Goal: Task Accomplishment & Management: Use online tool/utility

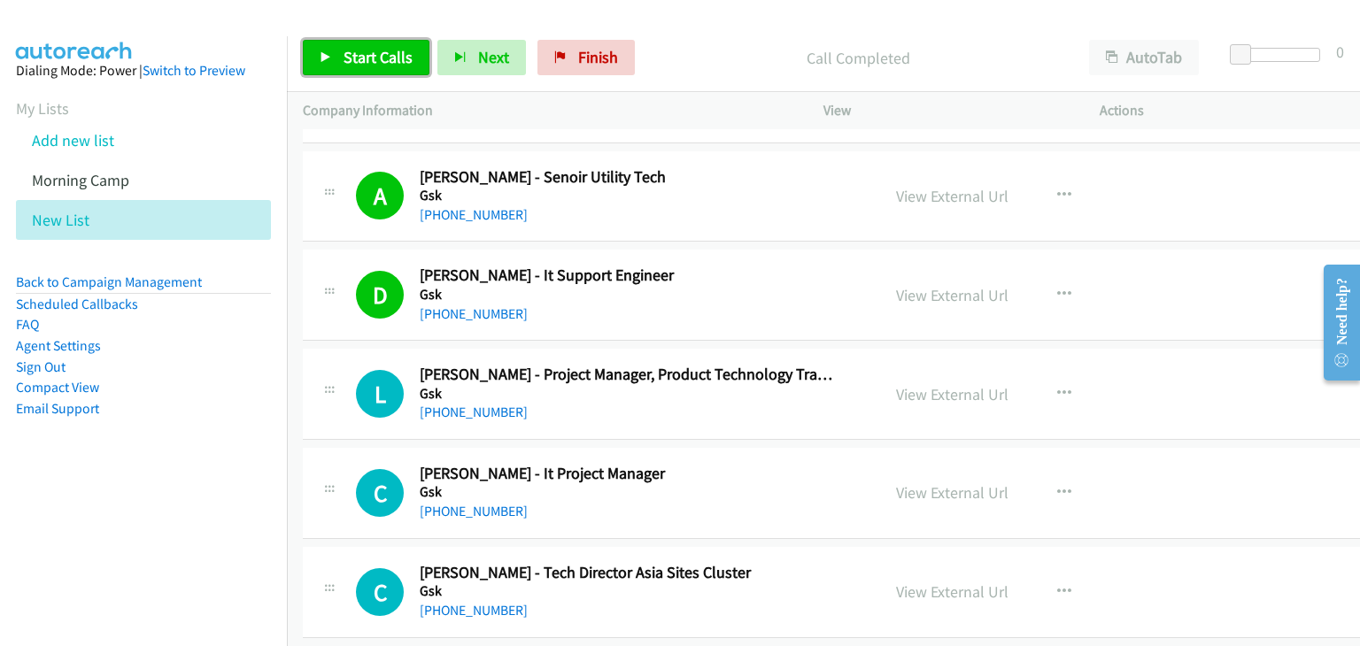
drag, startPoint x: 349, startPoint y: 54, endPoint x: 776, endPoint y: 536, distance: 644.1
click at [349, 54] on span "Start Calls" at bounding box center [378, 57] width 69 height 20
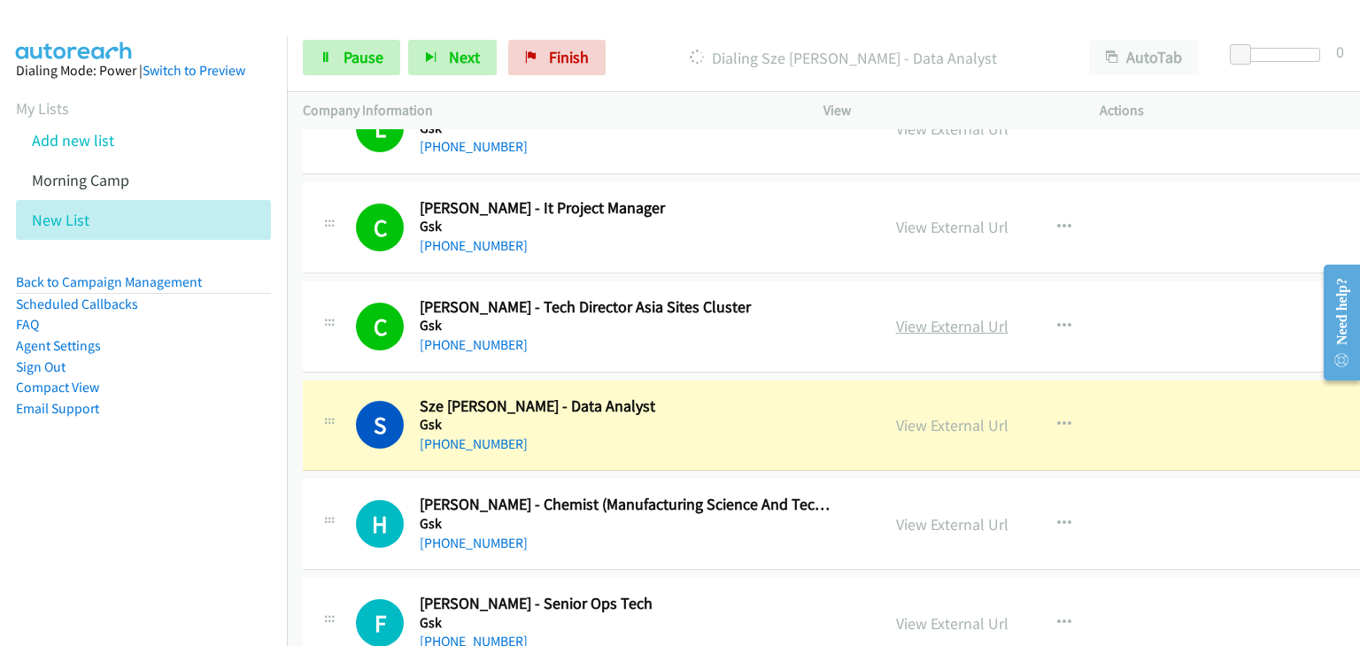
scroll to position [6729, 0]
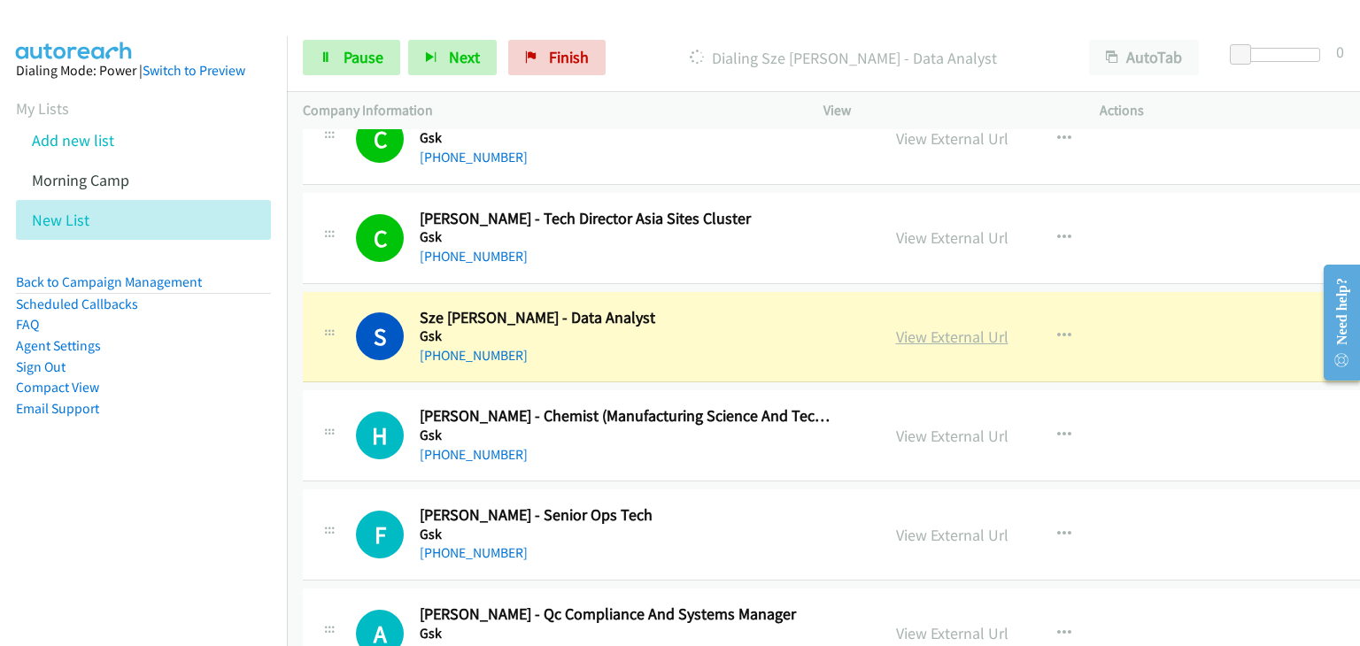
drag, startPoint x: 896, startPoint y: 320, endPoint x: 903, endPoint y: 327, distance: 10.0
click at [362, 65] on span "Pause" at bounding box center [364, 57] width 40 height 20
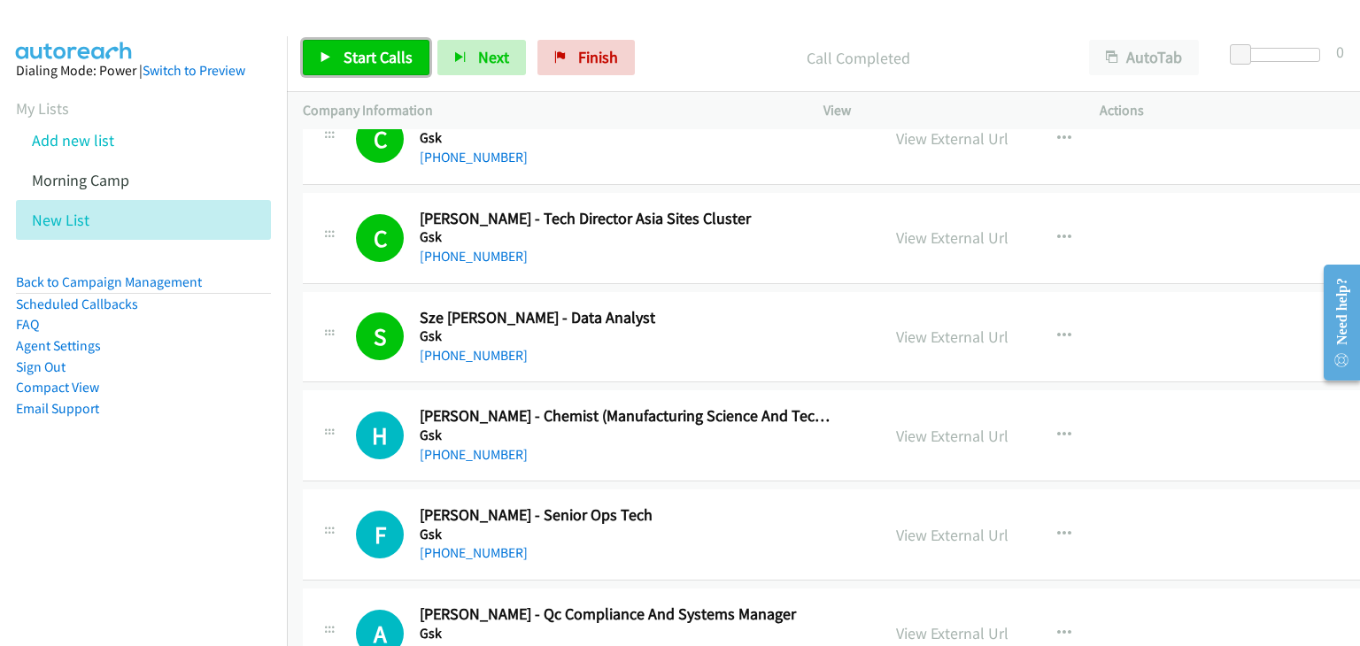
click at [359, 47] on span "Start Calls" at bounding box center [378, 57] width 69 height 20
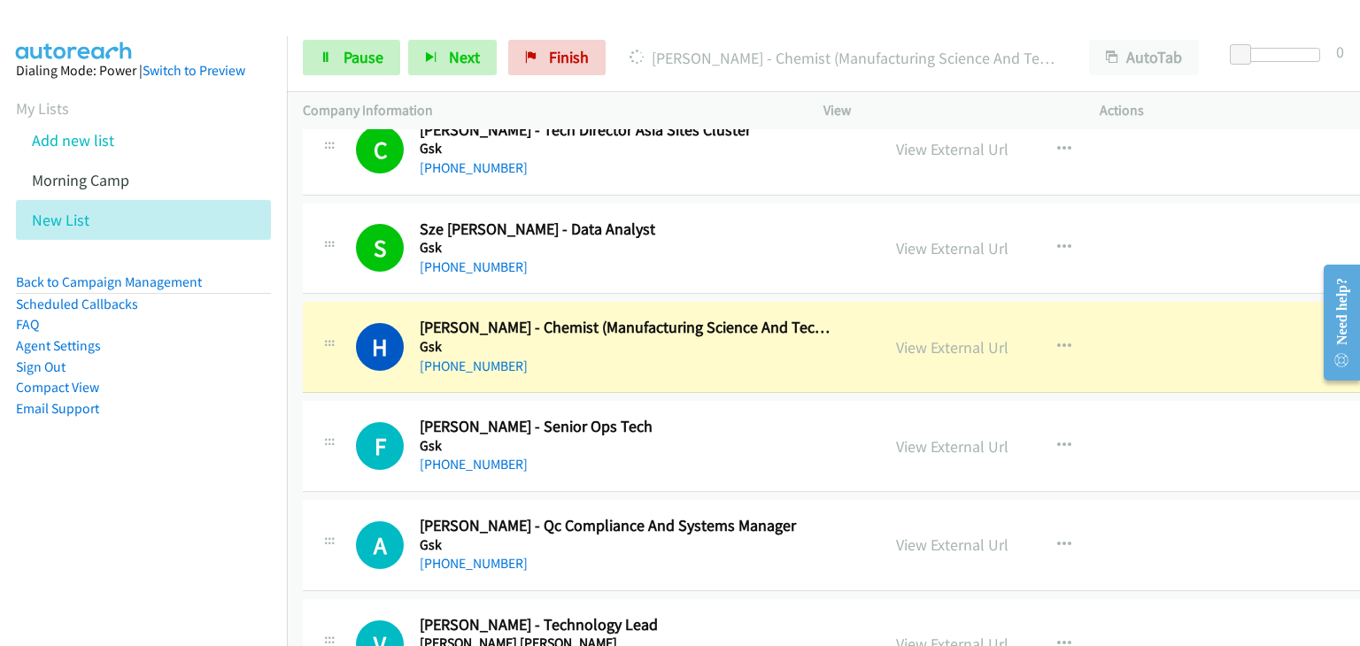
scroll to position [6906, 0]
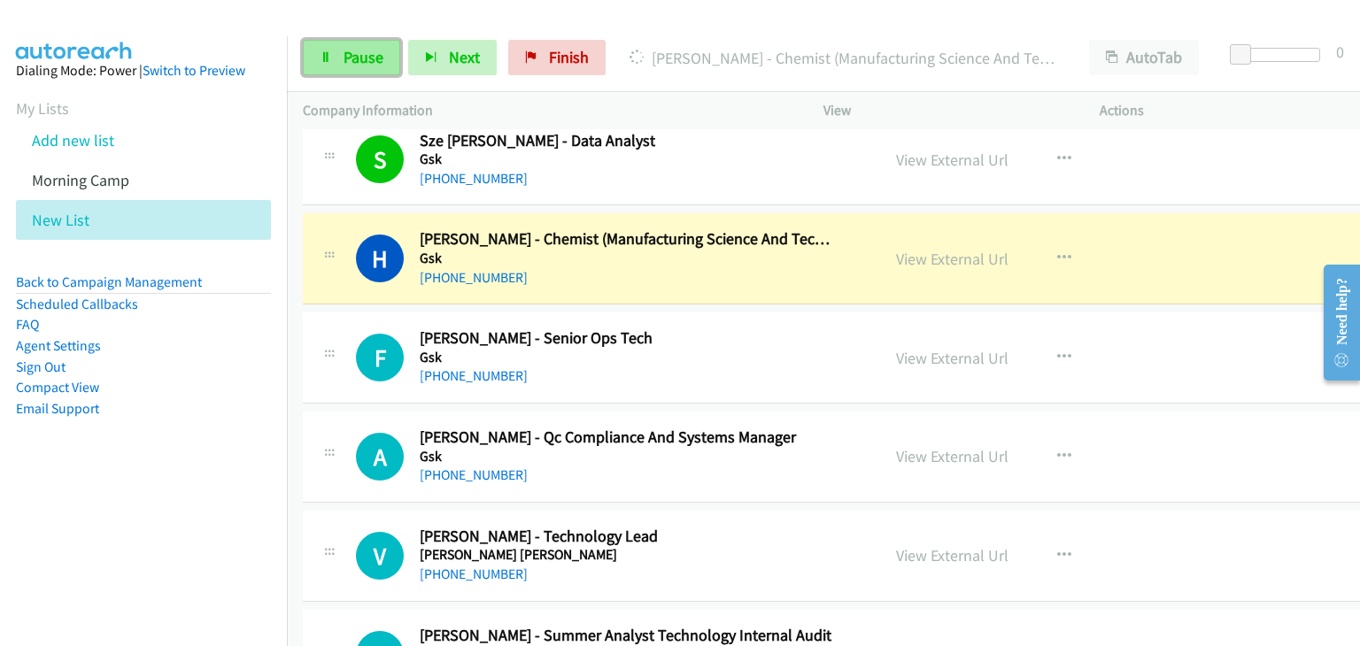
click at [331, 44] on link "Pause" at bounding box center [351, 57] width 97 height 35
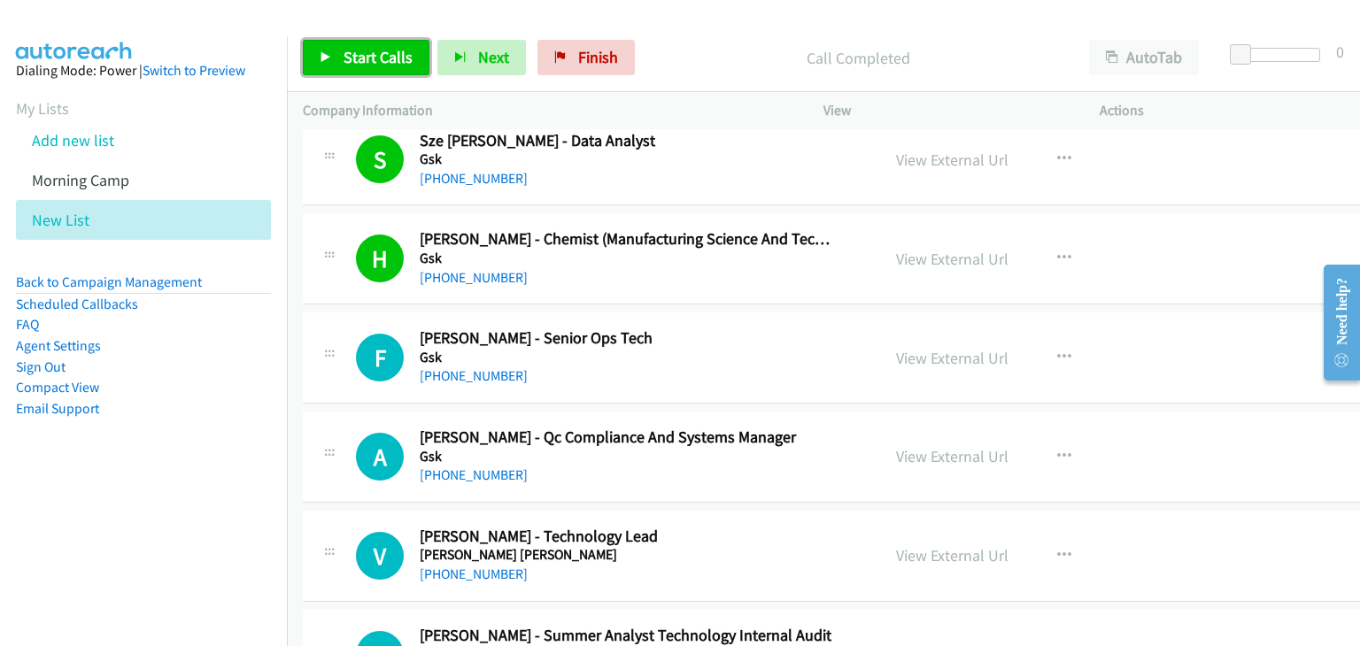
click at [370, 54] on span "Start Calls" at bounding box center [378, 57] width 69 height 20
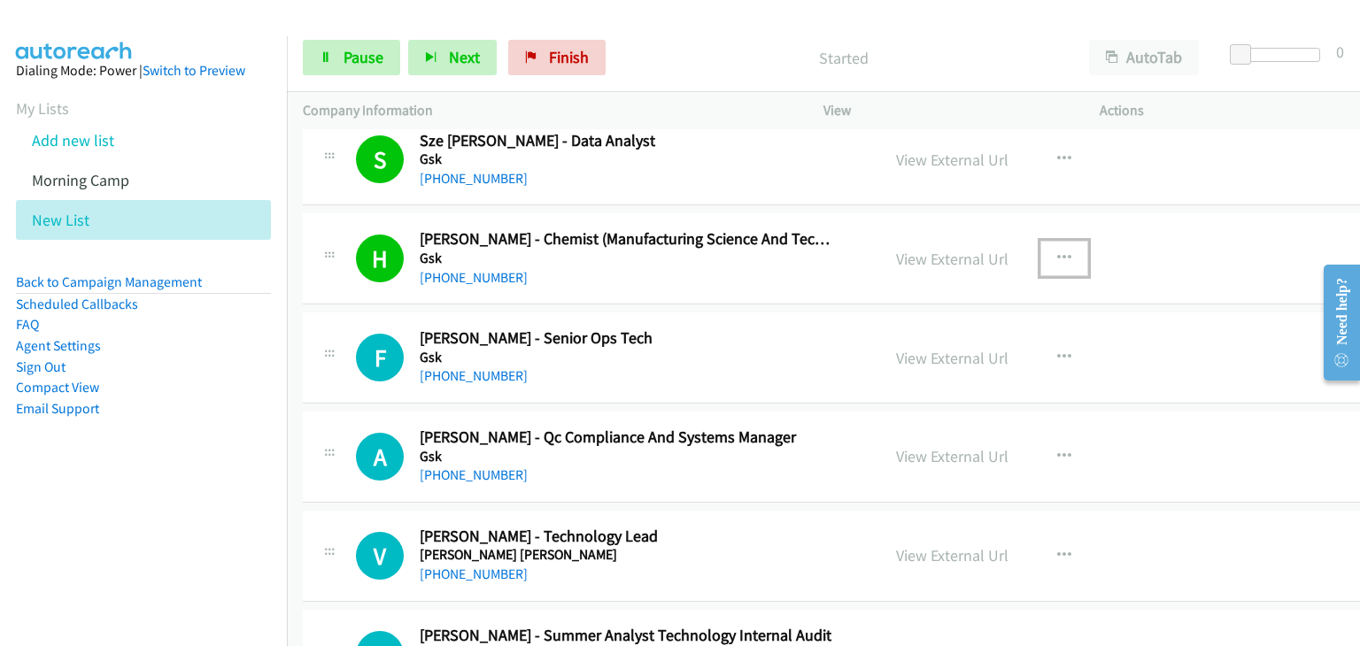
click at [1057, 251] on icon "button" at bounding box center [1064, 258] width 14 height 14
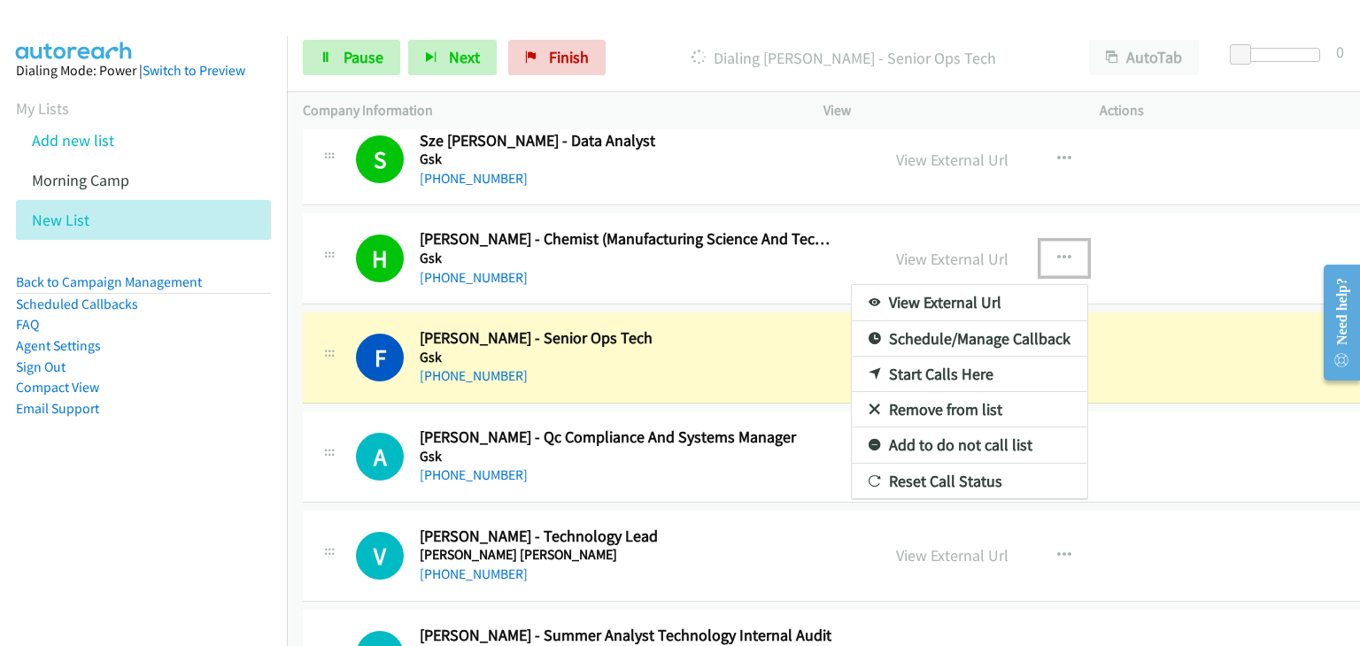
click at [892, 392] on link "Remove from list" at bounding box center [969, 409] width 235 height 35
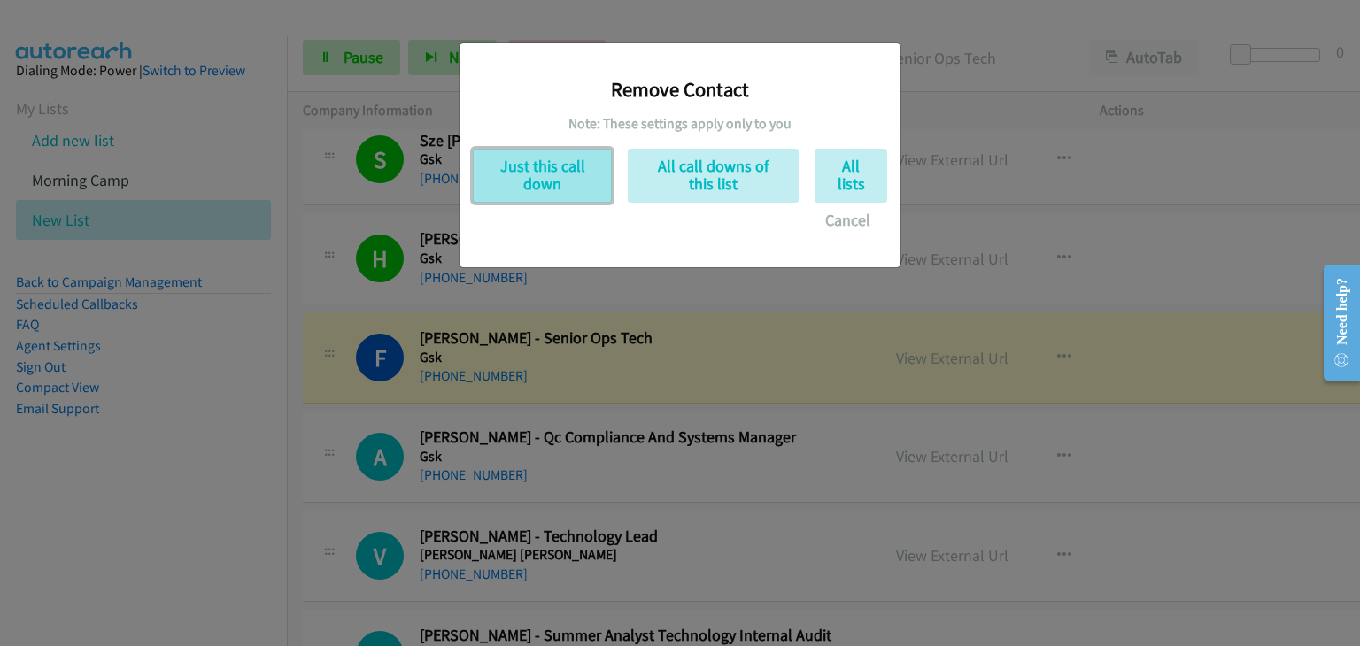
click at [543, 199] on button "Just this call down" at bounding box center [542, 176] width 139 height 54
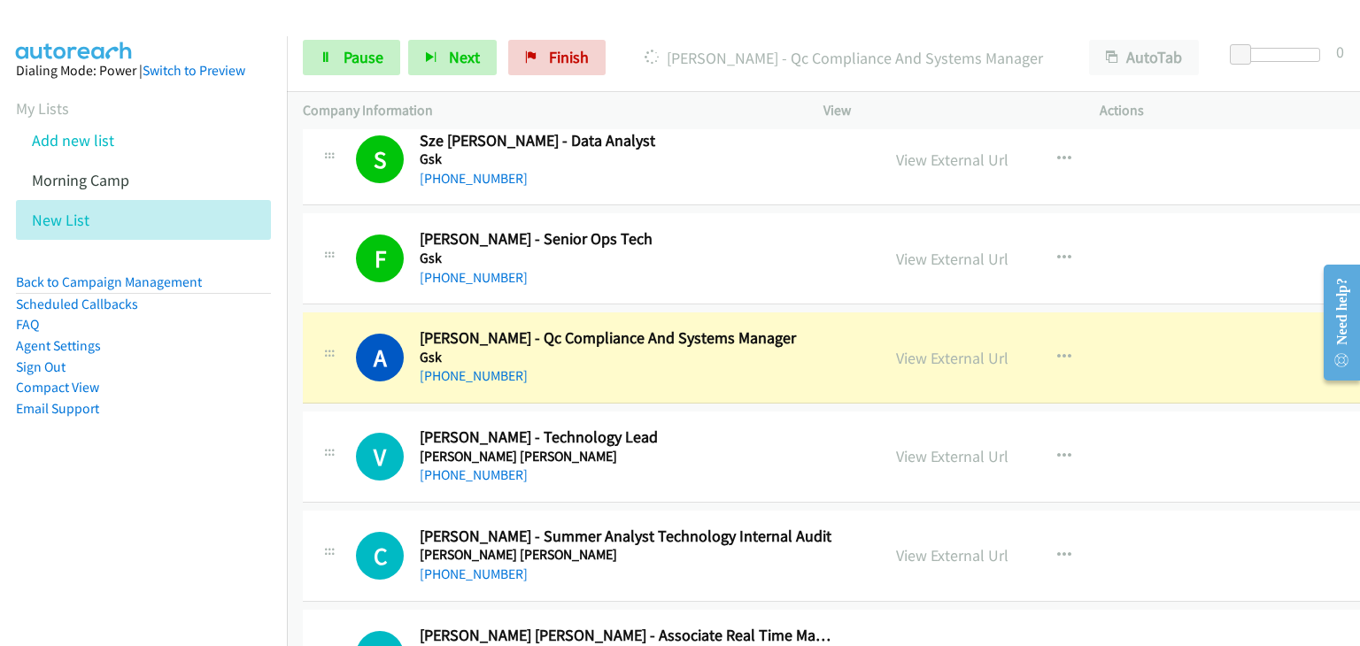
click at [1270, 458] on div "V Callback Scheduled Vinay Kumar - Technology Lead Goldman Sachs Asia/Singapore…" at bounding box center [848, 457] width 1090 height 91
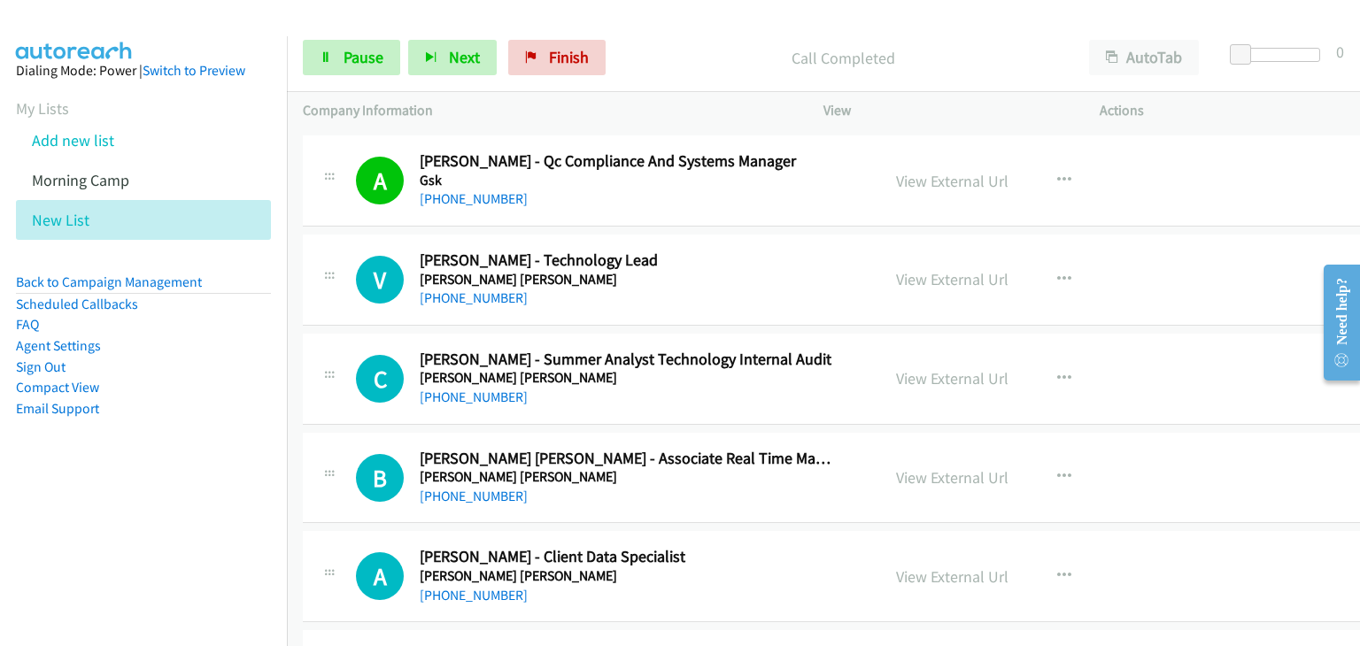
scroll to position [7171, 0]
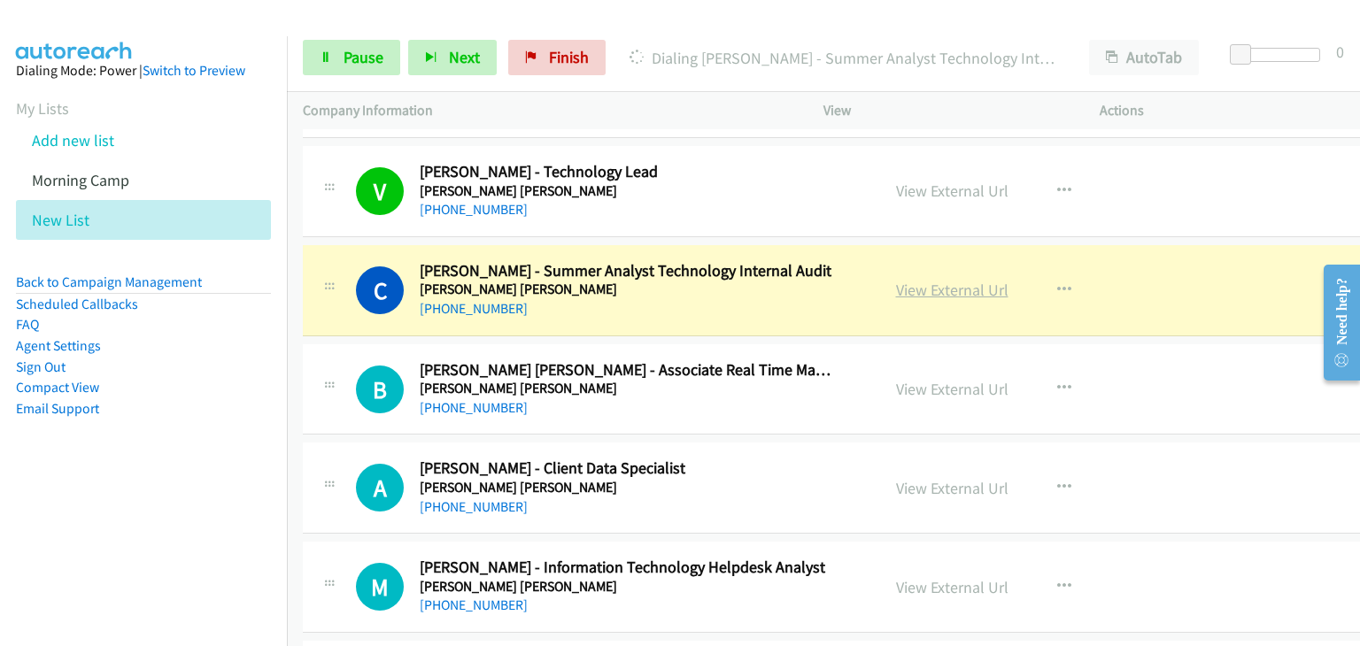
drag, startPoint x: 900, startPoint y: 276, endPoint x: 914, endPoint y: 278, distance: 13.4
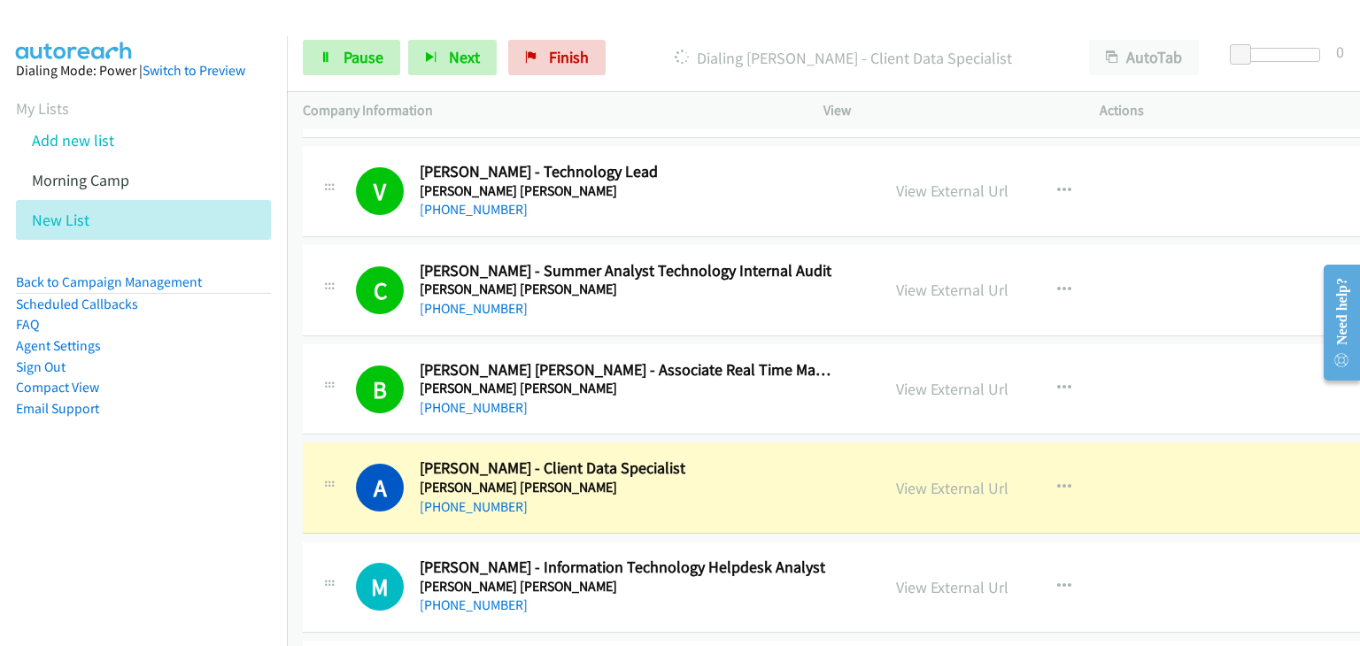
scroll to position [7260, 0]
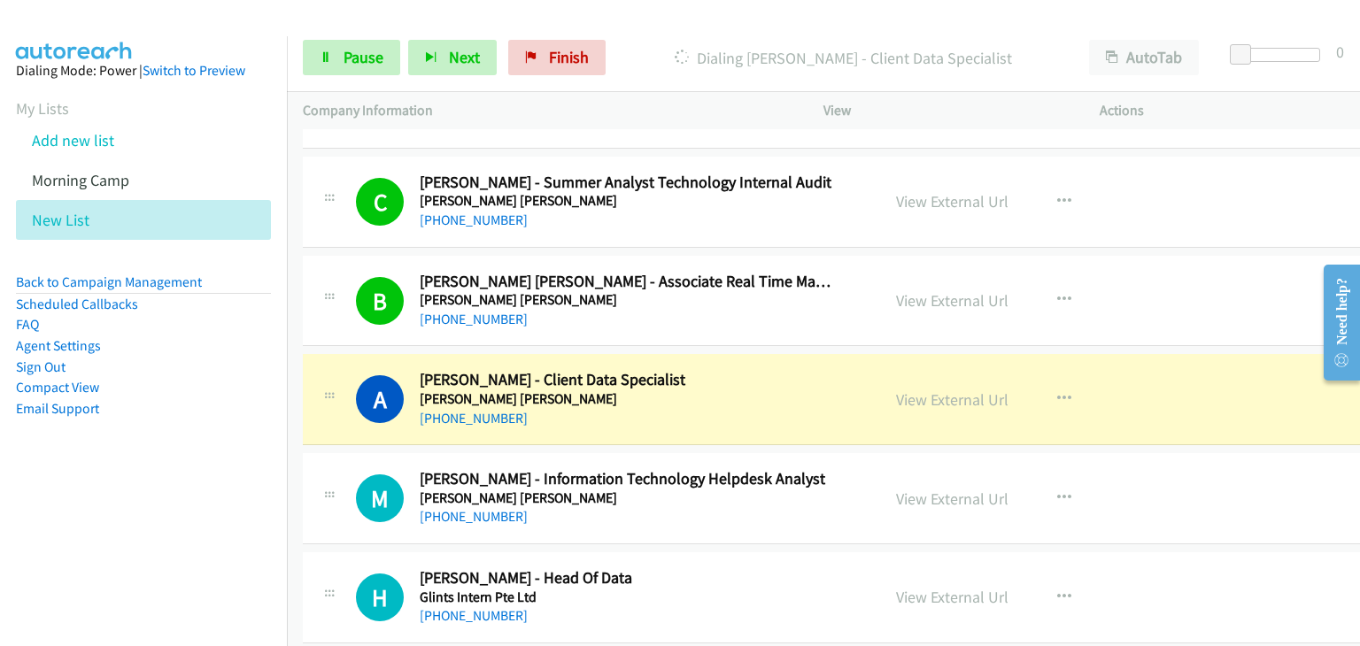
drag, startPoint x: 1246, startPoint y: 425, endPoint x: 1232, endPoint y: 424, distance: 13.3
click at [1246, 425] on div "A Callback Scheduled Audrey Lee - Client Data Specialist Goldman Sachs Asia/Sin…" at bounding box center [848, 399] width 1090 height 91
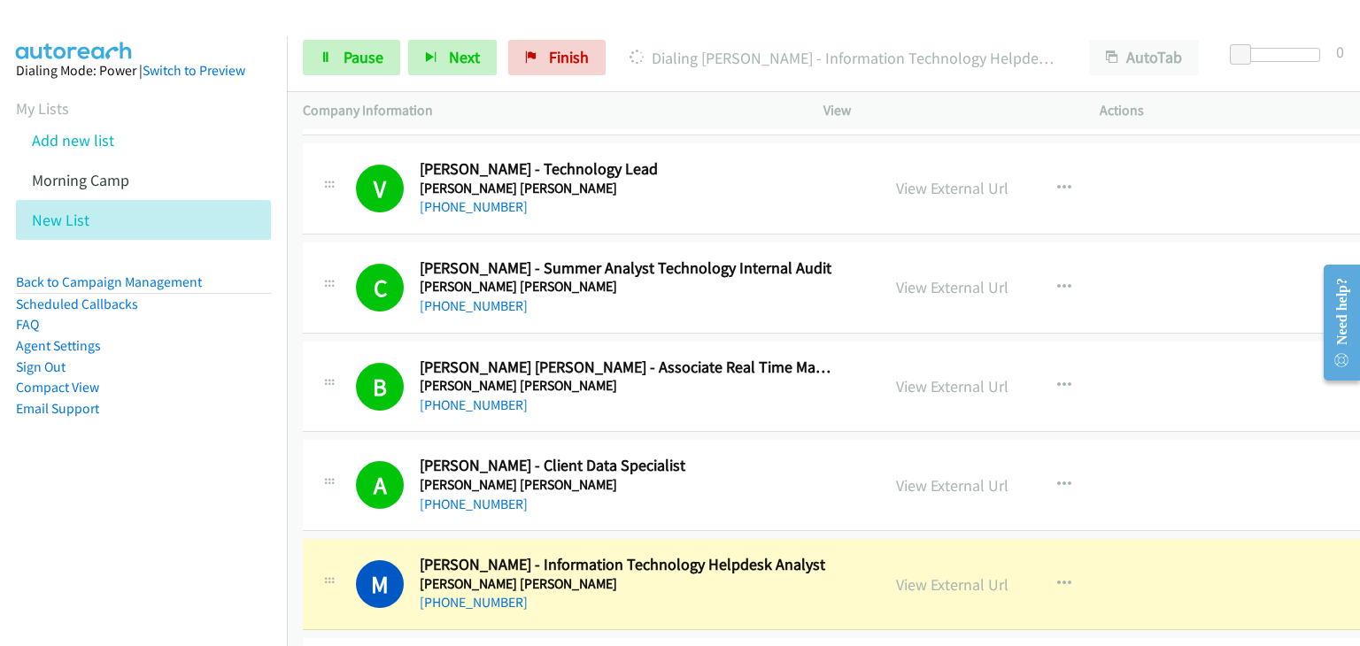
scroll to position [7171, 0]
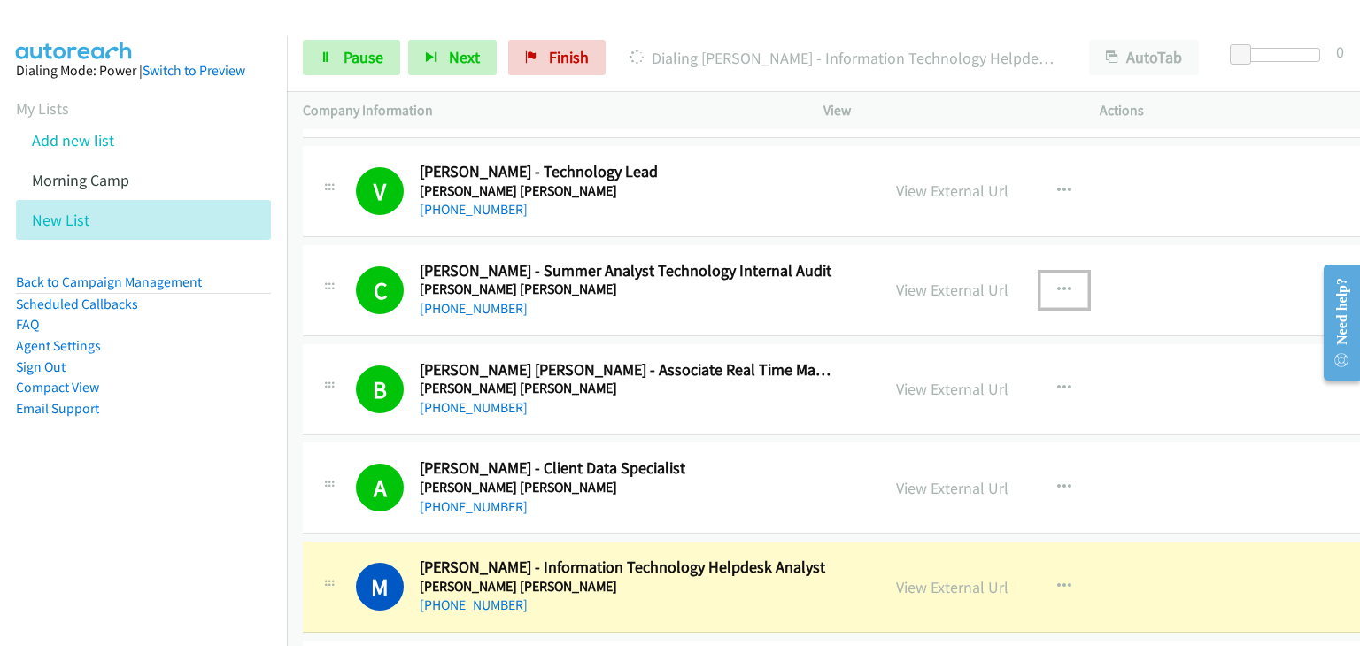
click at [1041, 278] on button "button" at bounding box center [1064, 290] width 48 height 35
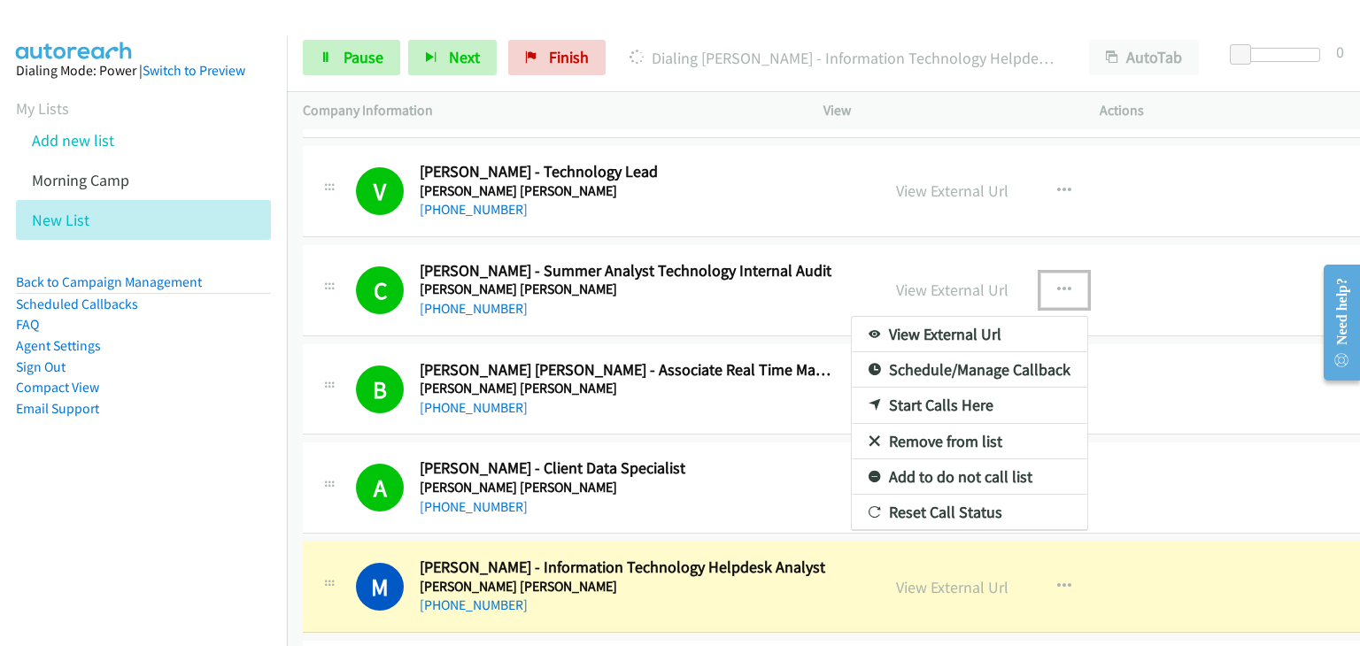
click at [941, 426] on link "Remove from list" at bounding box center [969, 441] width 235 height 35
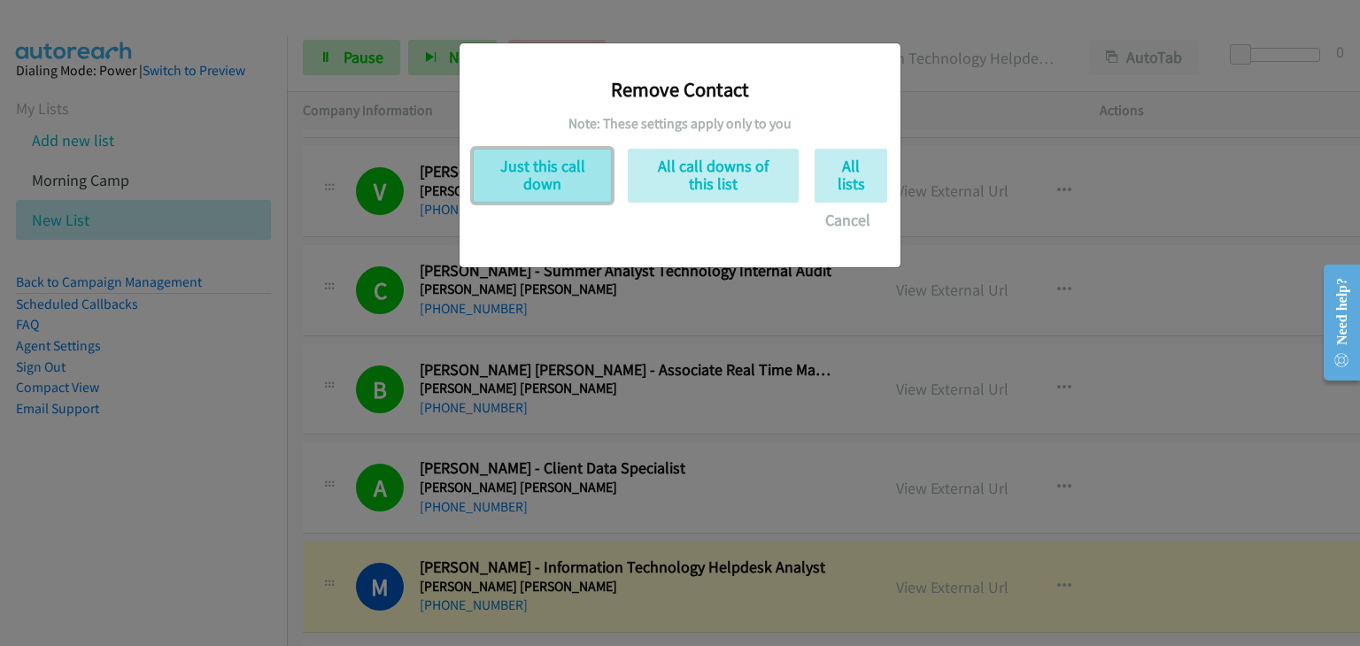
click at [513, 167] on button "Just this call down" at bounding box center [542, 176] width 139 height 54
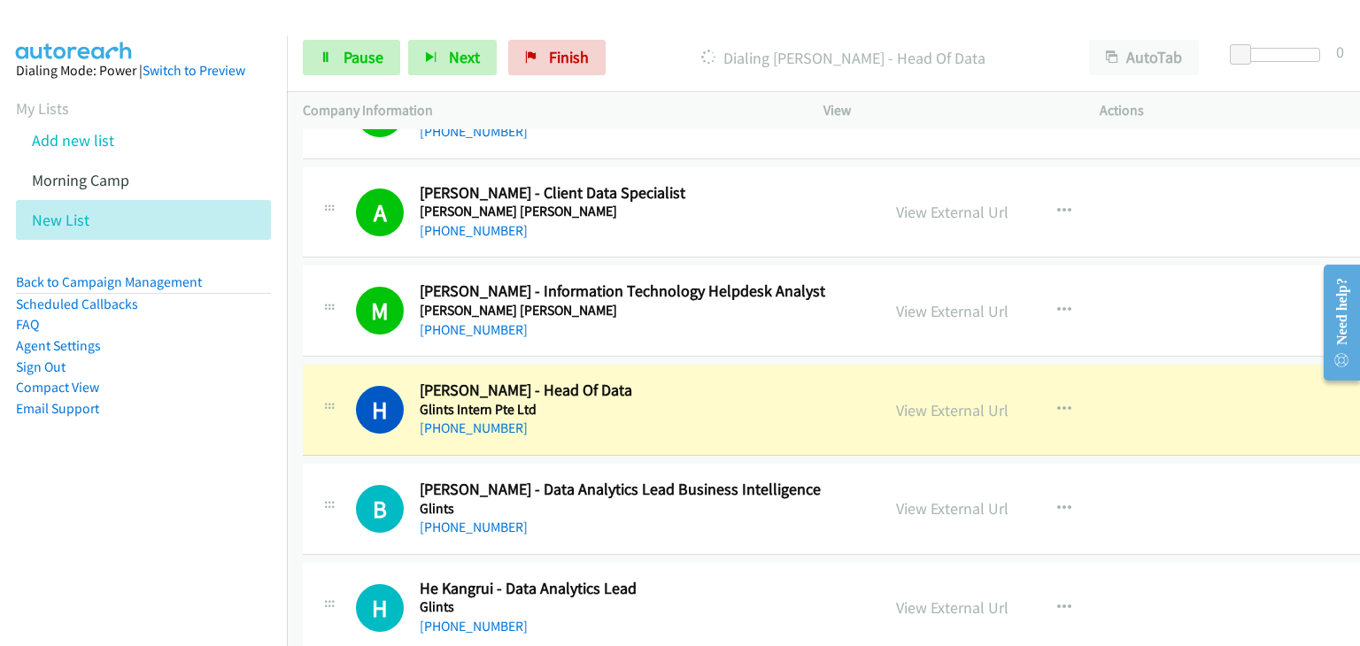
scroll to position [7525, 0]
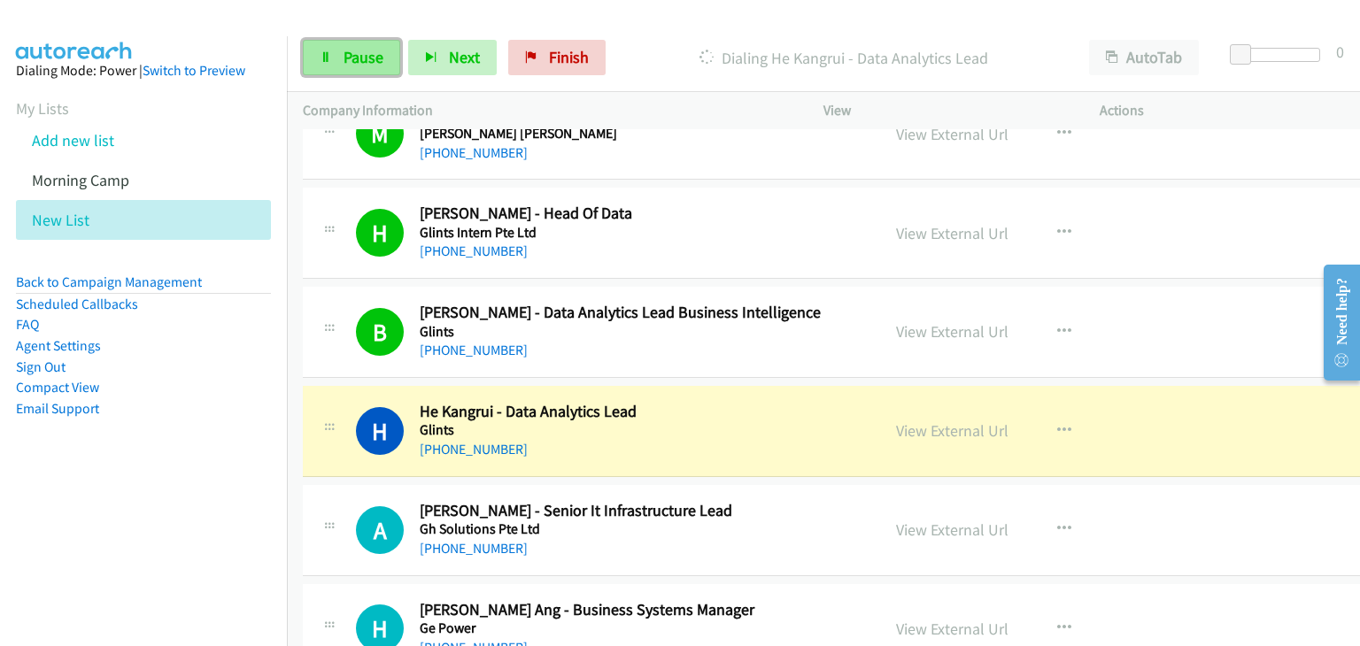
click at [331, 58] on link "Pause" at bounding box center [351, 57] width 97 height 35
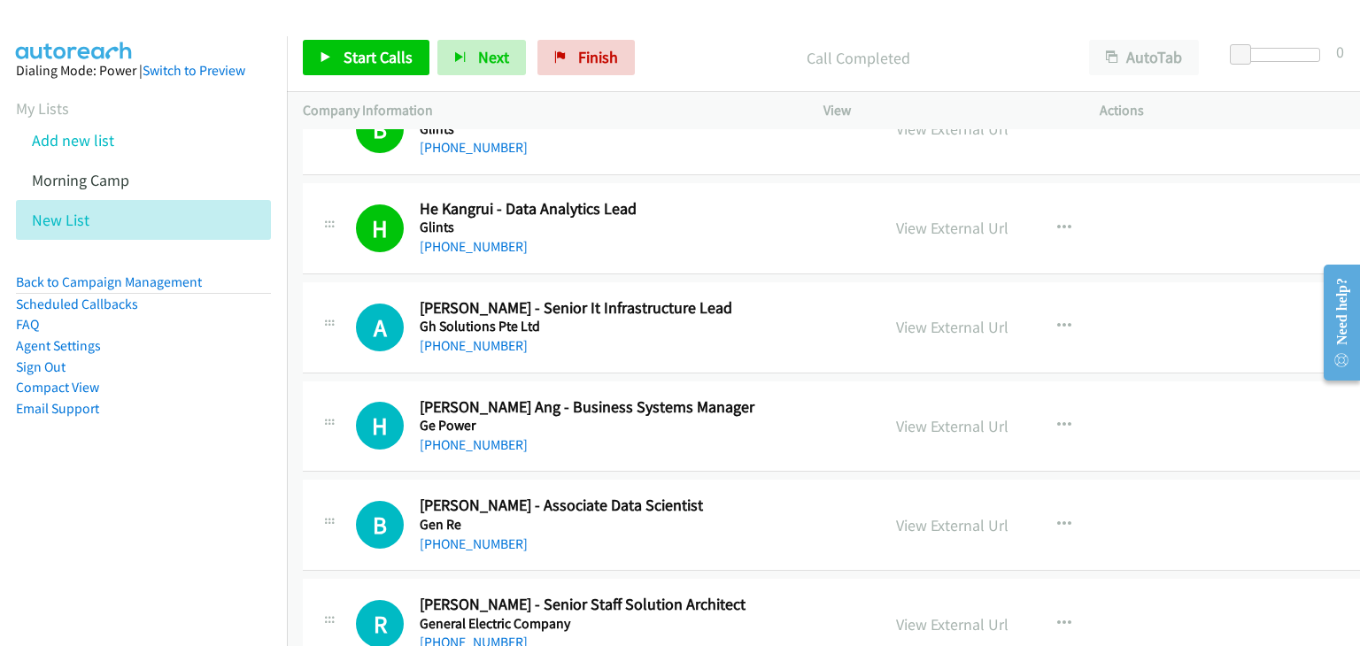
scroll to position [7791, 0]
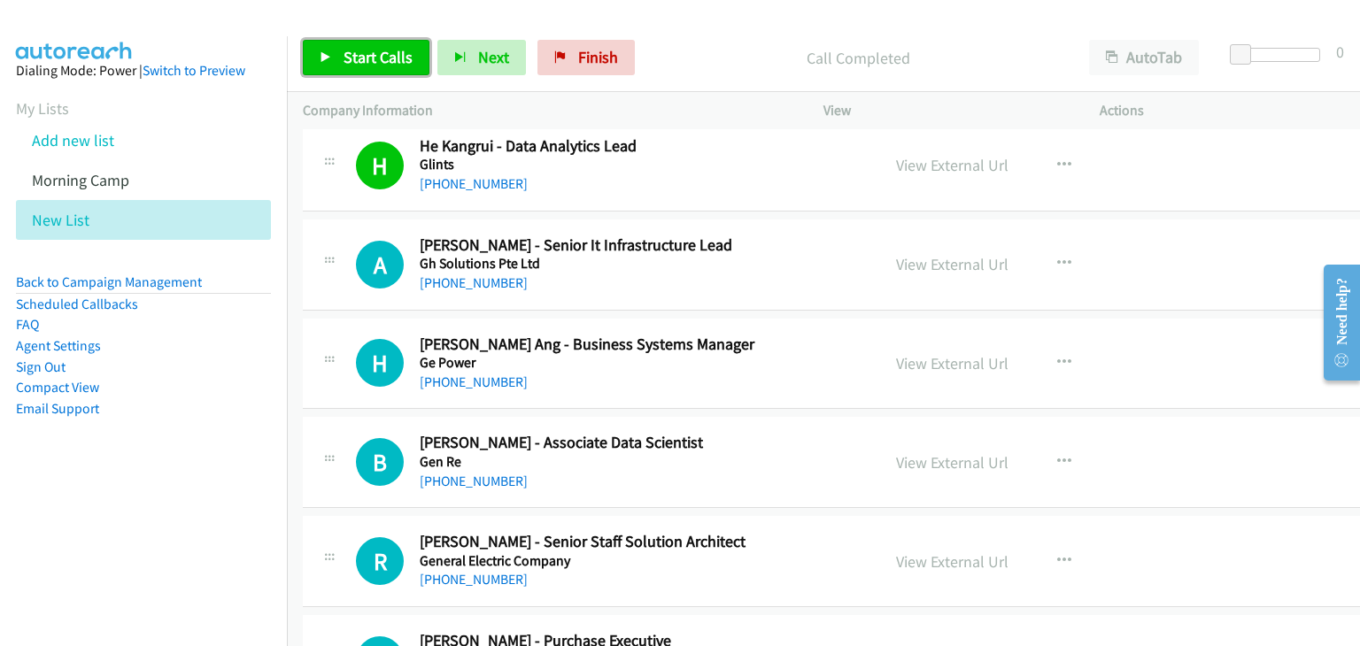
click at [324, 63] on icon at bounding box center [326, 58] width 12 height 12
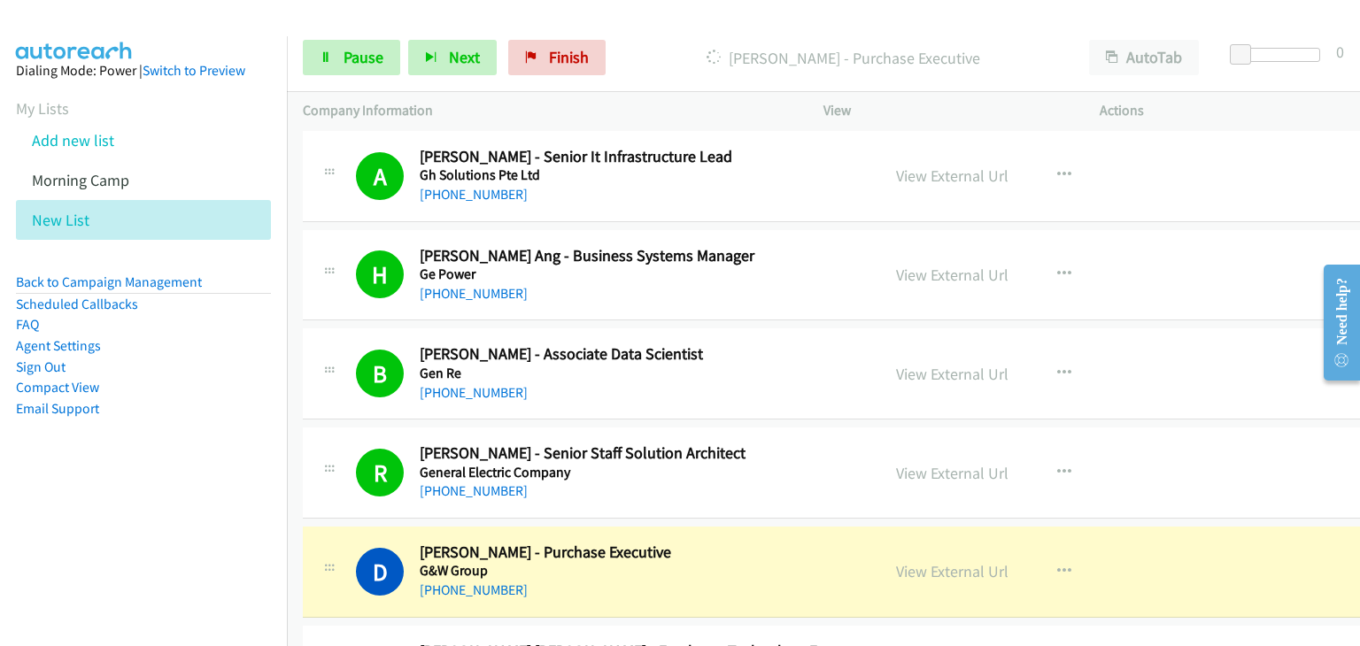
scroll to position [8234, 0]
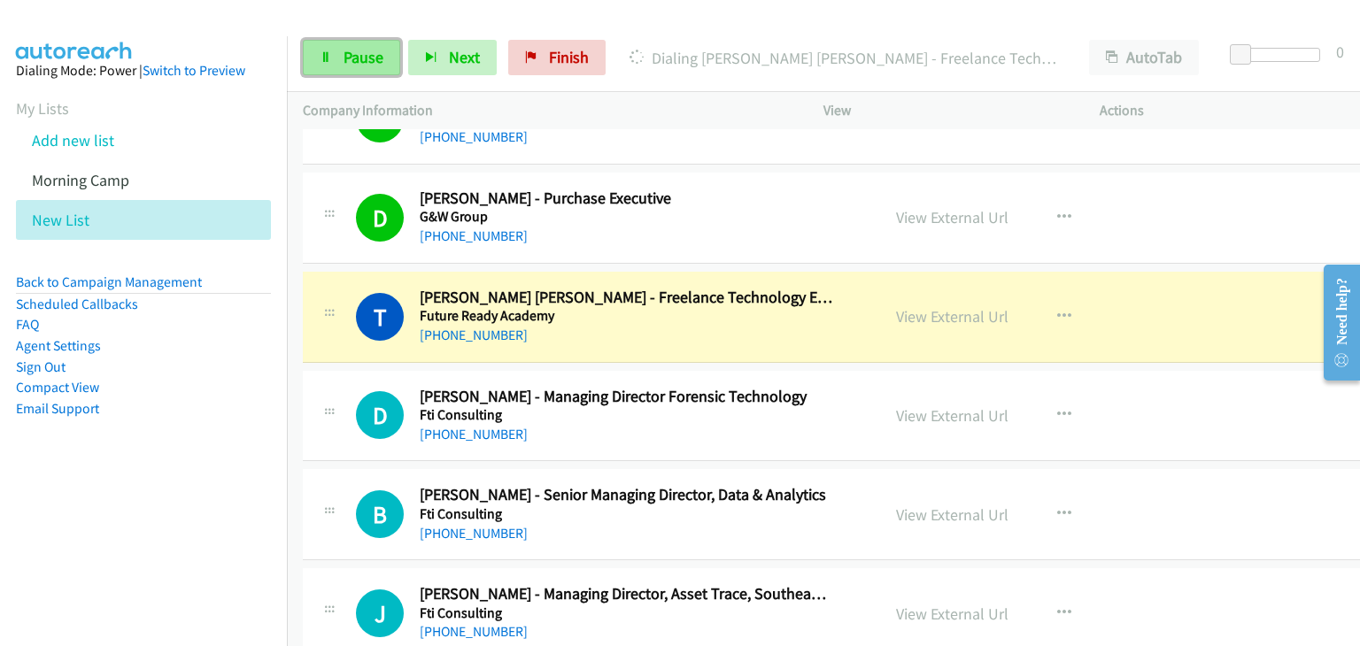
click at [362, 56] on span "Pause" at bounding box center [364, 57] width 40 height 20
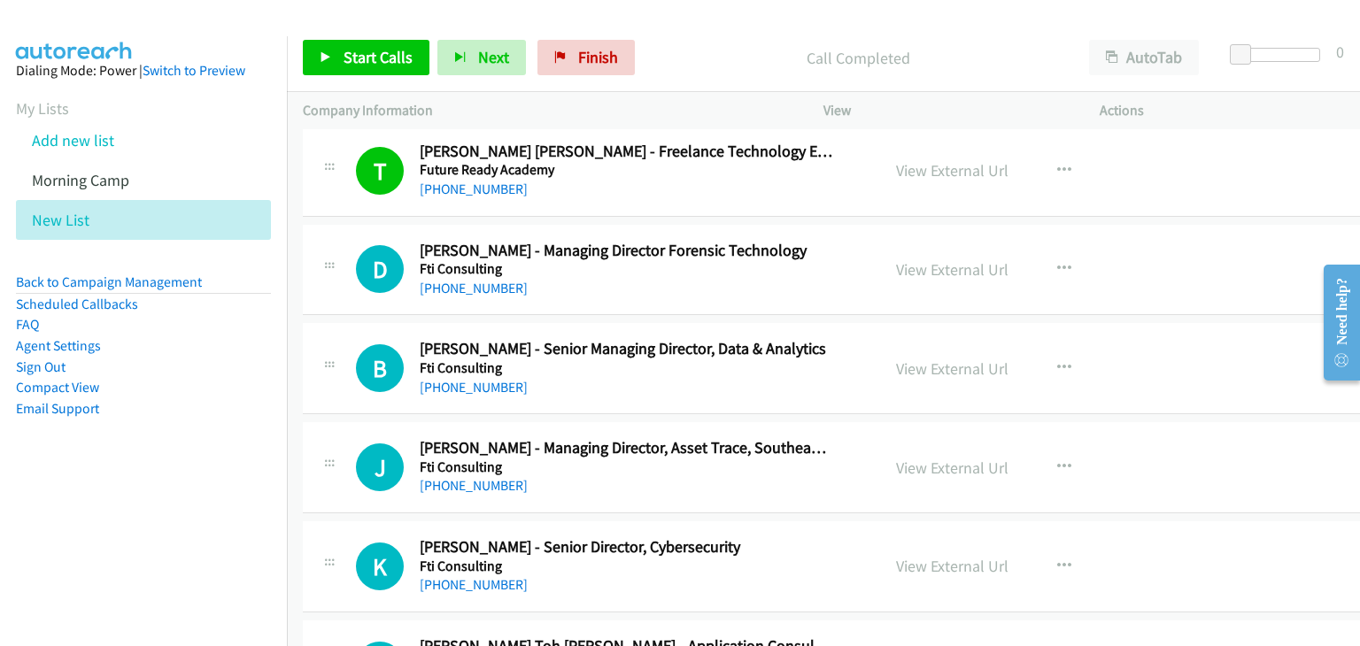
scroll to position [8411, 0]
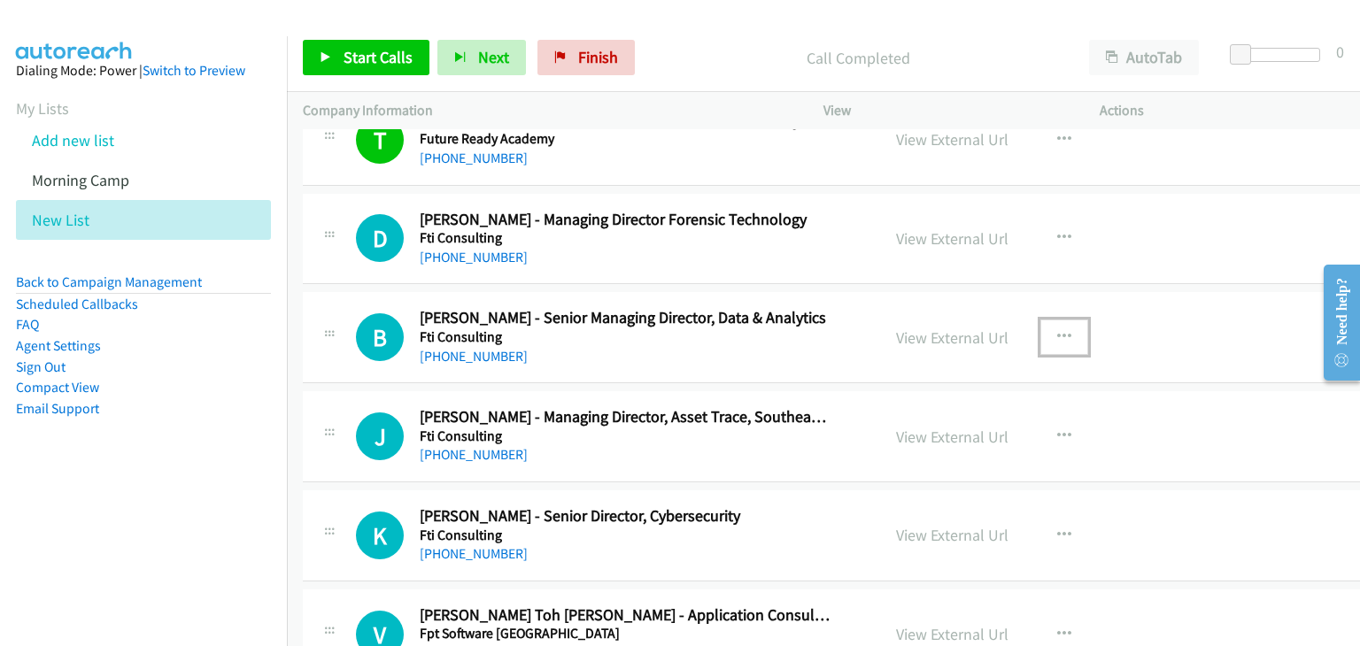
click at [1057, 330] on icon "button" at bounding box center [1064, 337] width 14 height 14
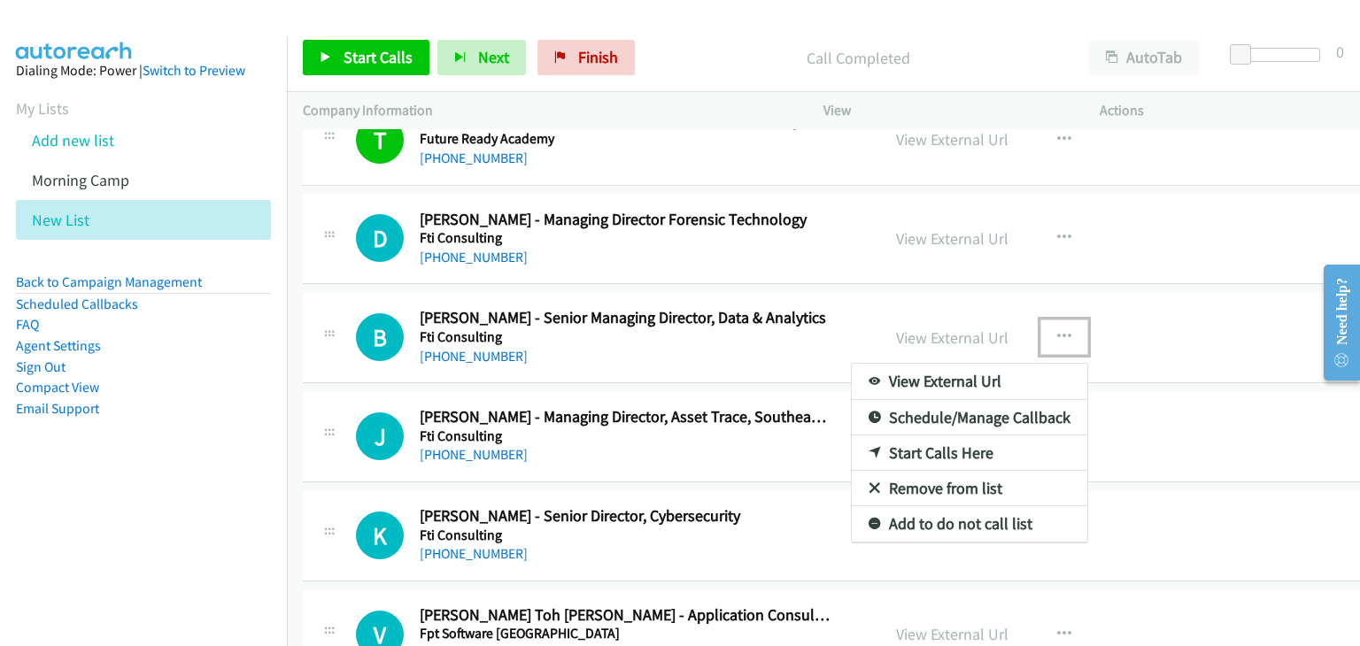
click at [879, 440] on link "Start Calls Here" at bounding box center [969, 453] width 235 height 35
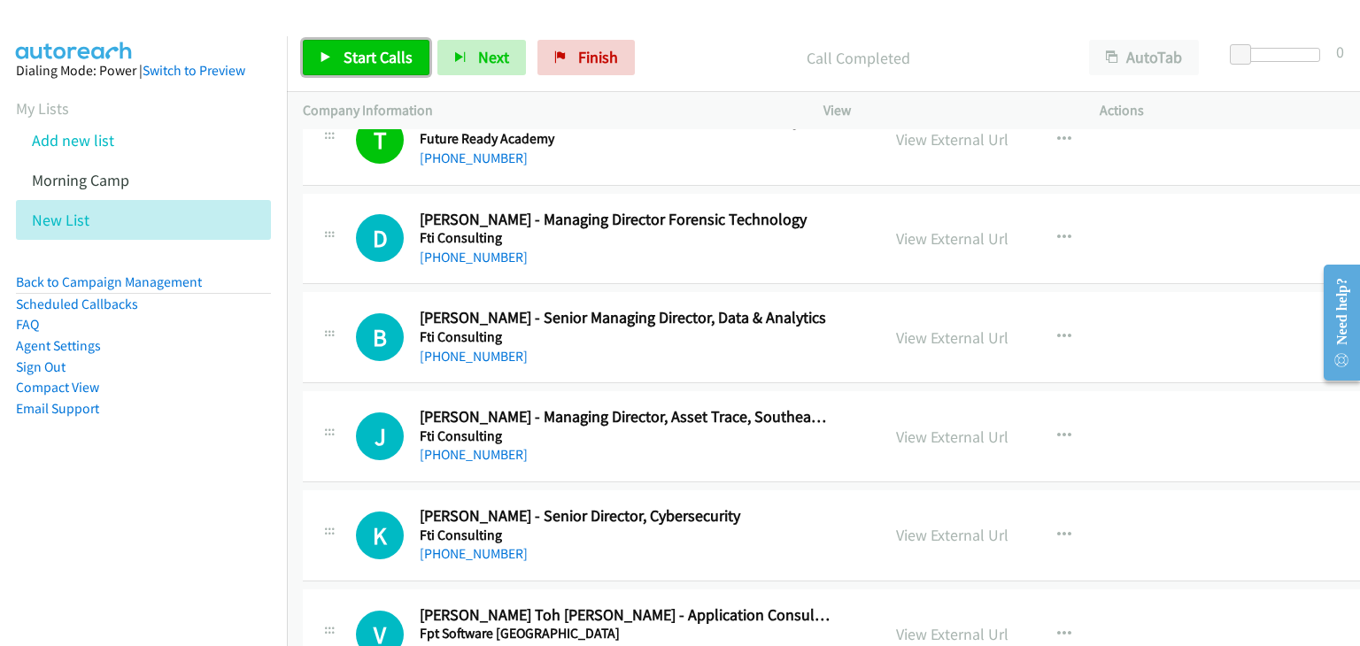
click at [328, 57] on icon at bounding box center [326, 58] width 12 height 12
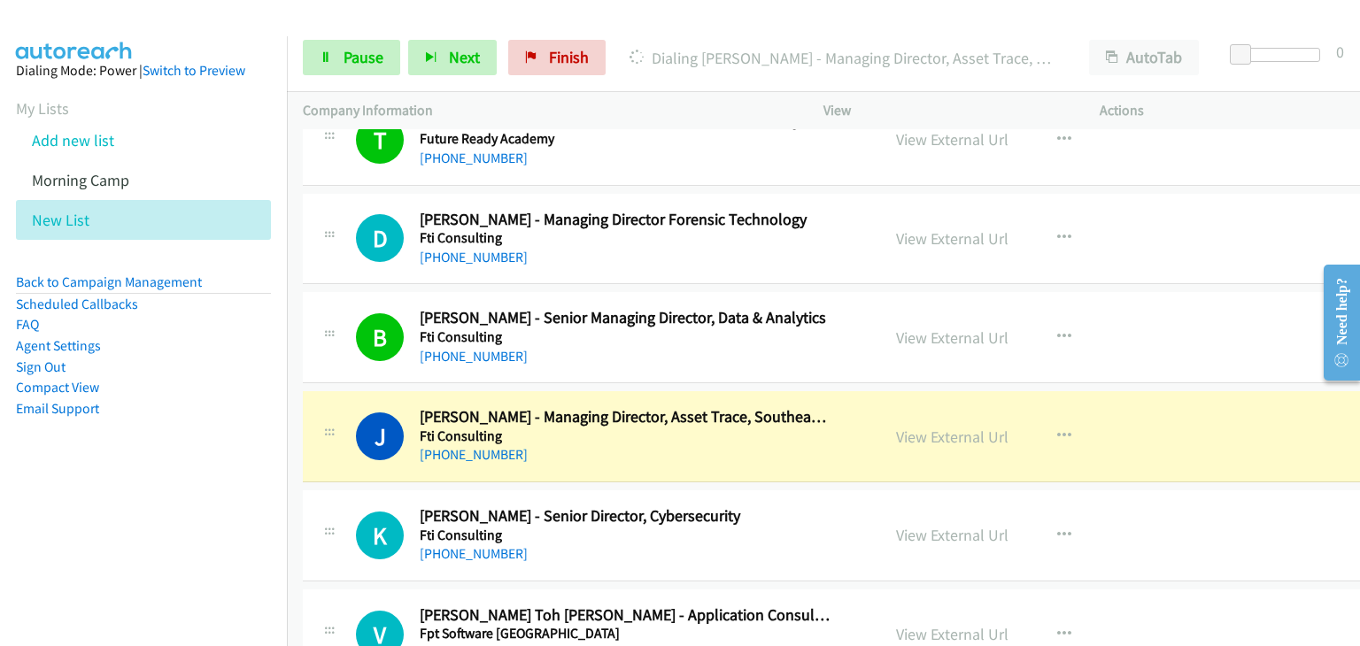
click at [1232, 391] on div "J Callback Scheduled Jeremy Tan - Managing Director, Asset Trace, Southeast Hea…" at bounding box center [848, 436] width 1090 height 91
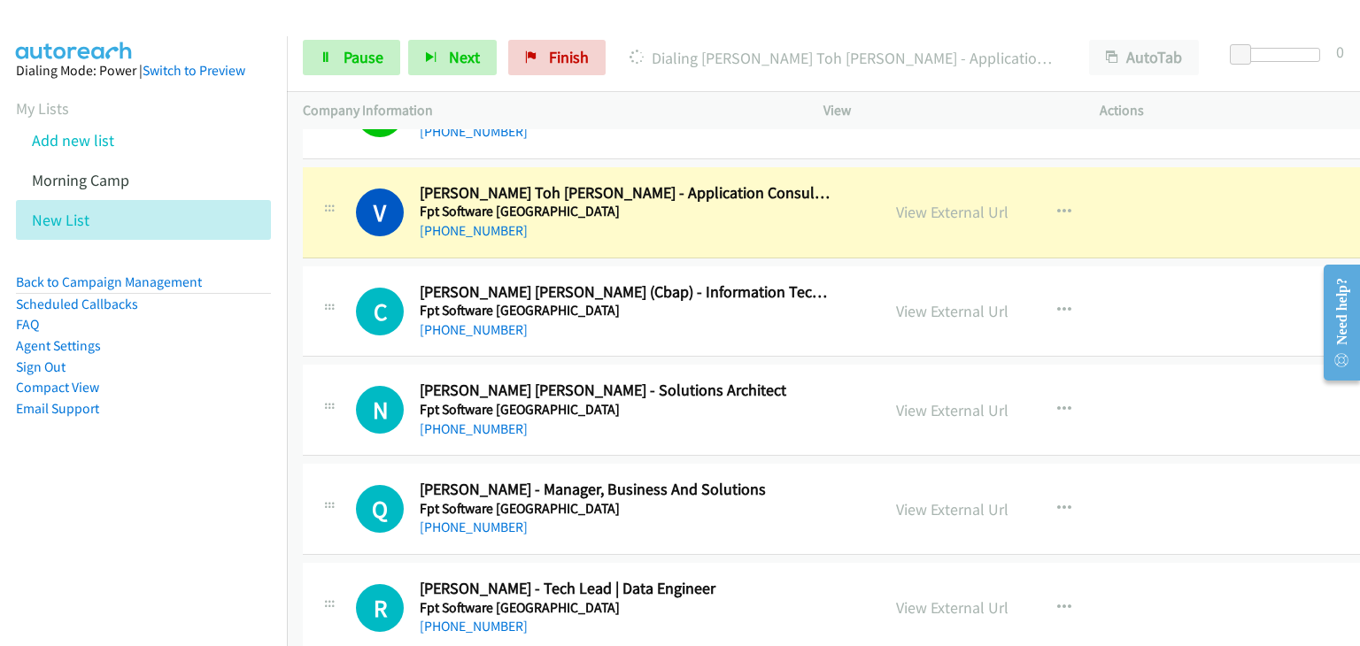
scroll to position [8853, 0]
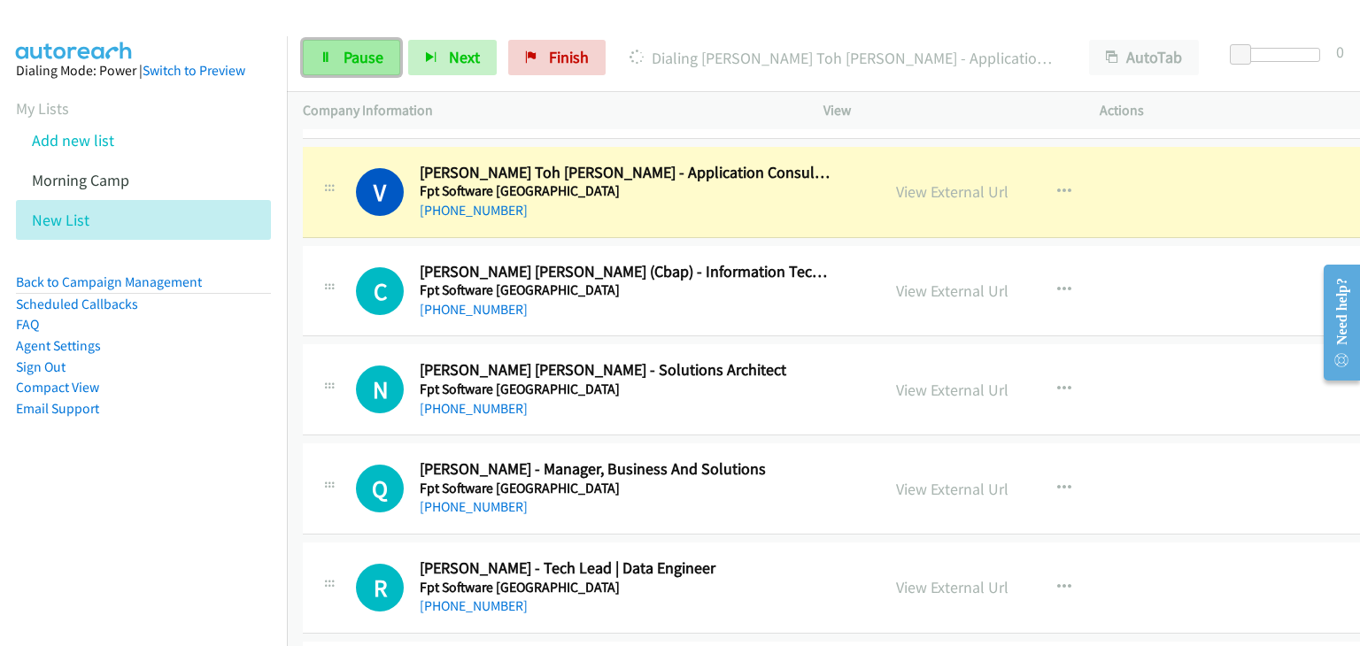
click at [331, 47] on link "Pause" at bounding box center [351, 57] width 97 height 35
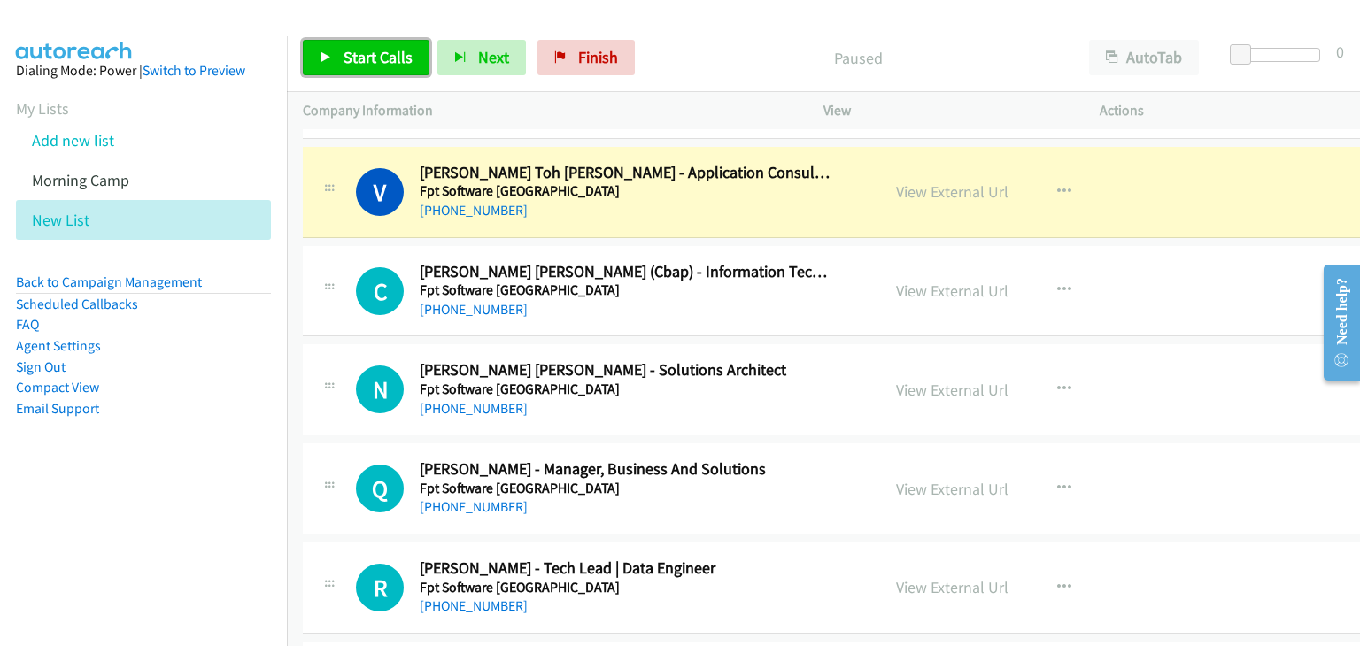
click at [364, 60] on span "Start Calls" at bounding box center [378, 57] width 69 height 20
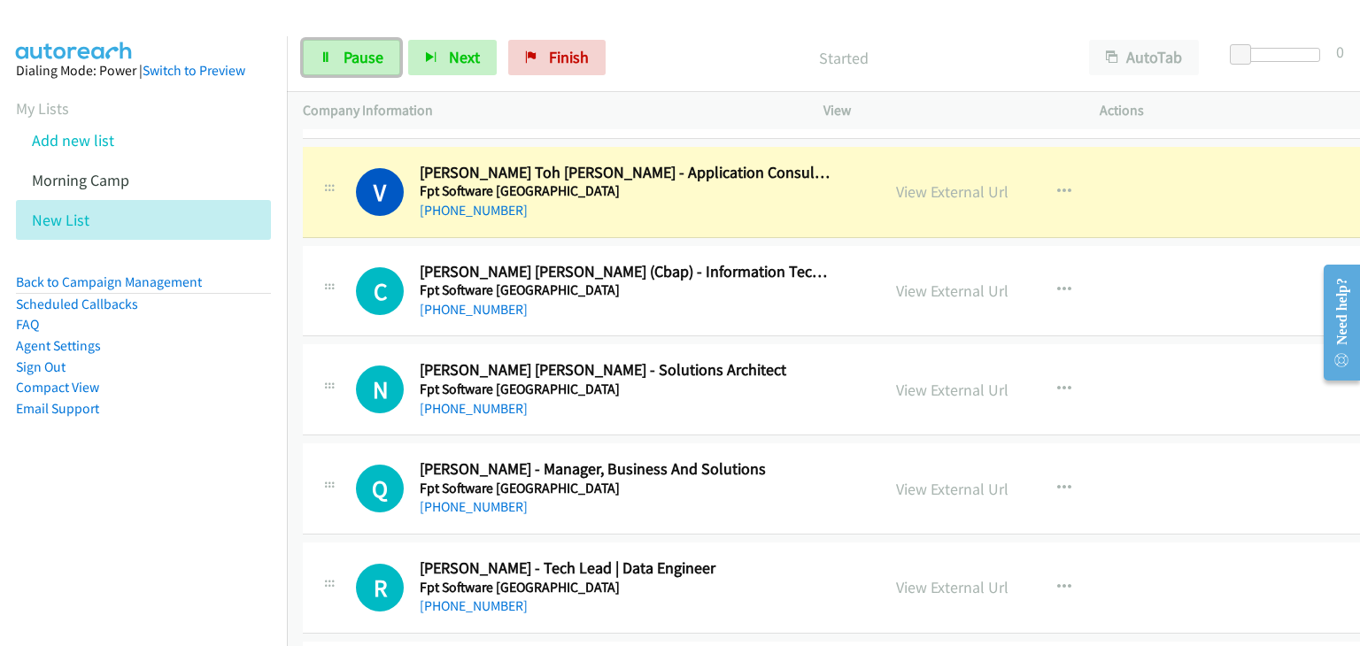
click at [364, 60] on span "Pause" at bounding box center [364, 57] width 40 height 20
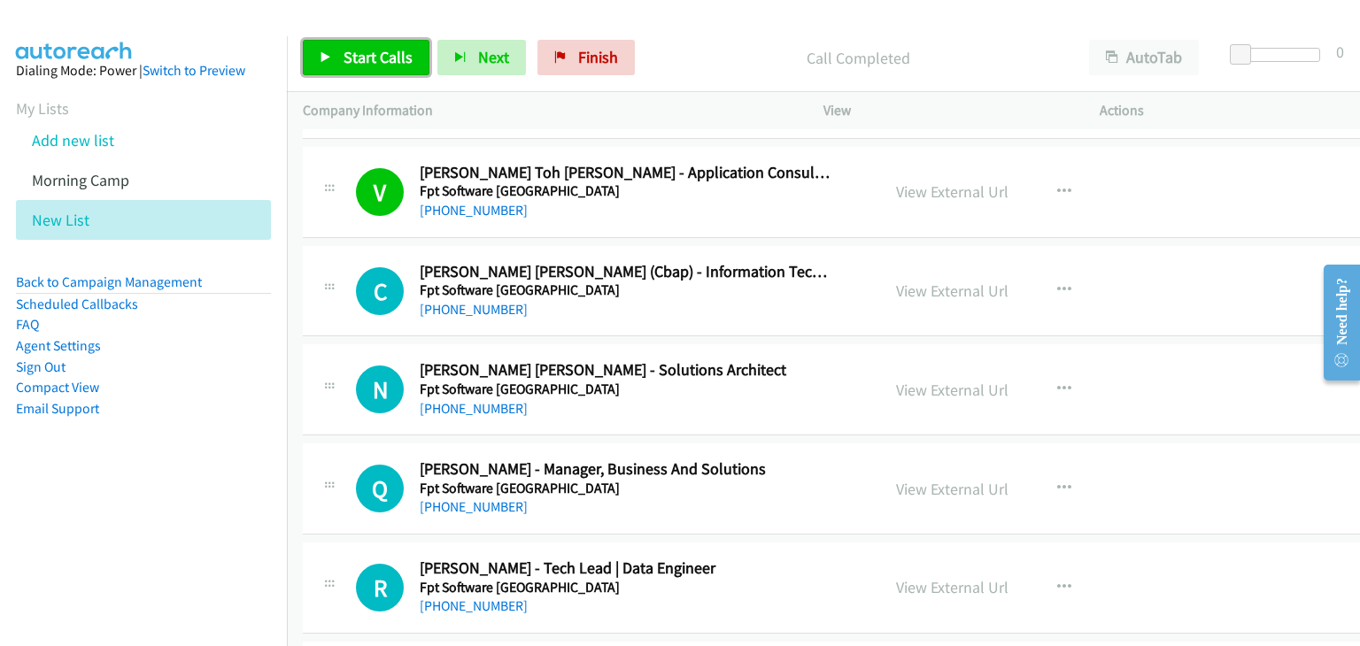
click at [324, 65] on link "Start Calls" at bounding box center [366, 57] width 127 height 35
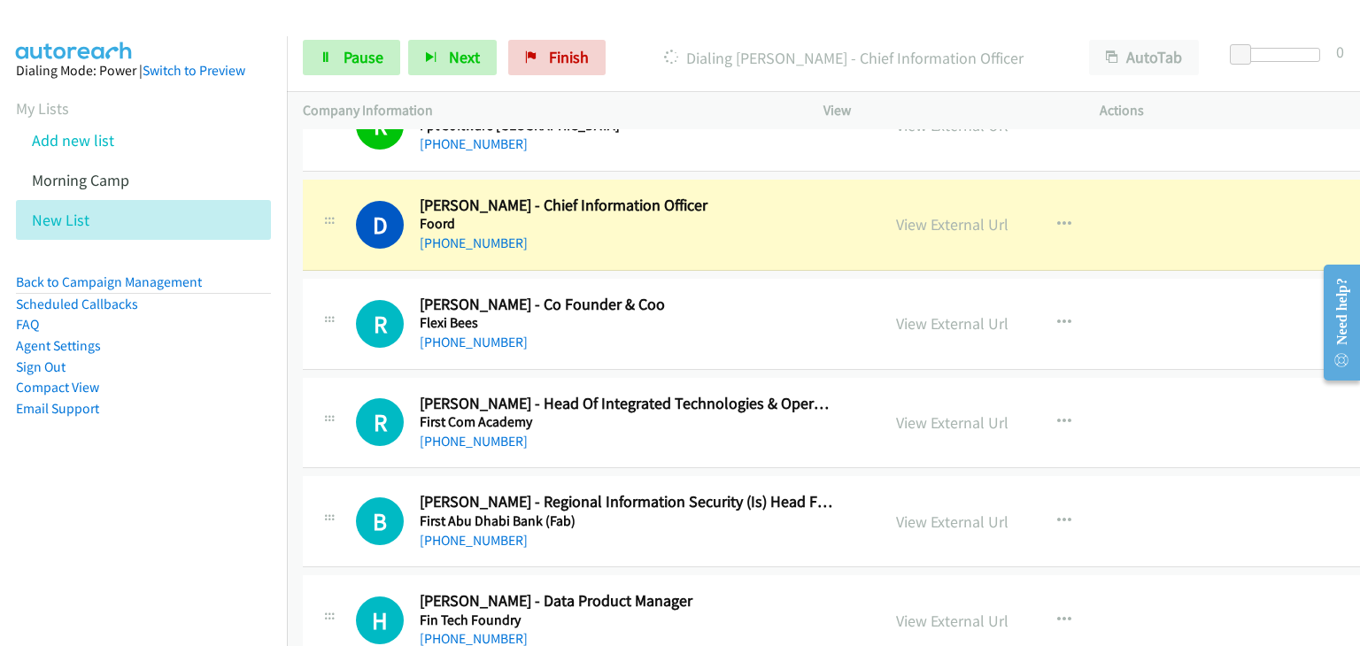
scroll to position [9296, 0]
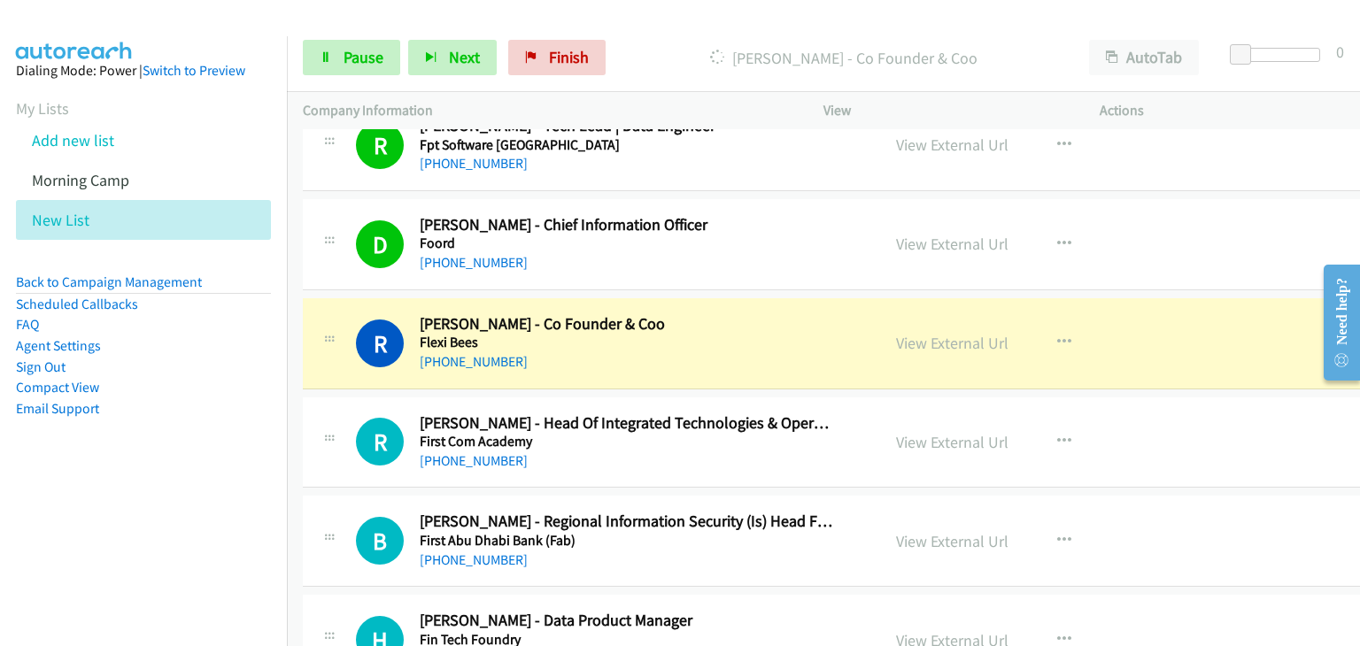
drag, startPoint x: 1251, startPoint y: 483, endPoint x: 744, endPoint y: 429, distance: 510.1
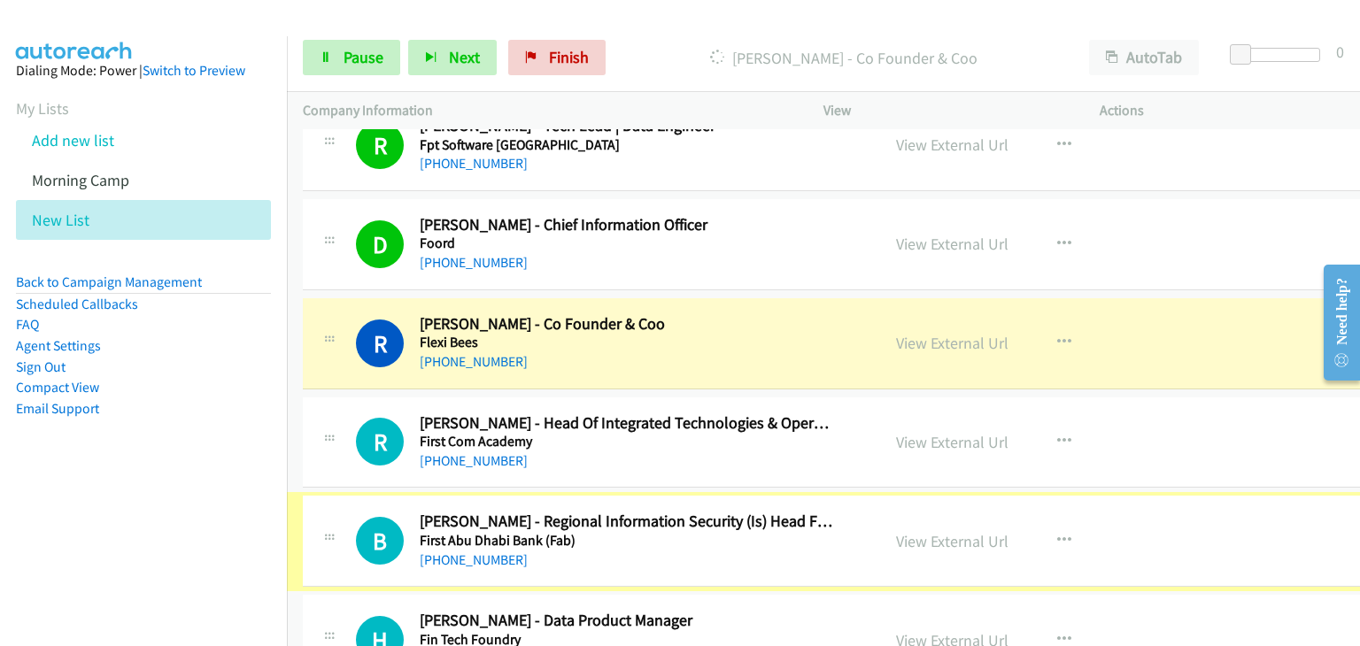
scroll to position [9385, 0]
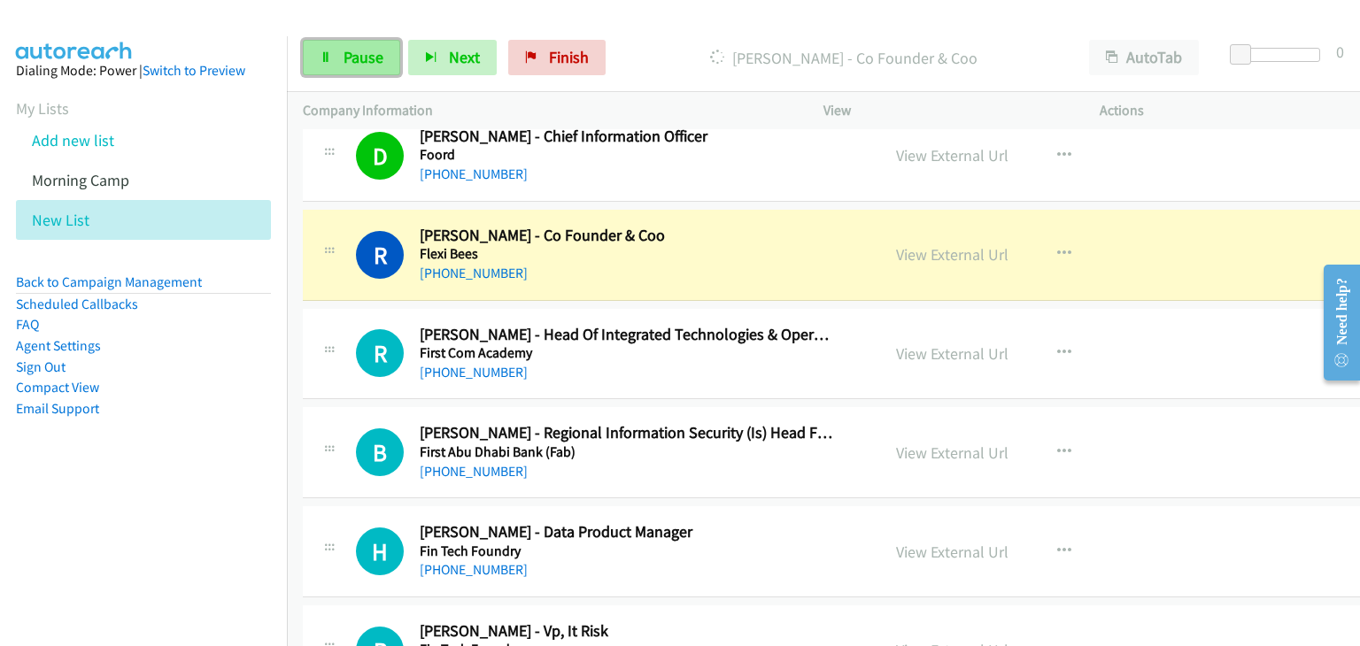
click at [336, 60] on link "Pause" at bounding box center [351, 57] width 97 height 35
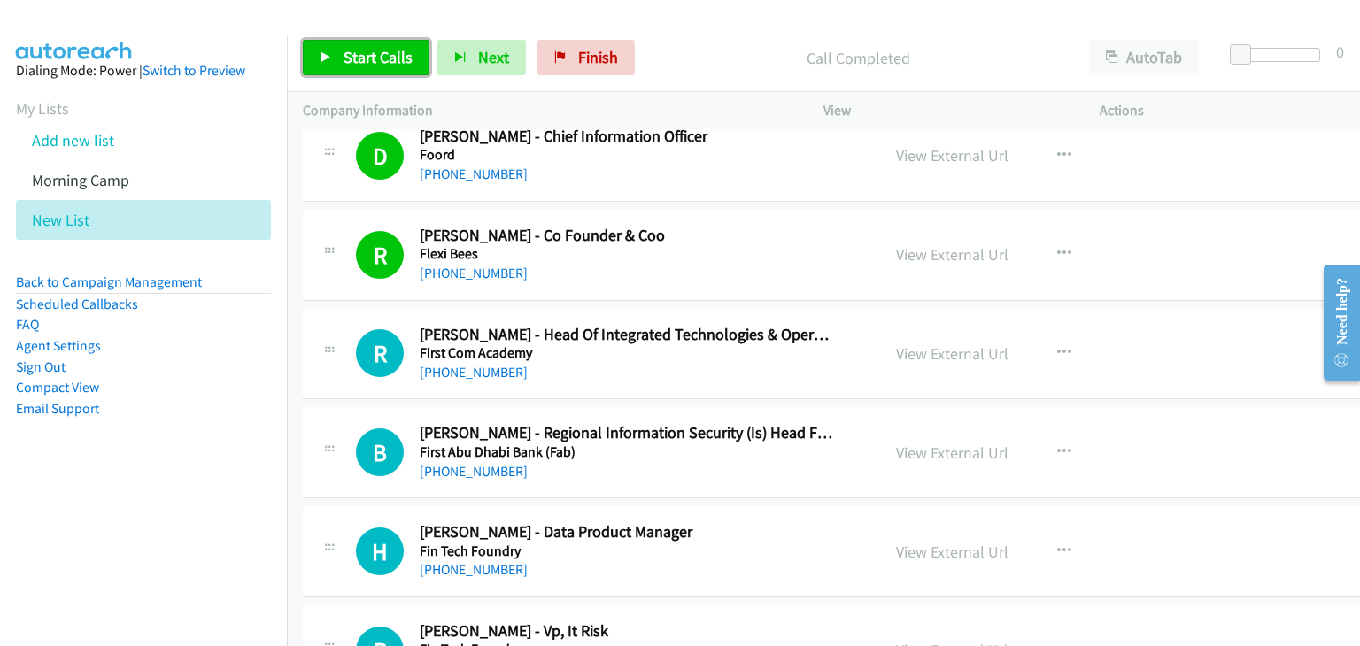
click at [346, 51] on span "Start Calls" at bounding box center [378, 57] width 69 height 20
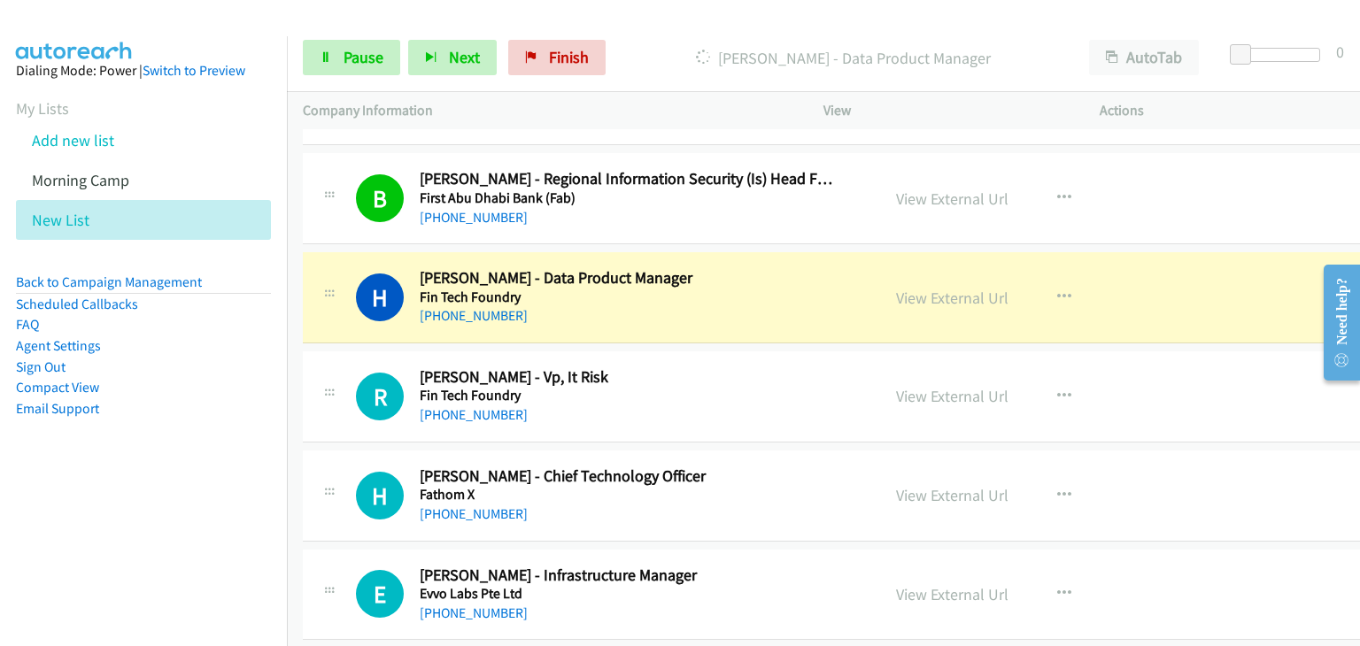
scroll to position [9650, 0]
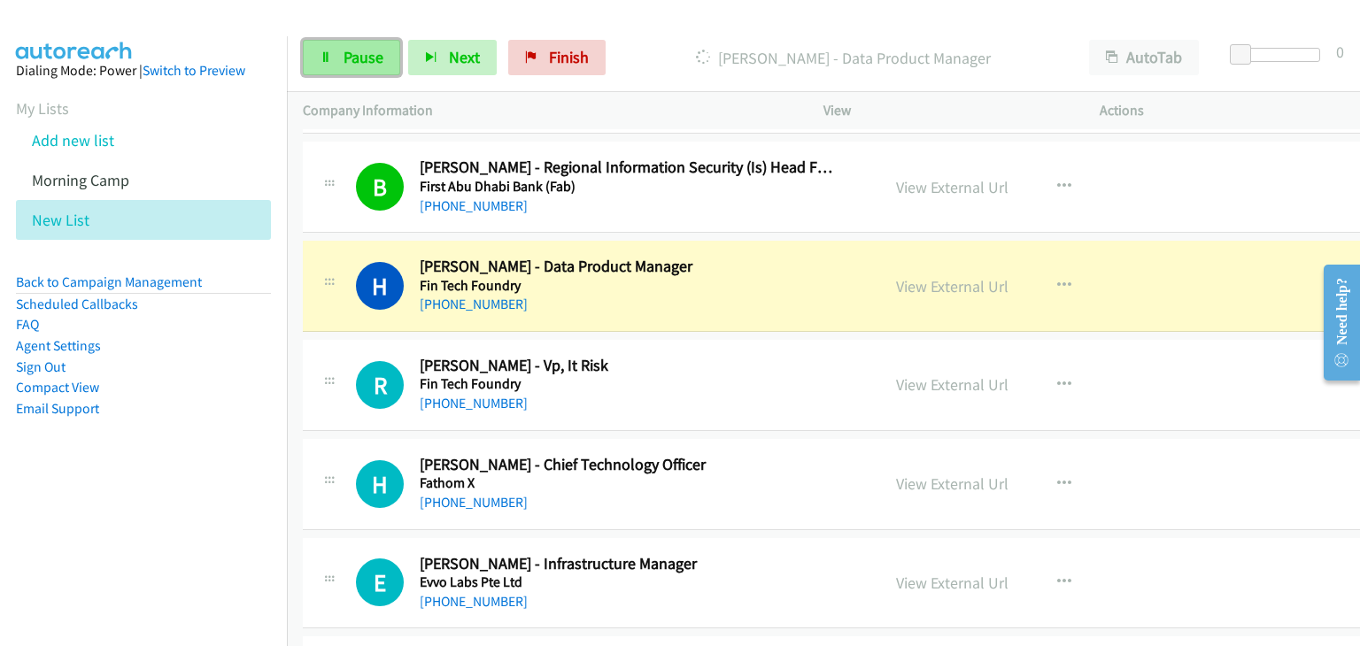
click at [335, 60] on link "Pause" at bounding box center [351, 57] width 97 height 35
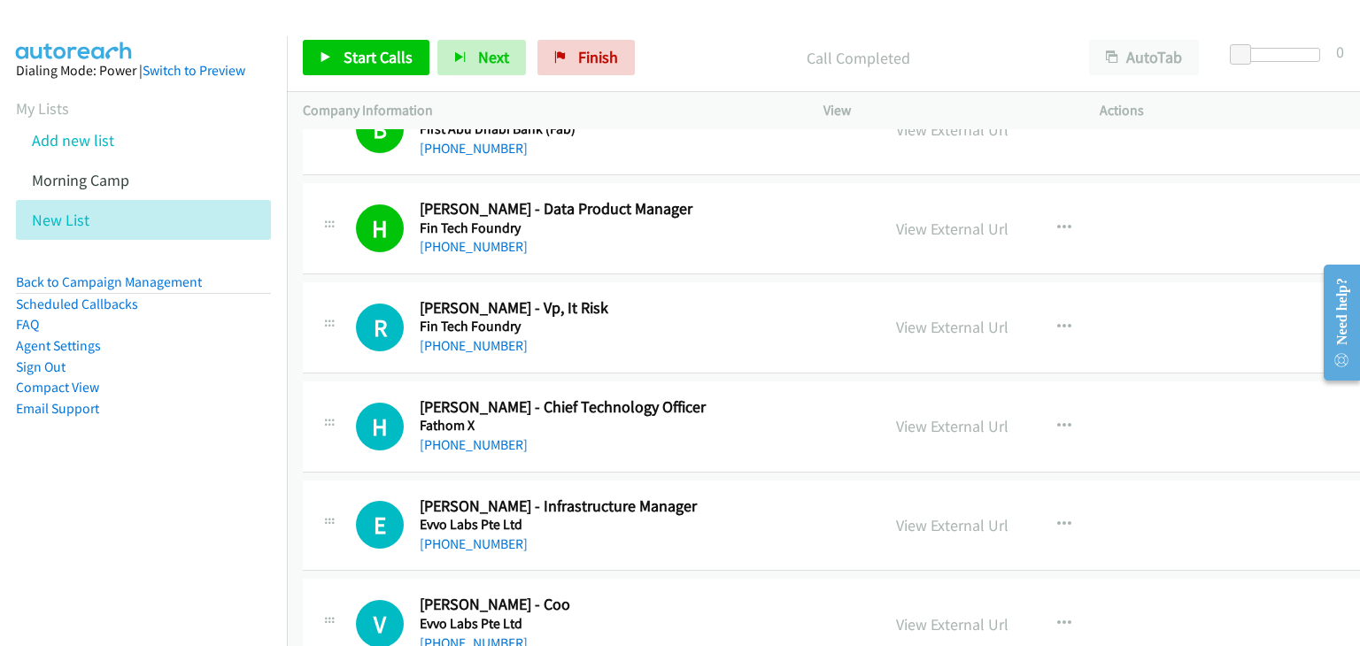
scroll to position [9739, 0]
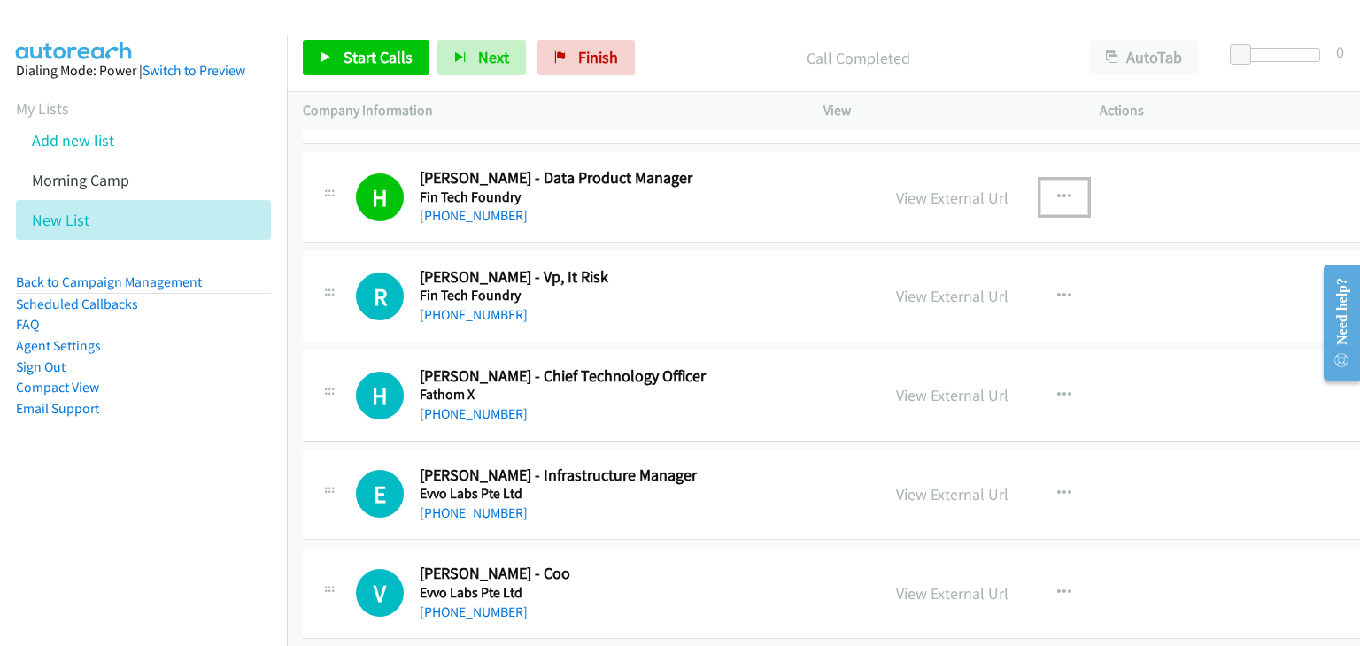
click at [1041, 180] on button "button" at bounding box center [1064, 197] width 48 height 35
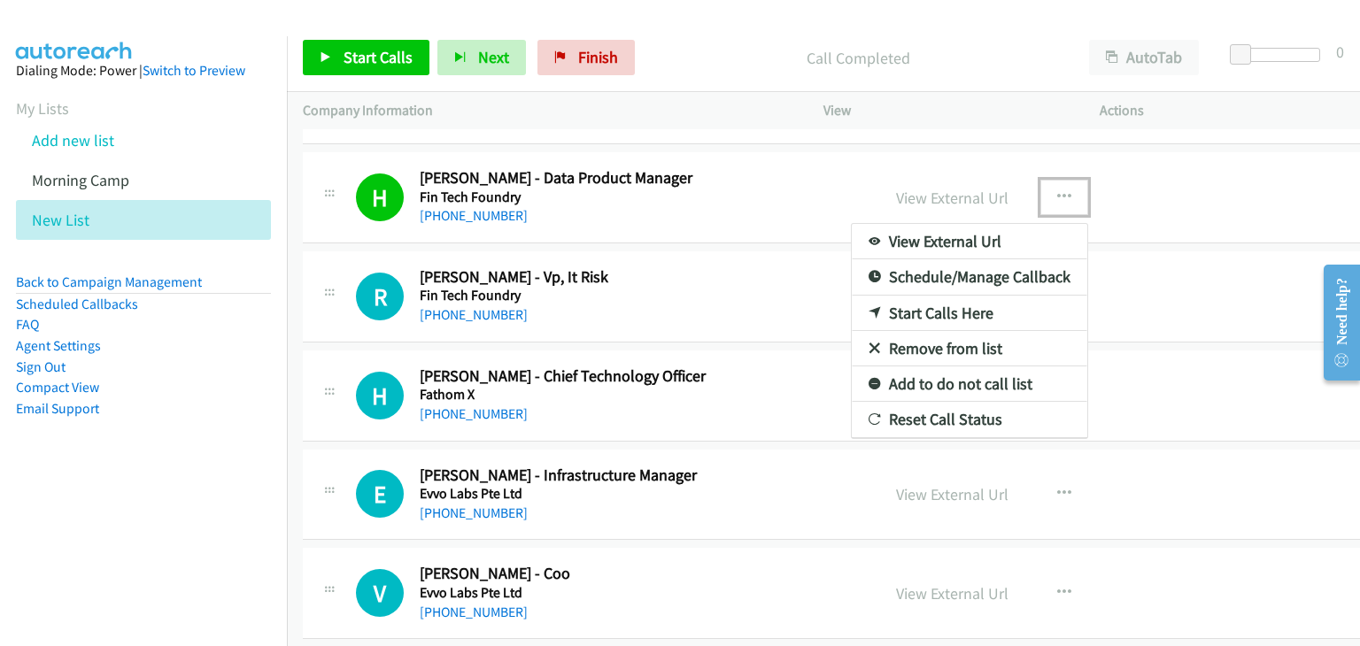
click at [905, 331] on link "Remove from list" at bounding box center [969, 348] width 235 height 35
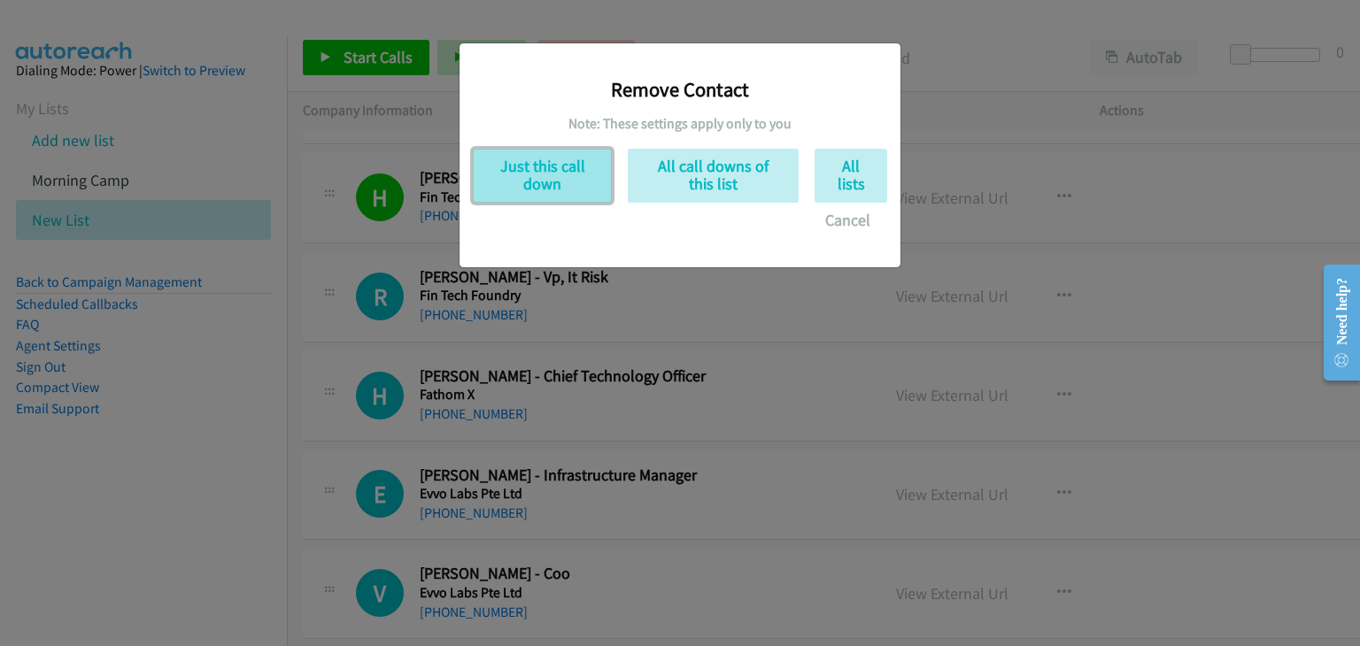
click at [524, 167] on button "Just this call down" at bounding box center [542, 176] width 139 height 54
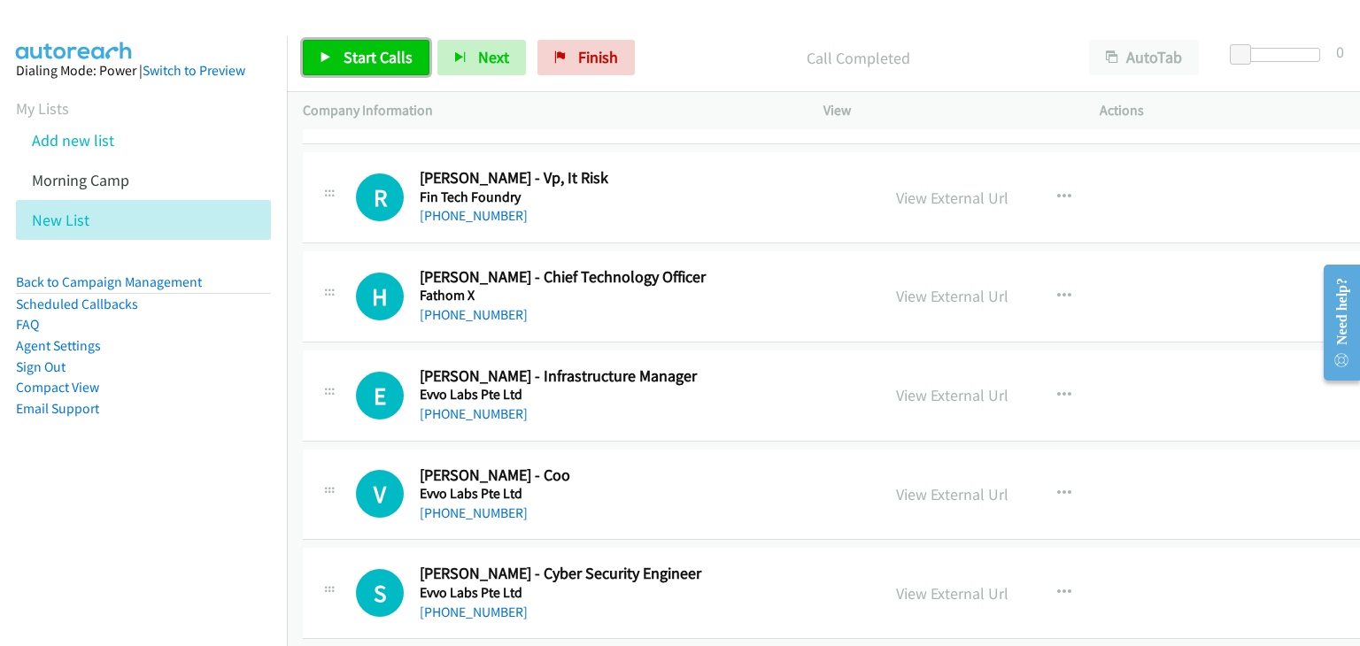
click at [370, 54] on span "Start Calls" at bounding box center [378, 57] width 69 height 20
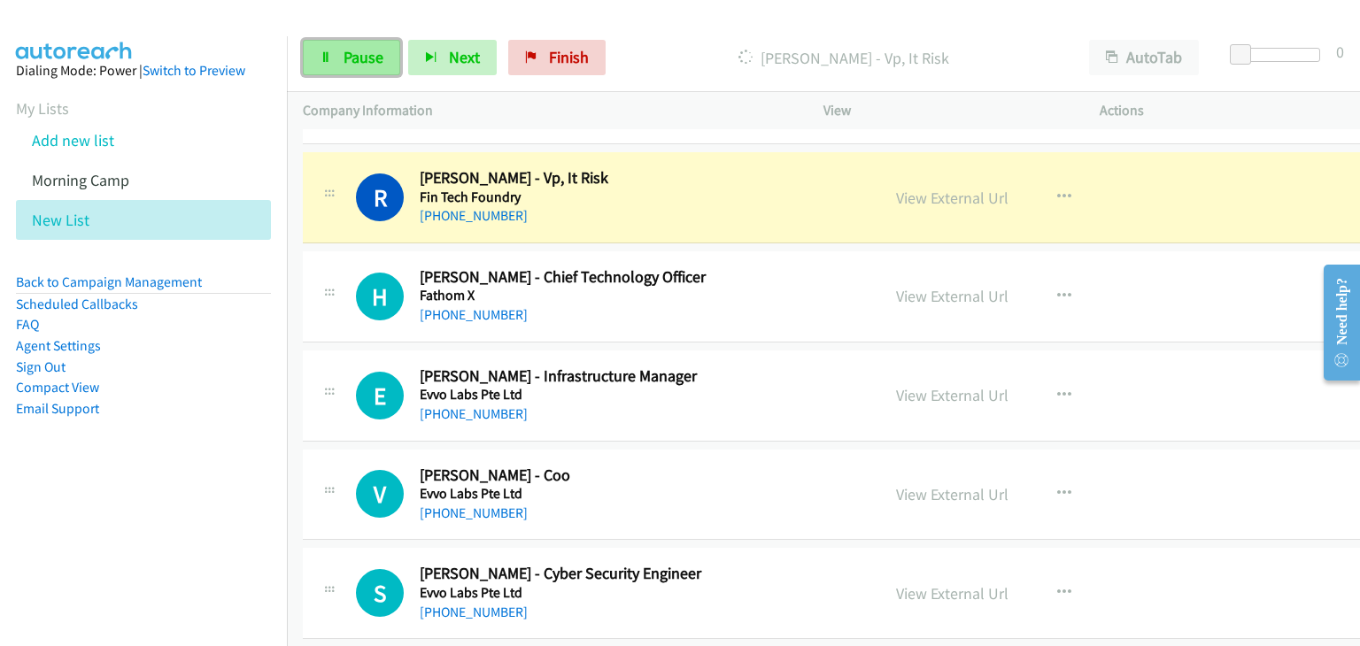
click at [360, 50] on span "Pause" at bounding box center [364, 57] width 40 height 20
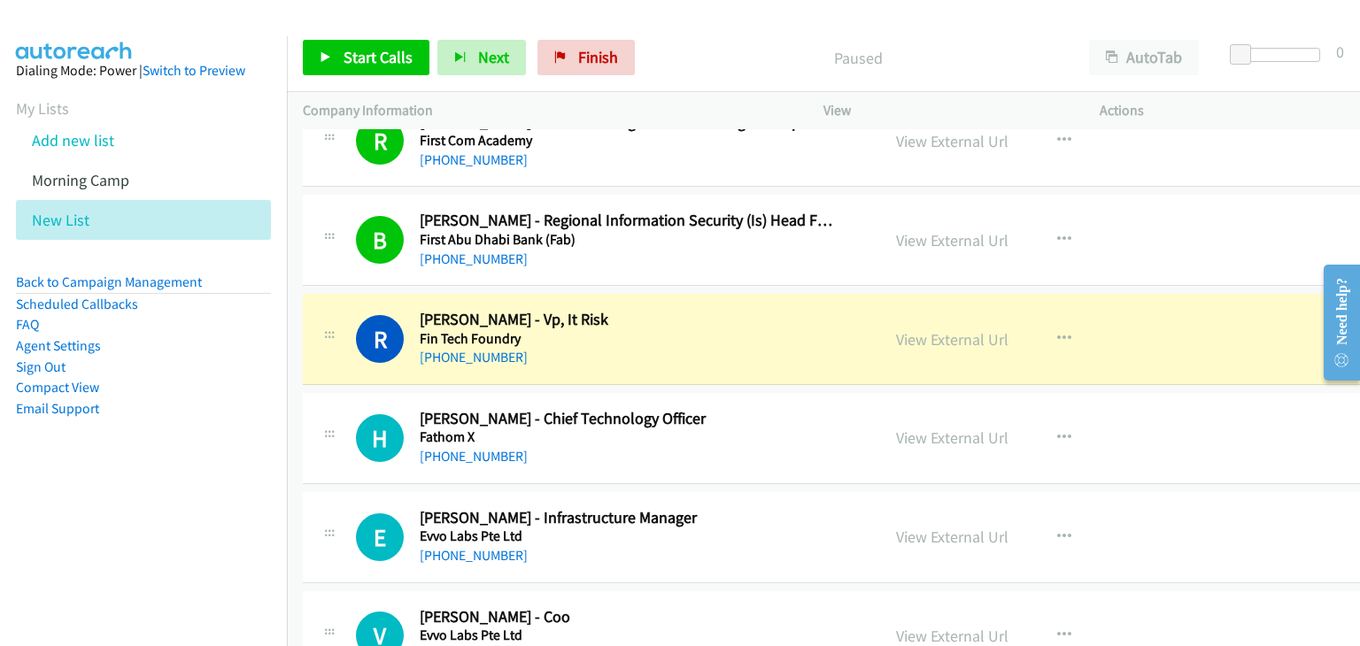
scroll to position [9650, 0]
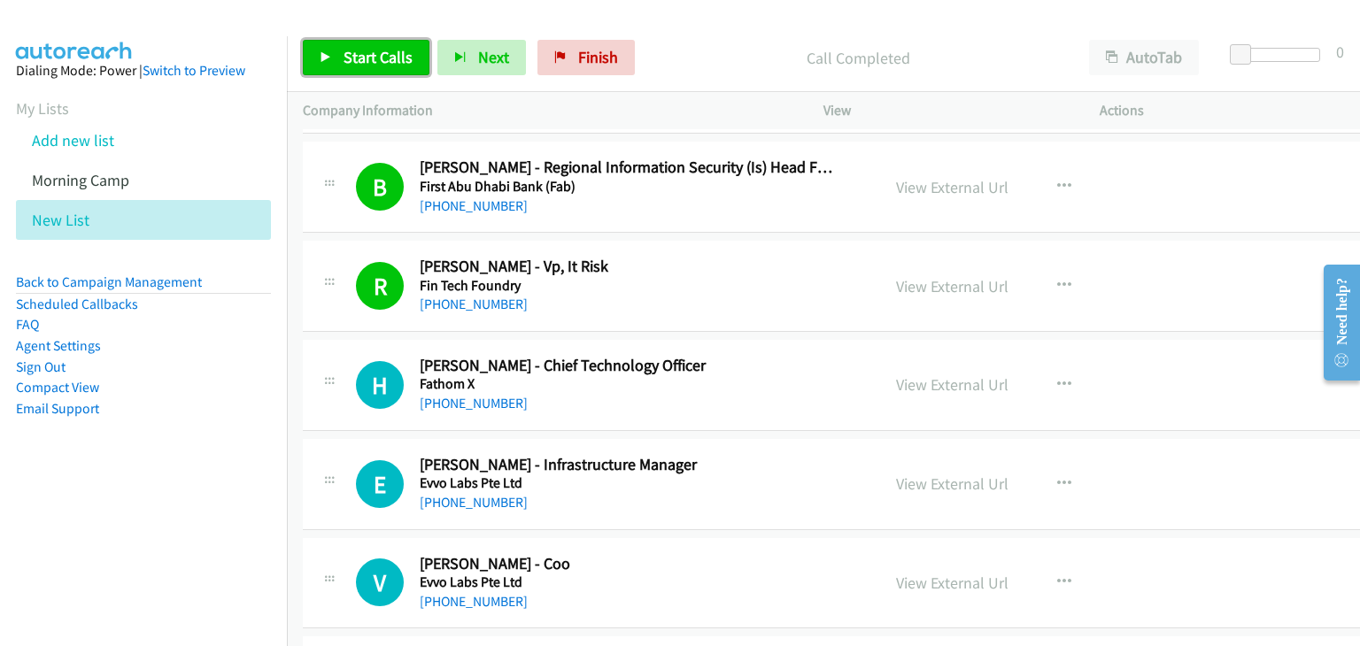
click at [379, 58] on span "Start Calls" at bounding box center [378, 57] width 69 height 20
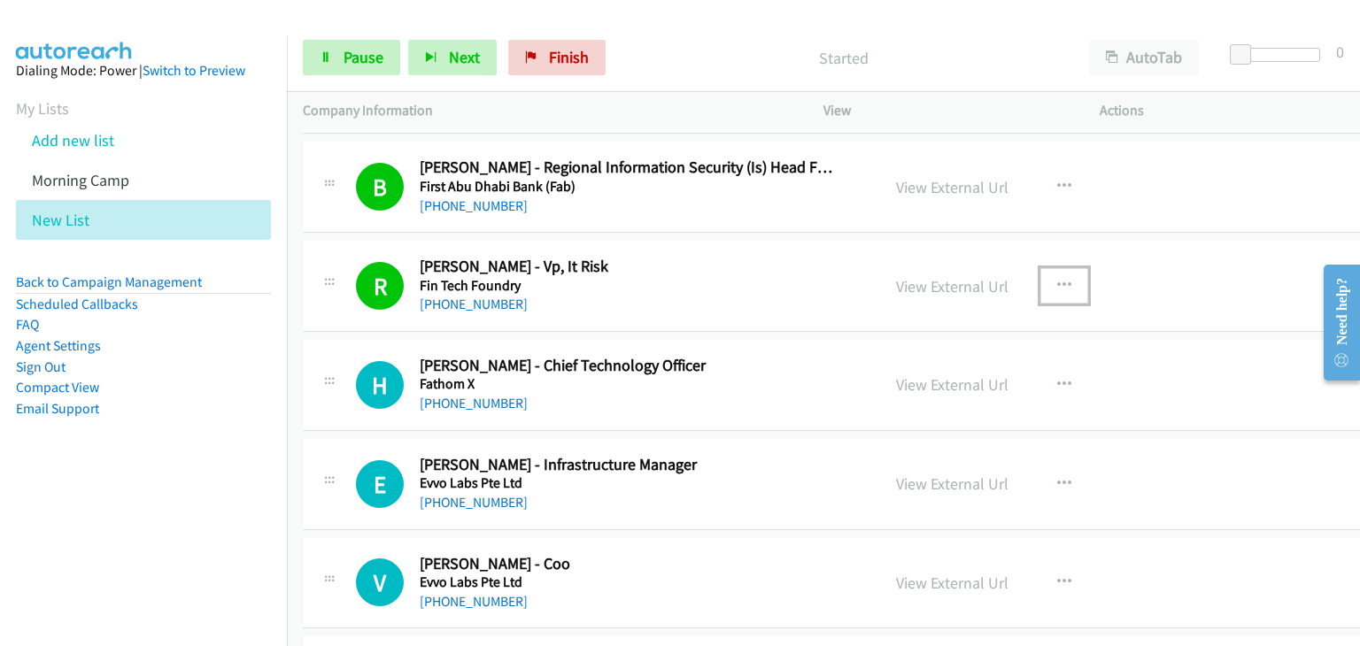
drag, startPoint x: 1022, startPoint y: 262, endPoint x: 1030, endPoint y: 278, distance: 17.8
click at [1040, 268] on button "button" at bounding box center [1064, 285] width 48 height 35
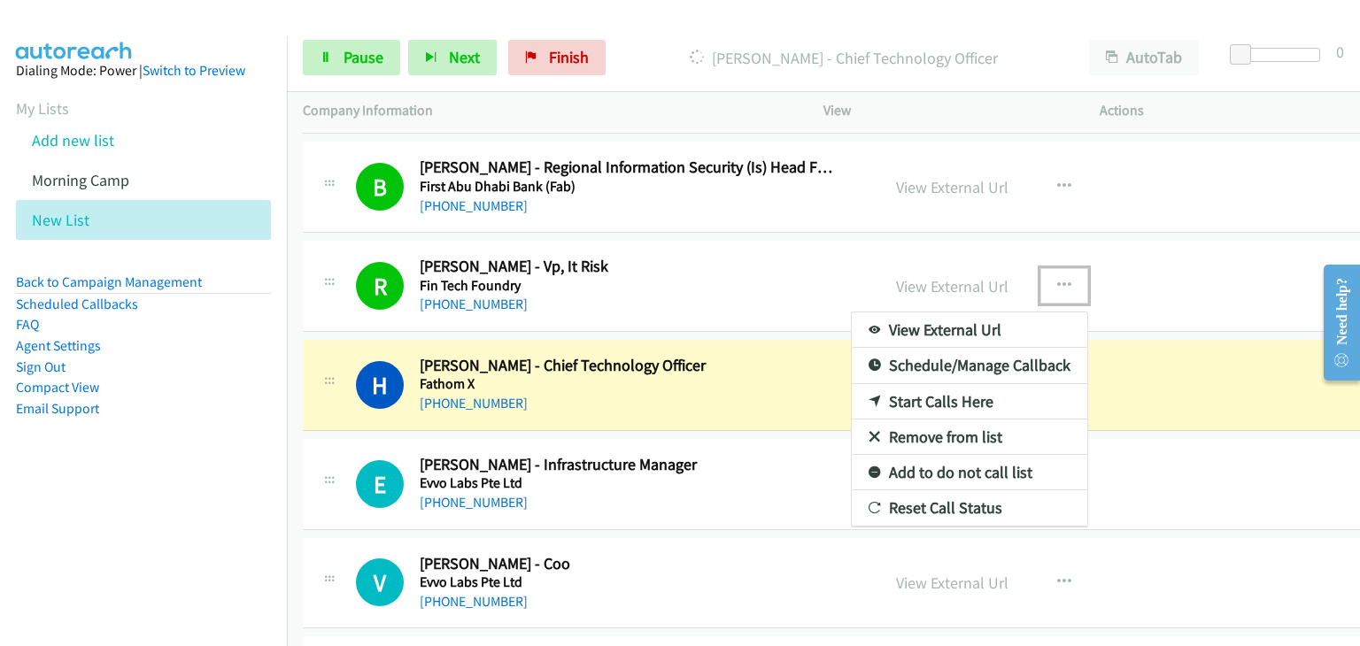
click at [887, 420] on link "Remove from list" at bounding box center [969, 437] width 235 height 35
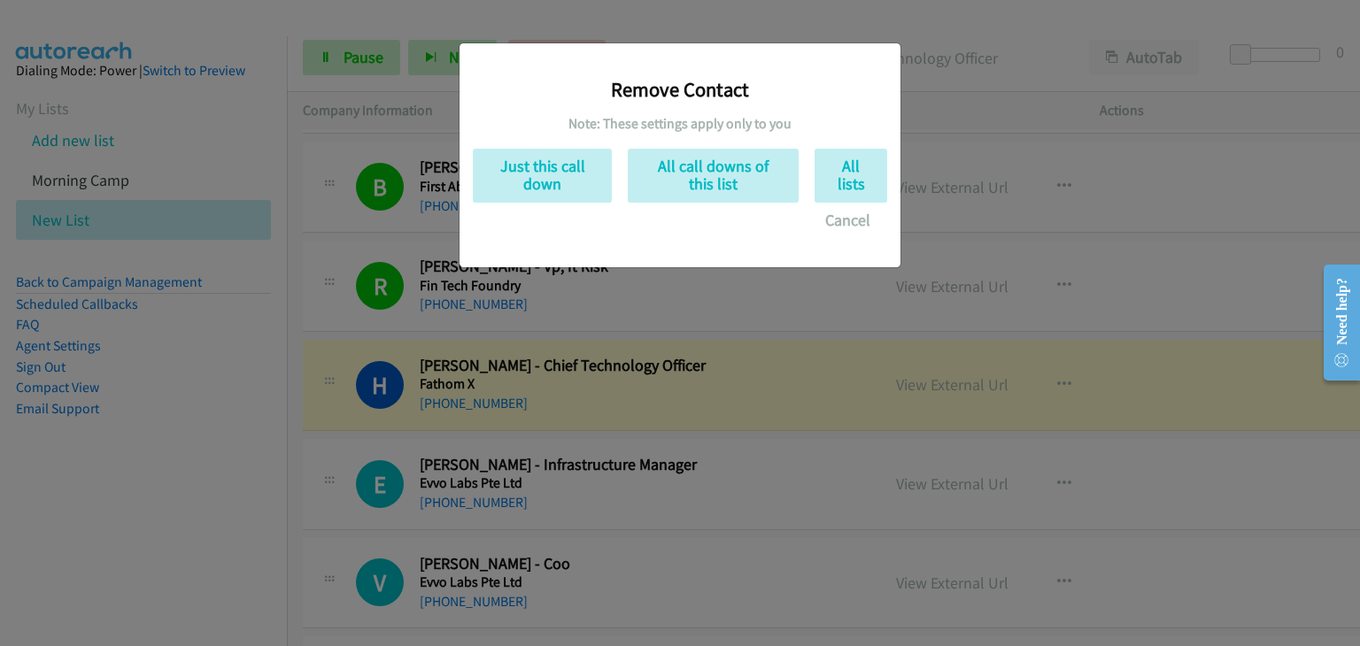
click at [523, 202] on div "Remove Contact Note: These settings apply only to you Just this call down All c…" at bounding box center [680, 147] width 414 height 181
click at [543, 178] on button "Just this call down" at bounding box center [542, 176] width 139 height 54
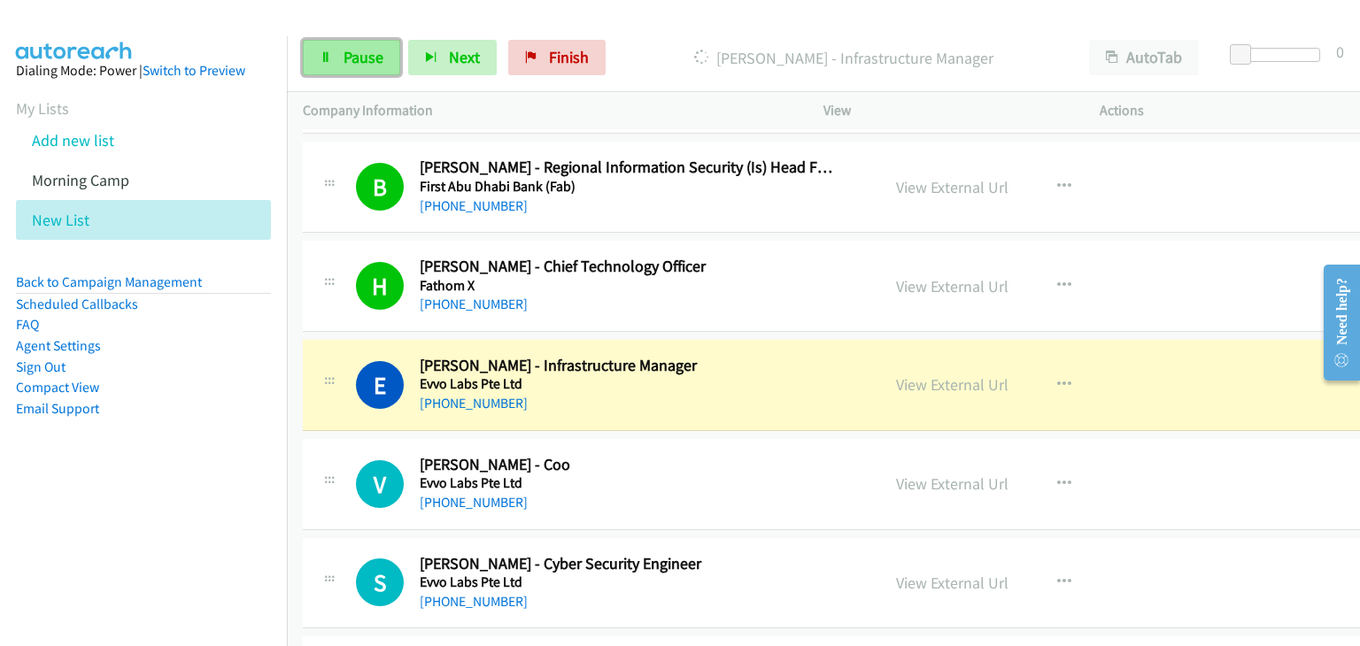
click at [351, 51] on span "Pause" at bounding box center [364, 57] width 40 height 20
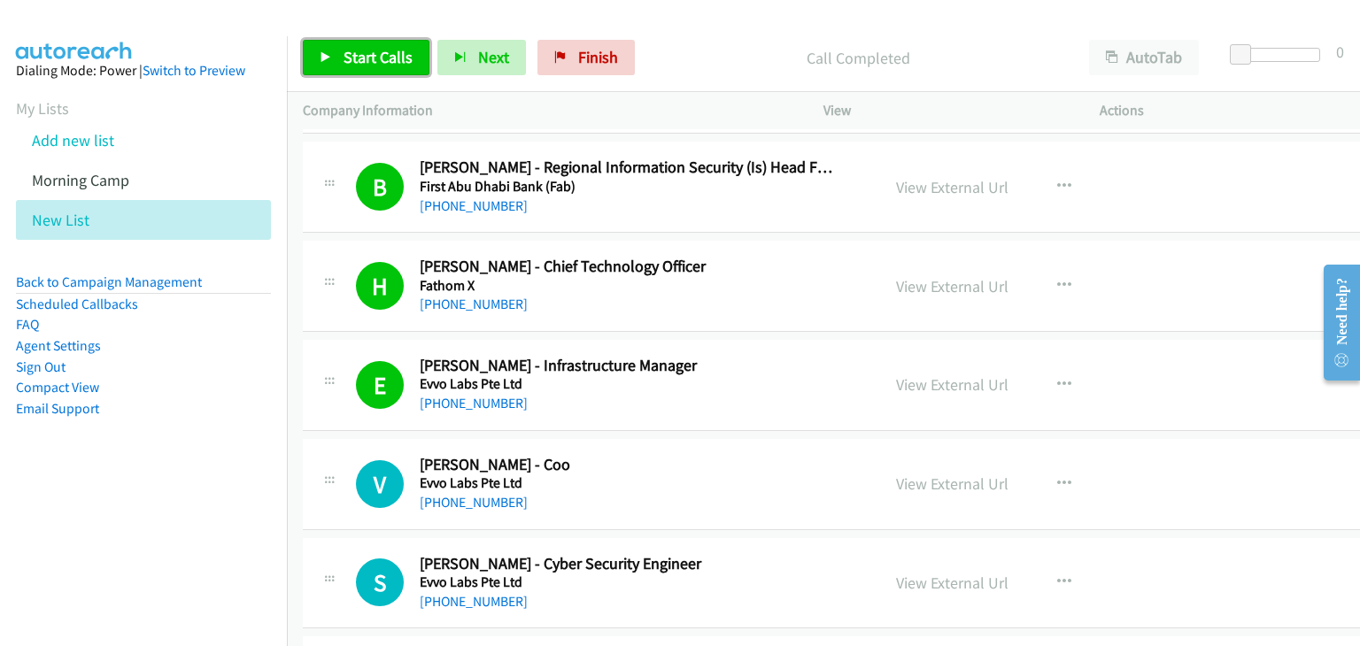
drag, startPoint x: 406, startPoint y: 51, endPoint x: 414, endPoint y: 60, distance: 11.9
click at [406, 51] on span "Start Calls" at bounding box center [378, 57] width 69 height 20
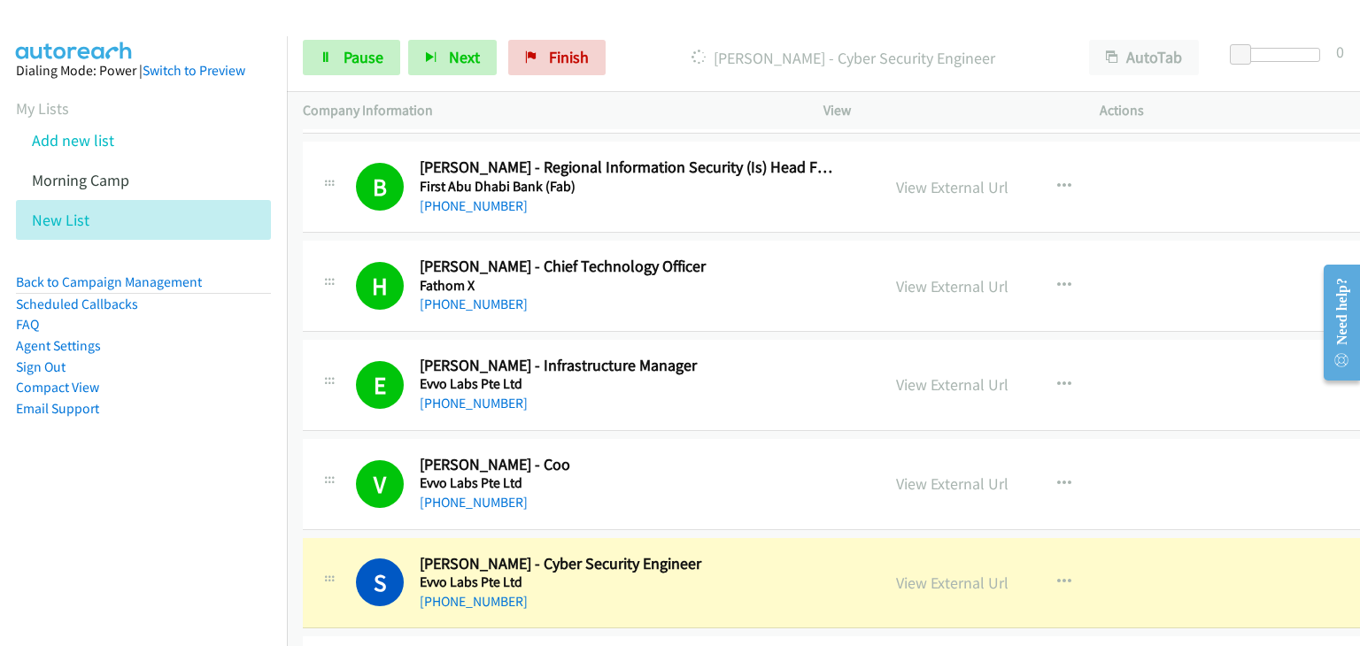
click at [1200, 340] on div "E Callback Scheduled Edwin Ng - Infrastructure Manager Evvo Labs Pte Ltd Asia/S…" at bounding box center [848, 385] width 1090 height 91
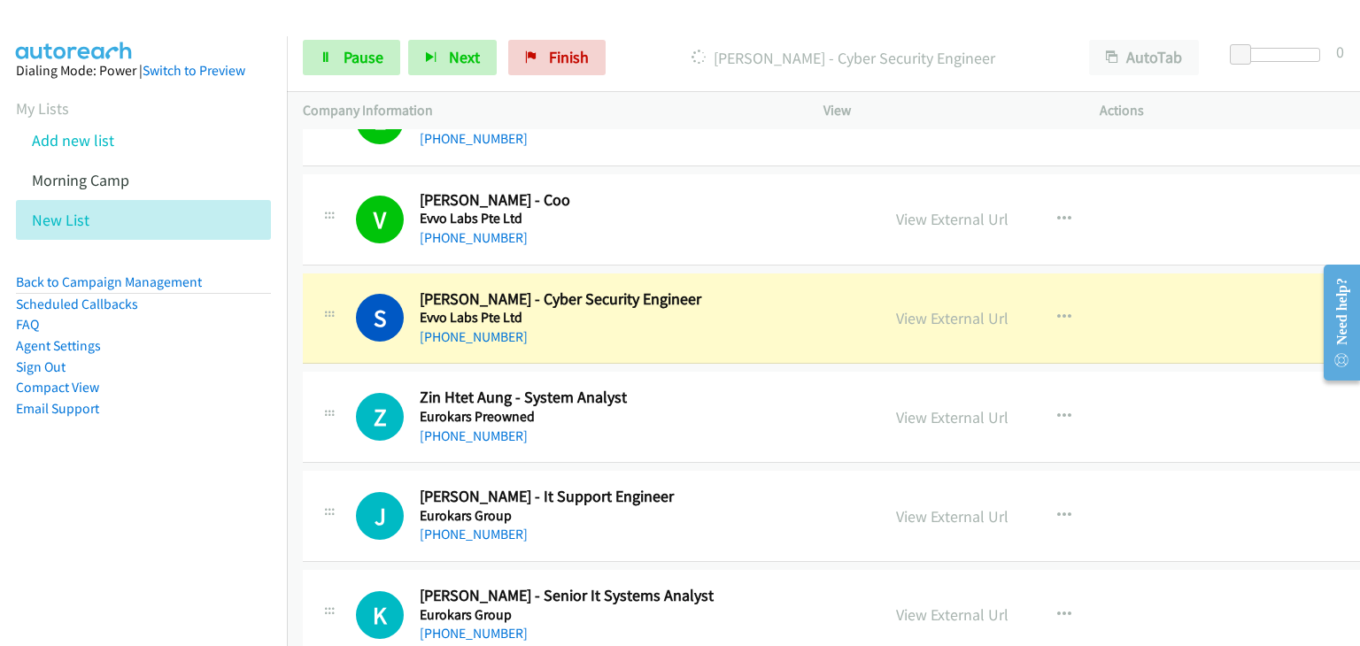
scroll to position [9916, 0]
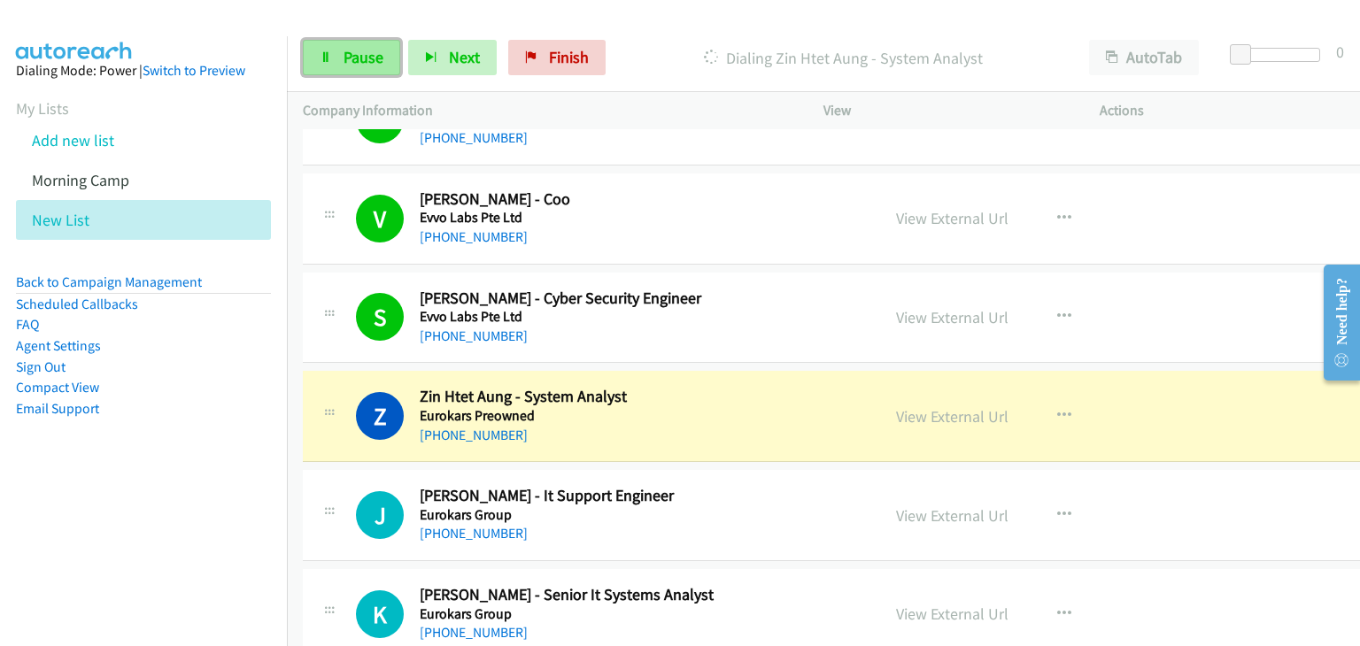
click at [370, 53] on span "Pause" at bounding box center [364, 57] width 40 height 20
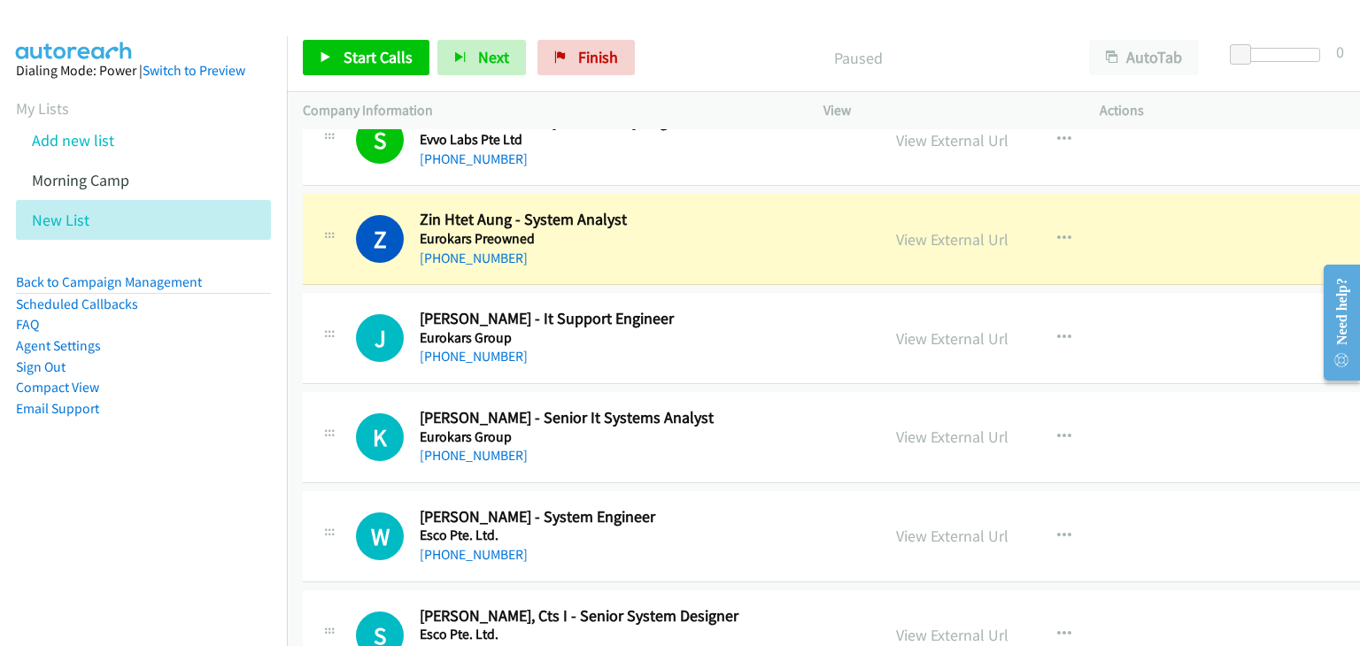
scroll to position [10004, 0]
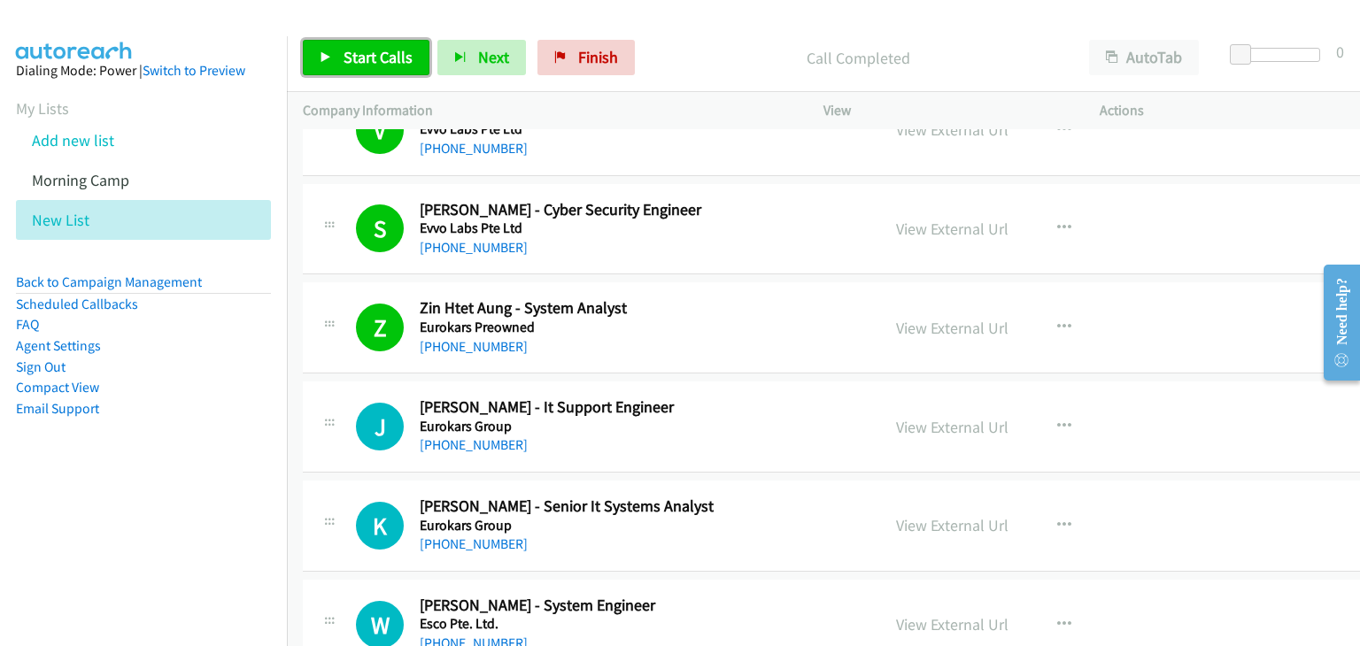
click at [349, 65] on span "Start Calls" at bounding box center [378, 57] width 69 height 20
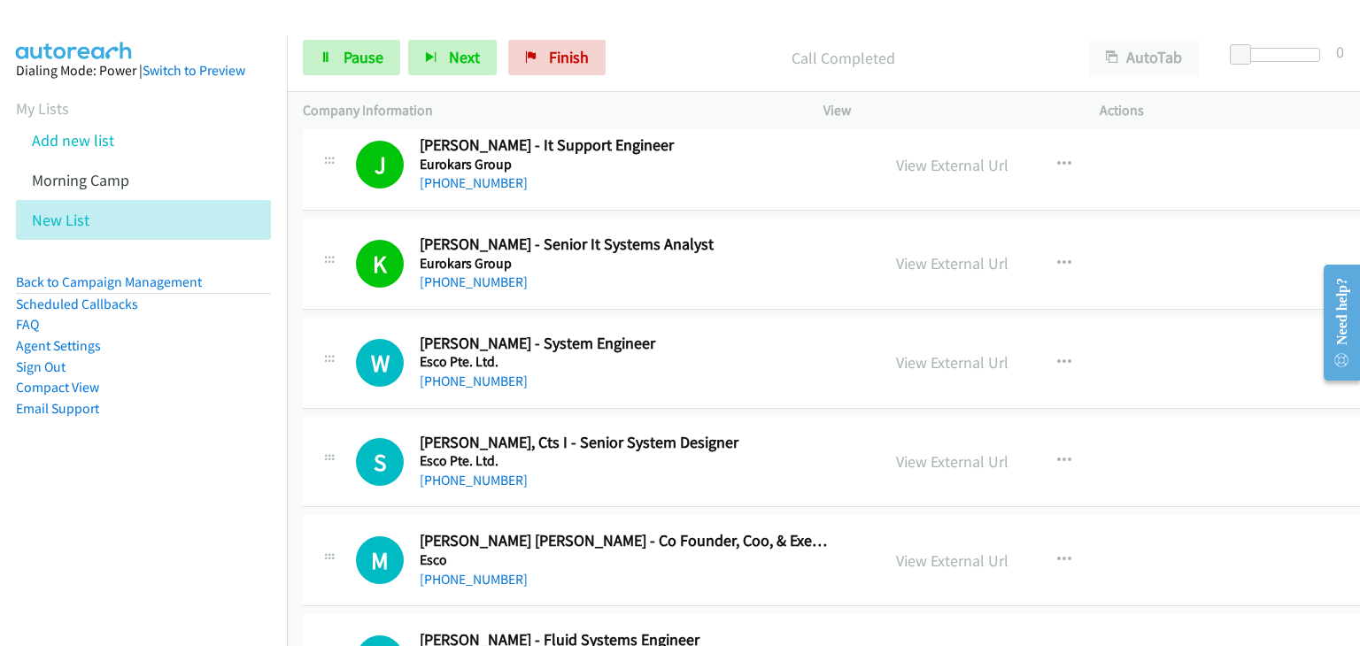
scroll to position [10270, 0]
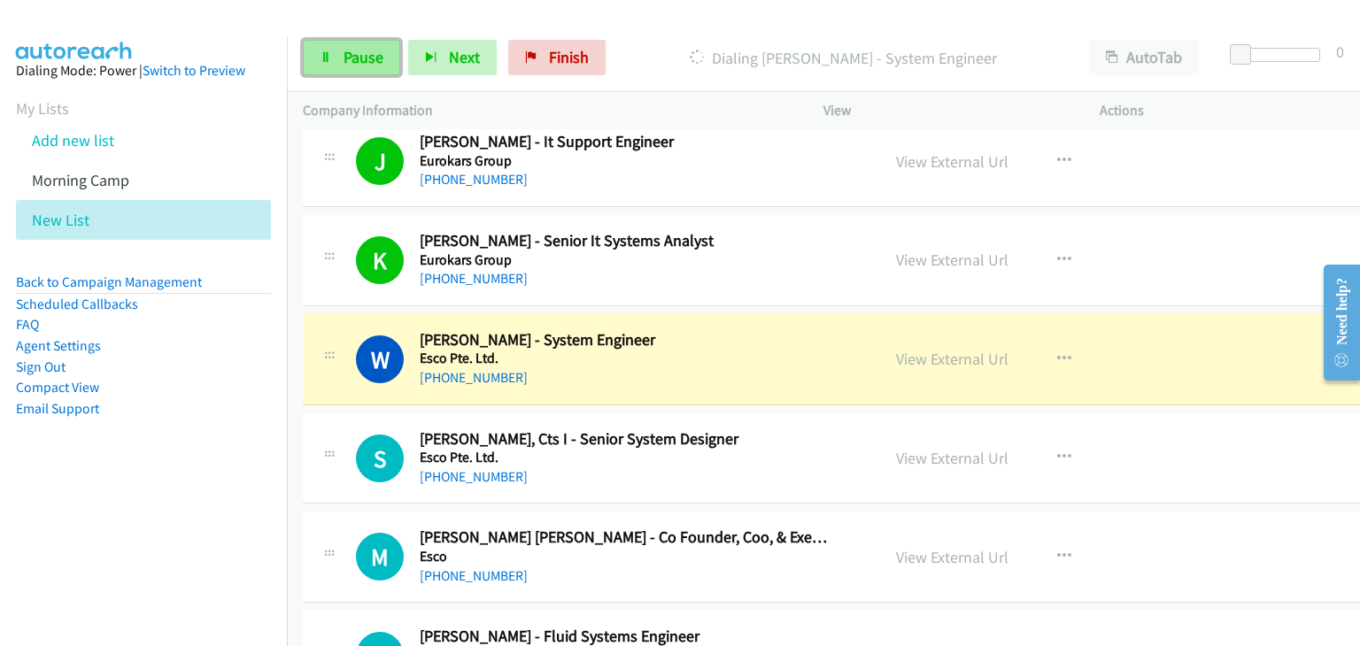
click at [311, 71] on link "Pause" at bounding box center [351, 57] width 97 height 35
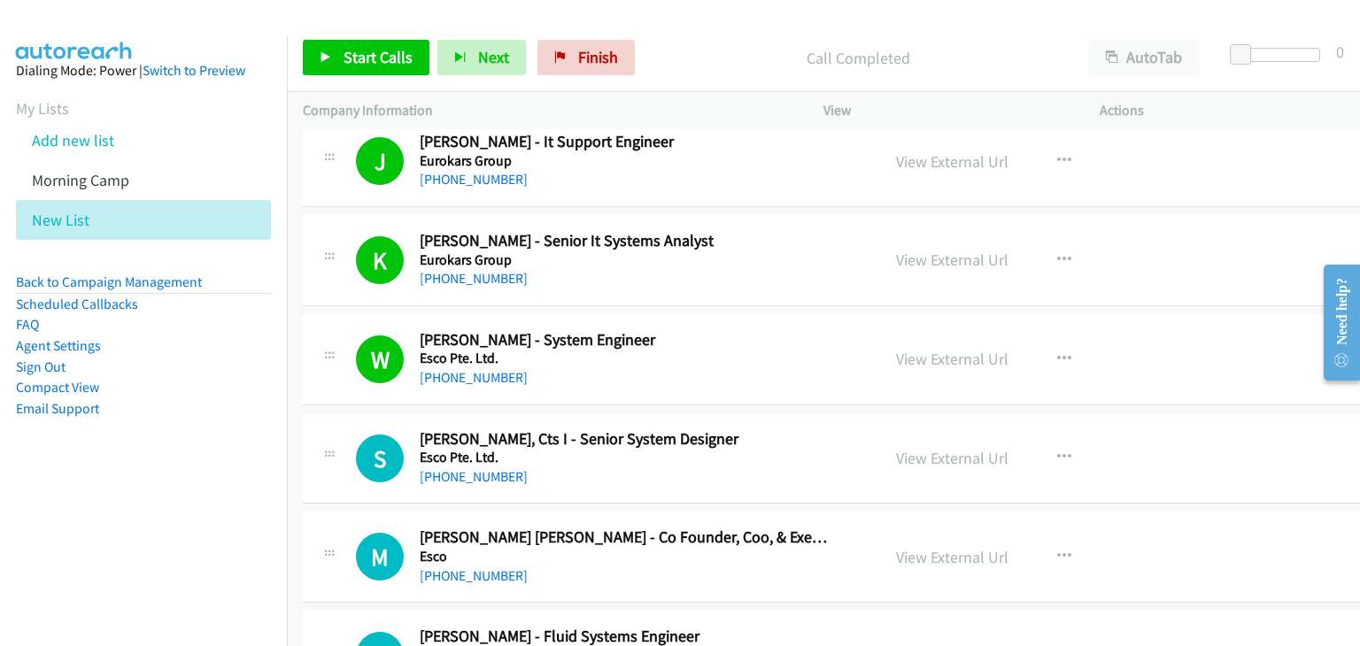
click at [322, 78] on div "Start Calls Pause Next Finish Call Completed AutoTab AutoTab 0" at bounding box center [823, 58] width 1073 height 68
click at [387, 70] on link "Start Calls" at bounding box center [366, 57] width 127 height 35
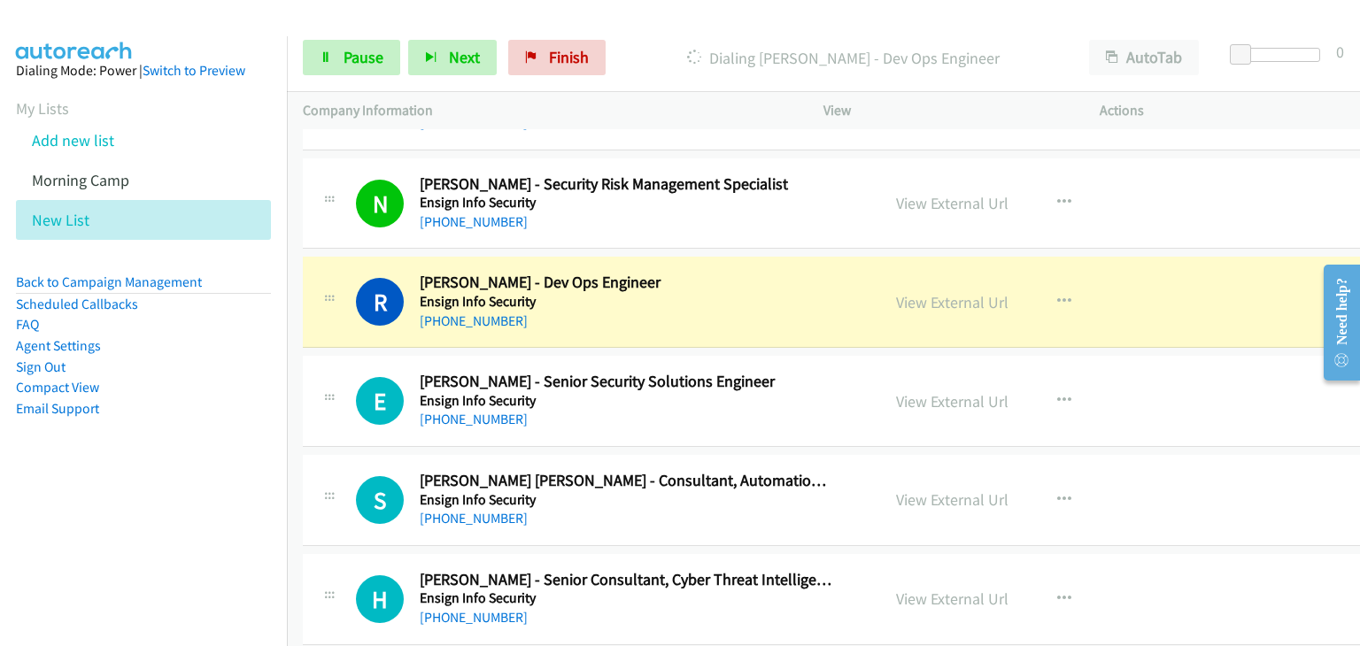
scroll to position [12129, 0]
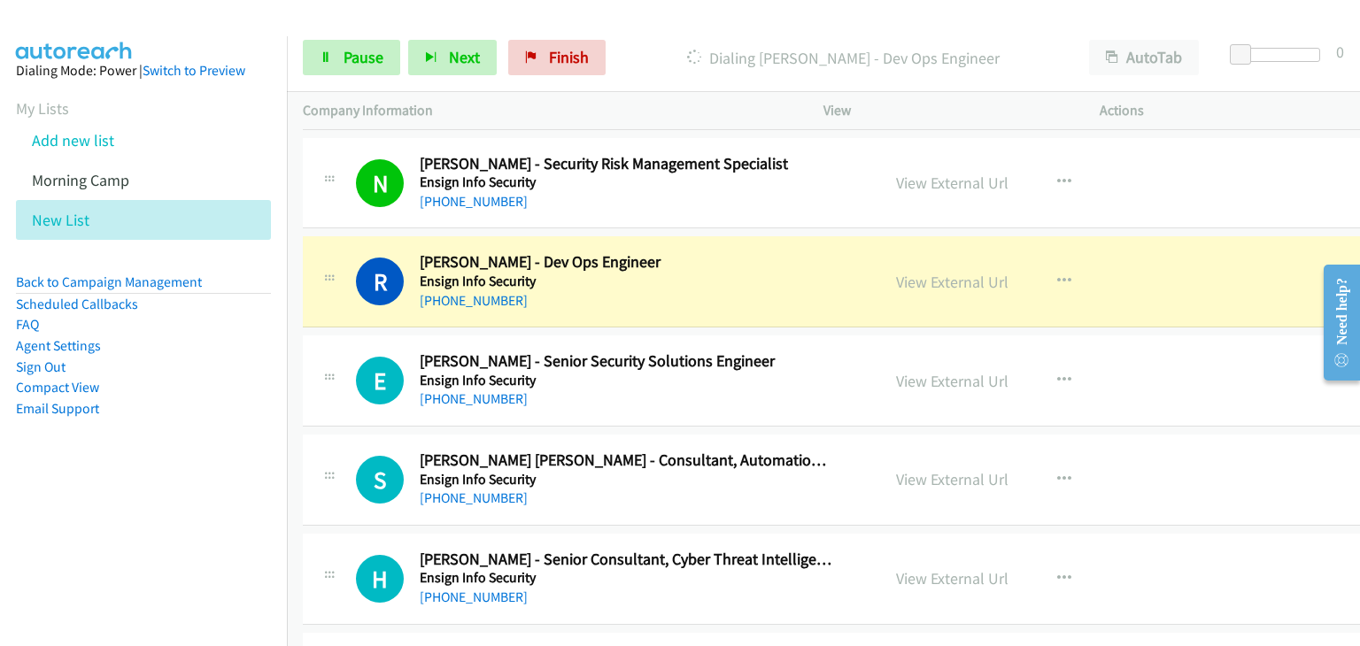
click at [1250, 366] on div "E Callback Scheduled Ervin Castro Mallari - Senior Security Solutions Engineer …" at bounding box center [848, 381] width 1090 height 91
click at [378, 53] on span "Pause" at bounding box center [364, 57] width 40 height 20
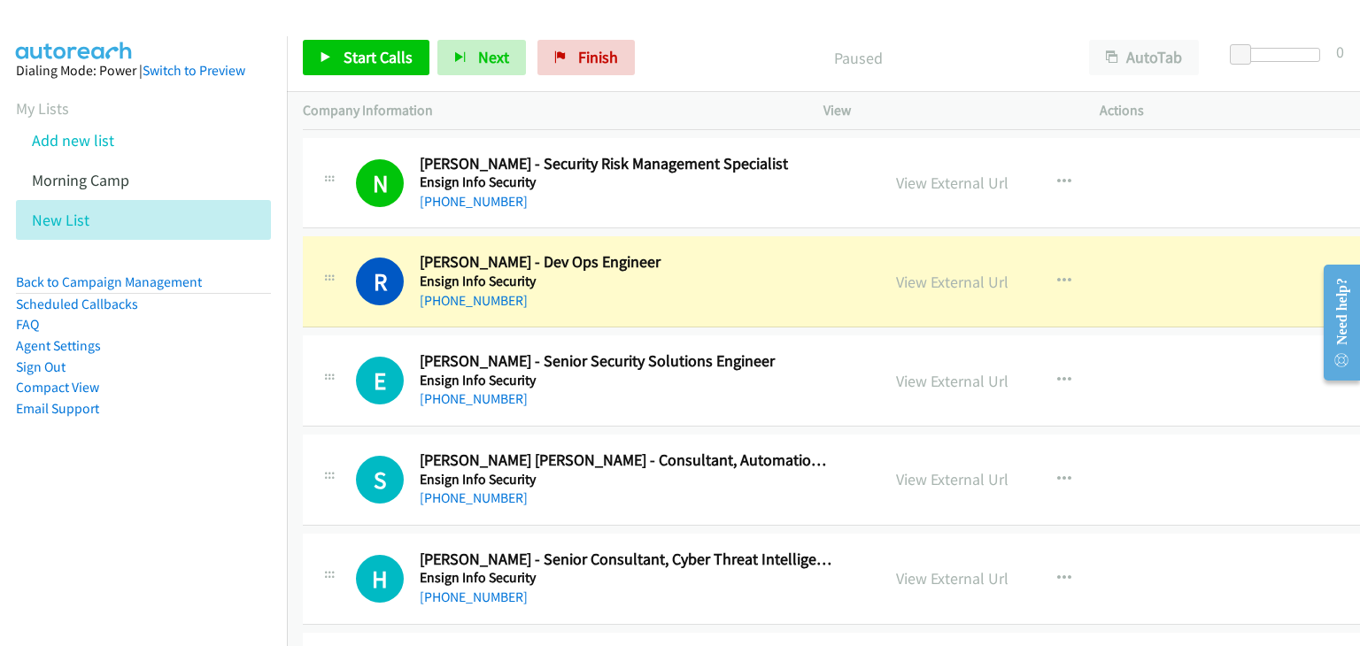
drag, startPoint x: 873, startPoint y: 364, endPoint x: 910, endPoint y: 369, distance: 37.6
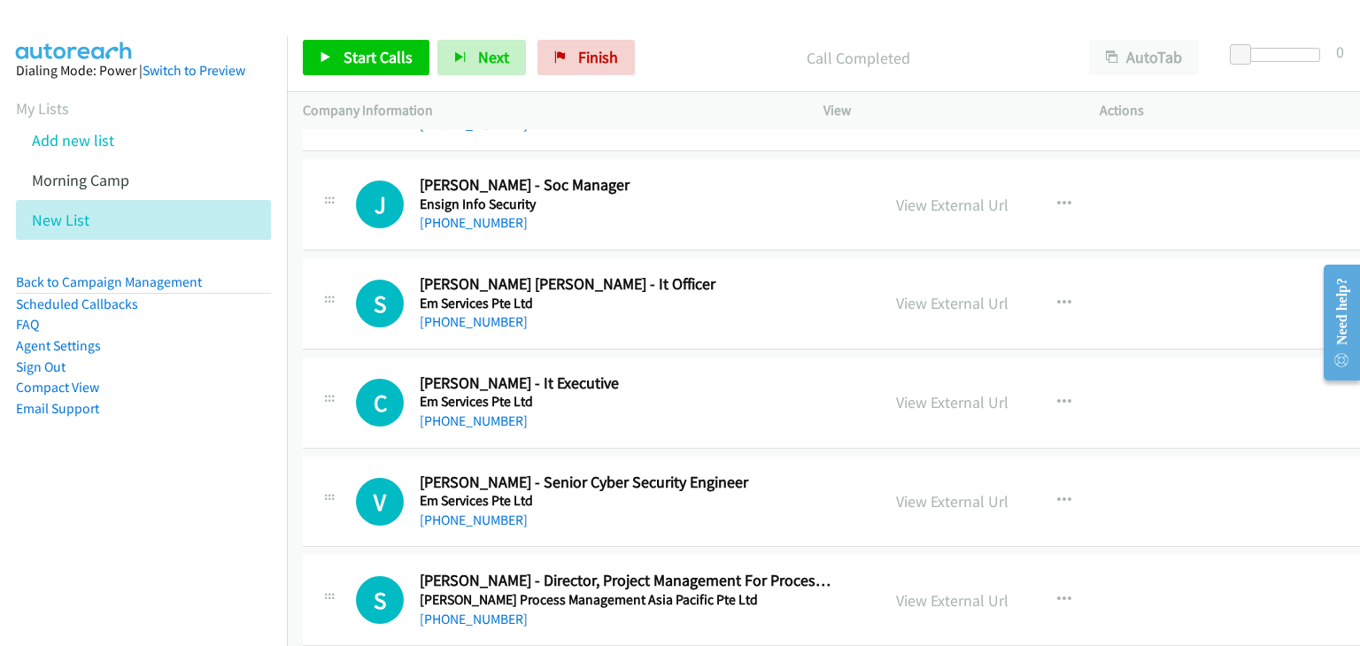
scroll to position [19654, 0]
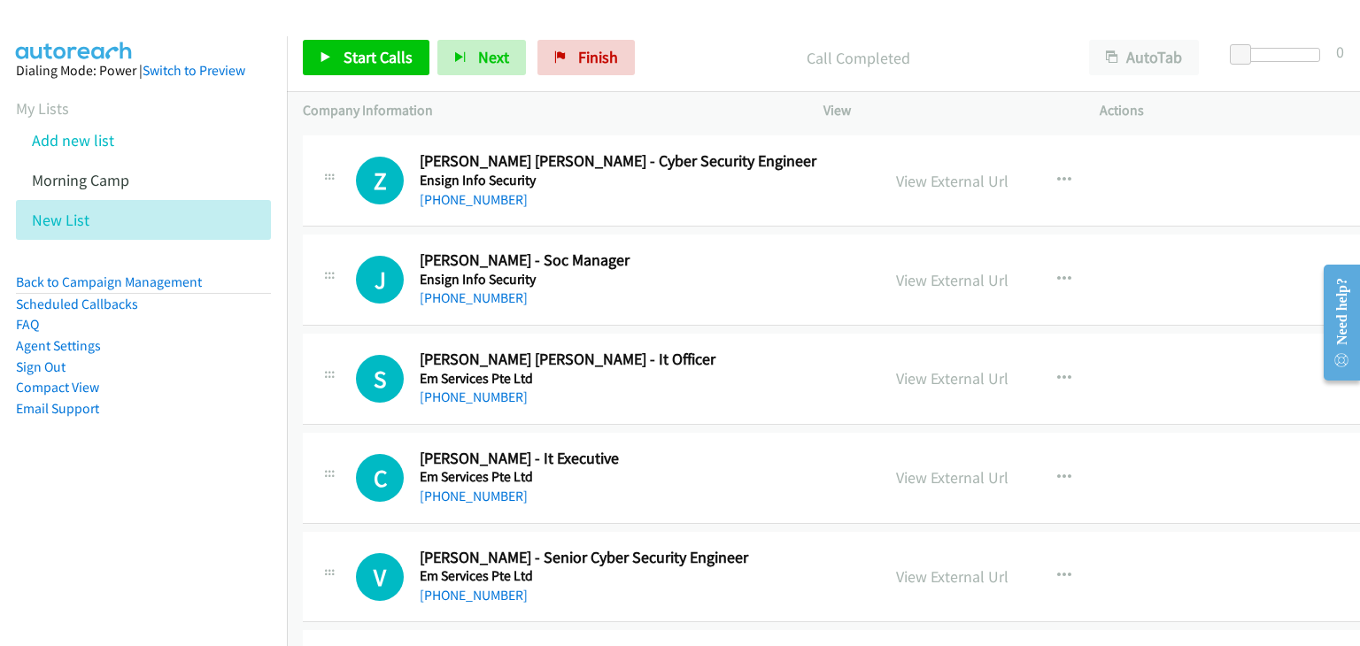
drag, startPoint x: 956, startPoint y: 346, endPoint x: 972, endPoint y: 355, distance: 18.2
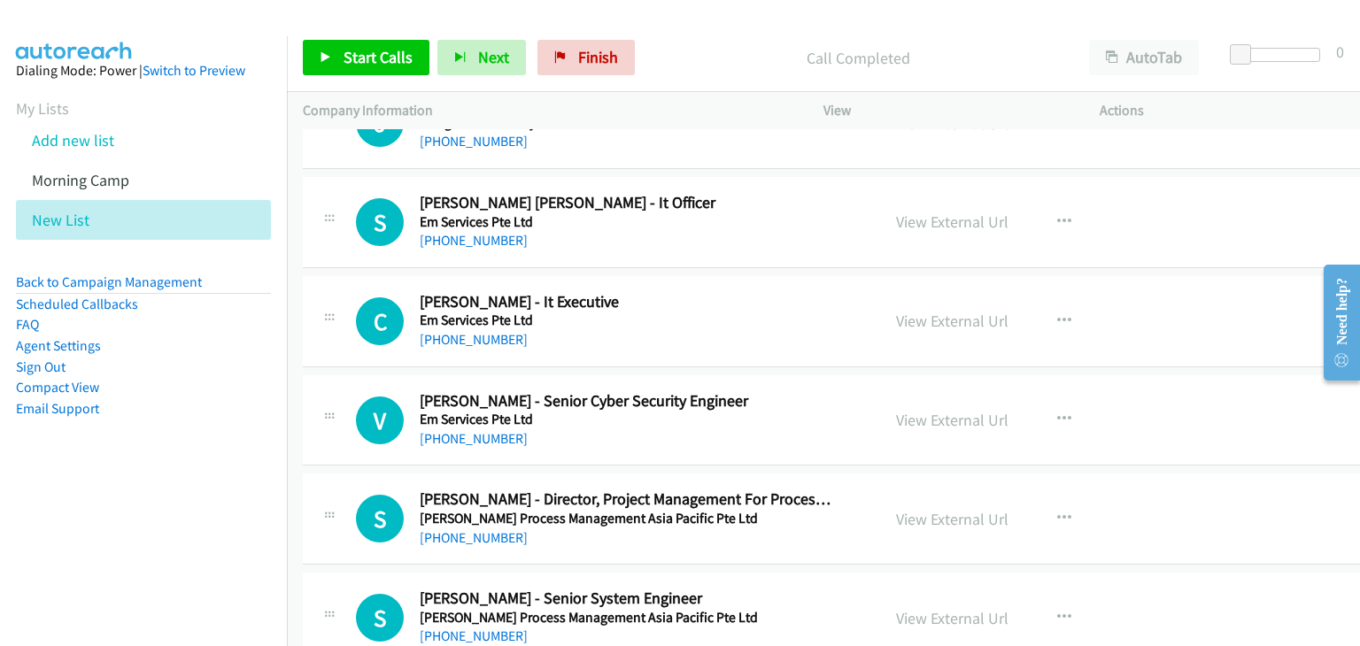
scroll to position [19831, 0]
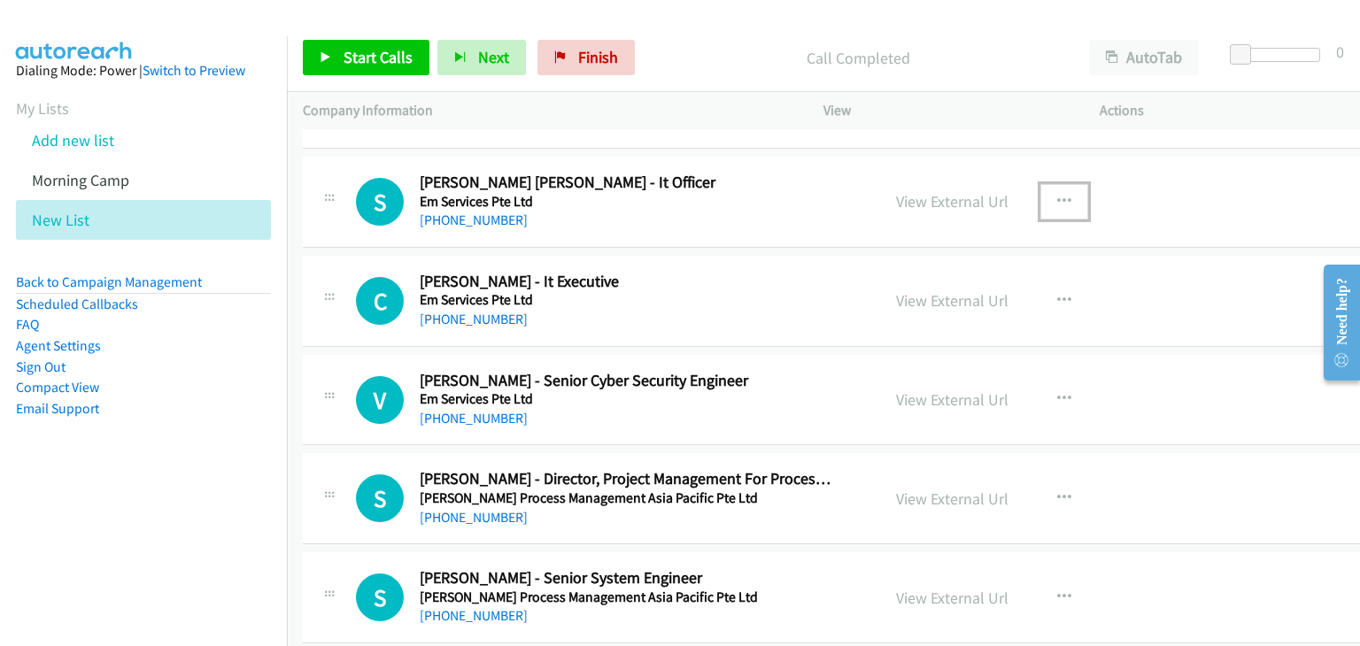
click at [1057, 195] on icon "button" at bounding box center [1064, 202] width 14 height 14
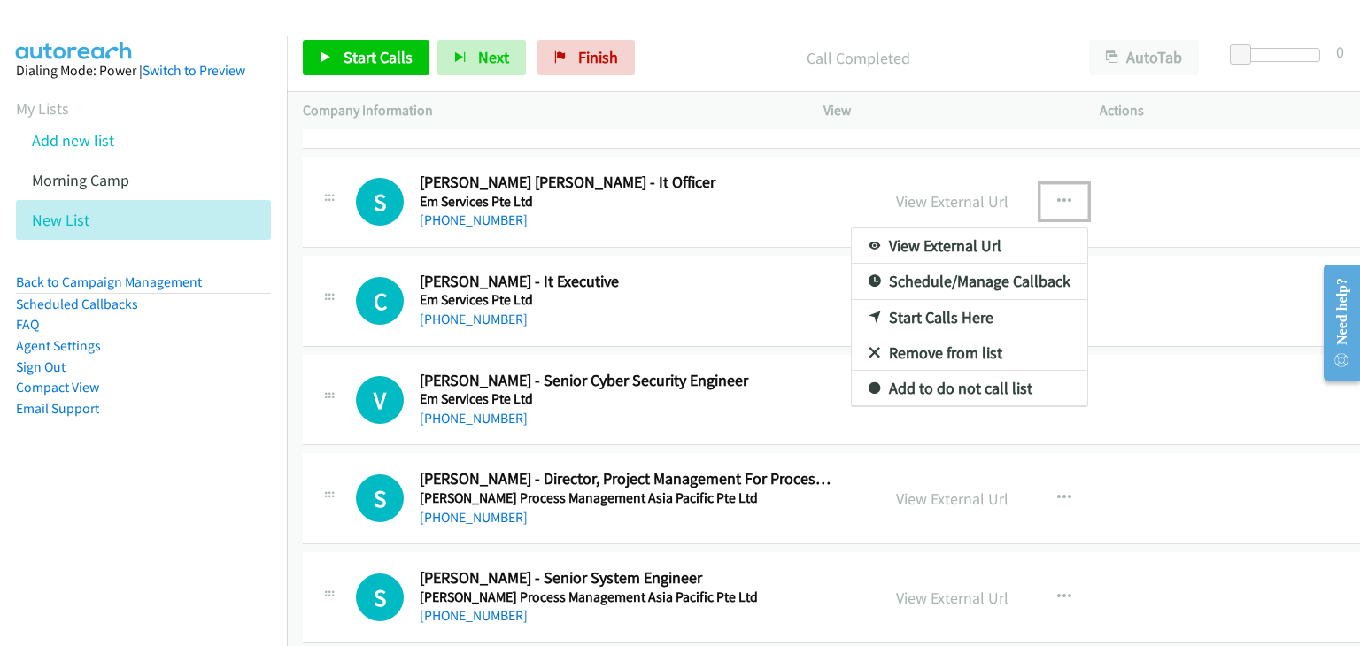
drag, startPoint x: 942, startPoint y: 278, endPoint x: 1009, endPoint y: 230, distance: 82.5
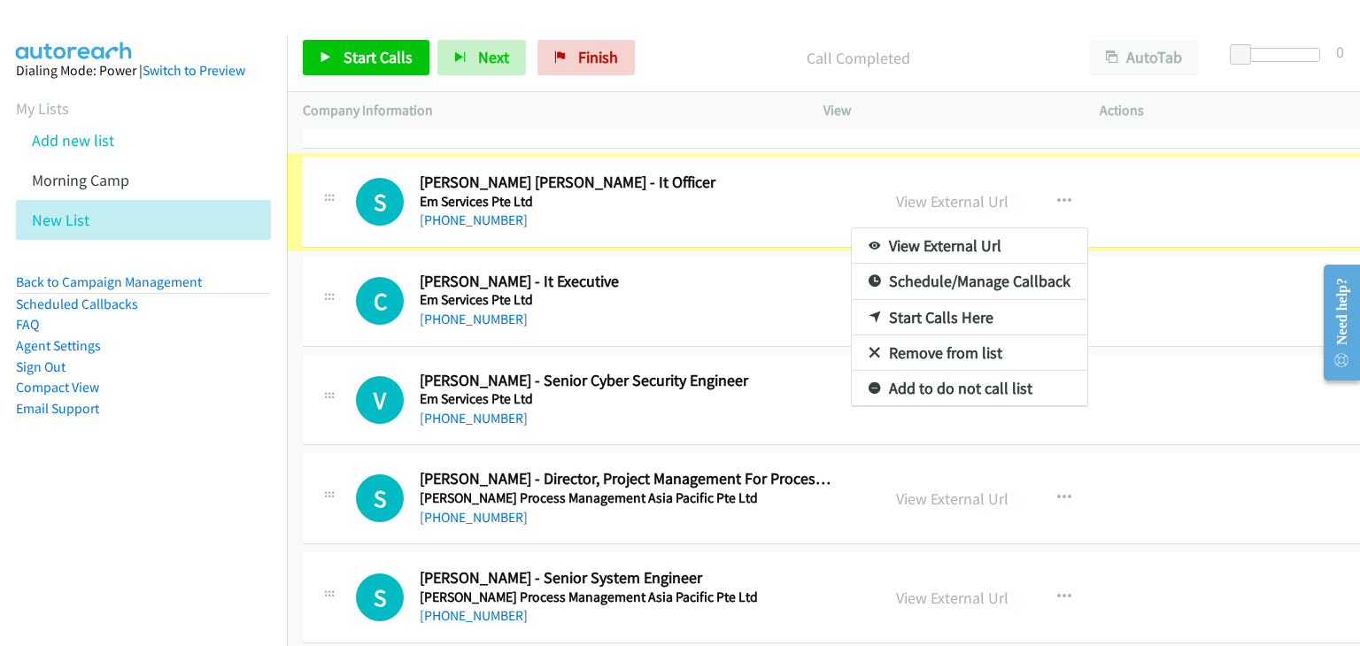
scroll to position [19764, 0]
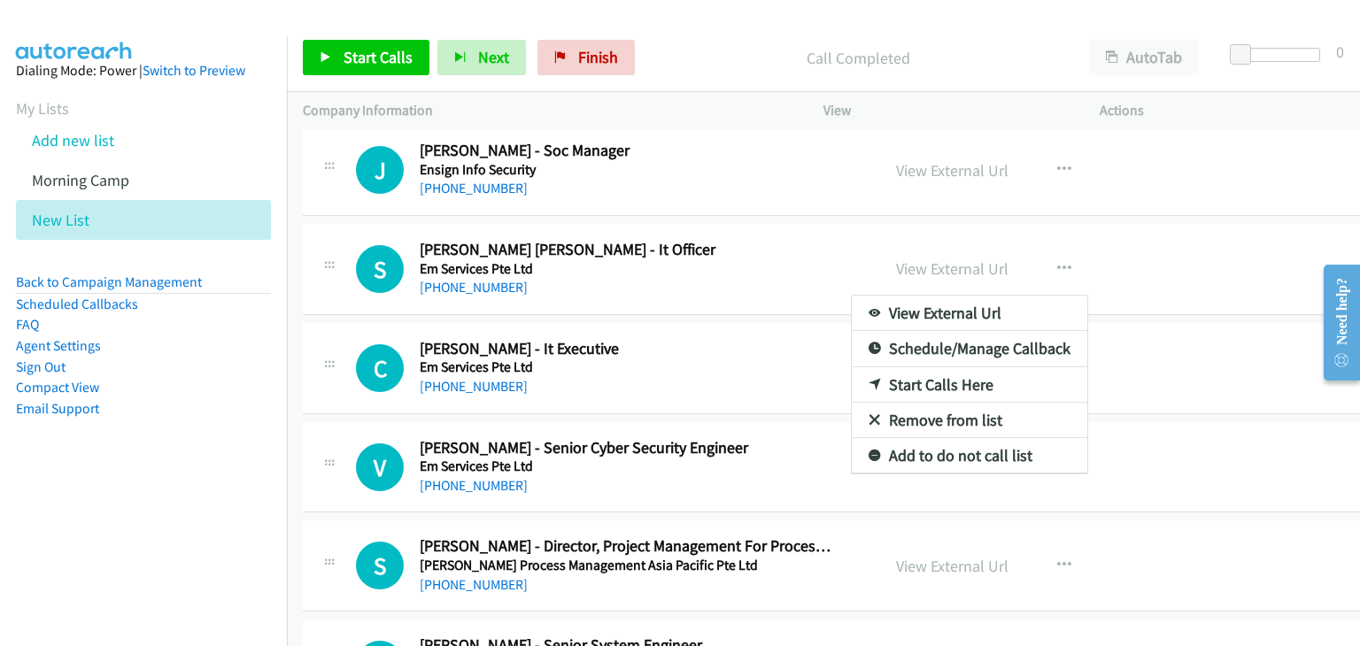
click at [1038, 229] on div at bounding box center [680, 323] width 1360 height 646
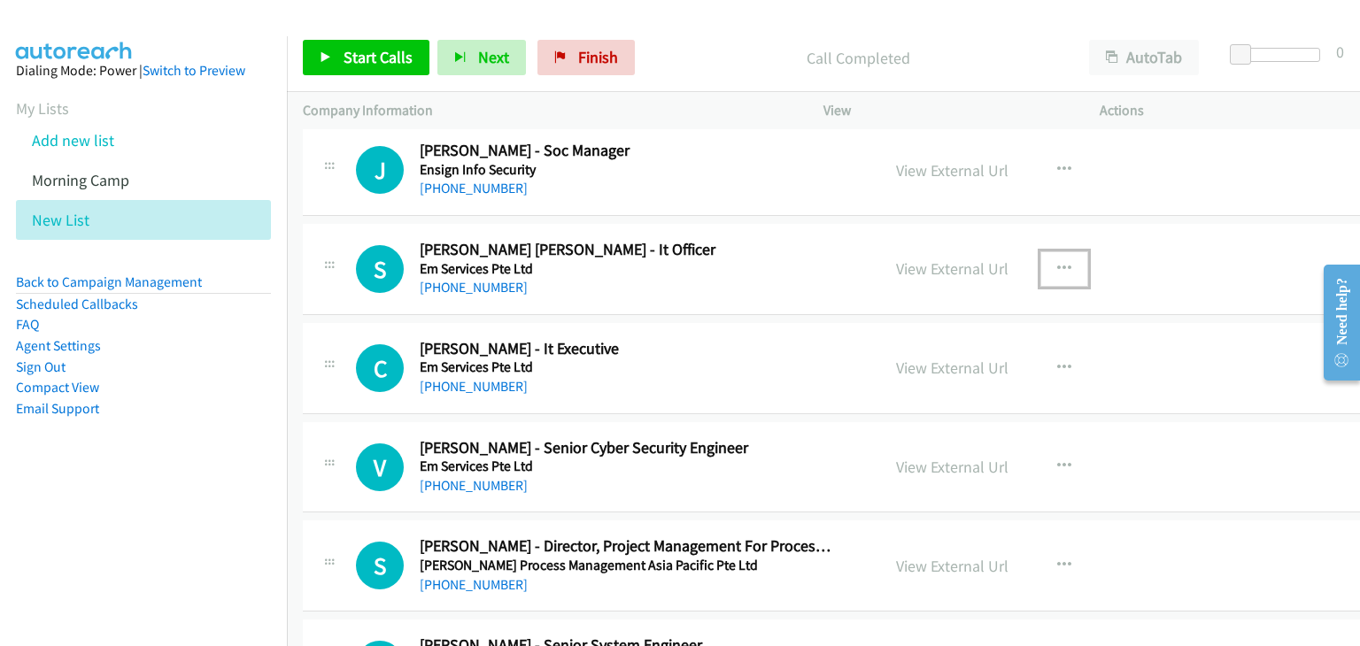
click at [1057, 262] on icon "button" at bounding box center [1064, 269] width 14 height 14
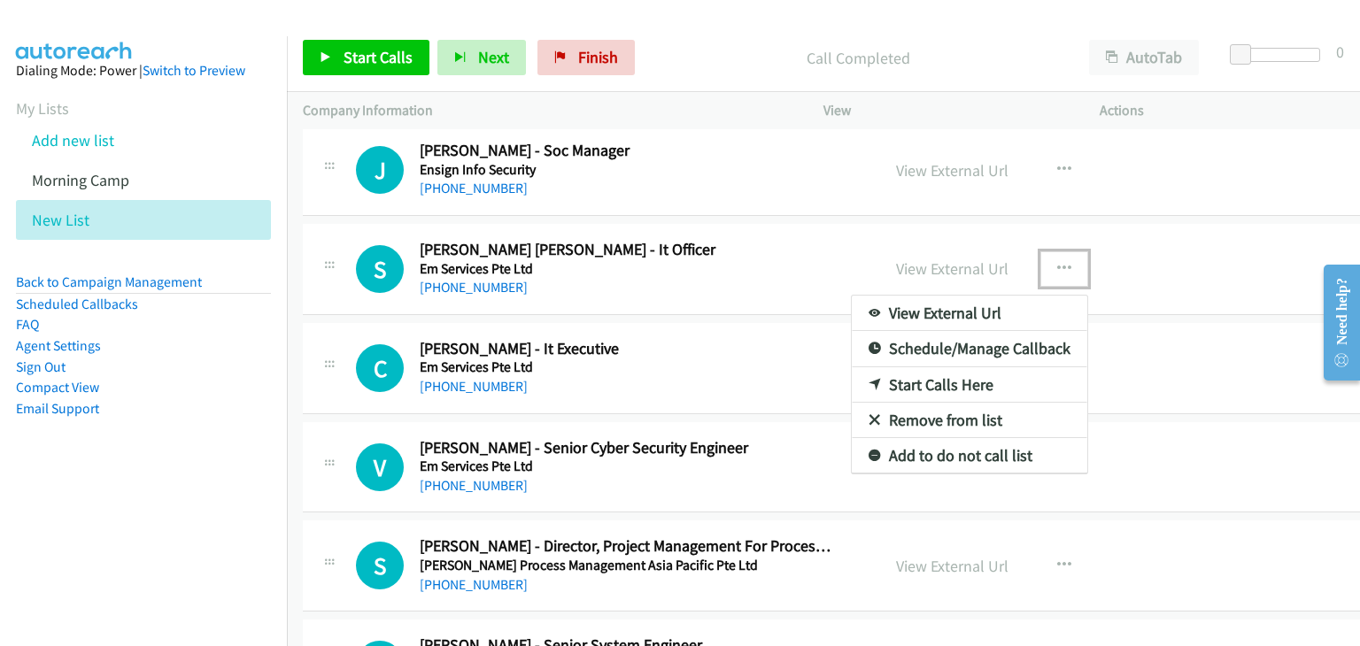
click at [892, 367] on link "Start Calls Here" at bounding box center [969, 384] width 235 height 35
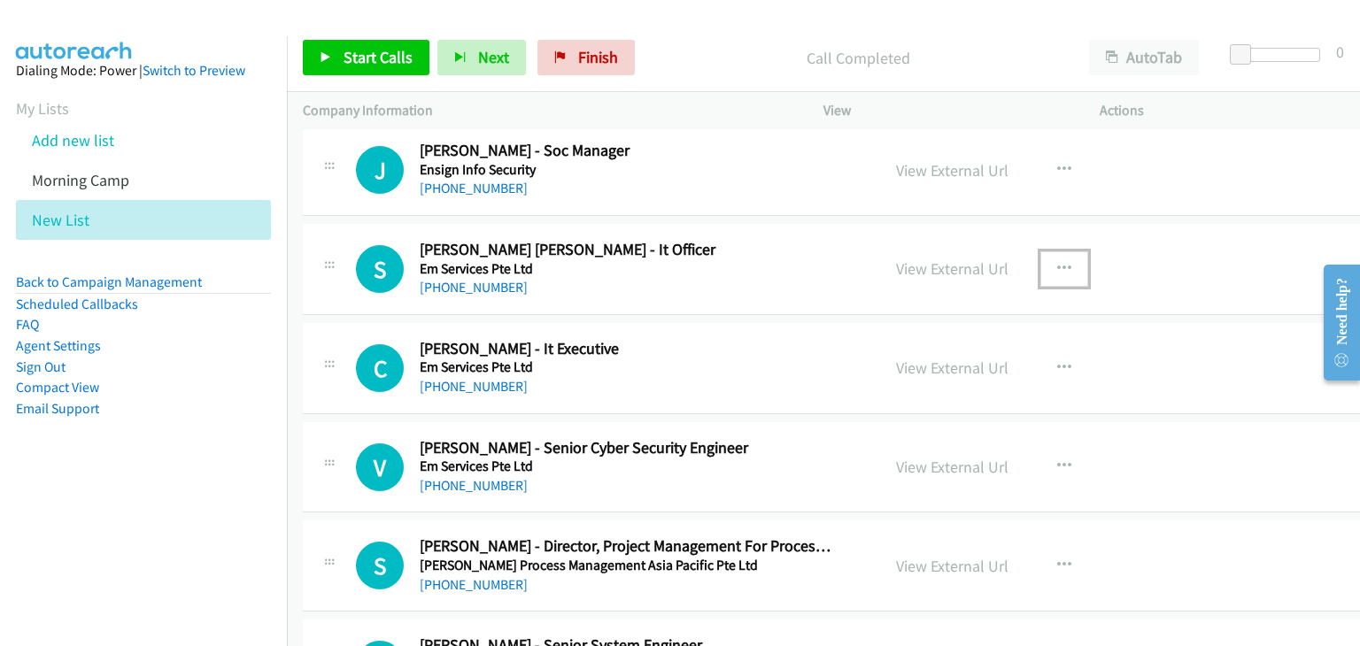
click at [1057, 262] on icon "button" at bounding box center [1064, 269] width 14 height 14
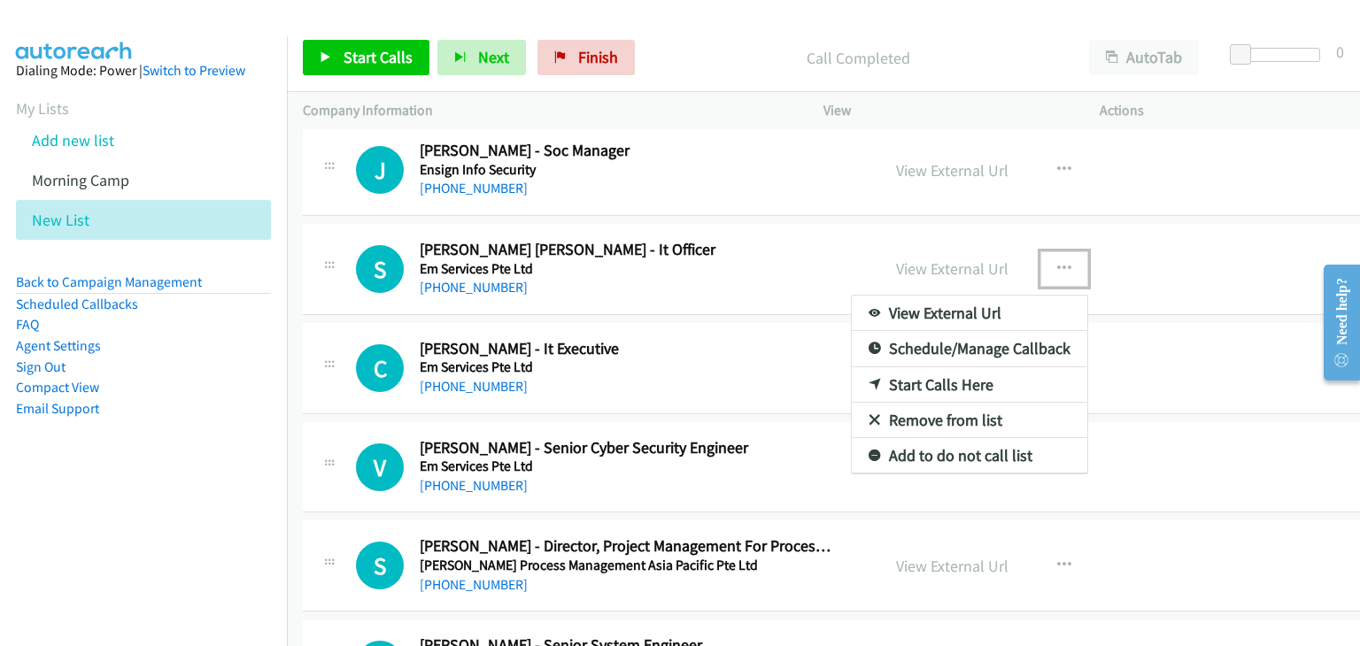
click at [927, 367] on link "Start Calls Here" at bounding box center [969, 384] width 235 height 35
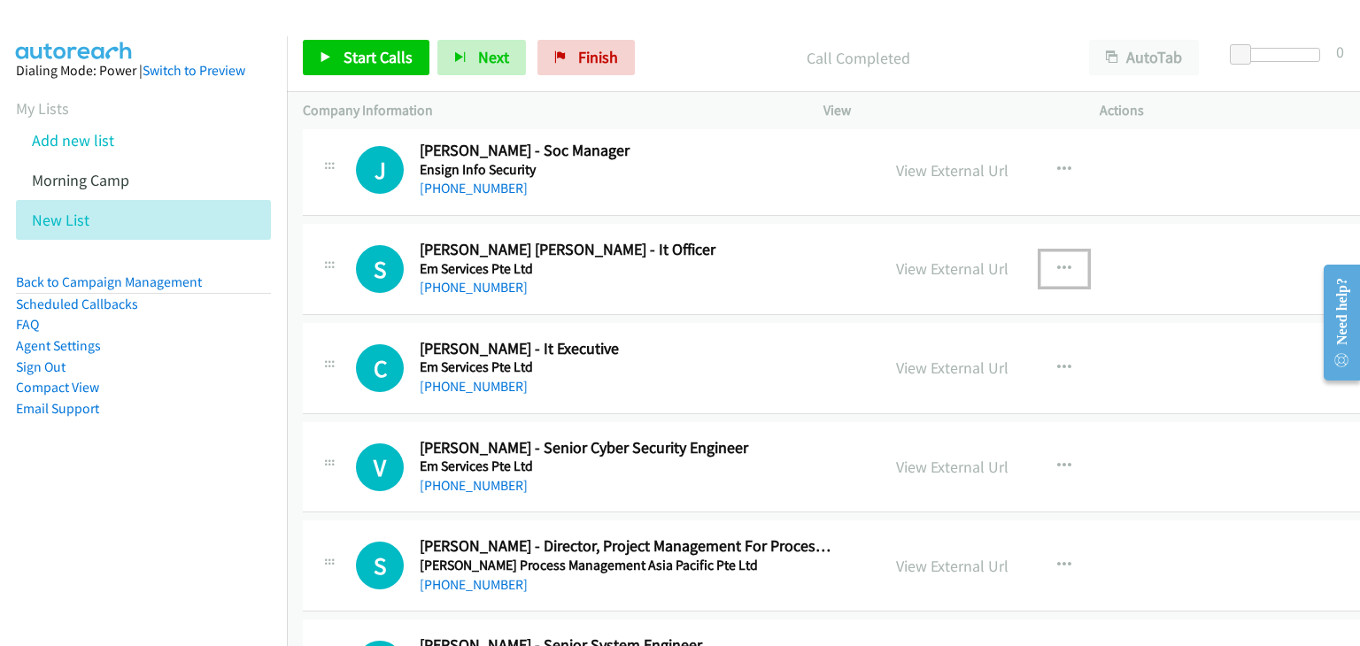
click at [1040, 251] on button "button" at bounding box center [1064, 268] width 48 height 35
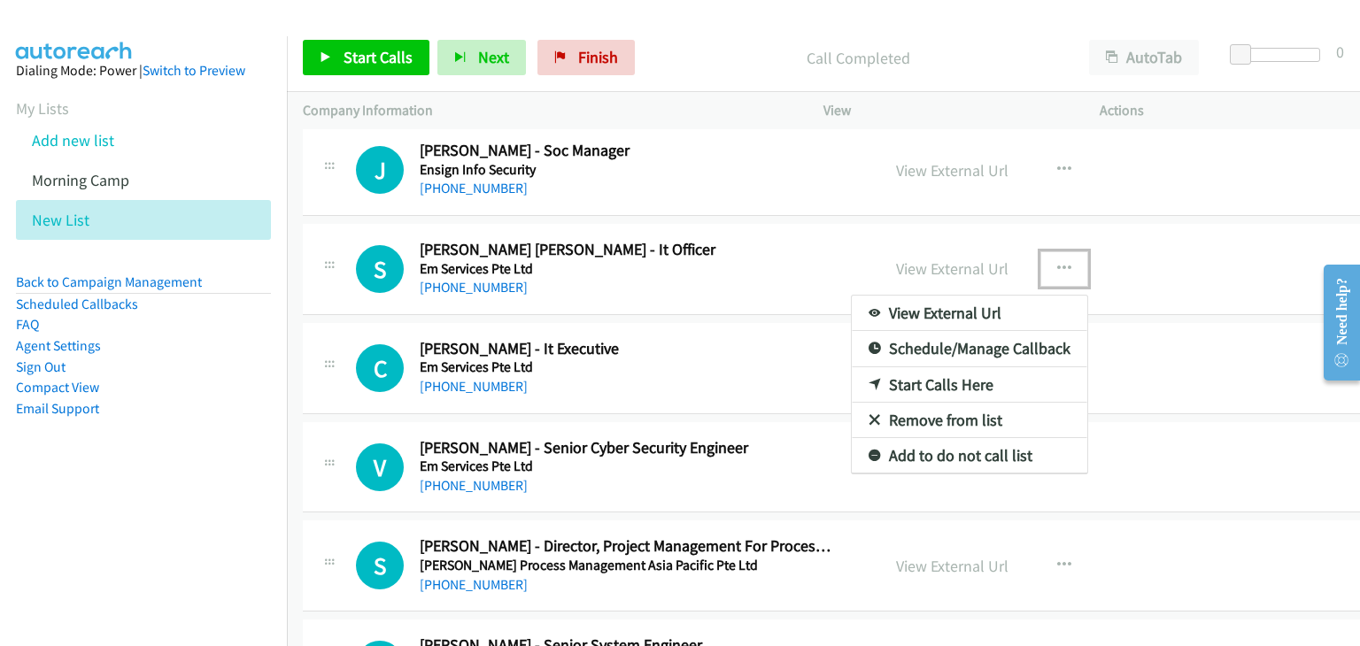
click at [907, 367] on link "Start Calls Here" at bounding box center [969, 384] width 235 height 35
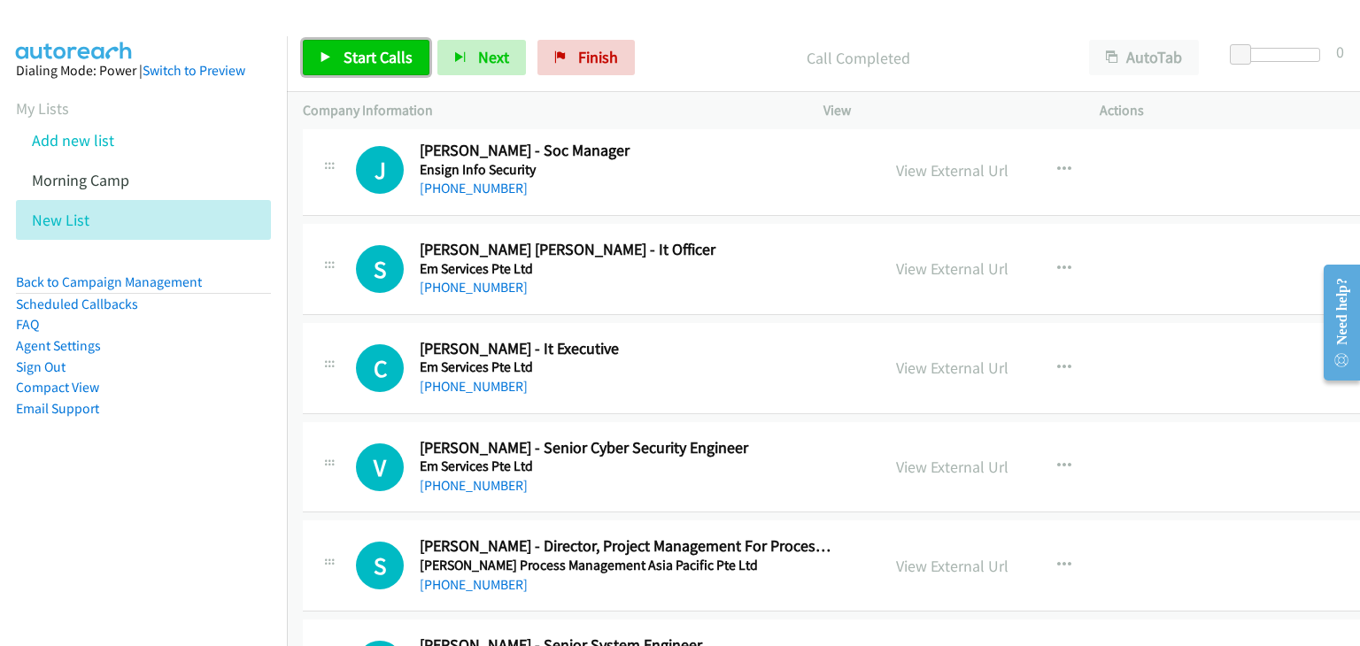
click at [320, 56] on icon at bounding box center [326, 58] width 12 height 12
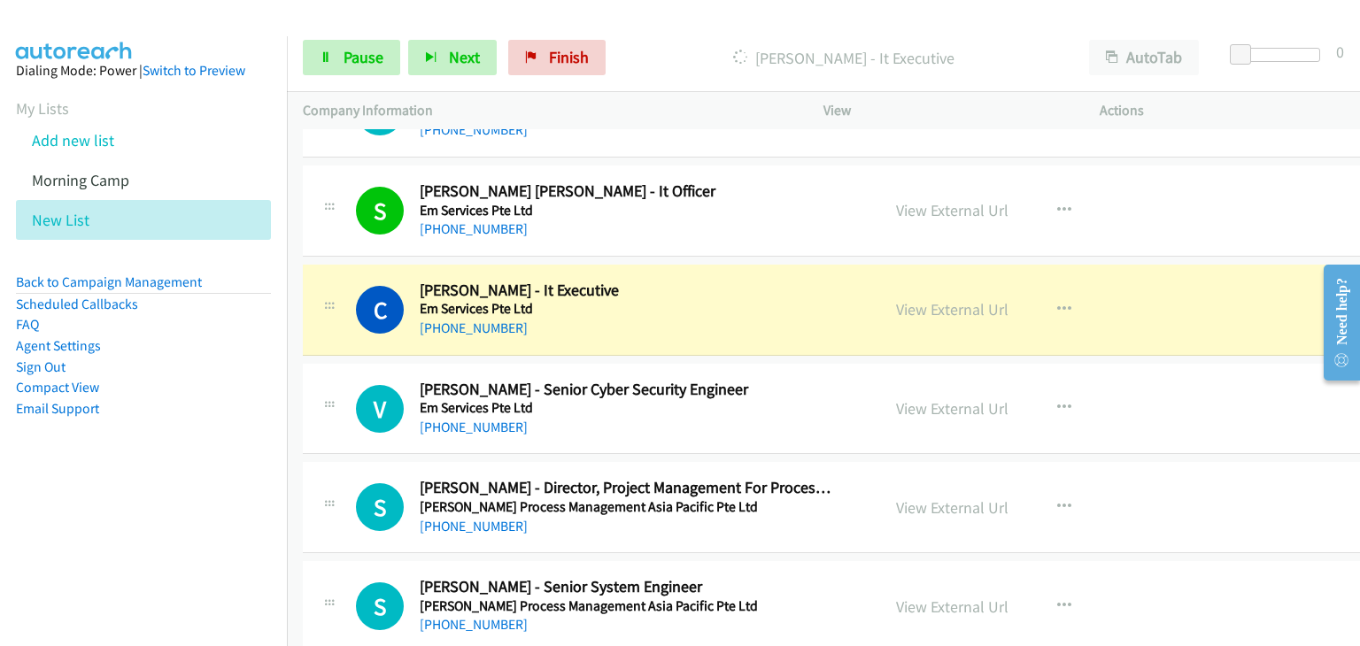
scroll to position [19853, 0]
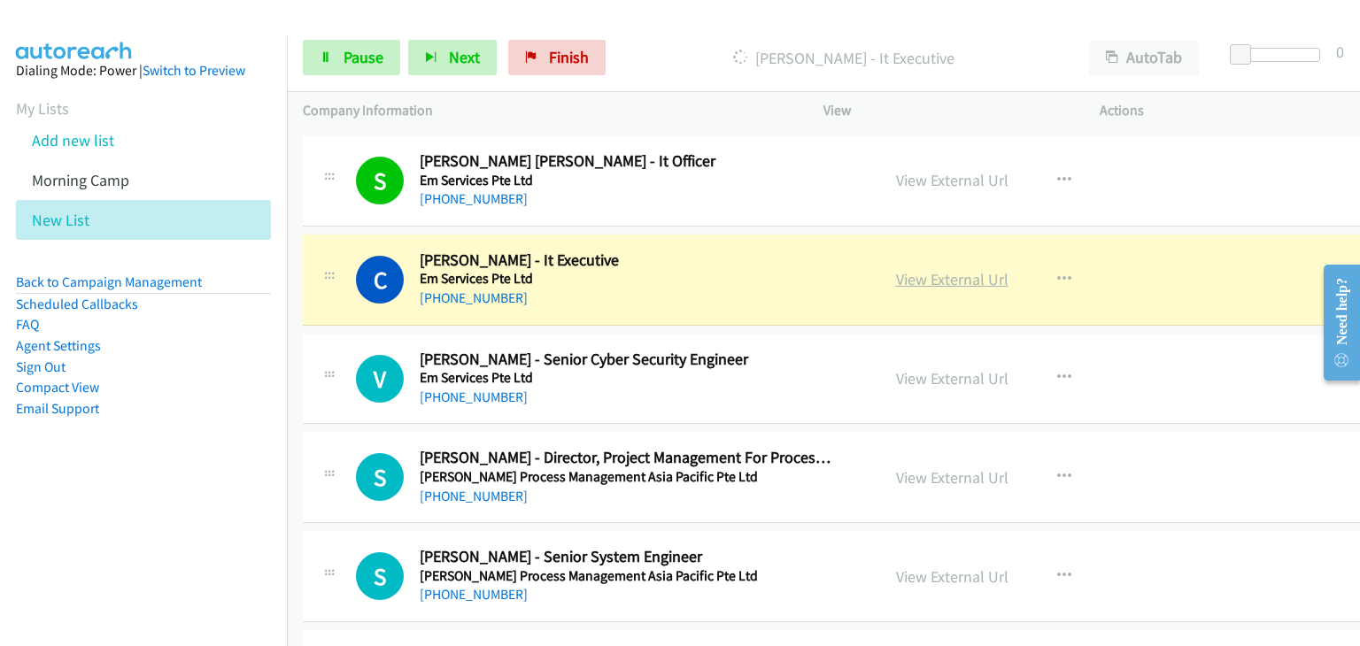
drag, startPoint x: 894, startPoint y: 241, endPoint x: 907, endPoint y: 245, distance: 13.2
click at [1040, 262] on button "button" at bounding box center [1064, 279] width 48 height 35
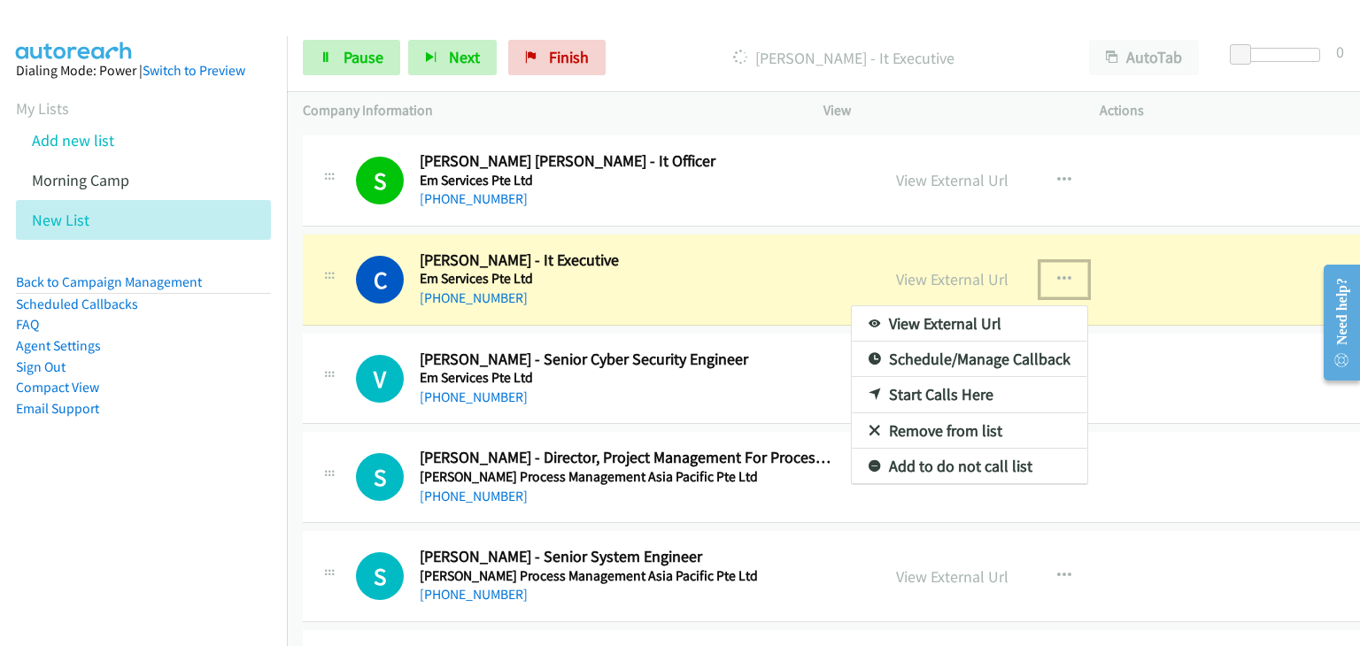
click at [924, 449] on link "Add to do not call list" at bounding box center [969, 466] width 235 height 35
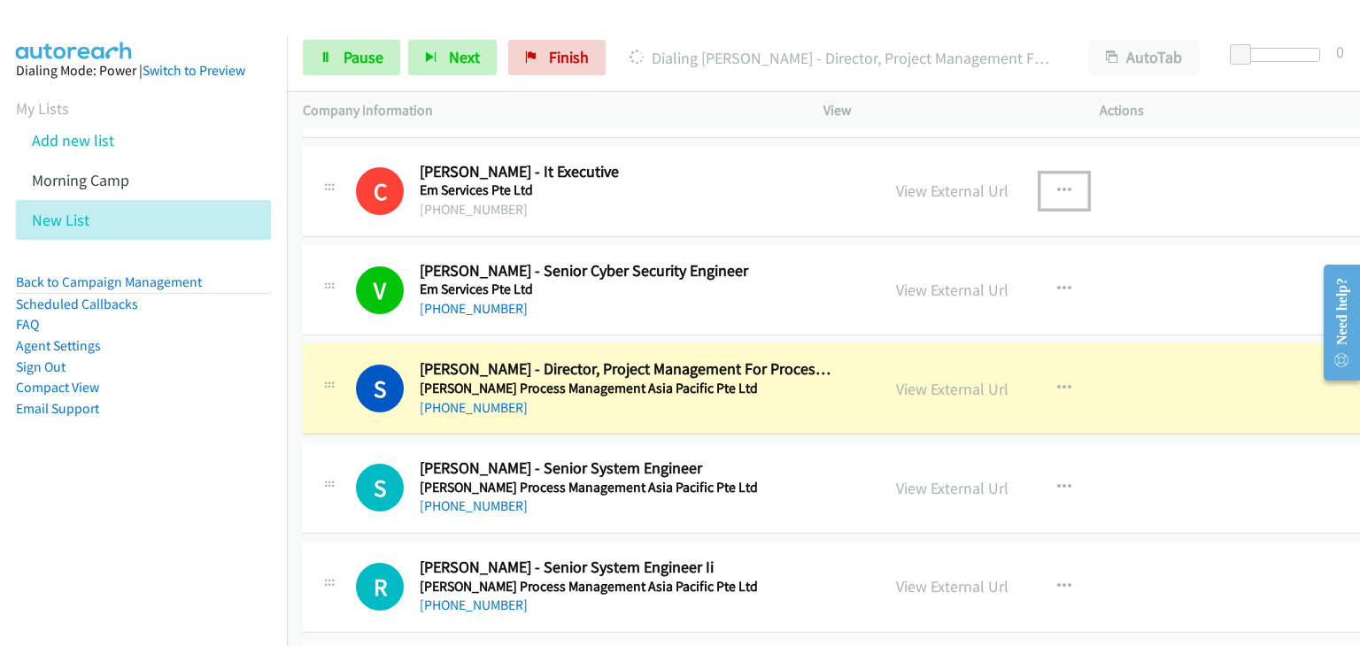
scroll to position [20030, 0]
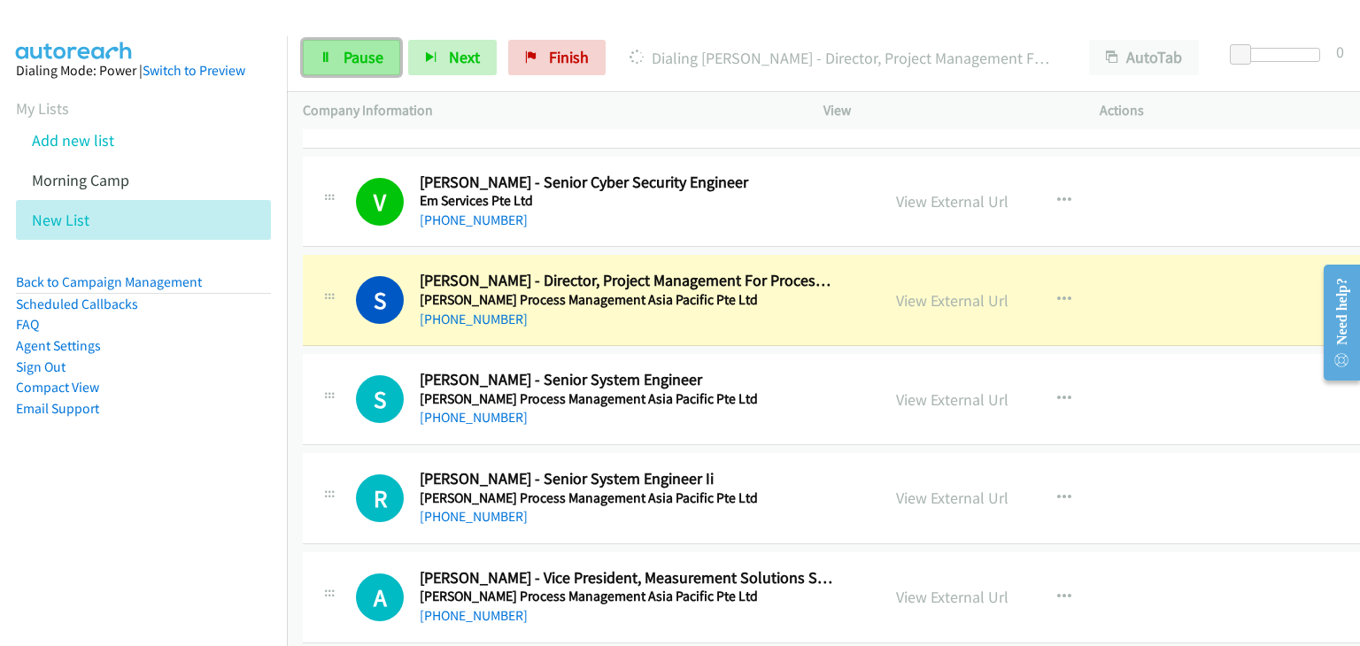
click at [334, 63] on link "Pause" at bounding box center [351, 57] width 97 height 35
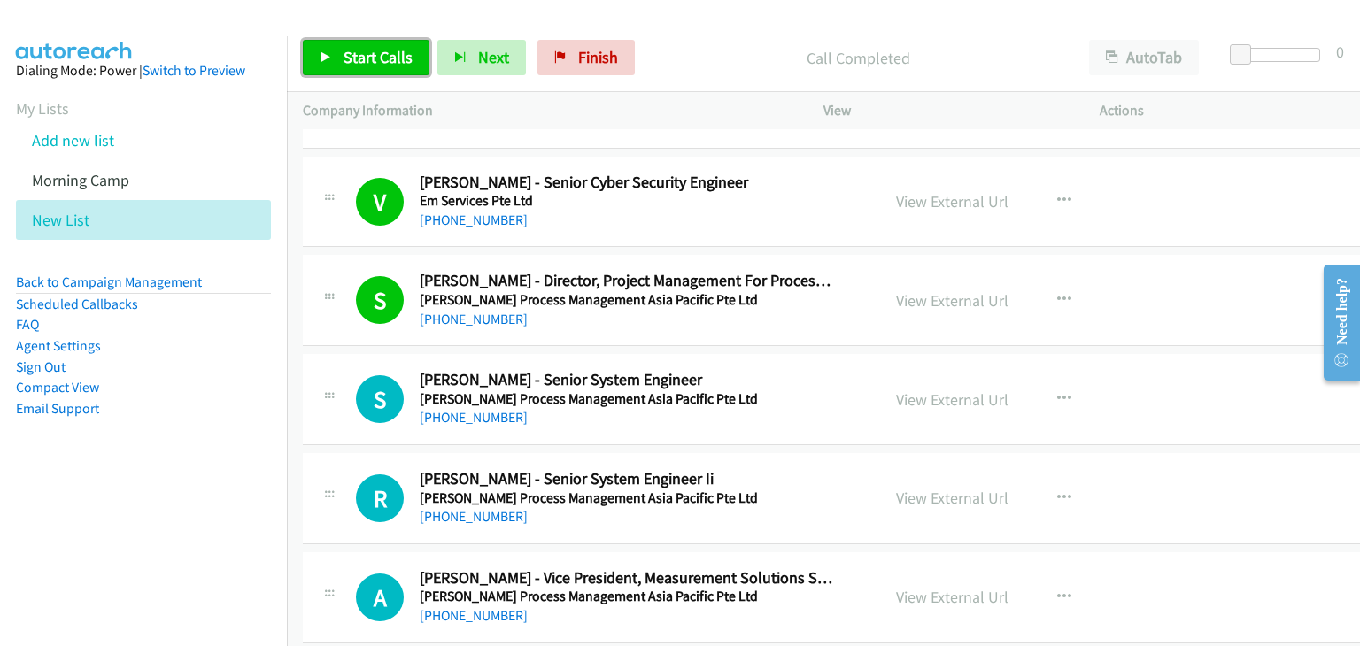
click at [393, 55] on span "Start Calls" at bounding box center [378, 57] width 69 height 20
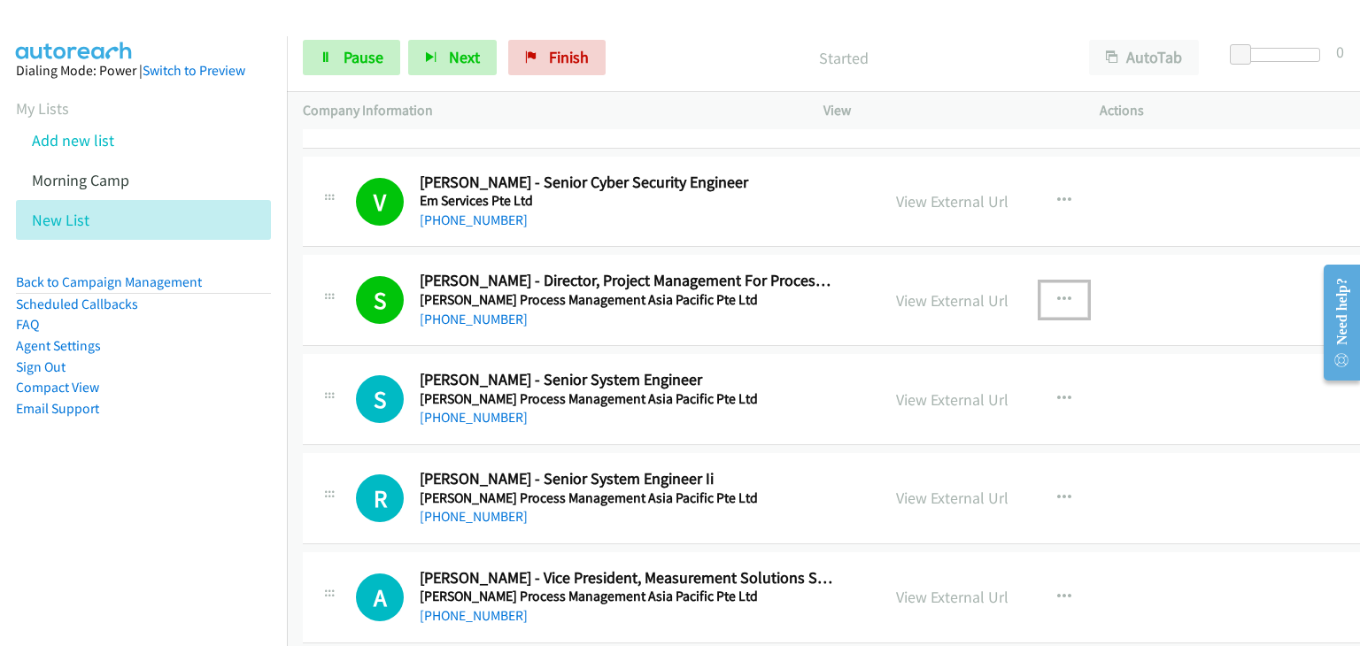
click at [1057, 293] on icon "button" at bounding box center [1064, 300] width 14 height 14
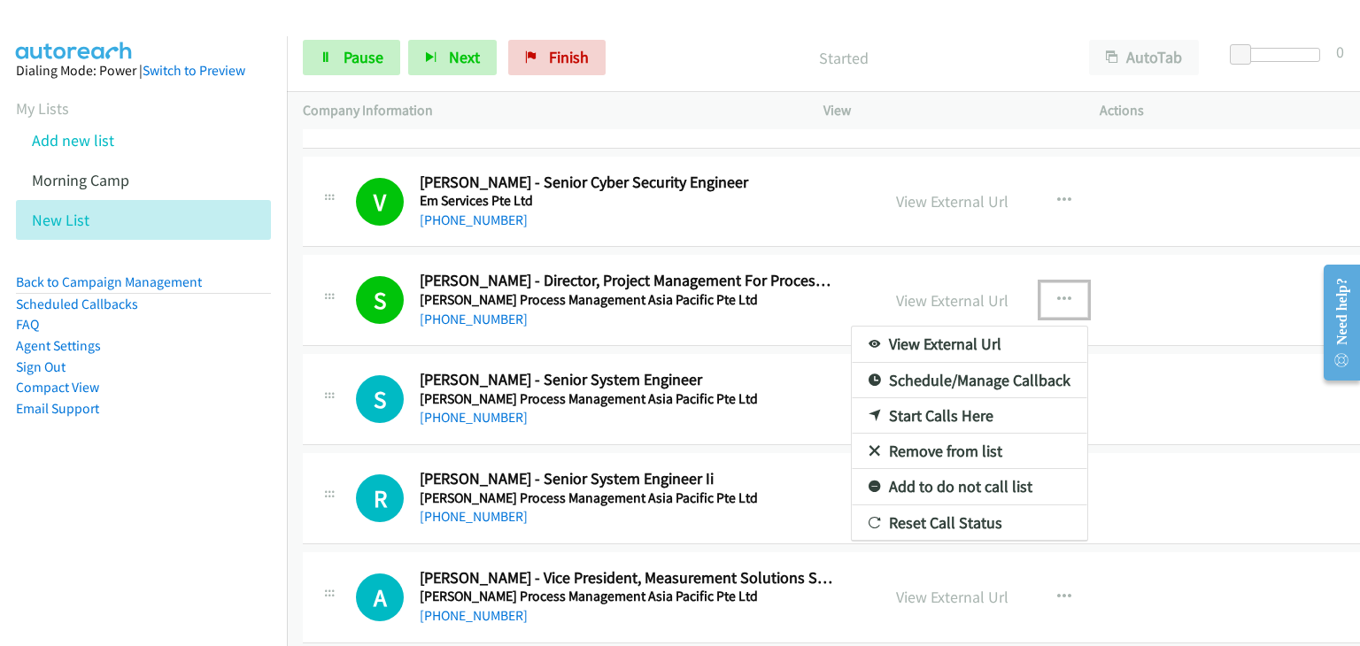
click at [924, 434] on link "Remove from list" at bounding box center [969, 451] width 235 height 35
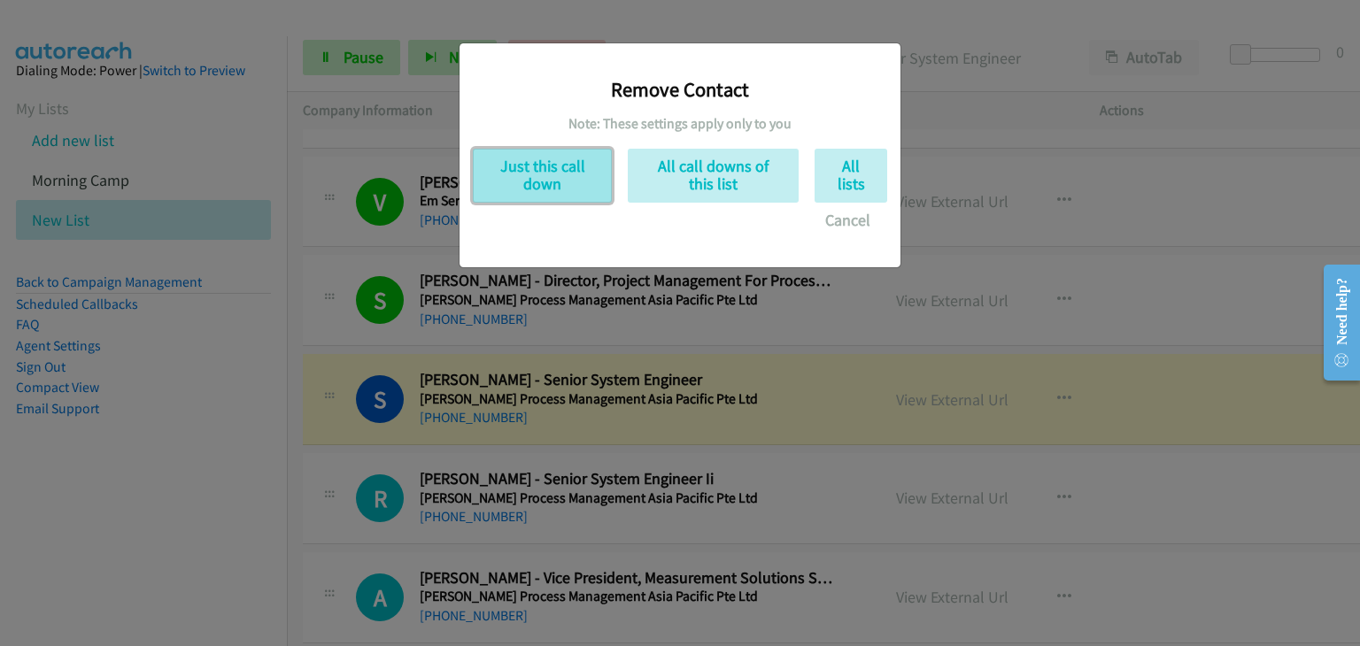
click at [556, 194] on button "Just this call down" at bounding box center [542, 176] width 139 height 54
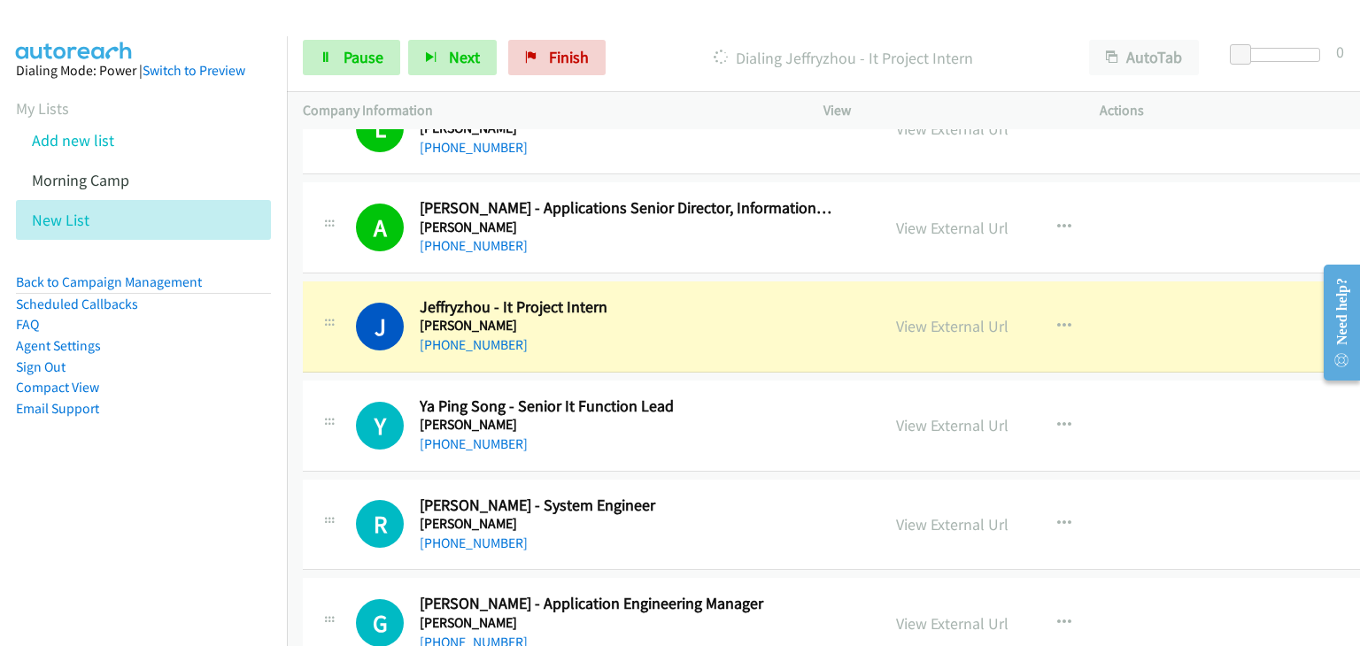
scroll to position [20827, 0]
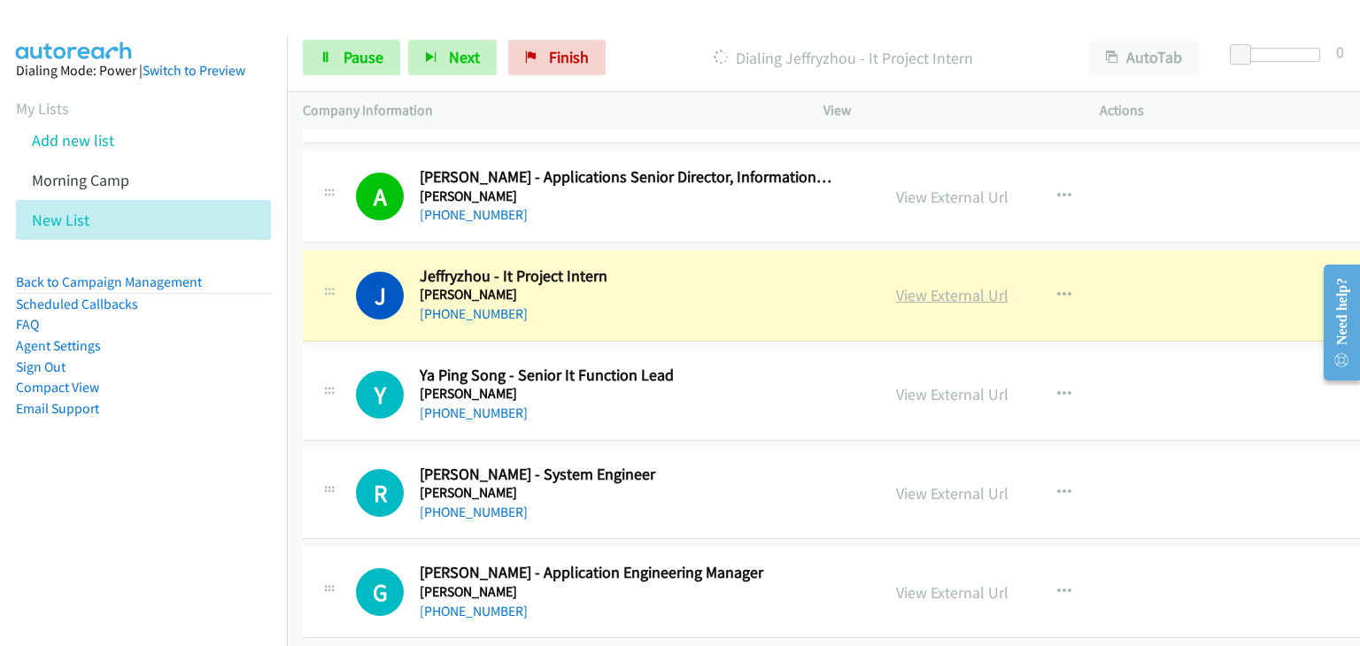
drag, startPoint x: 906, startPoint y: 267, endPoint x: 887, endPoint y: 256, distance: 21.9
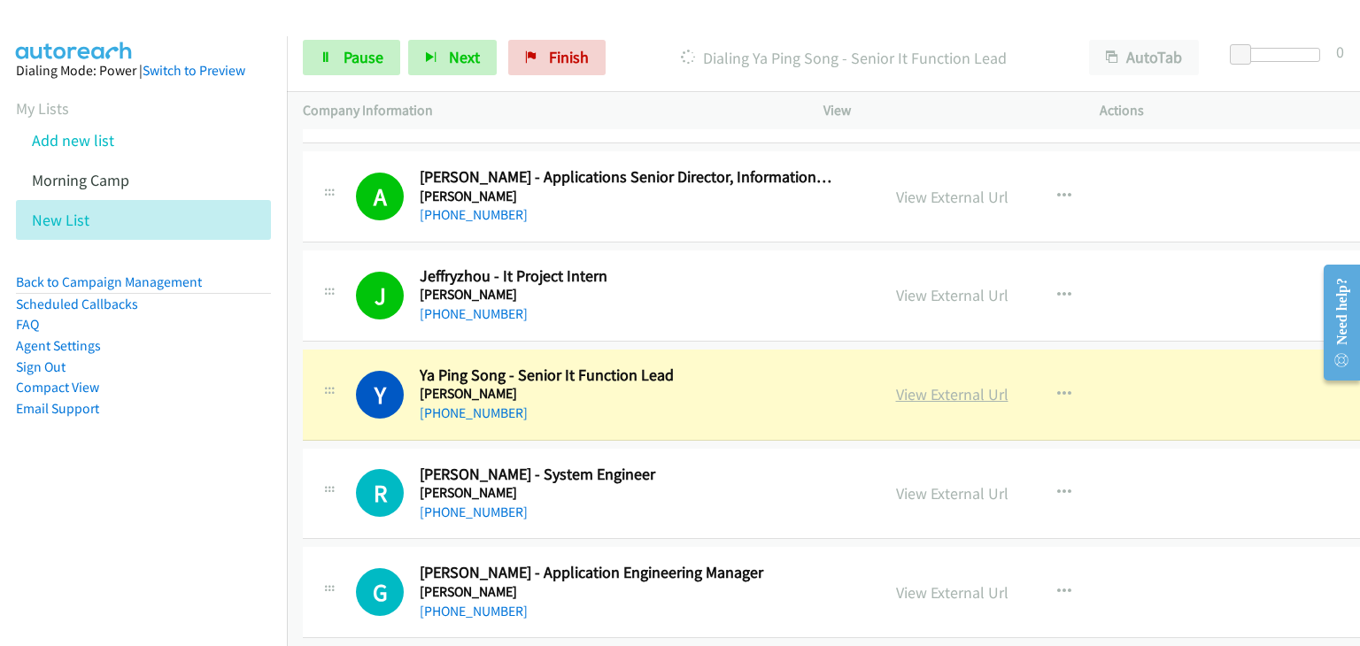
drag, startPoint x: 889, startPoint y: 359, endPoint x: 941, endPoint y: 361, distance: 52.3
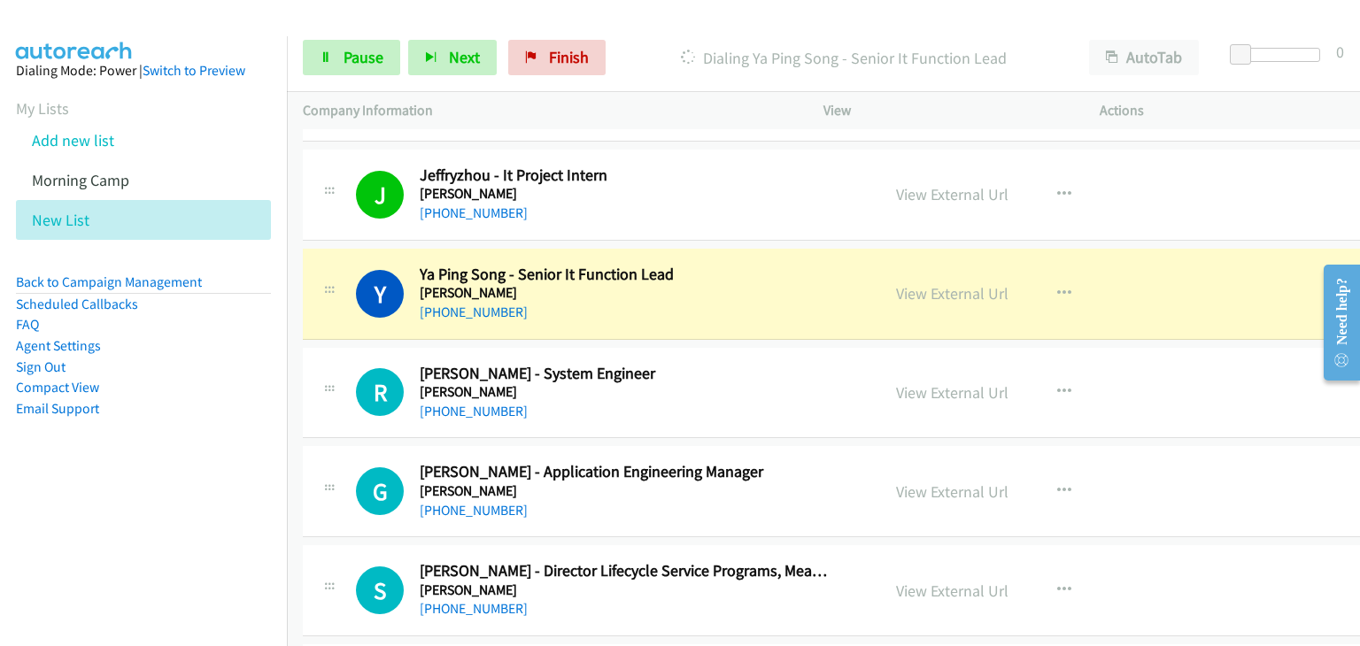
scroll to position [21004, 0]
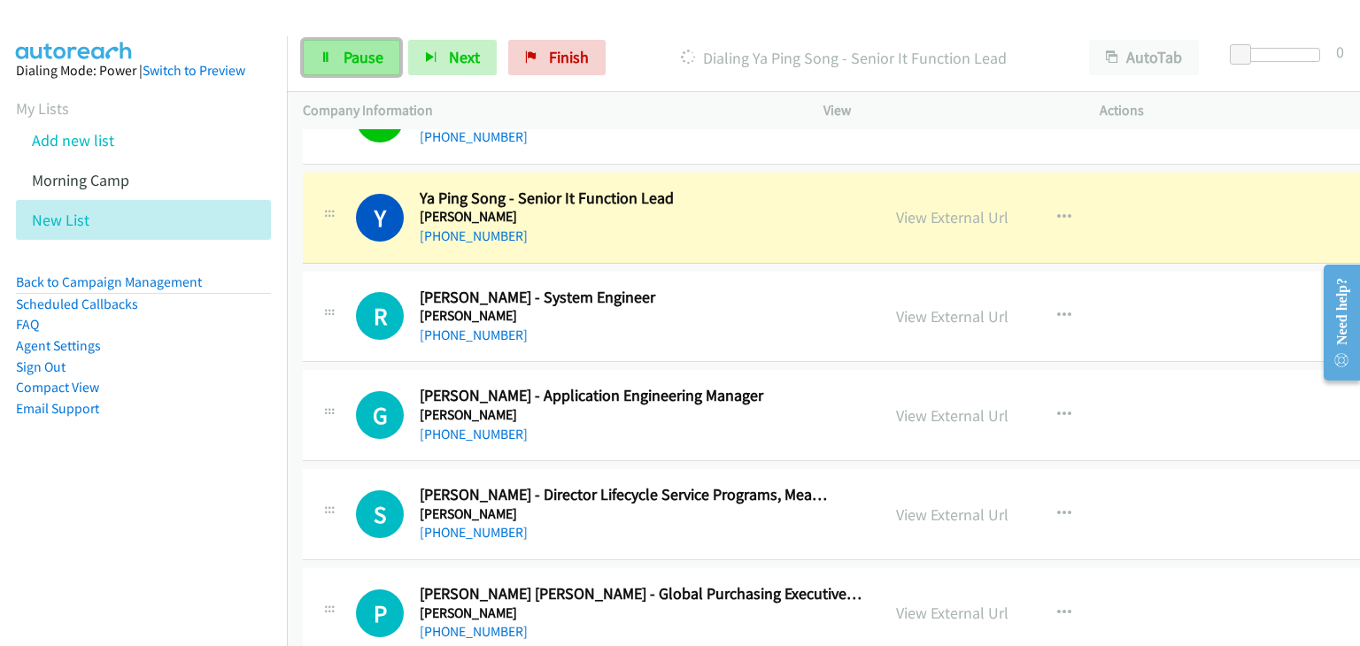
click at [370, 63] on span "Pause" at bounding box center [364, 57] width 40 height 20
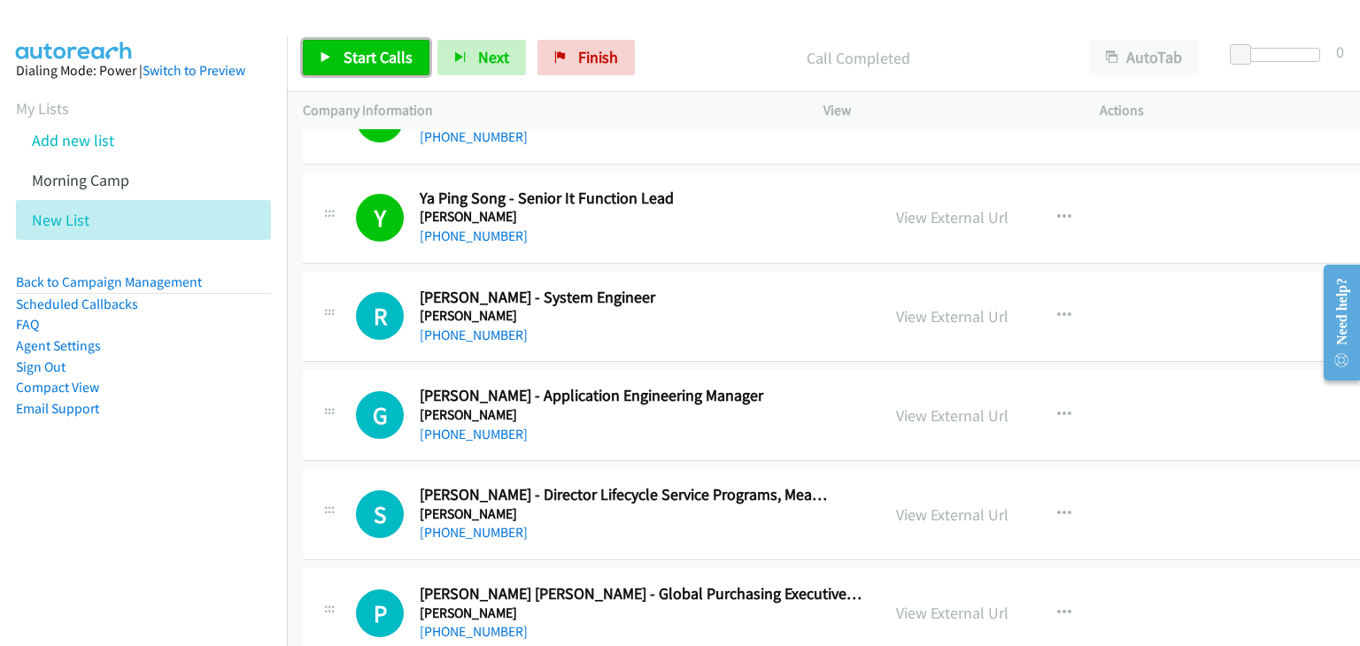
click at [368, 68] on link "Start Calls" at bounding box center [366, 57] width 127 height 35
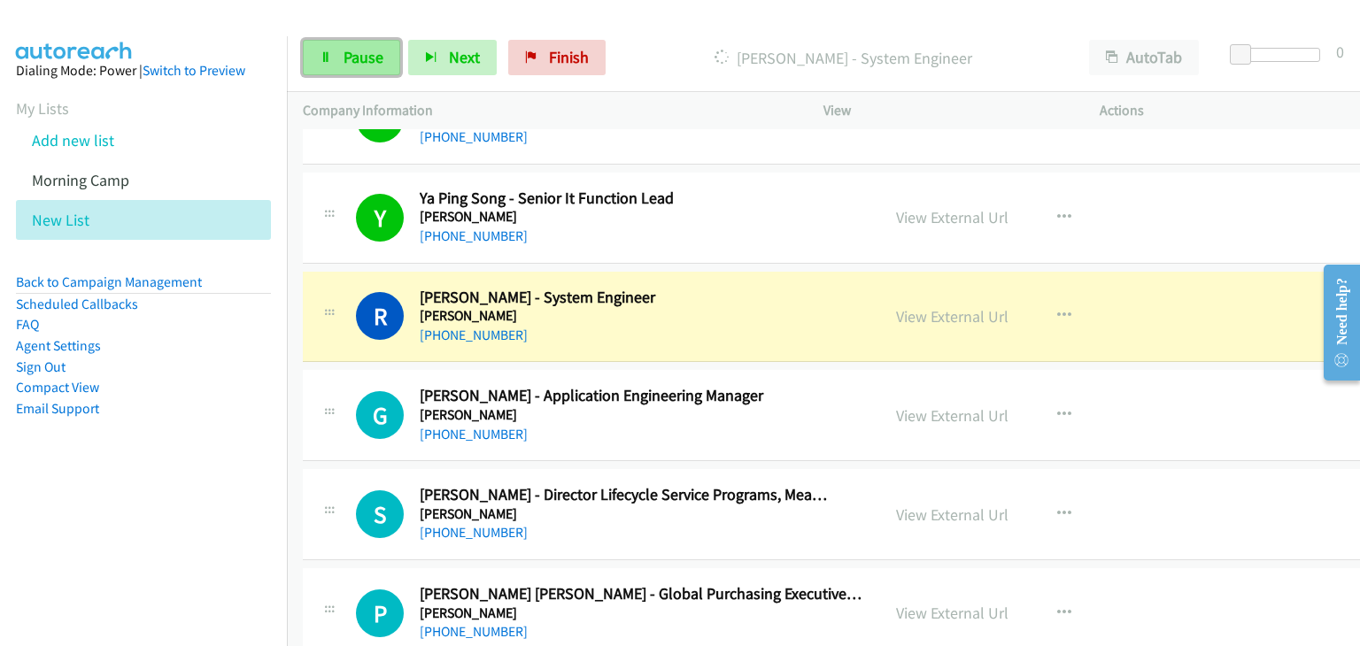
click at [348, 68] on link "Pause" at bounding box center [351, 57] width 97 height 35
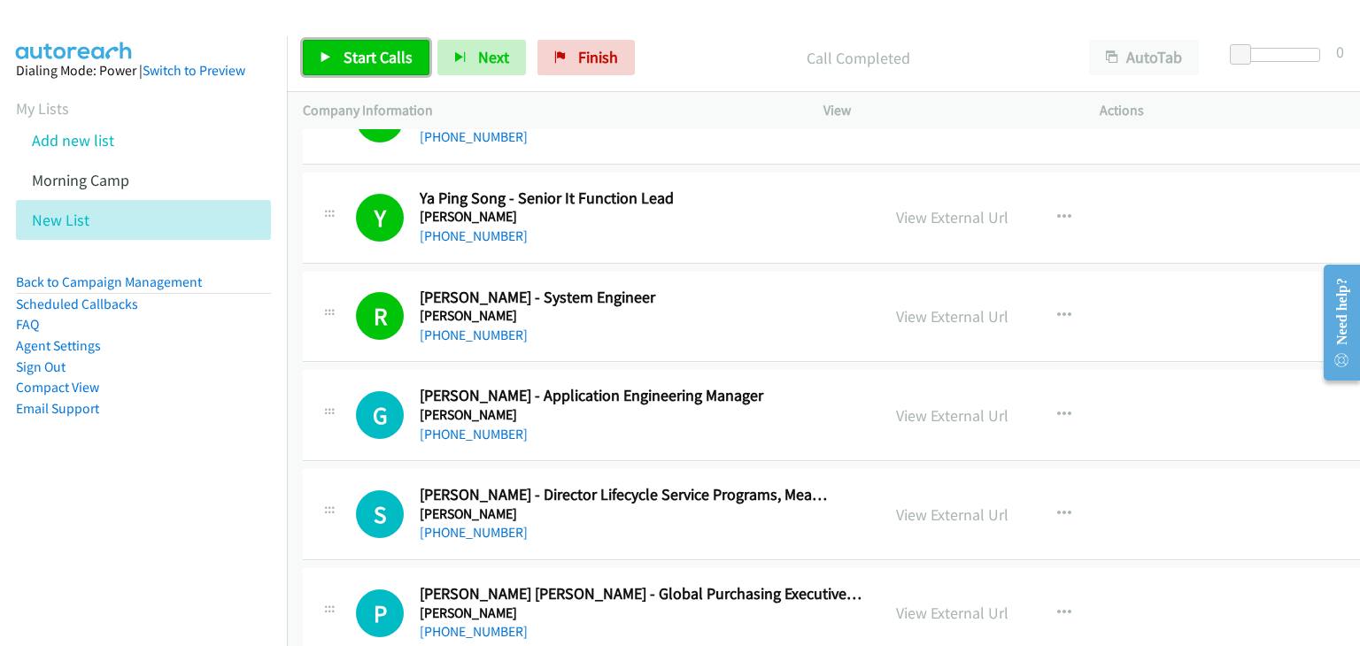
click at [370, 60] on span "Start Calls" at bounding box center [378, 57] width 69 height 20
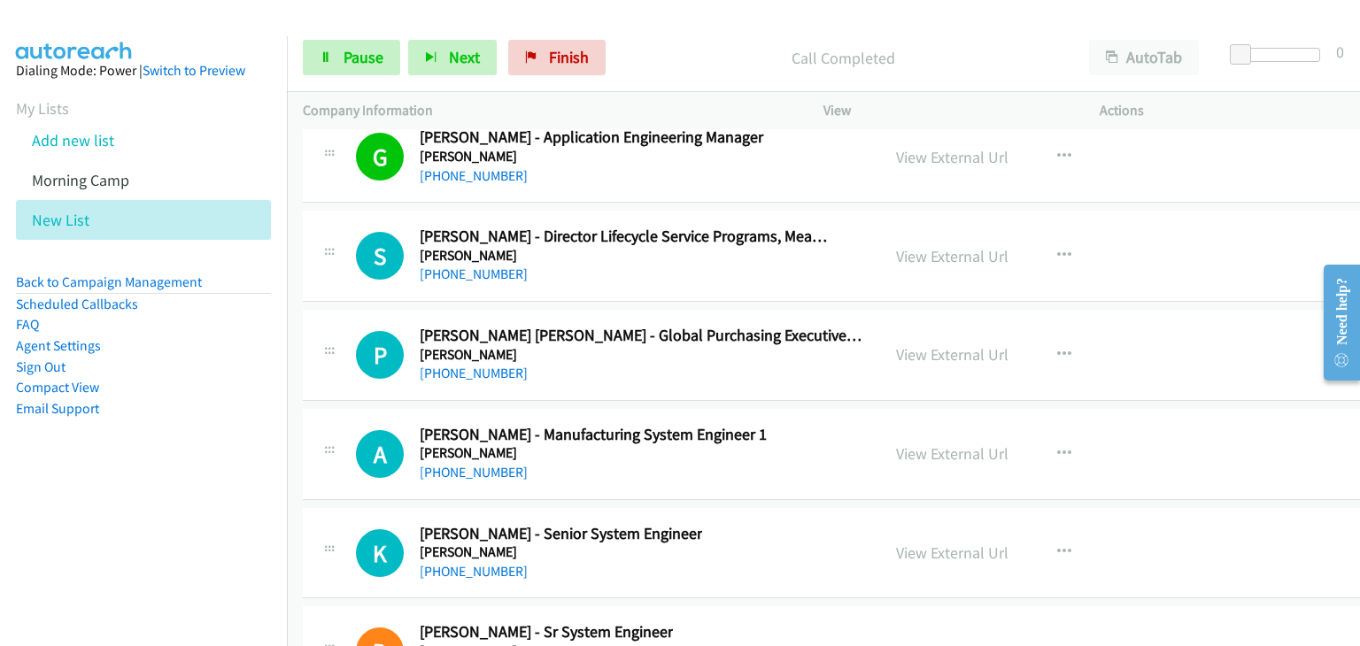
scroll to position [21269, 0]
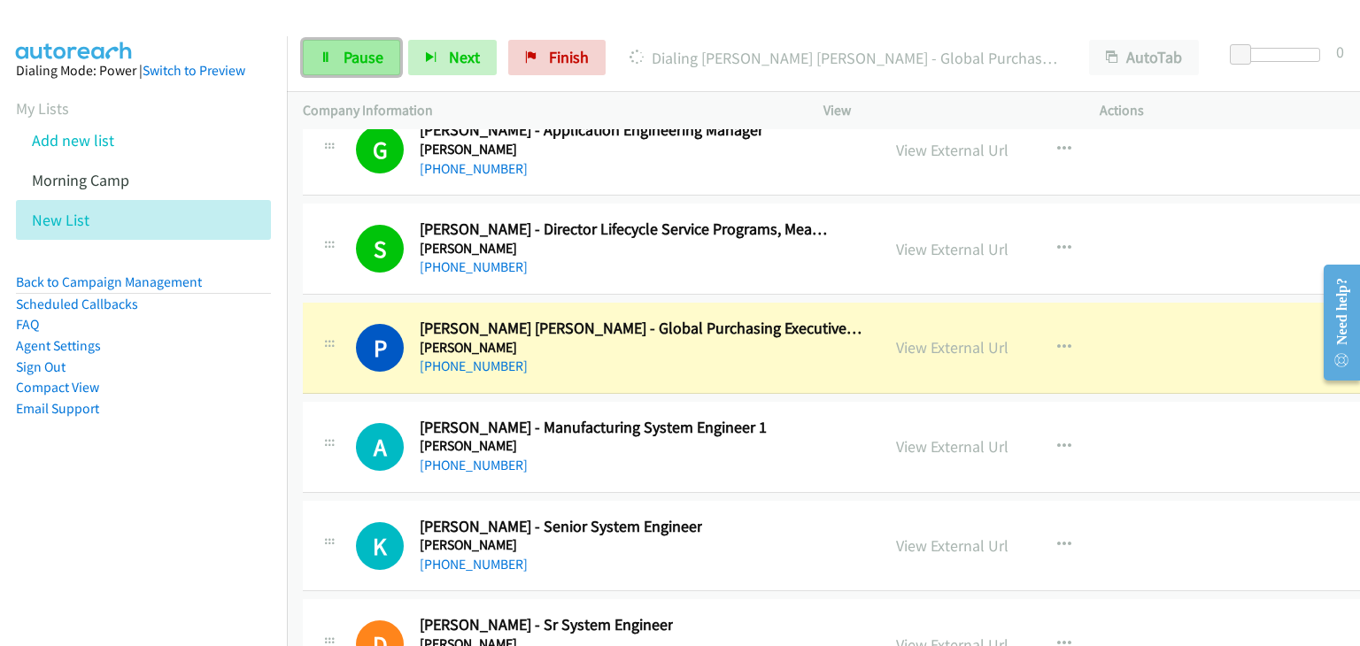
click at [373, 63] on span "Pause" at bounding box center [364, 57] width 40 height 20
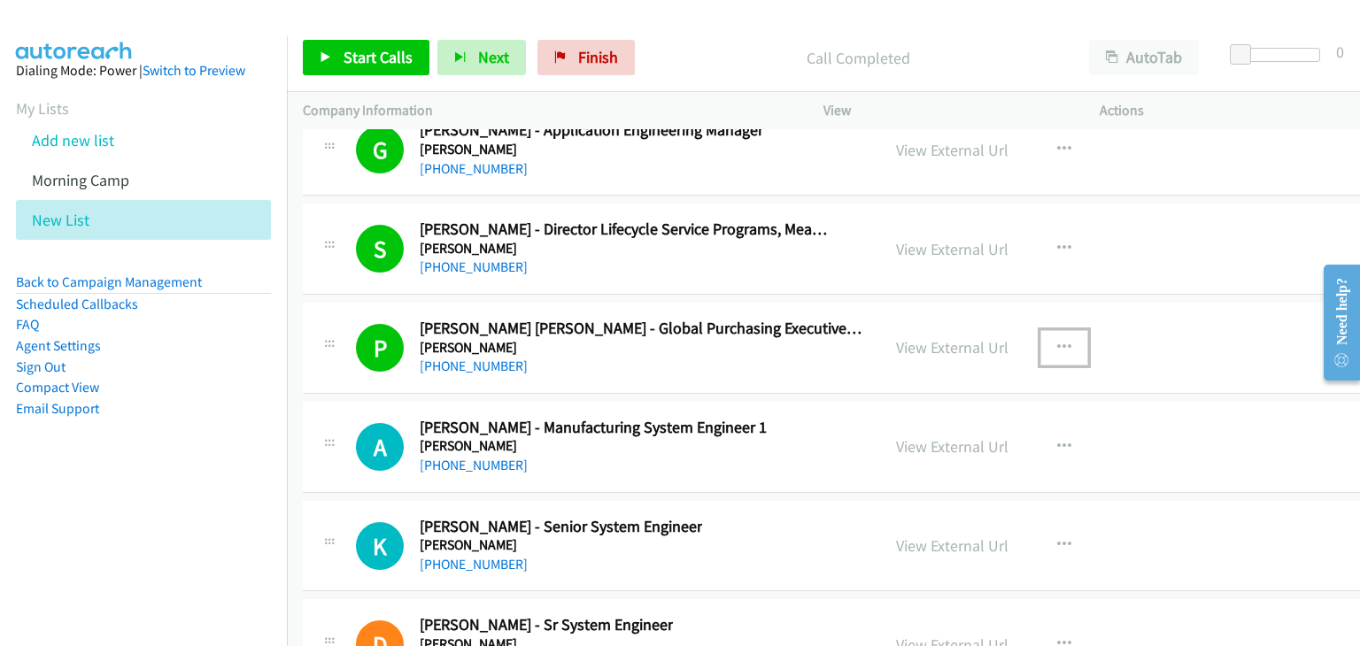
drag, startPoint x: 1025, startPoint y: 304, endPoint x: 1030, endPoint y: 327, distance: 23.4
click at [1057, 341] on icon "button" at bounding box center [1064, 348] width 14 height 14
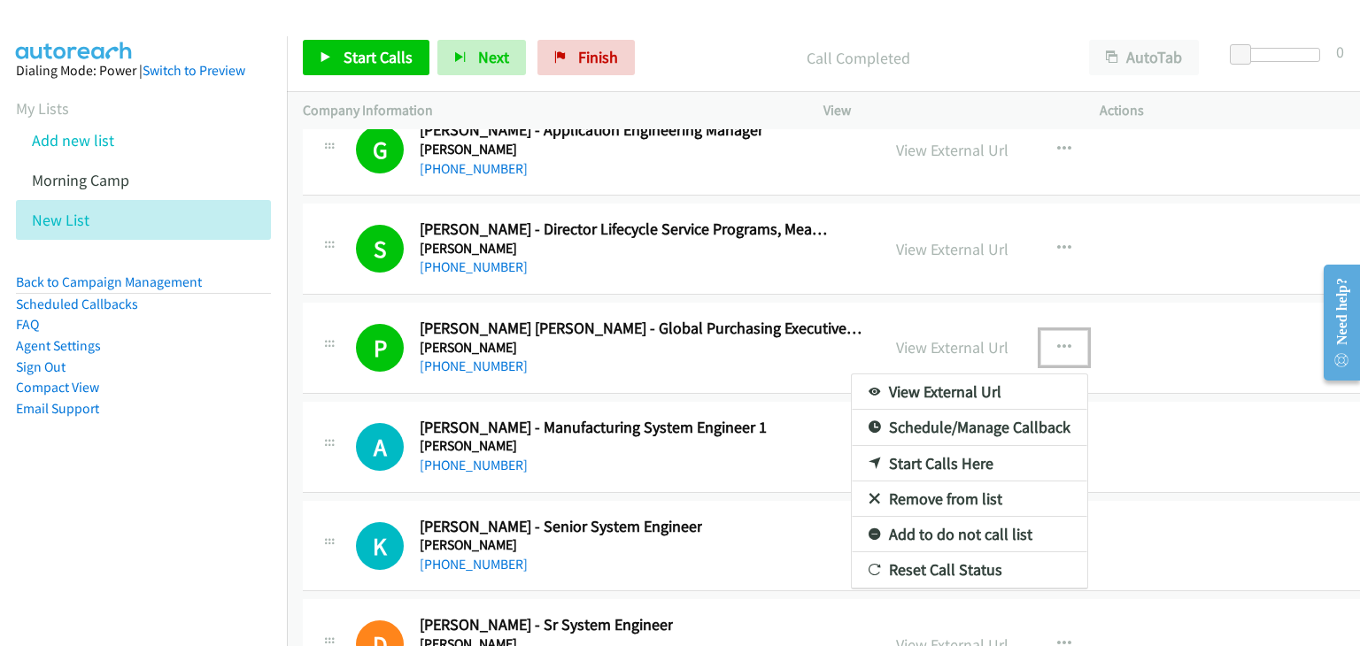
click at [928, 482] on link "Remove from list" at bounding box center [969, 499] width 235 height 35
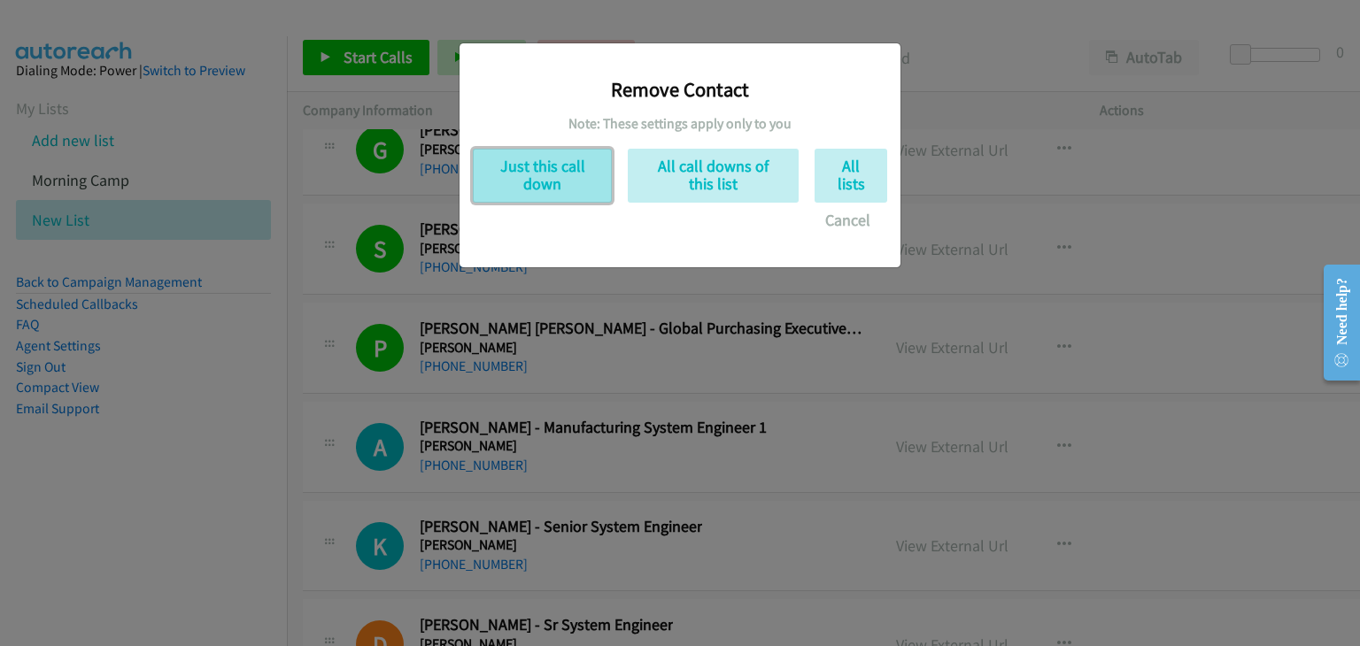
click at [567, 186] on button "Just this call down" at bounding box center [542, 176] width 139 height 54
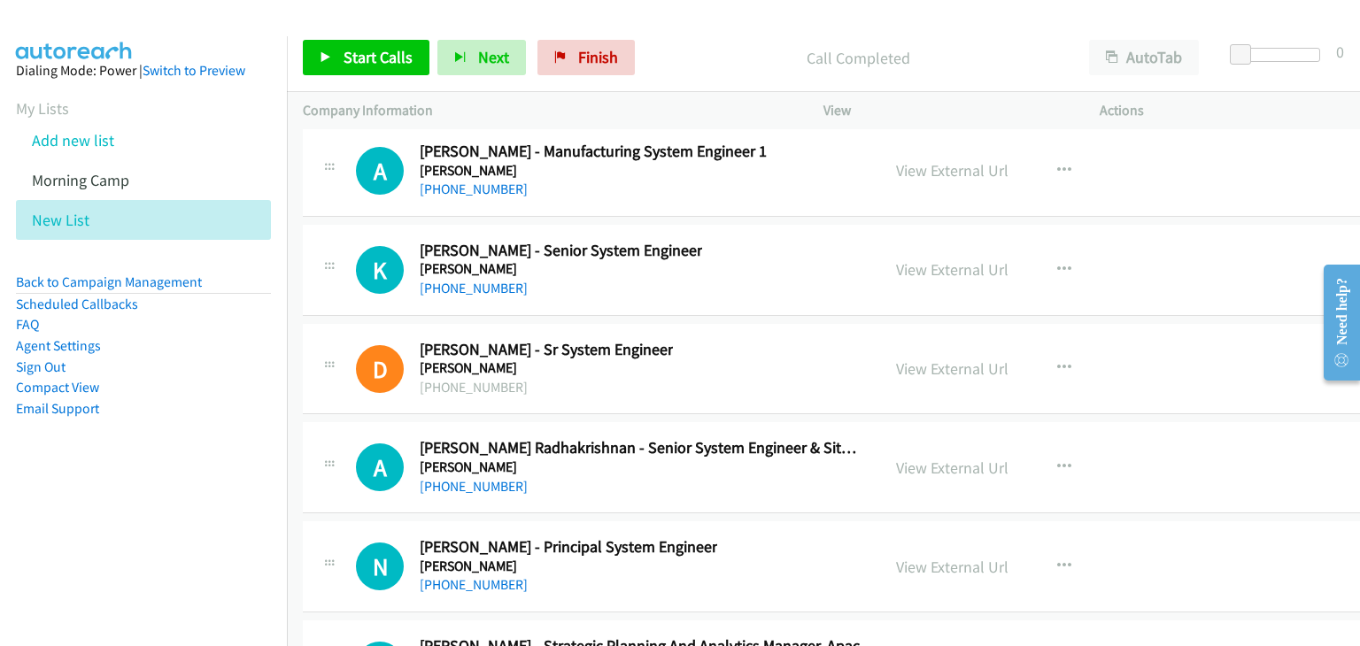
scroll to position [21358, 0]
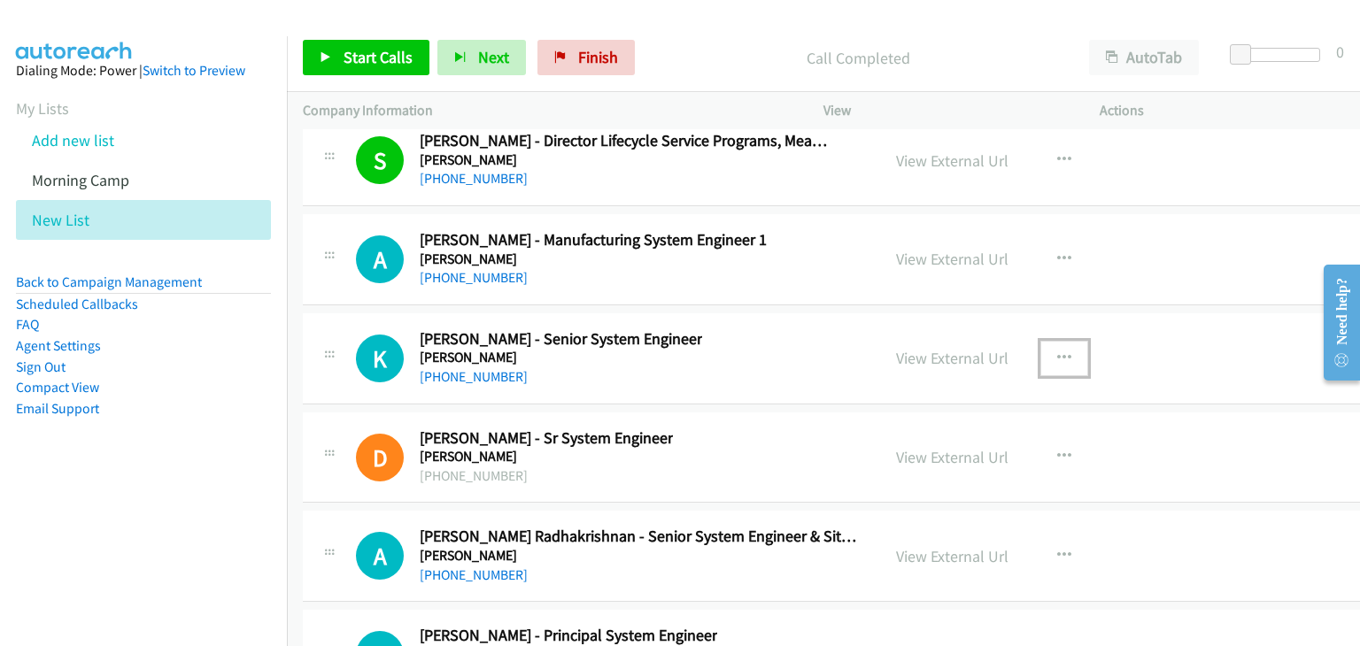
click at [1057, 351] on icon "button" at bounding box center [1064, 358] width 14 height 14
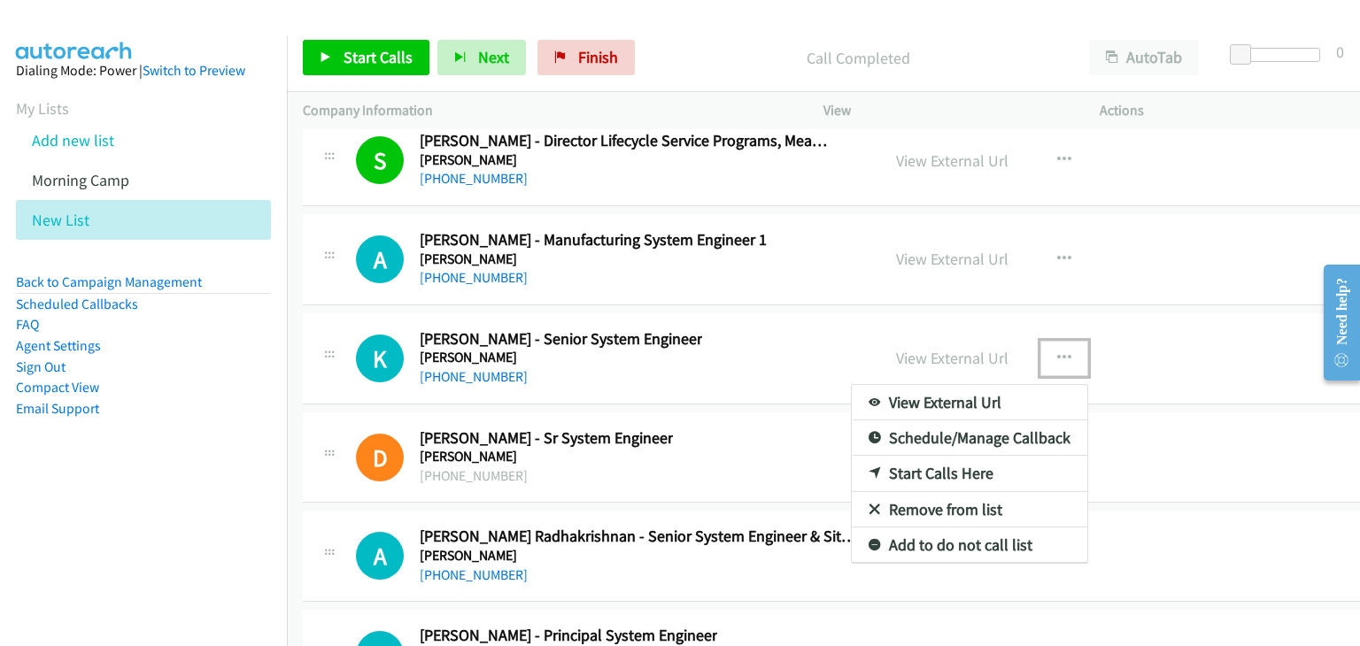
click at [931, 456] on link "Start Calls Here" at bounding box center [969, 473] width 235 height 35
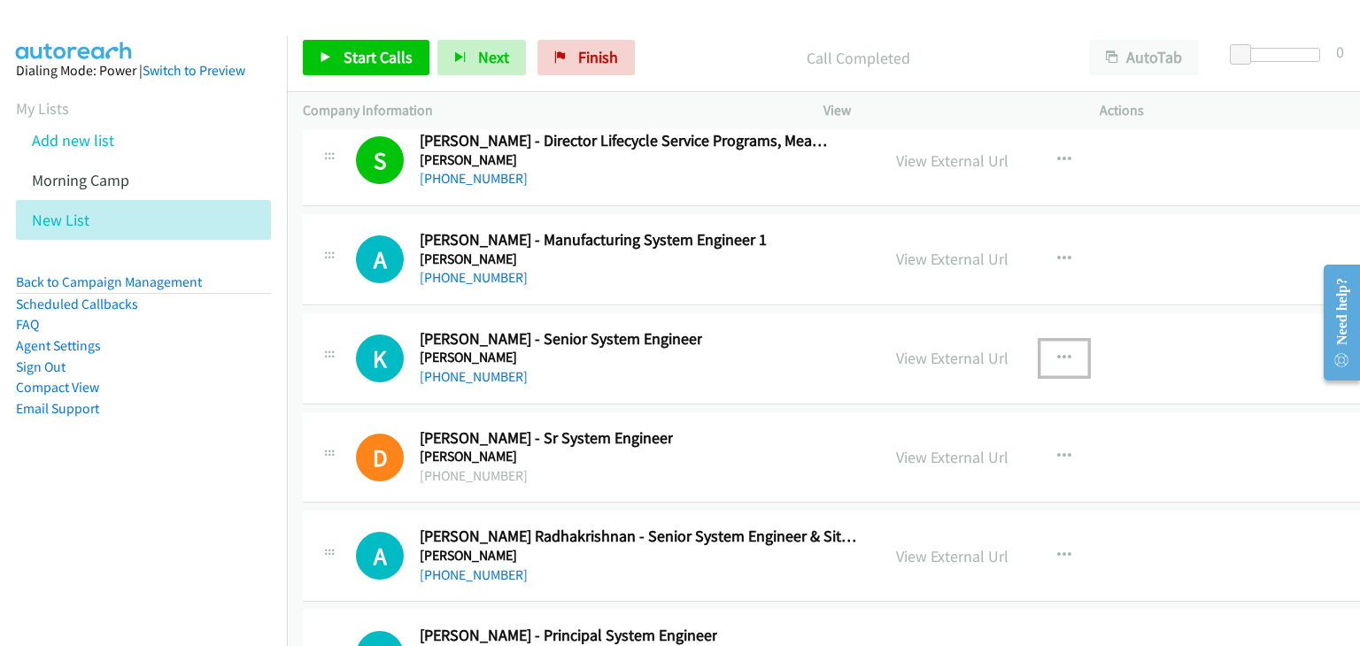
drag, startPoint x: 1038, startPoint y: 310, endPoint x: 1034, endPoint y: 320, distance: 10.4
click at [1057, 351] on icon "button" at bounding box center [1064, 358] width 14 height 14
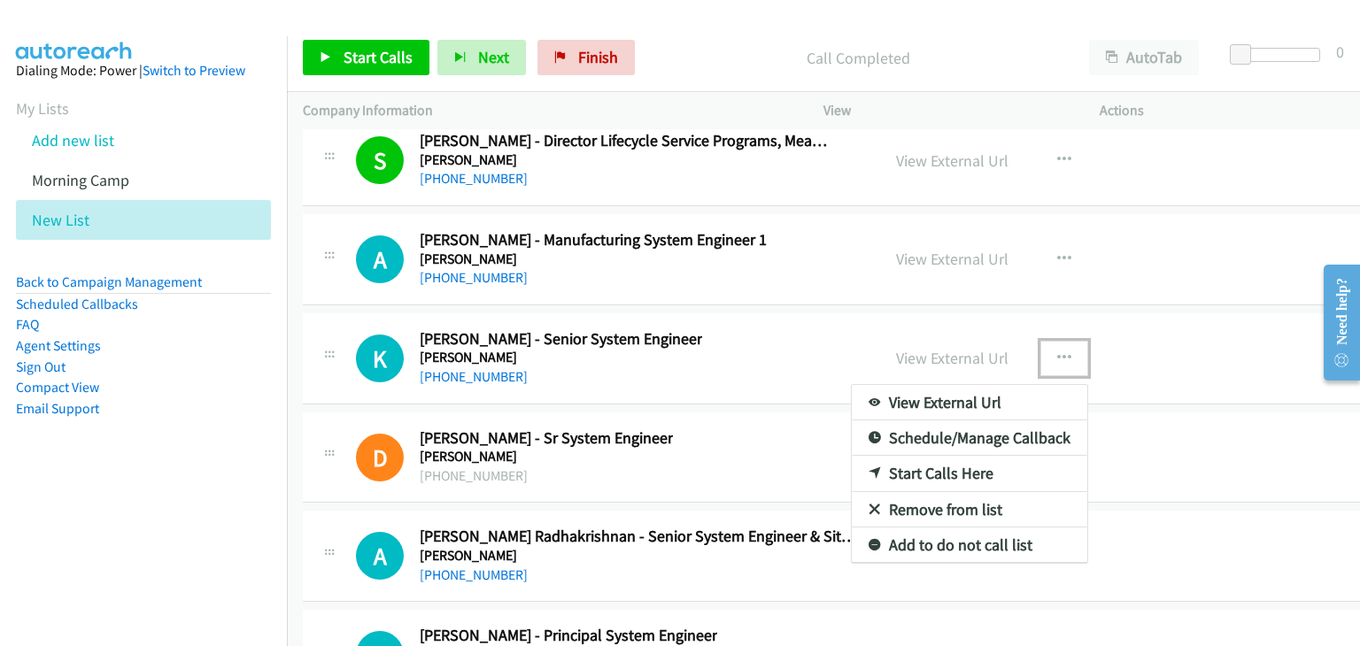
click at [904, 456] on link "Start Calls Here" at bounding box center [969, 473] width 235 height 35
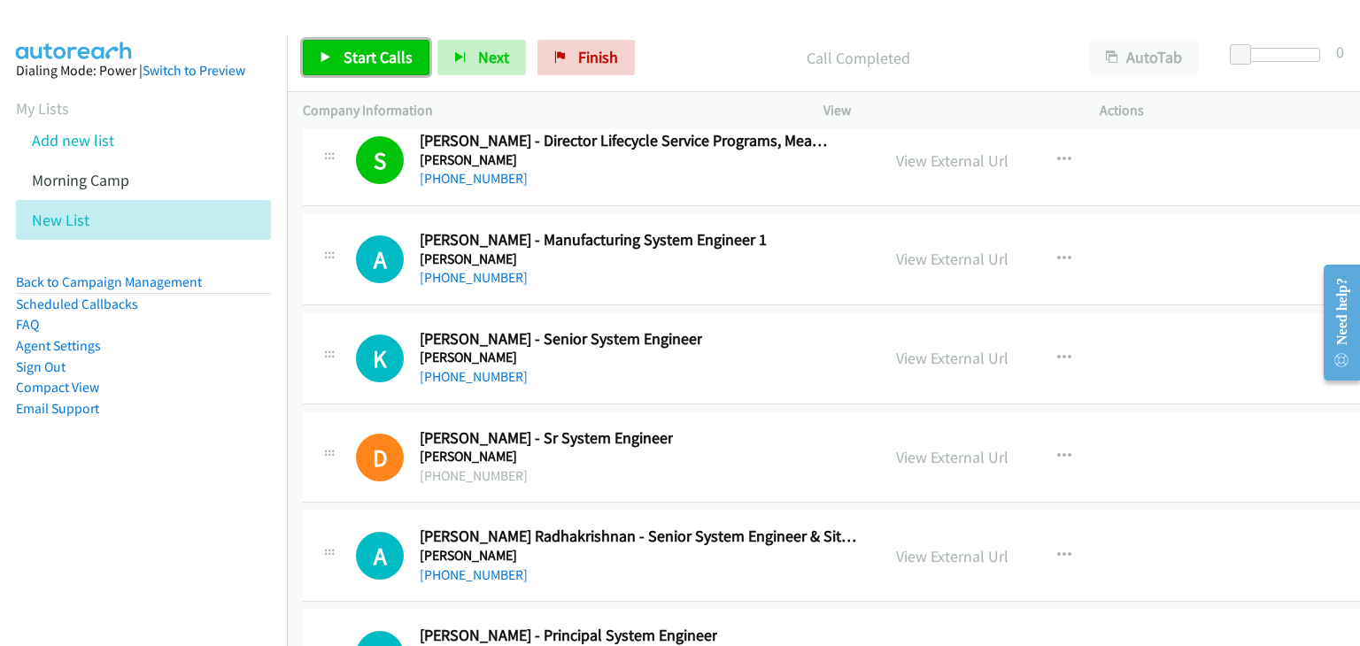
click at [353, 46] on link "Start Calls" at bounding box center [366, 57] width 127 height 35
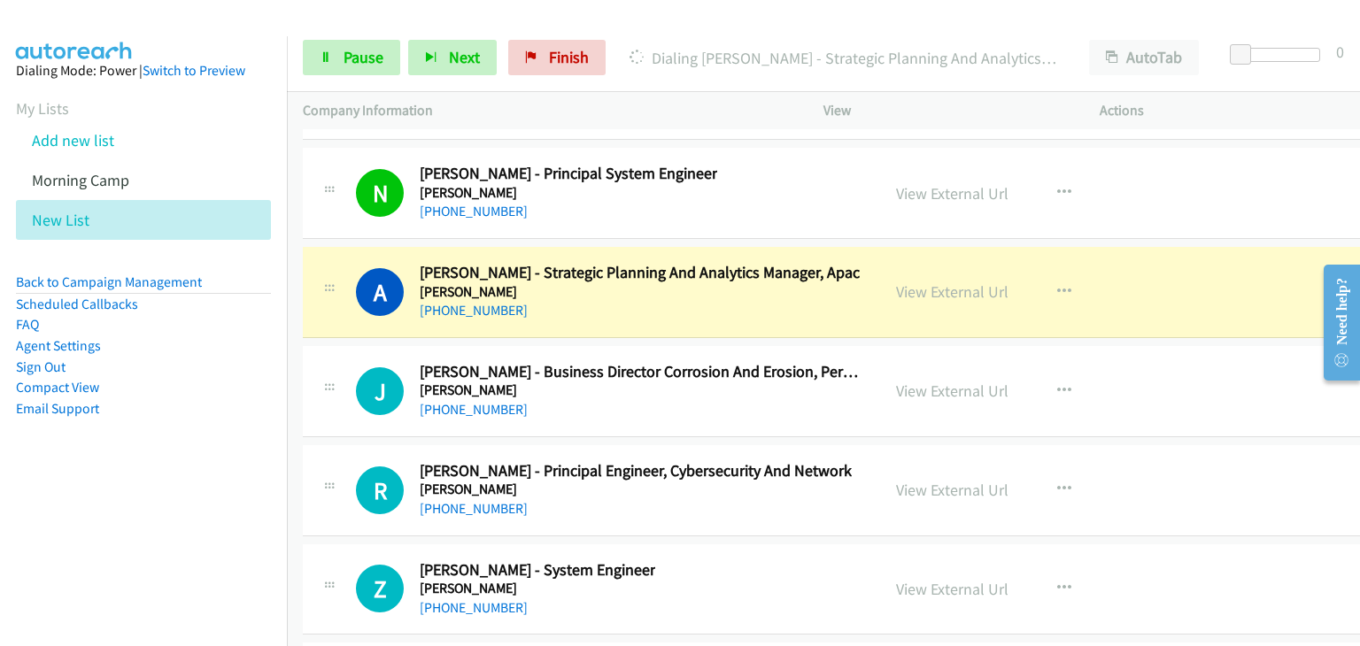
scroll to position [21889, 0]
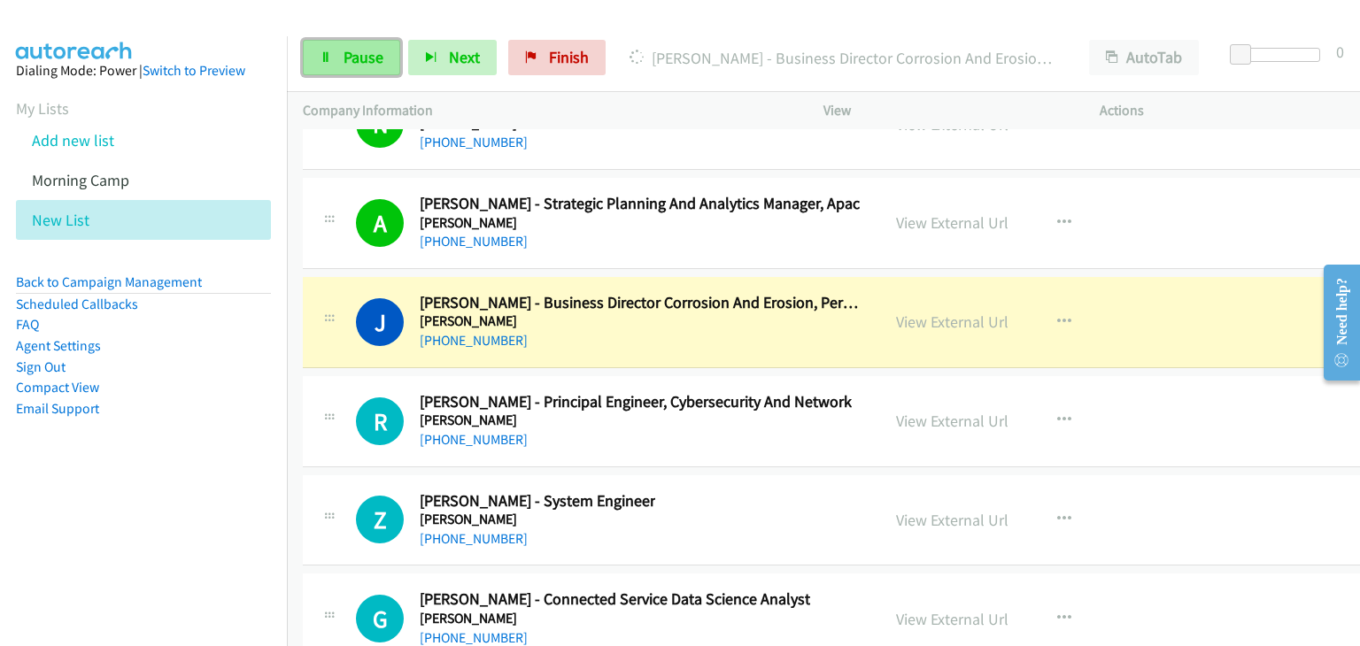
click at [347, 57] on span "Pause" at bounding box center [364, 57] width 40 height 20
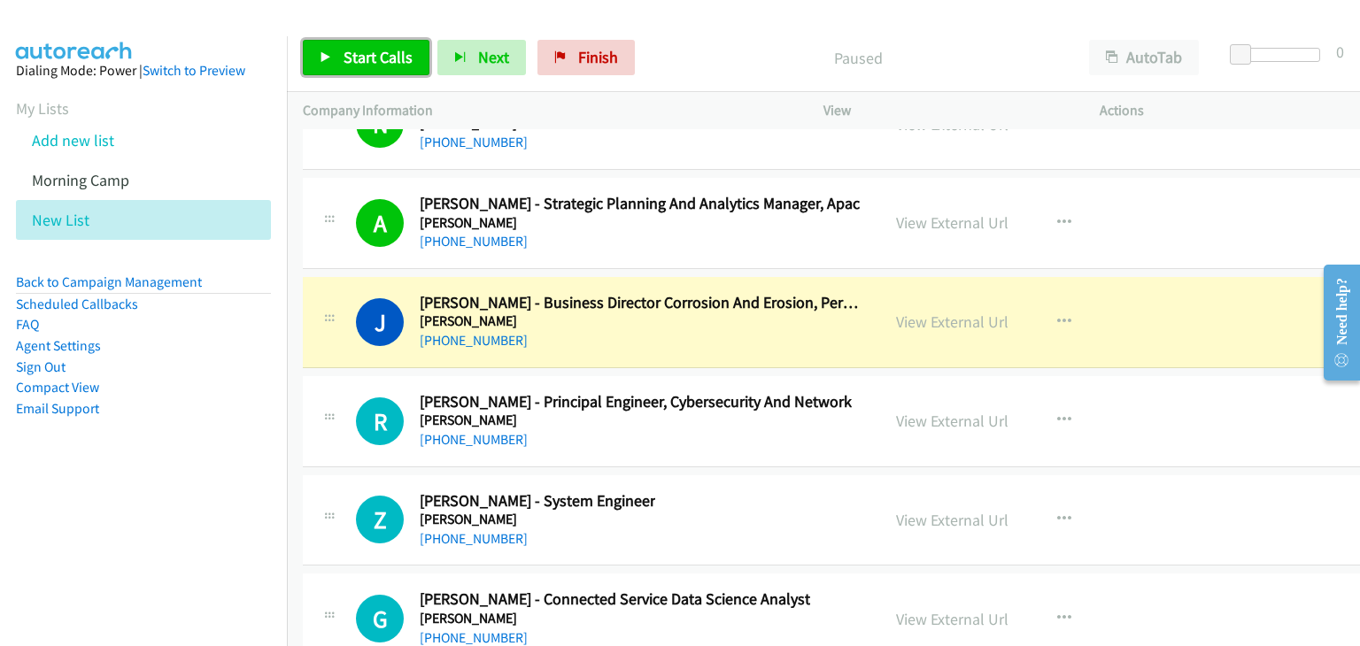
click at [359, 54] on span "Start Calls" at bounding box center [378, 57] width 69 height 20
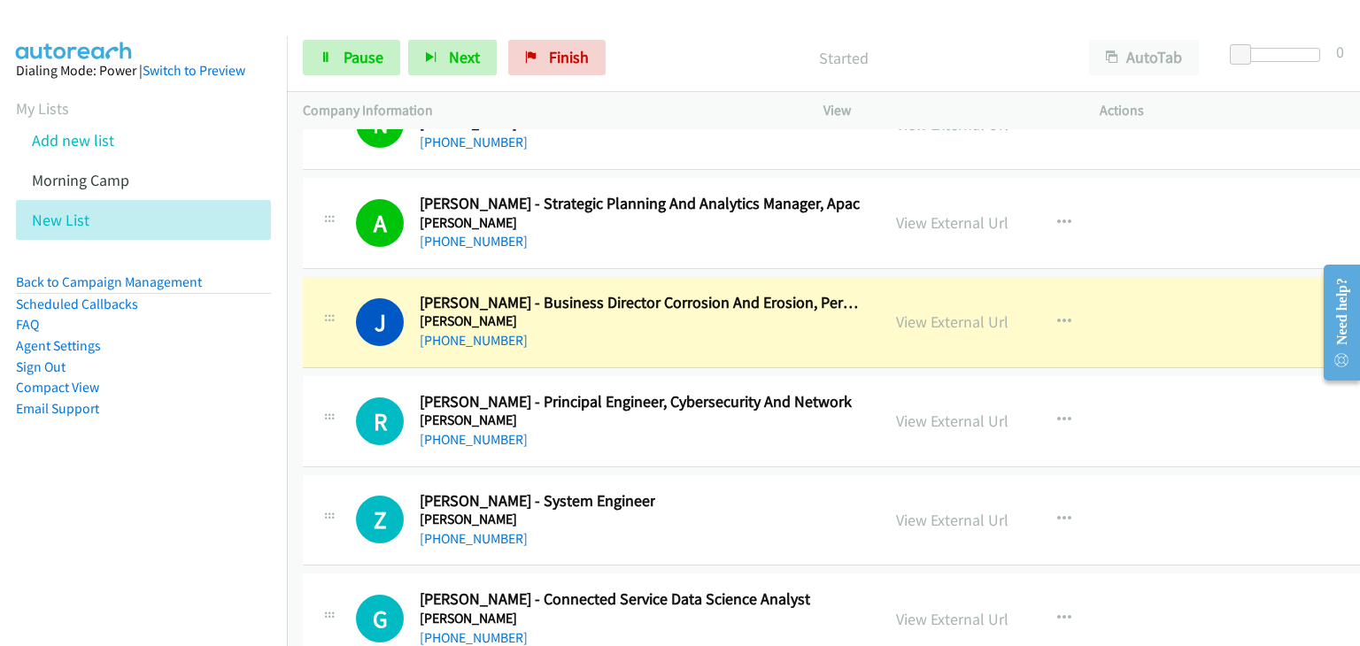
drag, startPoint x: 929, startPoint y: 281, endPoint x: 747, endPoint y: 451, distance: 248.7
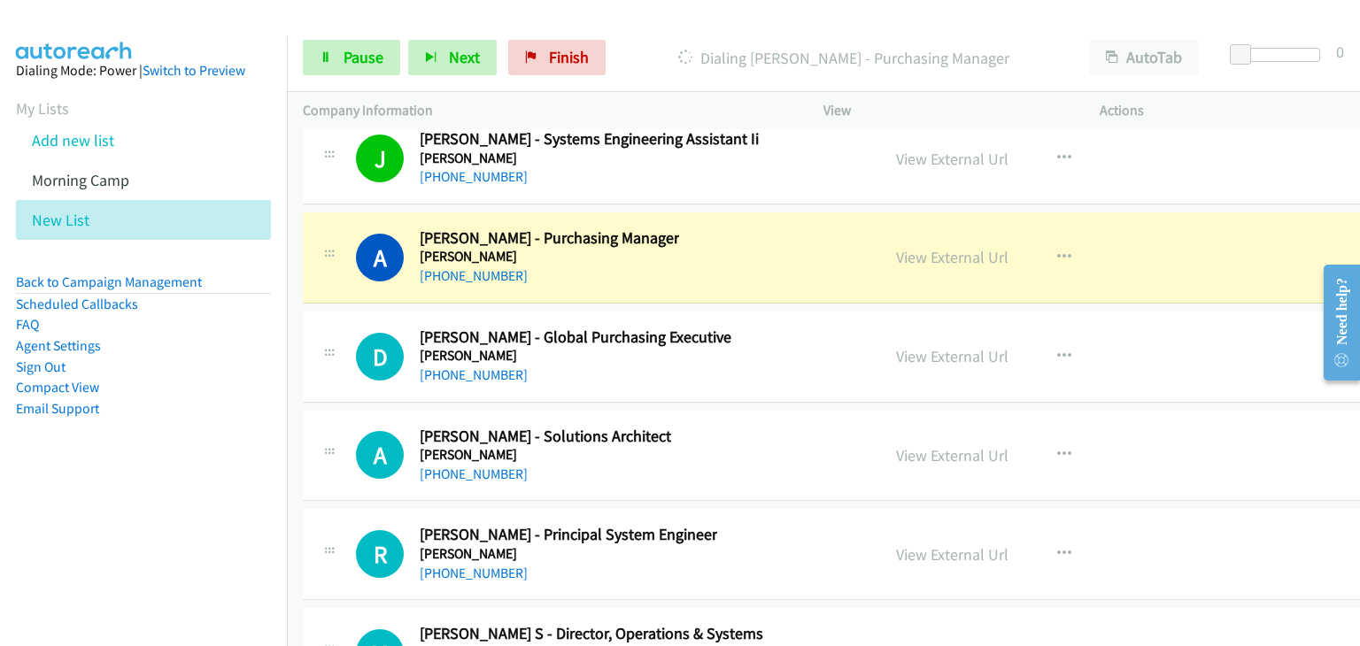
scroll to position [22509, 0]
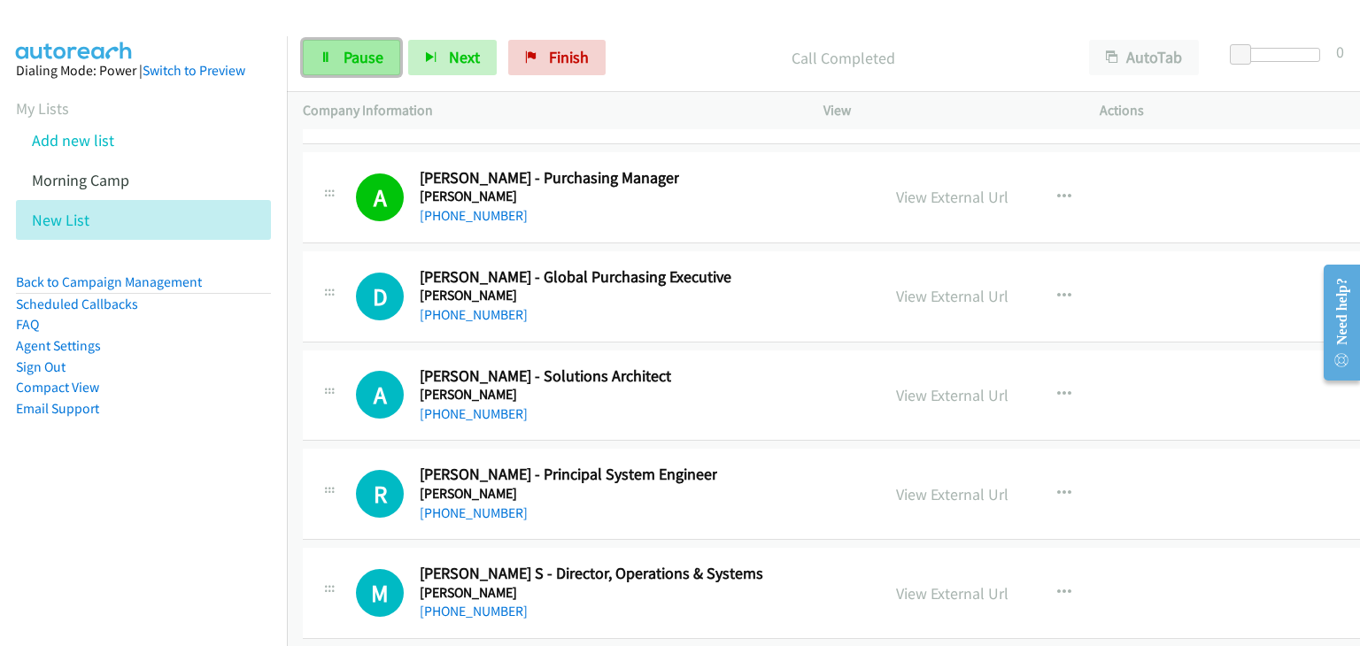
click at [358, 60] on span "Pause" at bounding box center [364, 57] width 40 height 20
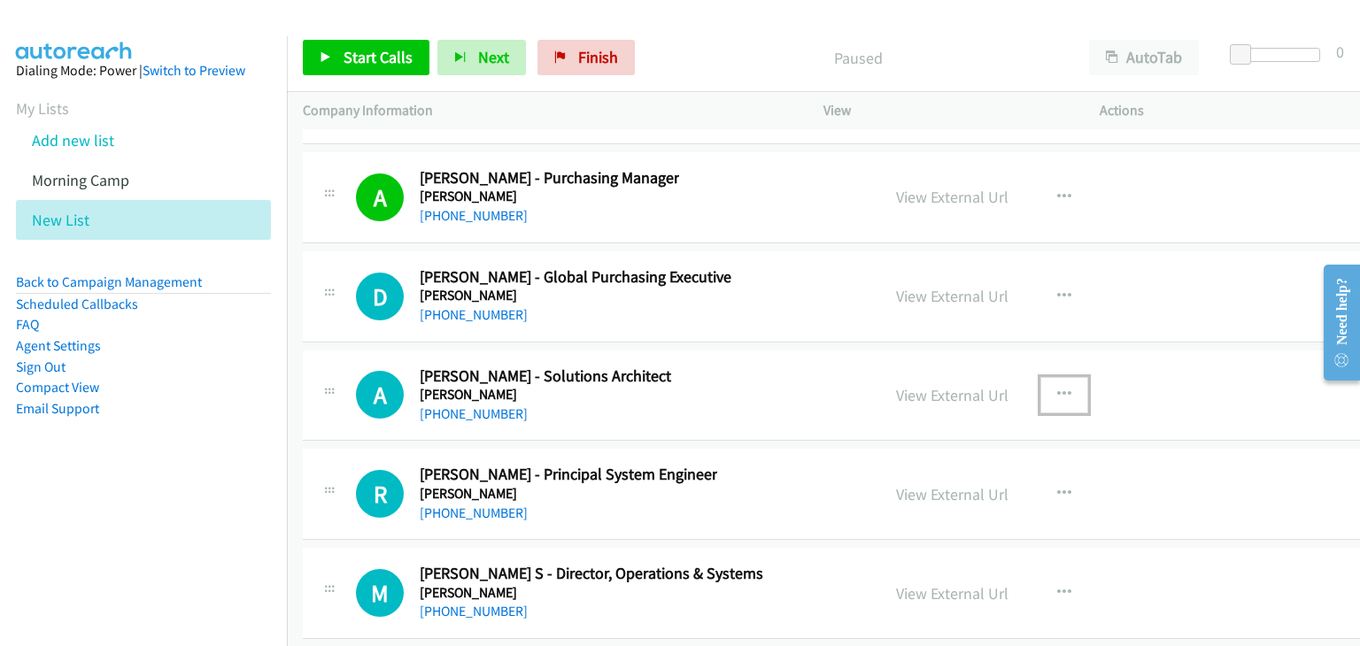
click at [1040, 377] on button "button" at bounding box center [1064, 394] width 48 height 35
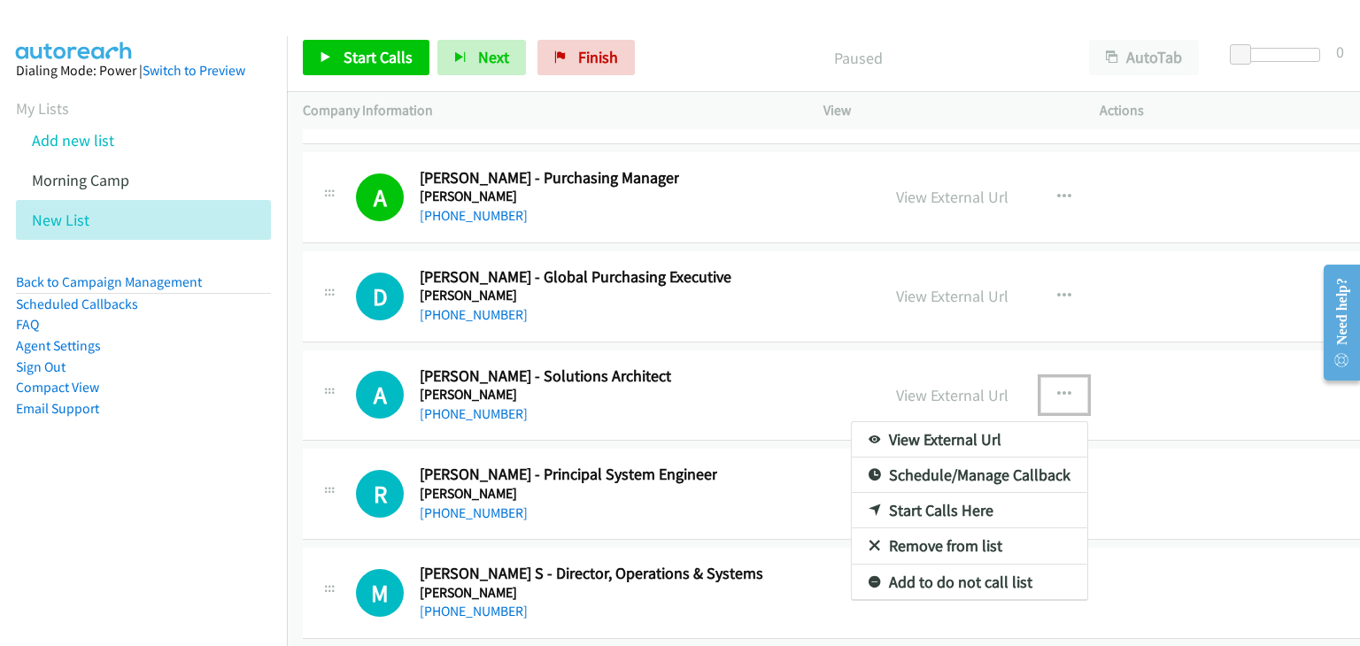
click at [885, 493] on link "Start Calls Here" at bounding box center [969, 510] width 235 height 35
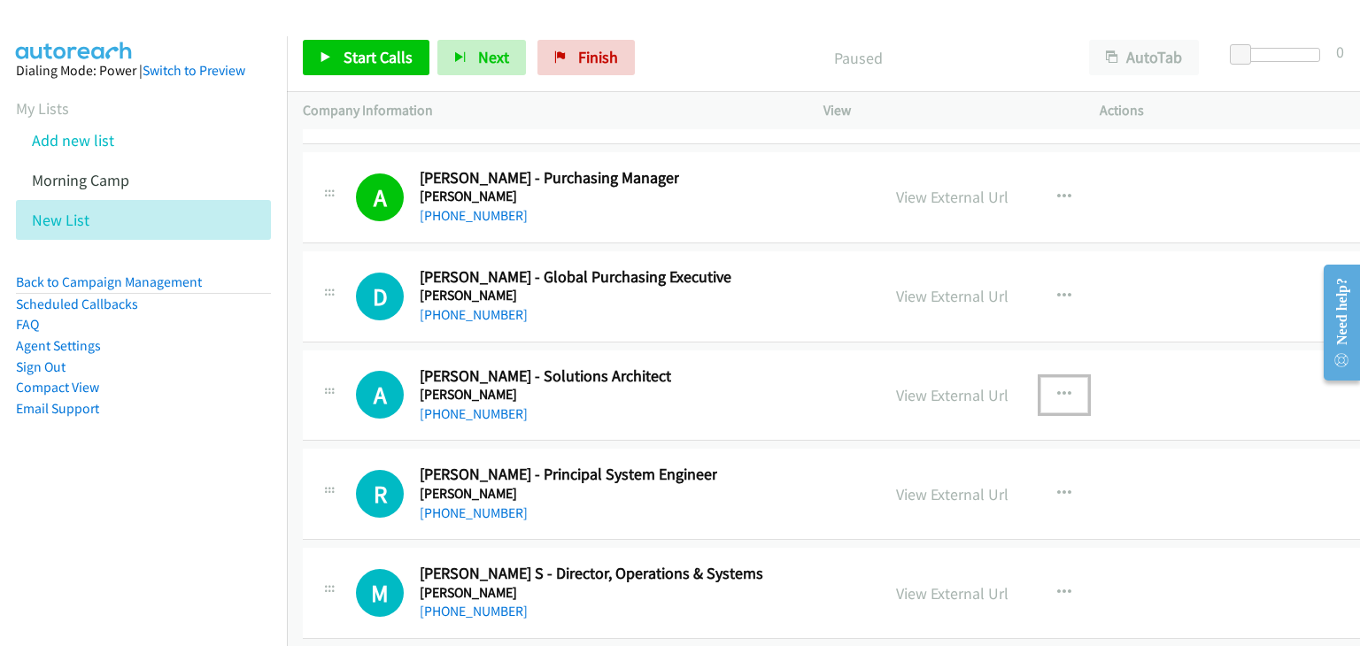
click at [1057, 388] on icon "button" at bounding box center [1064, 395] width 14 height 14
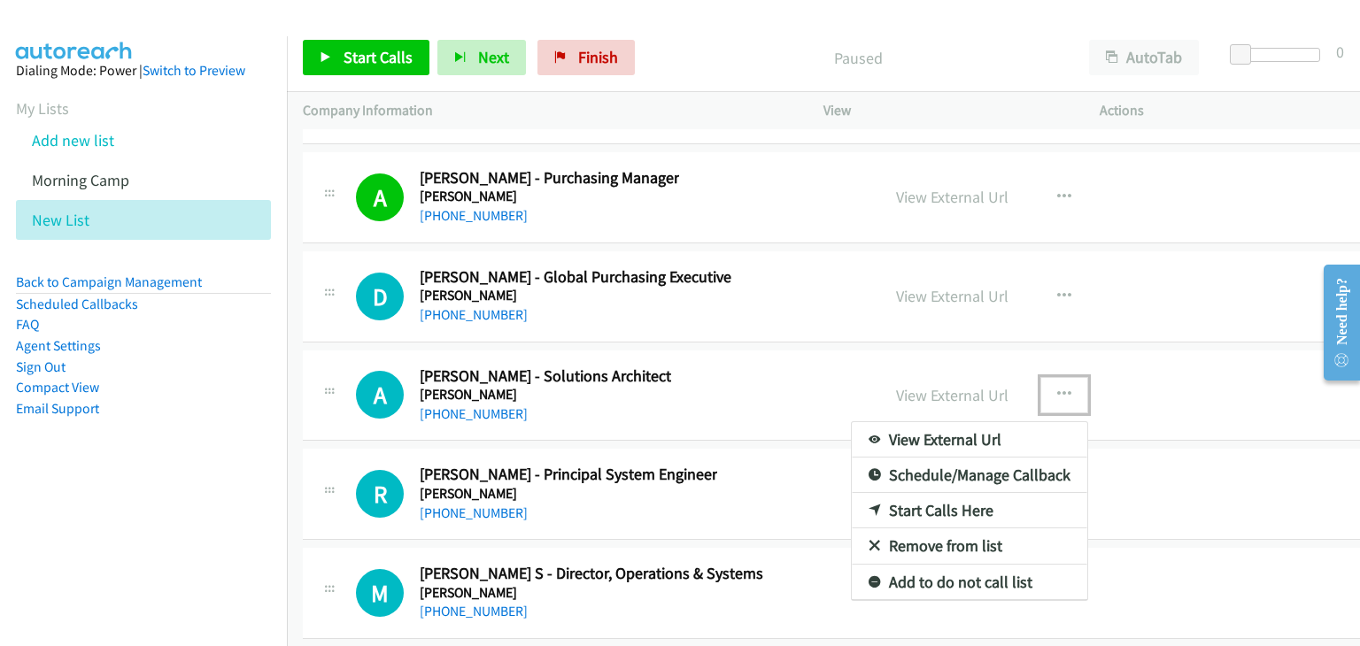
drag, startPoint x: 885, startPoint y: 467, endPoint x: 887, endPoint y: 480, distance: 13.4
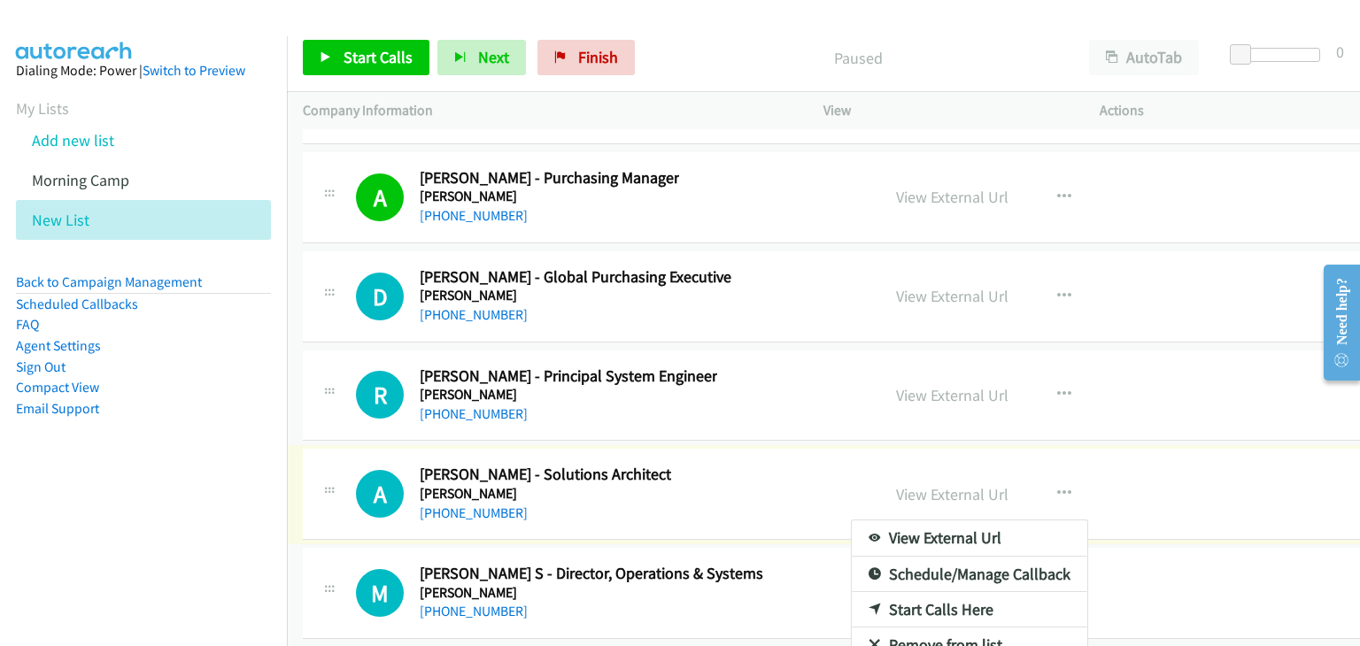
click at [384, 72] on div at bounding box center [680, 323] width 1360 height 646
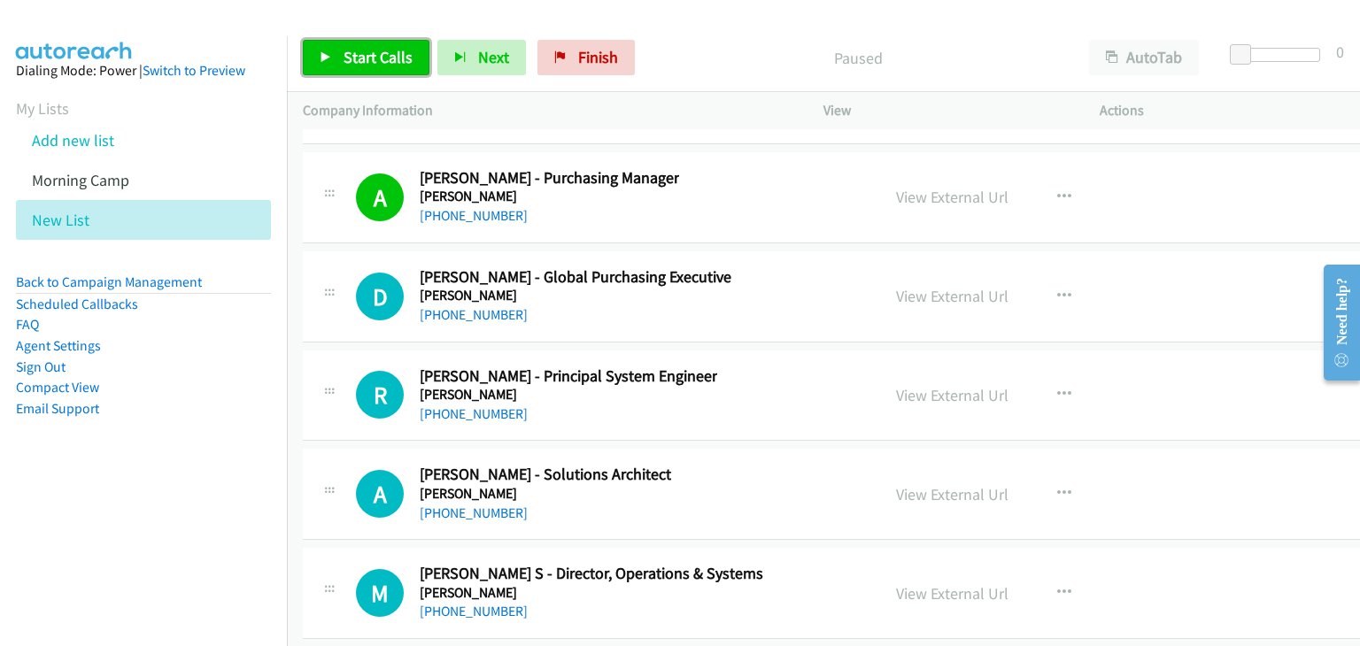
click at [356, 61] on span "Start Calls" at bounding box center [378, 57] width 69 height 20
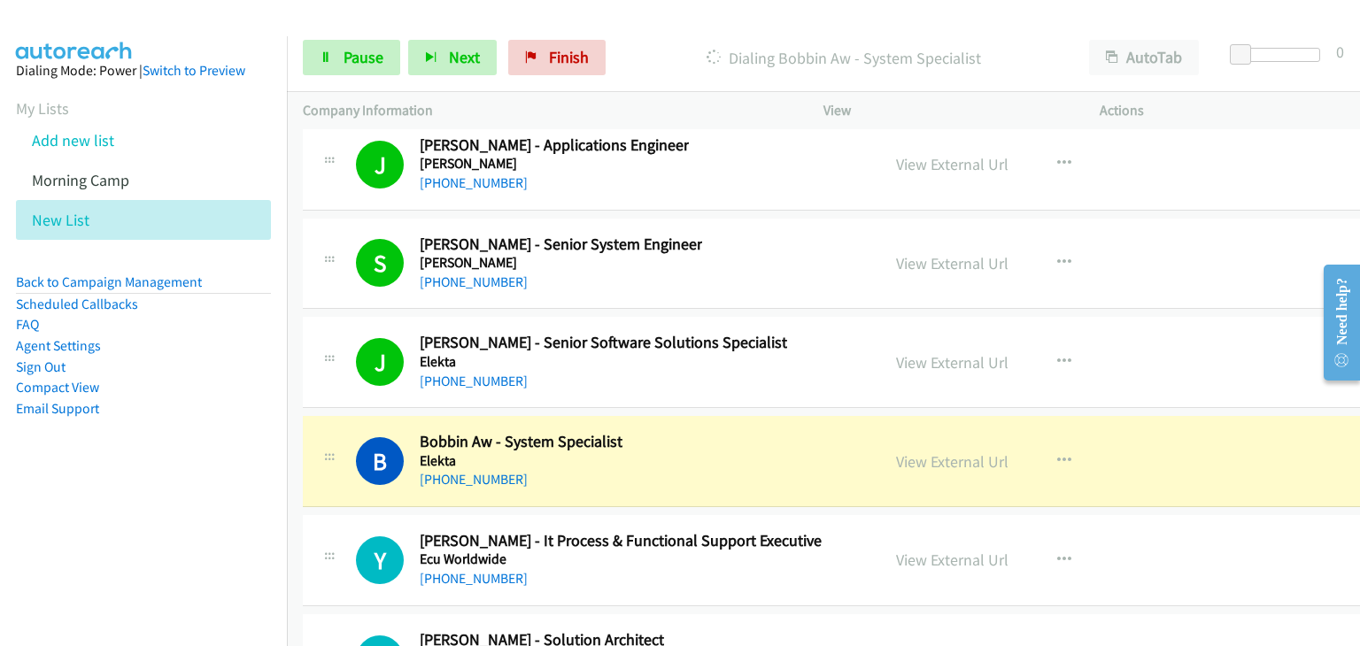
scroll to position [23748, 0]
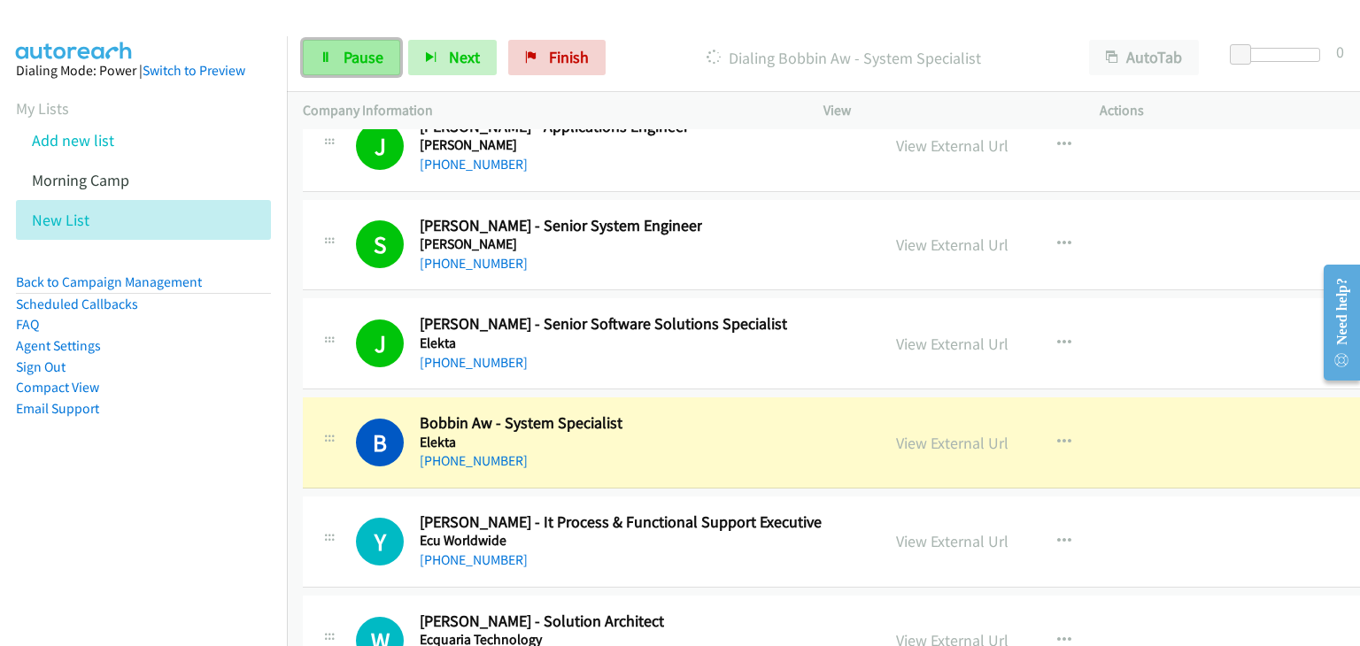
click at [367, 58] on span "Pause" at bounding box center [364, 57] width 40 height 20
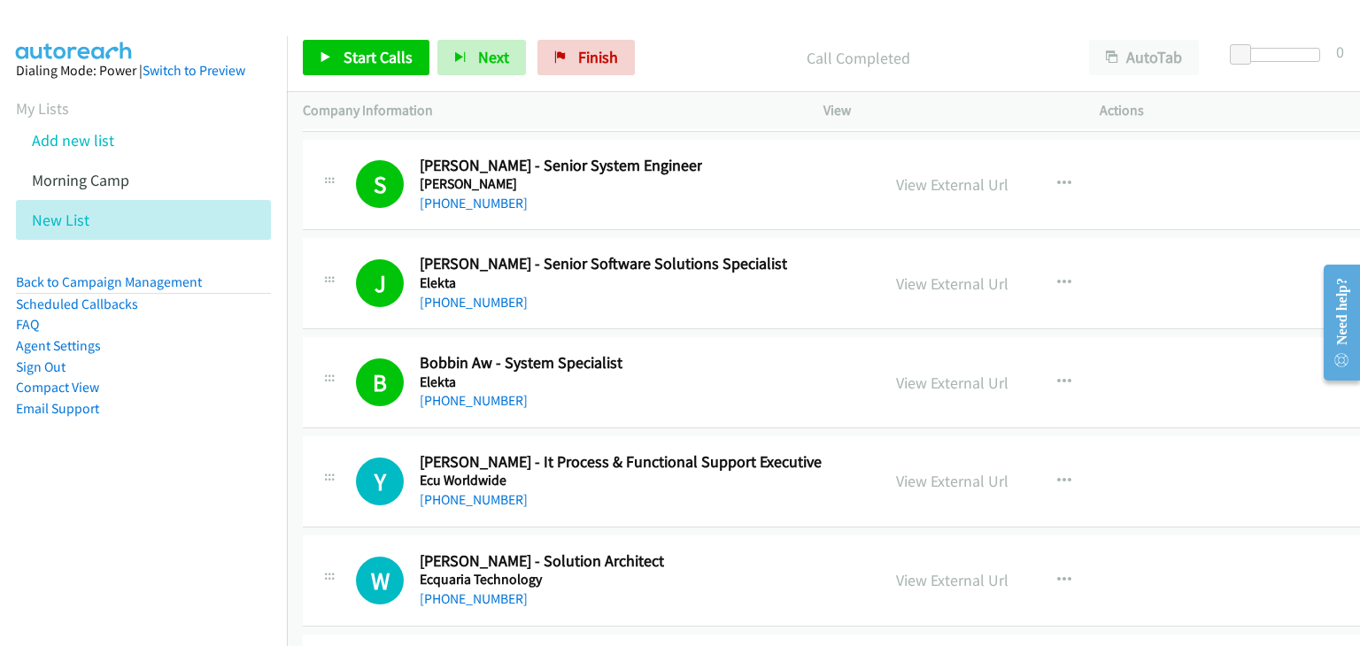
scroll to position [23837, 0]
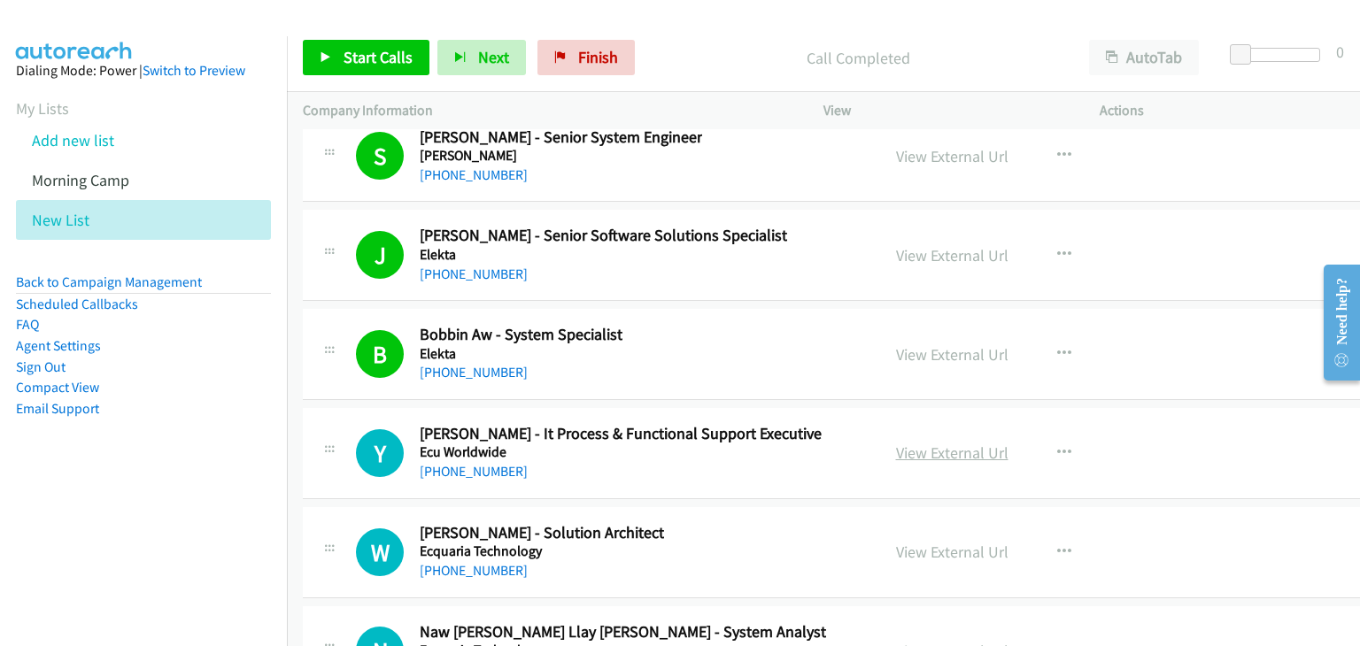
drag, startPoint x: 936, startPoint y: 419, endPoint x: 922, endPoint y: 412, distance: 15.8
click at [369, 65] on span "Start Calls" at bounding box center [378, 57] width 69 height 20
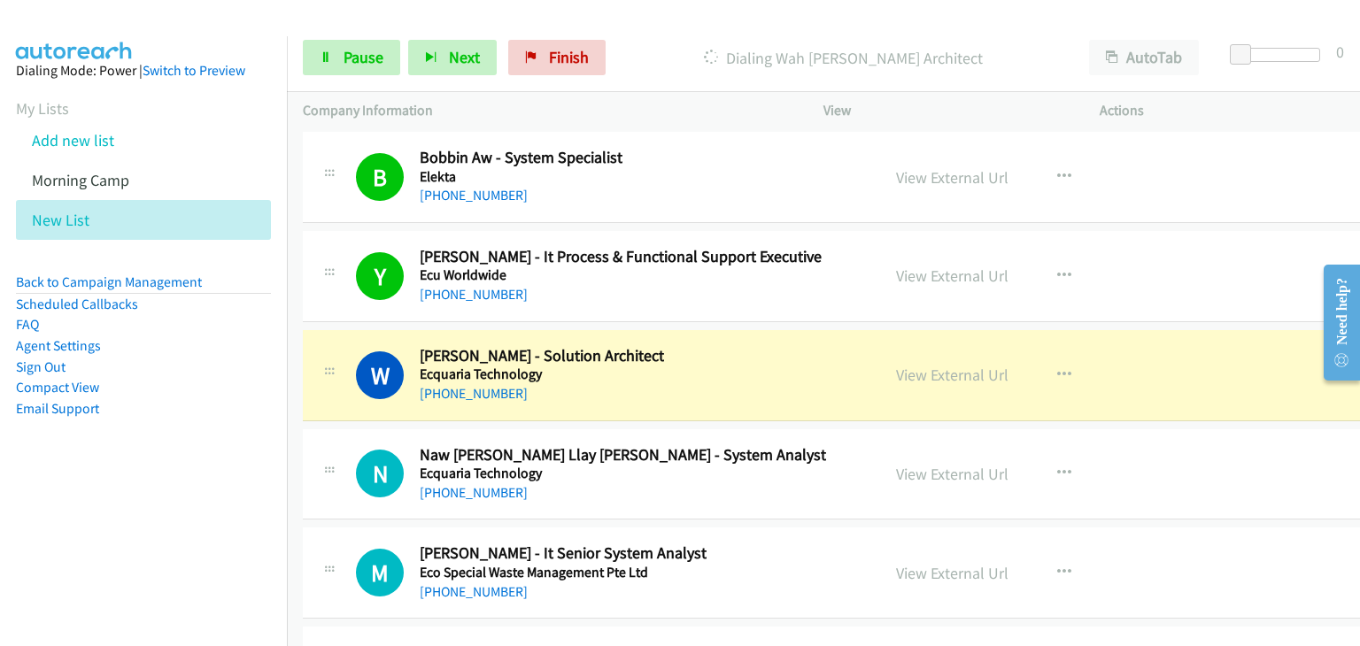
scroll to position [24102, 0]
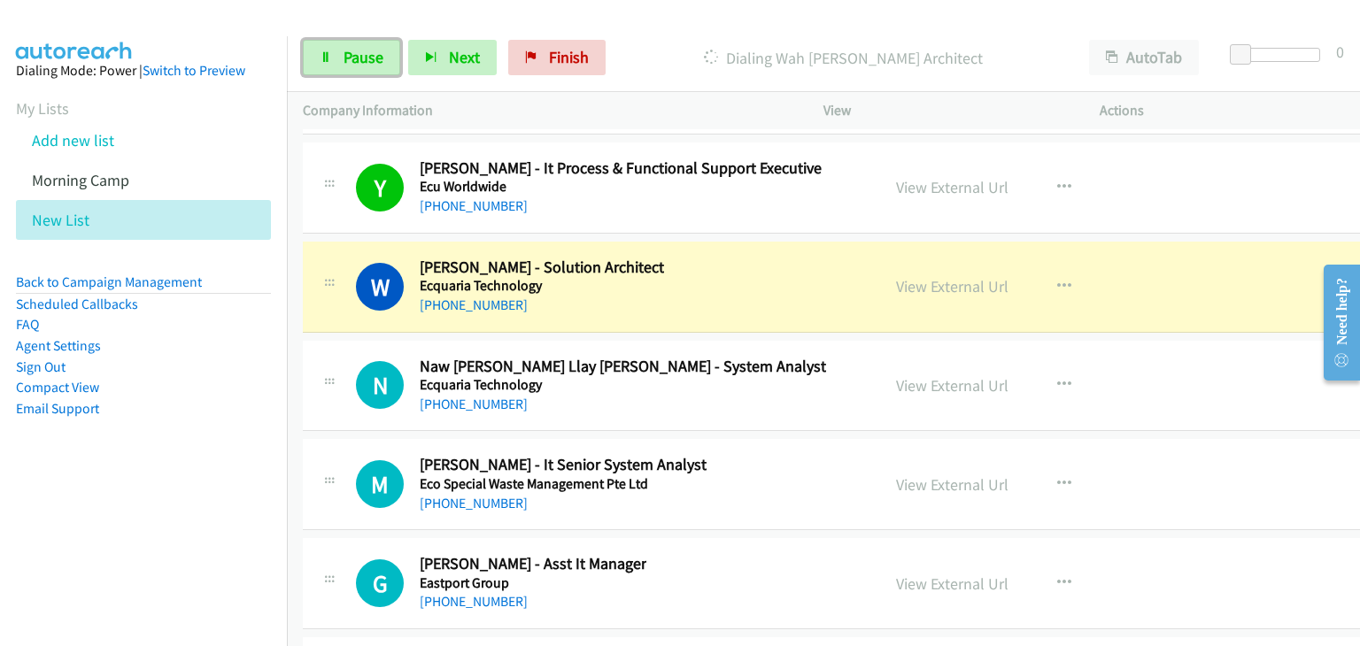
drag, startPoint x: 351, startPoint y: 62, endPoint x: 394, endPoint y: 101, distance: 58.3
click at [351, 63] on span "Pause" at bounding box center [364, 57] width 40 height 20
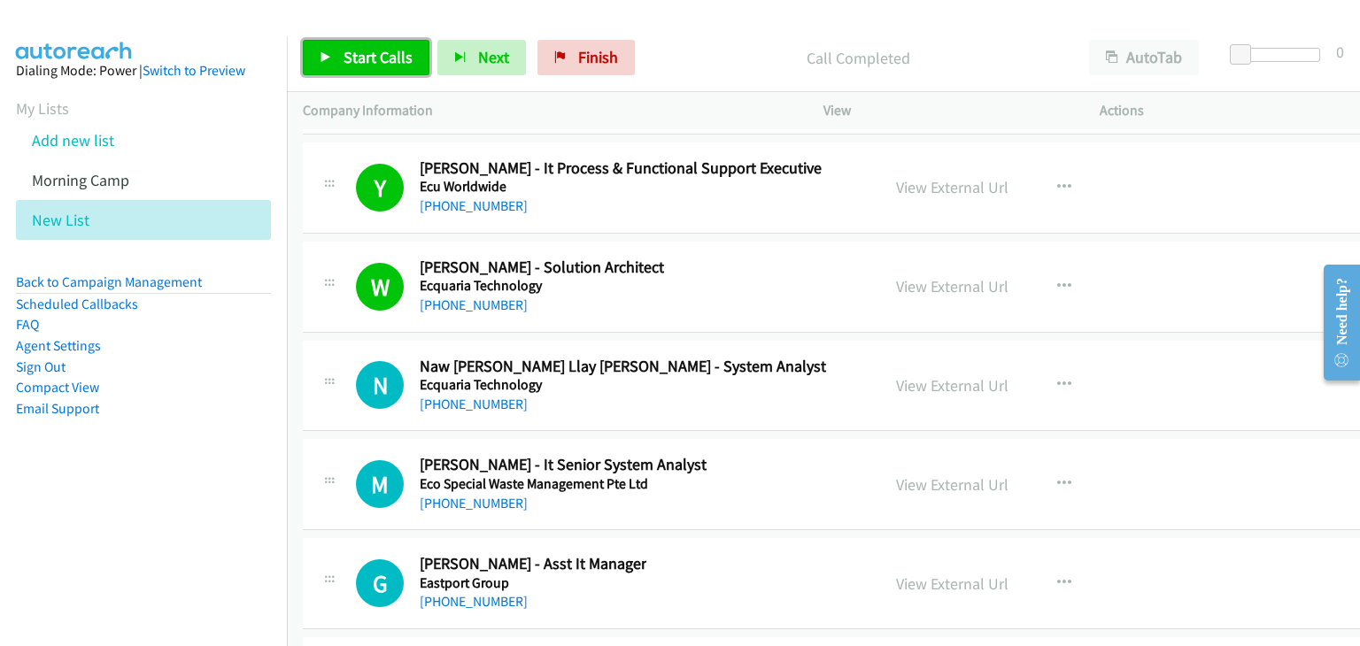
click at [408, 65] on span "Start Calls" at bounding box center [378, 57] width 69 height 20
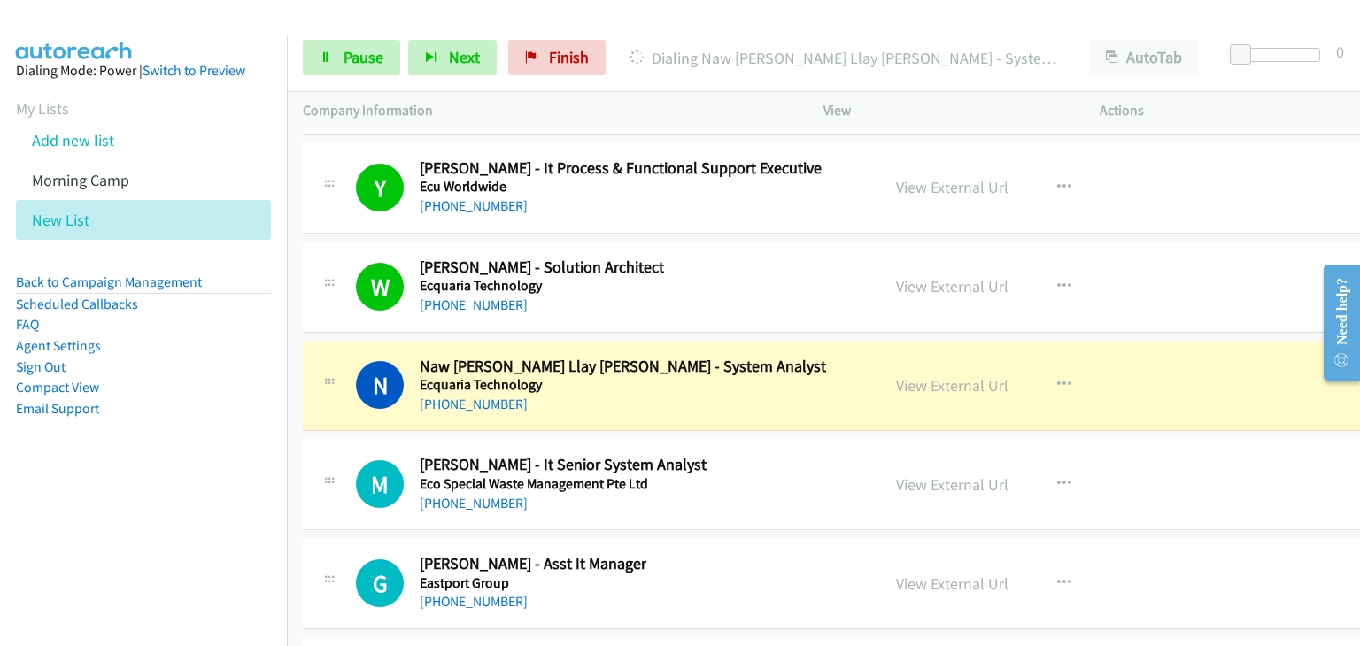
scroll to position [24279, 0]
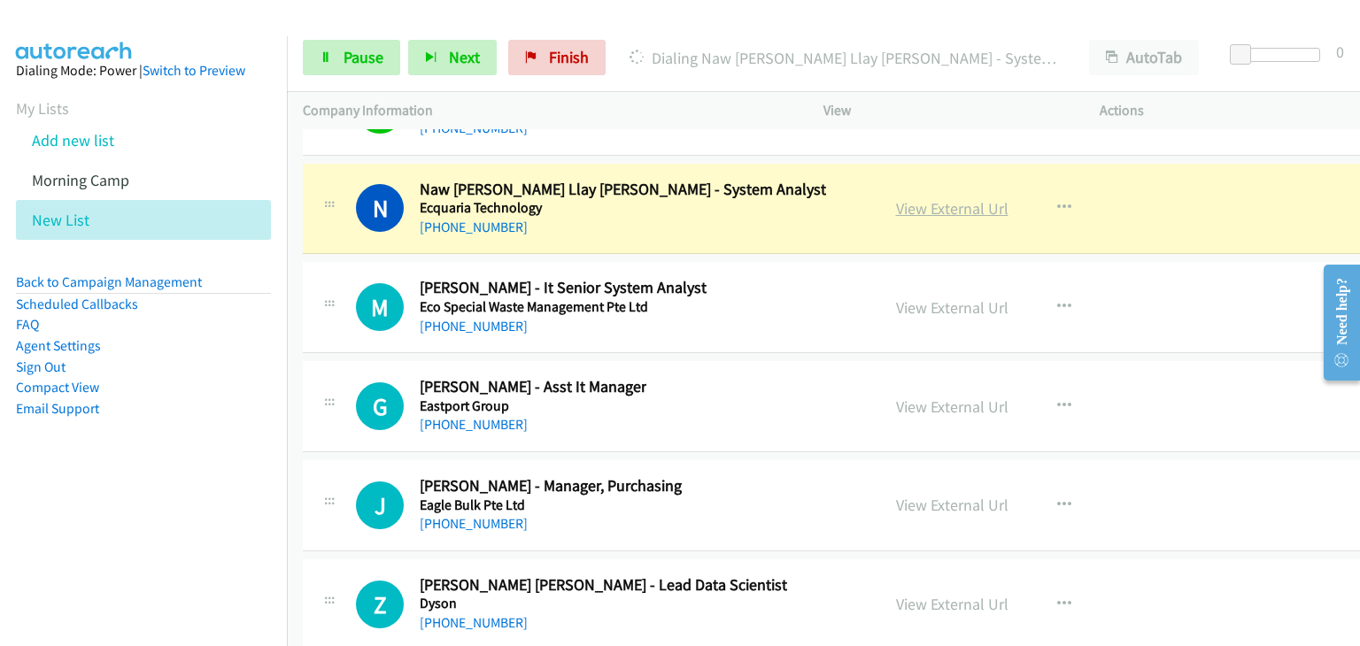
drag, startPoint x: 917, startPoint y: 167, endPoint x: 927, endPoint y: 167, distance: 9.7
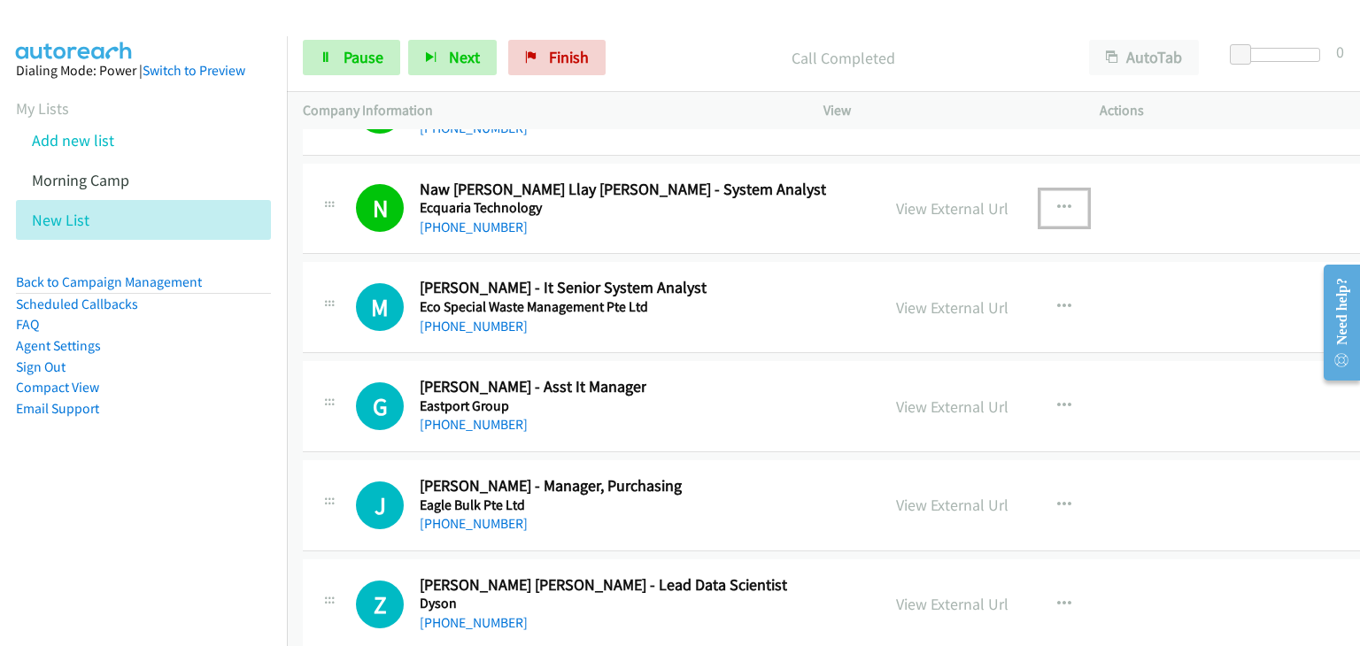
click at [1057, 201] on icon "button" at bounding box center [1064, 208] width 14 height 14
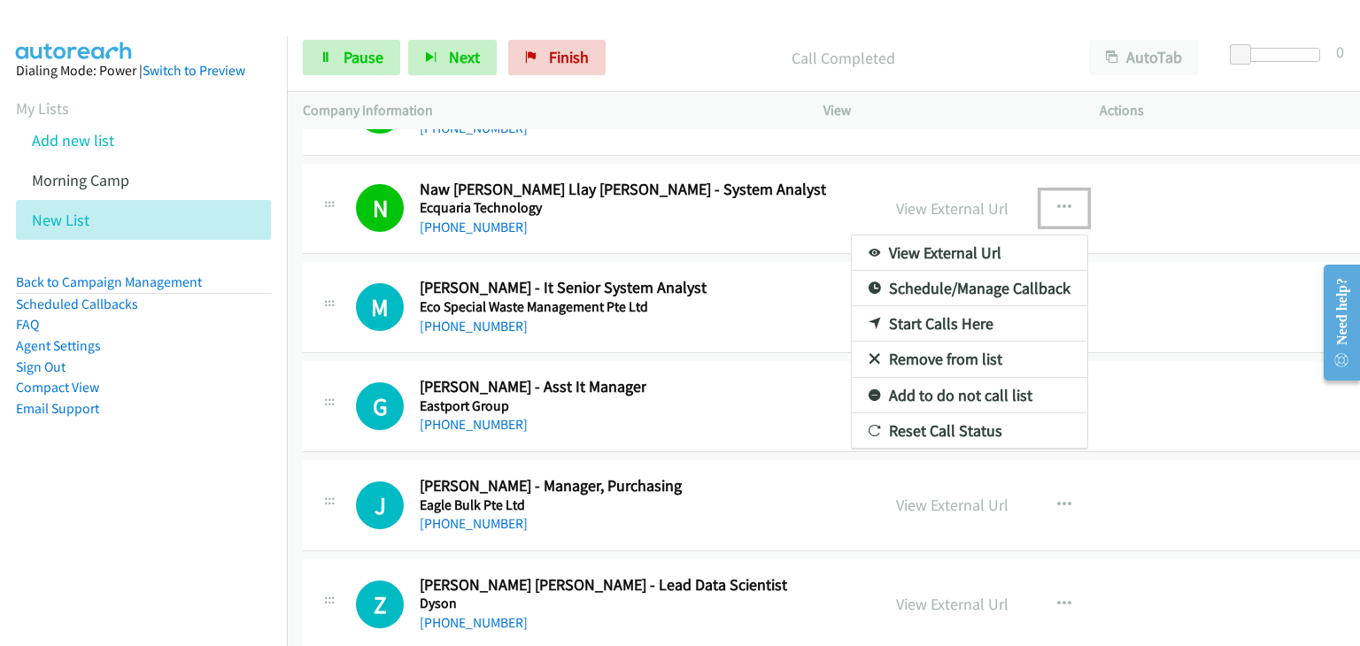
click at [873, 342] on link "Remove from list" at bounding box center [969, 359] width 235 height 35
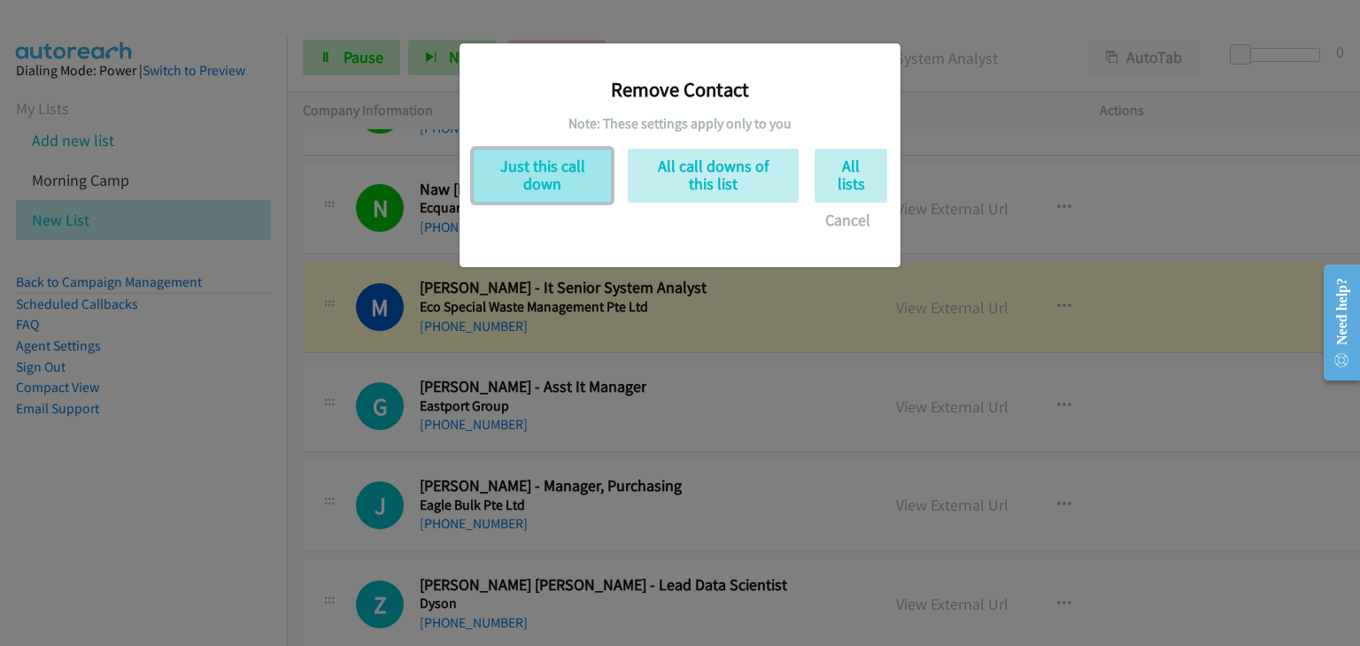
click at [526, 166] on button "Just this call down" at bounding box center [542, 176] width 139 height 54
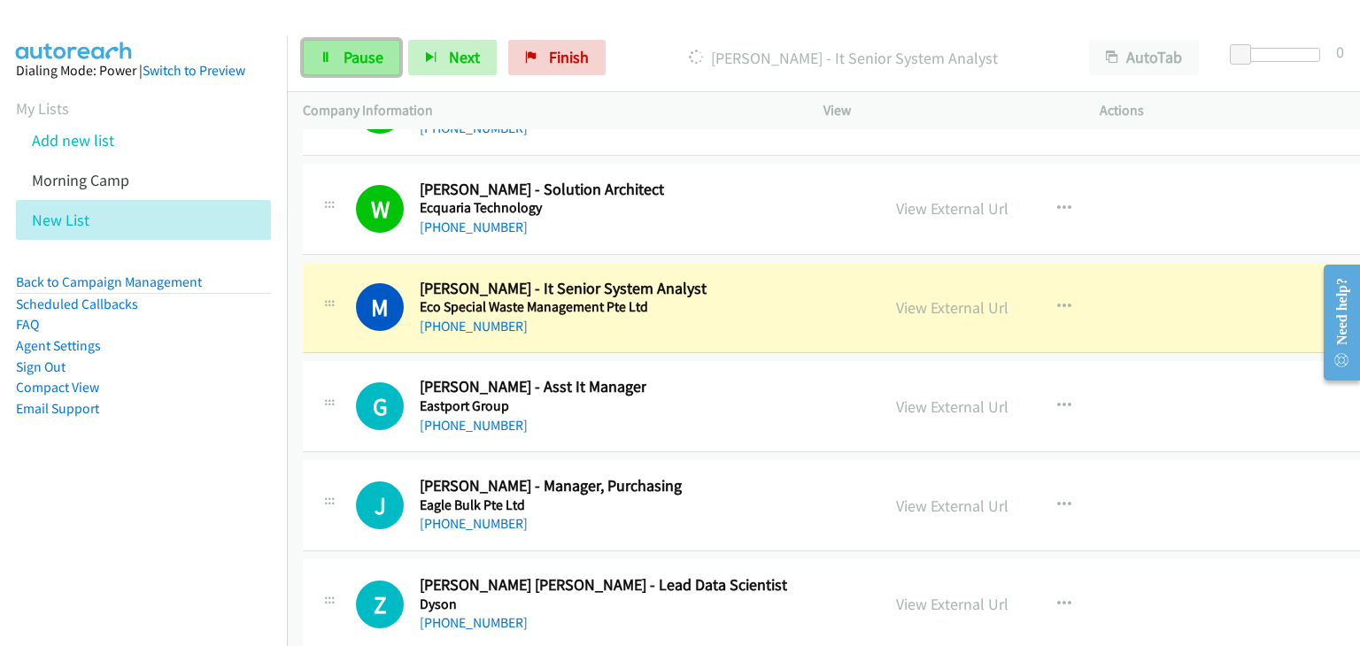
click at [366, 63] on span "Pause" at bounding box center [364, 57] width 40 height 20
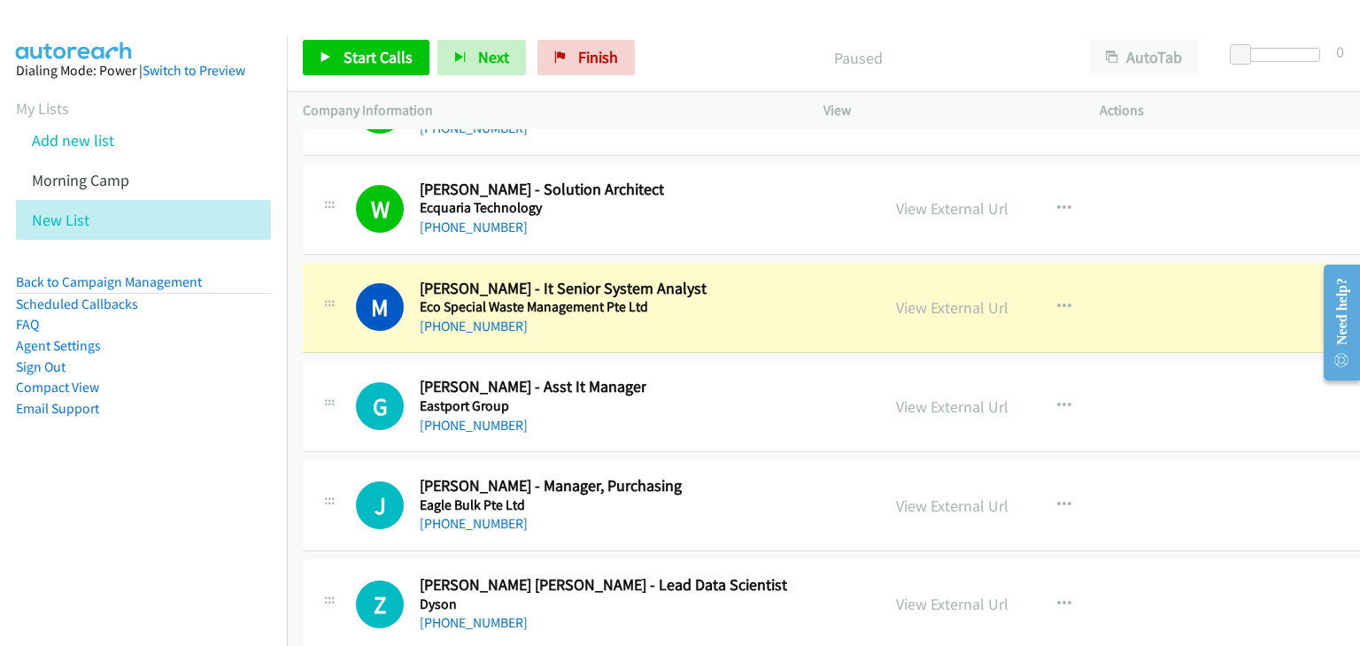
drag, startPoint x: 1116, startPoint y: 335, endPoint x: 1009, endPoint y: 259, distance: 130.2
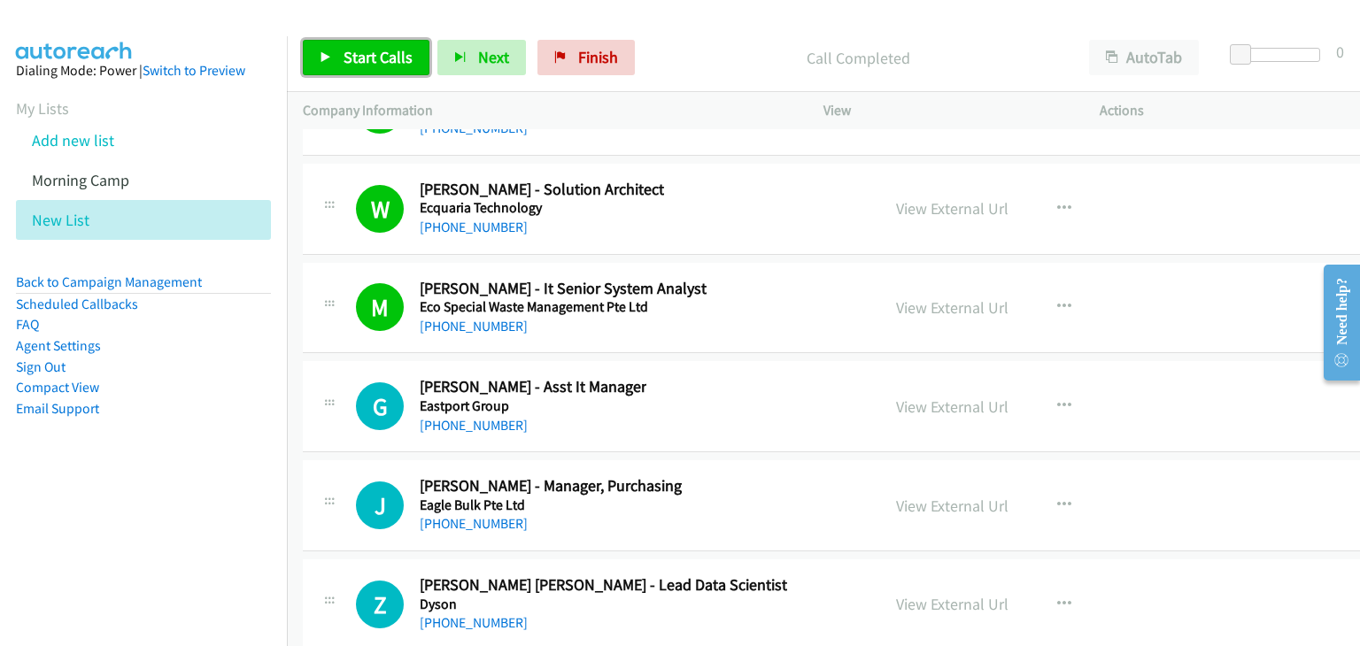
click at [353, 56] on span "Start Calls" at bounding box center [378, 57] width 69 height 20
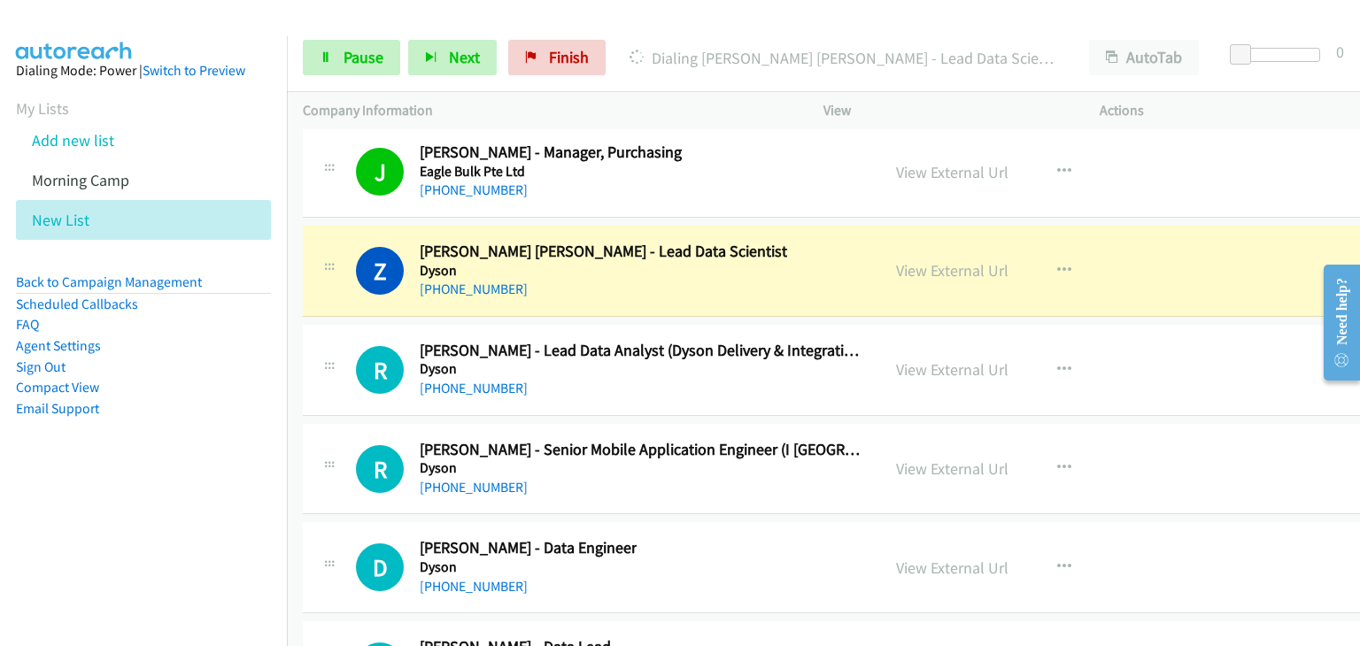
scroll to position [24534, 0]
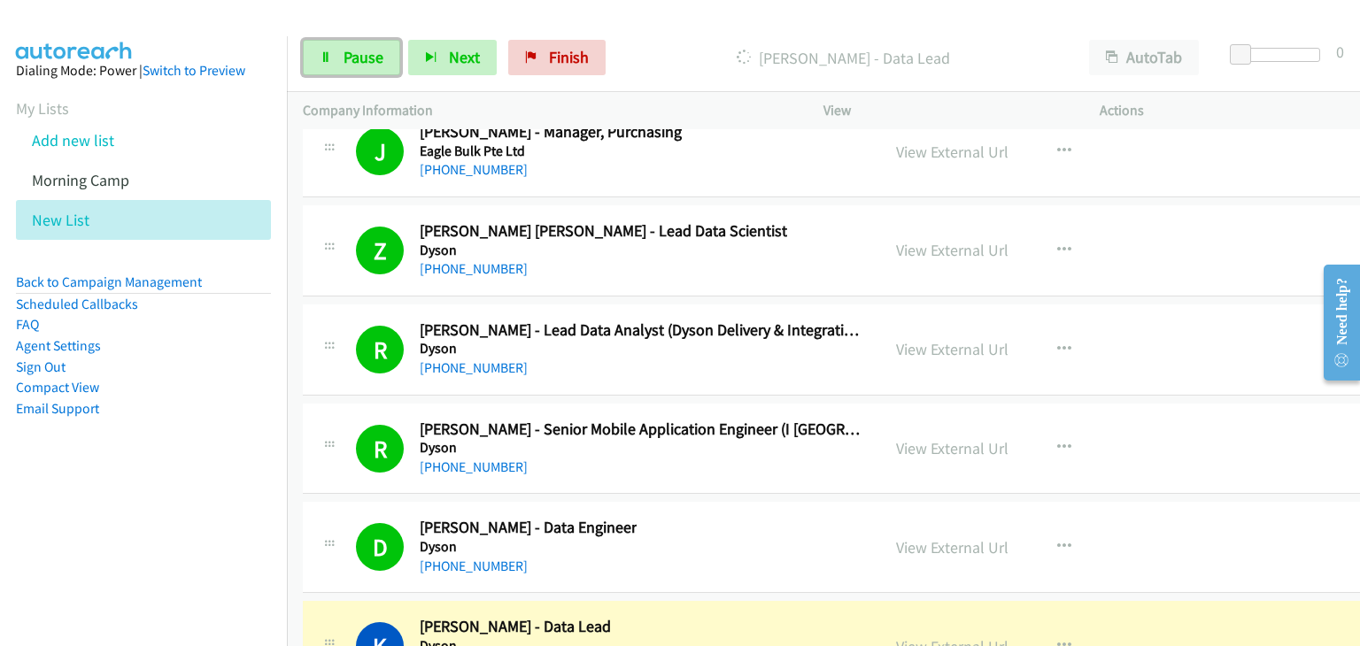
drag, startPoint x: 351, startPoint y: 59, endPoint x: 358, endPoint y: 89, distance: 30.1
click at [351, 59] on span "Pause" at bounding box center [364, 57] width 40 height 20
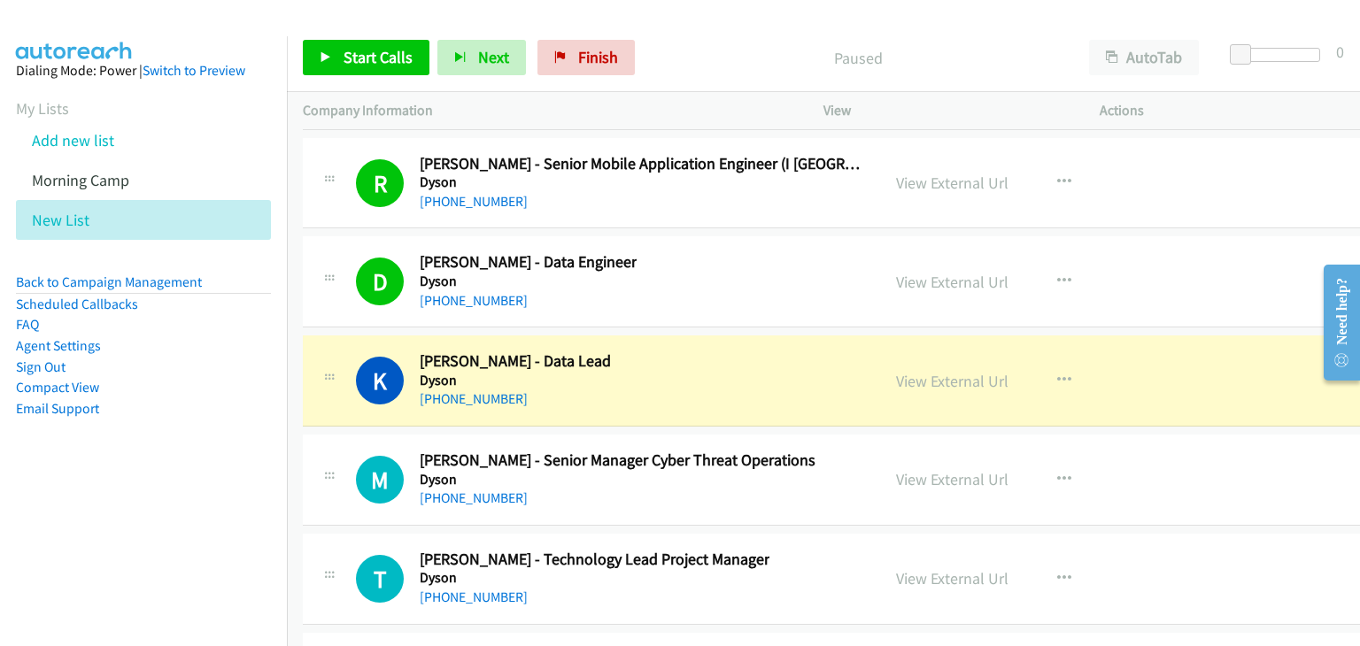
scroll to position [24977, 0]
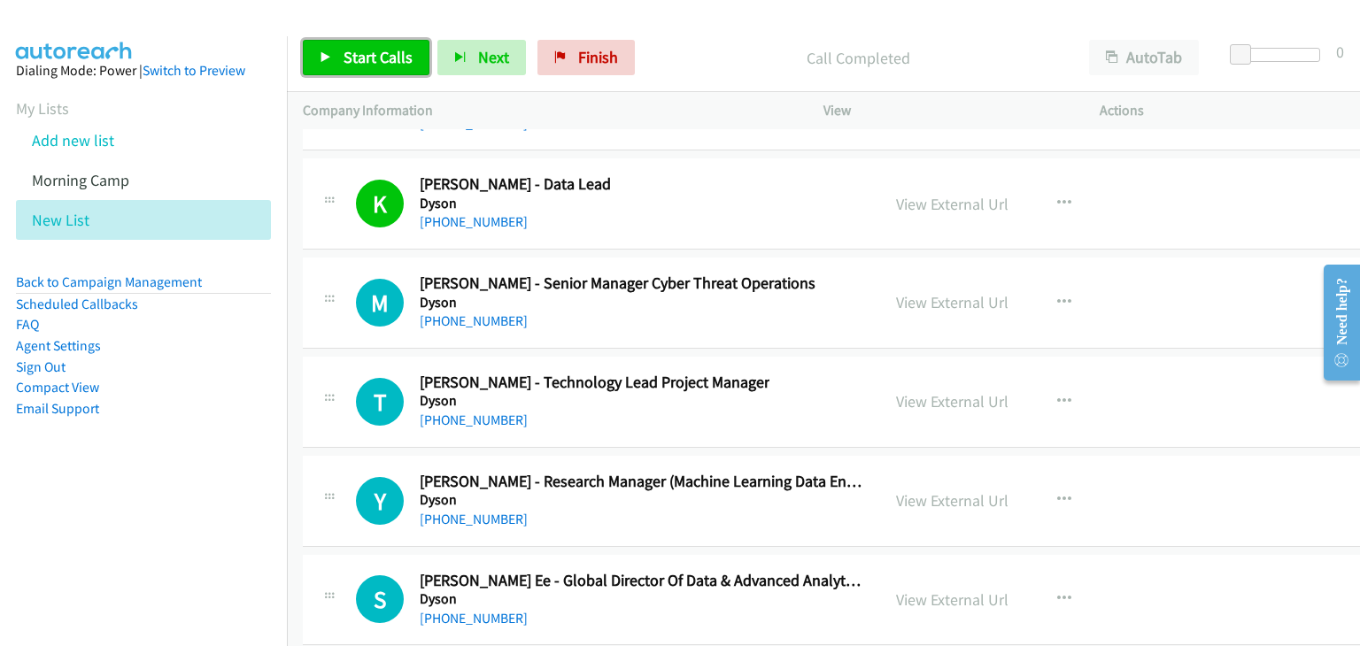
click at [360, 64] on span "Start Calls" at bounding box center [378, 57] width 69 height 20
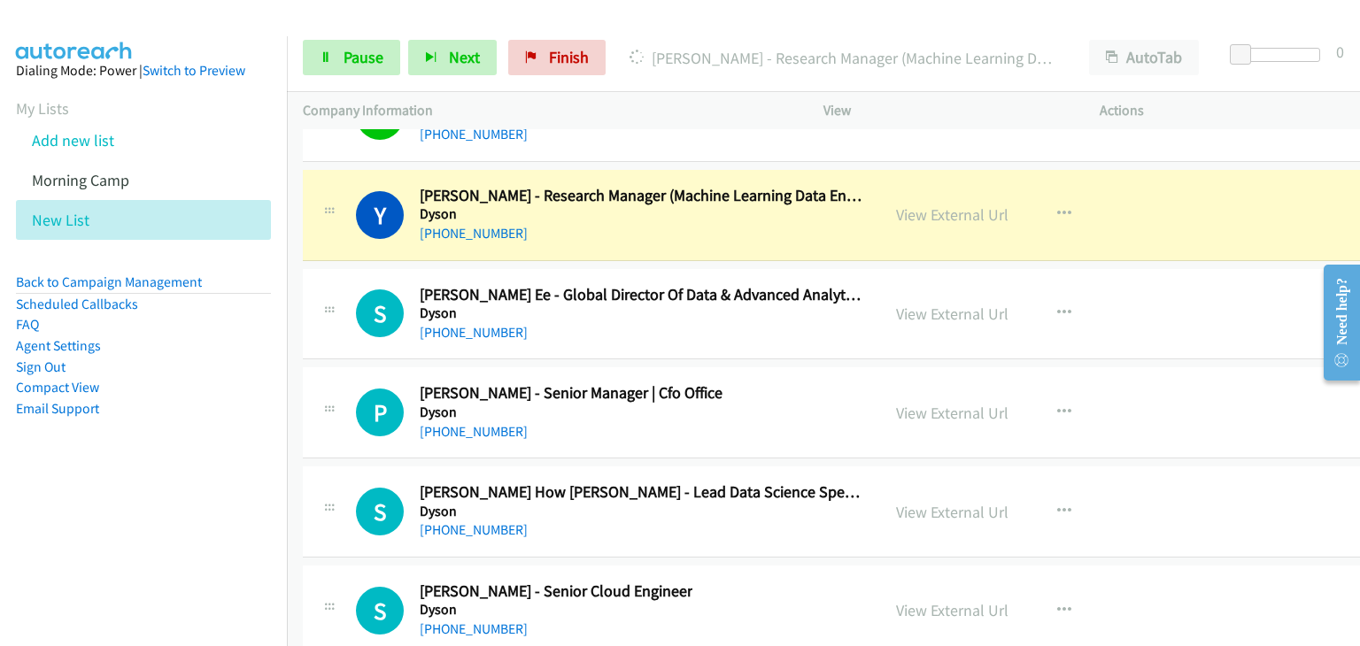
scroll to position [25243, 0]
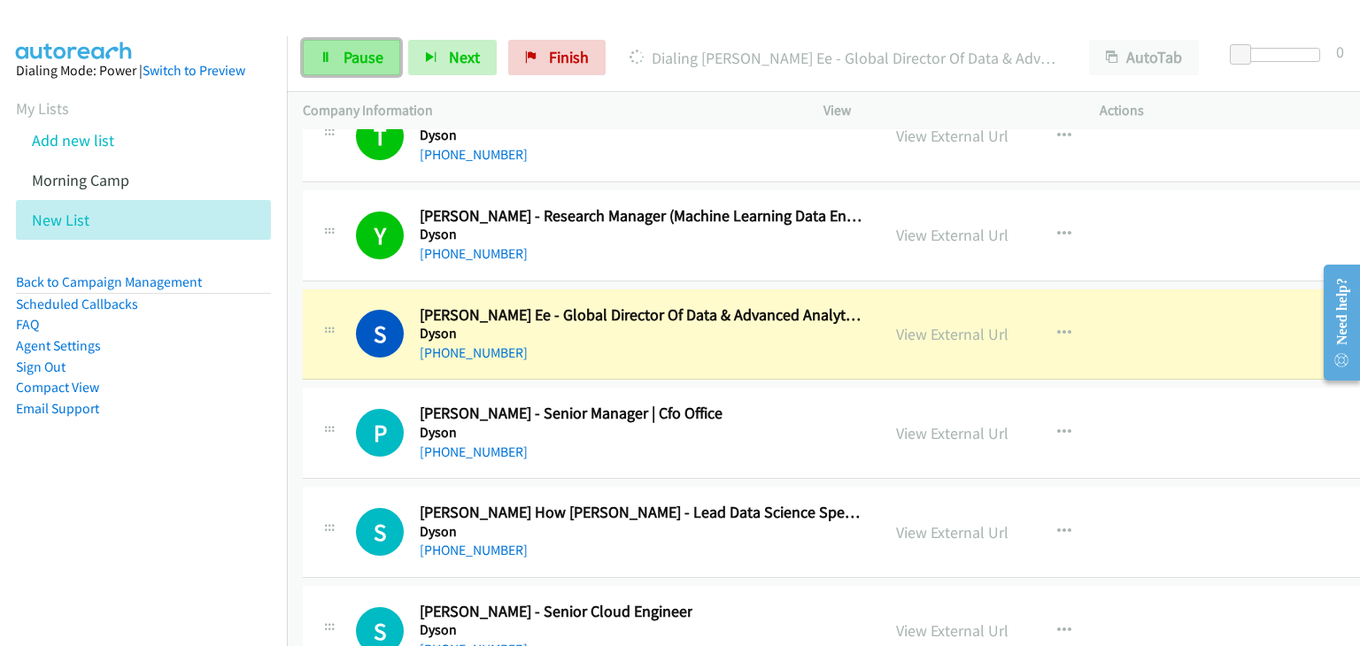
click at [358, 66] on span "Pause" at bounding box center [364, 57] width 40 height 20
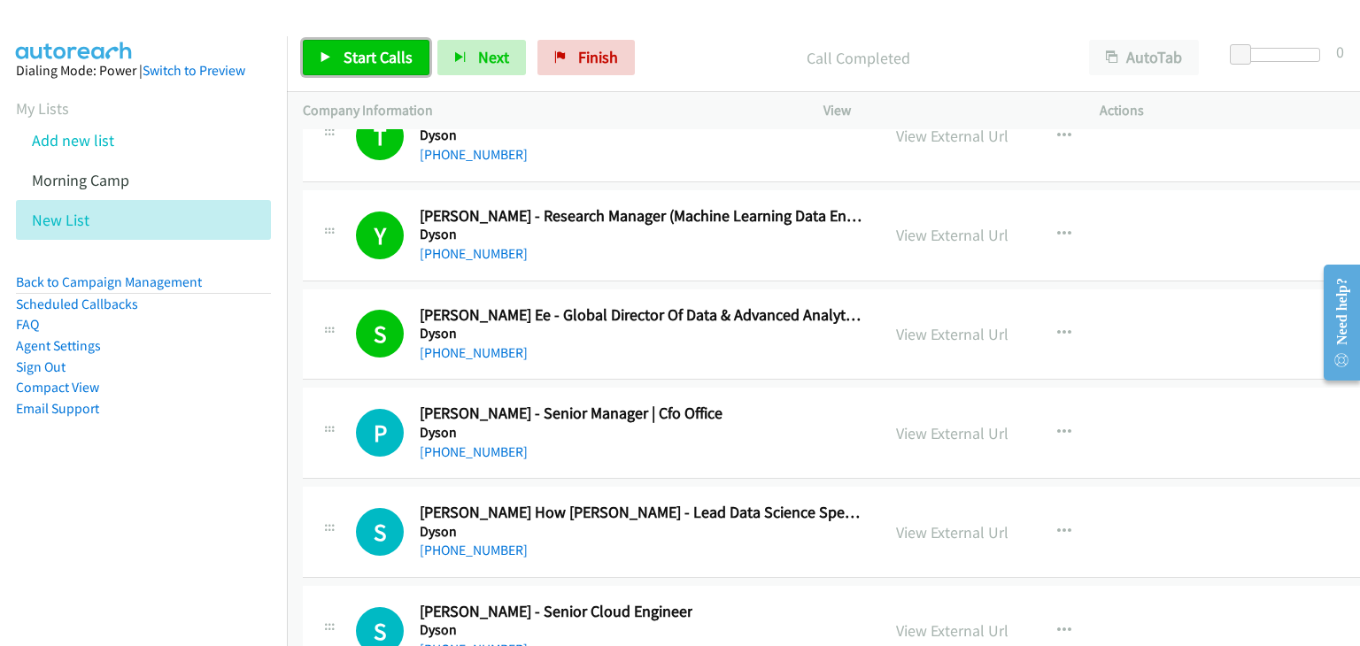
click at [368, 63] on span "Start Calls" at bounding box center [378, 57] width 69 height 20
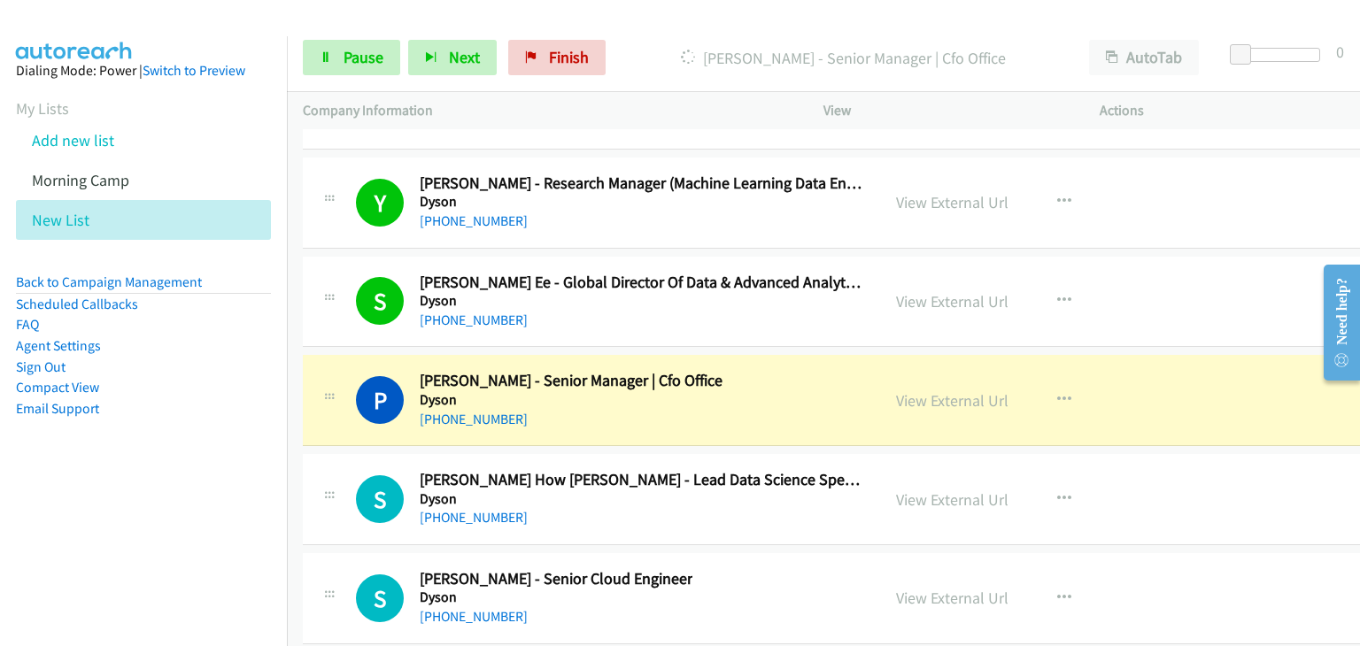
scroll to position [25331, 0]
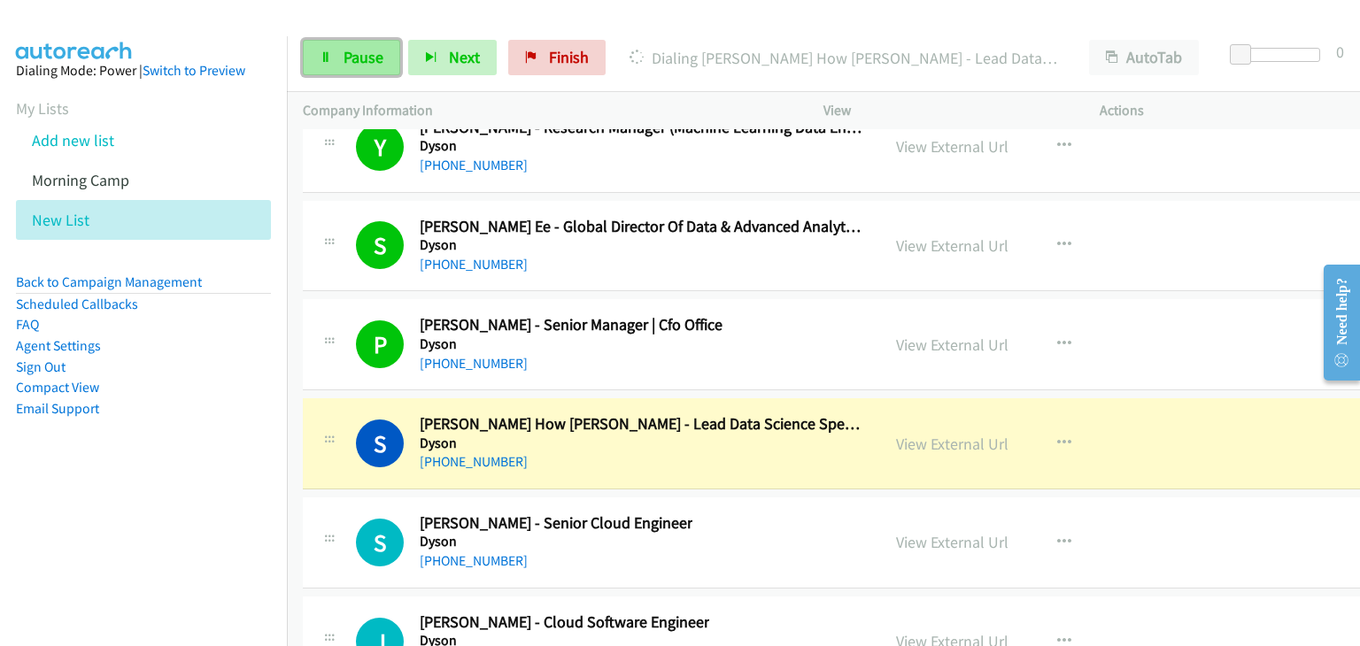
click at [374, 43] on link "Pause" at bounding box center [351, 57] width 97 height 35
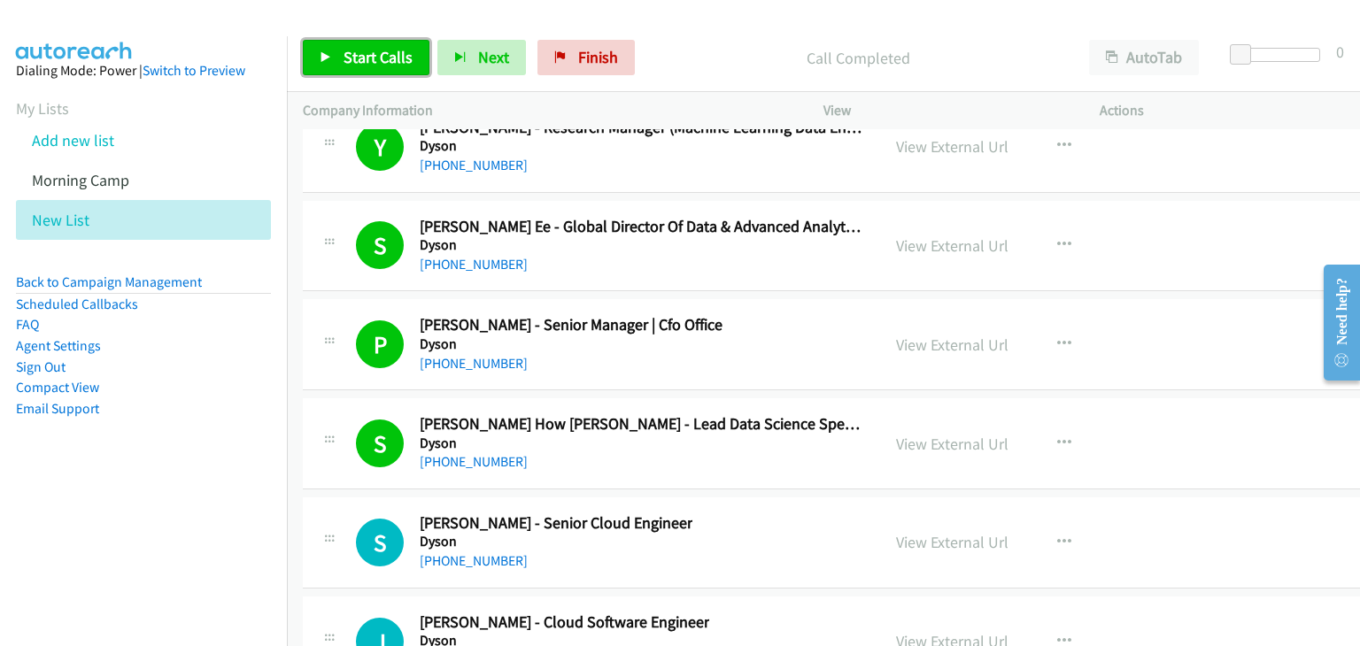
click at [361, 55] on span "Start Calls" at bounding box center [378, 57] width 69 height 20
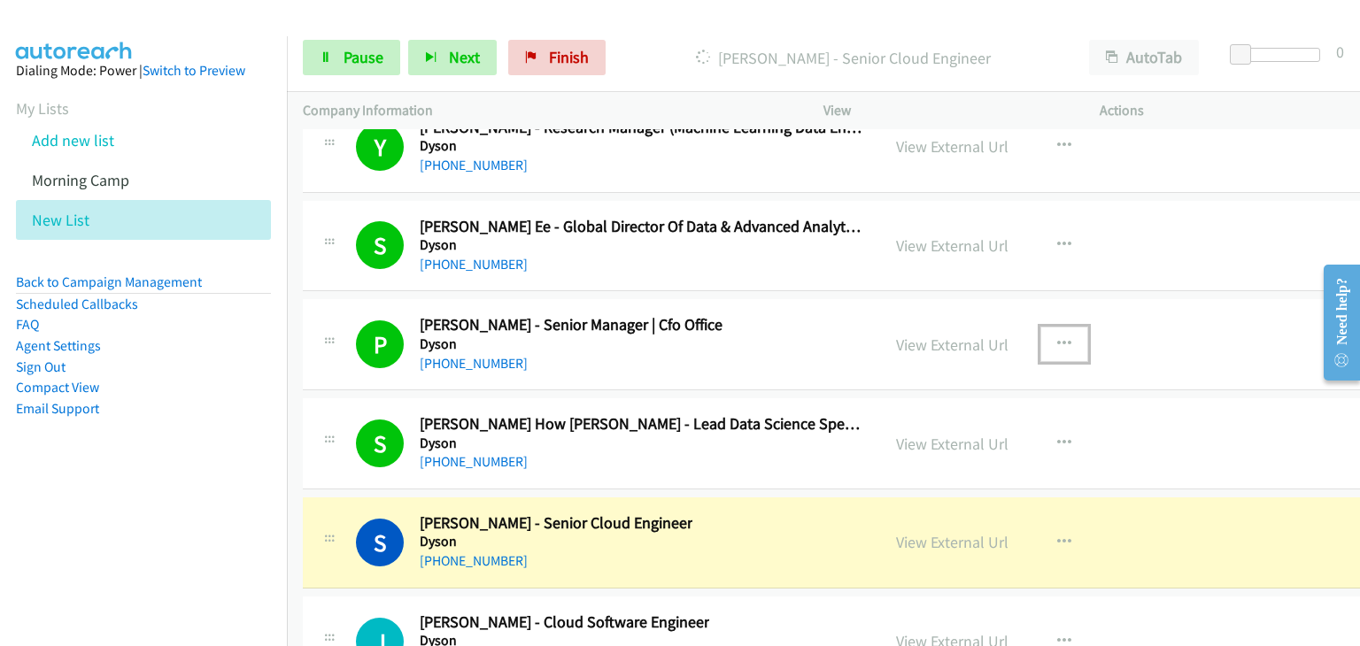
drag, startPoint x: 1031, startPoint y: 298, endPoint x: 1034, endPoint y: 308, distance: 10.4
click at [1057, 337] on icon "button" at bounding box center [1064, 344] width 14 height 14
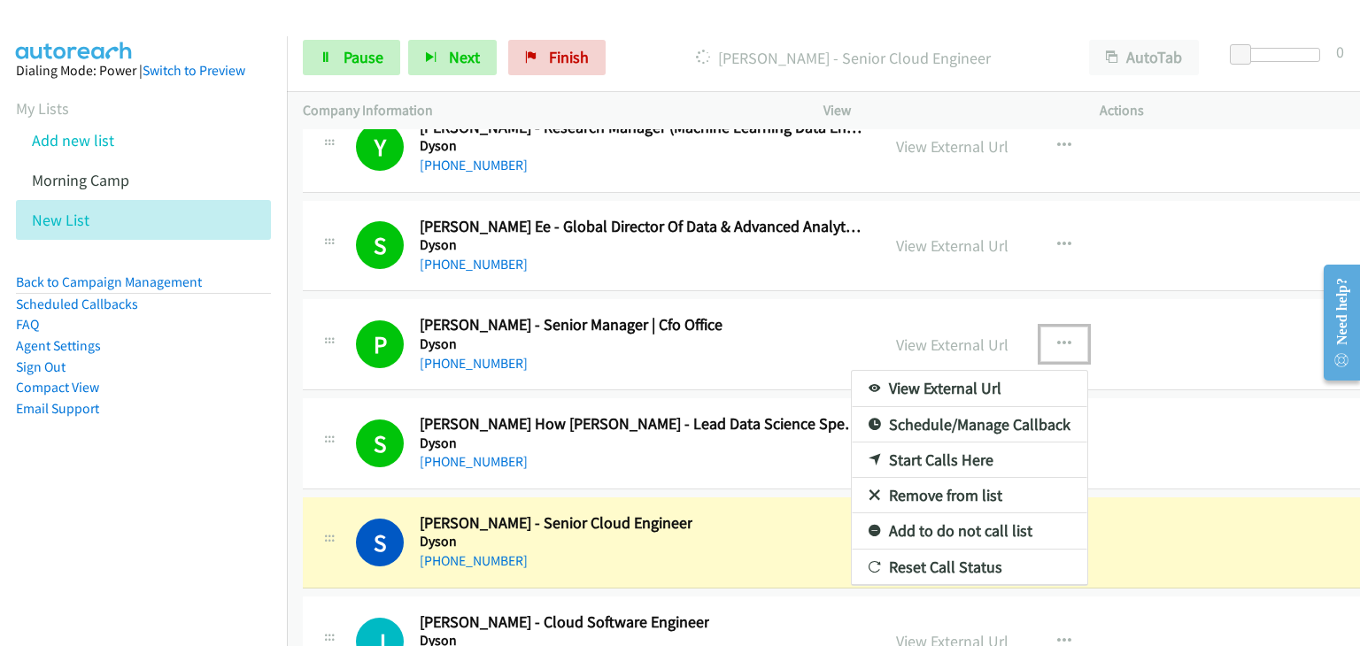
click at [896, 478] on link "Remove from list" at bounding box center [969, 495] width 235 height 35
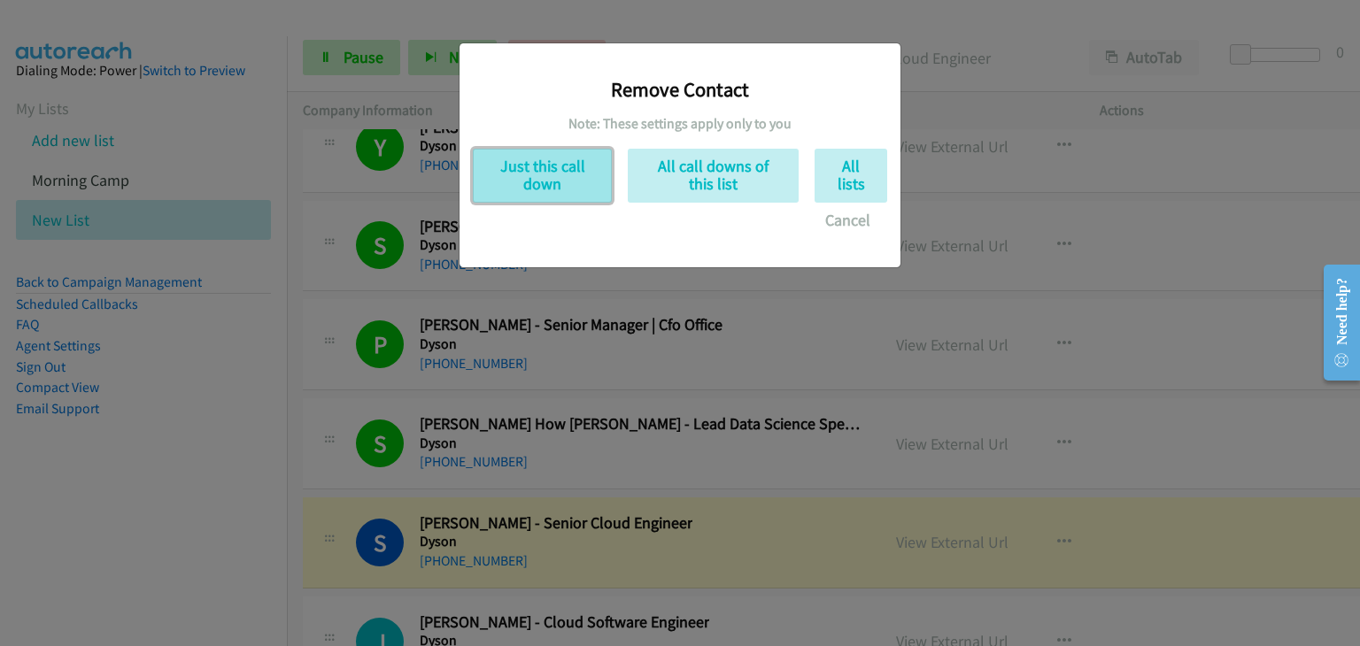
click at [524, 165] on button "Just this call down" at bounding box center [542, 176] width 139 height 54
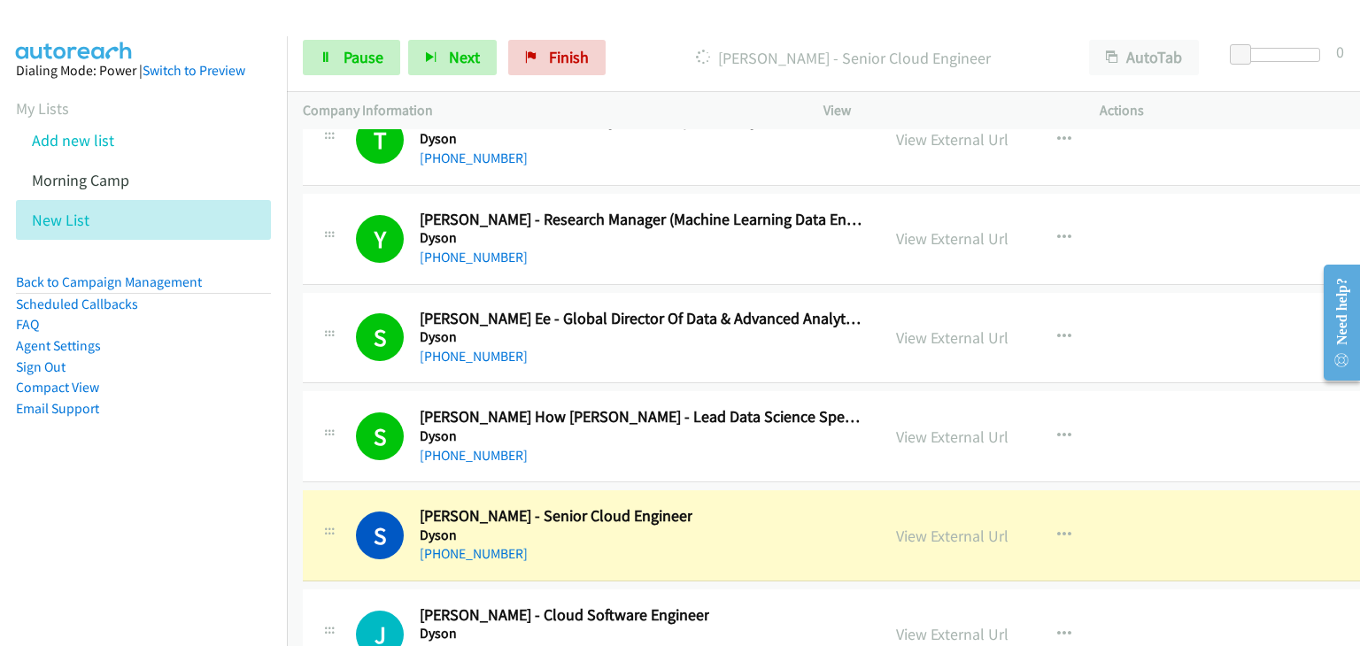
scroll to position [25154, 0]
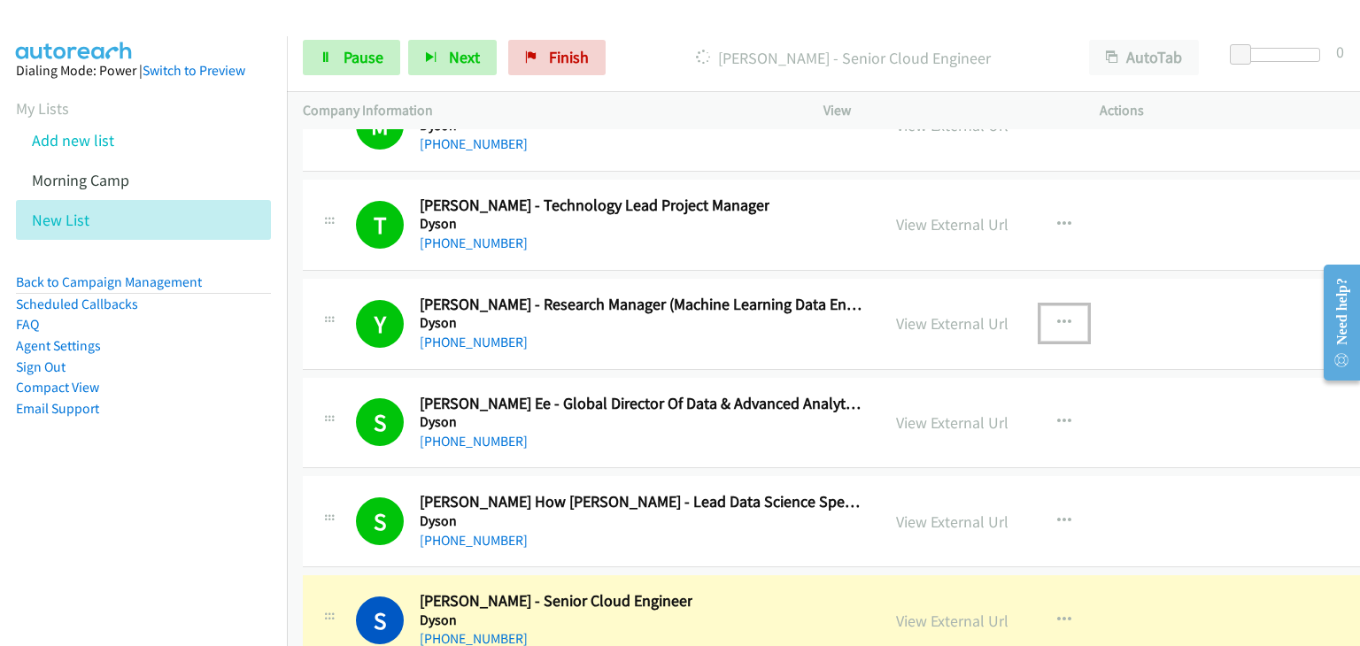
click at [1057, 316] on icon "button" at bounding box center [1064, 323] width 14 height 14
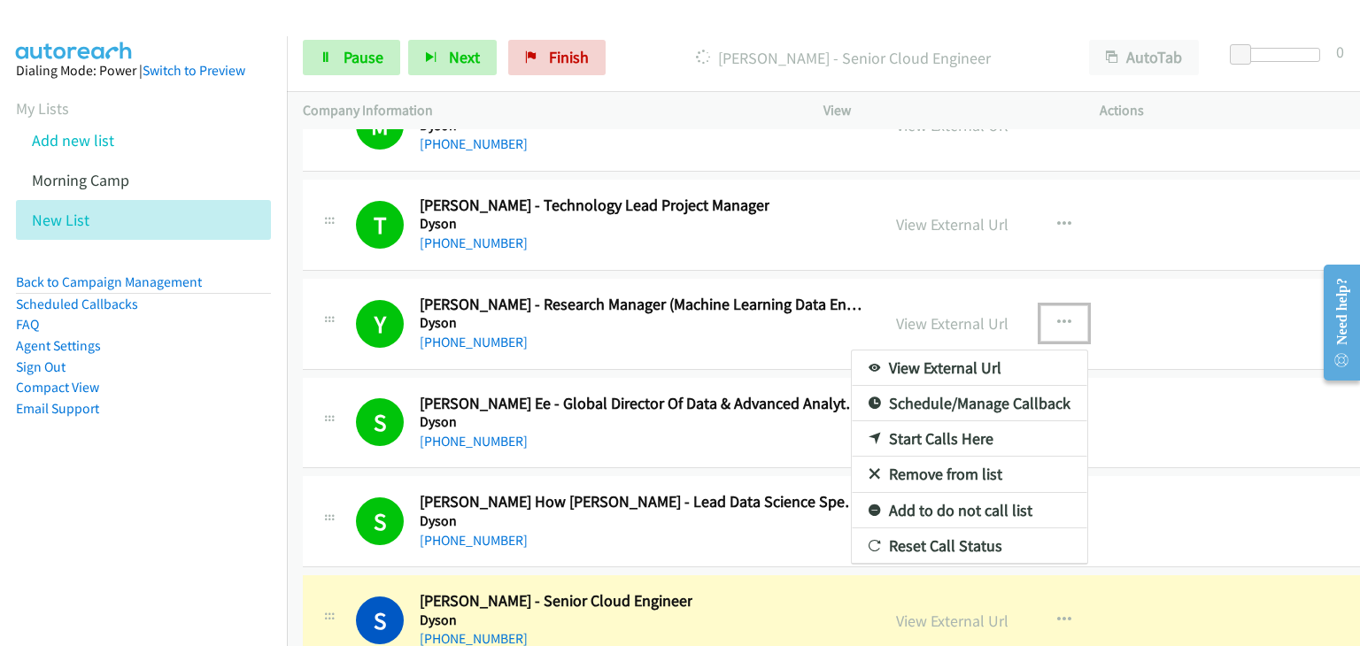
click at [893, 457] on link "Remove from list" at bounding box center [969, 474] width 235 height 35
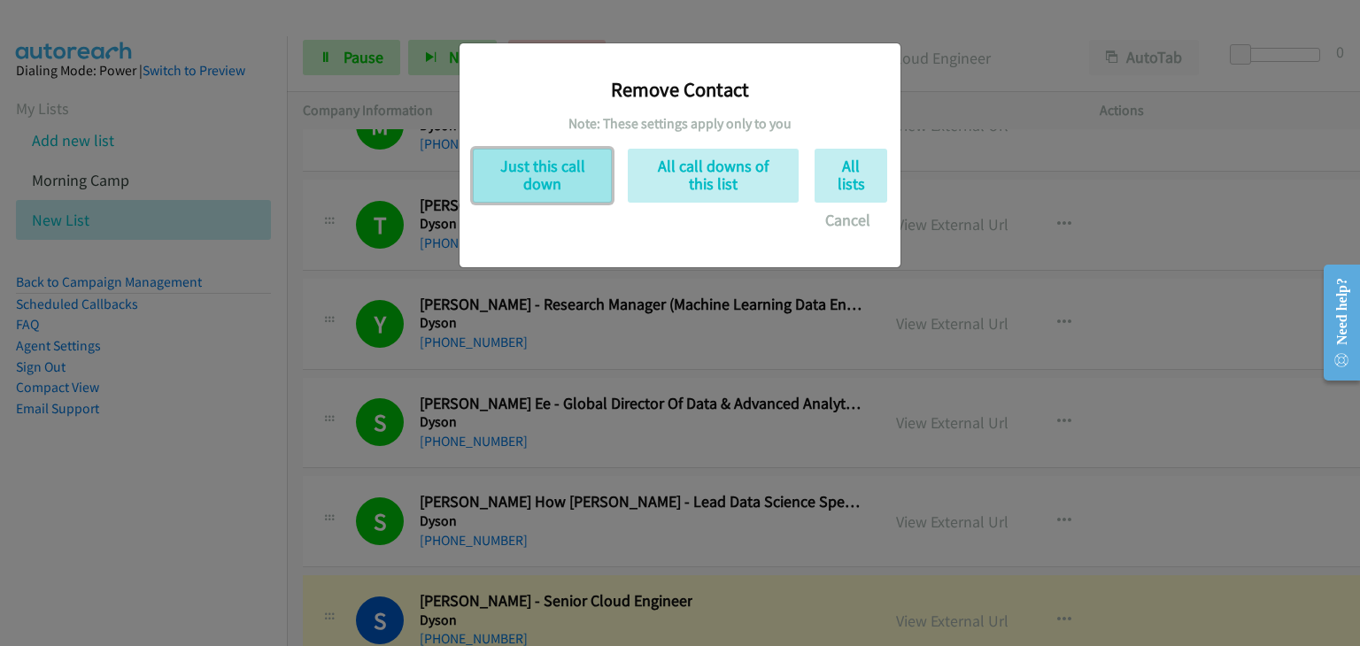
click at [530, 160] on button "Just this call down" at bounding box center [542, 176] width 139 height 54
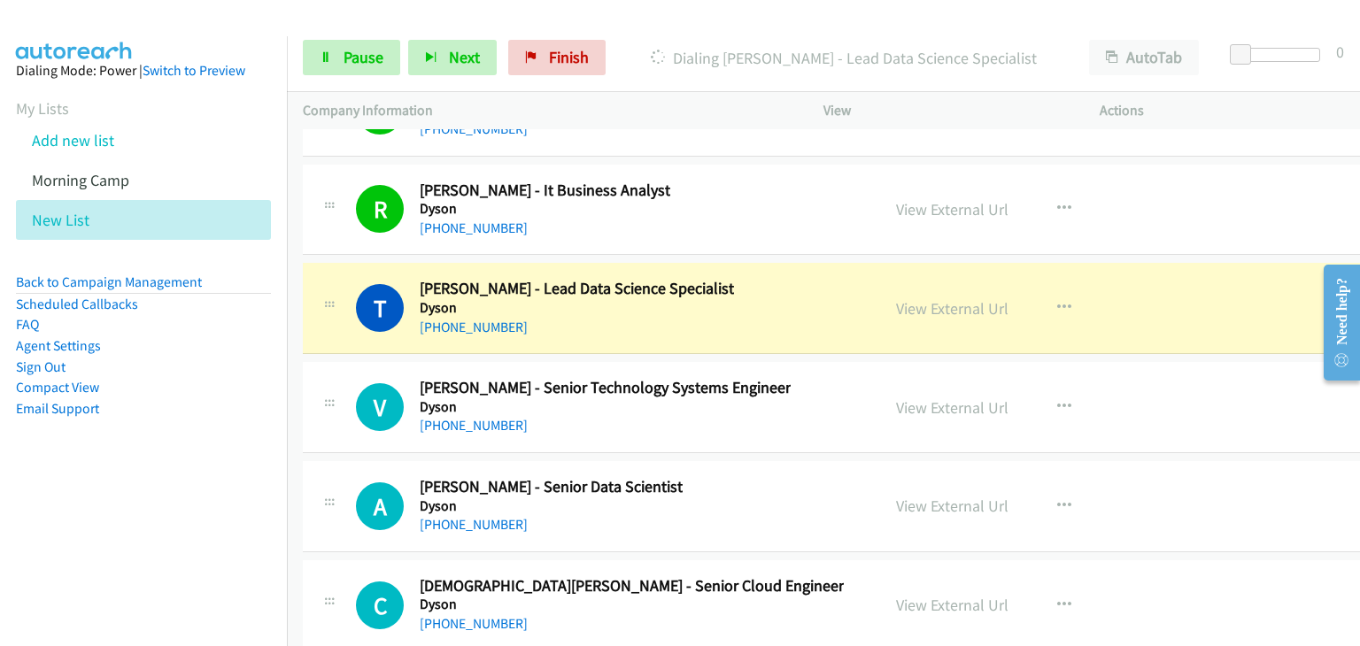
scroll to position [25951, 0]
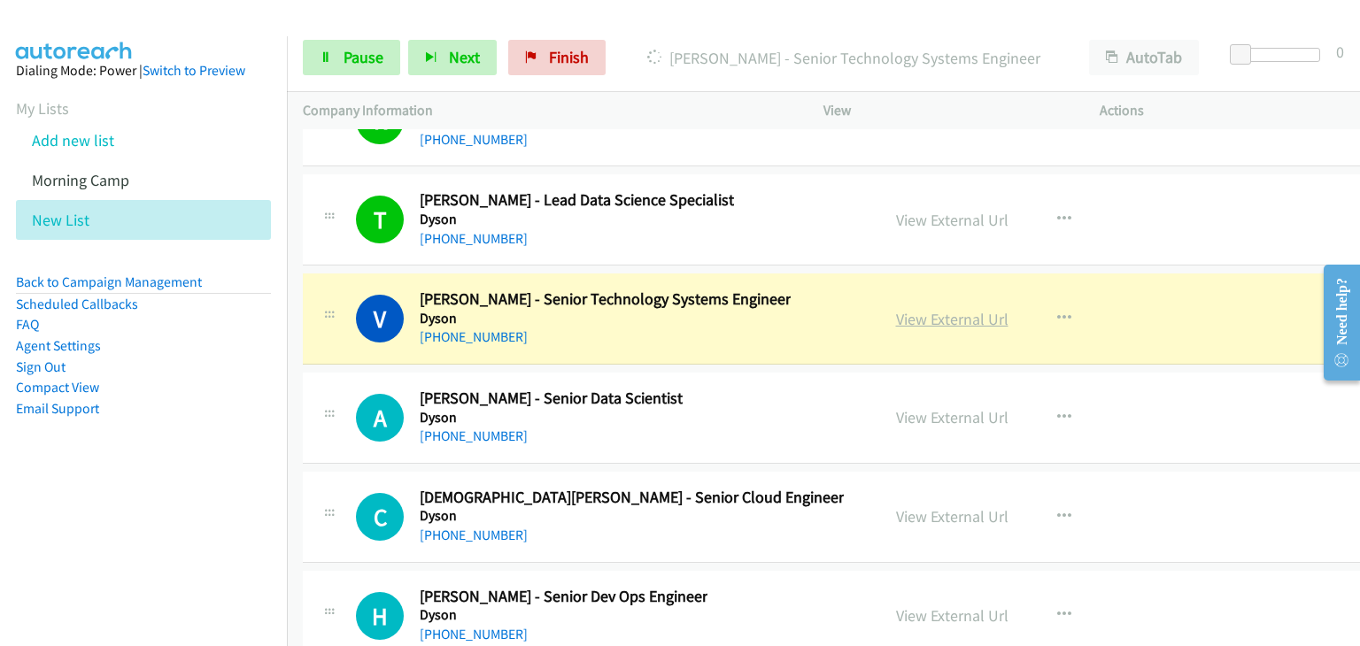
drag, startPoint x: 916, startPoint y: 270, endPoint x: 926, endPoint y: 277, distance: 12.0
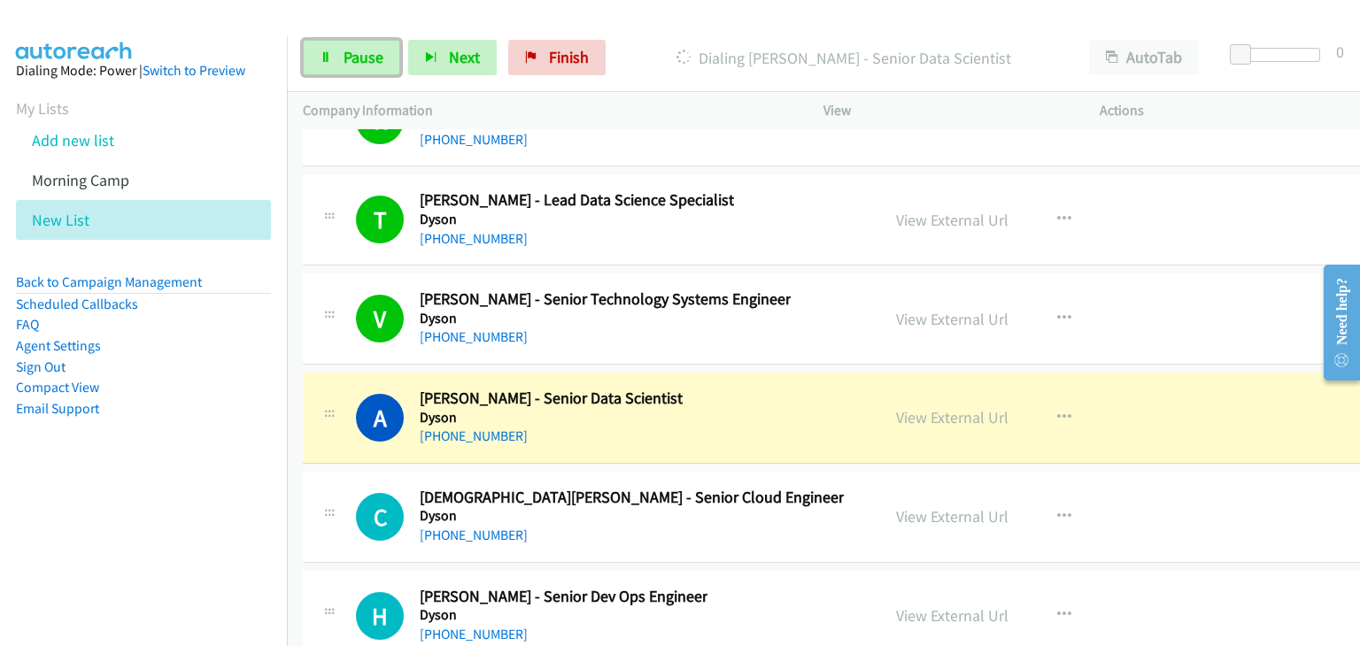
click at [355, 58] on span "Pause" at bounding box center [364, 57] width 40 height 20
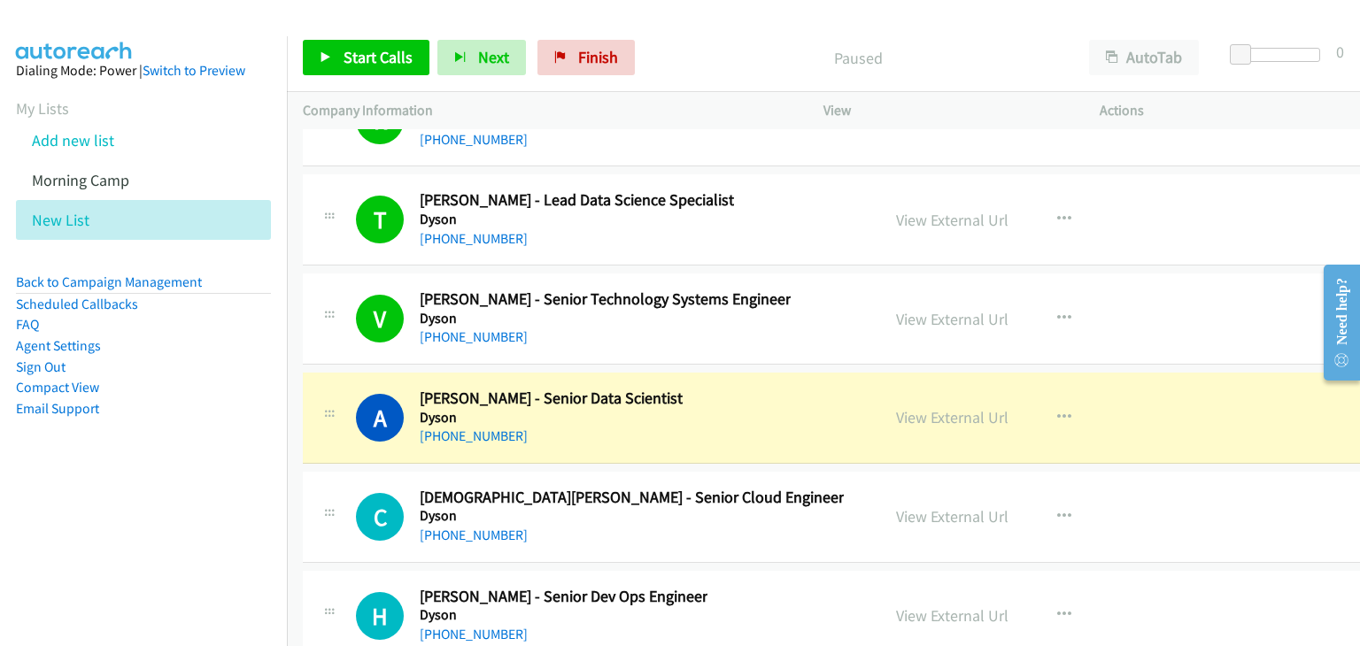
scroll to position [26039, 0]
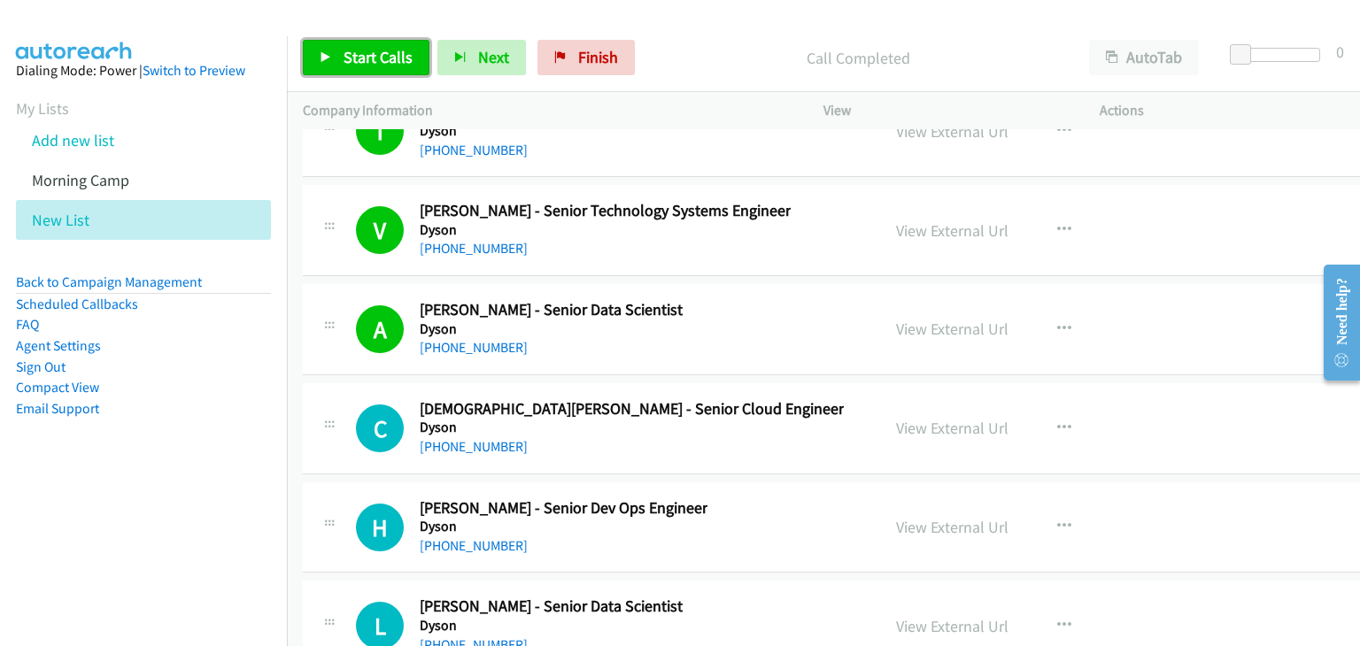
click at [365, 55] on span "Start Calls" at bounding box center [378, 57] width 69 height 20
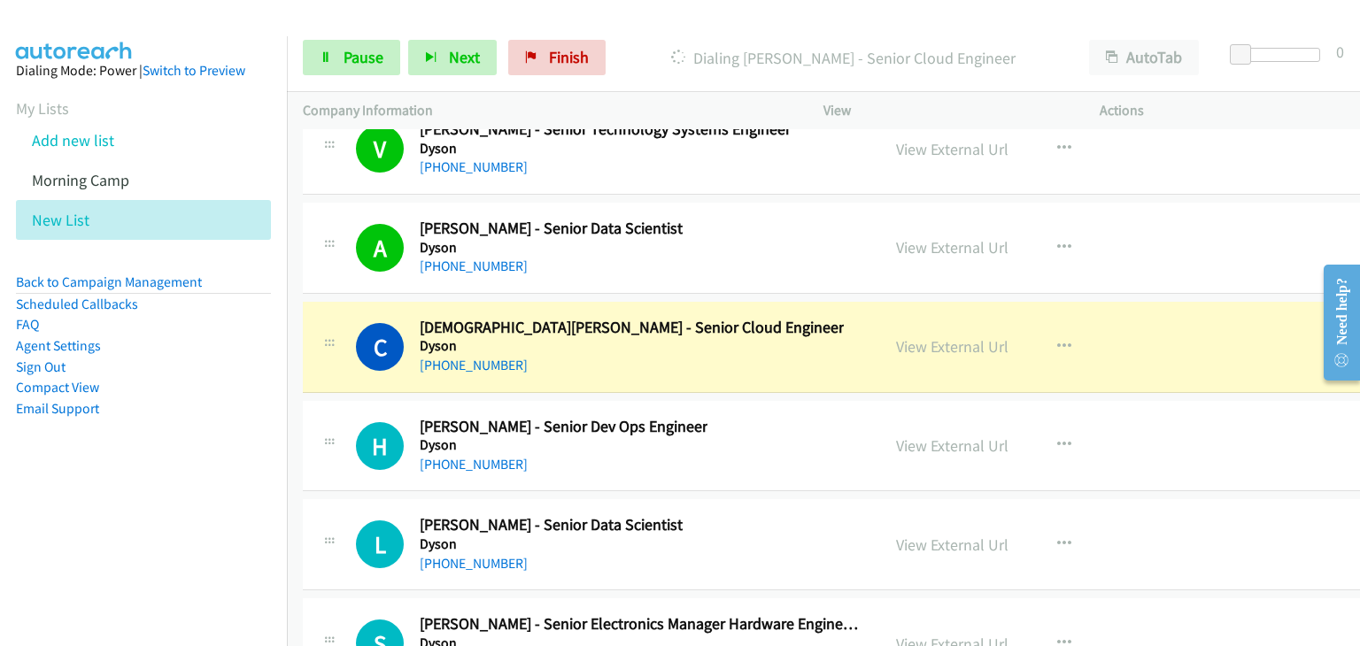
scroll to position [26128, 0]
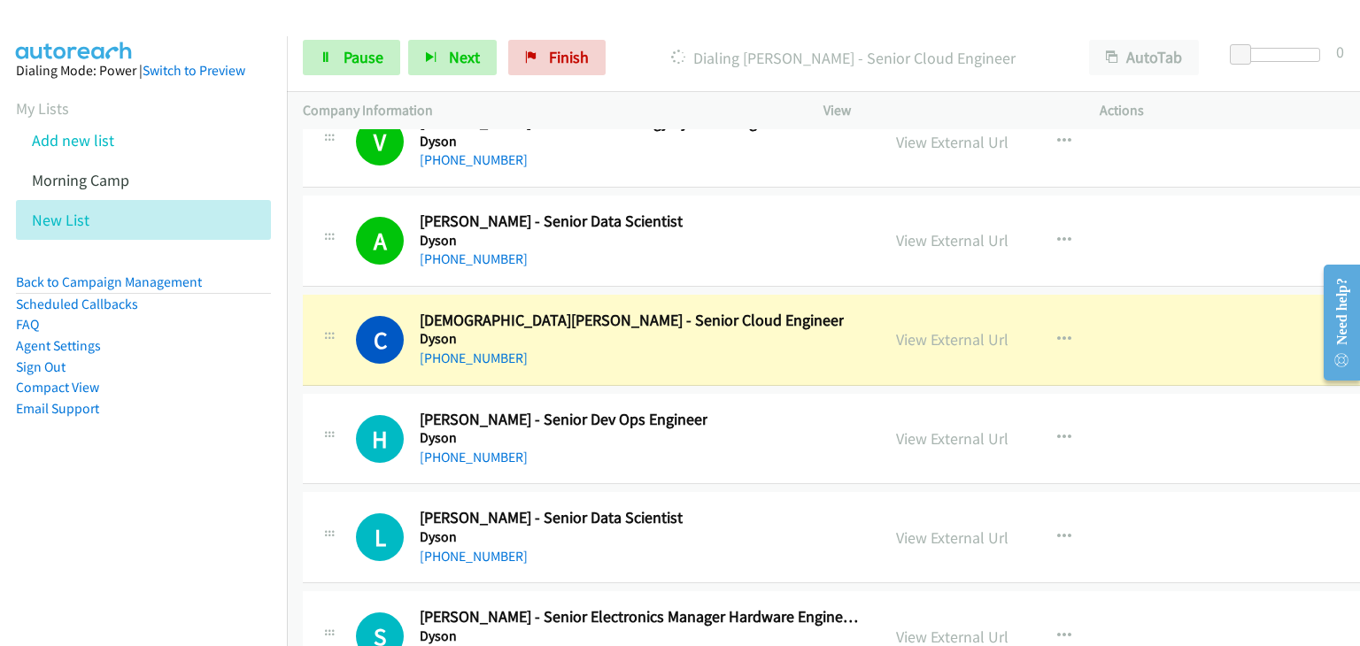
drag, startPoint x: 918, startPoint y: 297, endPoint x: 960, endPoint y: 309, distance: 43.4
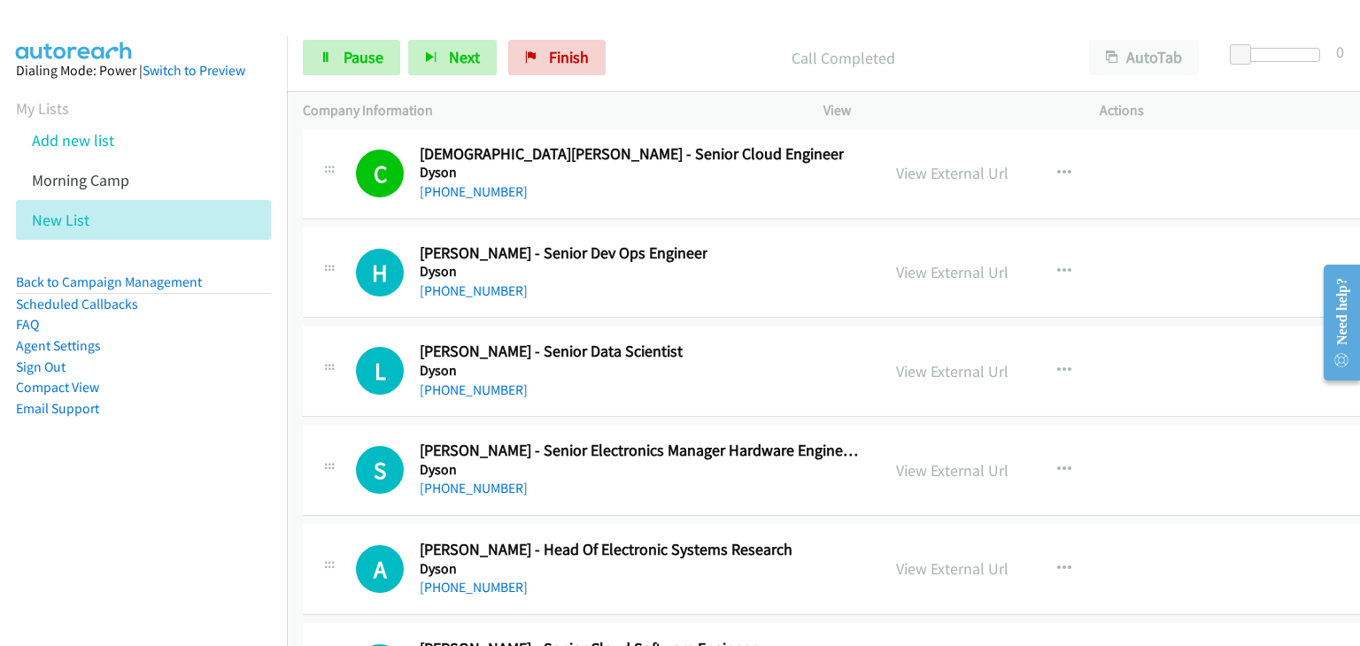
scroll to position [26305, 0]
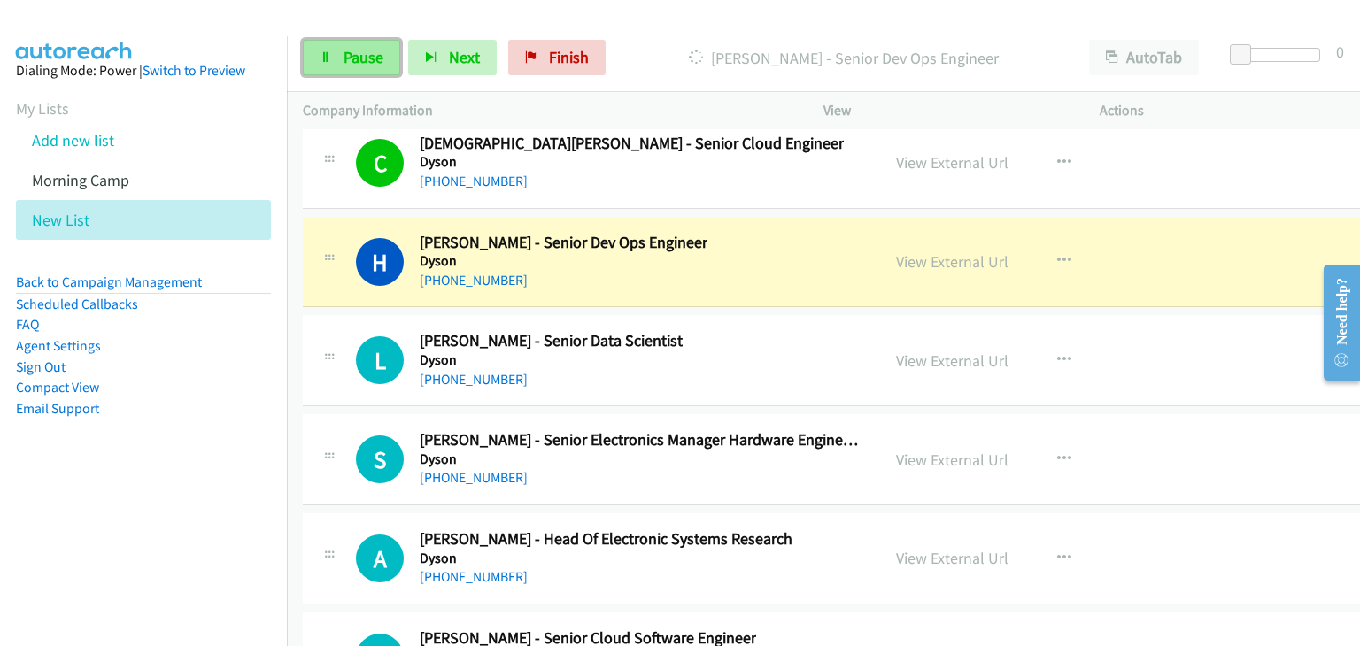
click at [358, 50] on span "Pause" at bounding box center [364, 57] width 40 height 20
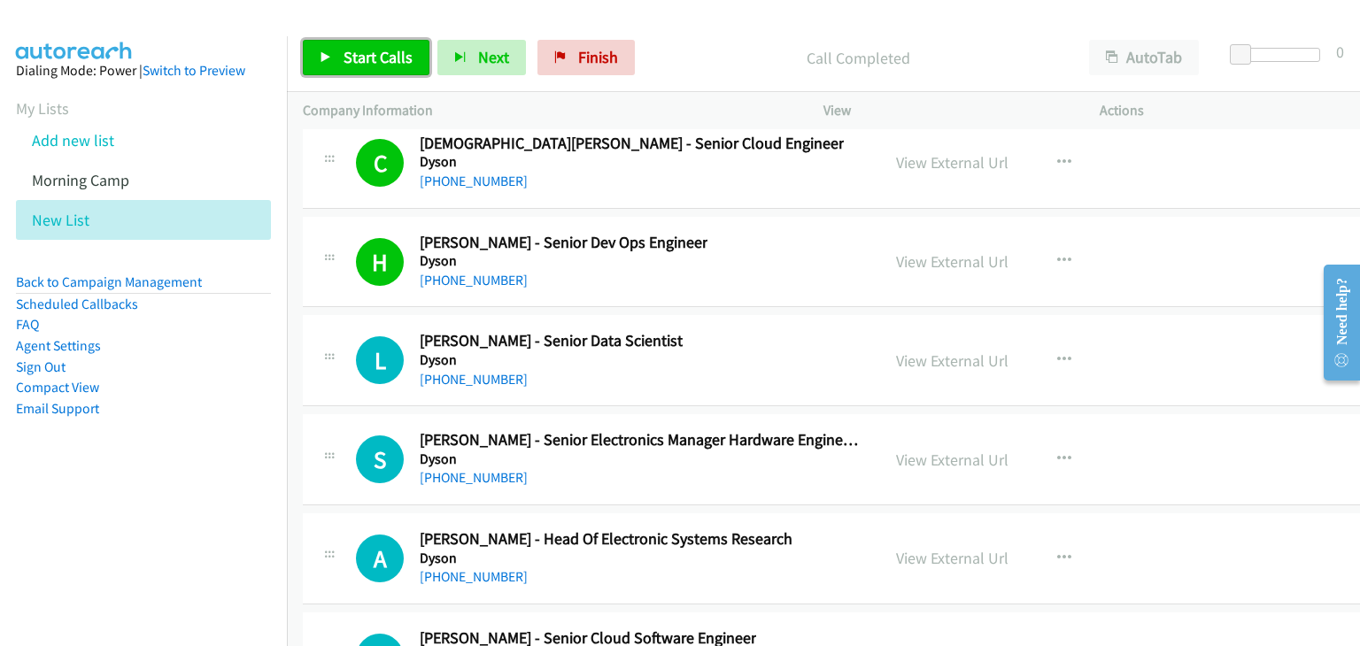
click at [392, 47] on span "Start Calls" at bounding box center [378, 57] width 69 height 20
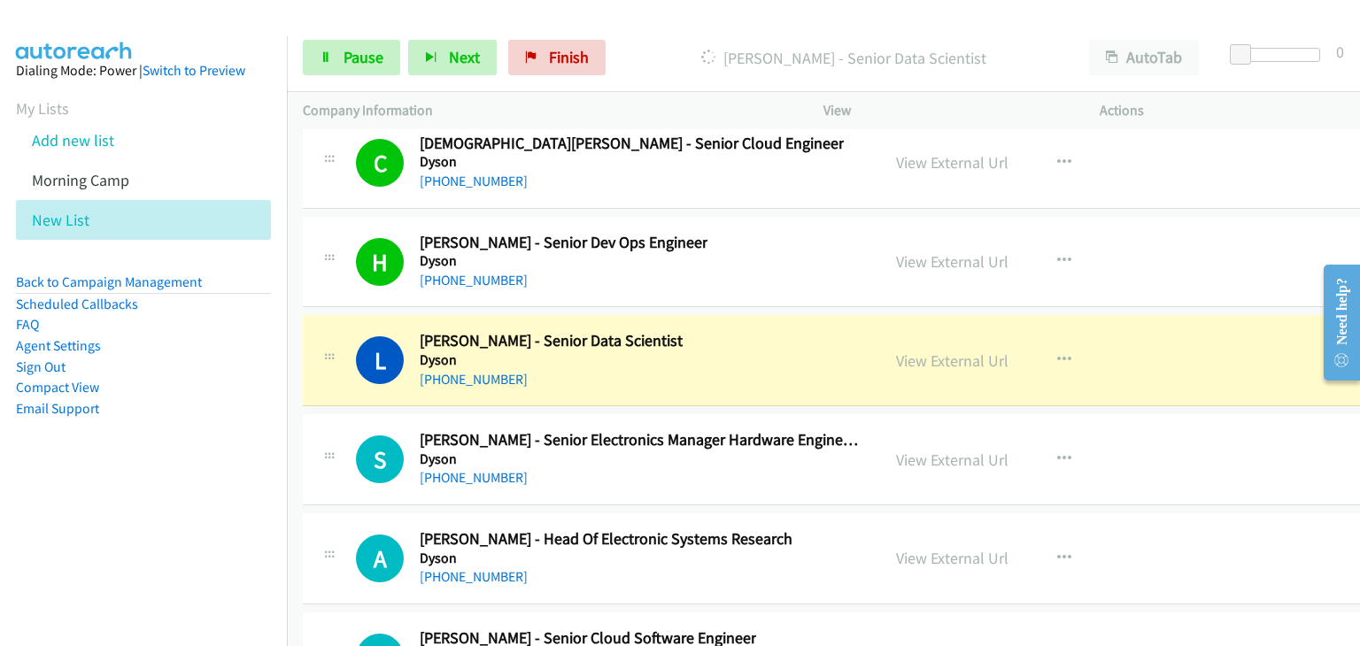
drag, startPoint x: 934, startPoint y: 303, endPoint x: 1026, endPoint y: 330, distance: 96.1
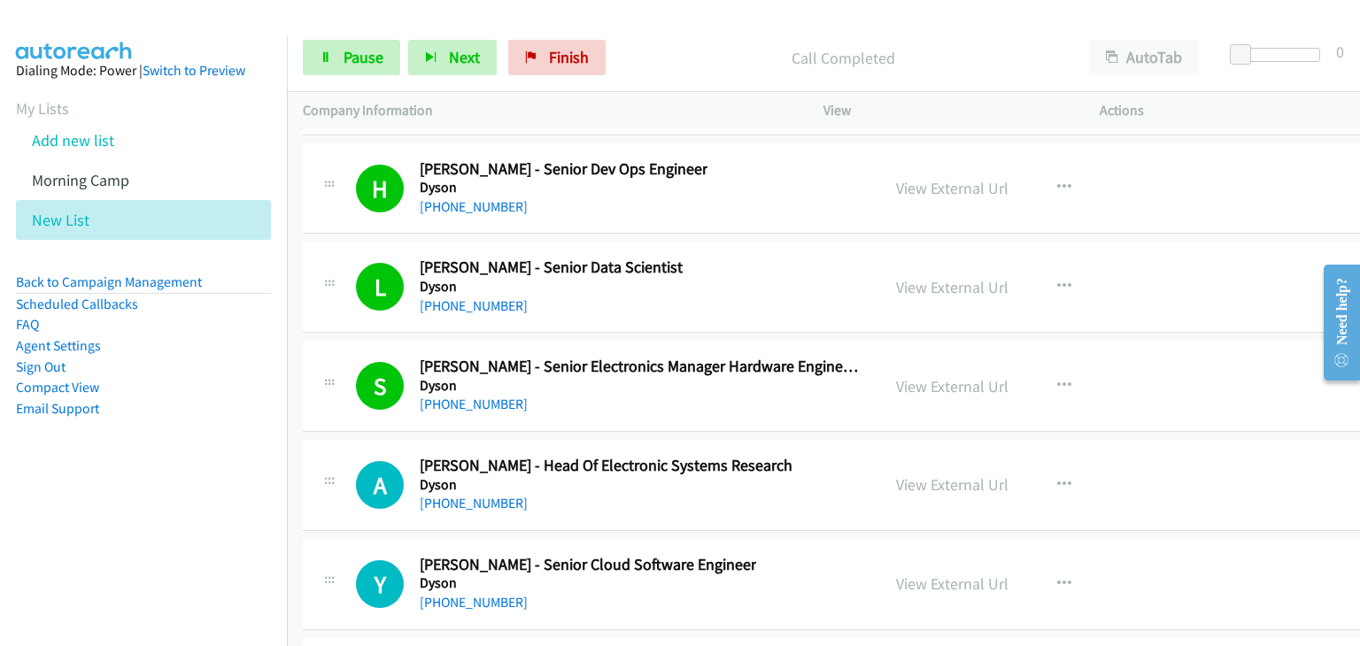
scroll to position [26482, 0]
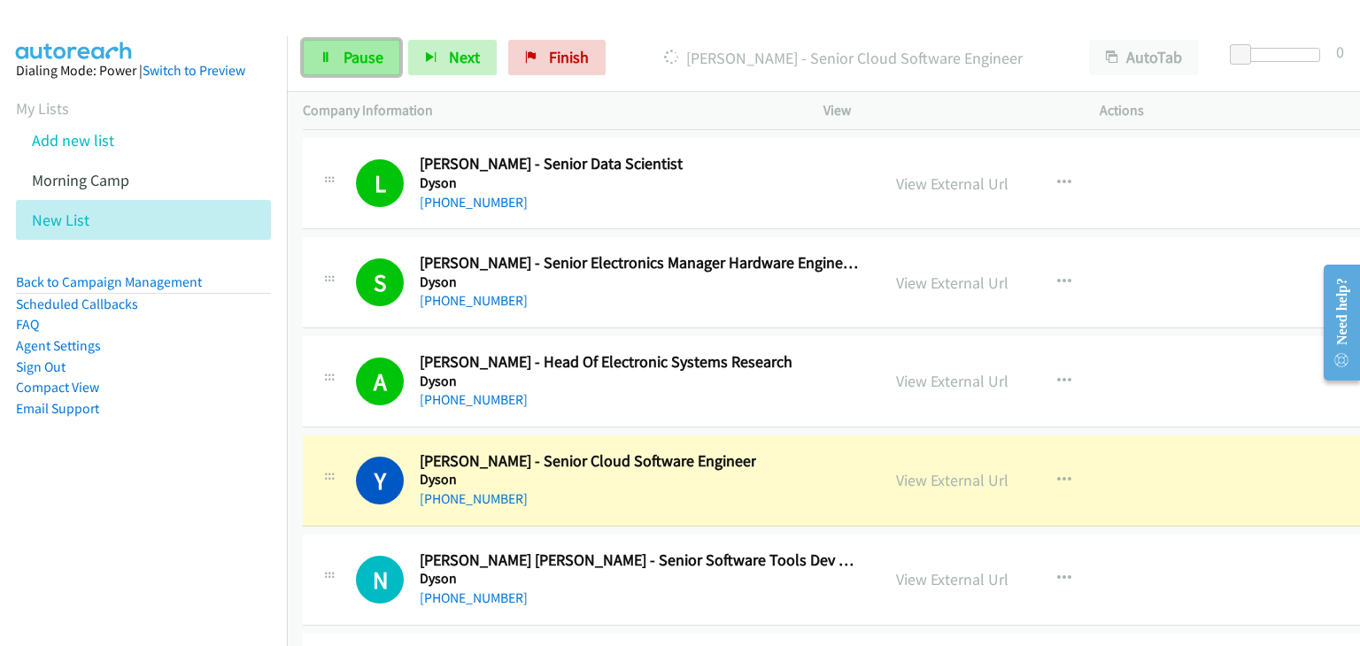
click at [356, 50] on span "Pause" at bounding box center [364, 57] width 40 height 20
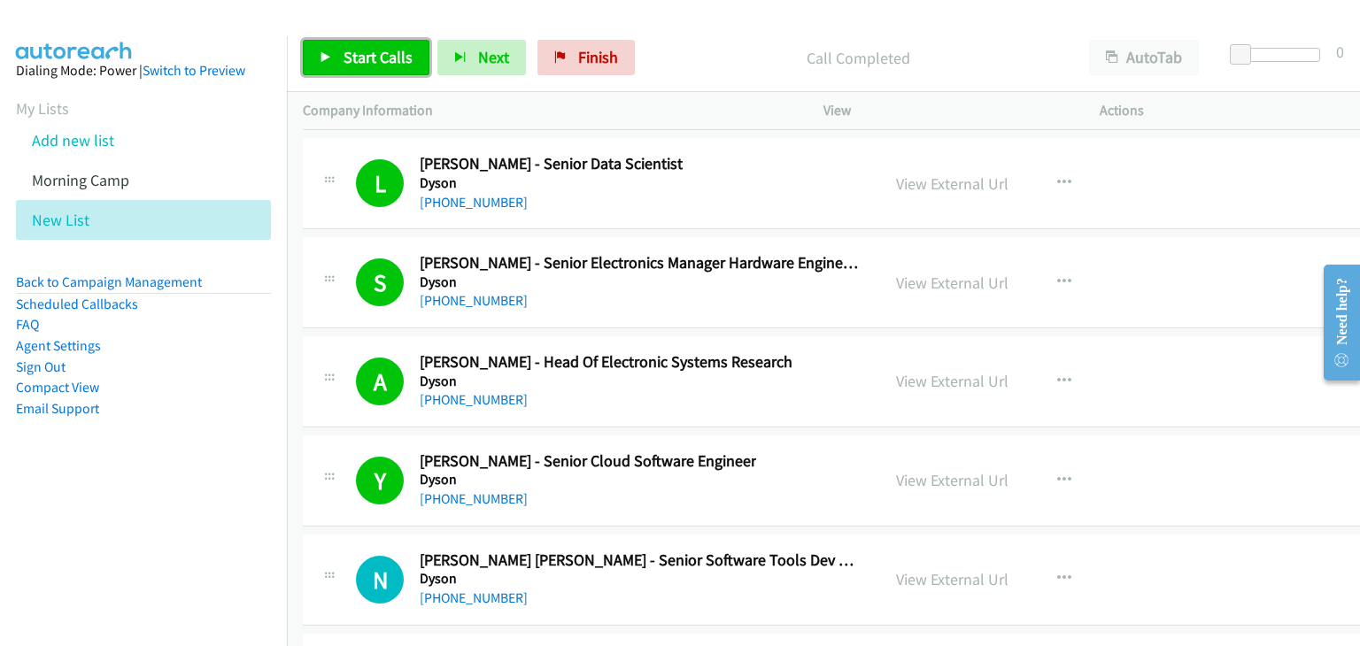
click at [364, 48] on span "Start Calls" at bounding box center [378, 57] width 69 height 20
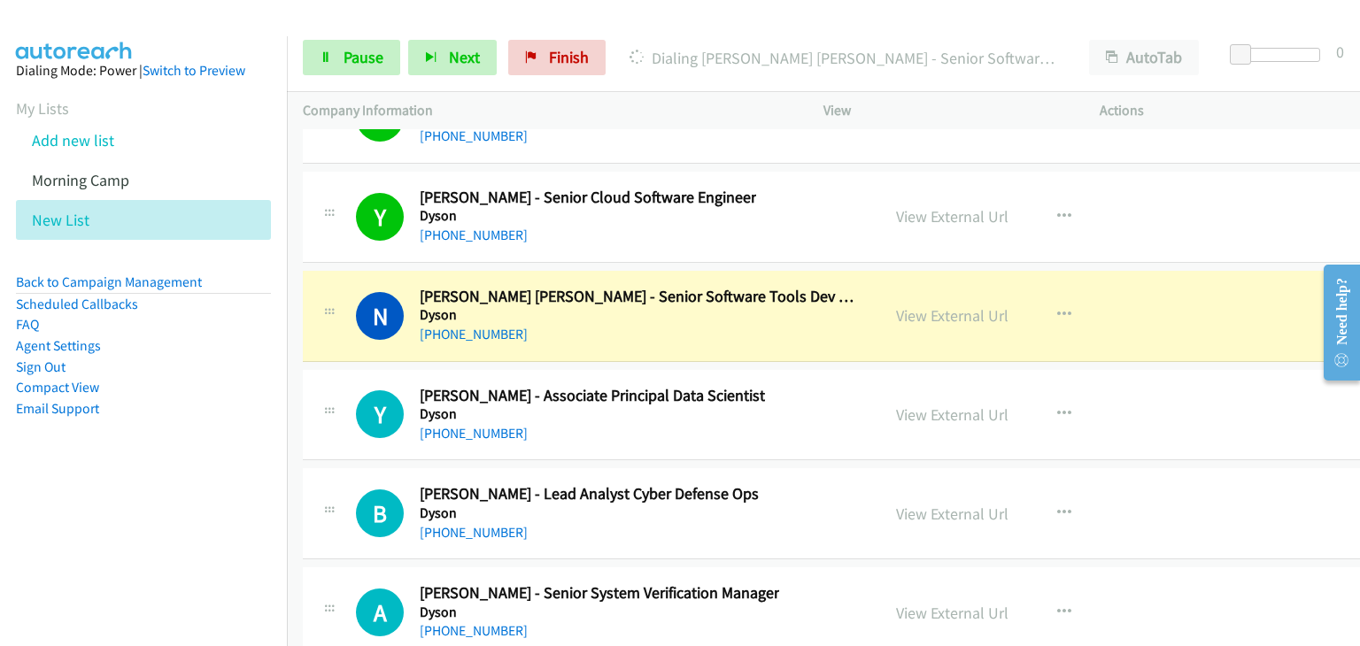
scroll to position [26748, 0]
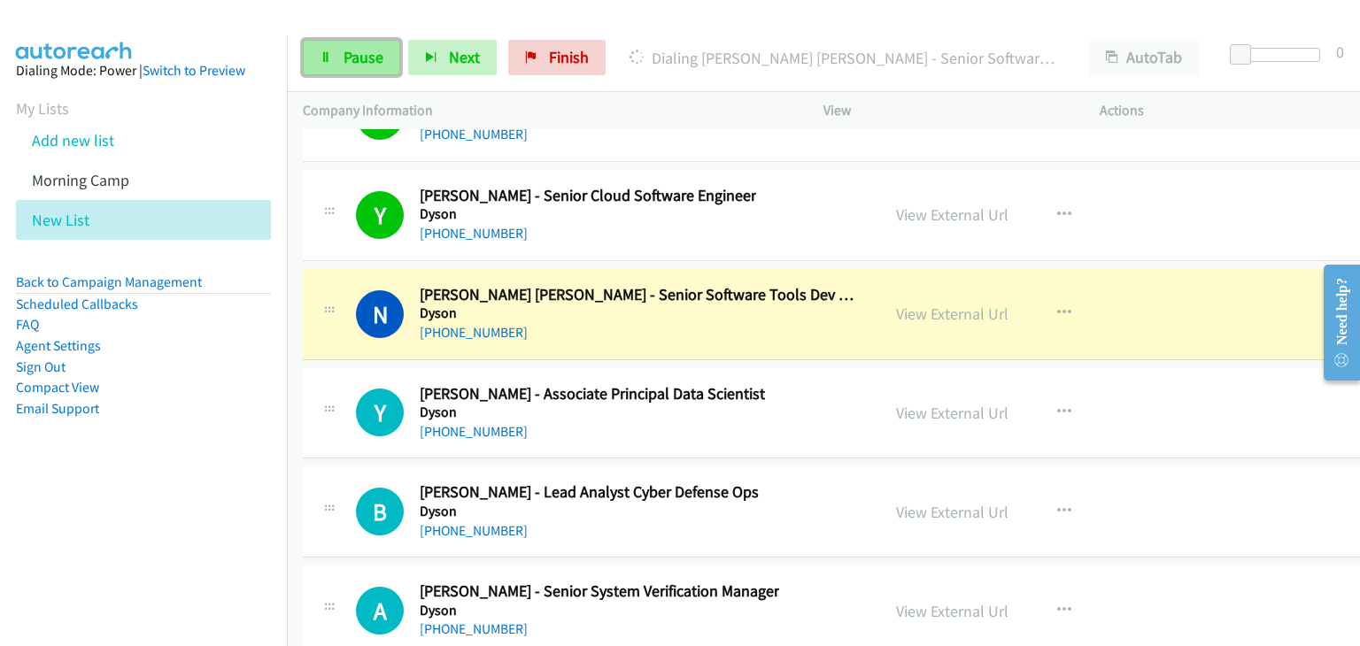
click at [336, 50] on link "Pause" at bounding box center [351, 57] width 97 height 35
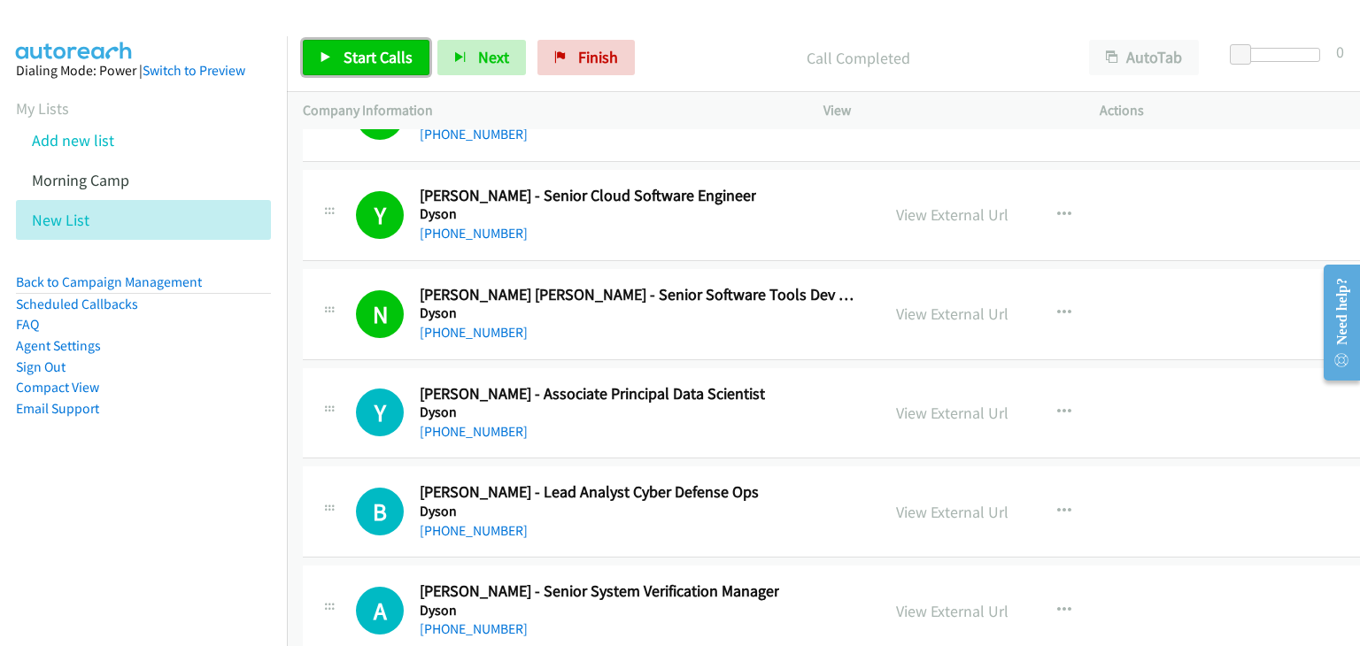
click at [387, 59] on span "Start Calls" at bounding box center [378, 57] width 69 height 20
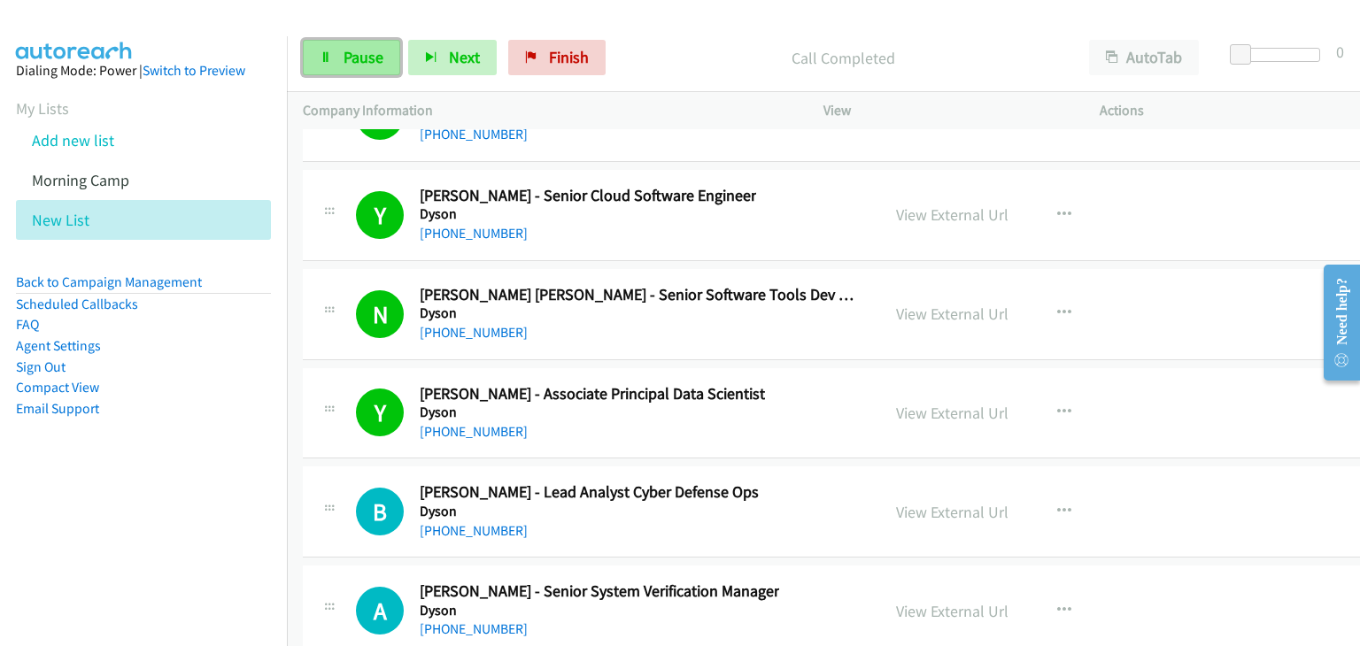
click at [353, 59] on span "Pause" at bounding box center [364, 57] width 40 height 20
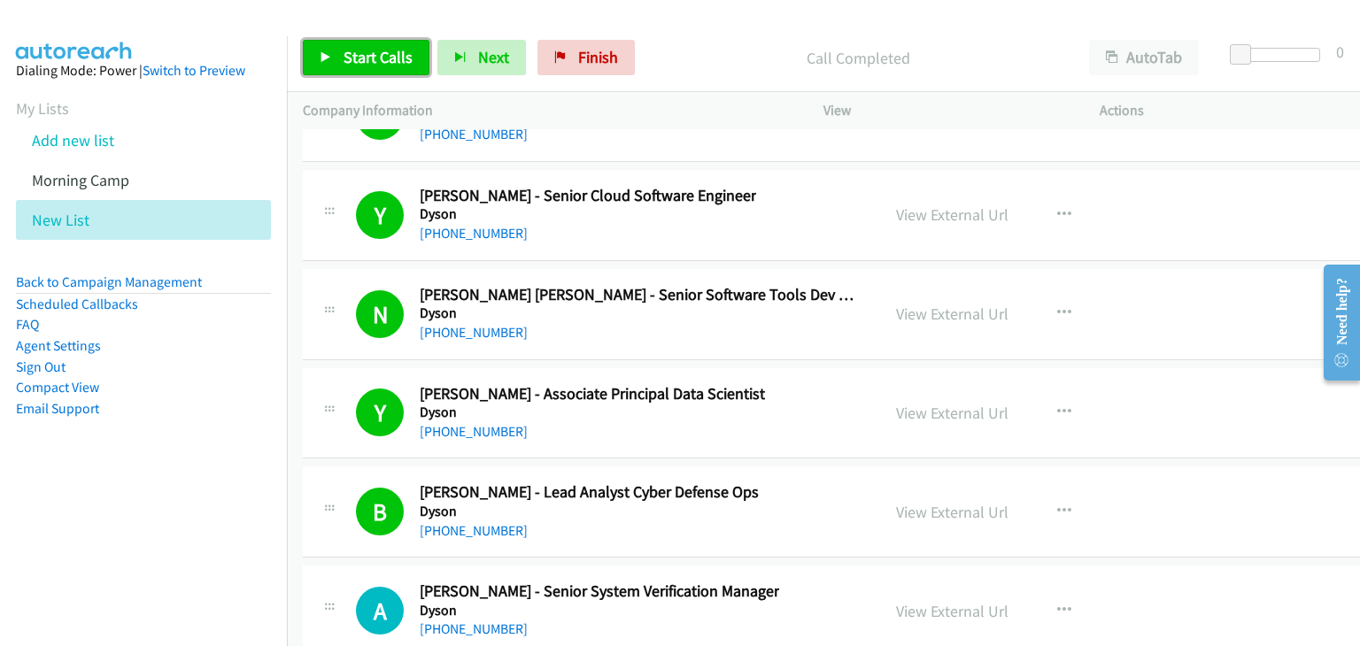
click at [354, 52] on span "Start Calls" at bounding box center [378, 57] width 69 height 20
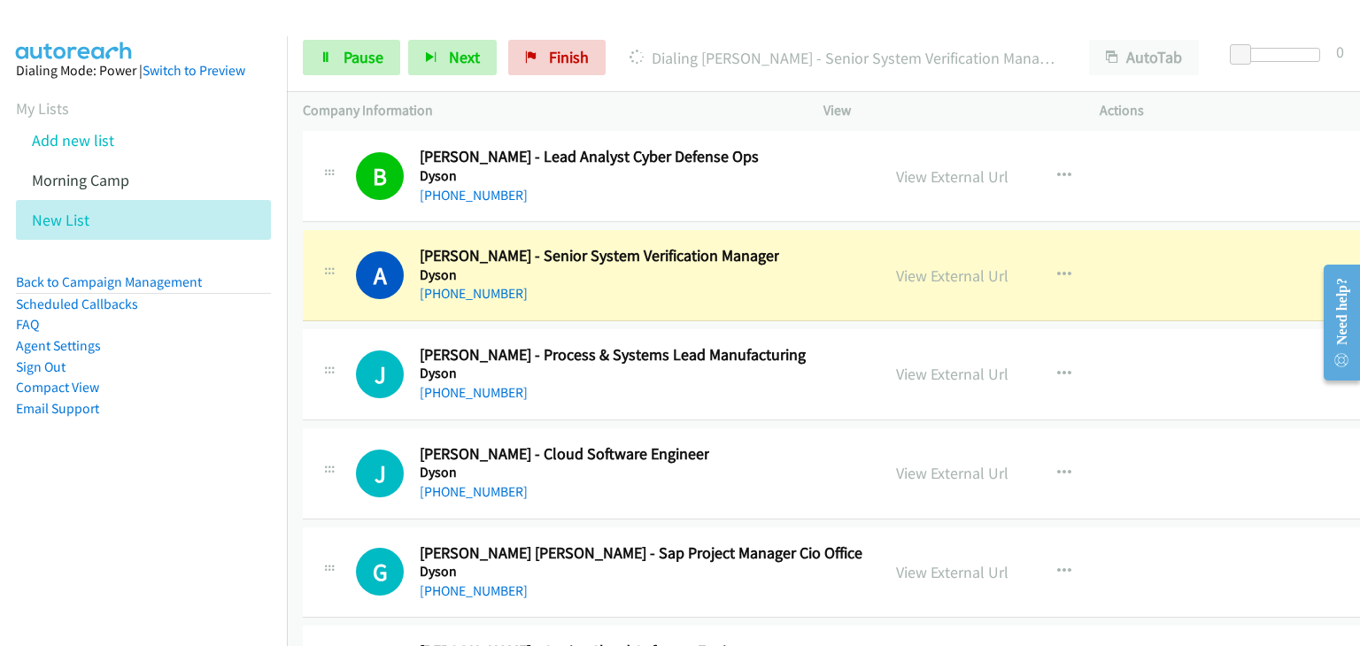
scroll to position [27102, 0]
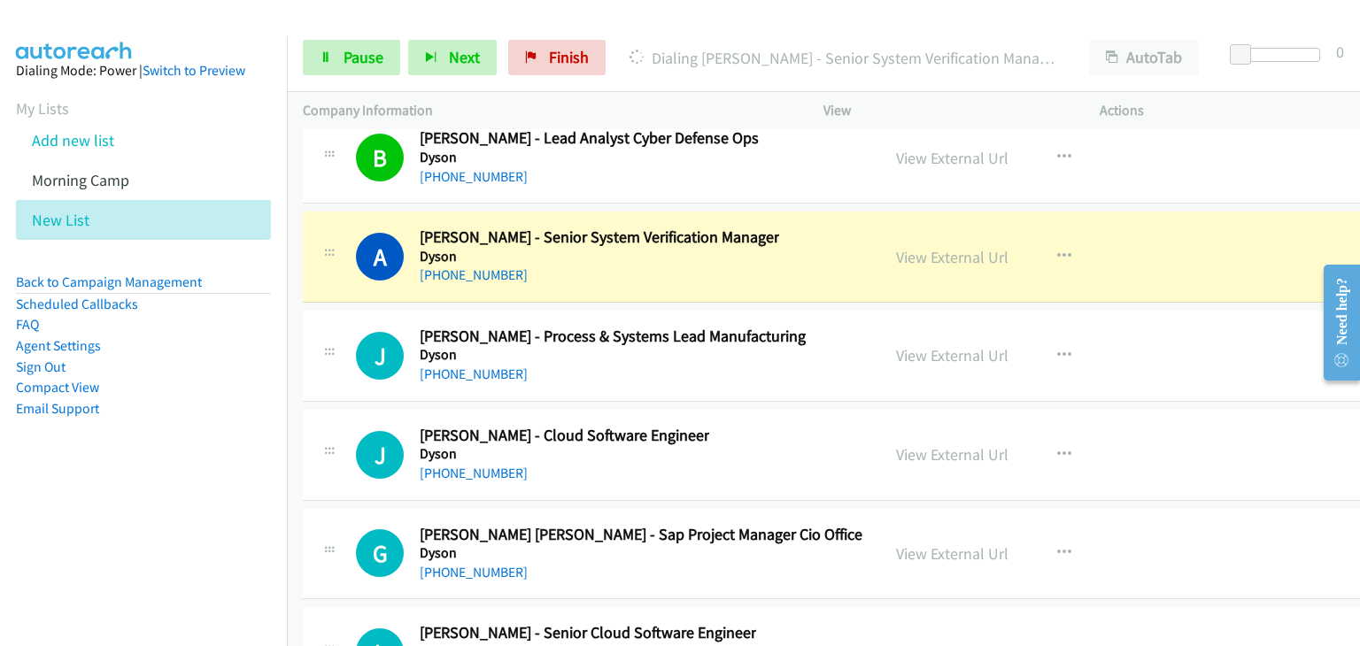
drag, startPoint x: 936, startPoint y: 205, endPoint x: 1023, endPoint y: 224, distance: 88.7
click at [350, 55] on span "Pause" at bounding box center [364, 57] width 40 height 20
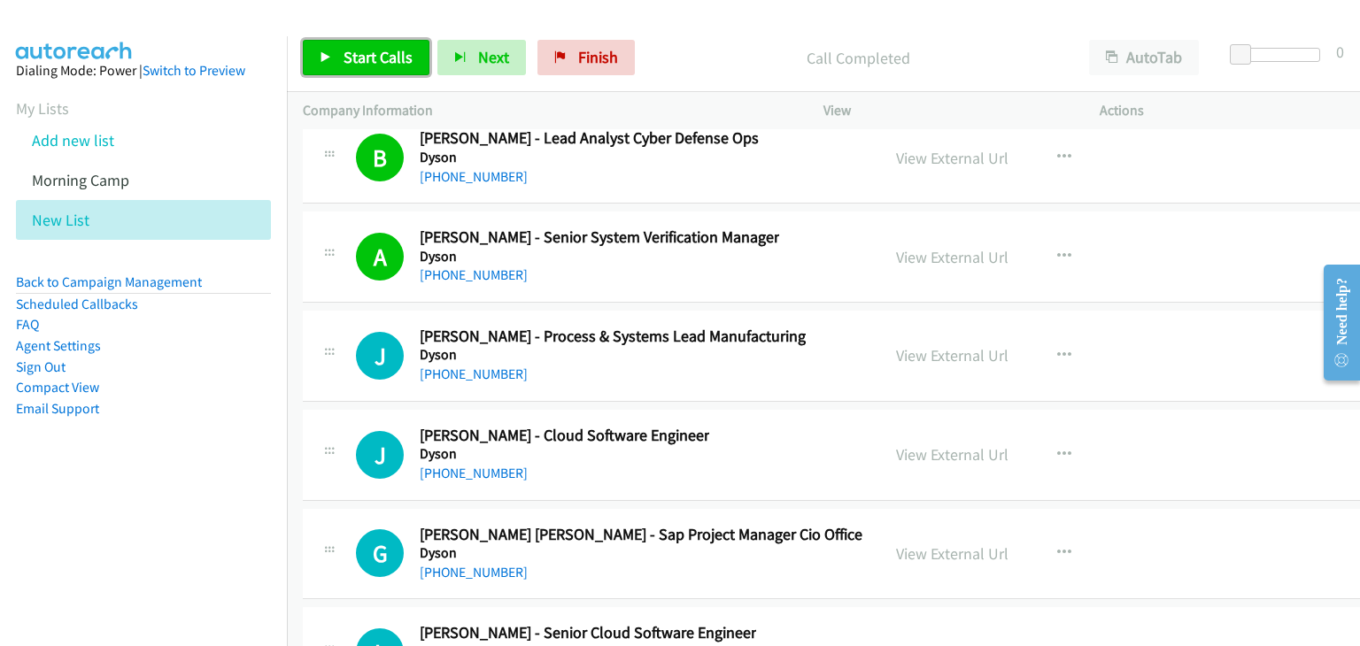
click at [408, 58] on span "Start Calls" at bounding box center [378, 57] width 69 height 20
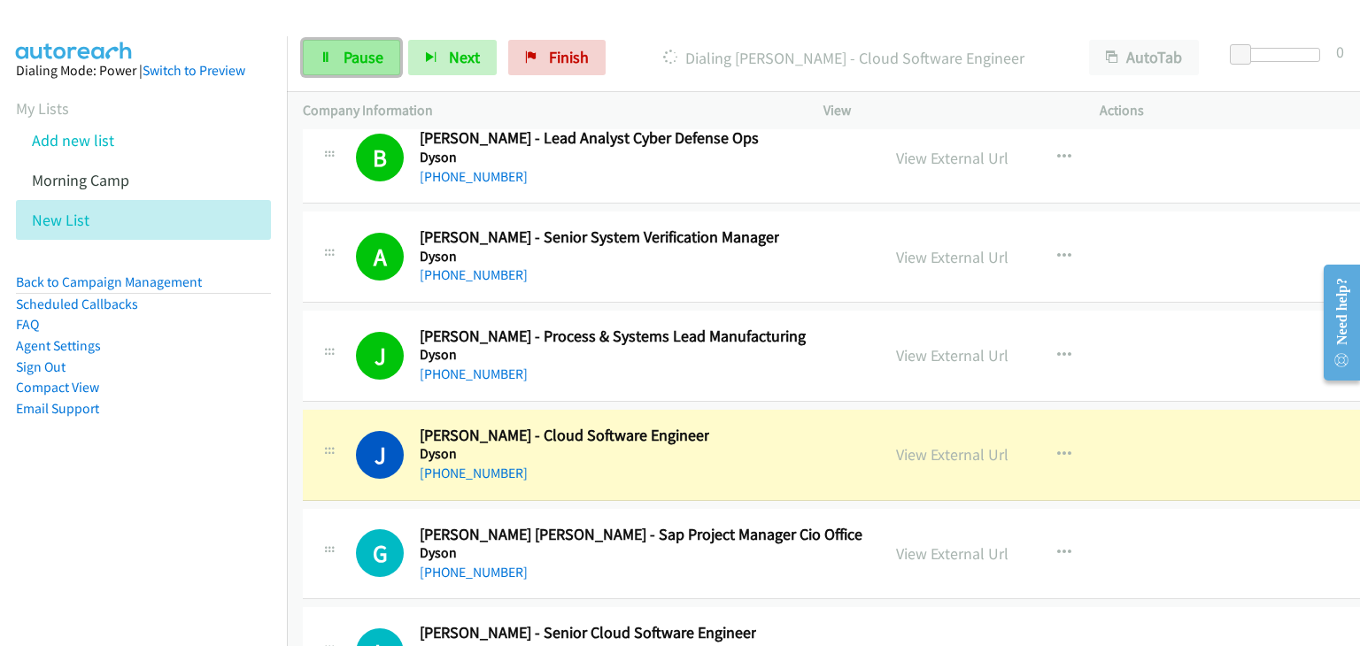
click at [367, 51] on span "Pause" at bounding box center [364, 57] width 40 height 20
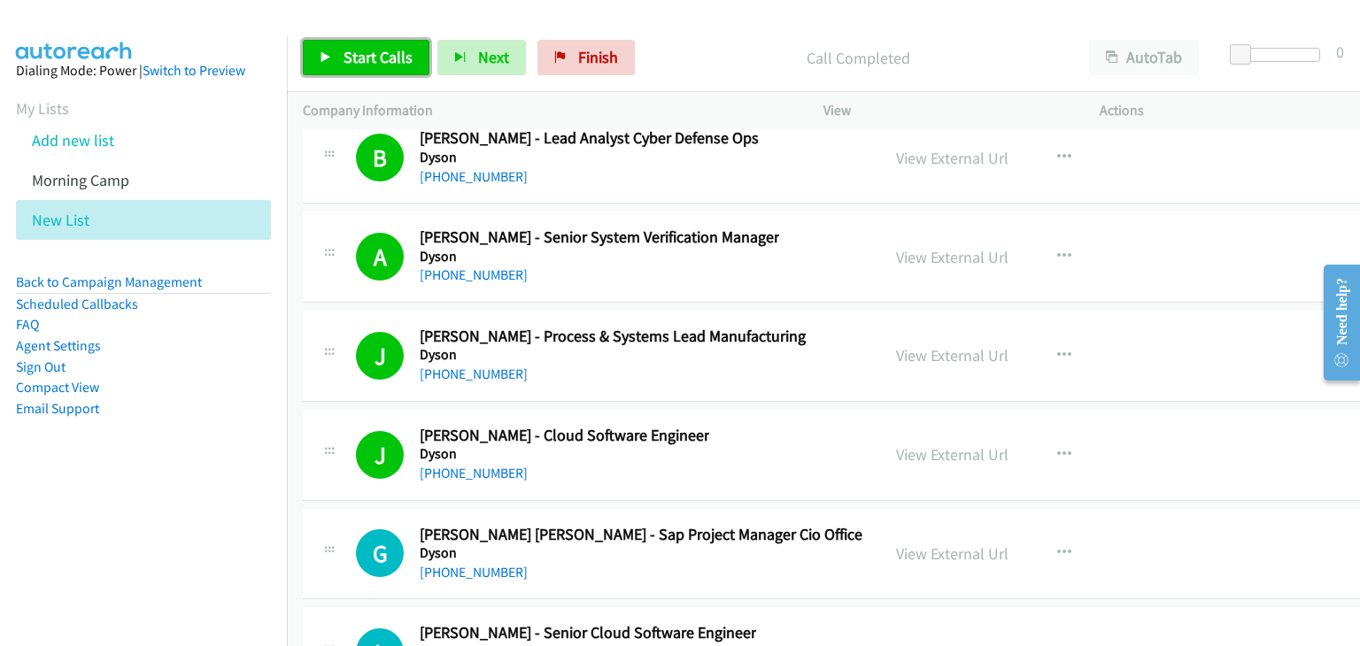
click at [333, 50] on link "Start Calls" at bounding box center [366, 57] width 127 height 35
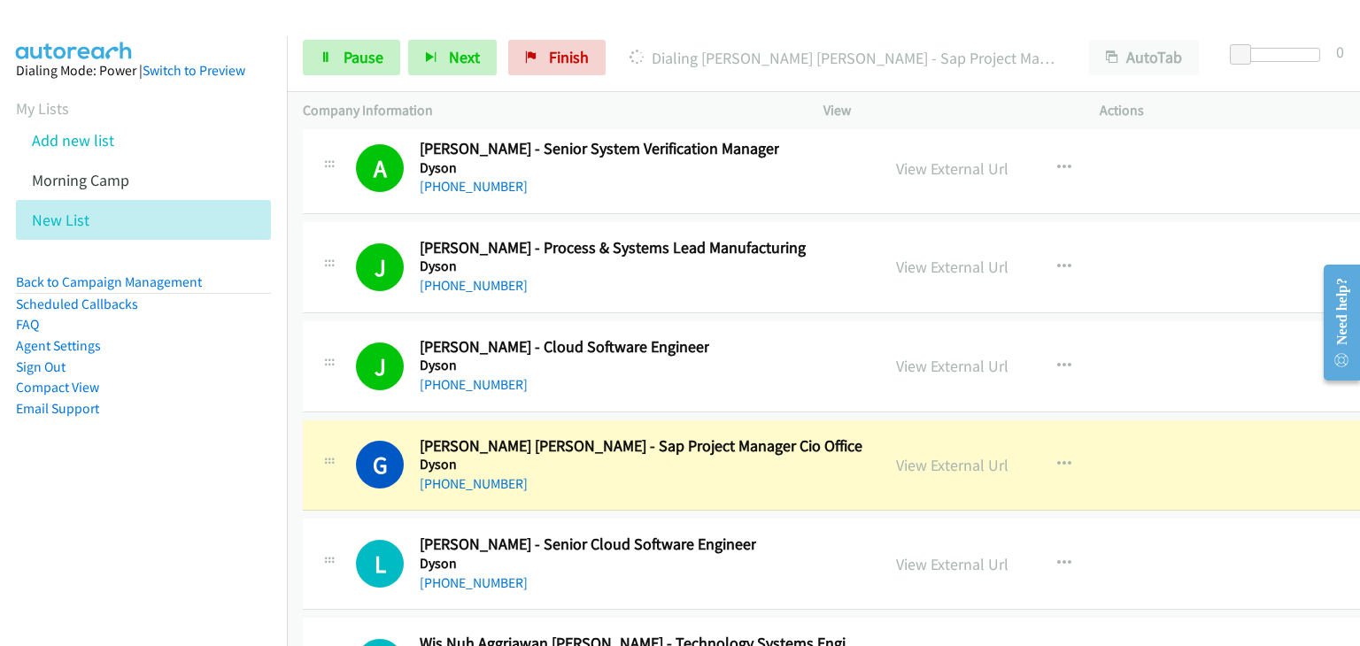
scroll to position [27279, 0]
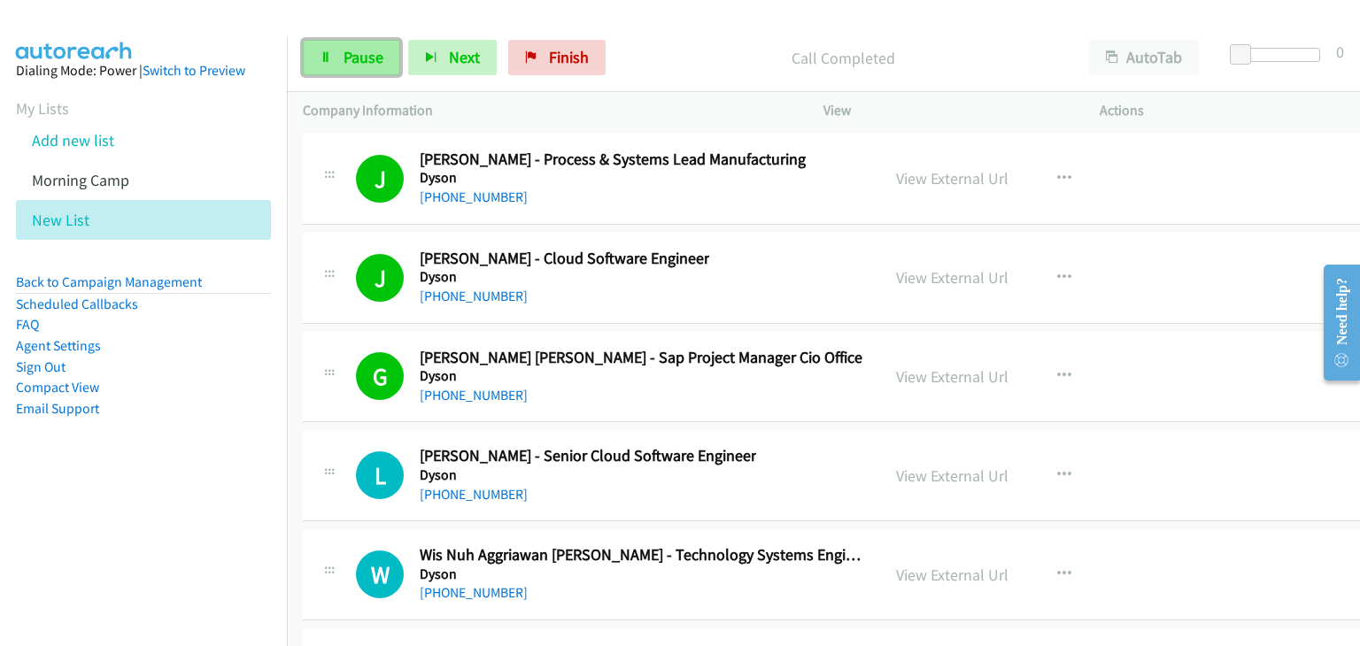
click at [360, 58] on span "Pause" at bounding box center [364, 57] width 40 height 20
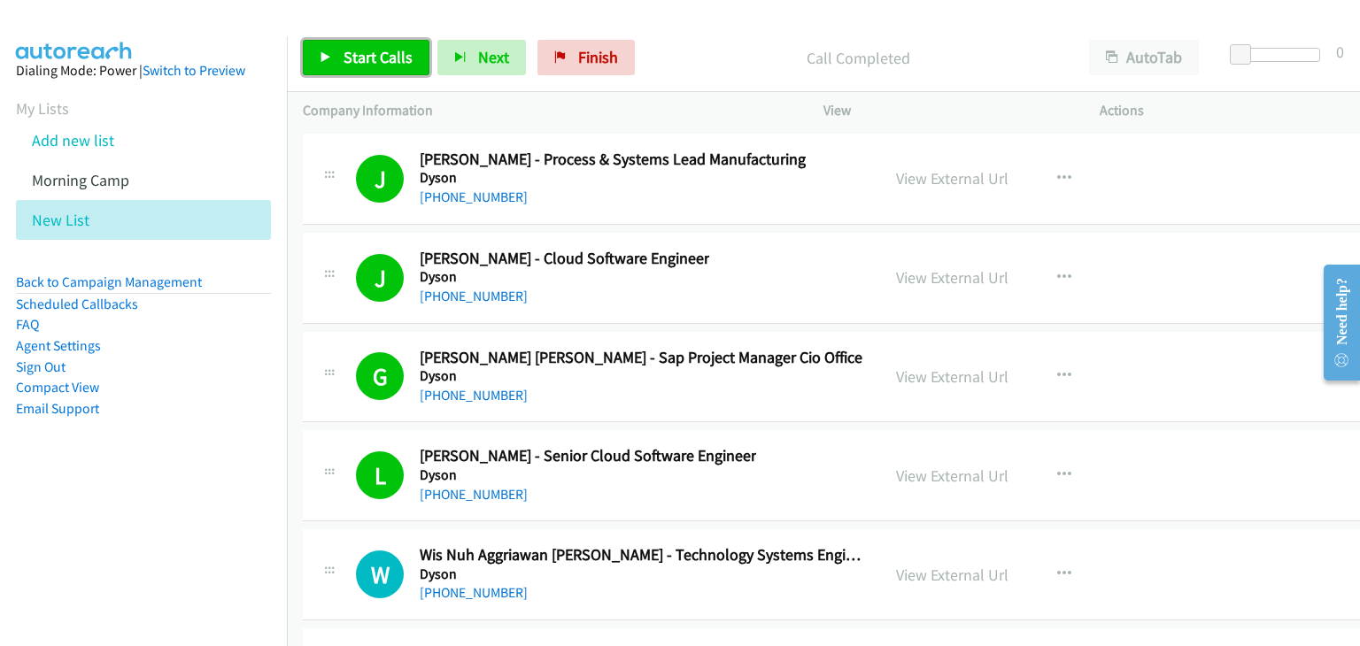
click at [330, 55] on icon at bounding box center [326, 58] width 12 height 12
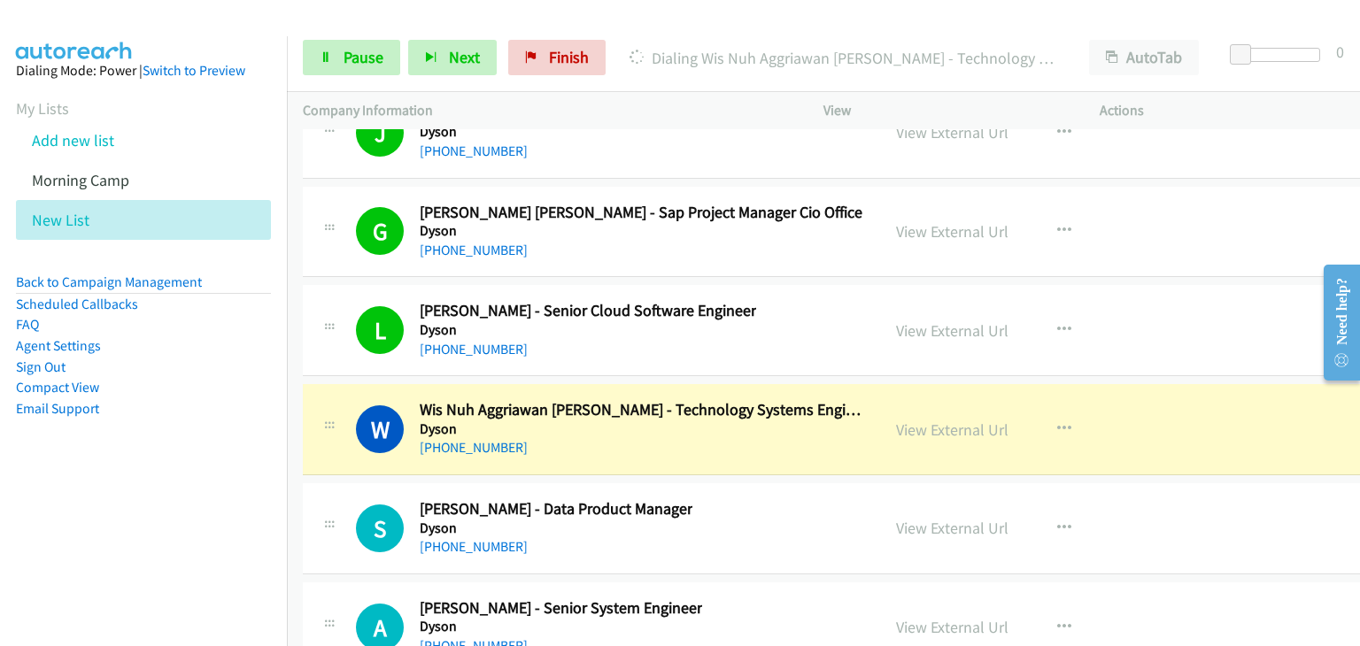
scroll to position [27544, 0]
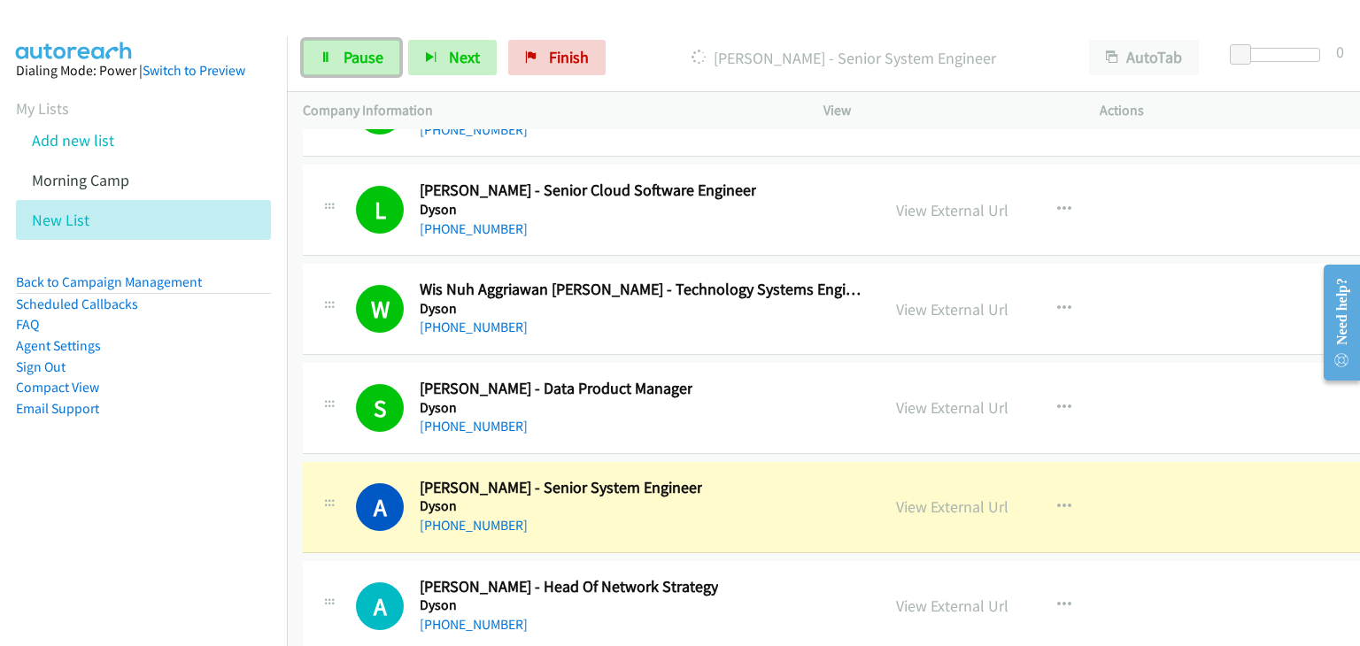
drag, startPoint x: 329, startPoint y: 60, endPoint x: 417, endPoint y: 167, distance: 138.4
click at [329, 60] on icon at bounding box center [326, 58] width 12 height 12
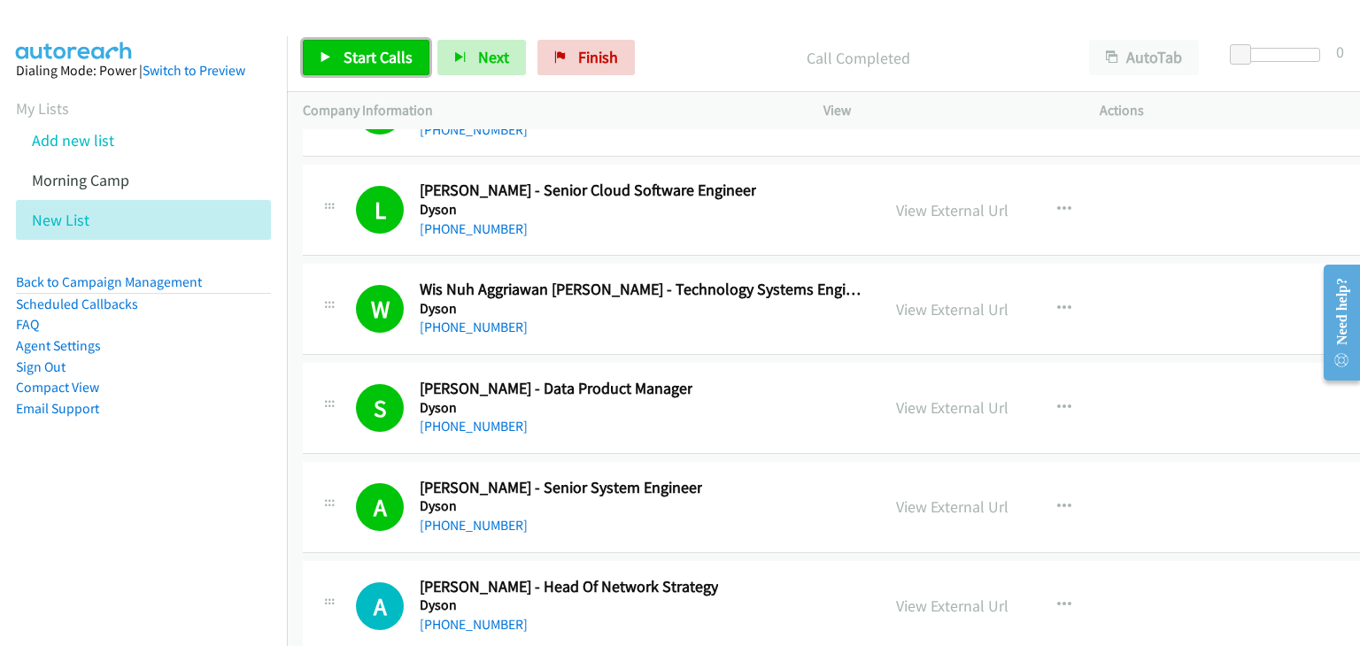
click at [396, 58] on span "Start Calls" at bounding box center [378, 57] width 69 height 20
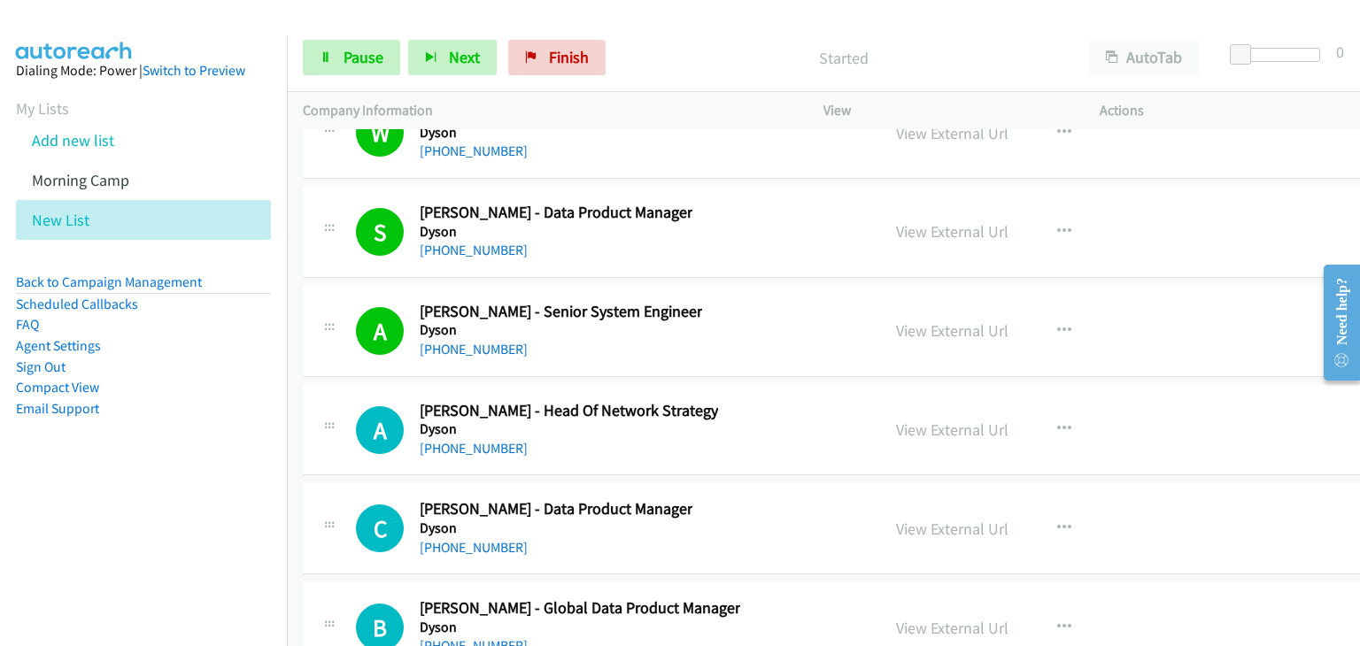
scroll to position [27722, 0]
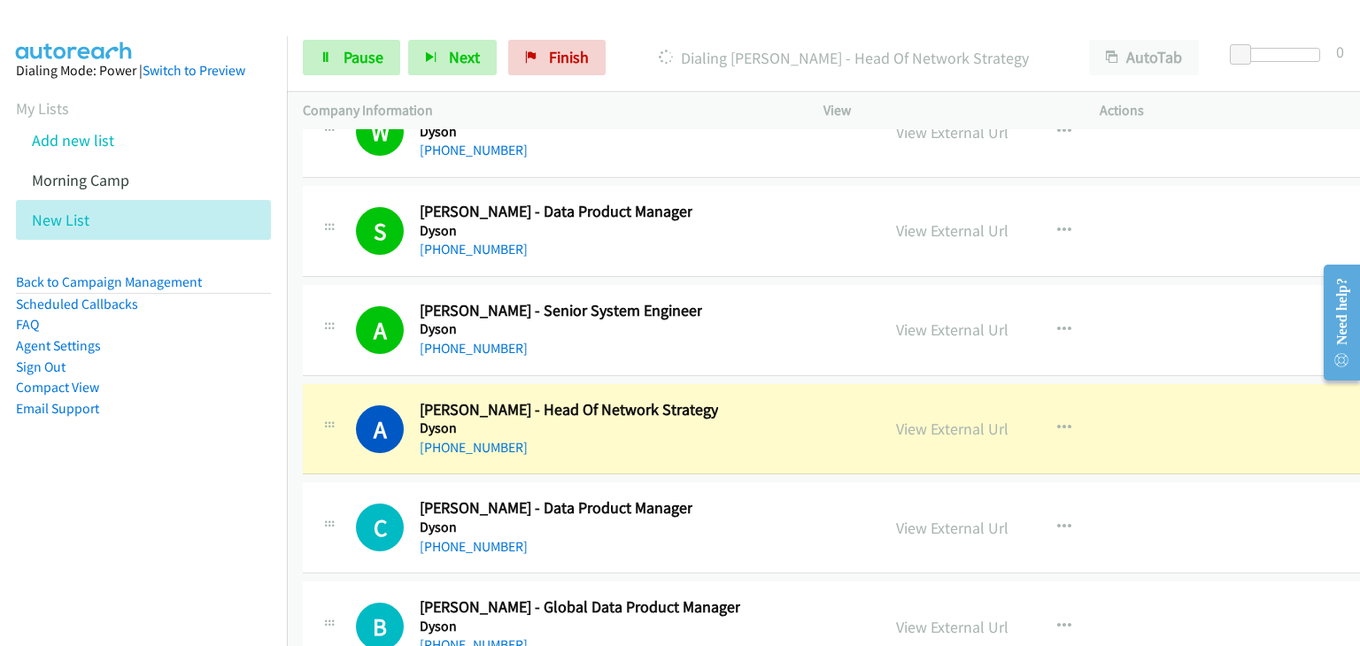
drag, startPoint x: 1126, startPoint y: 393, endPoint x: 1103, endPoint y: 389, distance: 23.4
click at [1126, 400] on div "View External Url View External Url Schedule/Manage Callback Start Calls Here R…" at bounding box center [1032, 429] width 305 height 58
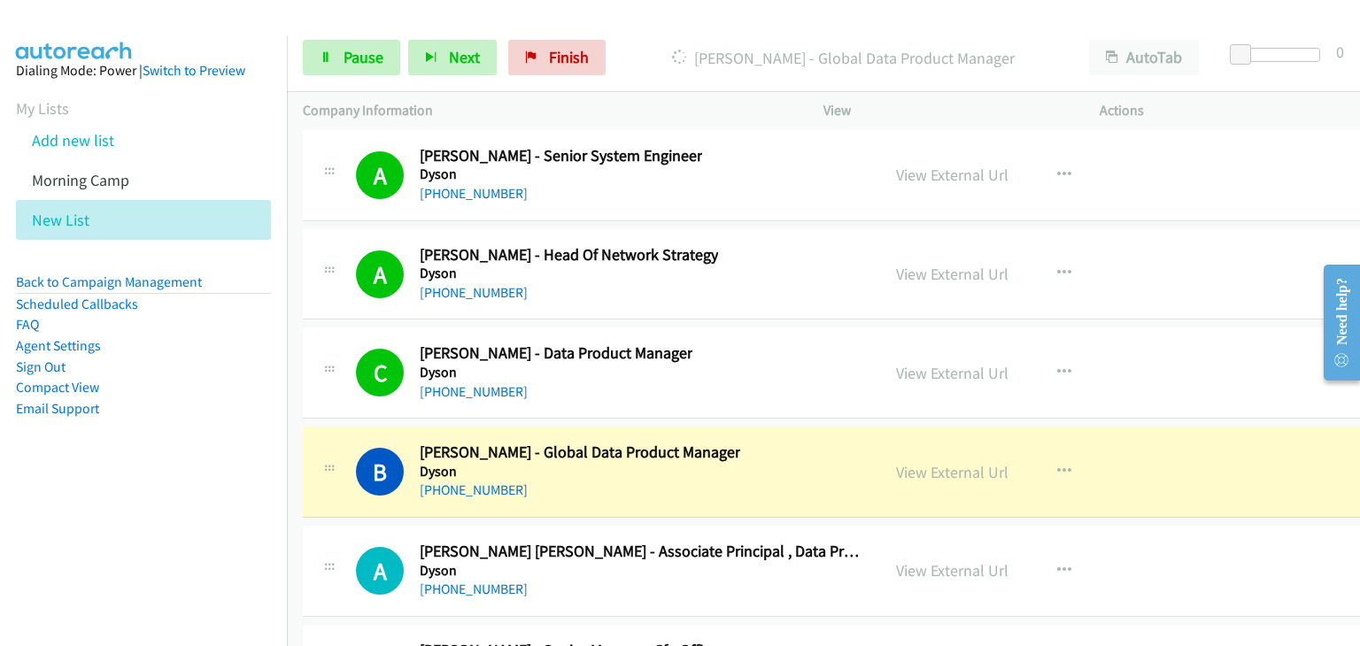
scroll to position [27987, 0]
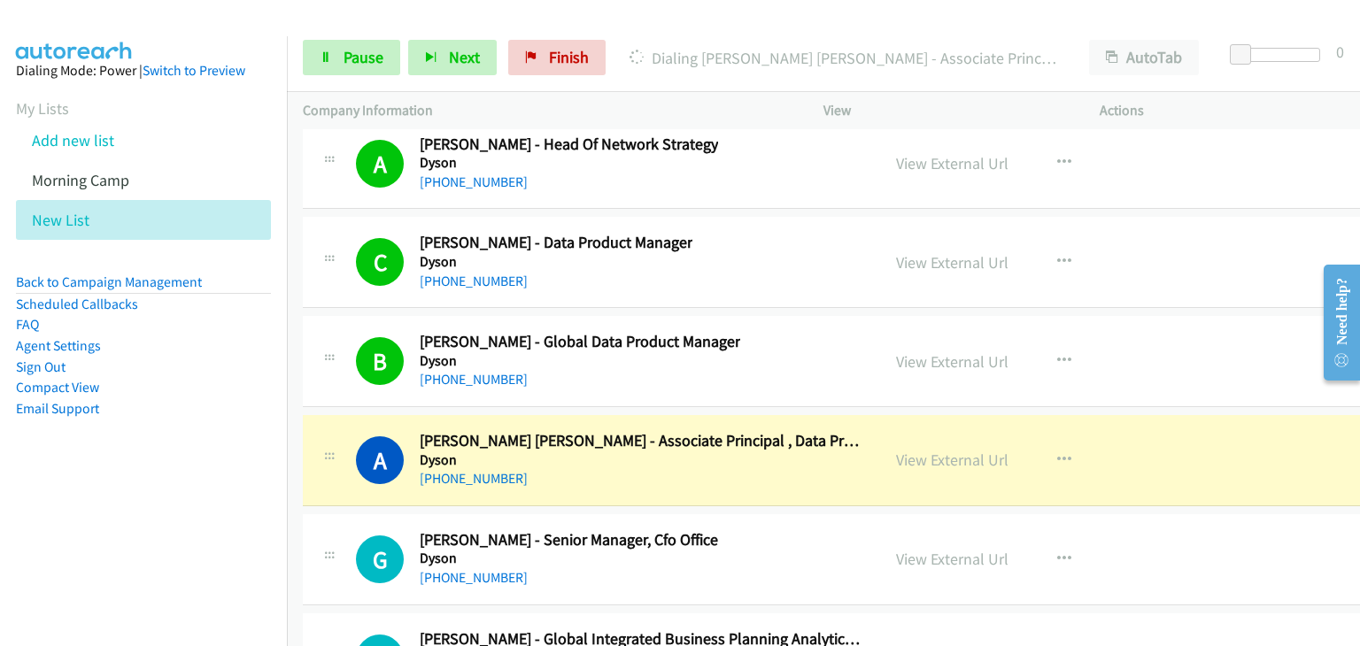
click at [1135, 432] on div "View External Url View External Url Schedule/Manage Callback Start Calls Here R…" at bounding box center [1032, 460] width 305 height 58
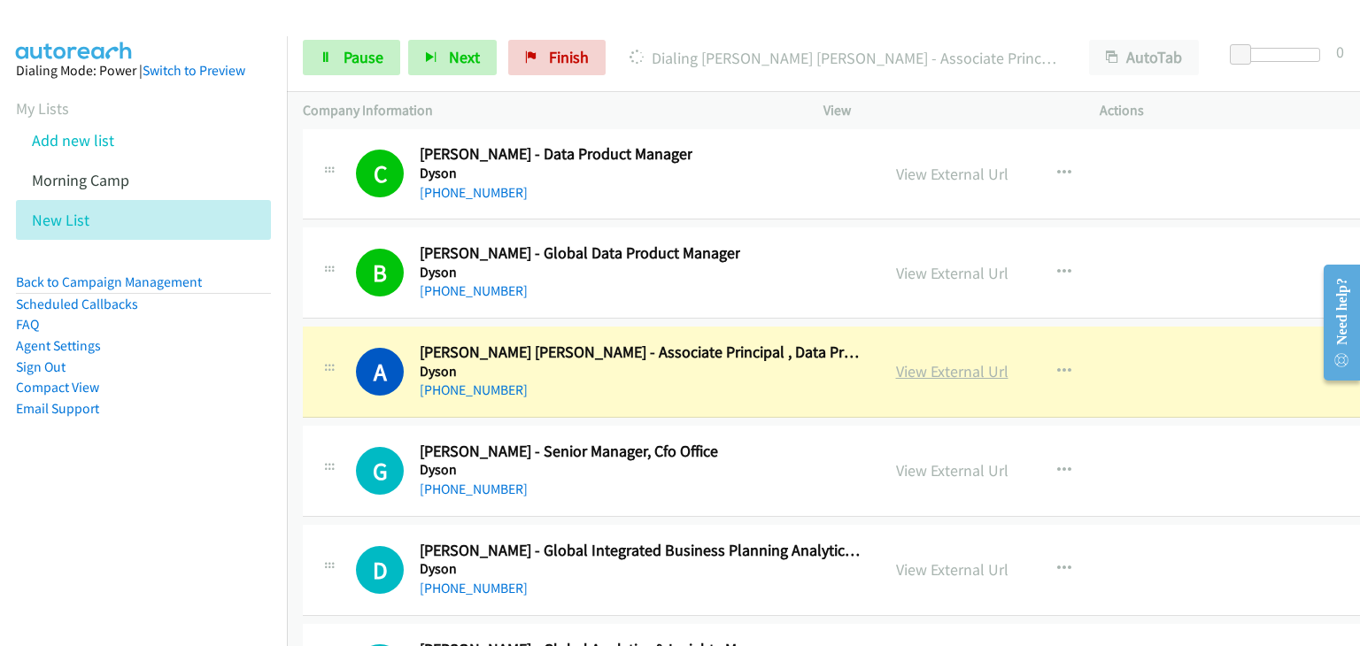
drag, startPoint x: 918, startPoint y: 330, endPoint x: 901, endPoint y: 324, distance: 17.9
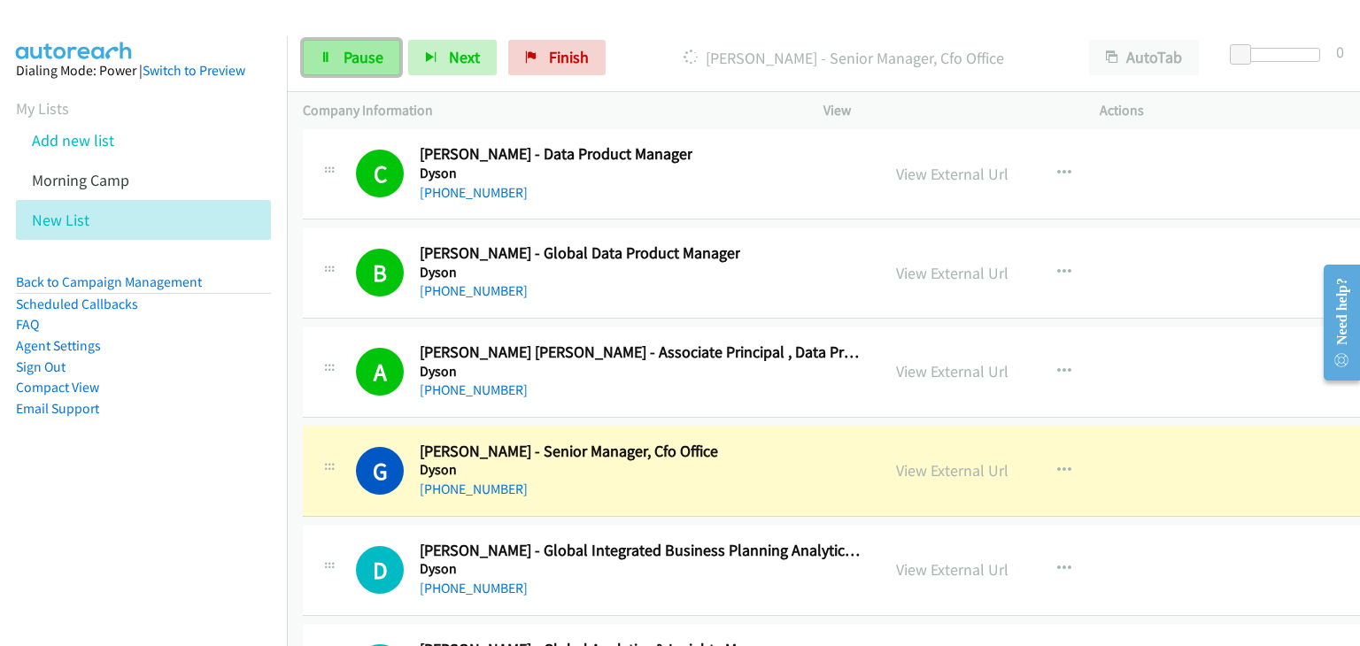
click at [346, 42] on link "Pause" at bounding box center [351, 57] width 97 height 35
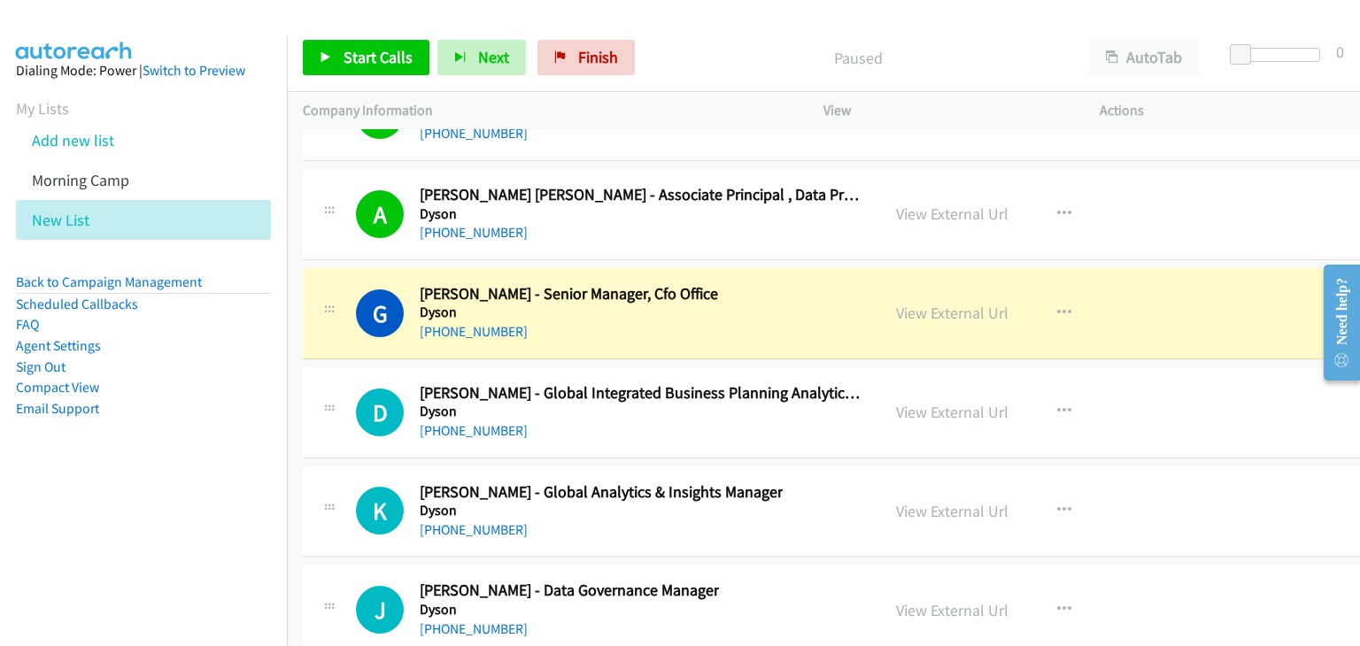
scroll to position [28253, 0]
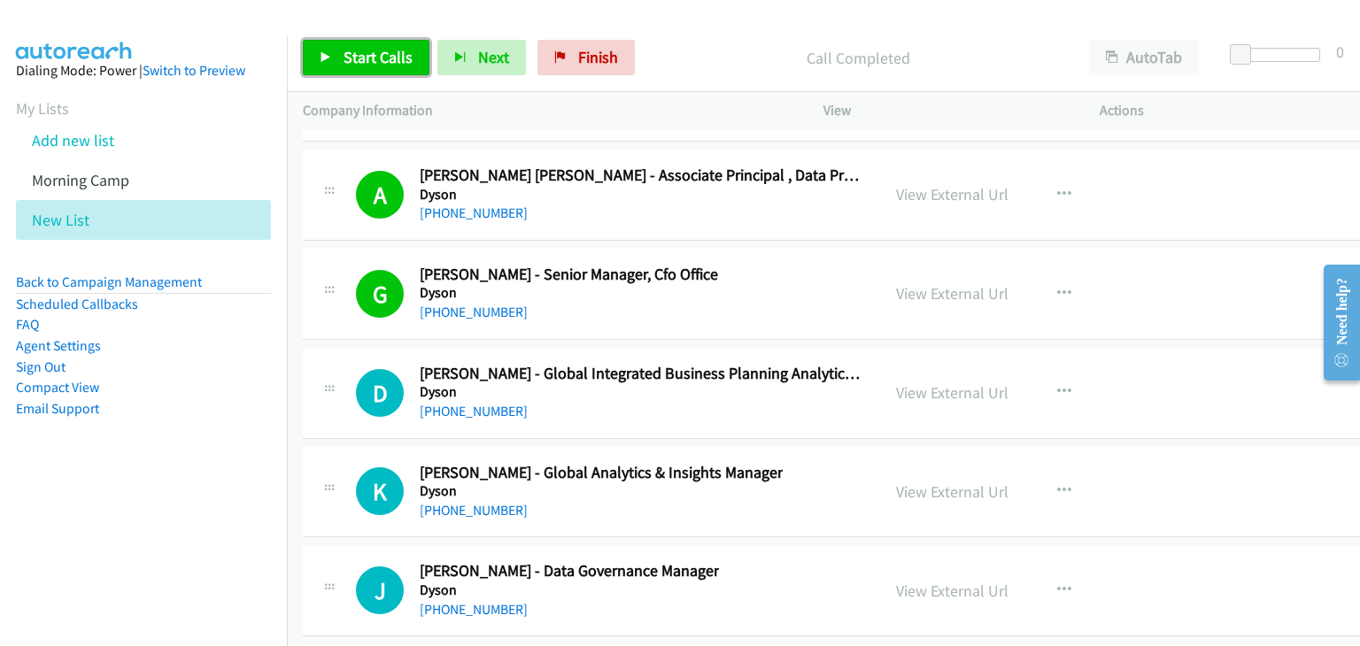
click at [376, 59] on span "Start Calls" at bounding box center [378, 57] width 69 height 20
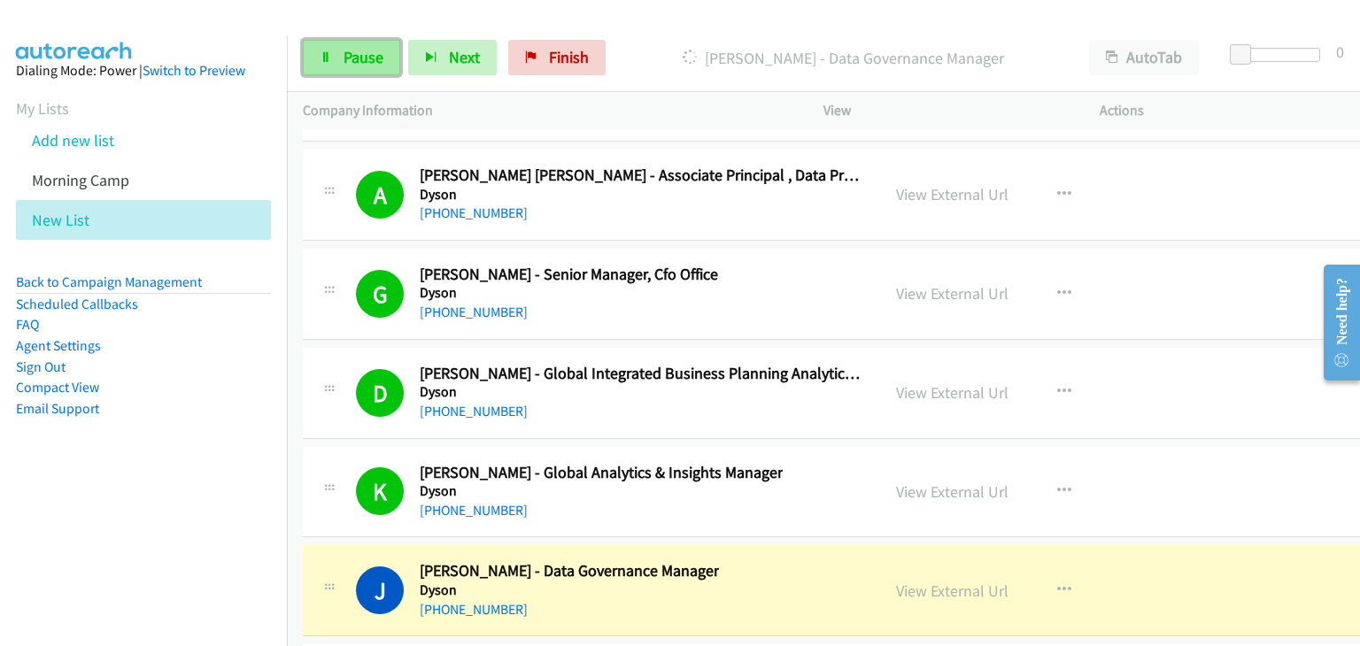
click at [323, 48] on link "Pause" at bounding box center [351, 57] width 97 height 35
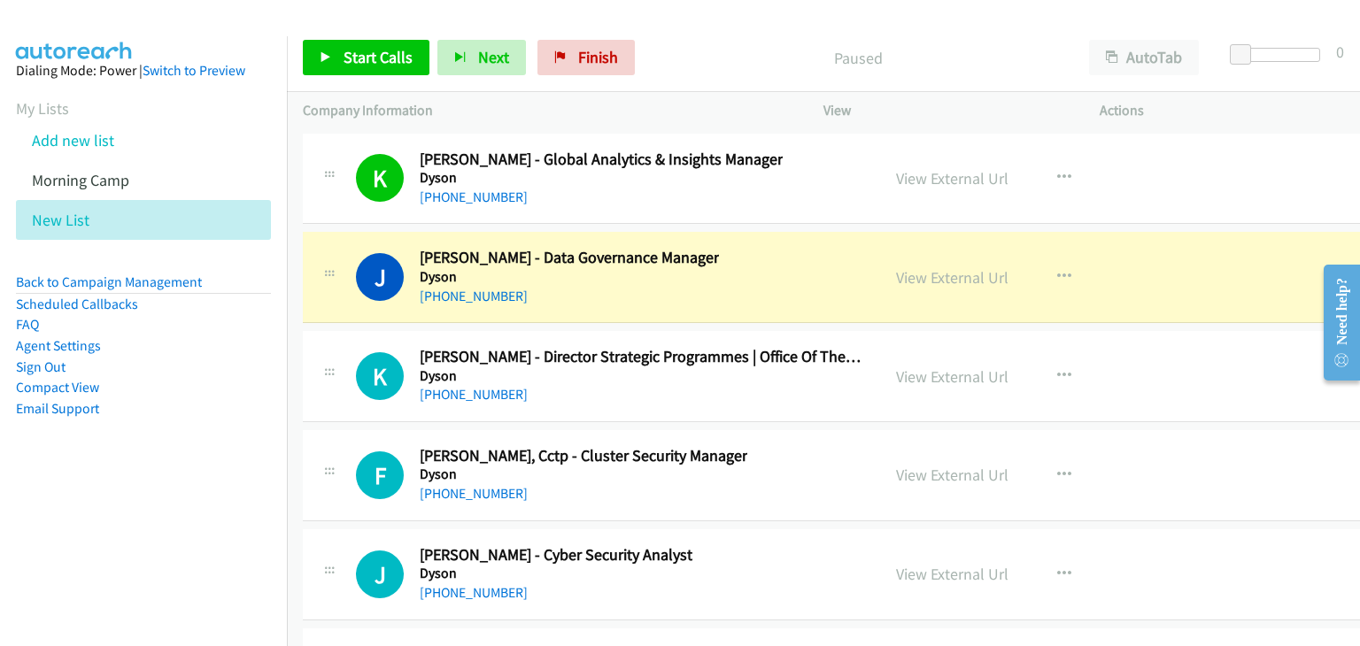
scroll to position [28607, 0]
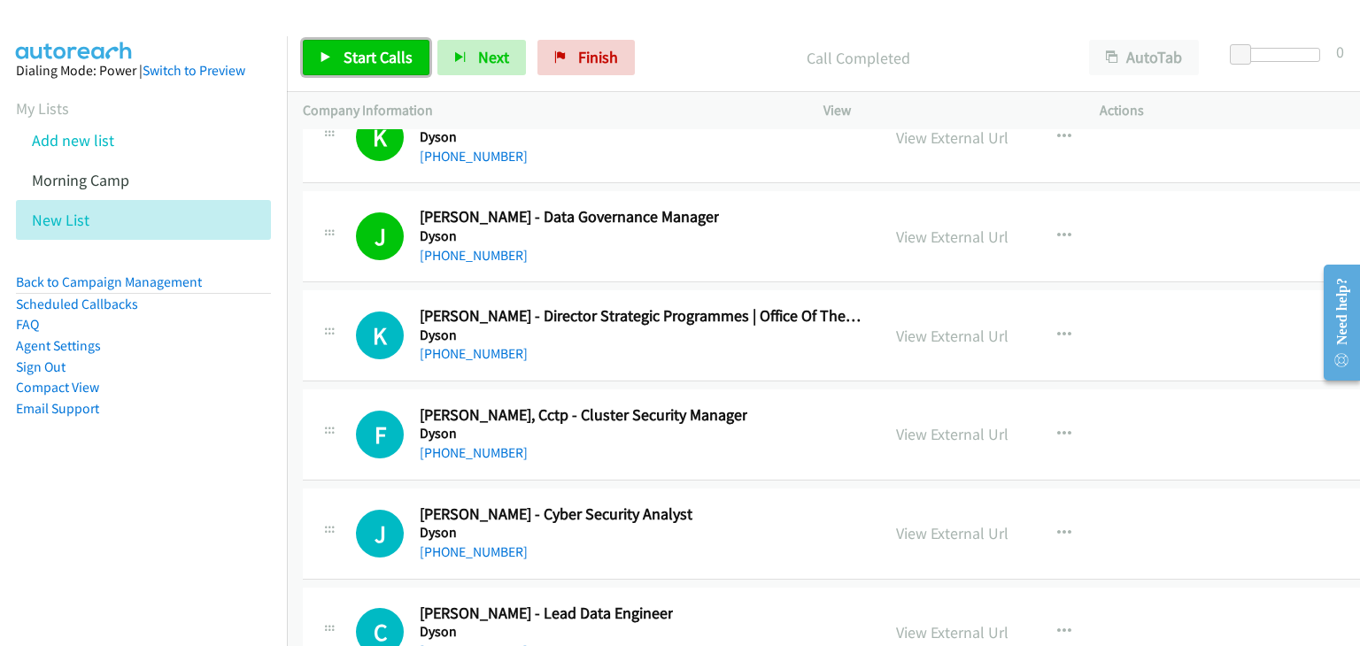
click at [365, 60] on span "Start Calls" at bounding box center [378, 57] width 69 height 20
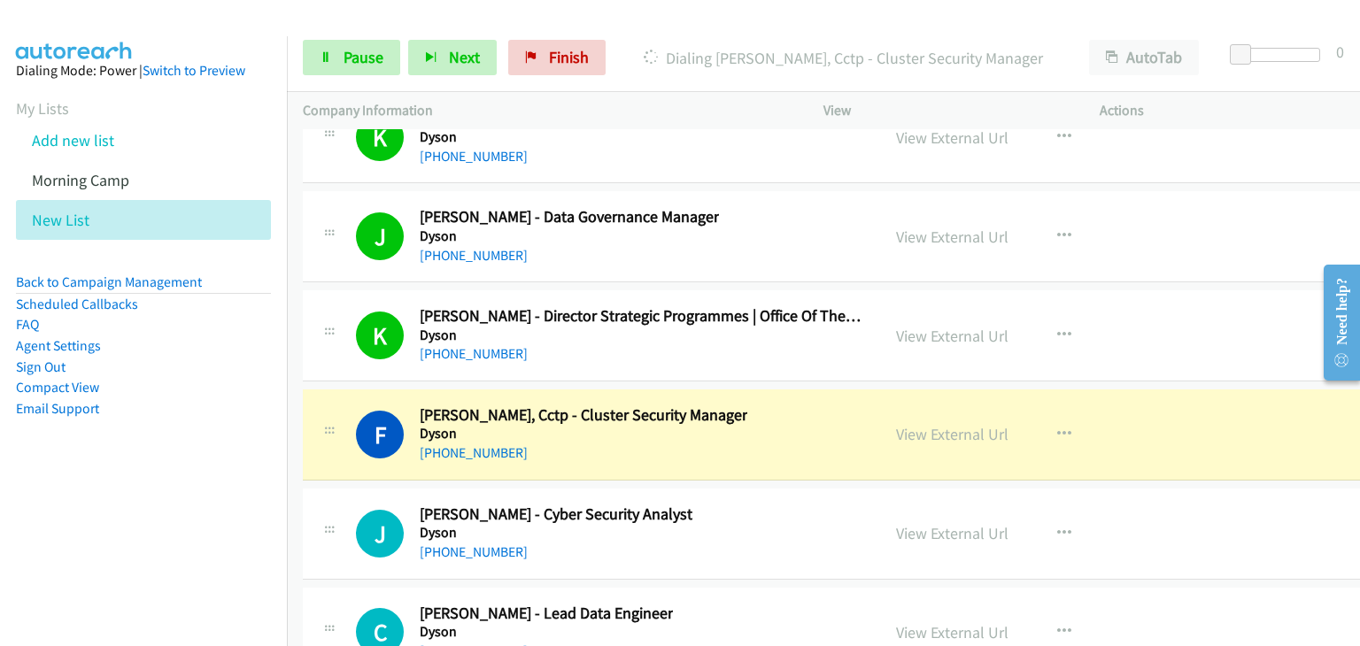
click at [1206, 414] on div "F Callback Scheduled Fabian Teo, Cctp - Cluster Security Manager Dyson Asia/Sin…" at bounding box center [848, 435] width 1090 height 91
drag, startPoint x: 885, startPoint y: 378, endPoint x: 904, endPoint y: 386, distance: 20.2
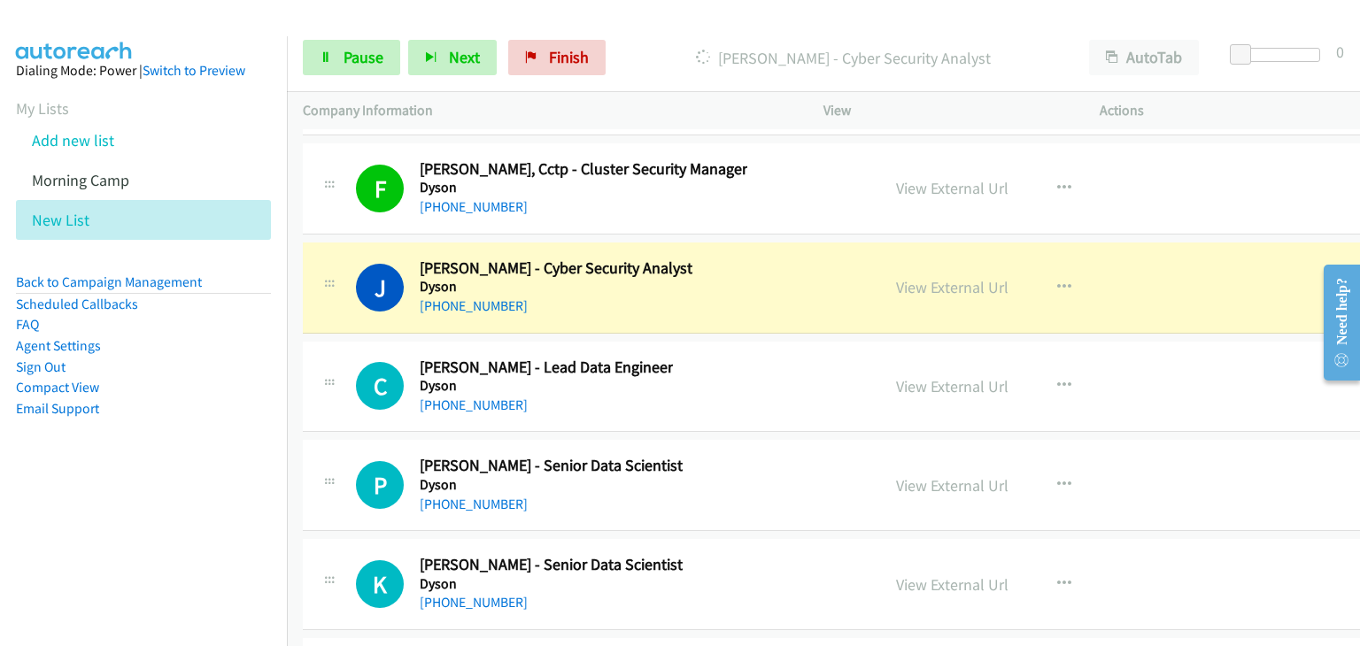
scroll to position [28872, 0]
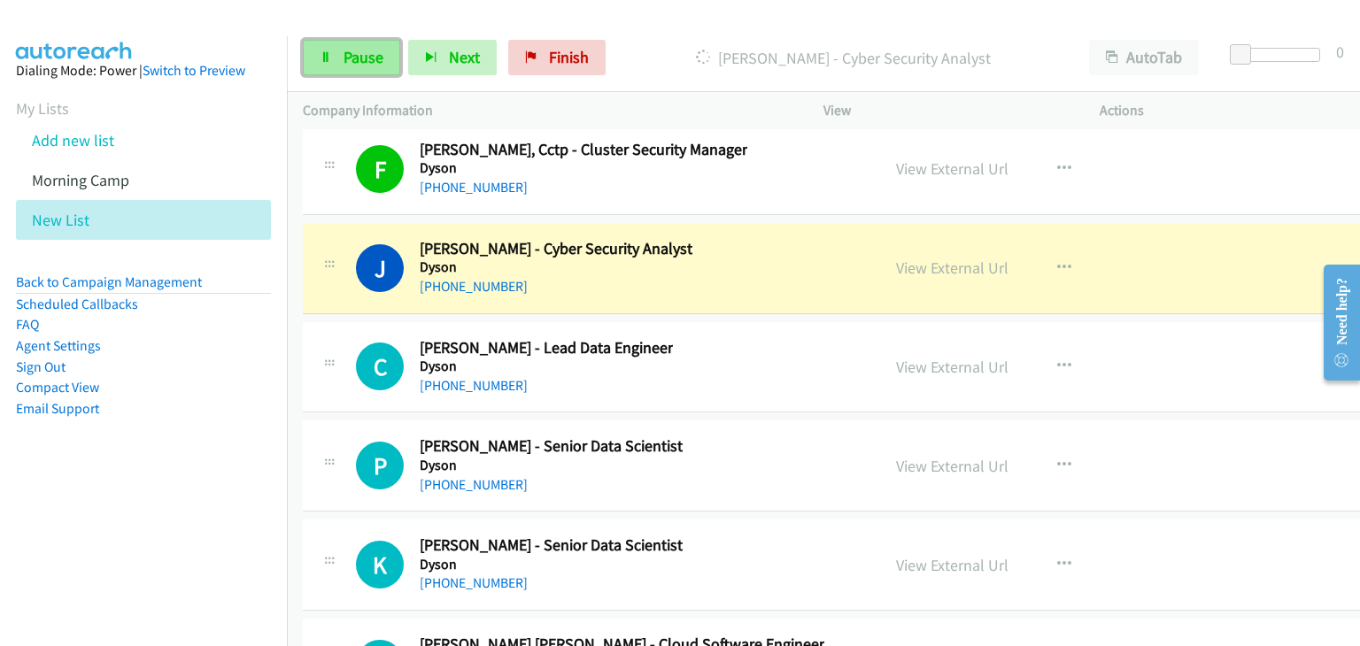
click at [358, 47] on span "Pause" at bounding box center [364, 57] width 40 height 20
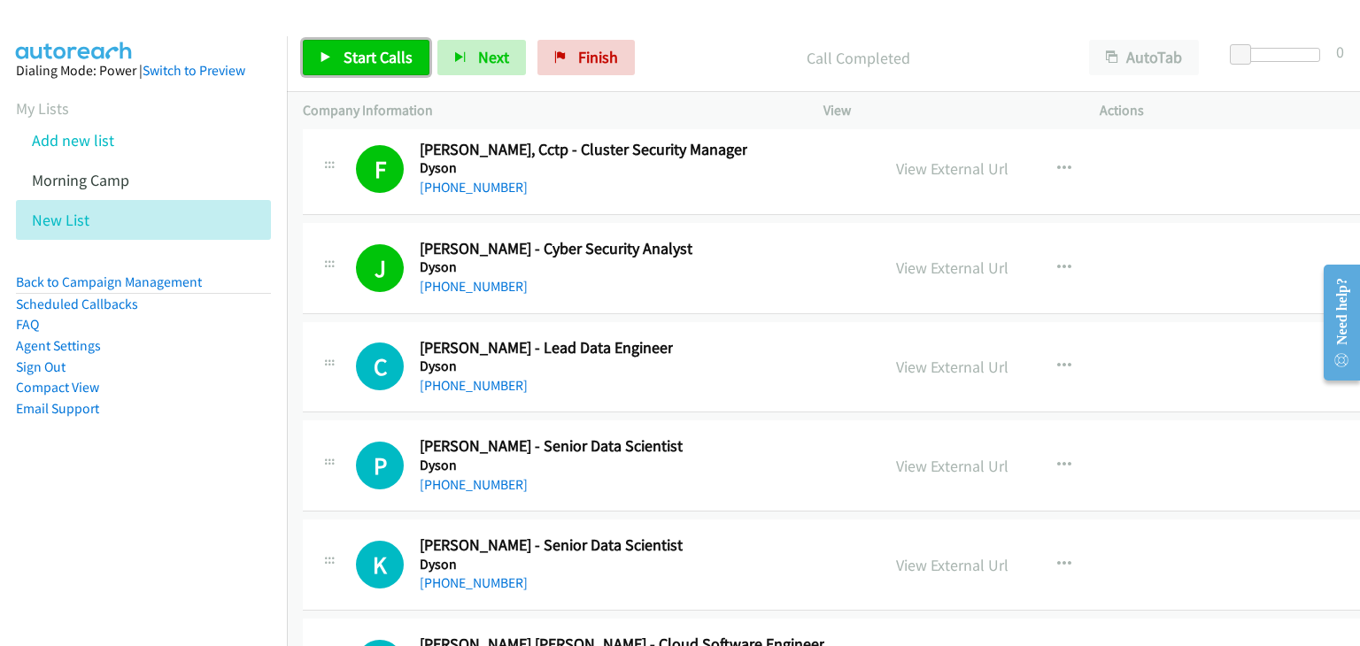
click at [354, 60] on span "Start Calls" at bounding box center [378, 57] width 69 height 20
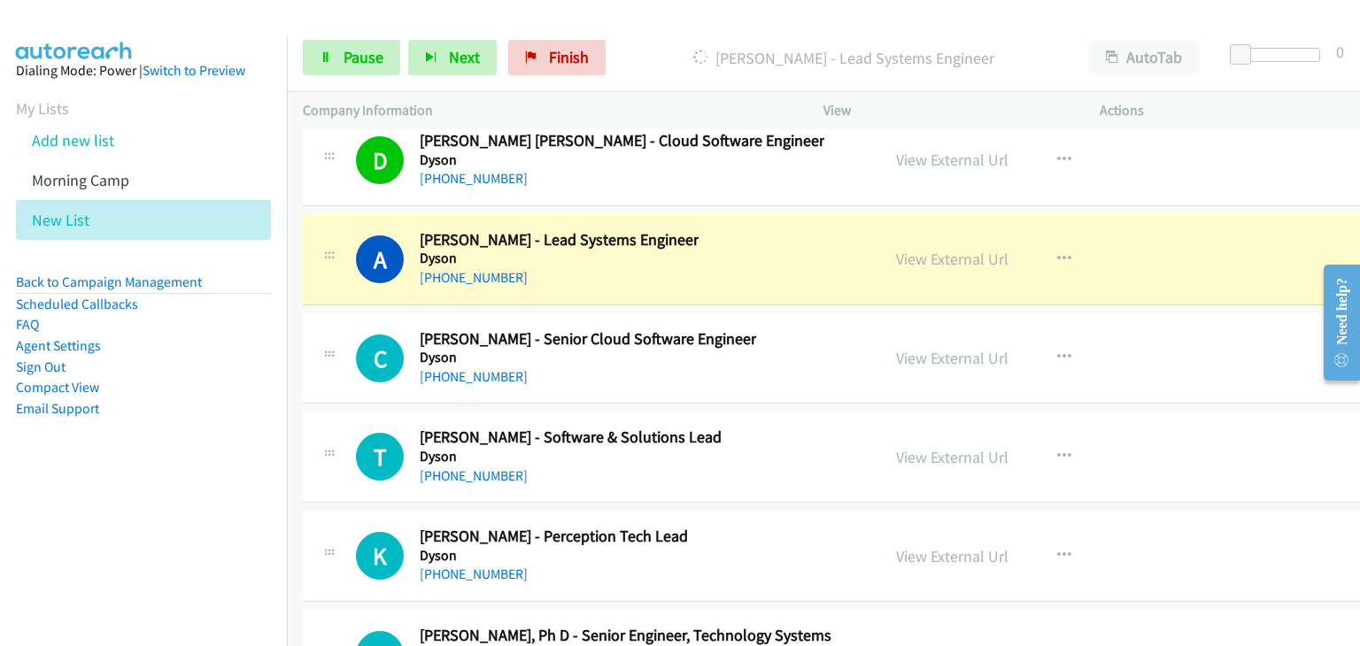
scroll to position [29404, 0]
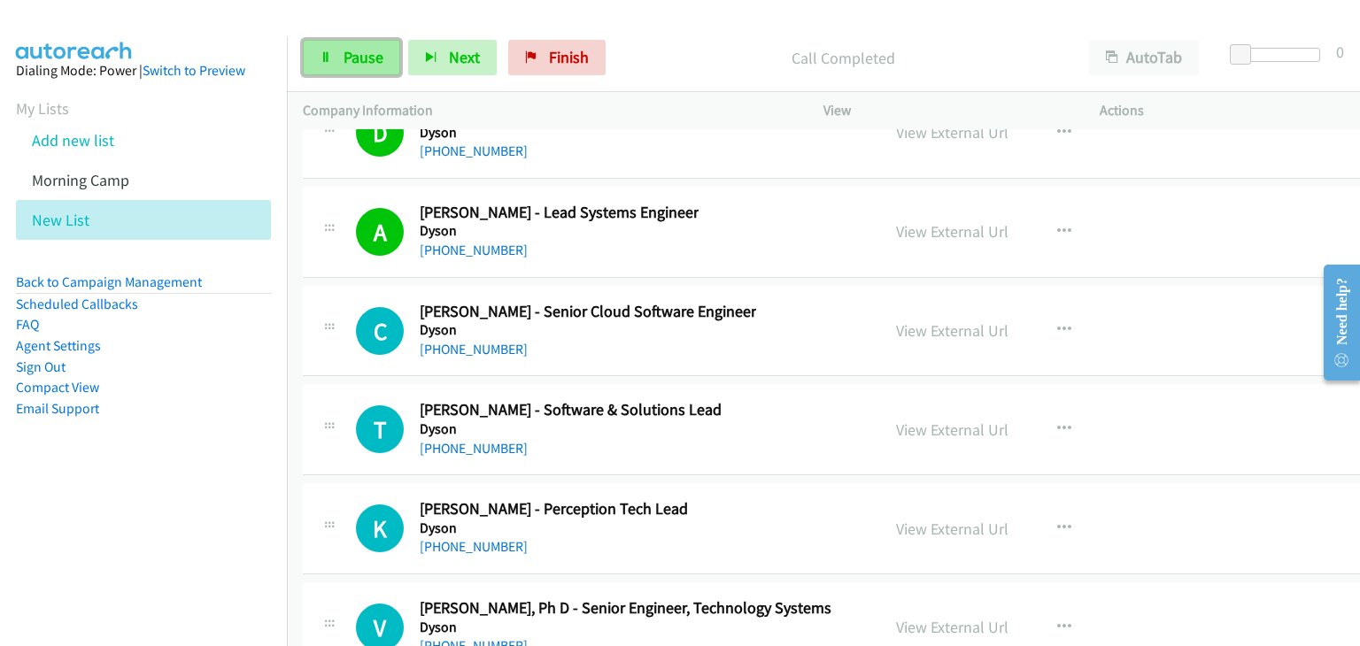
click at [380, 59] on span "Pause" at bounding box center [364, 57] width 40 height 20
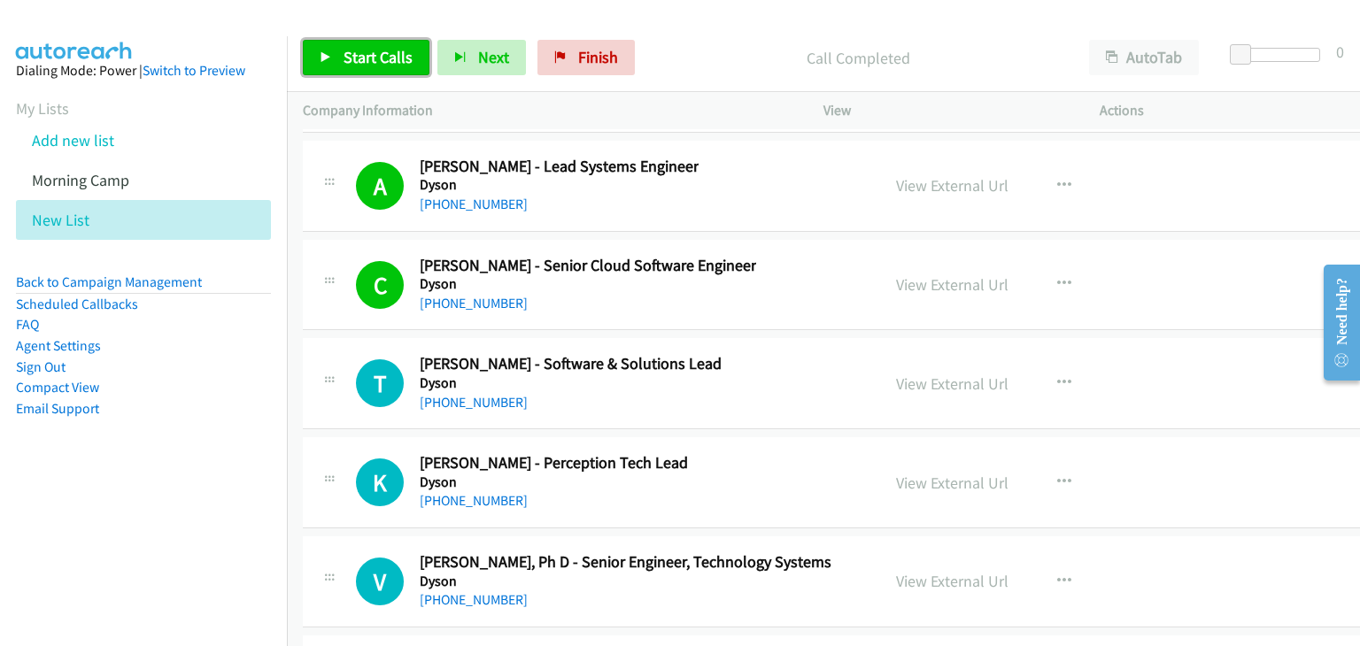
scroll to position [29492, 0]
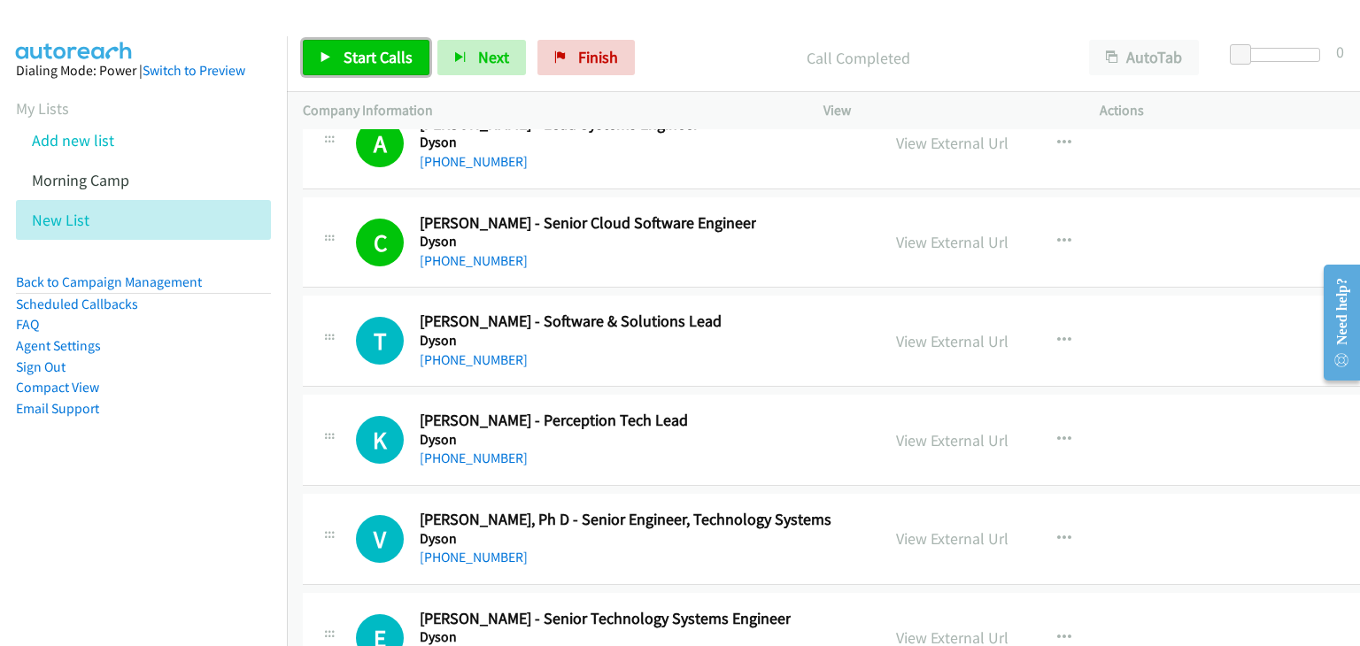
click at [369, 73] on link "Start Calls" at bounding box center [366, 57] width 127 height 35
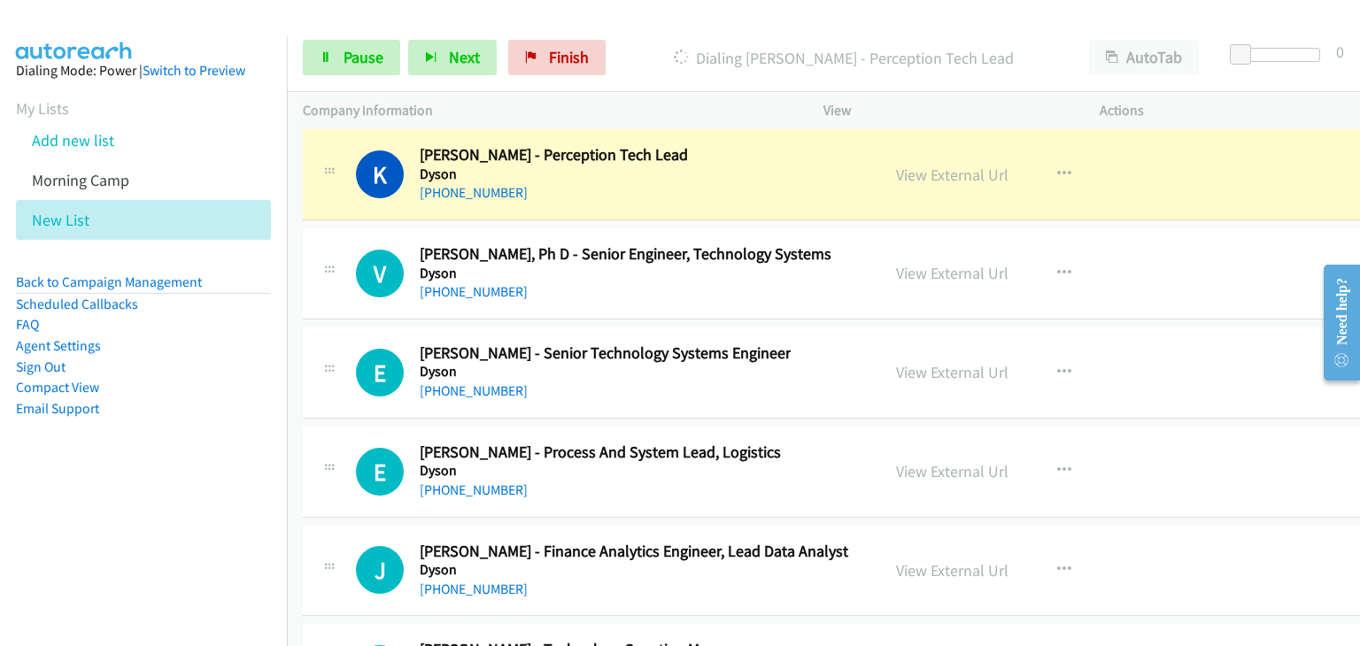
scroll to position [29669, 0]
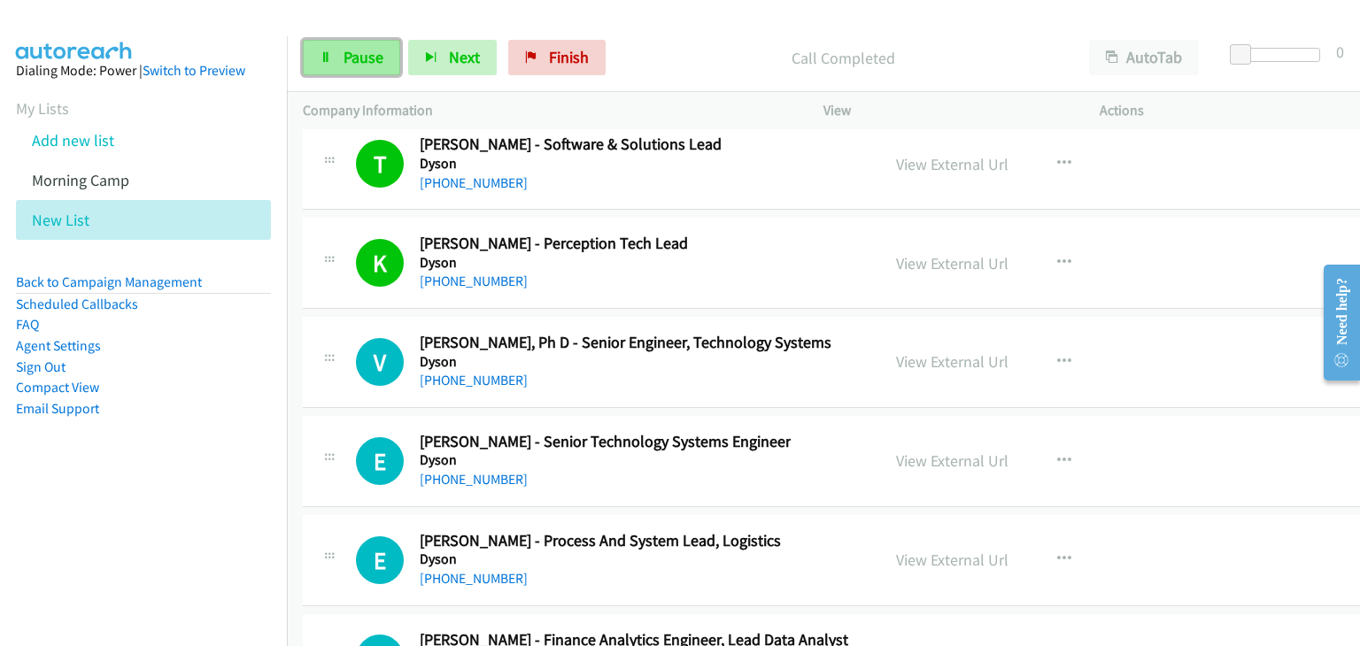
click at [349, 54] on span "Pause" at bounding box center [364, 57] width 40 height 20
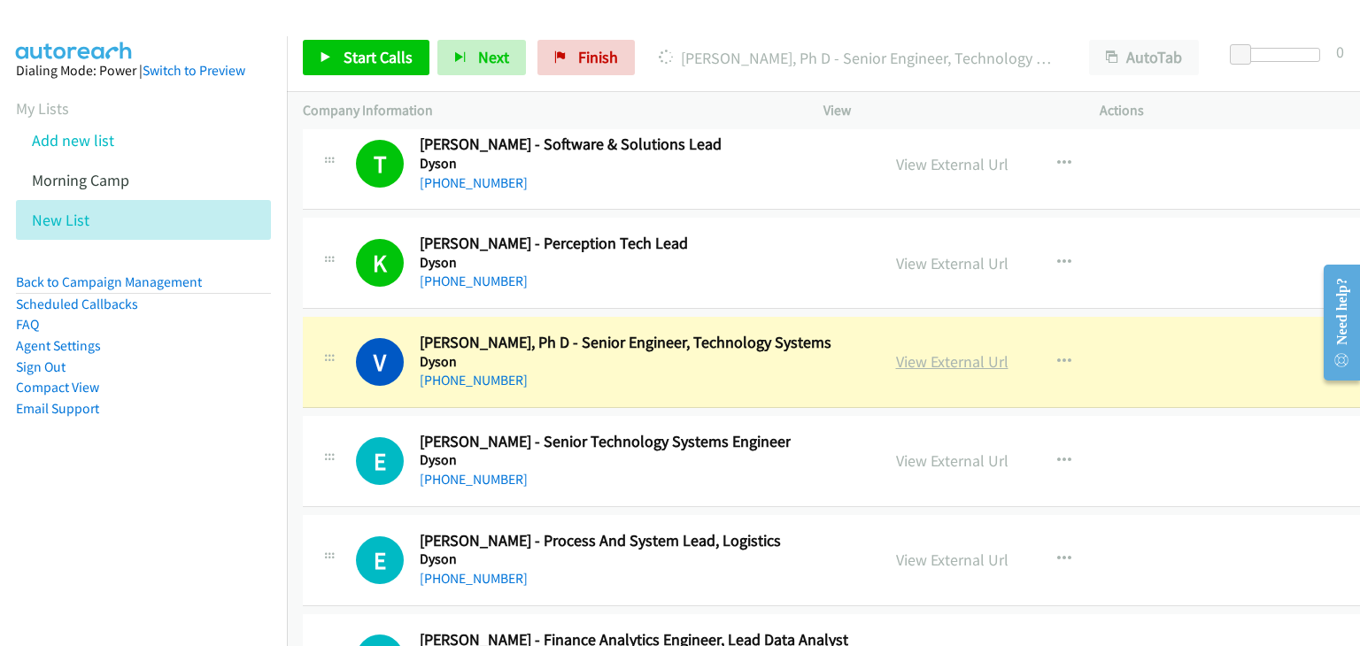
drag, startPoint x: 910, startPoint y: 312, endPoint x: 951, endPoint y: 316, distance: 41.0
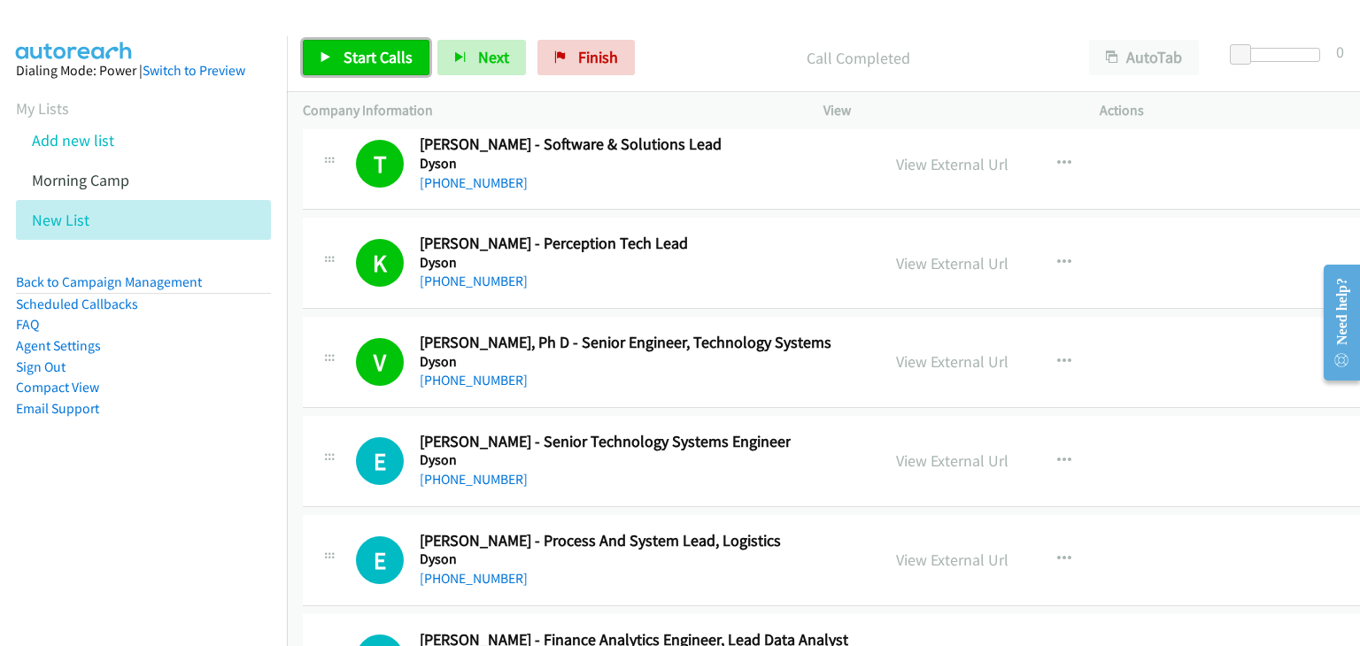
click at [384, 53] on span "Start Calls" at bounding box center [378, 57] width 69 height 20
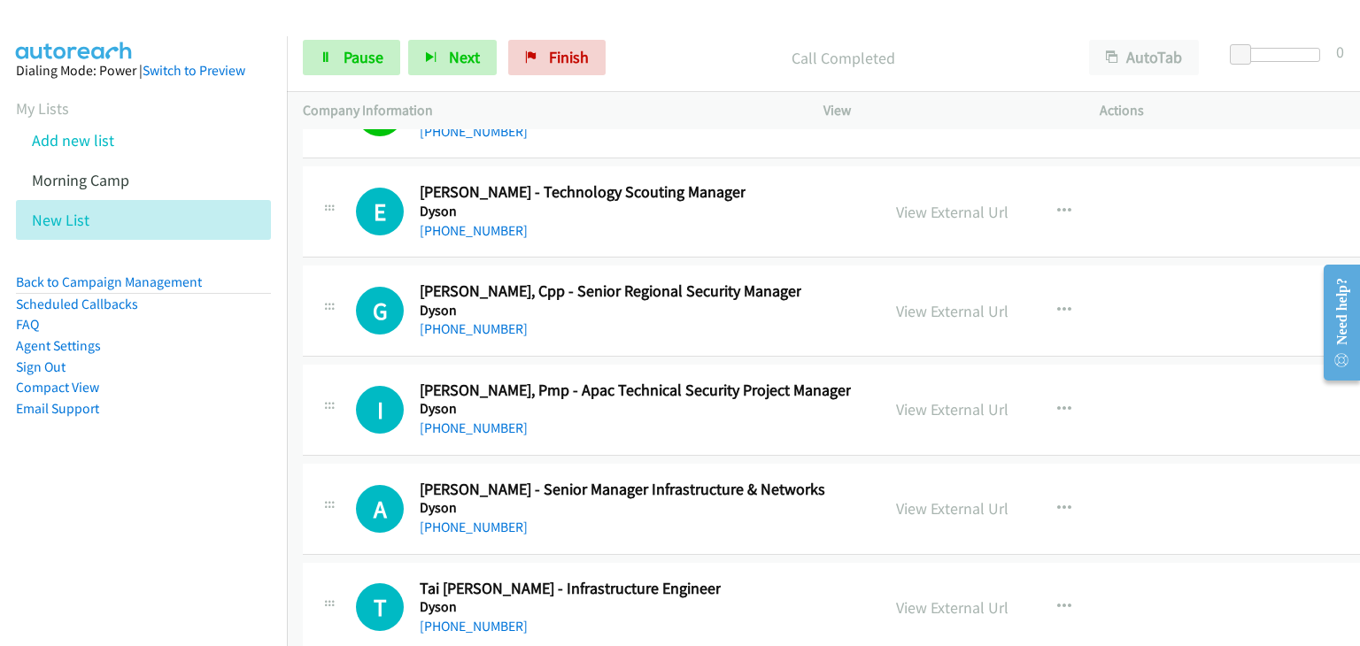
scroll to position [30112, 0]
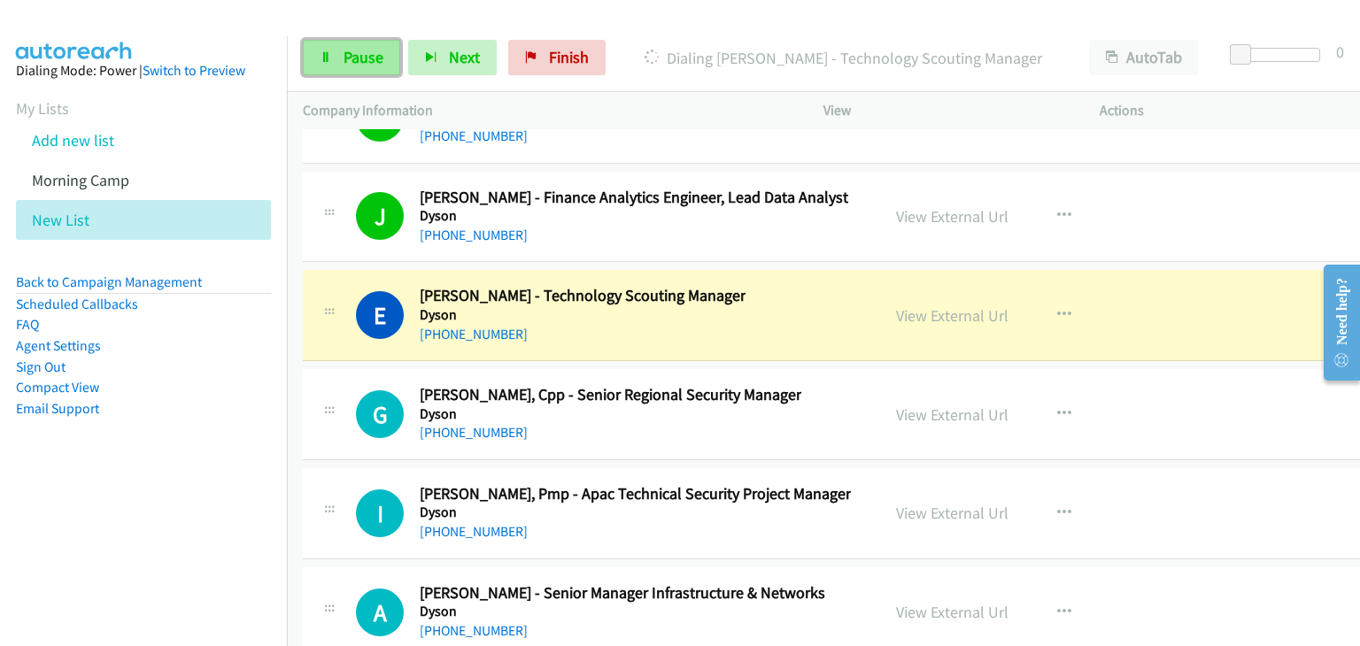
click at [336, 51] on link "Pause" at bounding box center [351, 57] width 97 height 35
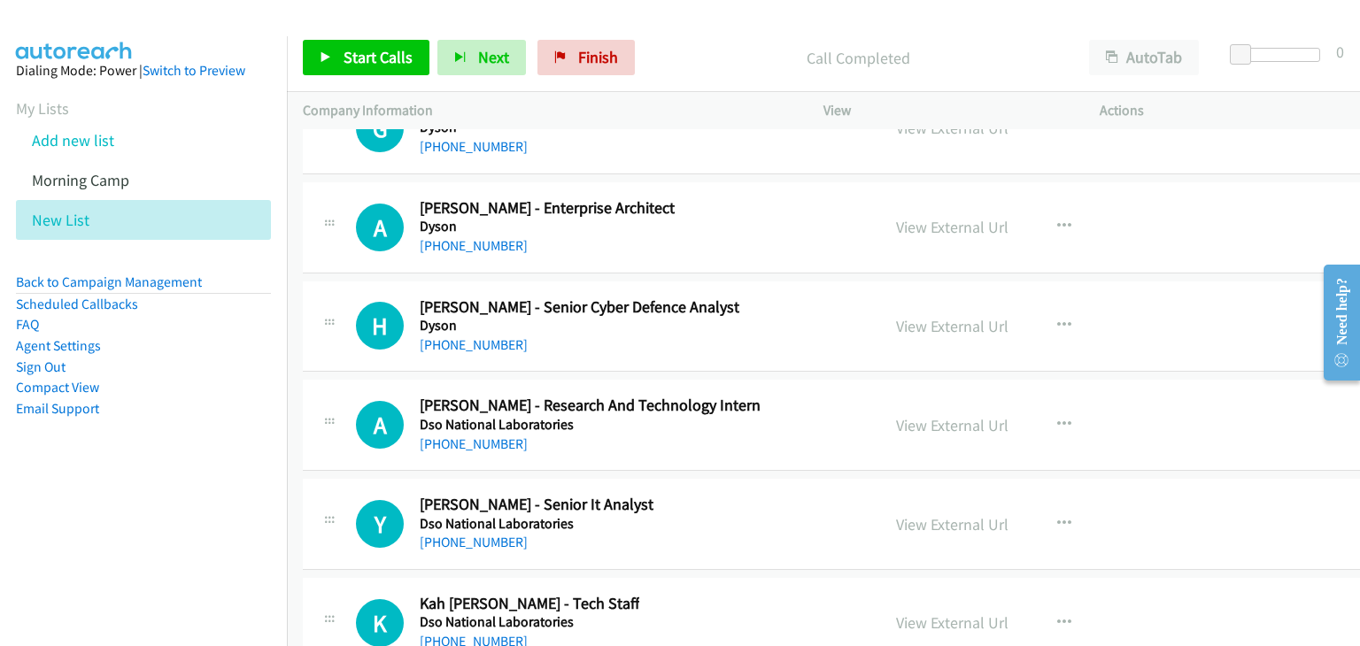
scroll to position [31617, 0]
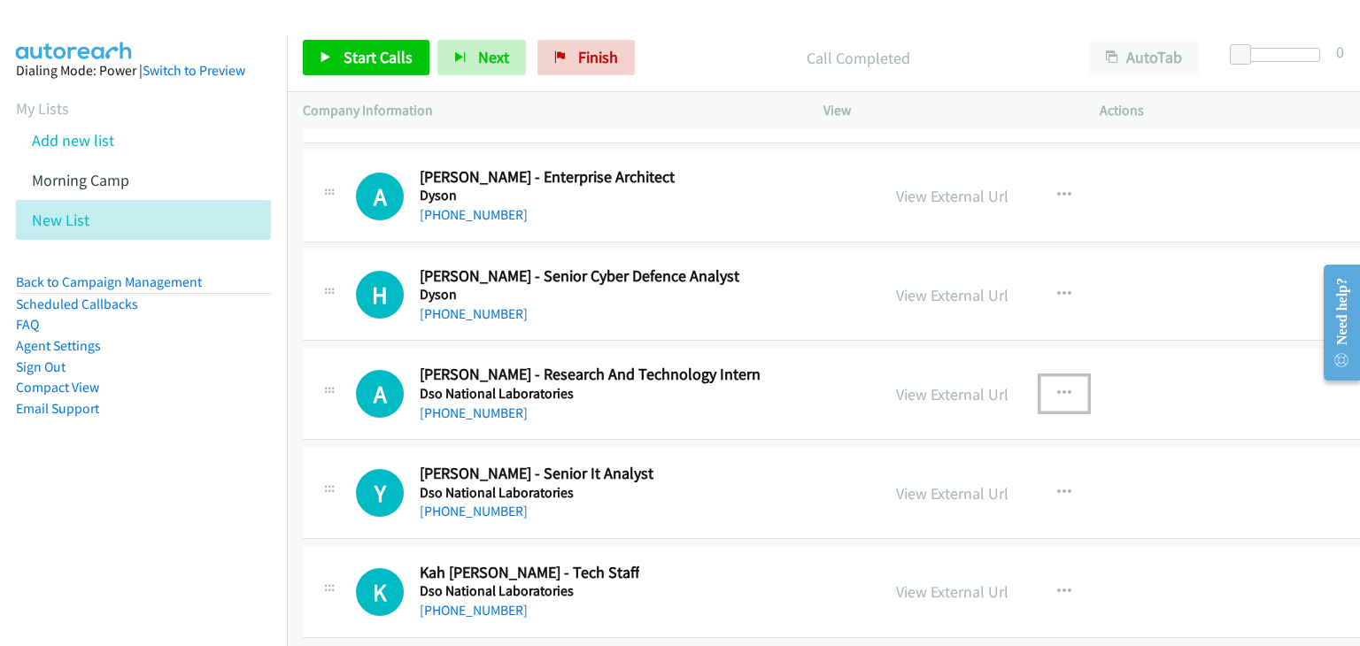
click at [1042, 376] on button "button" at bounding box center [1064, 393] width 48 height 35
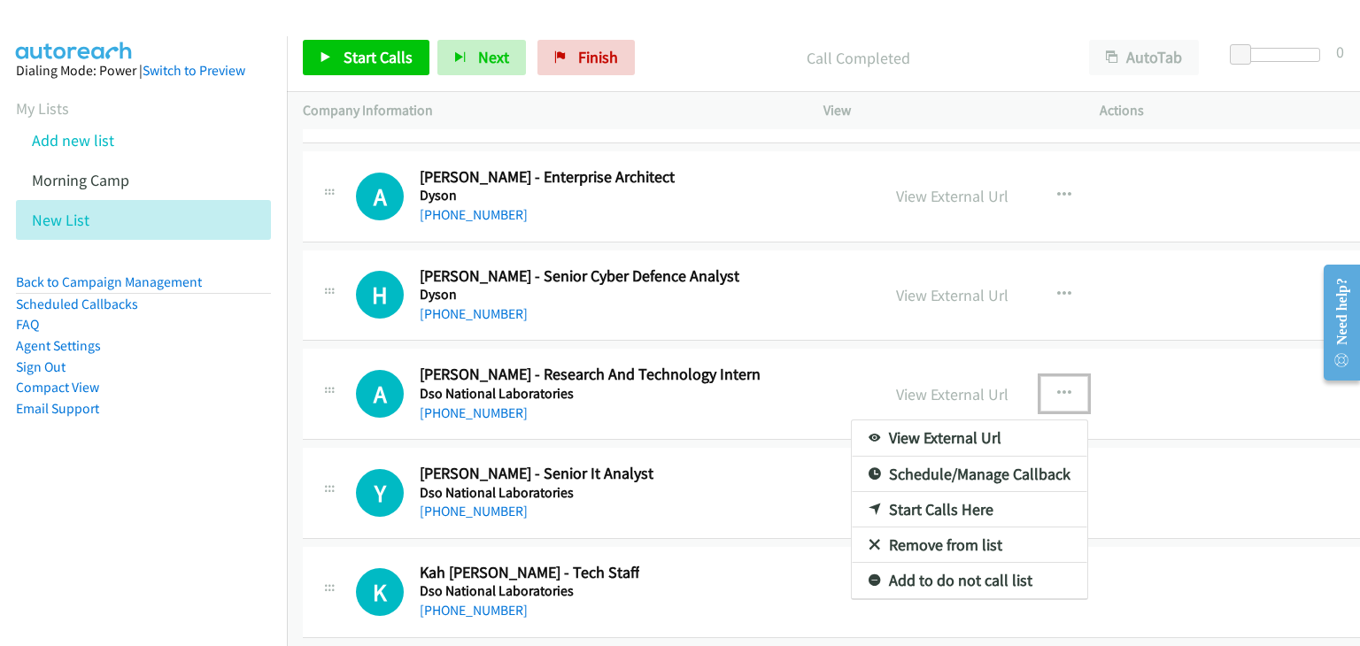
click at [915, 492] on link "Start Calls Here" at bounding box center [969, 509] width 235 height 35
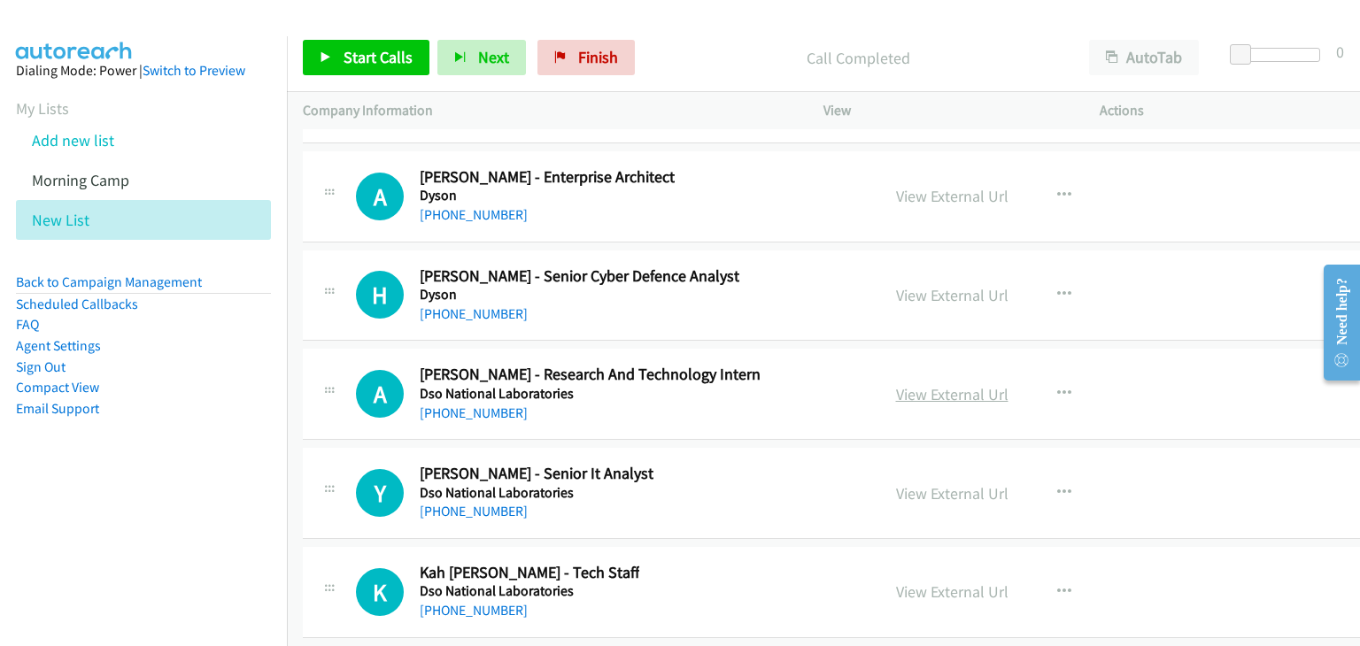
drag, startPoint x: 930, startPoint y: 330, endPoint x: 898, endPoint y: 330, distance: 31.9
click at [1043, 376] on button "button" at bounding box center [1064, 393] width 48 height 35
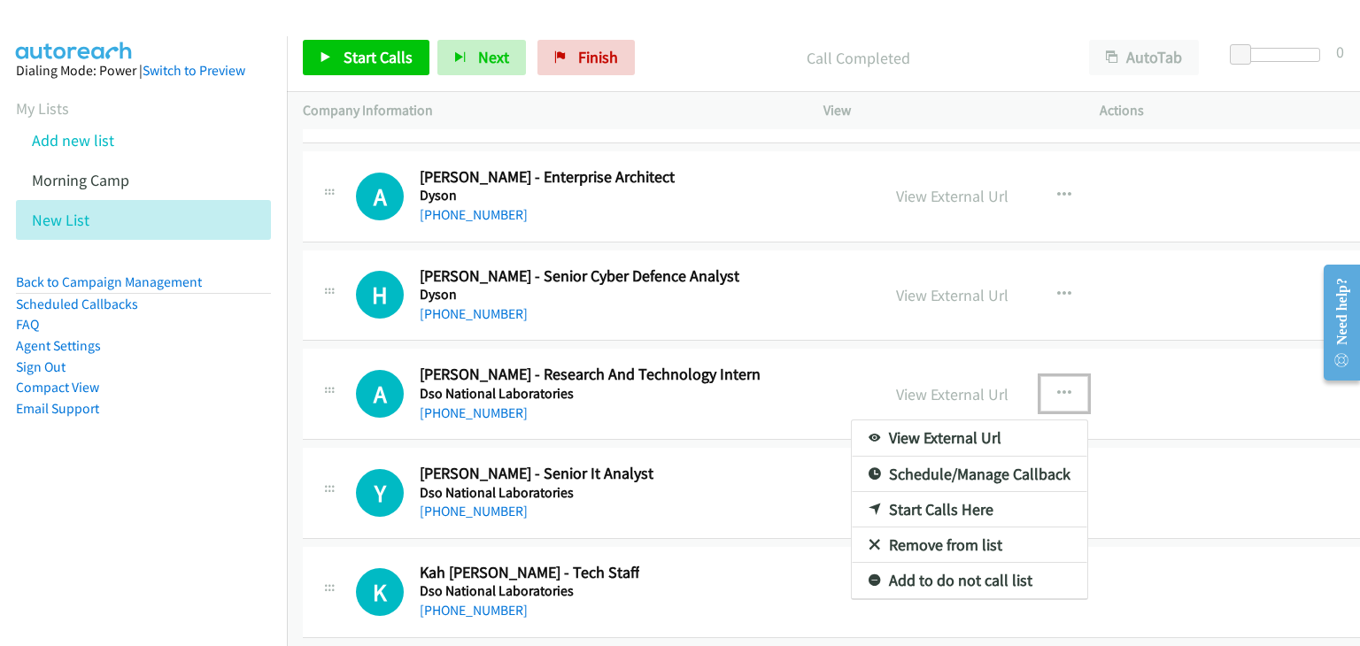
click at [896, 492] on link "Start Calls Here" at bounding box center [969, 509] width 235 height 35
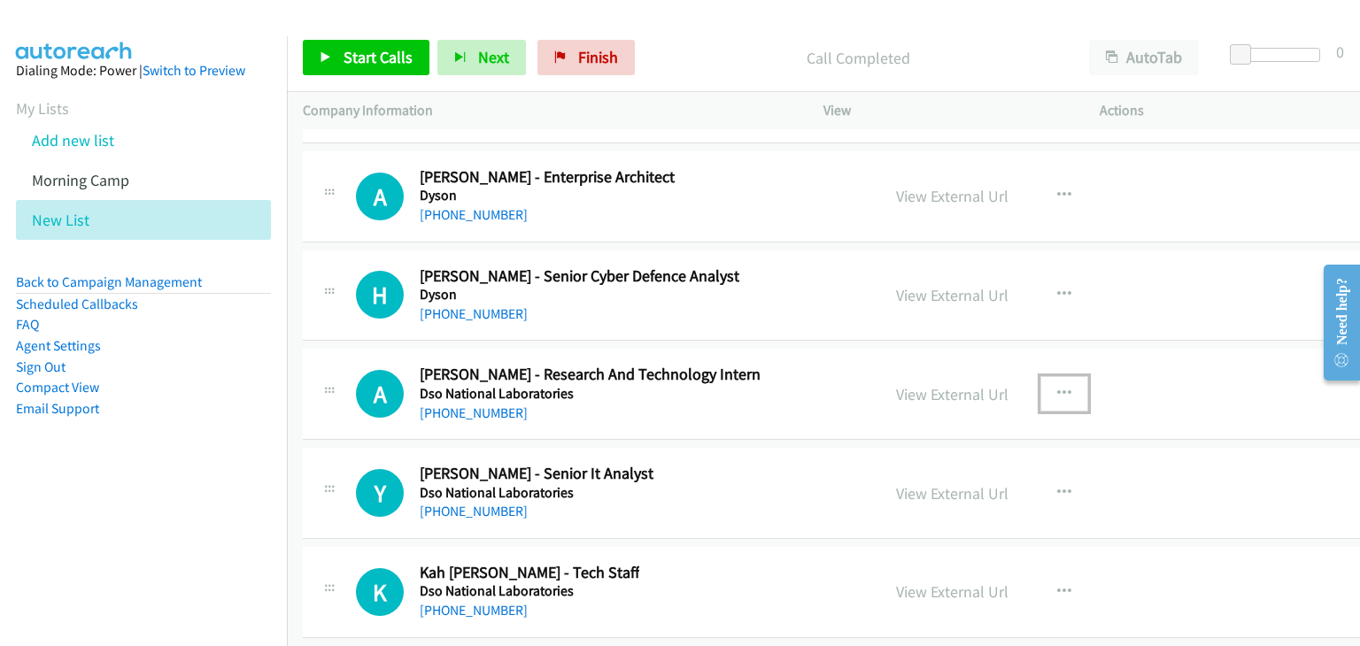
drag, startPoint x: 1032, startPoint y: 334, endPoint x: 1023, endPoint y: 336, distance: 9.2
click at [1057, 387] on icon "button" at bounding box center [1064, 394] width 14 height 14
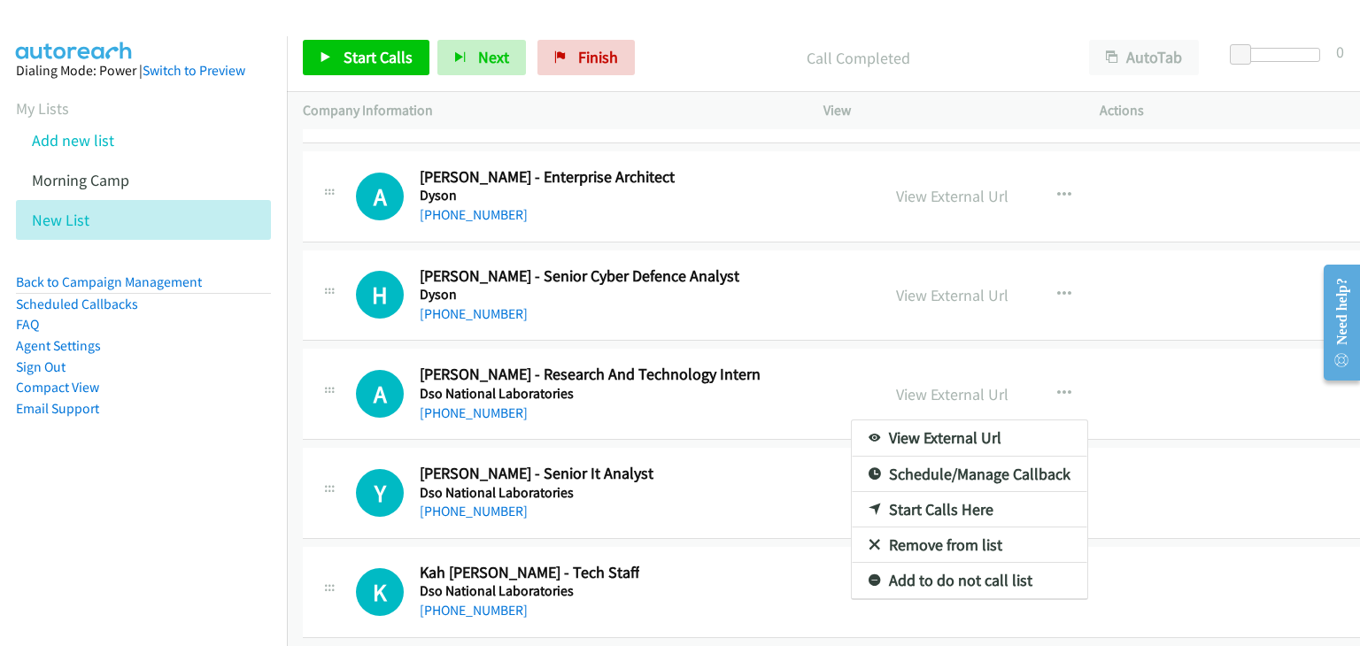
click at [376, 54] on div at bounding box center [680, 323] width 1360 height 646
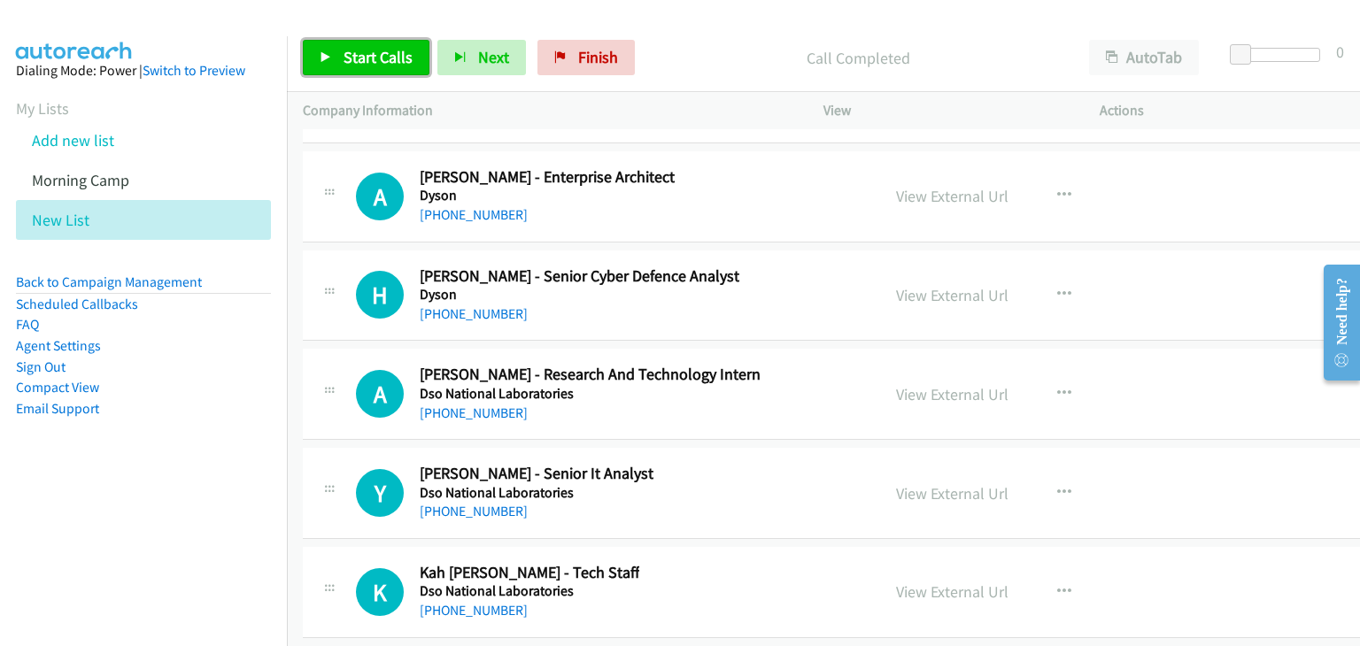
click at [324, 61] on icon at bounding box center [326, 58] width 12 height 12
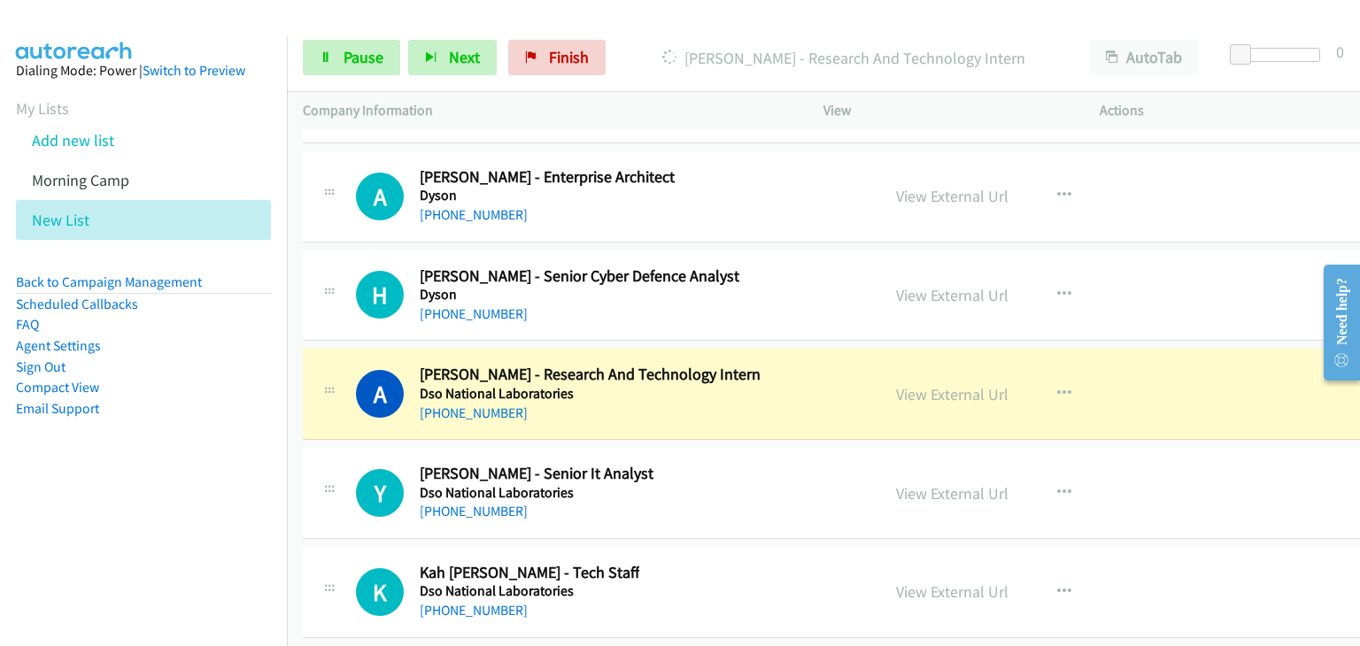
scroll to position [31706, 0]
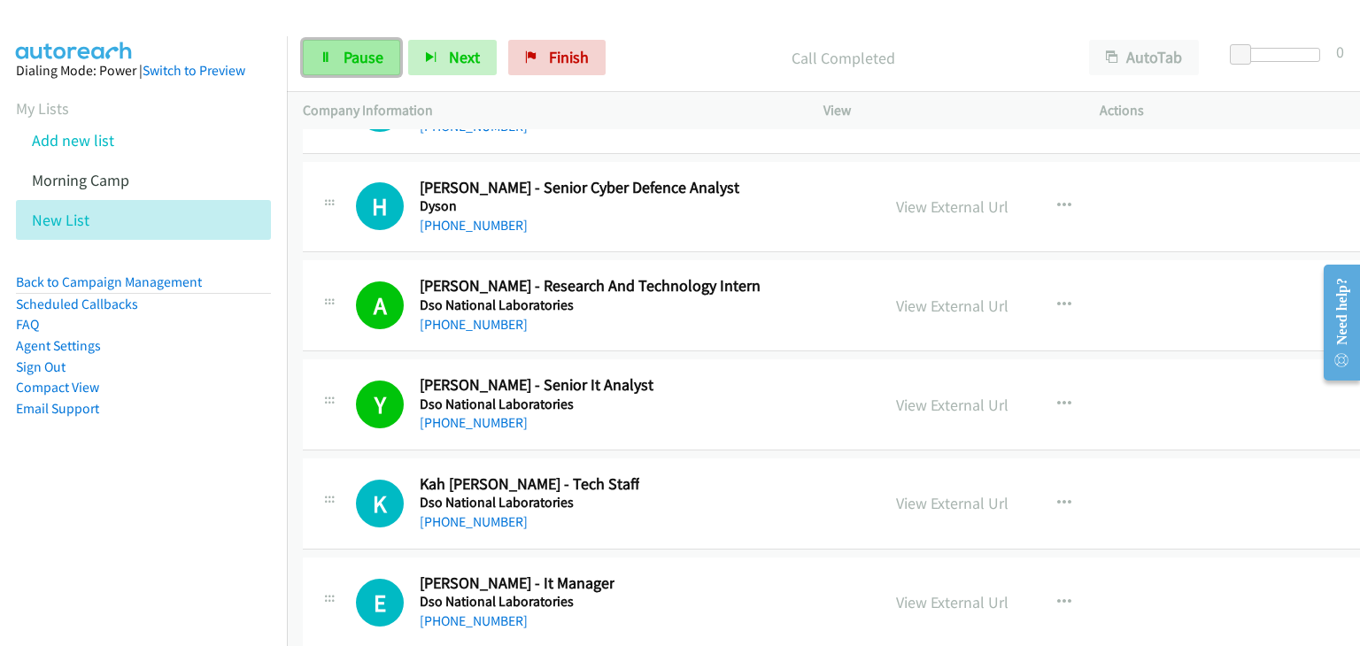
click at [333, 72] on link "Pause" at bounding box center [351, 57] width 97 height 35
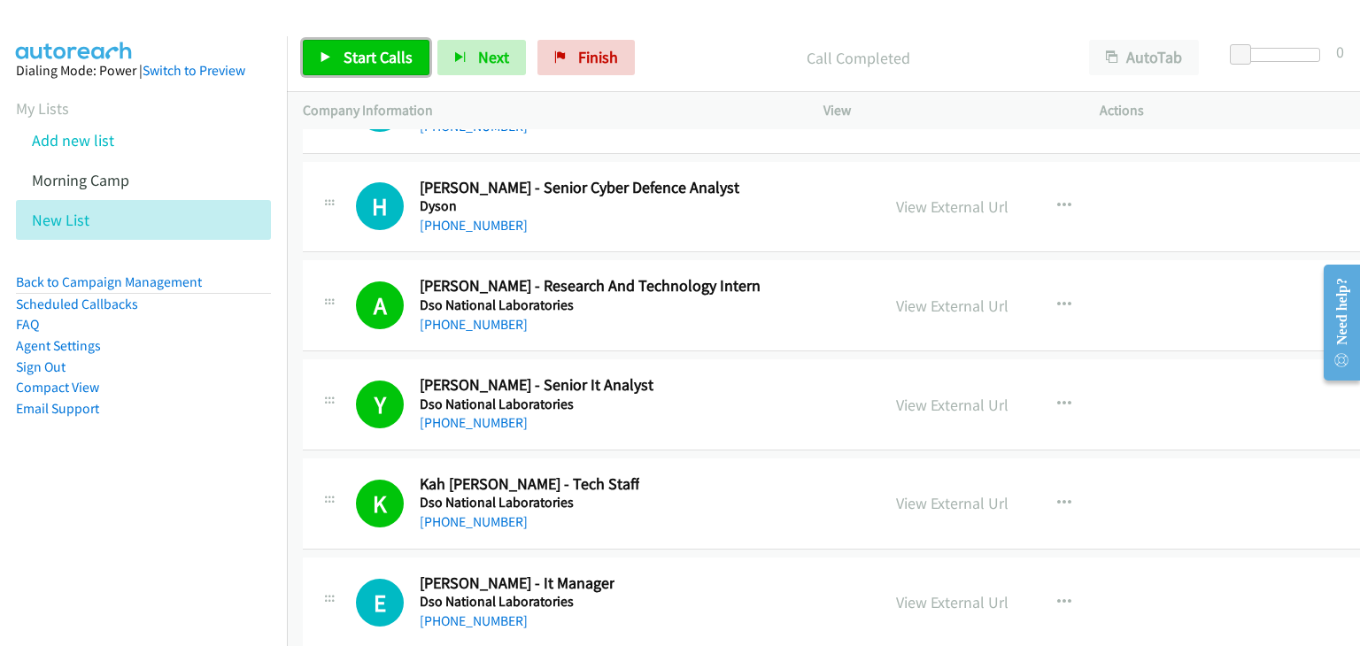
click at [348, 52] on span "Start Calls" at bounding box center [378, 57] width 69 height 20
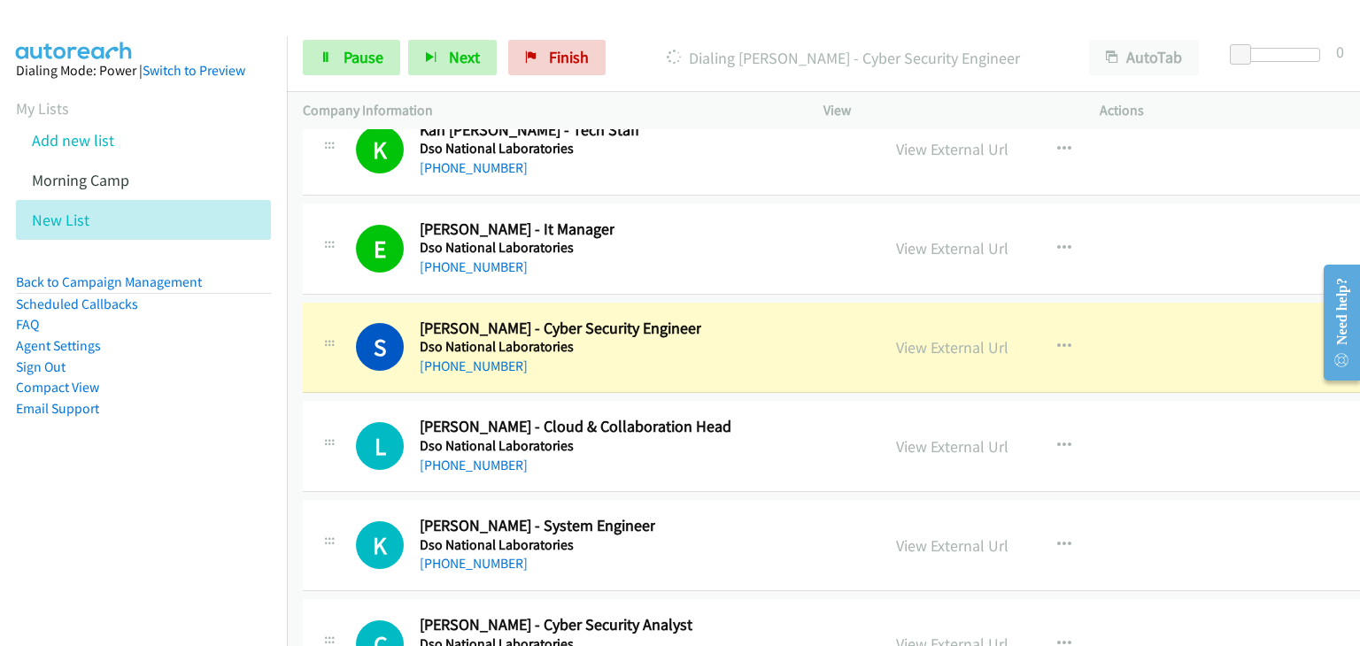
scroll to position [32060, 0]
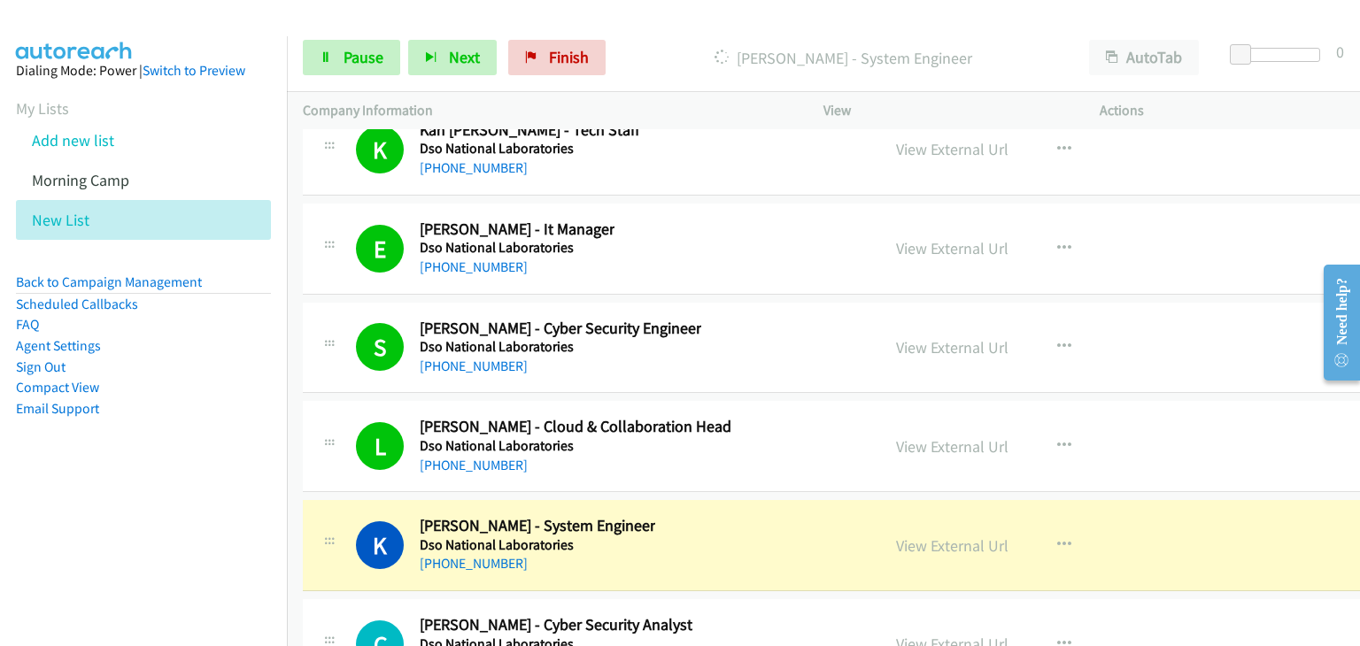
drag, startPoint x: 1128, startPoint y: 518, endPoint x: 984, endPoint y: 401, distance: 185.7
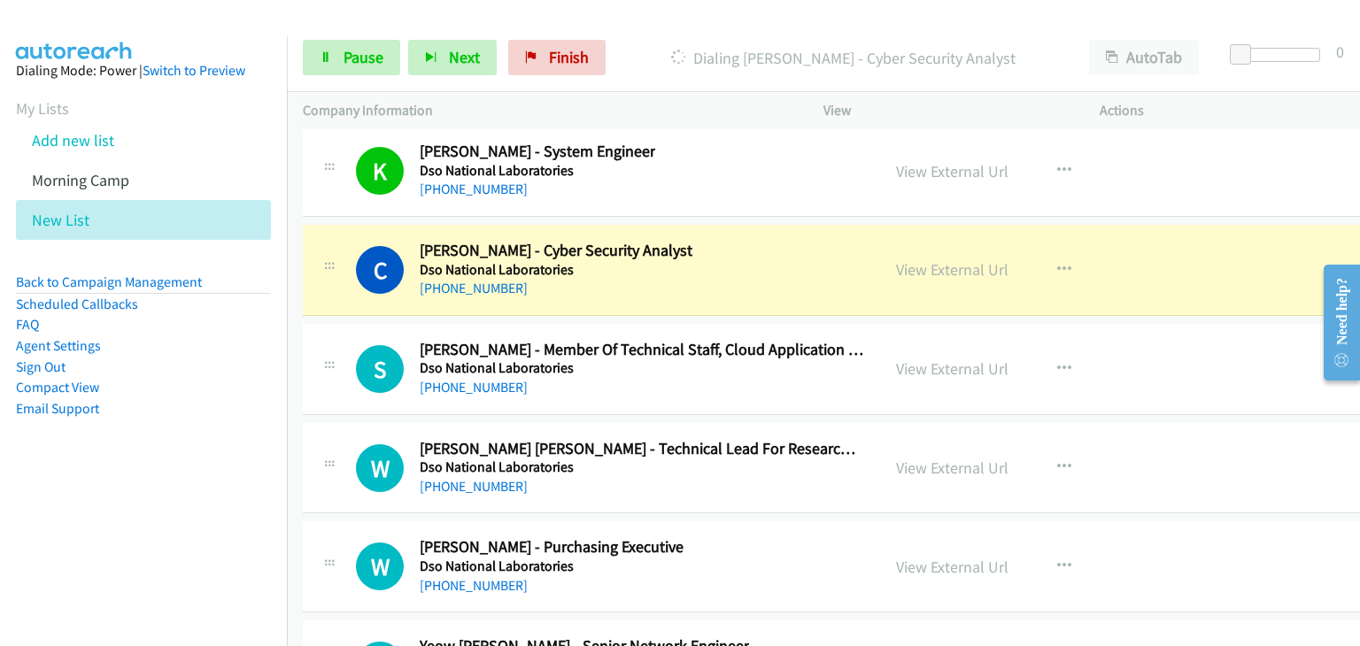
scroll to position [32414, 0]
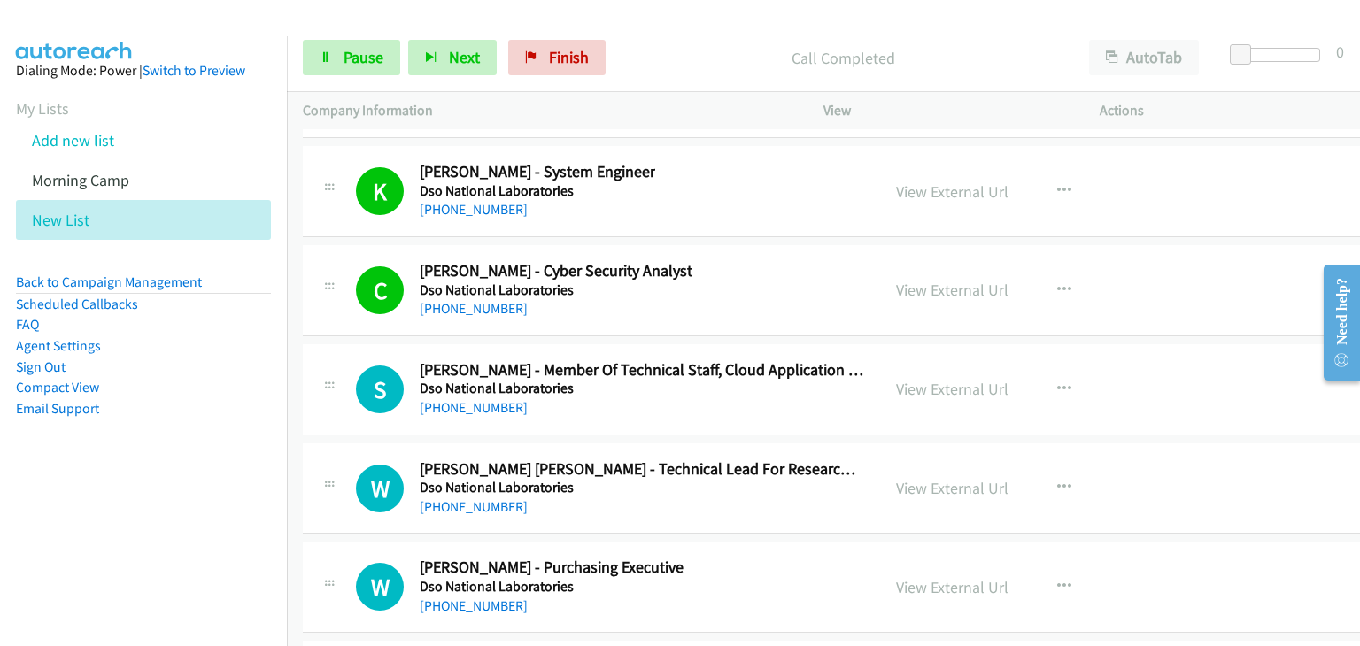
click at [1129, 459] on div "View External Url View External Url Schedule/Manage Callback Start Calls Here R…" at bounding box center [1032, 488] width 305 height 58
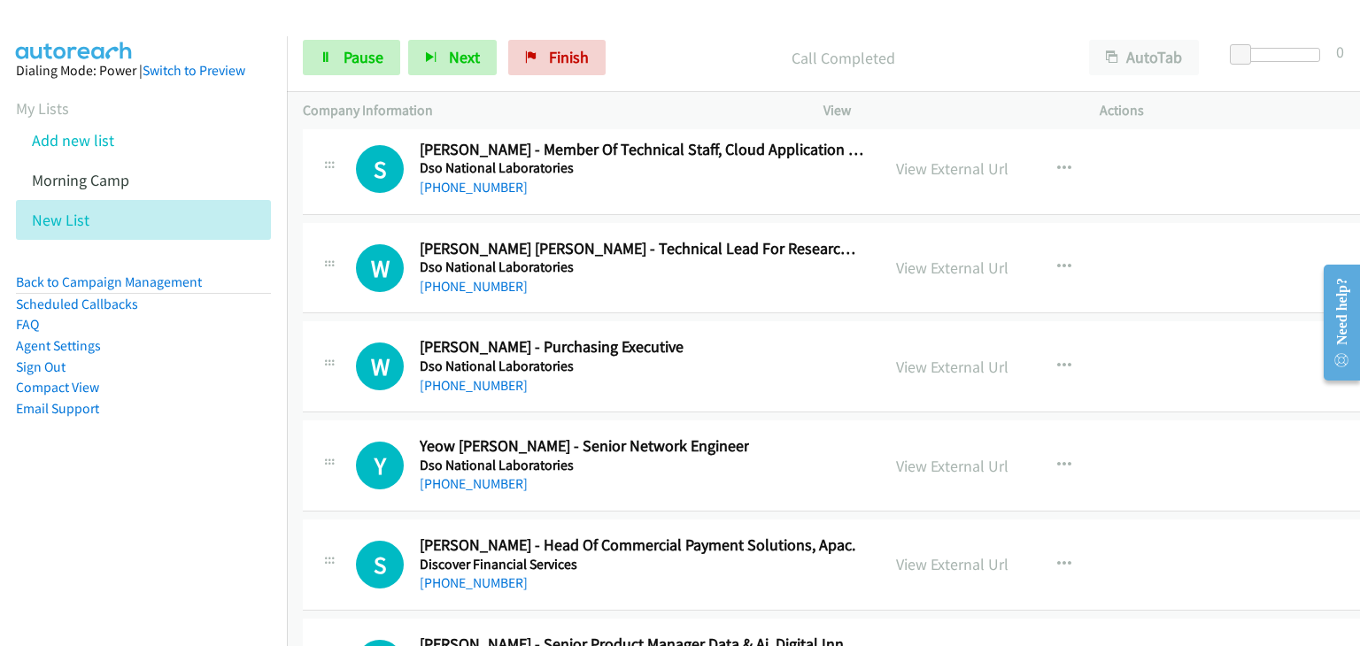
scroll to position [32591, 0]
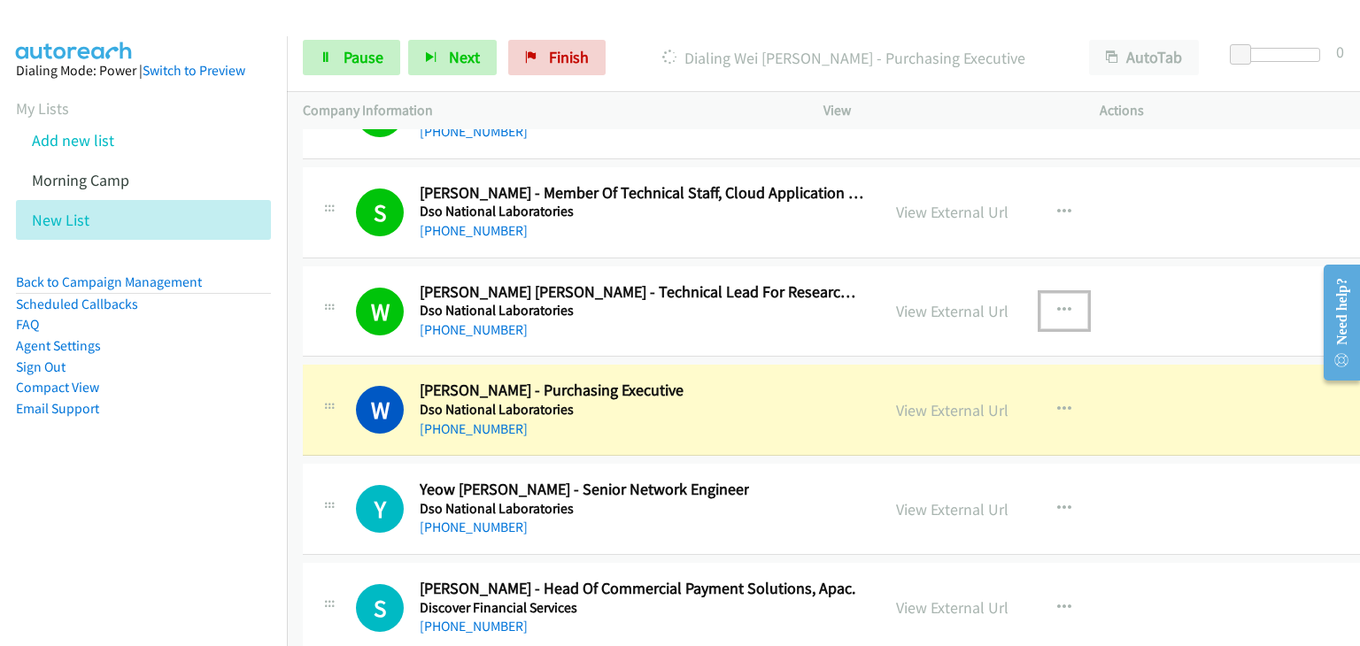
click at [1057, 304] on icon "button" at bounding box center [1064, 311] width 14 height 14
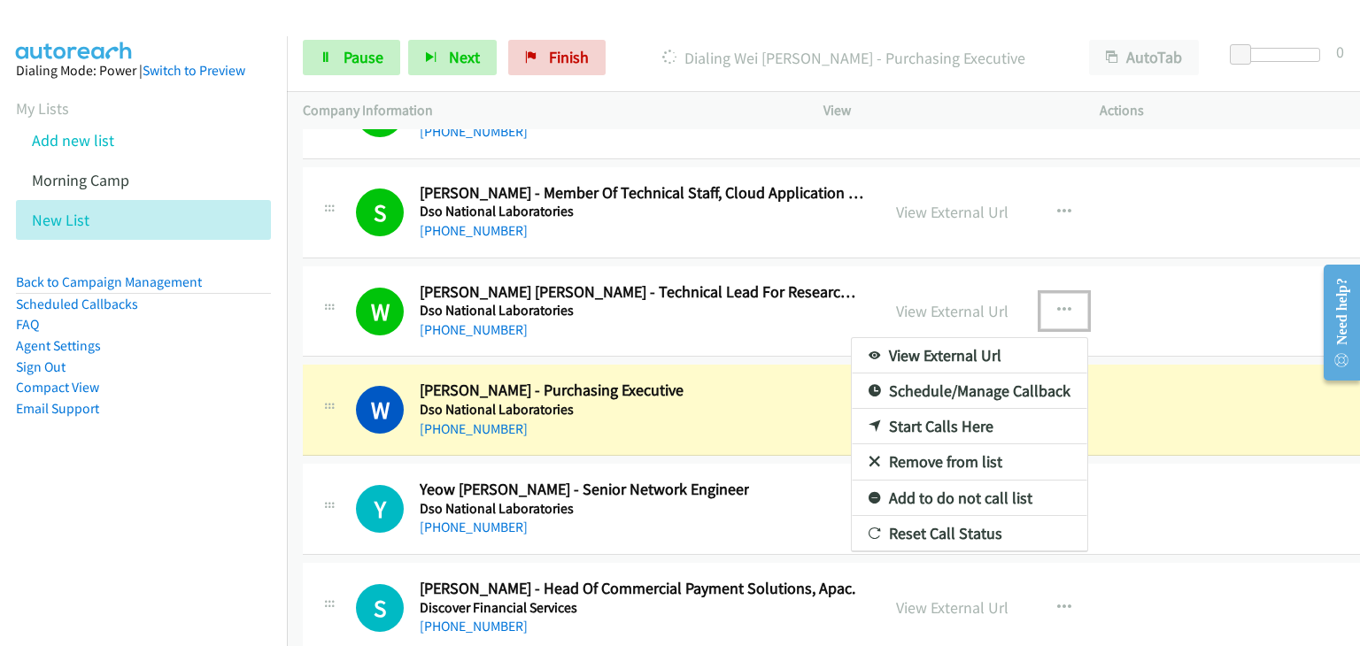
click at [888, 444] on link "Remove from list" at bounding box center [969, 461] width 235 height 35
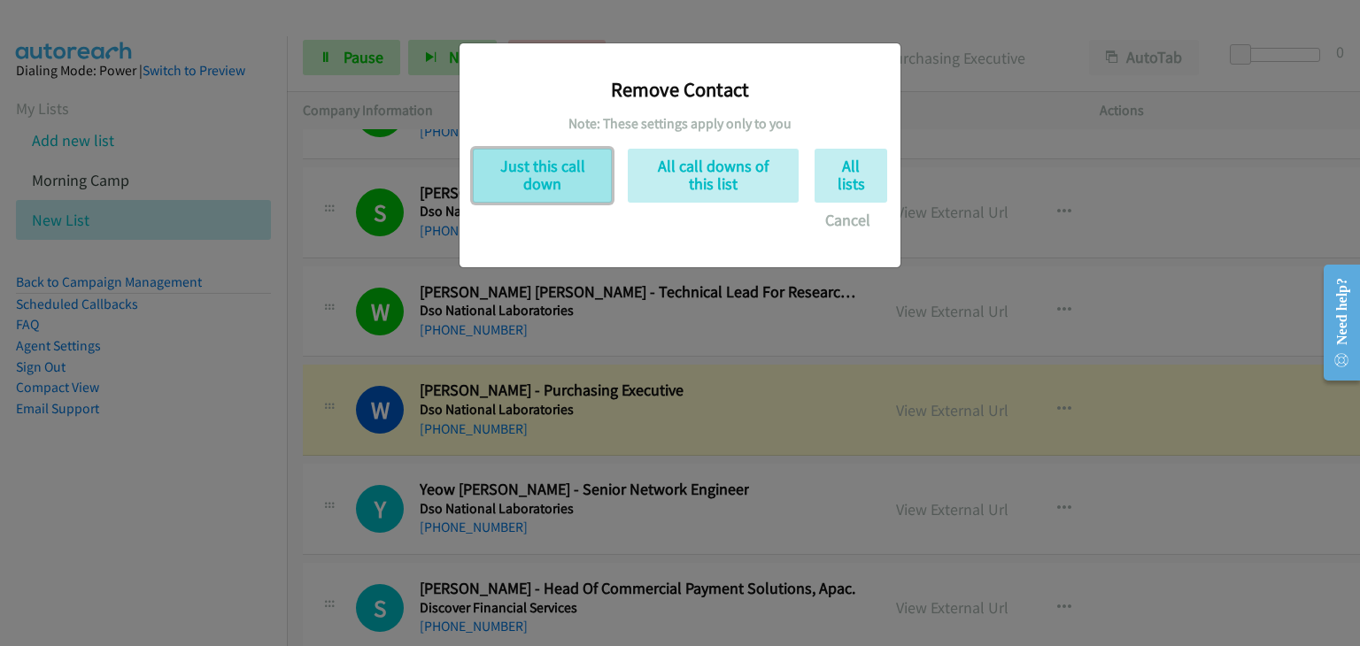
click at [533, 186] on button "Just this call down" at bounding box center [542, 176] width 139 height 54
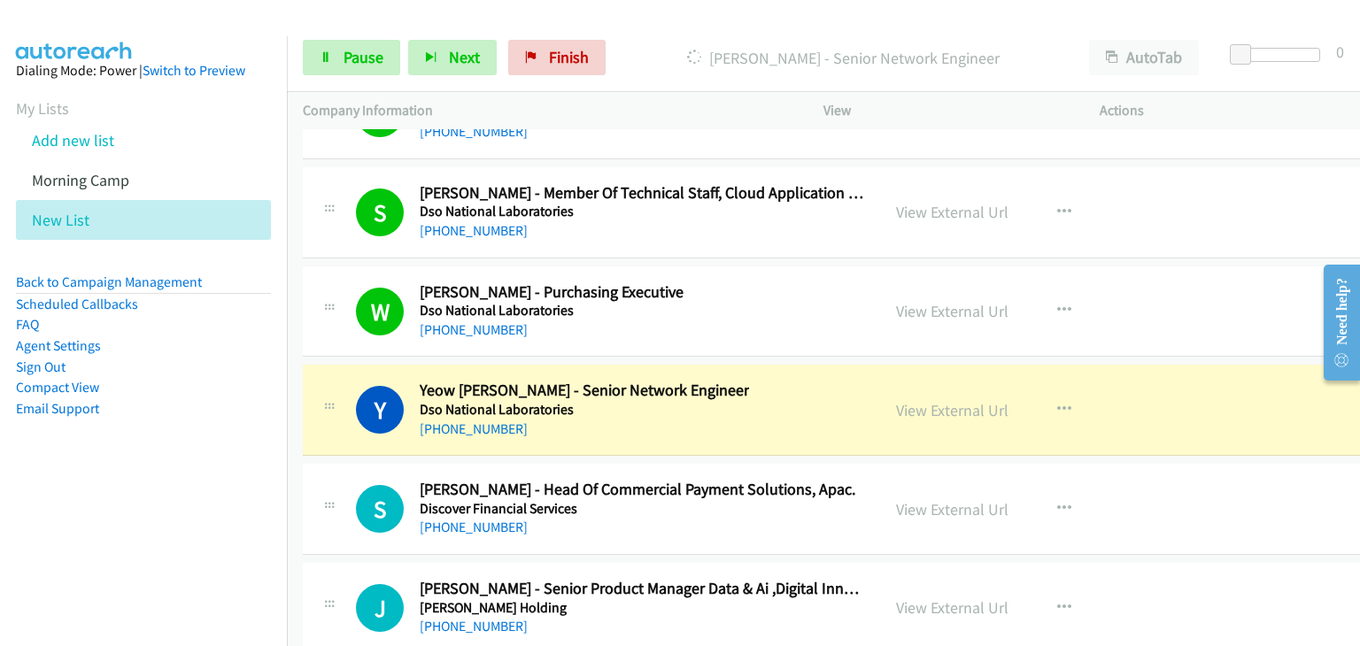
click at [1164, 464] on div "S Callback Scheduled Sabrina Sng - Head Of Commercial Payment Solutions, Apac. …" at bounding box center [848, 509] width 1090 height 91
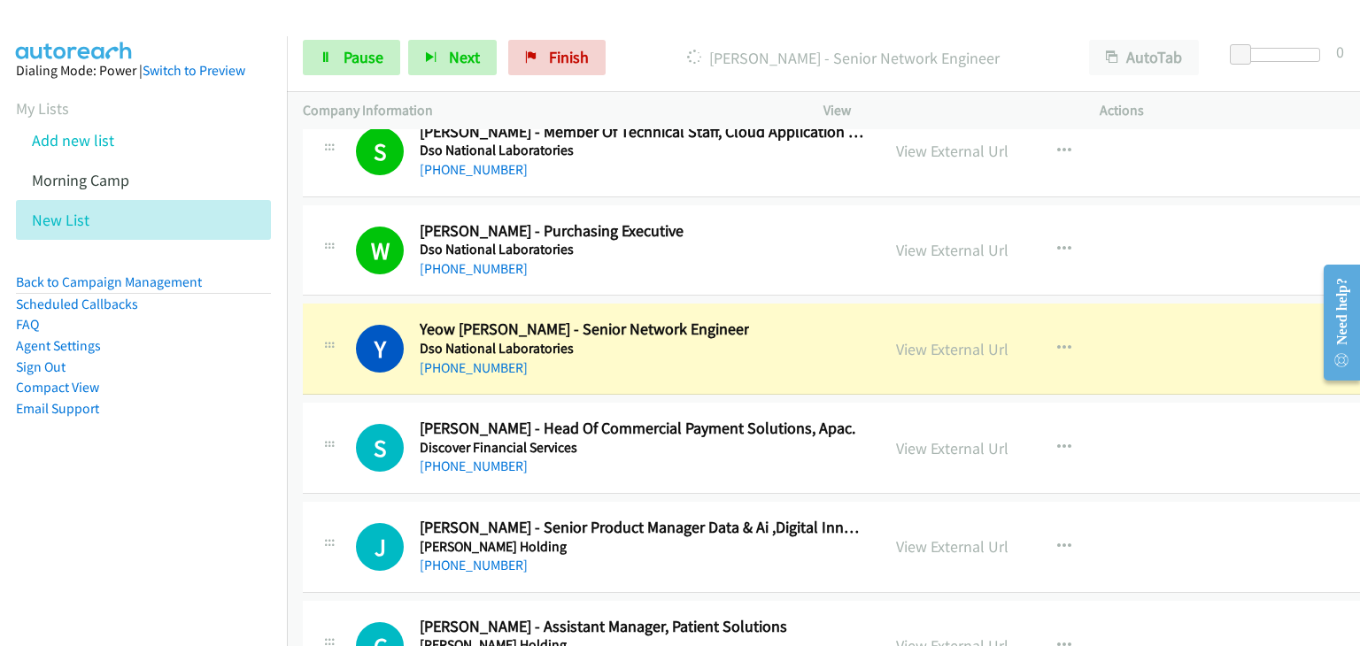
scroll to position [32679, 0]
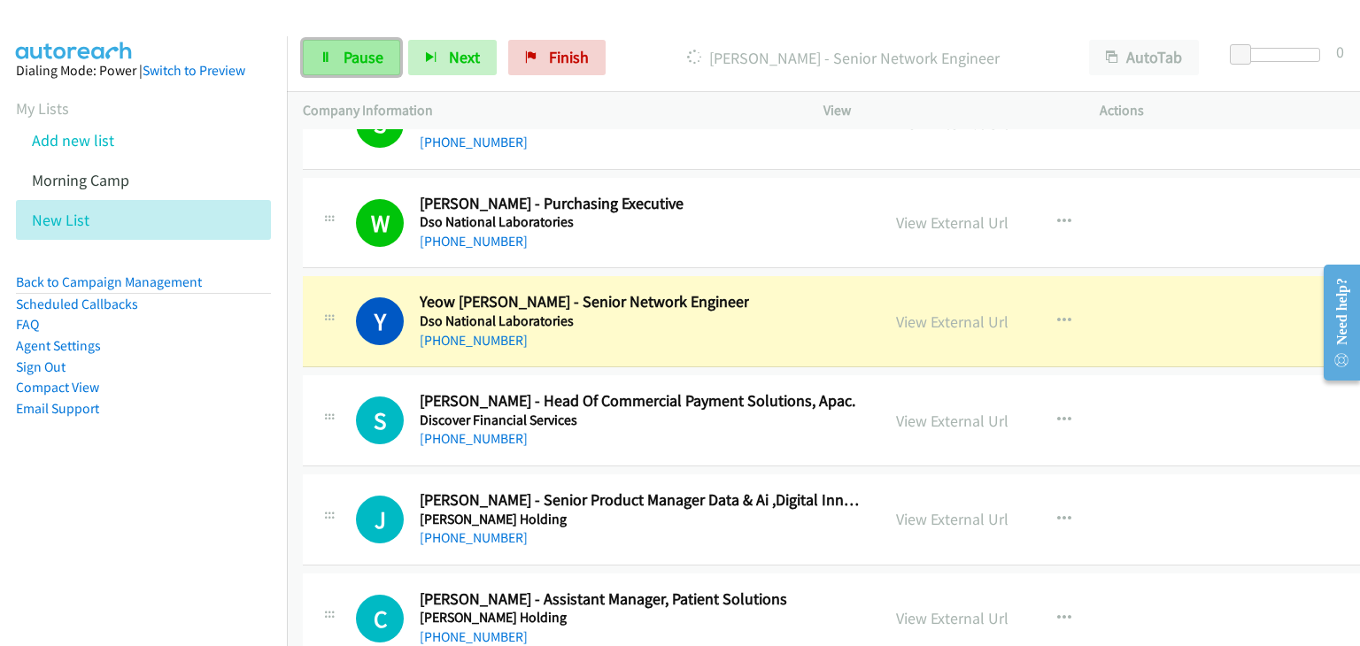
click at [336, 70] on link "Pause" at bounding box center [351, 57] width 97 height 35
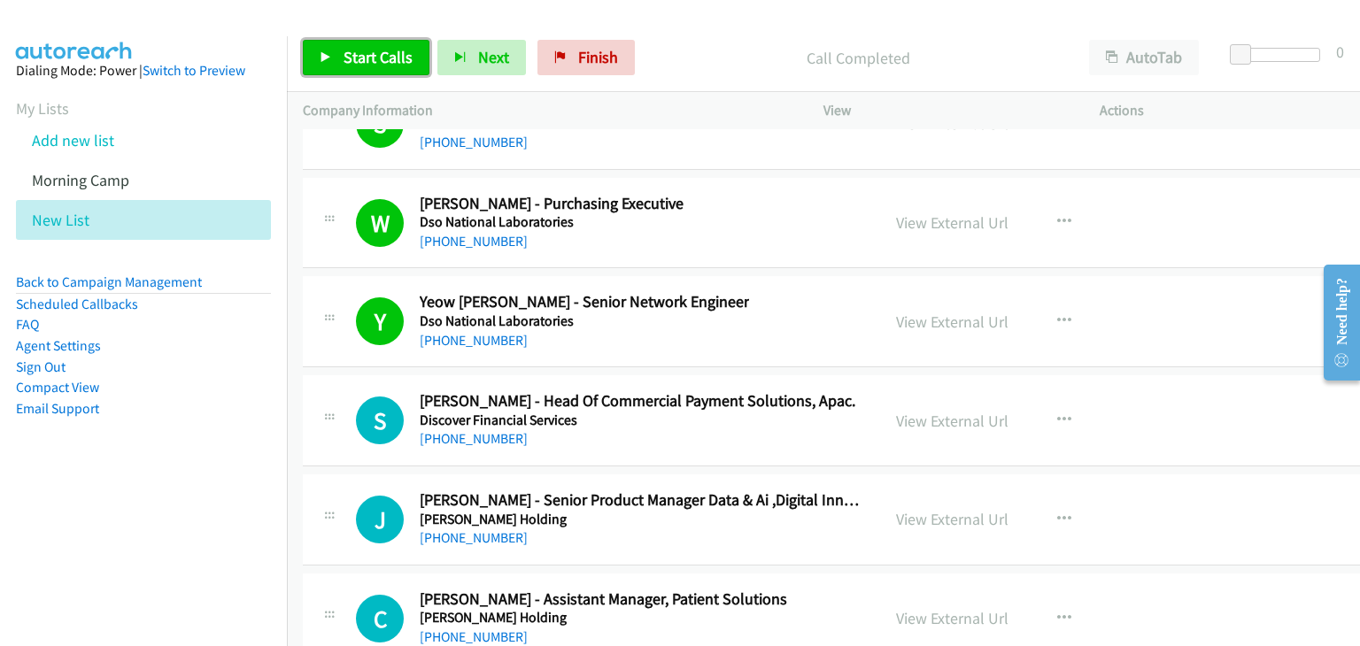
click at [371, 58] on span "Start Calls" at bounding box center [378, 57] width 69 height 20
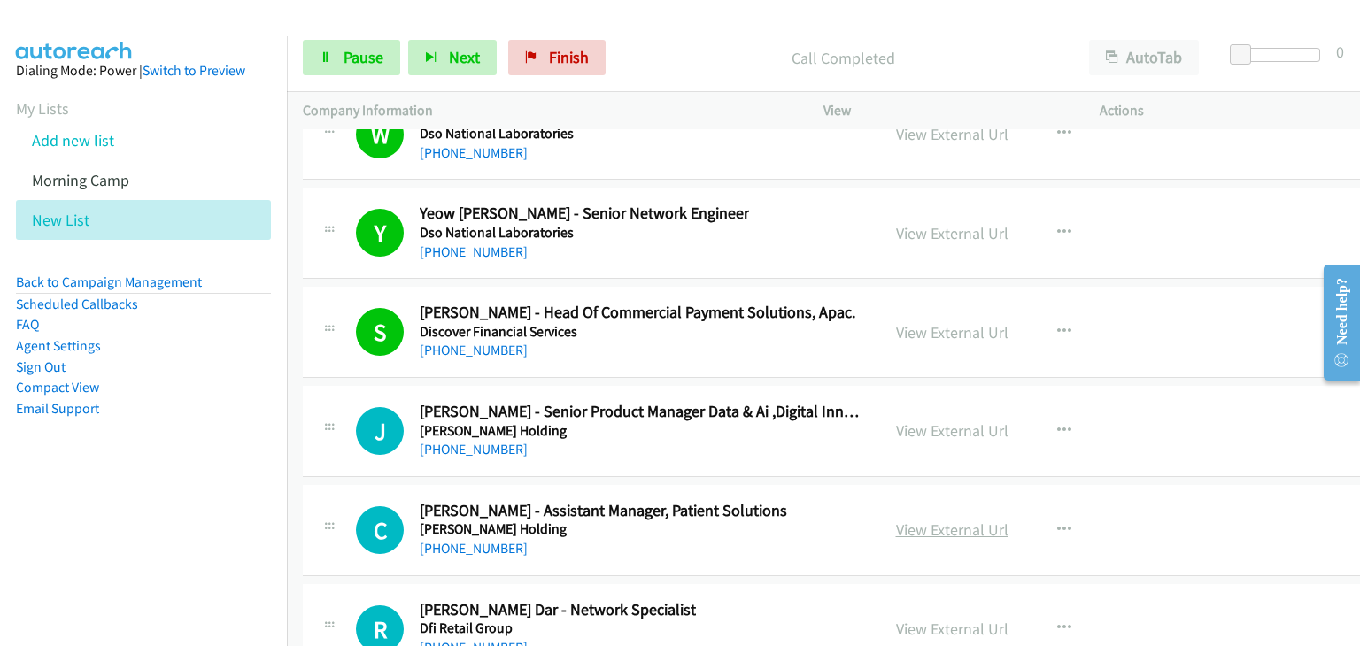
scroll to position [32945, 0]
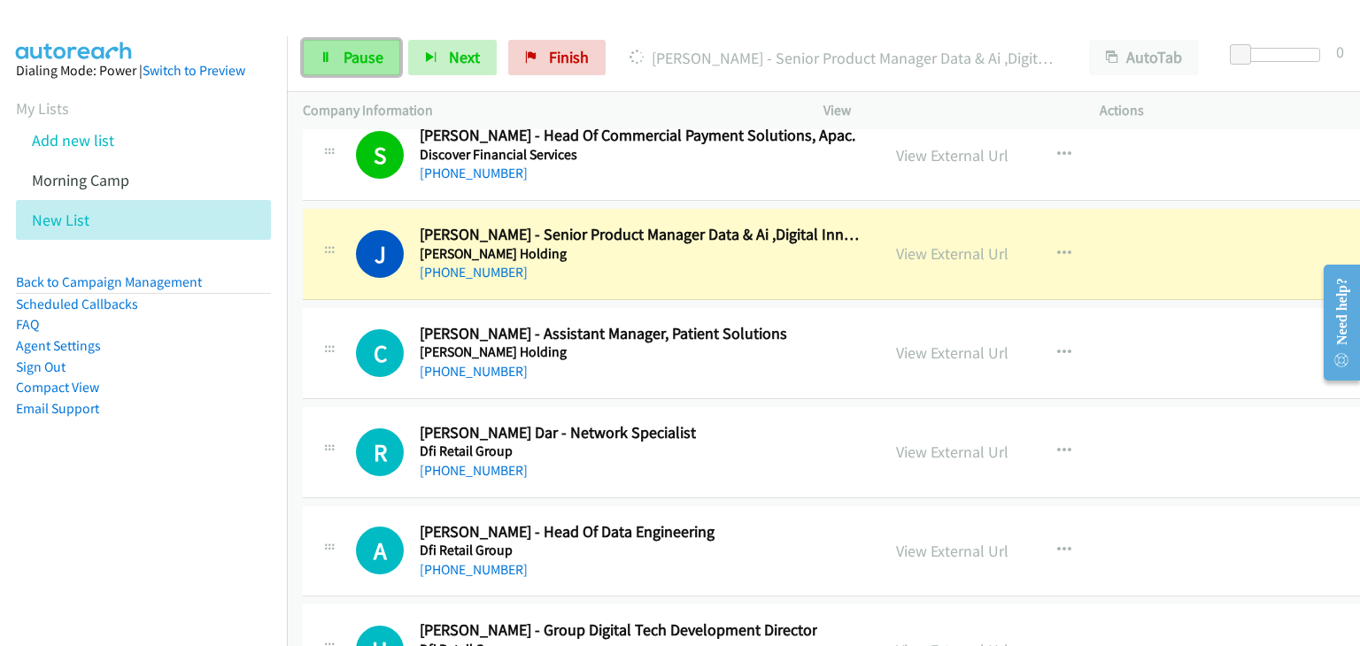
click at [354, 58] on span "Pause" at bounding box center [364, 57] width 40 height 20
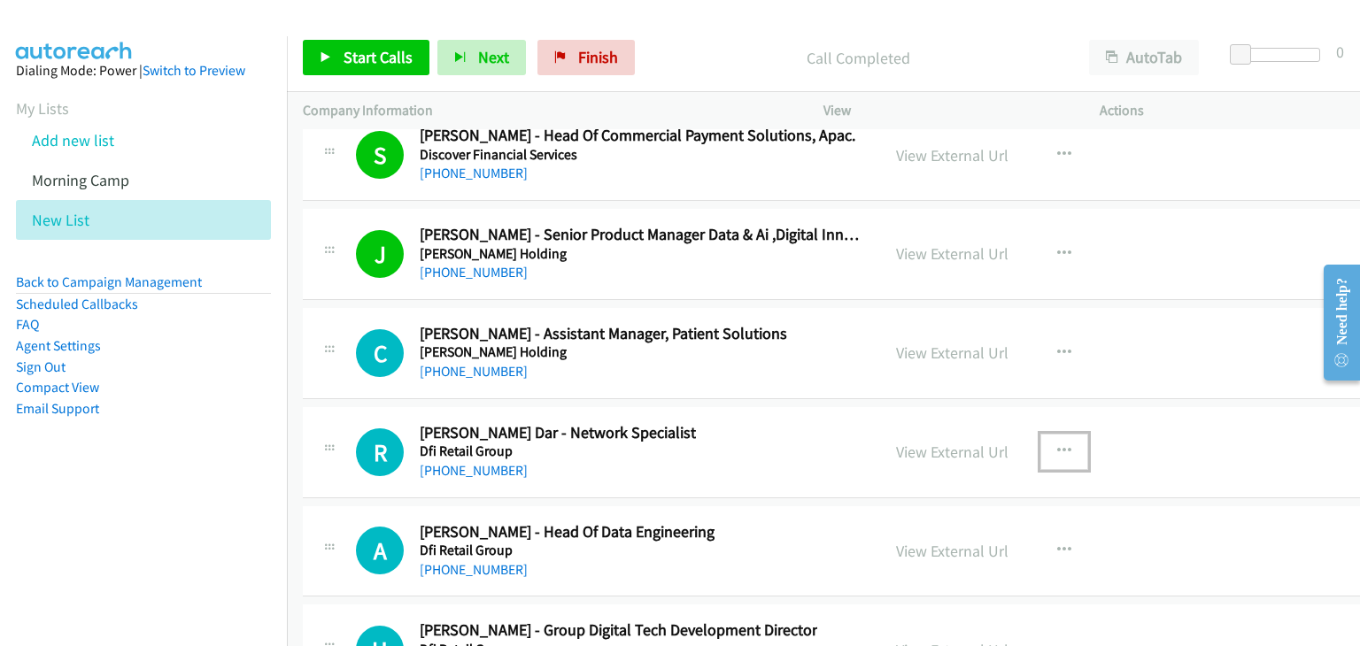
click at [1041, 434] on button "button" at bounding box center [1064, 451] width 48 height 35
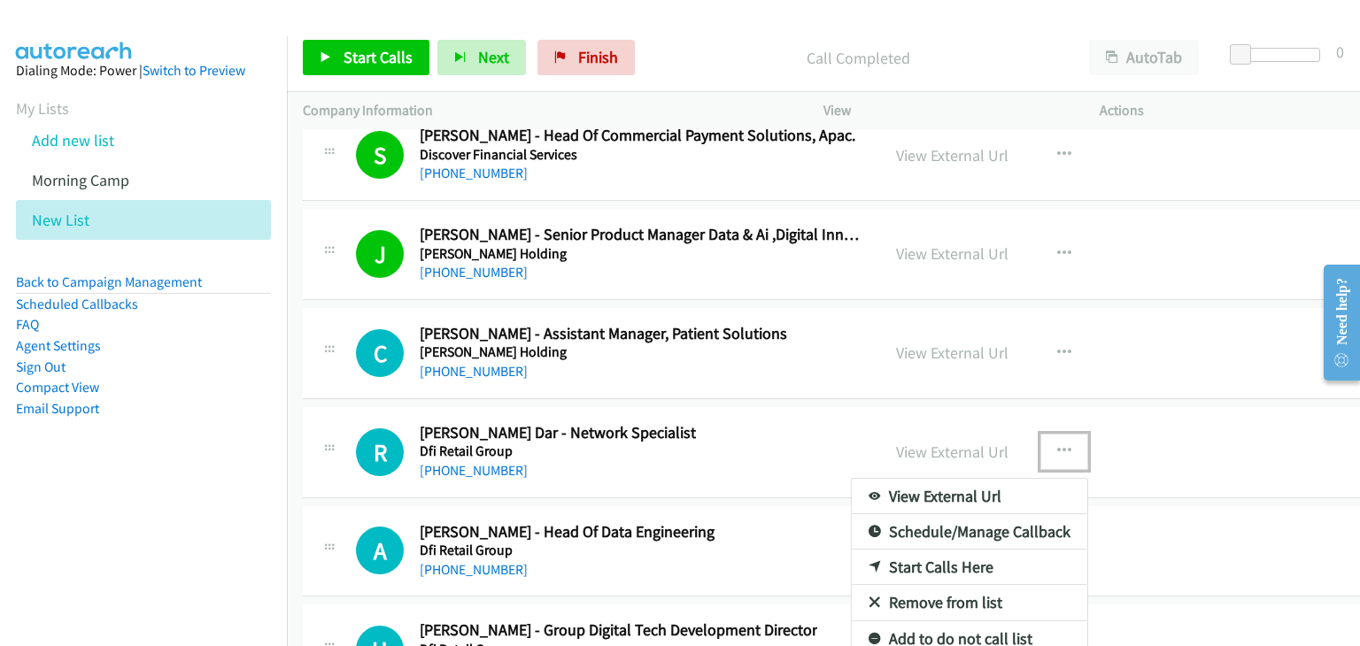
click at [896, 550] on link "Start Calls Here" at bounding box center [969, 567] width 235 height 35
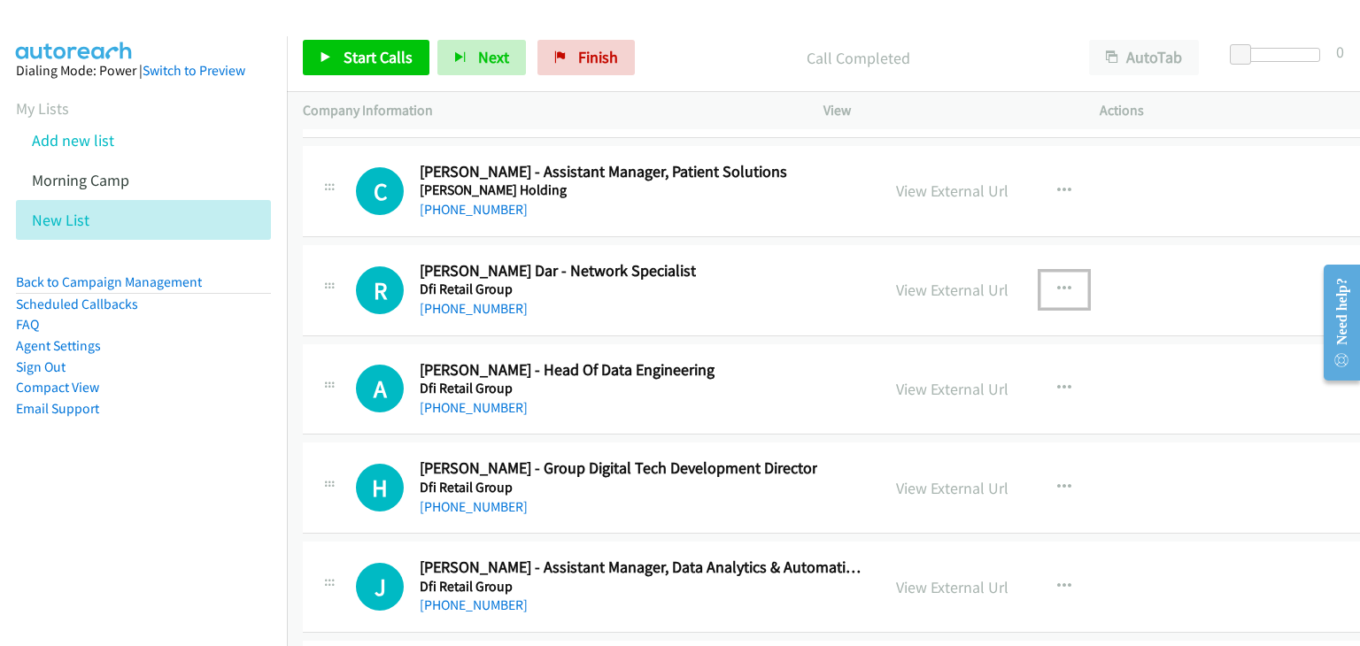
scroll to position [33122, 0]
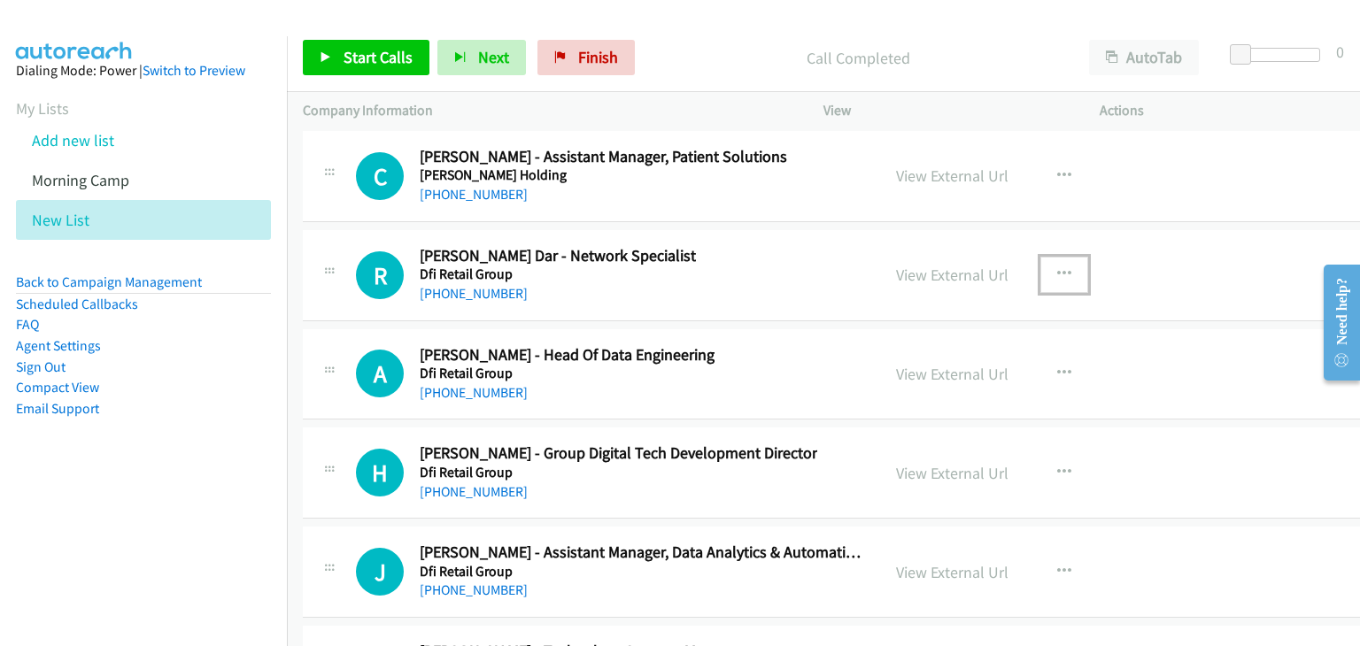
click at [1040, 257] on button "button" at bounding box center [1064, 274] width 48 height 35
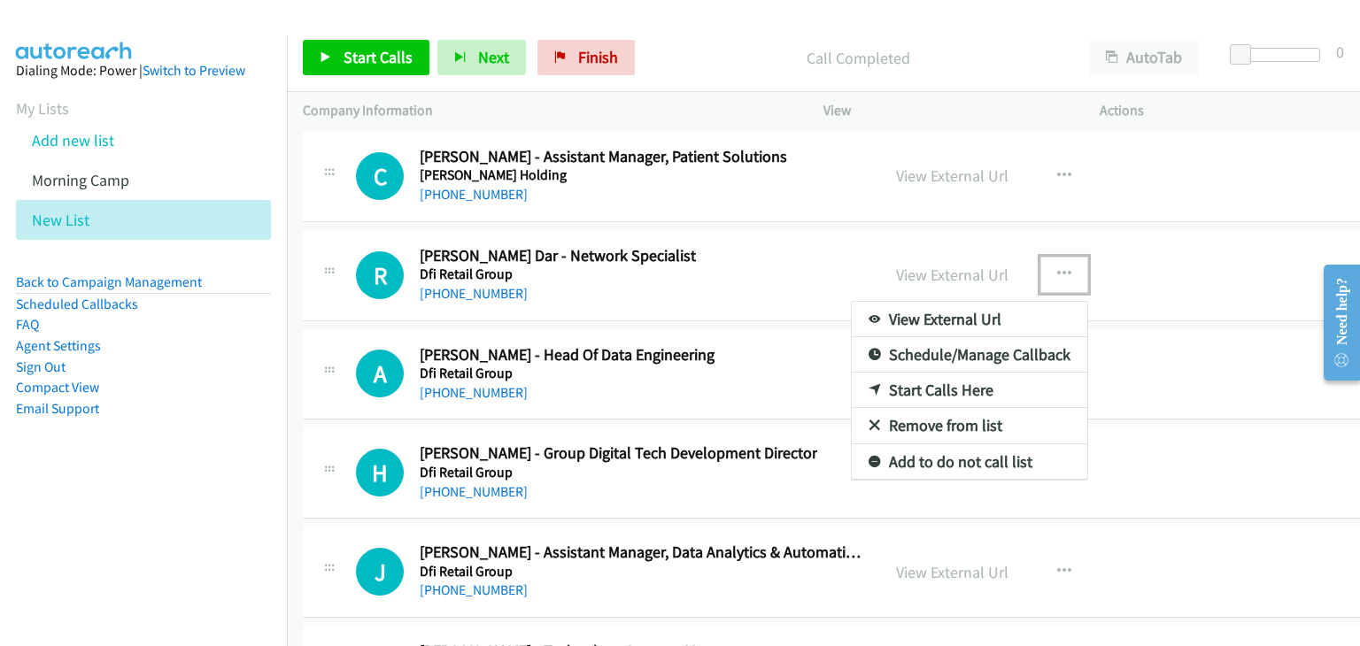
click at [950, 373] on link "Start Calls Here" at bounding box center [969, 390] width 235 height 35
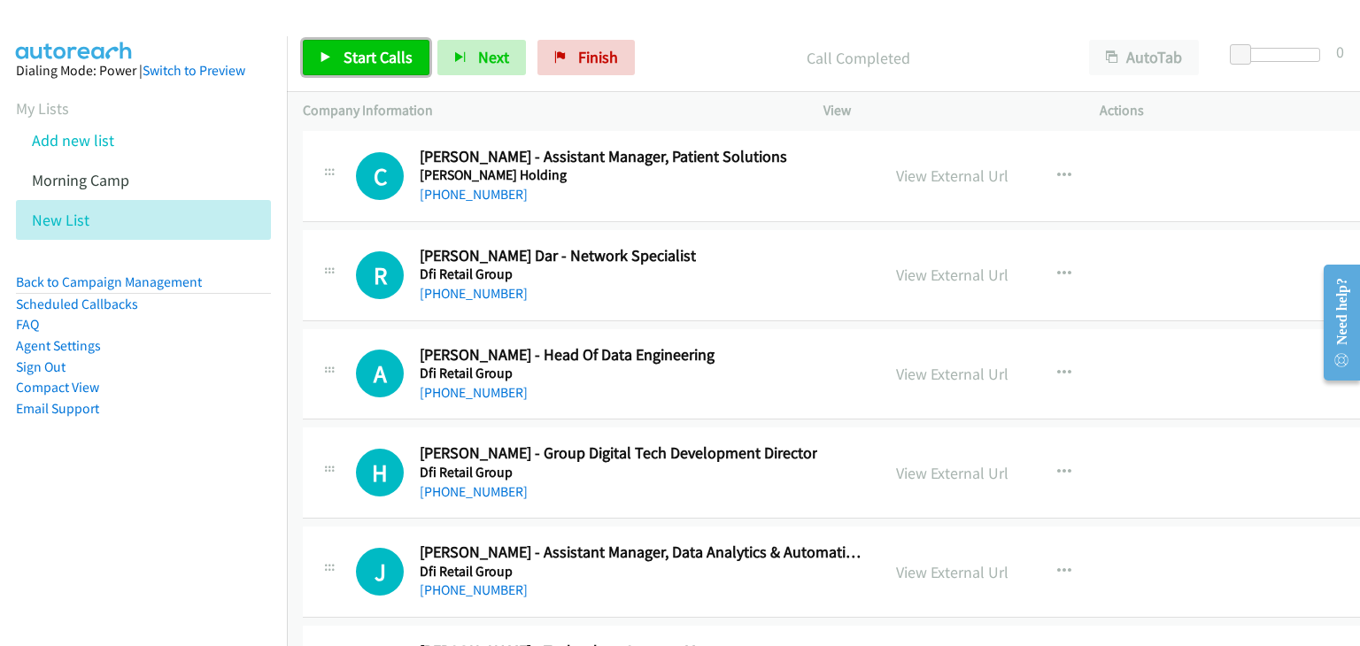
click at [361, 52] on span "Start Calls" at bounding box center [378, 57] width 69 height 20
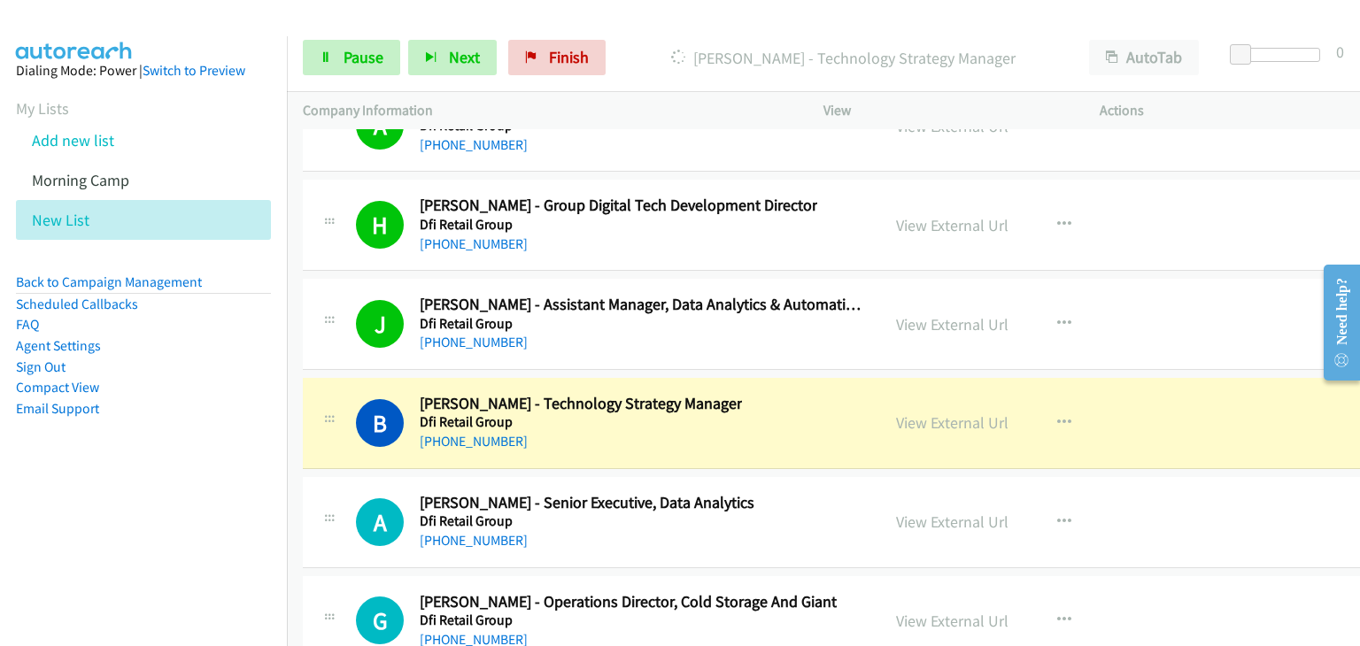
scroll to position [33476, 0]
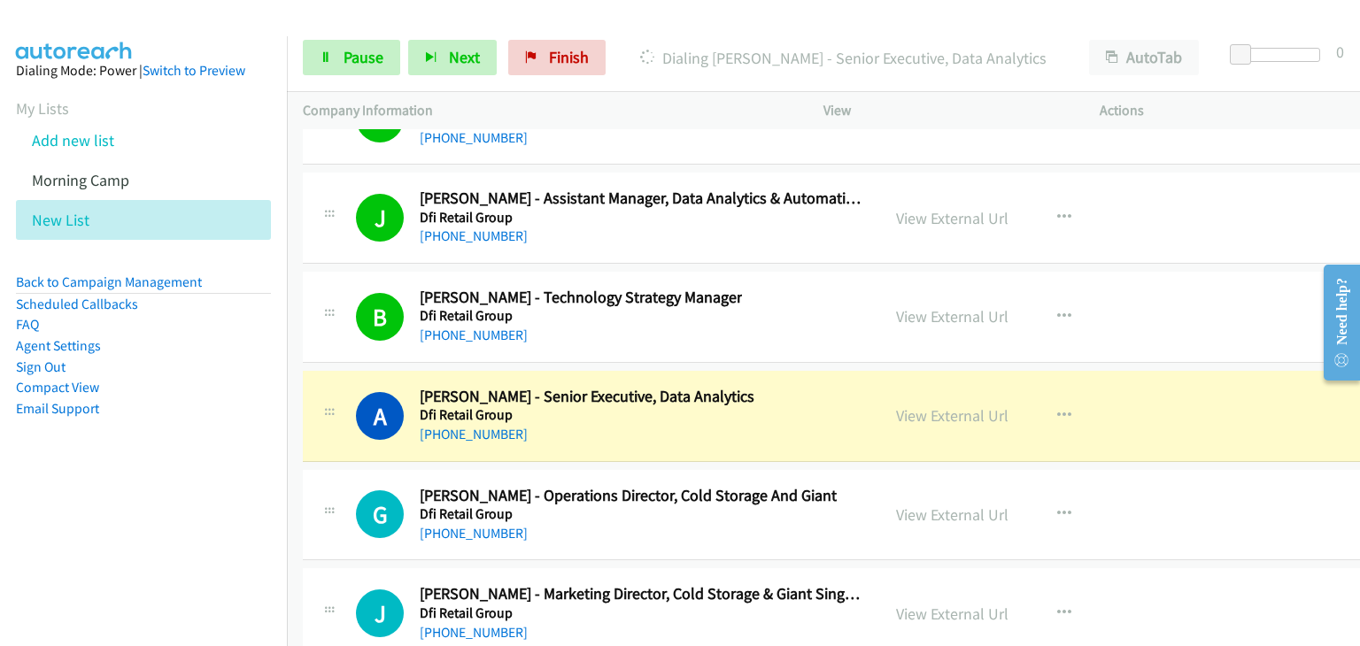
drag, startPoint x: 359, startPoint y: 221, endPoint x: 374, endPoint y: 227, distance: 16.8
click at [359, 272] on div "B Callback Scheduled Benjamin Goh - Technology Strategy Manager Dfi Retail Grou…" at bounding box center [848, 317] width 1090 height 91
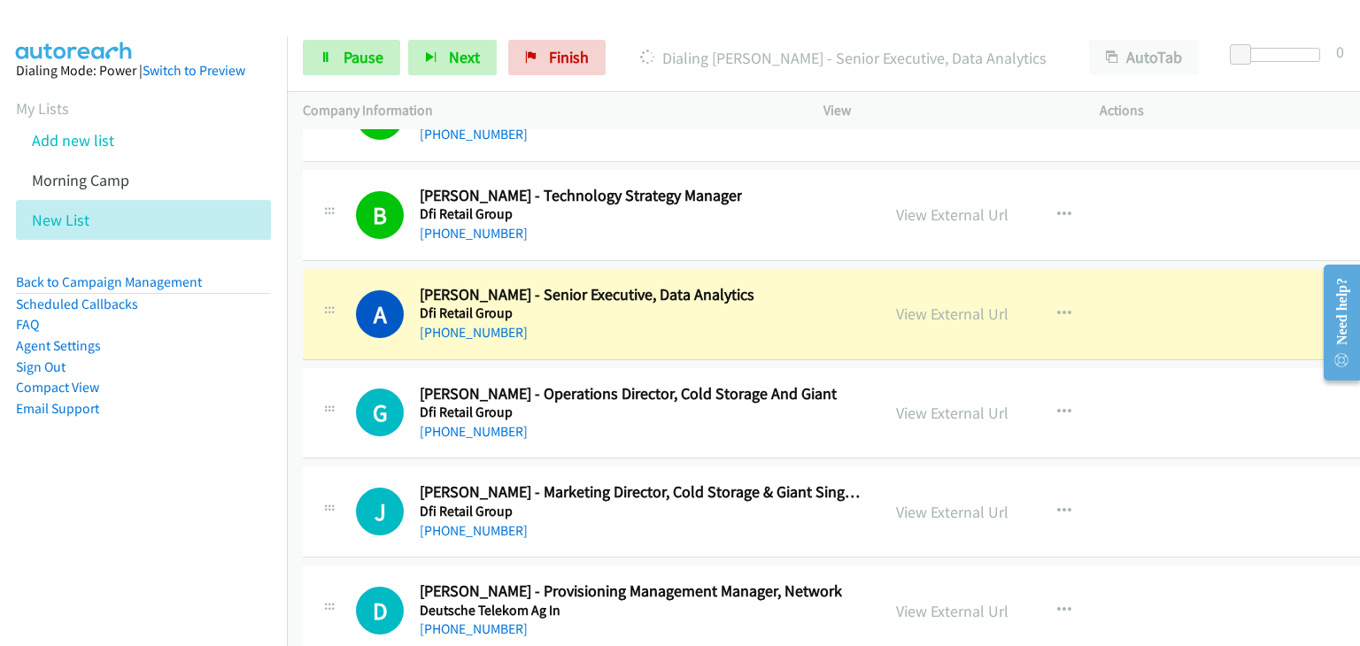
scroll to position [33653, 0]
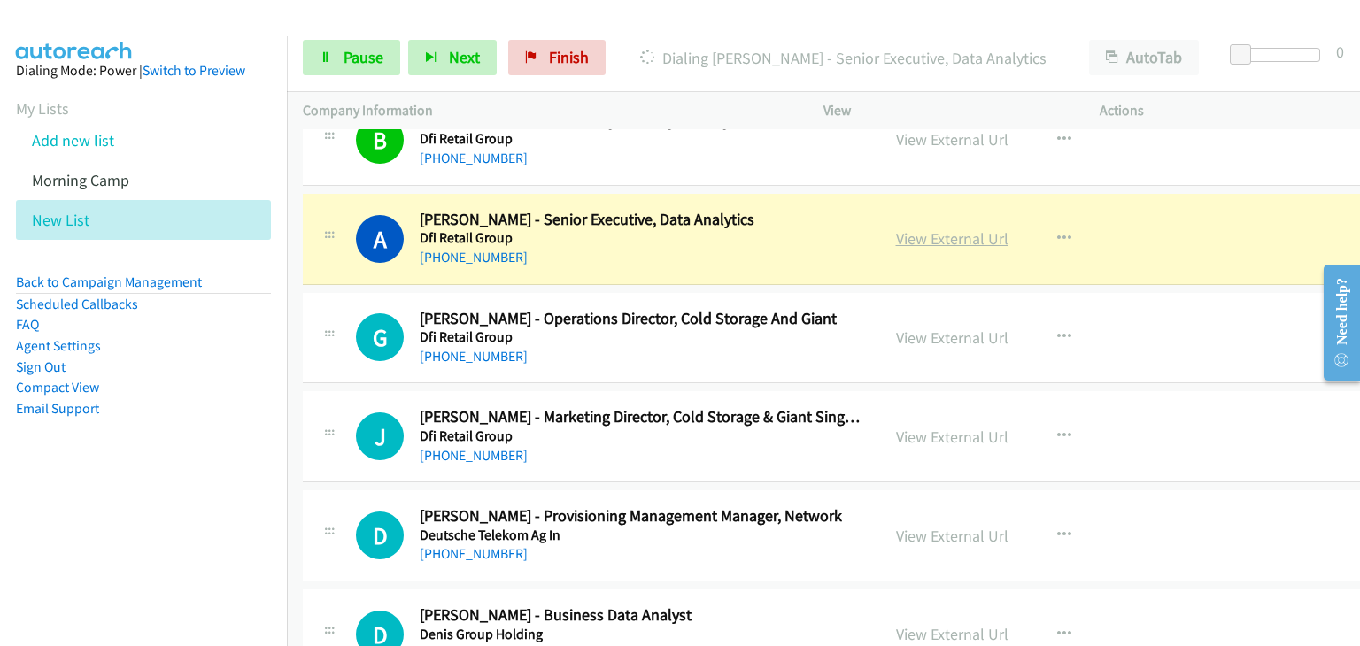
drag, startPoint x: 931, startPoint y: 175, endPoint x: 942, endPoint y: 180, distance: 11.5
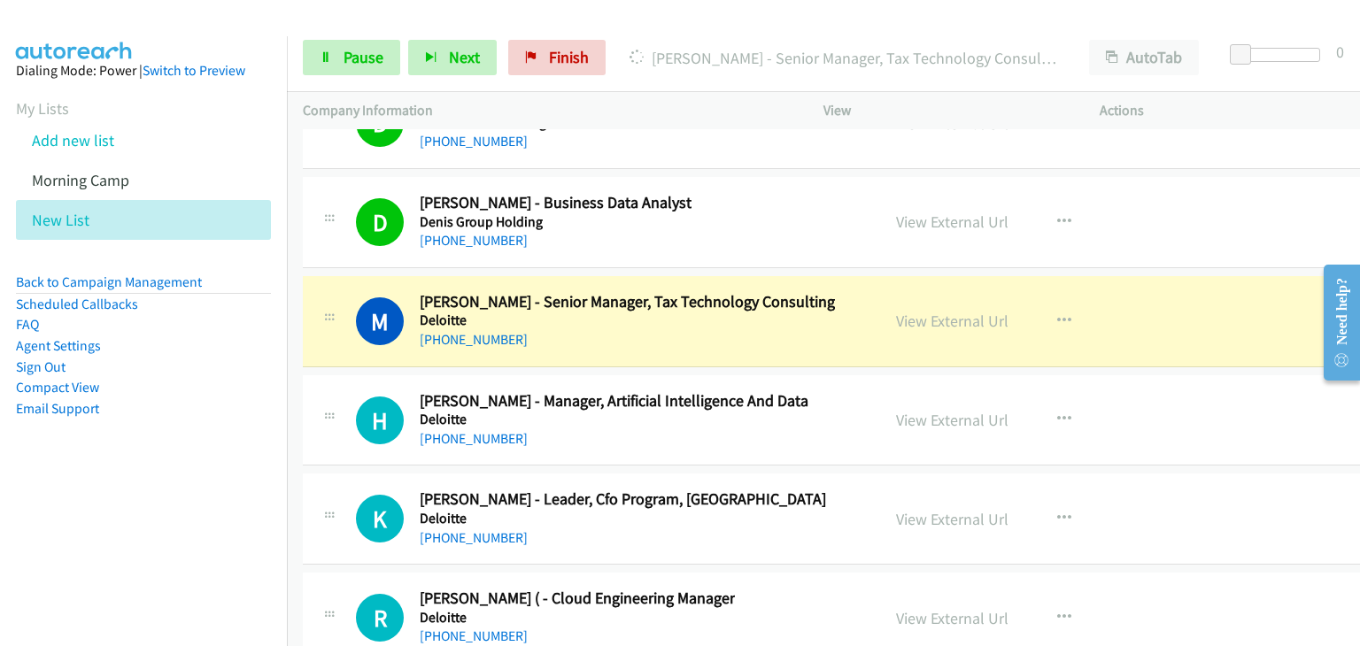
scroll to position [34096, 0]
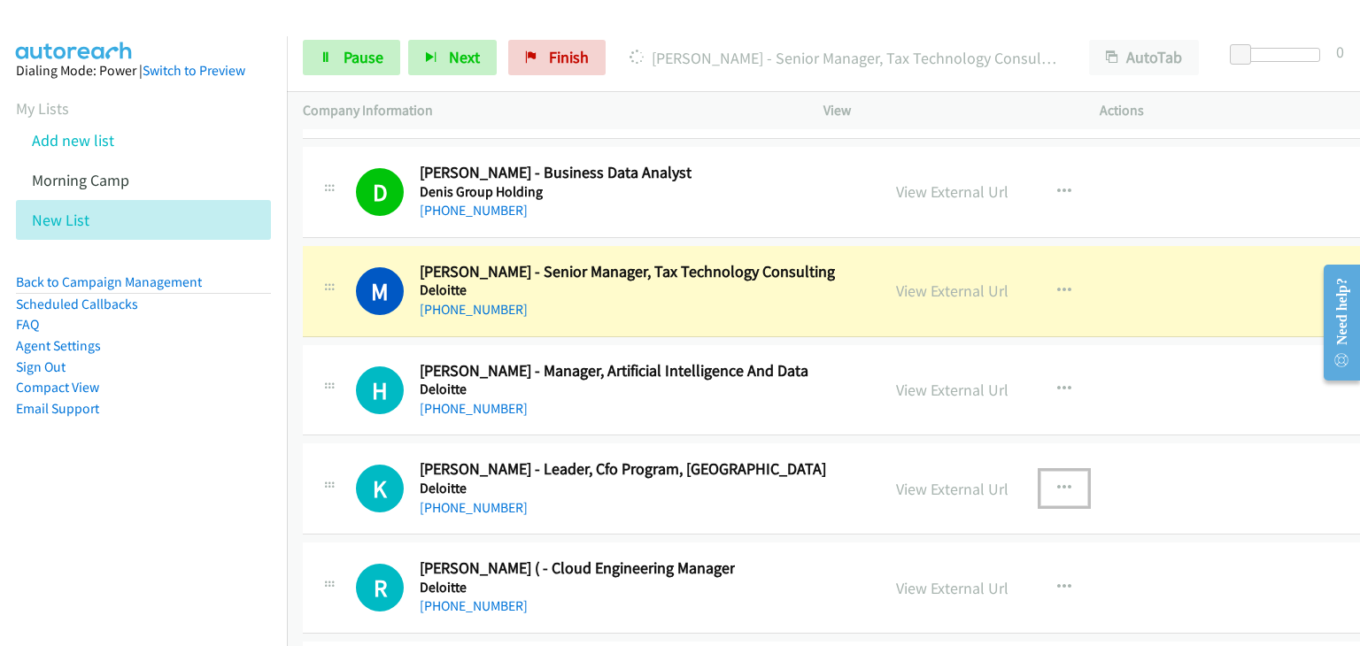
click at [1057, 482] on icon "button" at bounding box center [1064, 489] width 14 height 14
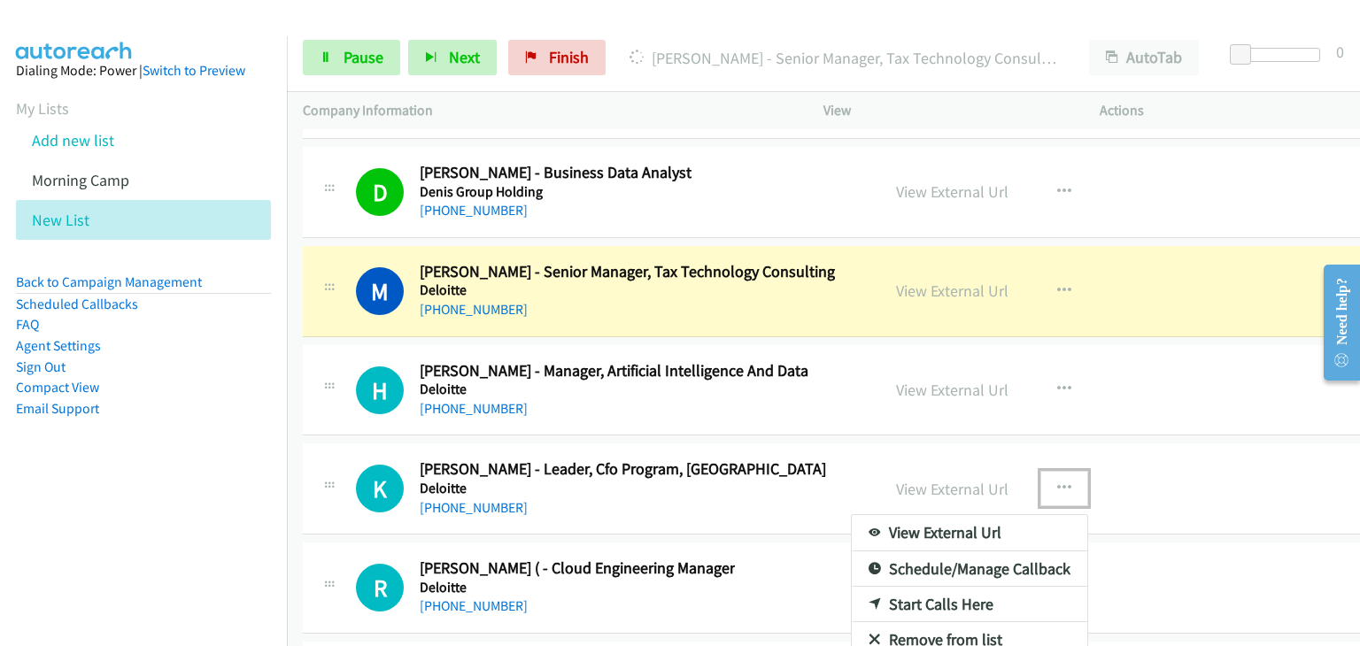
click at [886, 622] on link "Remove from list" at bounding box center [969, 639] width 235 height 35
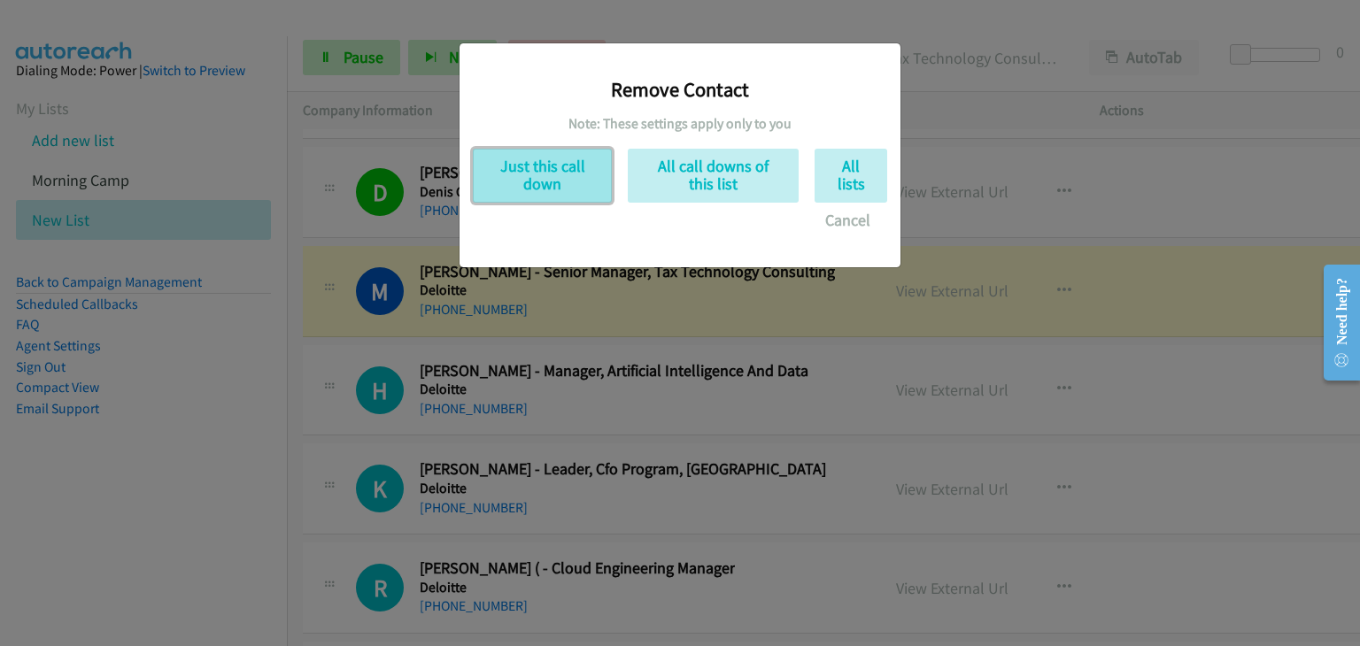
click at [549, 190] on button "Just this call down" at bounding box center [542, 176] width 139 height 54
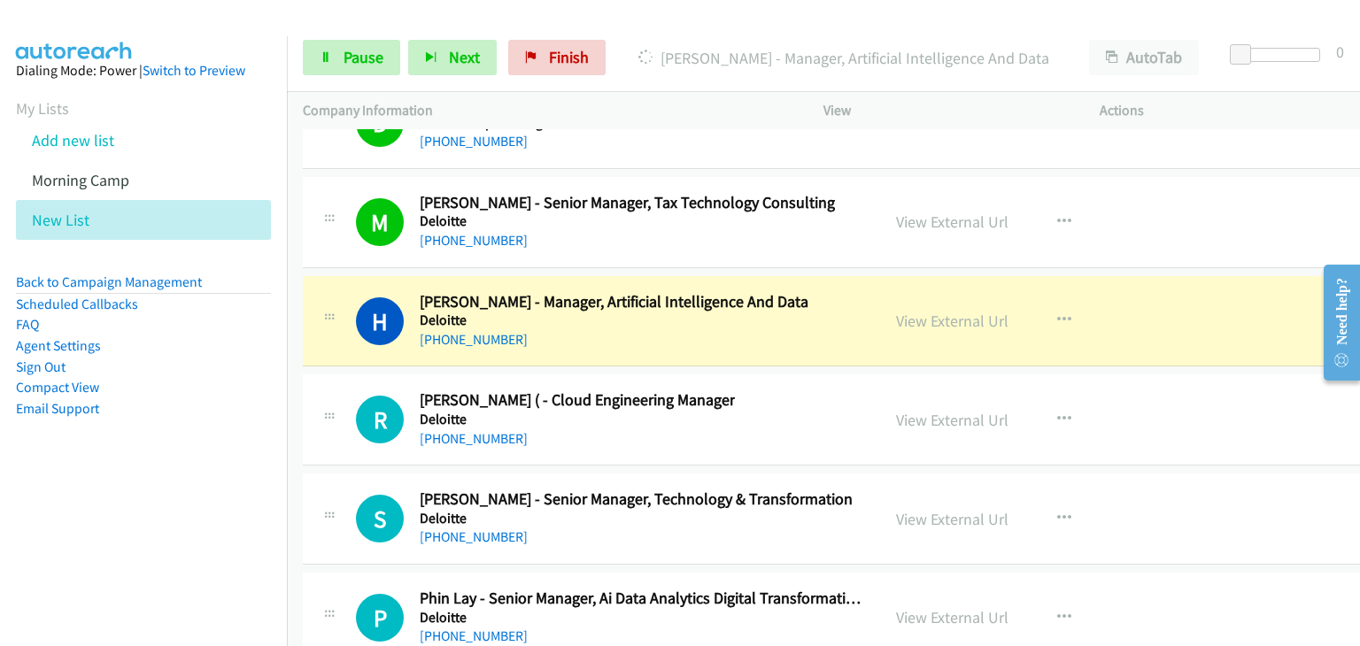
scroll to position [34184, 0]
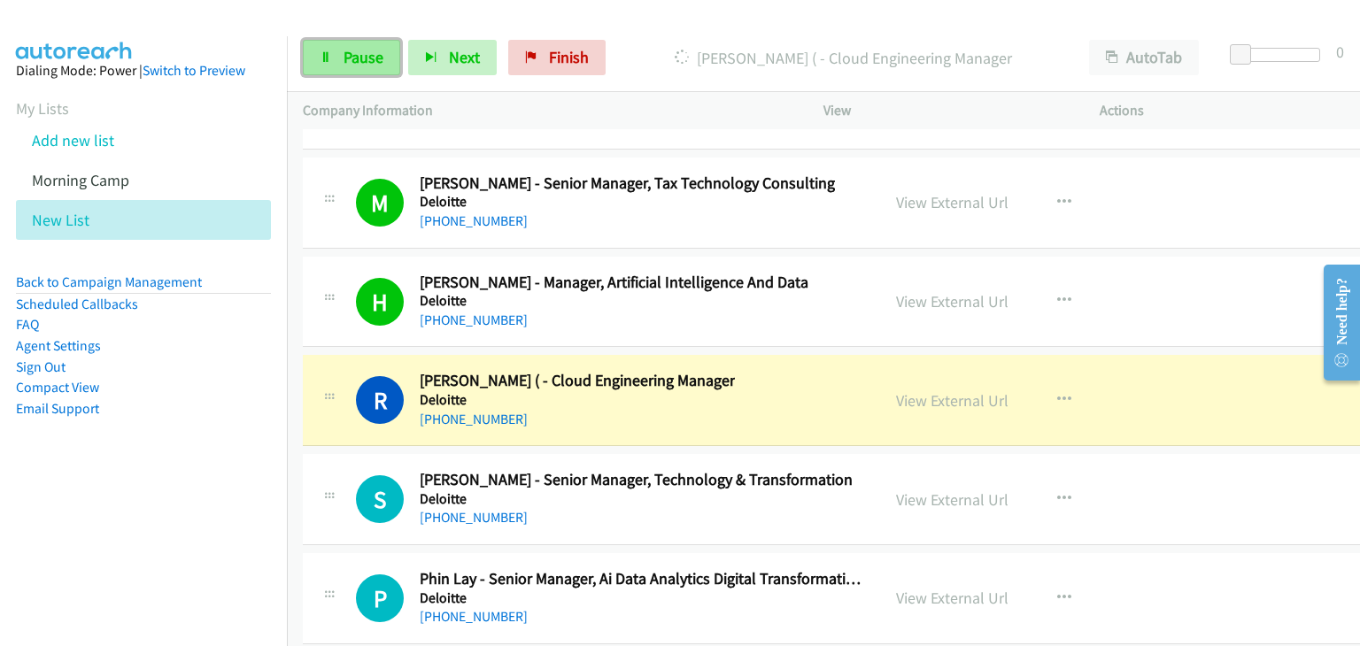
click at [339, 66] on link "Pause" at bounding box center [351, 57] width 97 height 35
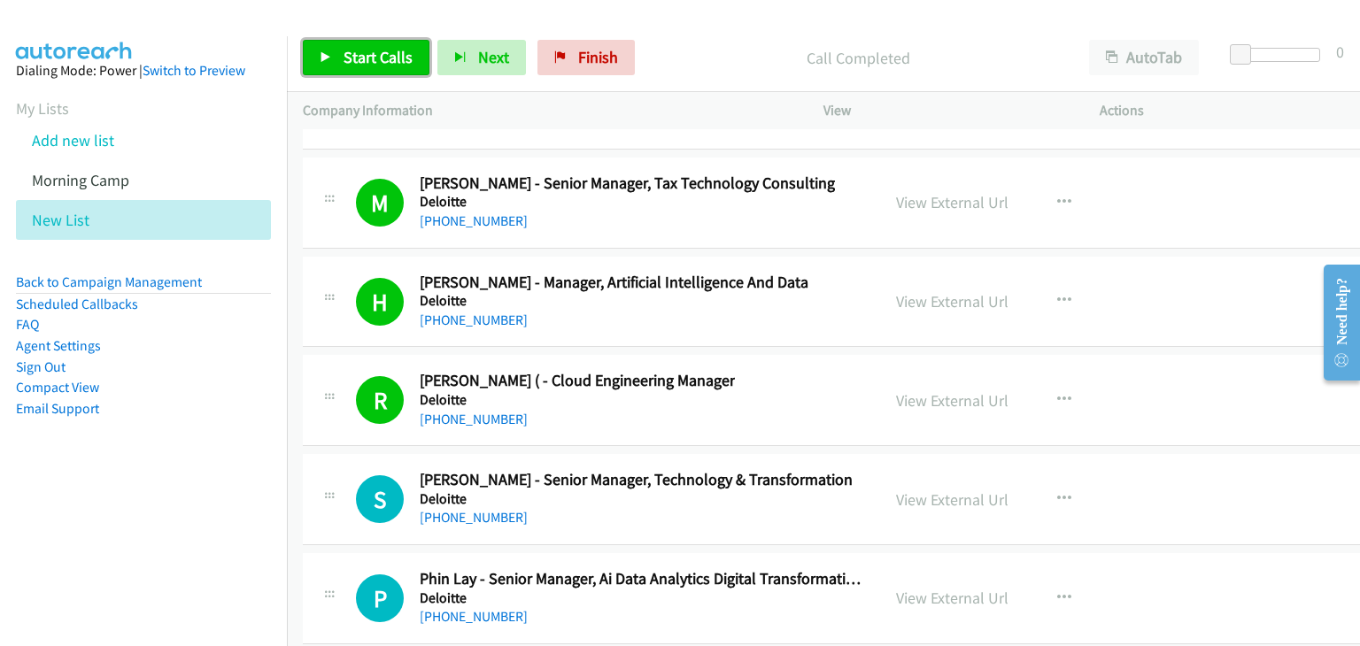
click at [366, 56] on span "Start Calls" at bounding box center [378, 57] width 69 height 20
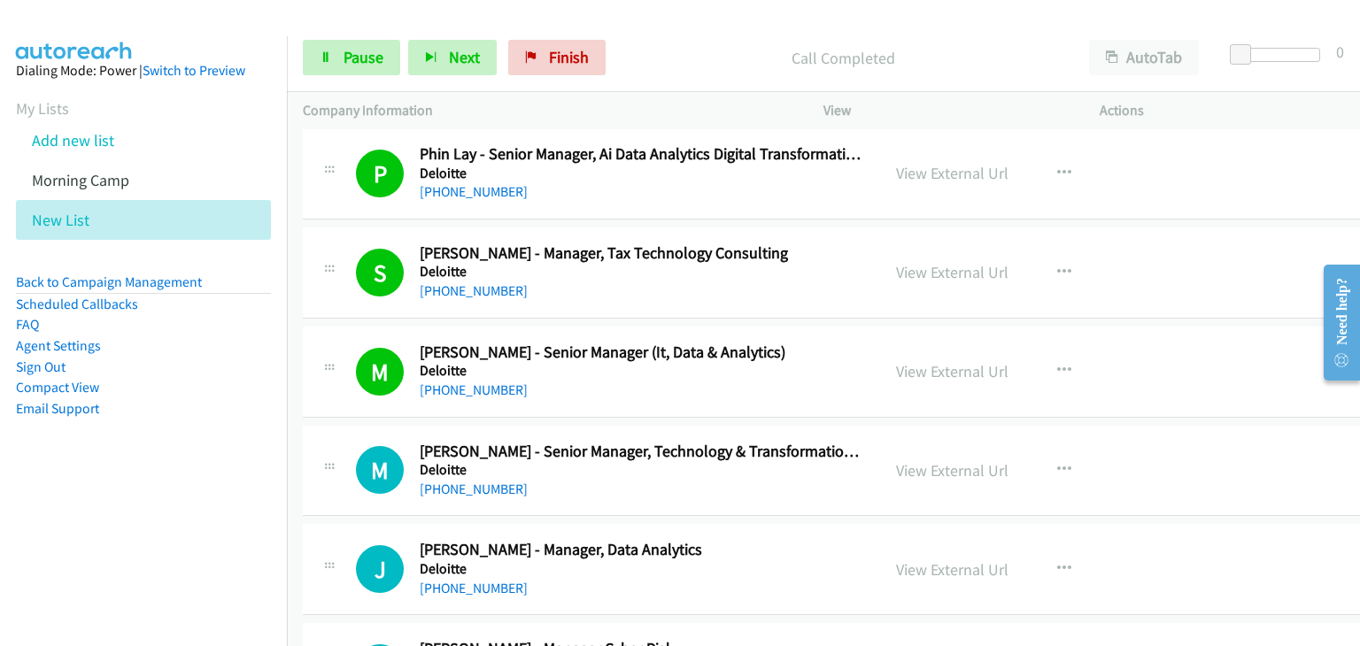
scroll to position [34716, 0]
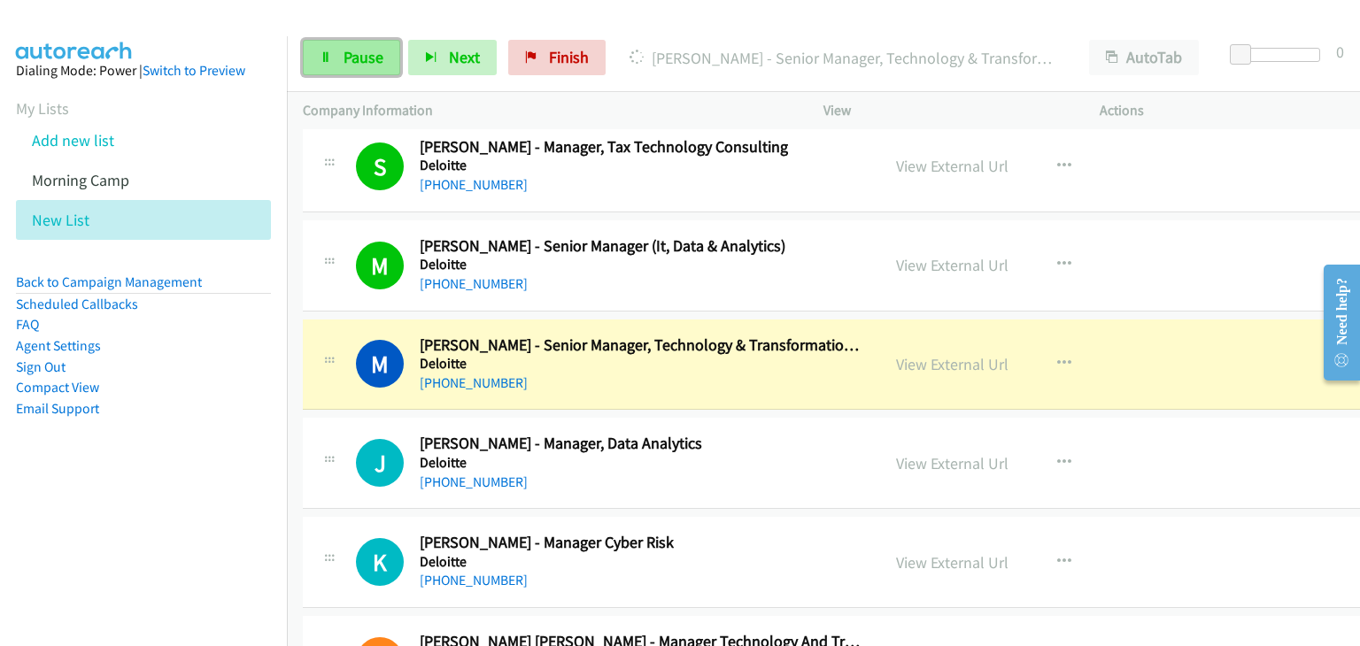
drag, startPoint x: 336, startPoint y: 44, endPoint x: 349, endPoint y: 54, distance: 15.8
click at [336, 44] on link "Pause" at bounding box center [351, 57] width 97 height 35
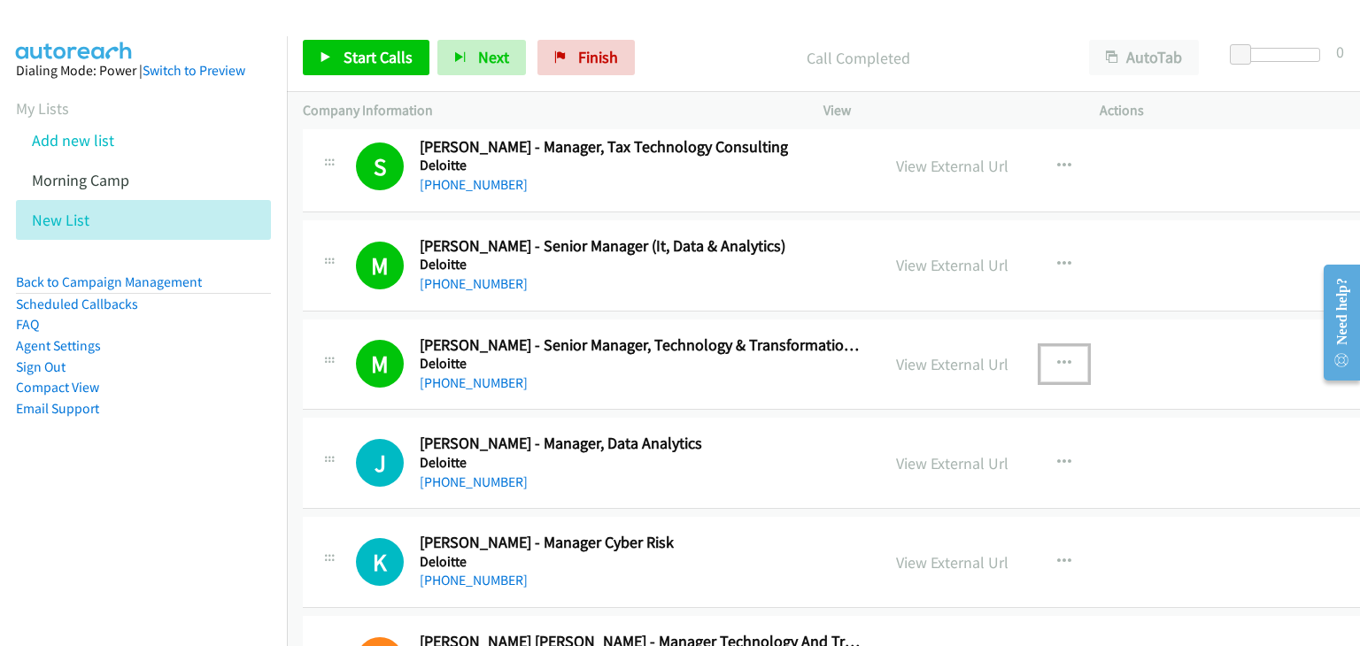
drag, startPoint x: 1032, startPoint y: 302, endPoint x: 1046, endPoint y: 349, distance: 49.0
click at [1057, 357] on icon "button" at bounding box center [1064, 364] width 14 height 14
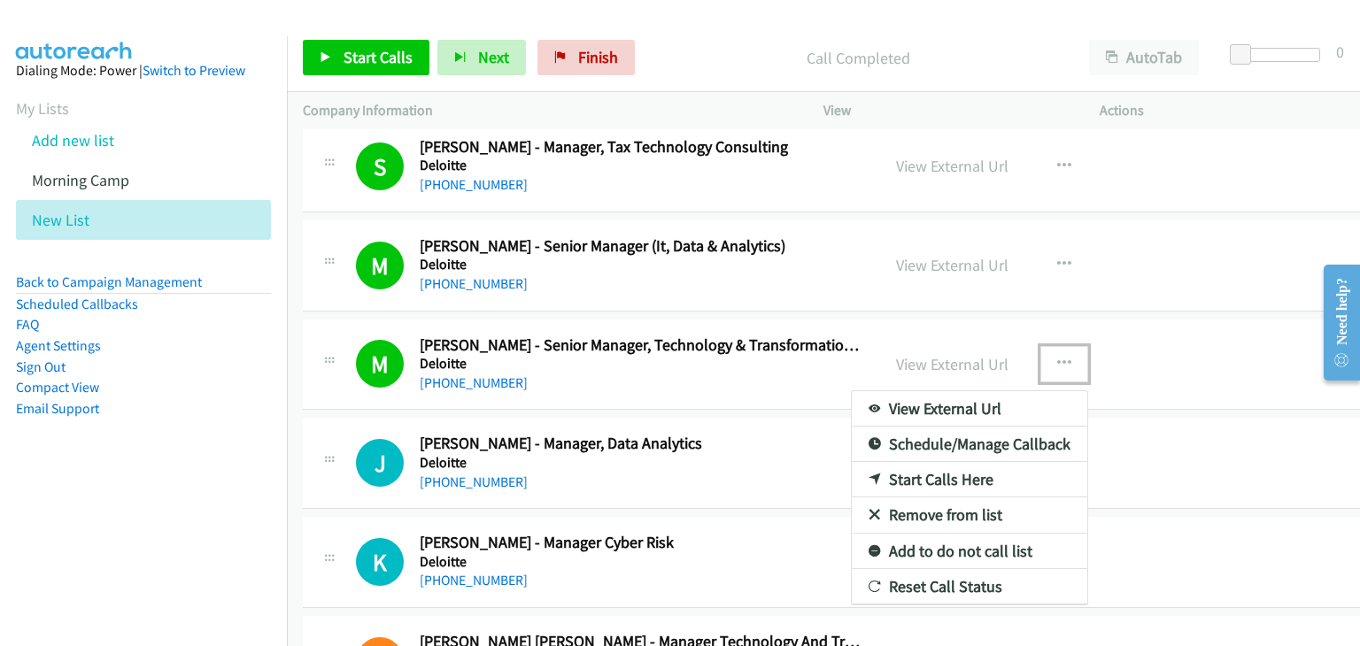
click at [897, 498] on link "Remove from list" at bounding box center [969, 515] width 235 height 35
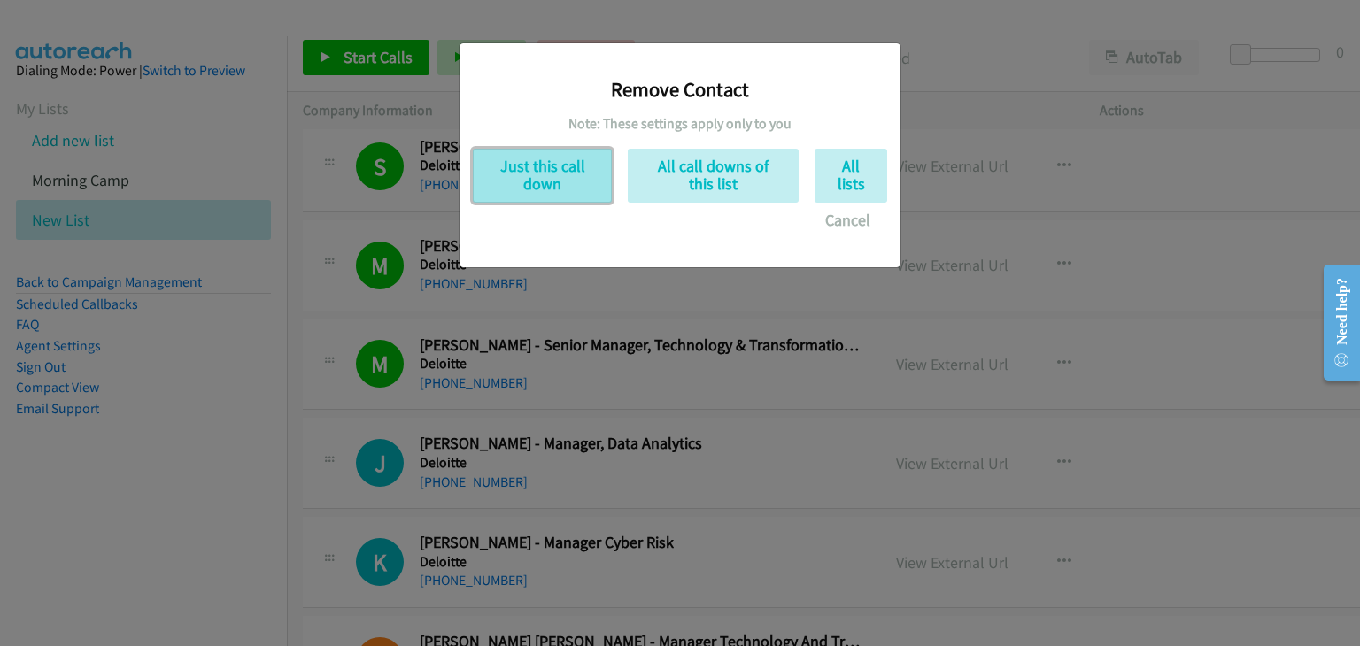
click at [546, 176] on button "Just this call down" at bounding box center [542, 176] width 139 height 54
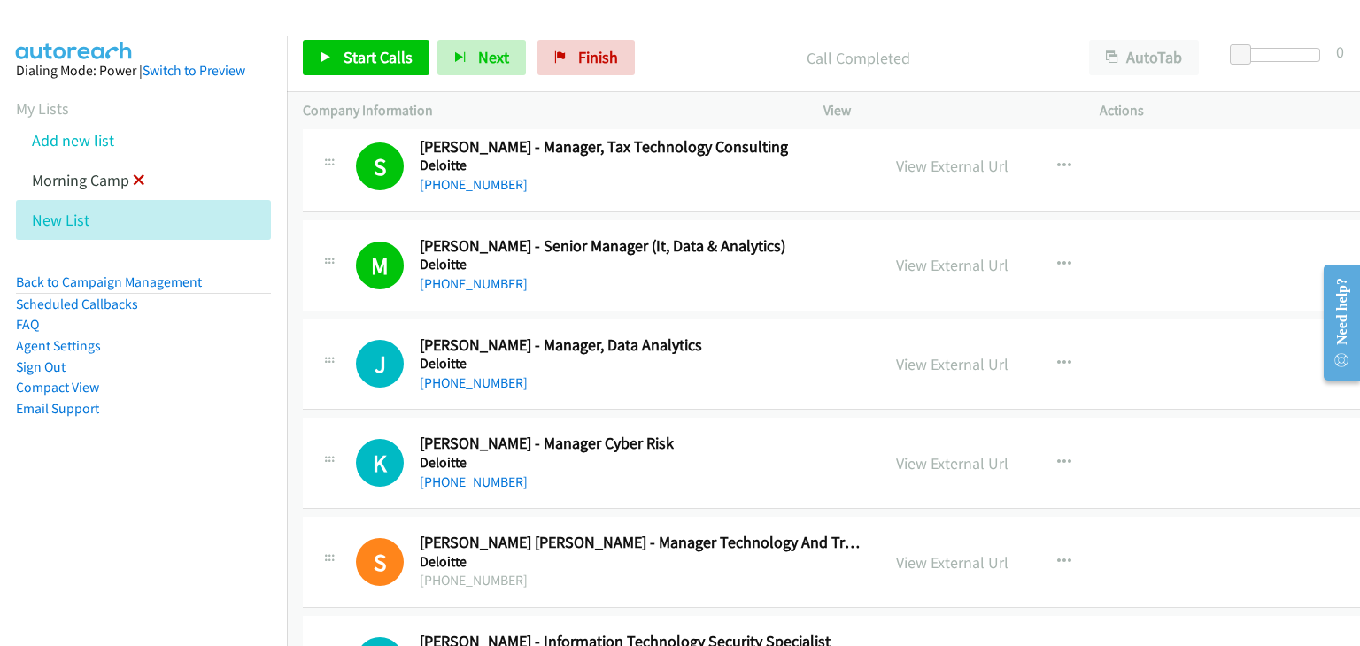
click at [138, 181] on icon at bounding box center [139, 181] width 12 height 12
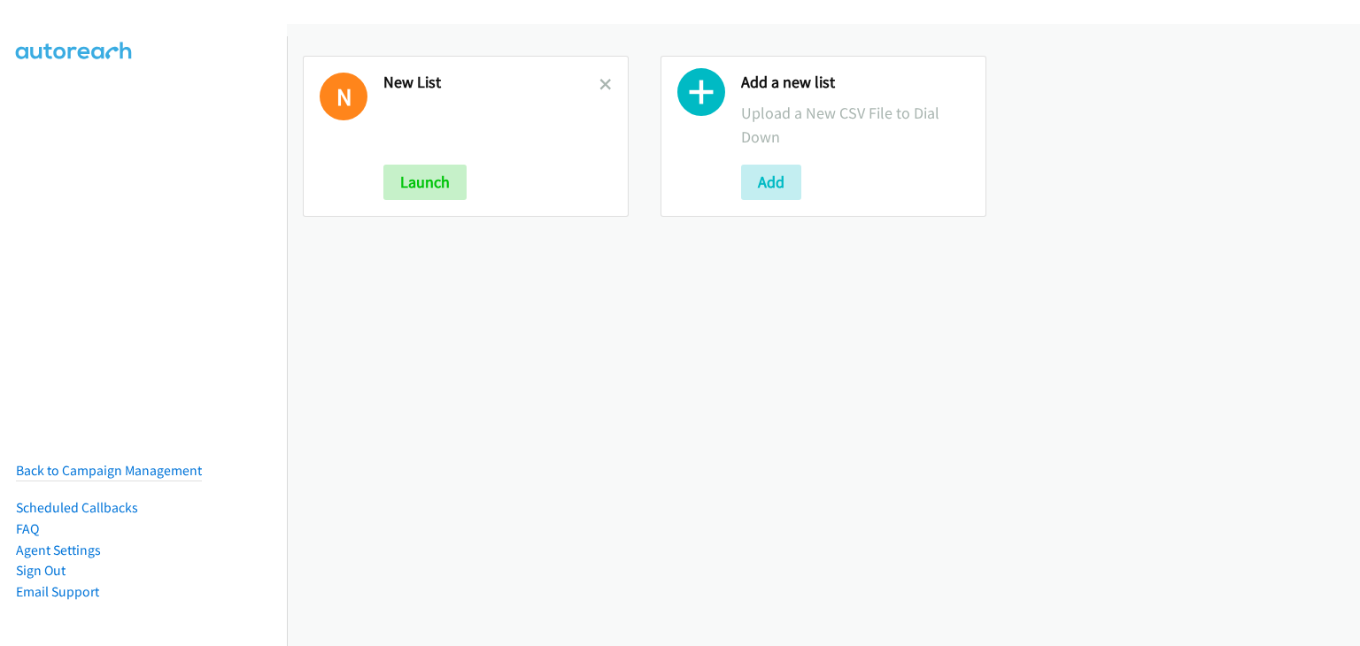
click at [602, 82] on icon at bounding box center [605, 86] width 12 height 12
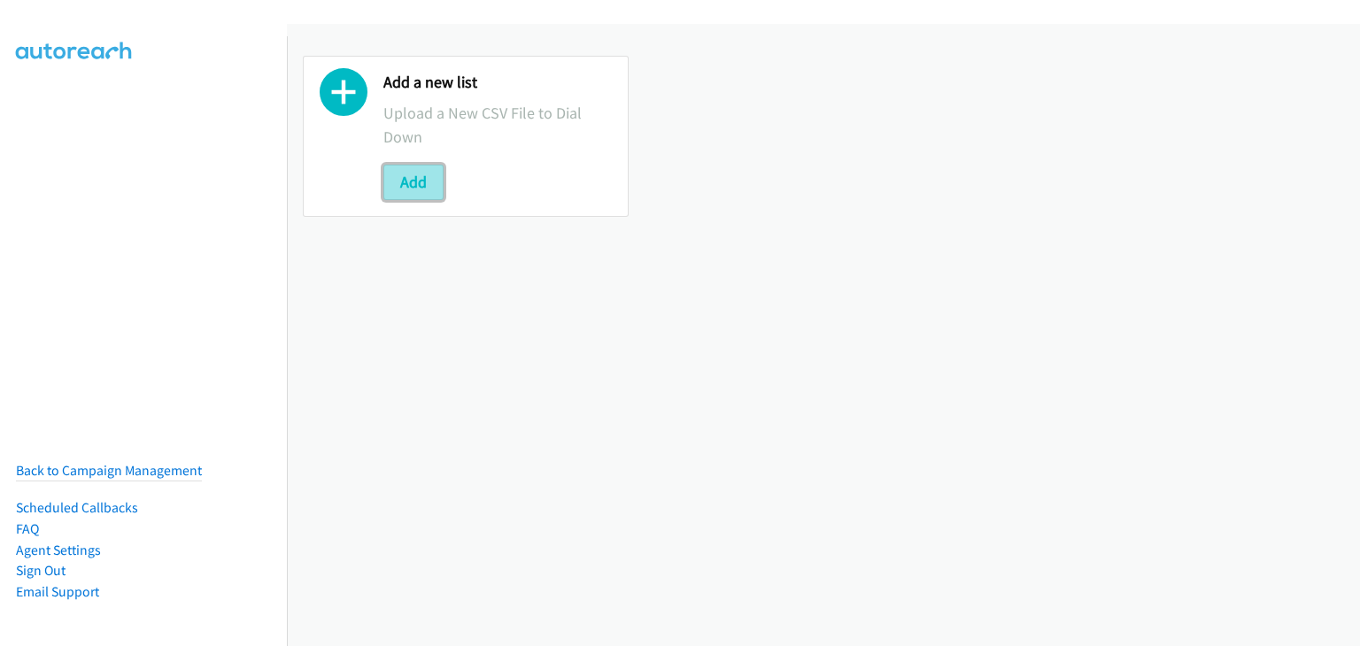
click at [414, 185] on button "Add" at bounding box center [413, 182] width 60 height 35
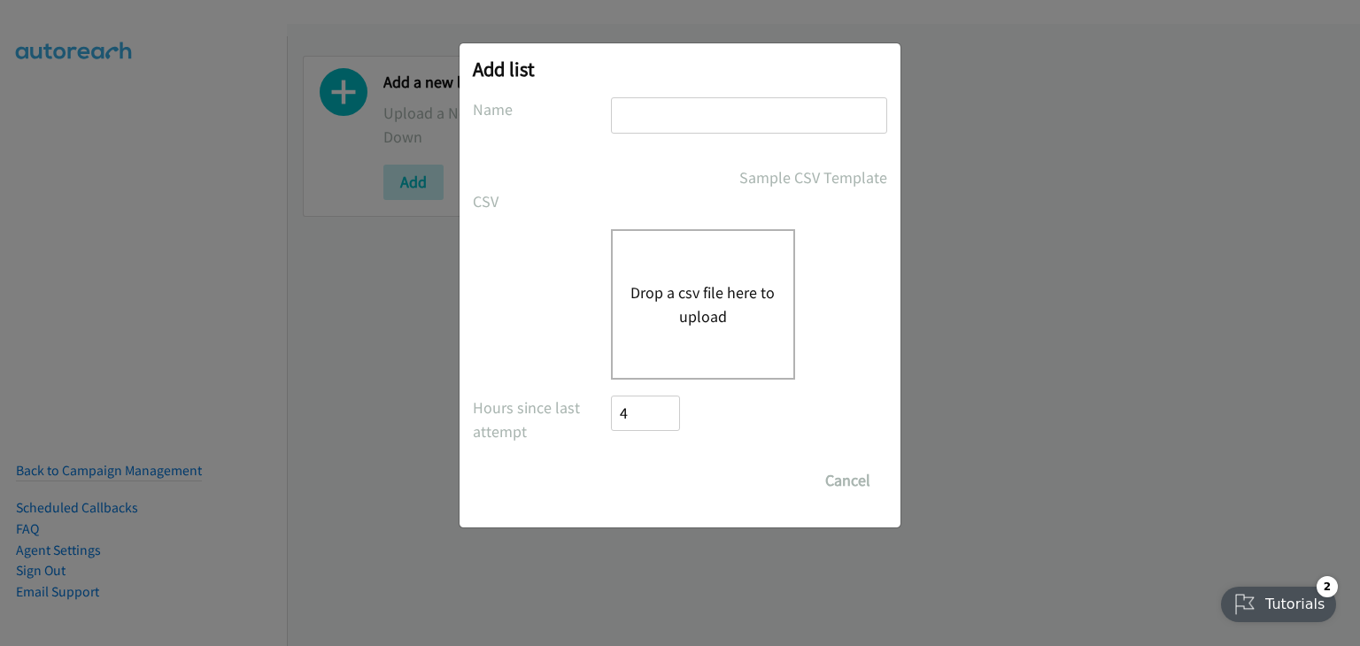
click at [715, 99] on input "text" at bounding box center [749, 115] width 276 height 36
type input "OT"
click at [705, 302] on button "Drop a csv file here to upload" at bounding box center [702, 305] width 145 height 48
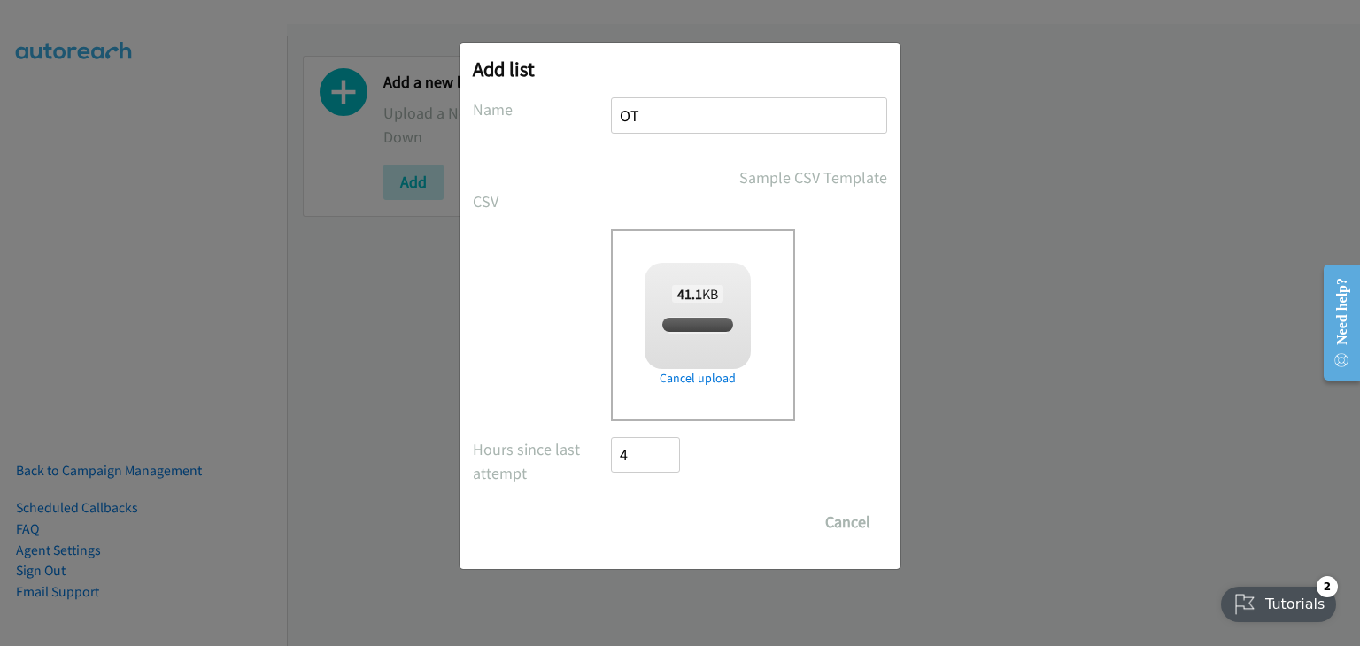
checkbox input "true"
click at [646, 526] on input "Save List" at bounding box center [657, 522] width 93 height 35
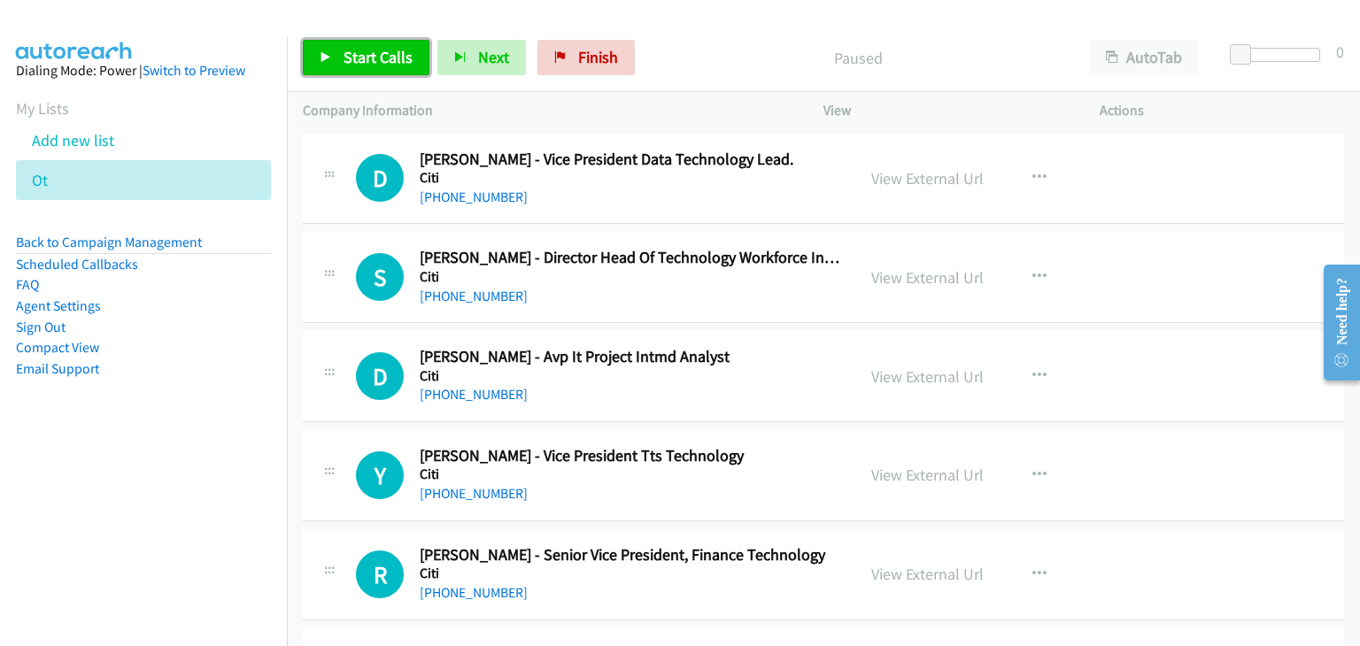
click at [350, 68] on link "Start Calls" at bounding box center [366, 57] width 127 height 35
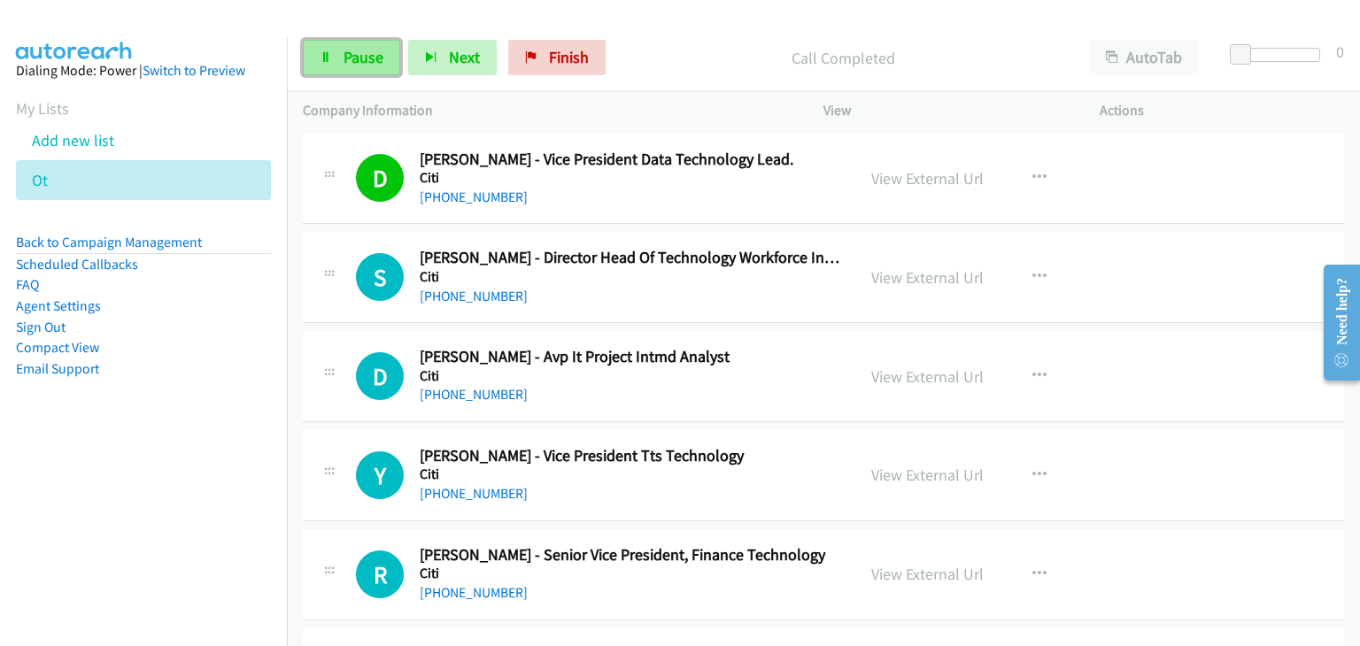
click at [357, 65] on span "Pause" at bounding box center [364, 57] width 40 height 20
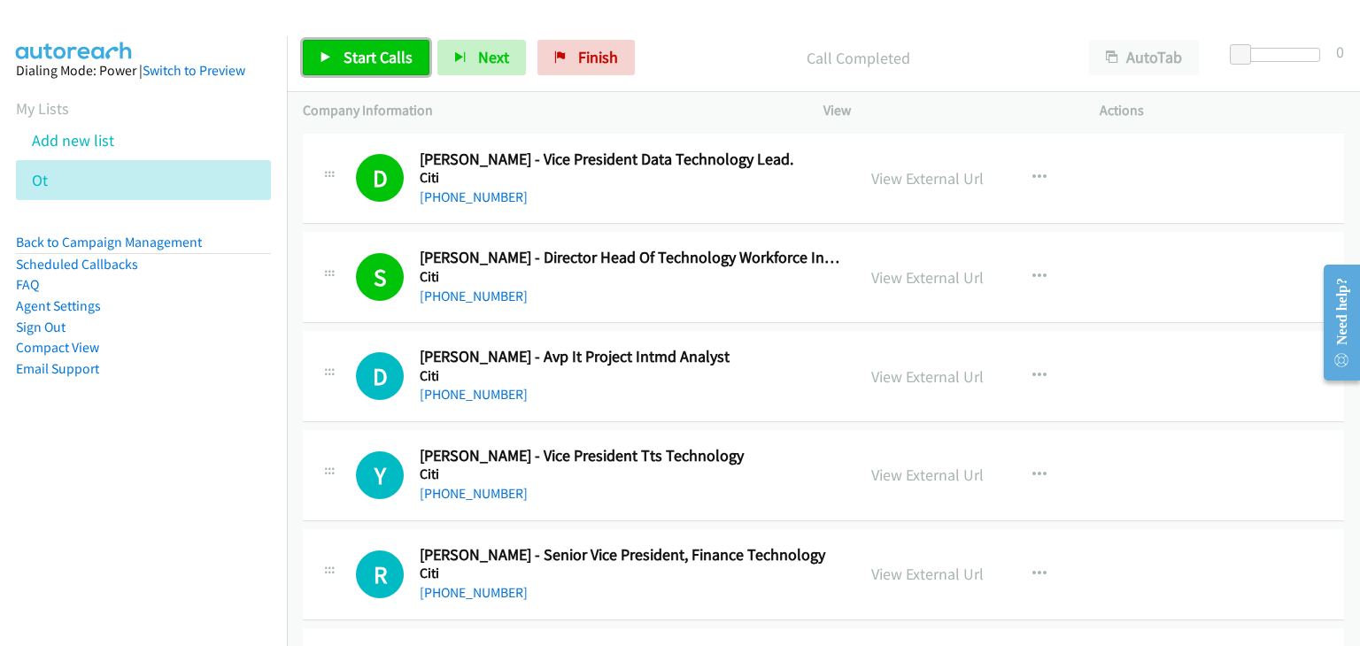
click at [348, 59] on span "Start Calls" at bounding box center [378, 57] width 69 height 20
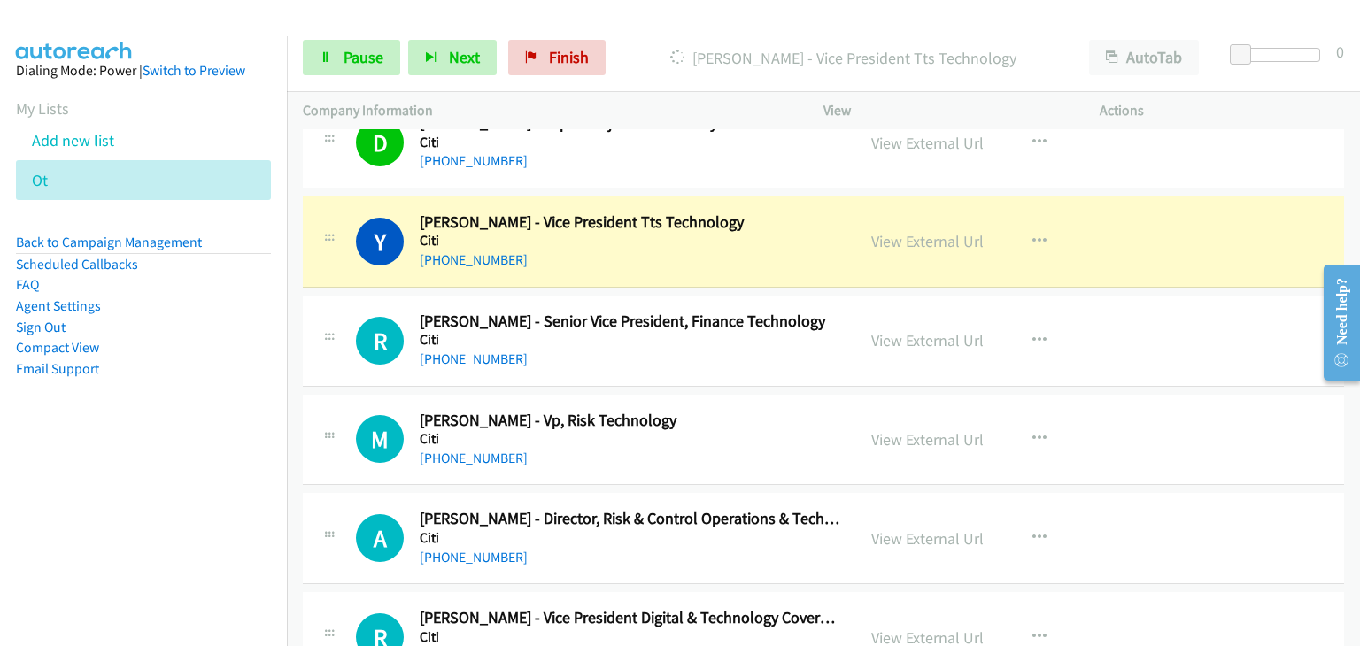
scroll to position [266, 0]
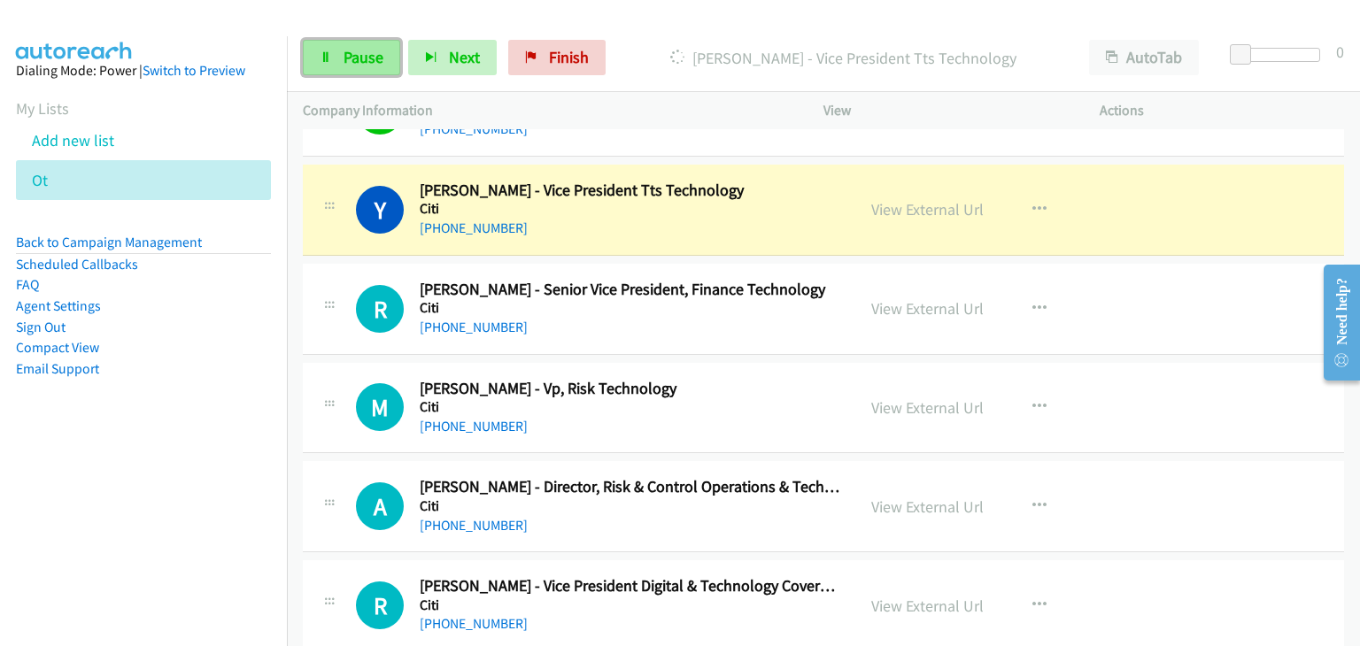
click at [365, 64] on span "Pause" at bounding box center [364, 57] width 40 height 20
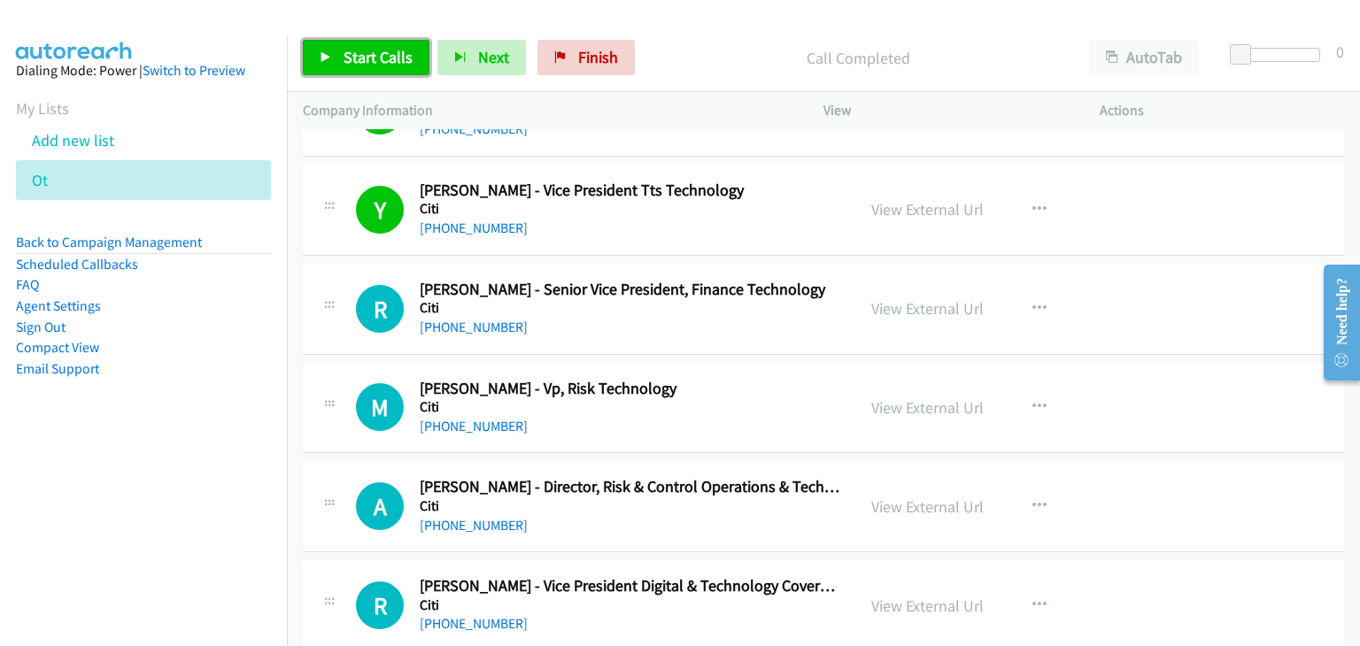
click at [333, 68] on link "Start Calls" at bounding box center [366, 57] width 127 height 35
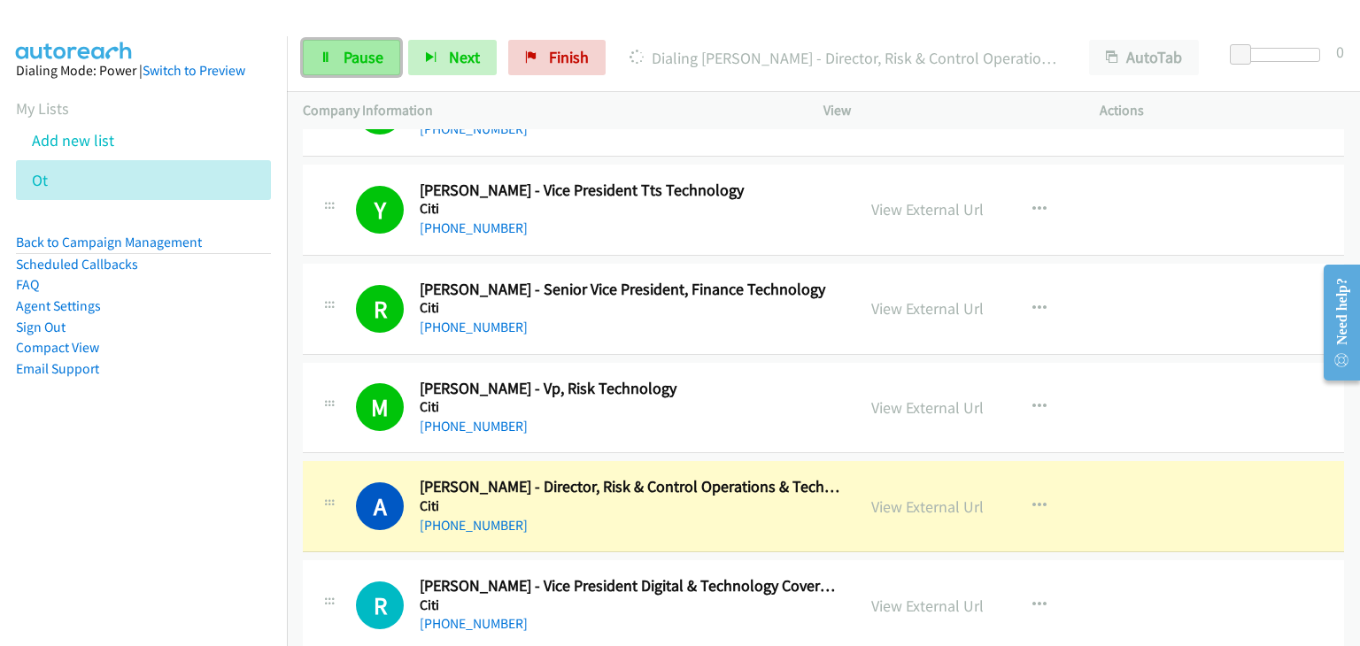
click at [310, 50] on link "Pause" at bounding box center [351, 57] width 97 height 35
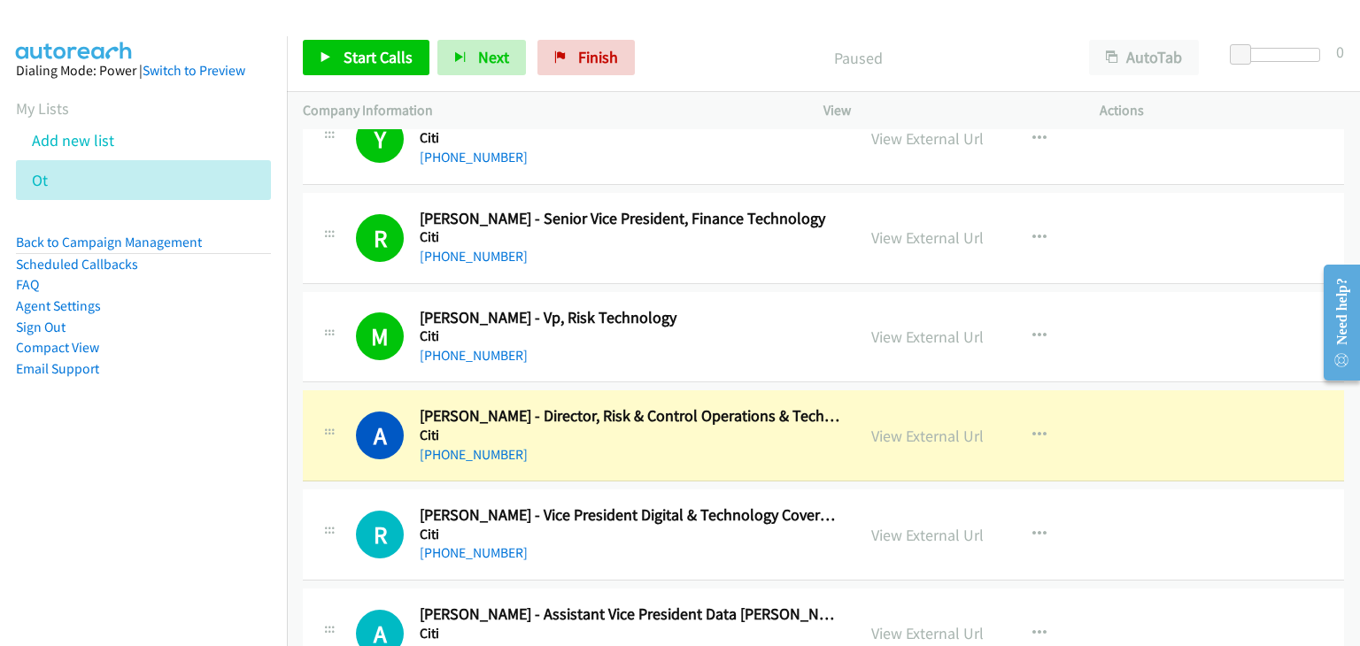
scroll to position [531, 0]
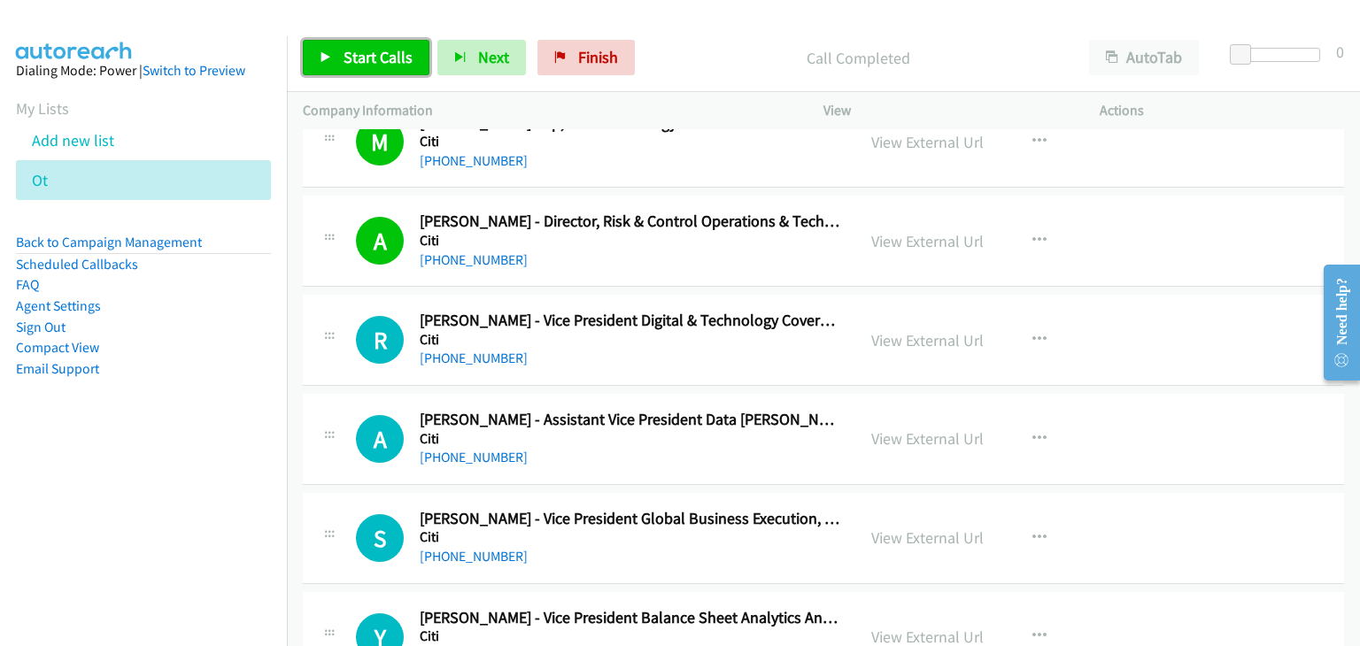
click at [367, 59] on span "Start Calls" at bounding box center [378, 57] width 69 height 20
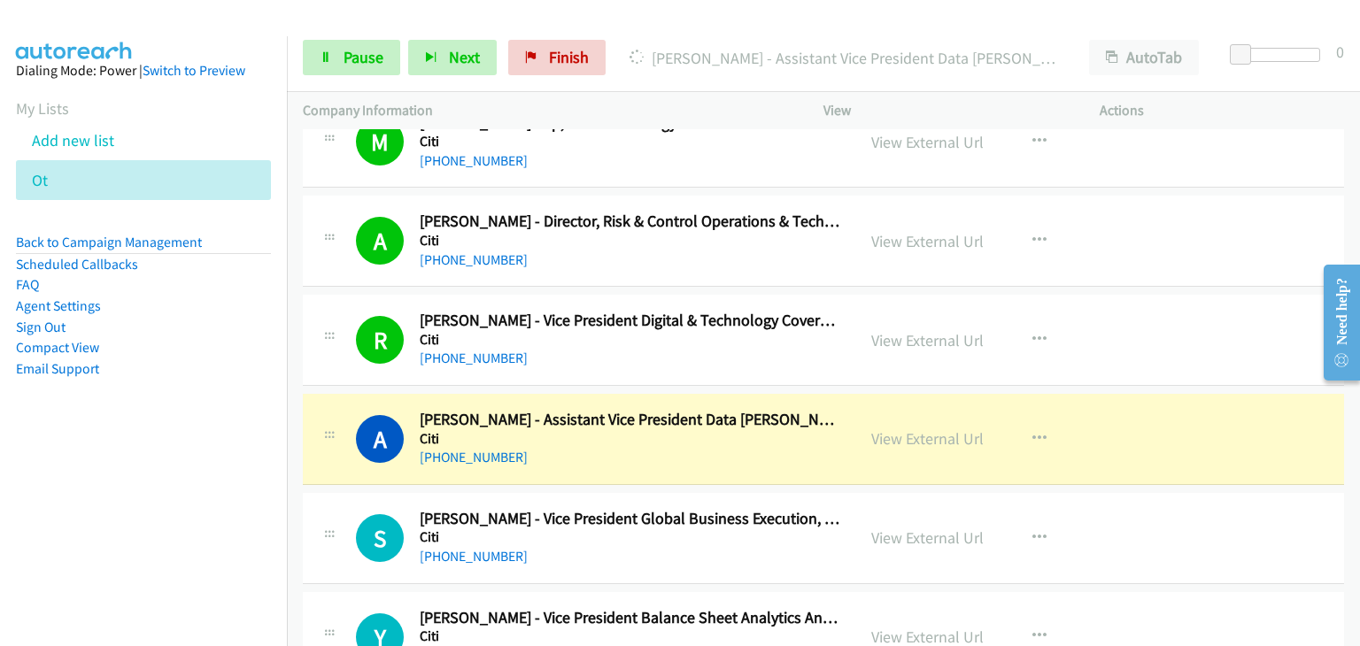
scroll to position [797, 0]
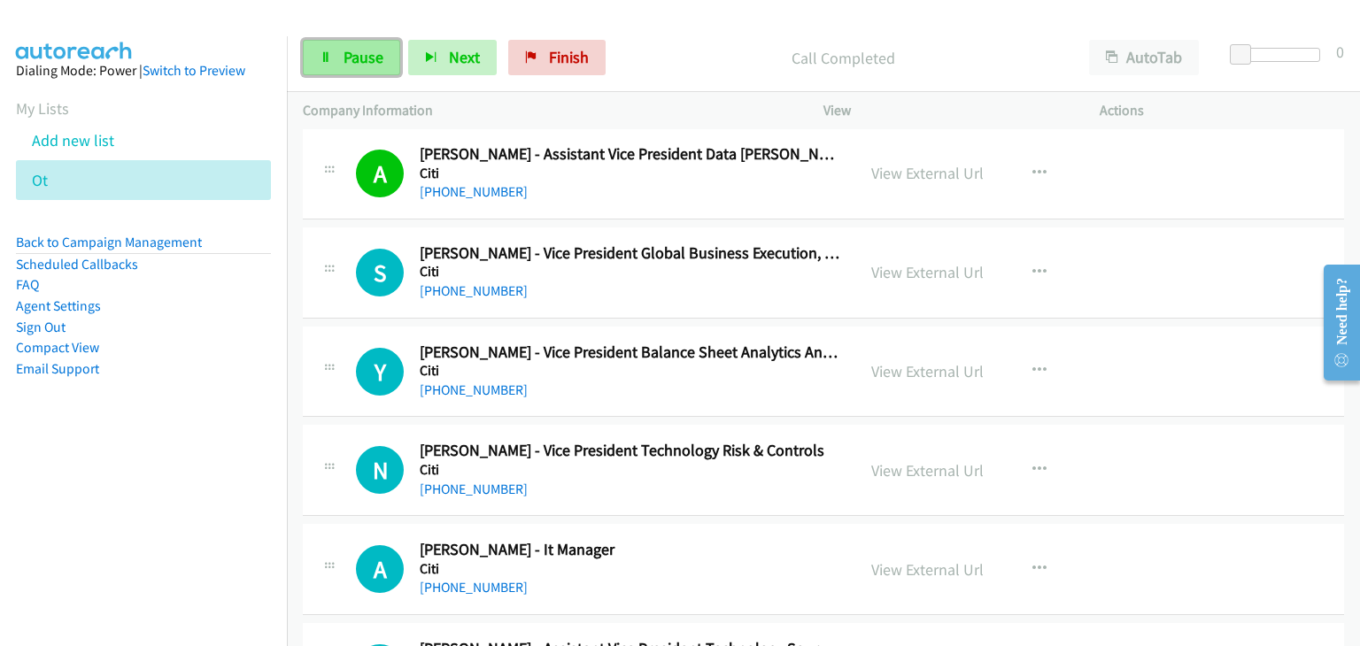
click at [351, 63] on span "Pause" at bounding box center [364, 57] width 40 height 20
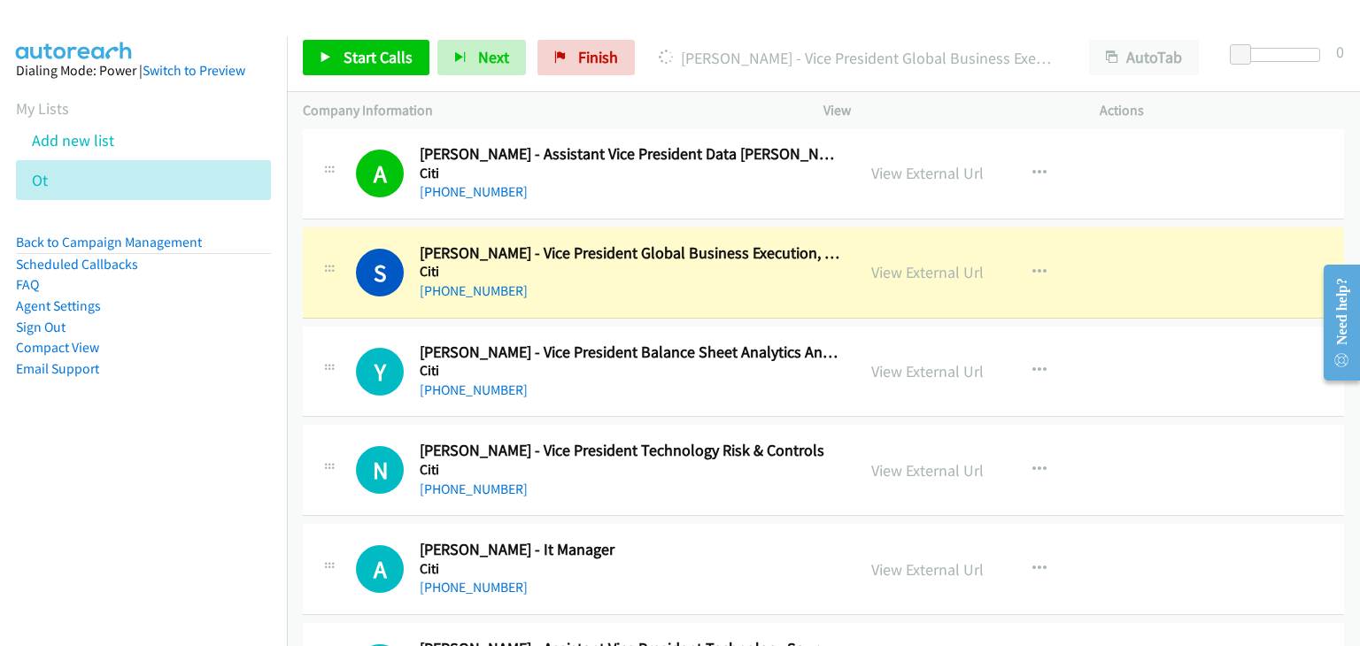
click at [1165, 334] on div "Y Callback Scheduled Yayati Jawale - Vice President Balance Sheet Analytics And…" at bounding box center [823, 372] width 1041 height 91
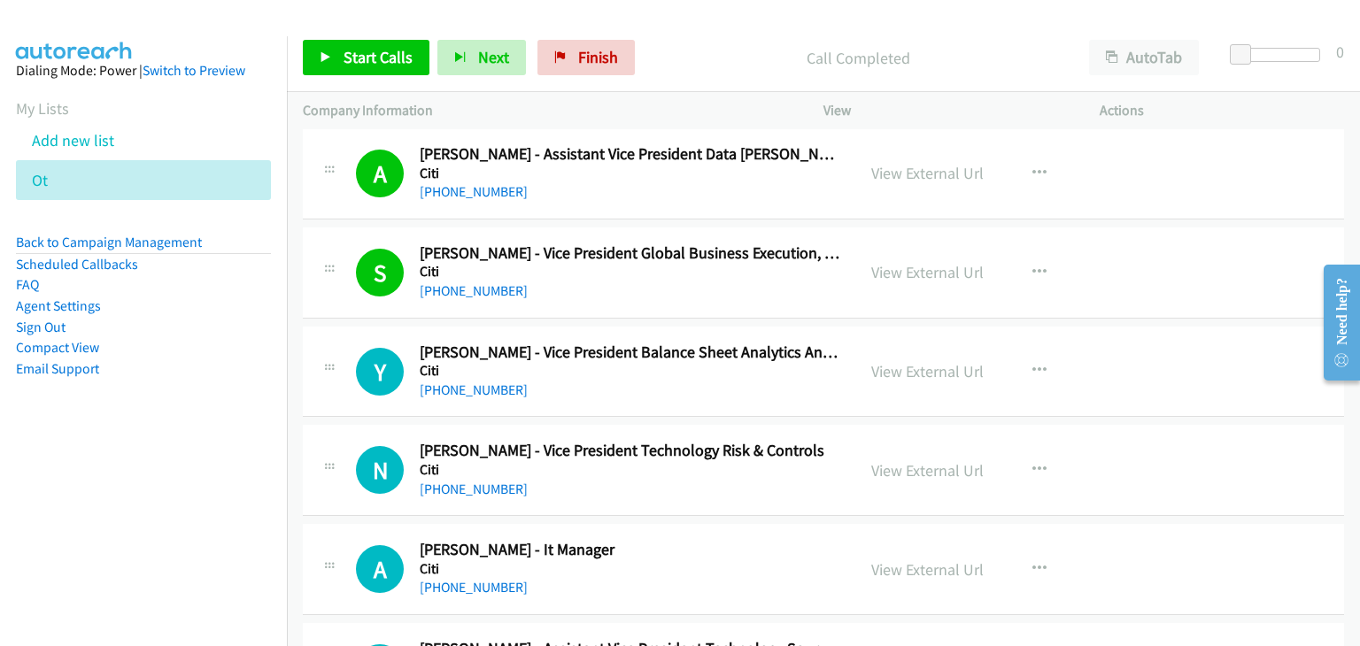
click at [351, 81] on div "Start Calls Pause Next Finish Call Completed AutoTab AutoTab 0" at bounding box center [823, 58] width 1073 height 68
click at [398, 63] on span "Start Calls" at bounding box center [378, 57] width 69 height 20
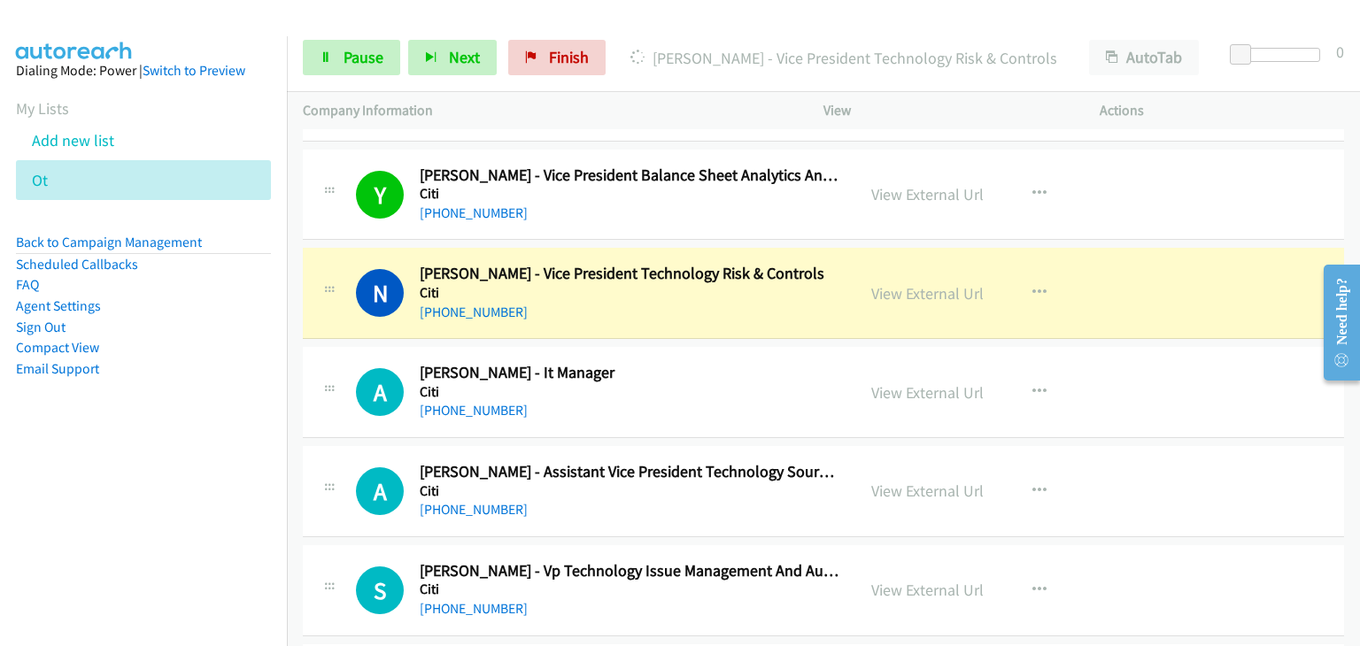
scroll to position [1062, 0]
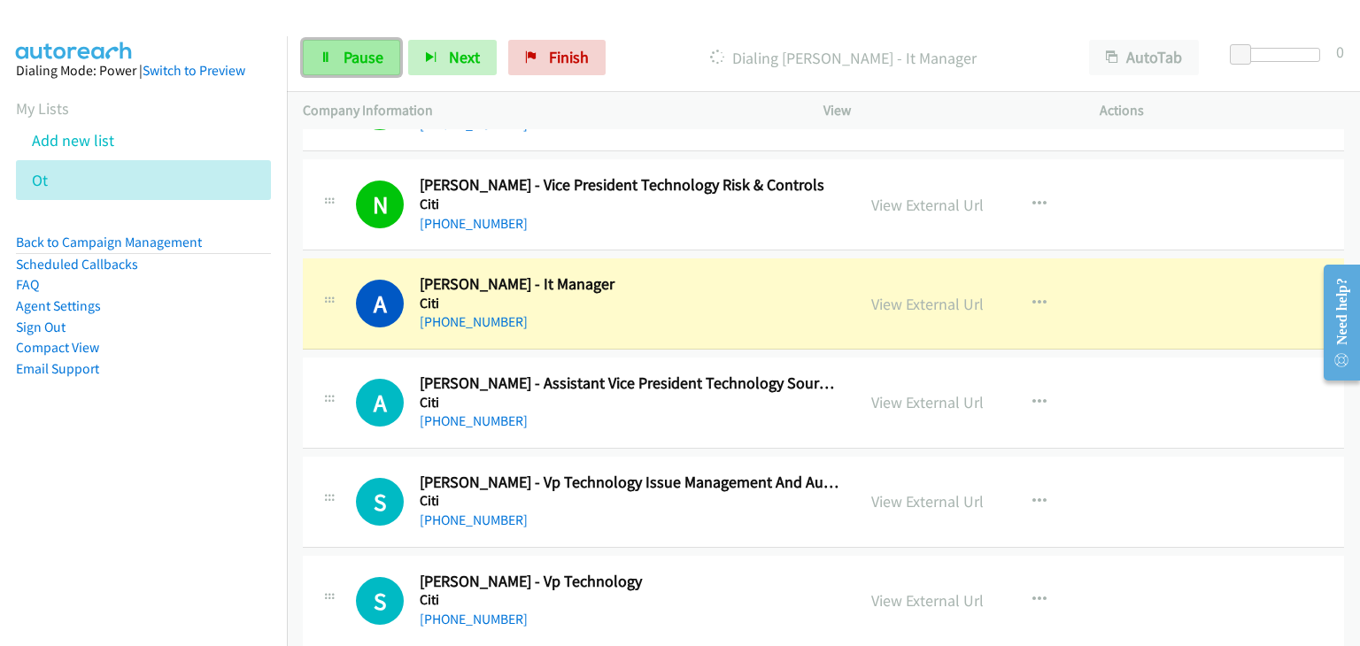
click at [350, 62] on span "Pause" at bounding box center [364, 57] width 40 height 20
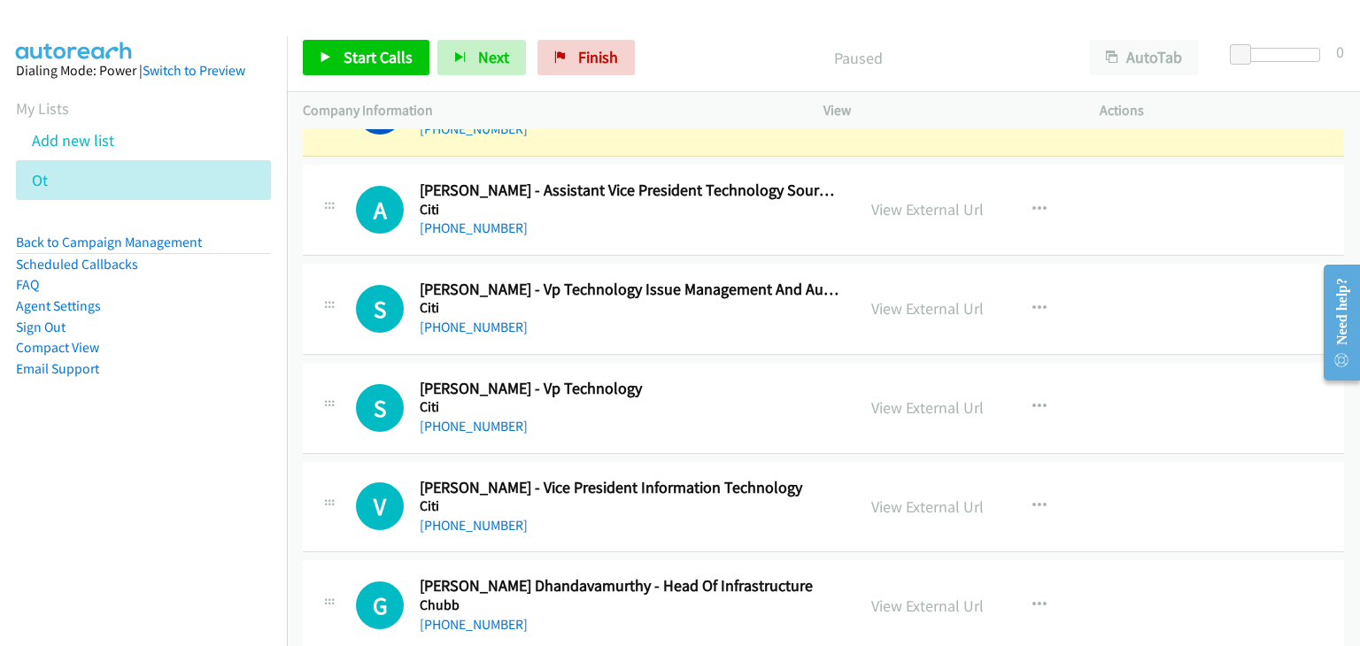
scroll to position [1239, 0]
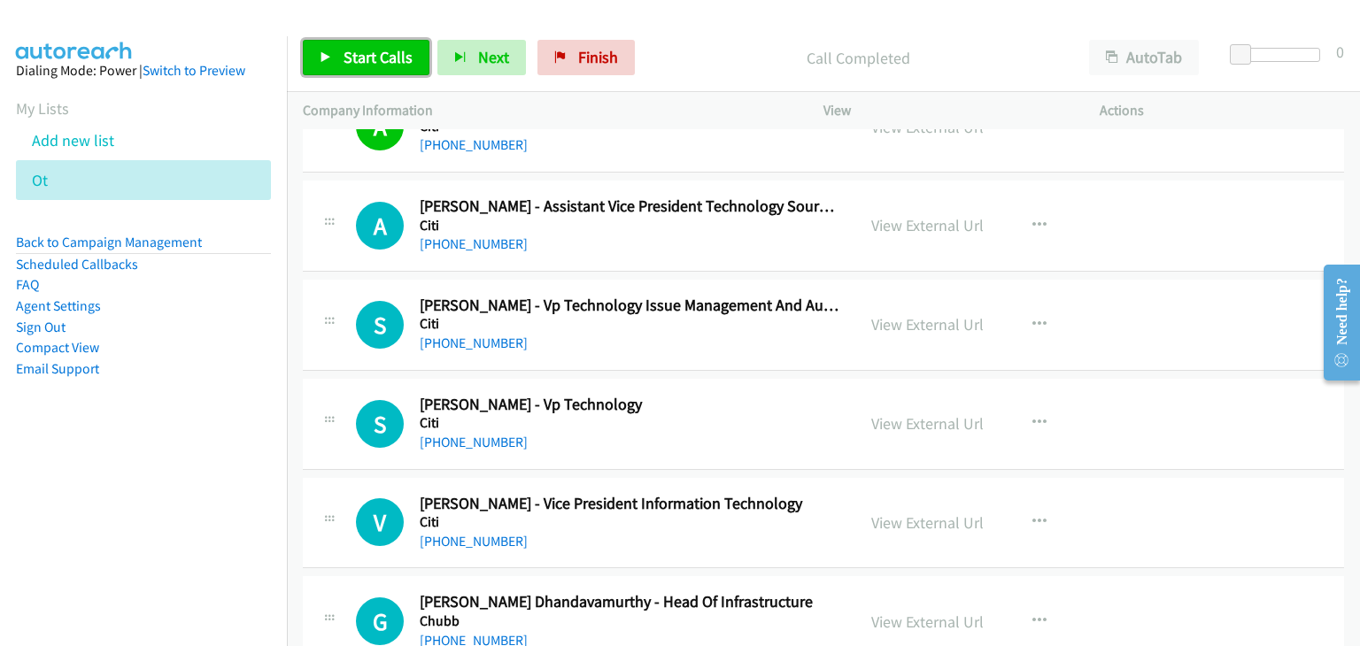
click at [363, 54] on span "Start Calls" at bounding box center [378, 57] width 69 height 20
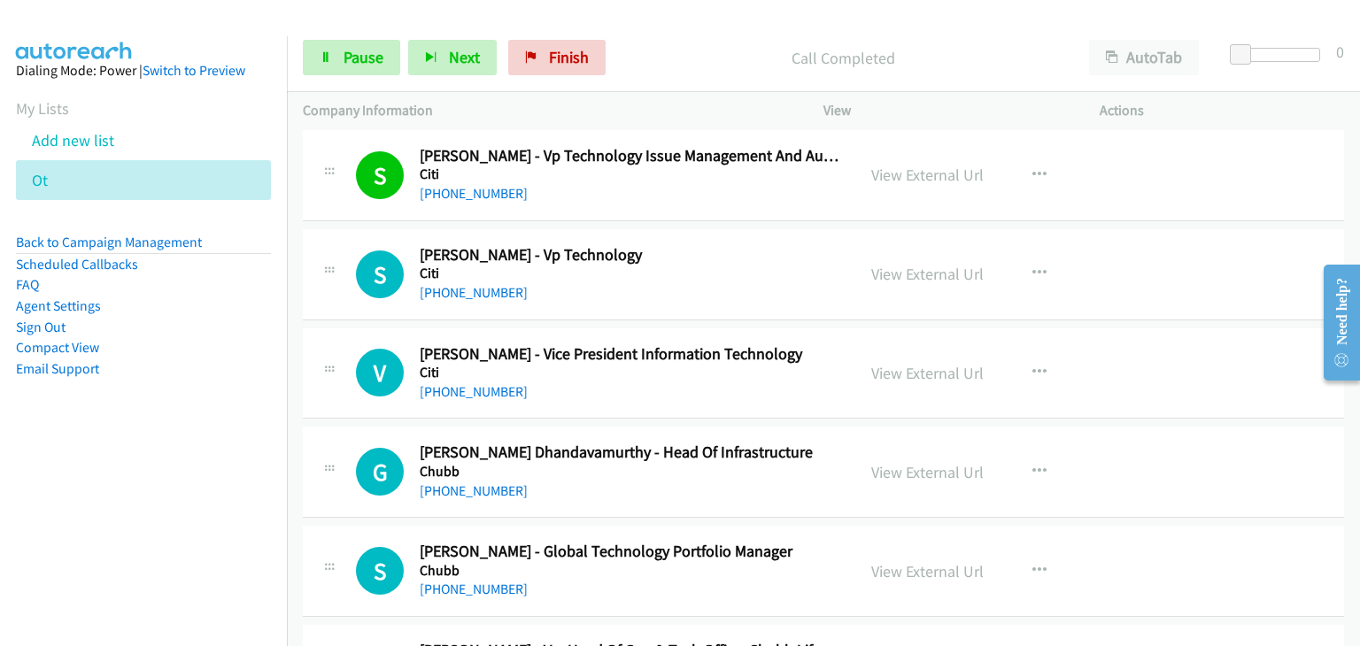
scroll to position [1417, 0]
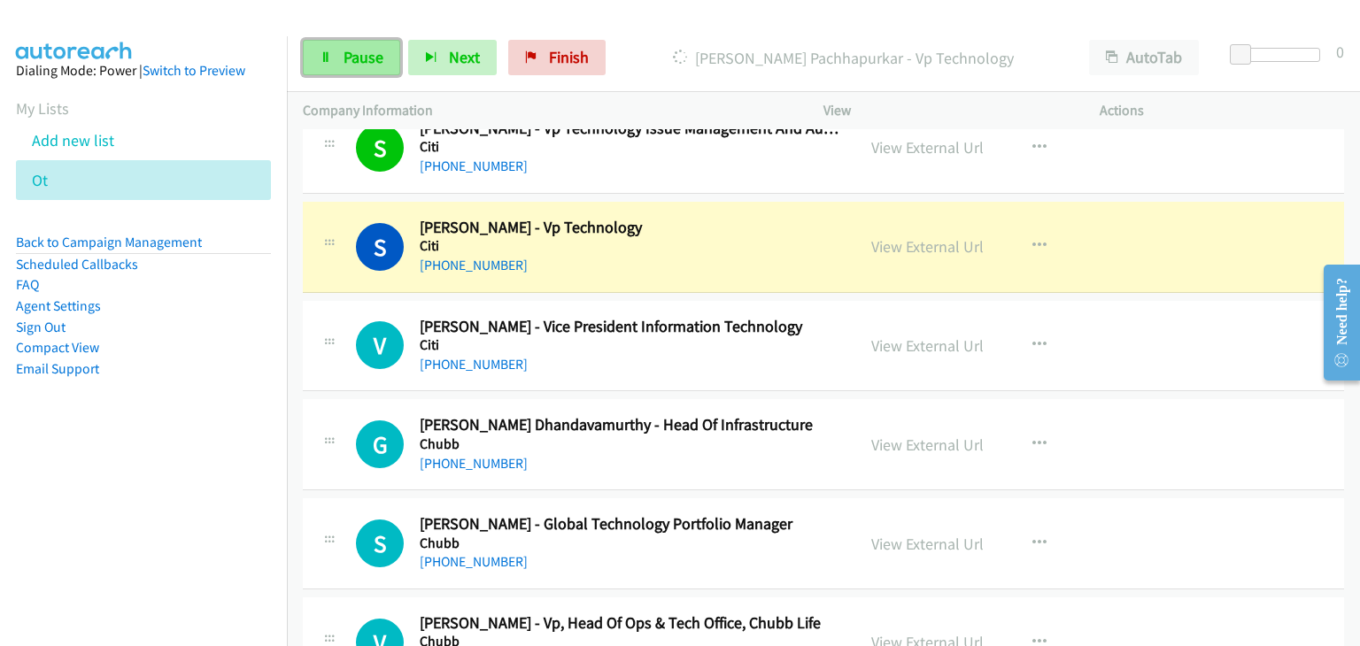
click at [365, 49] on span "Pause" at bounding box center [364, 57] width 40 height 20
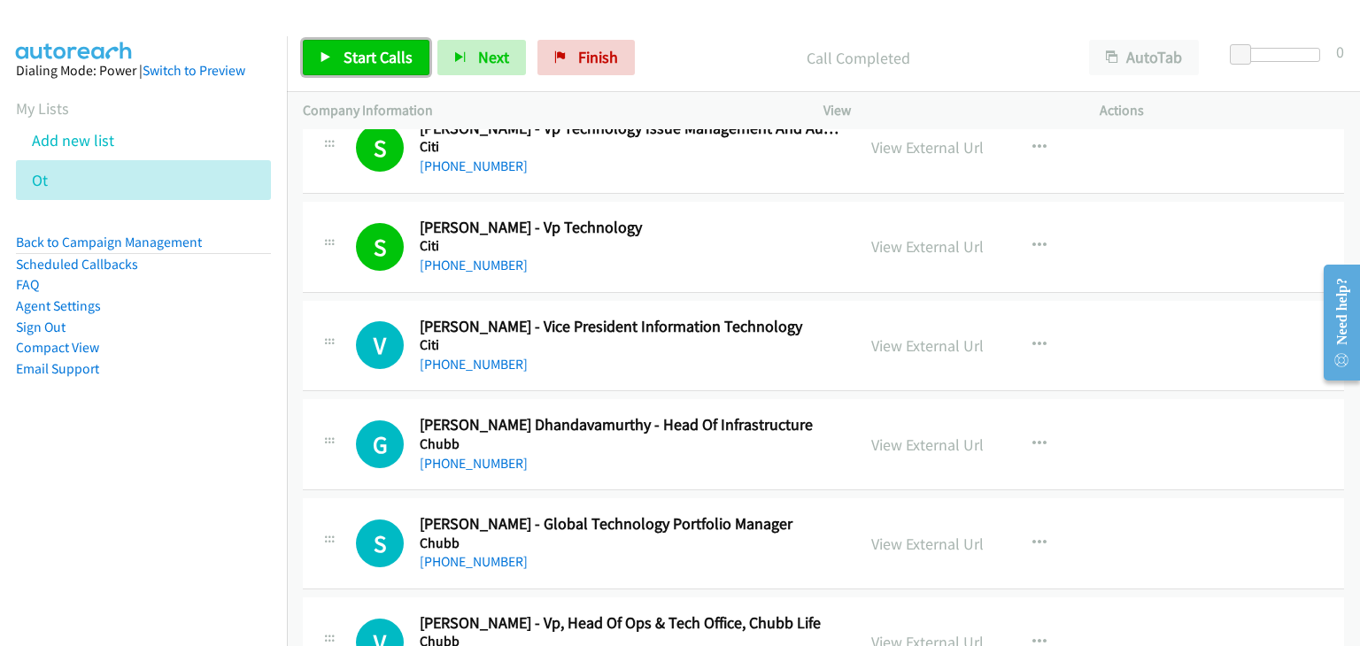
click at [367, 55] on span "Start Calls" at bounding box center [378, 57] width 69 height 20
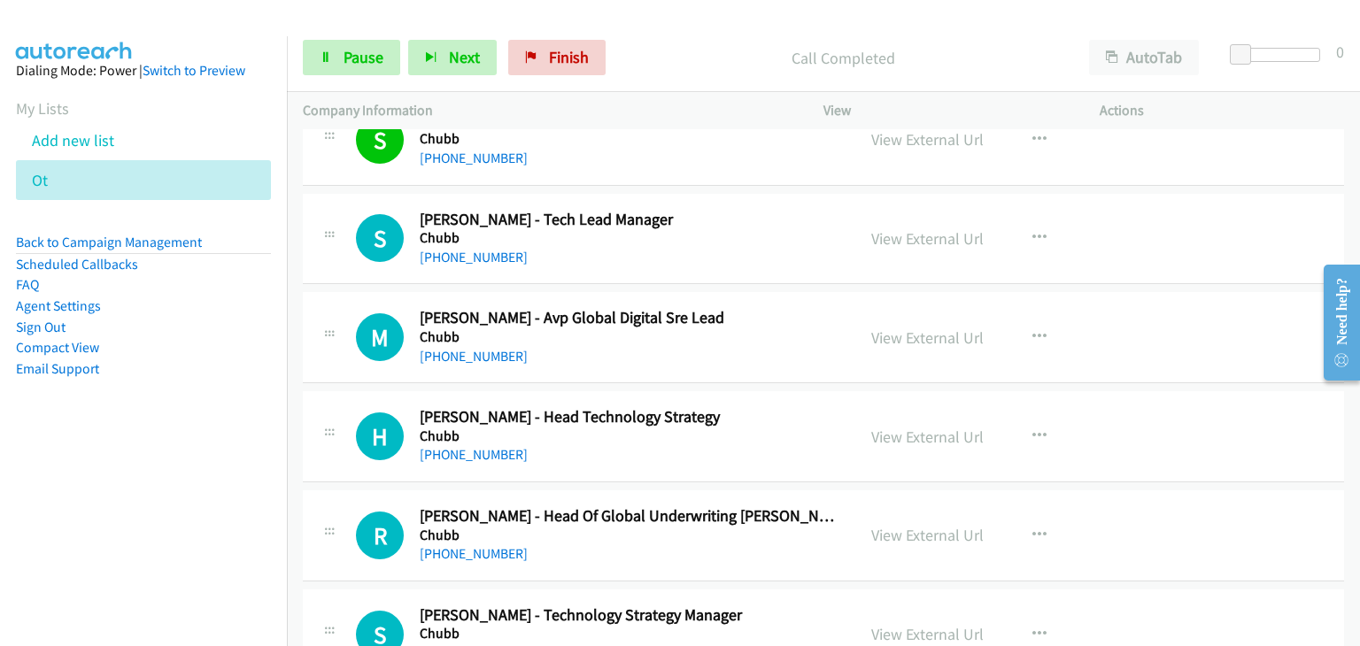
scroll to position [2036, 0]
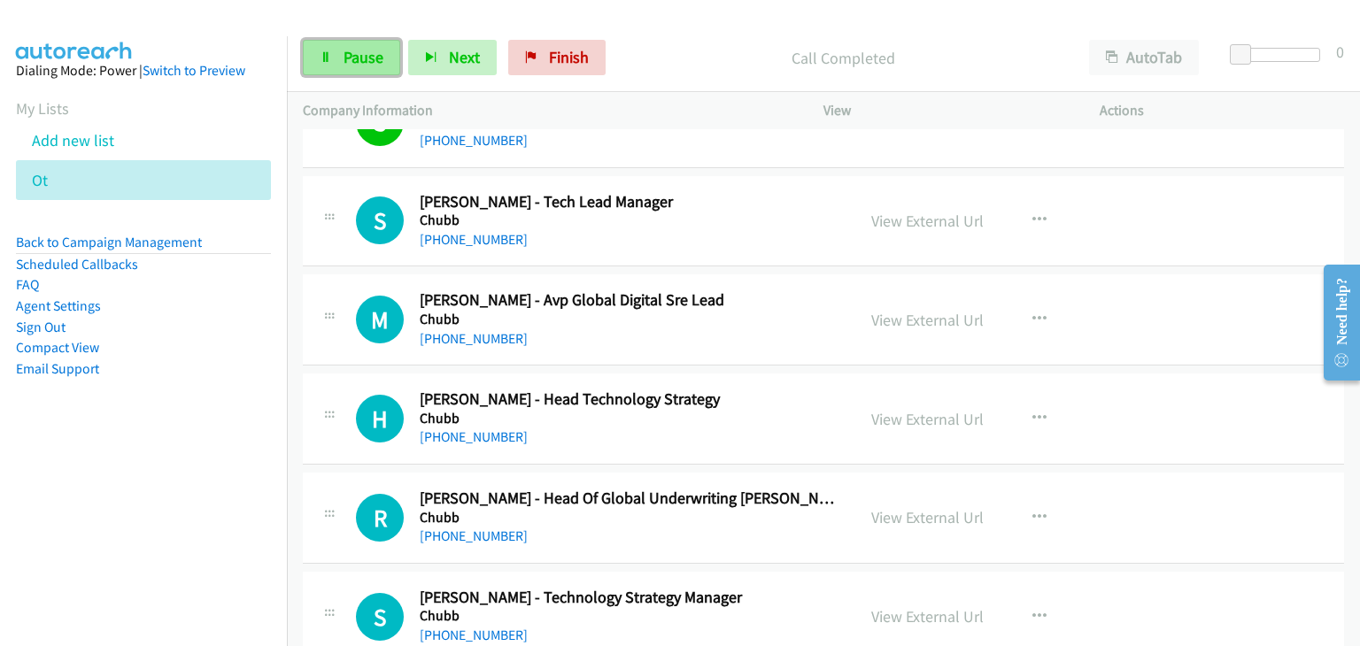
drag, startPoint x: 313, startPoint y: 48, endPoint x: 320, endPoint y: 61, distance: 15.5
click at [313, 49] on link "Pause" at bounding box center [351, 57] width 97 height 35
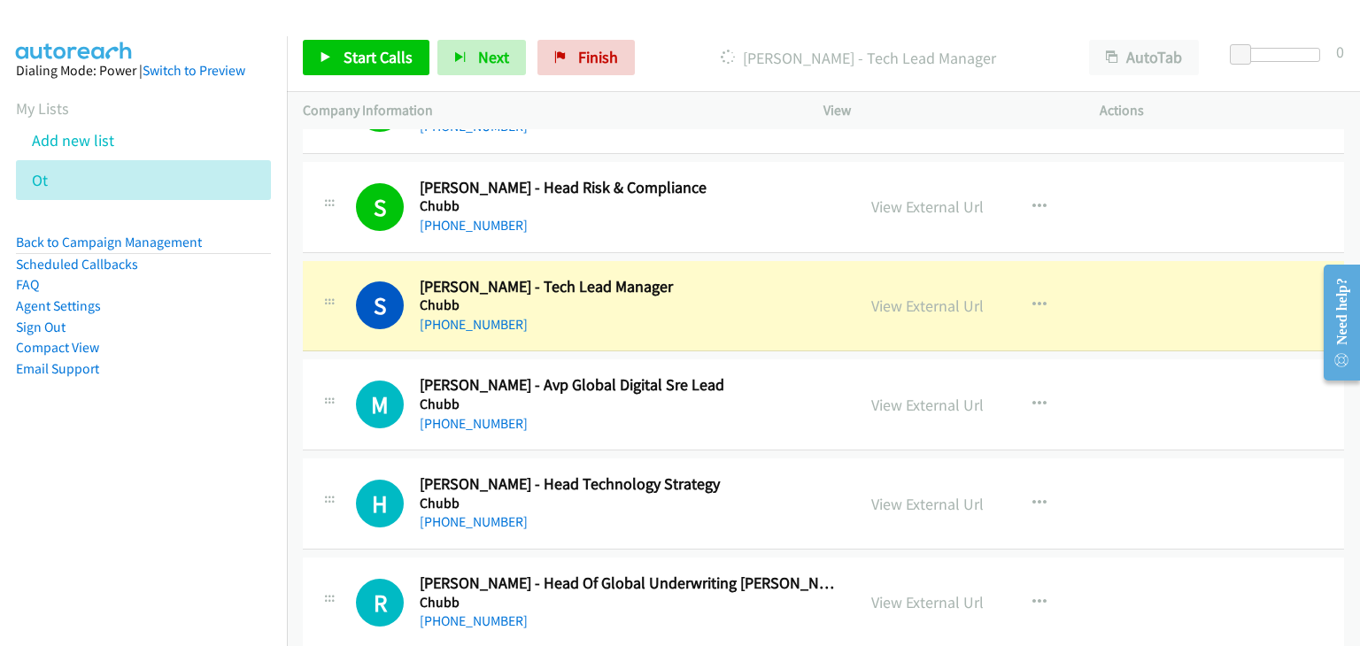
scroll to position [1948, 0]
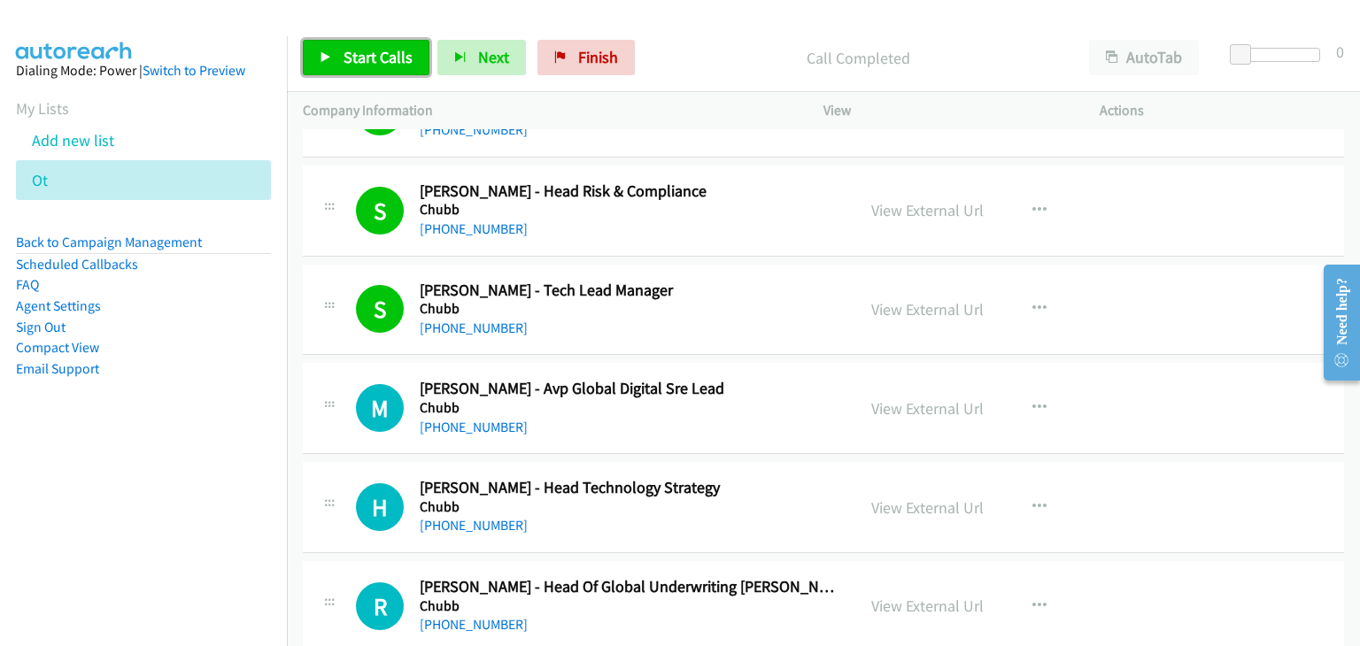
click at [358, 50] on span "Start Calls" at bounding box center [378, 57] width 69 height 20
click at [347, 42] on link "Start Calls" at bounding box center [366, 57] width 127 height 35
click at [382, 61] on span "Start Calls" at bounding box center [378, 57] width 69 height 20
click at [386, 73] on link "Start Calls" at bounding box center [366, 57] width 127 height 35
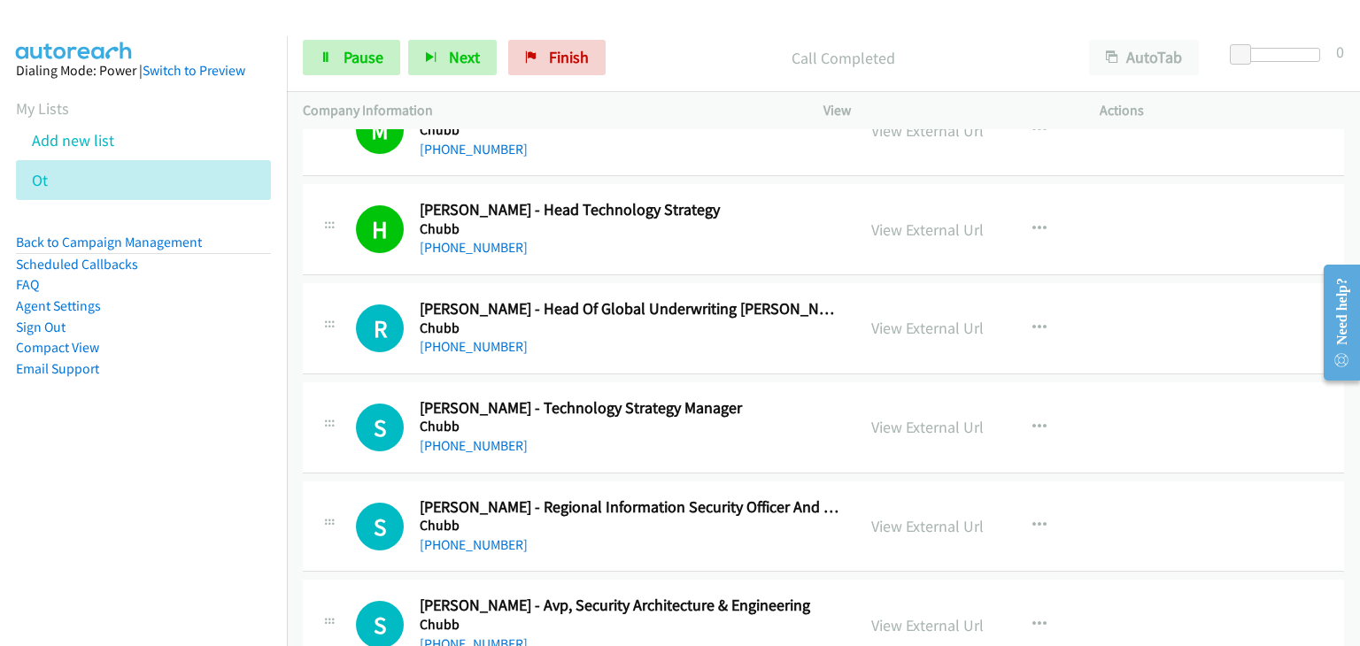
scroll to position [2302, 0]
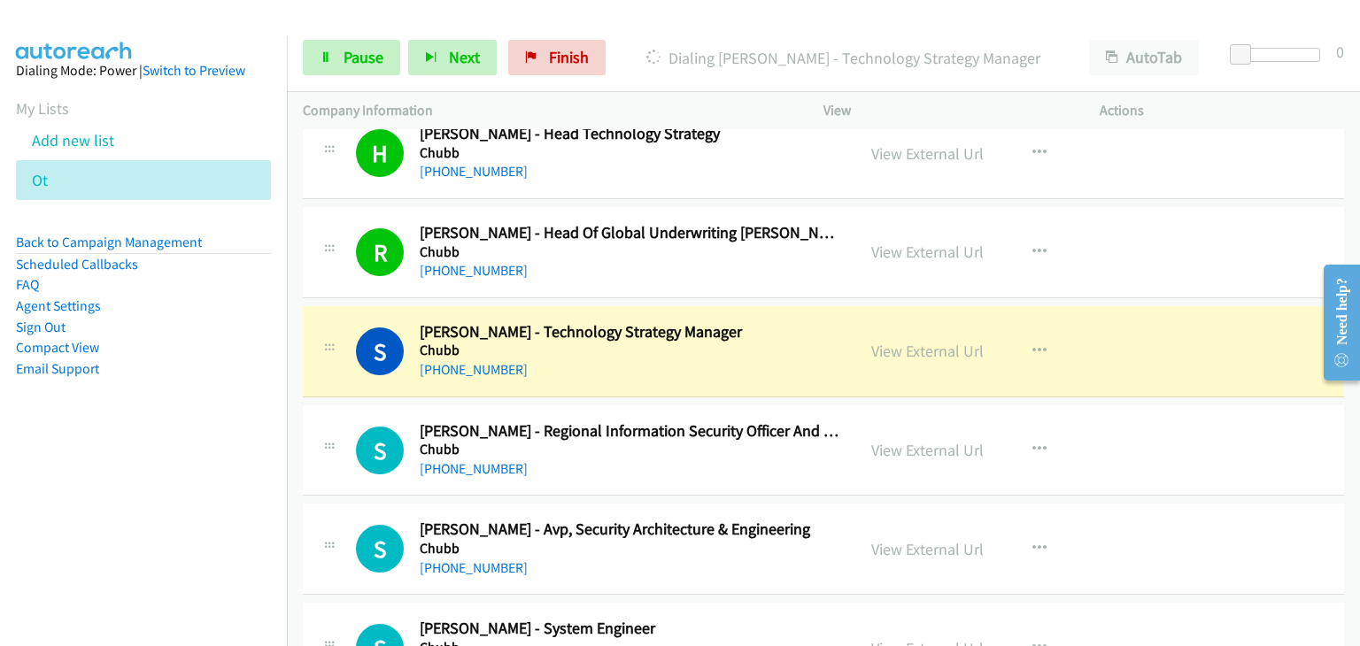
click at [1183, 443] on div "S Callback Scheduled Shylendra Singh - Regional Information Security Officer An…" at bounding box center [823, 450] width 1041 height 91
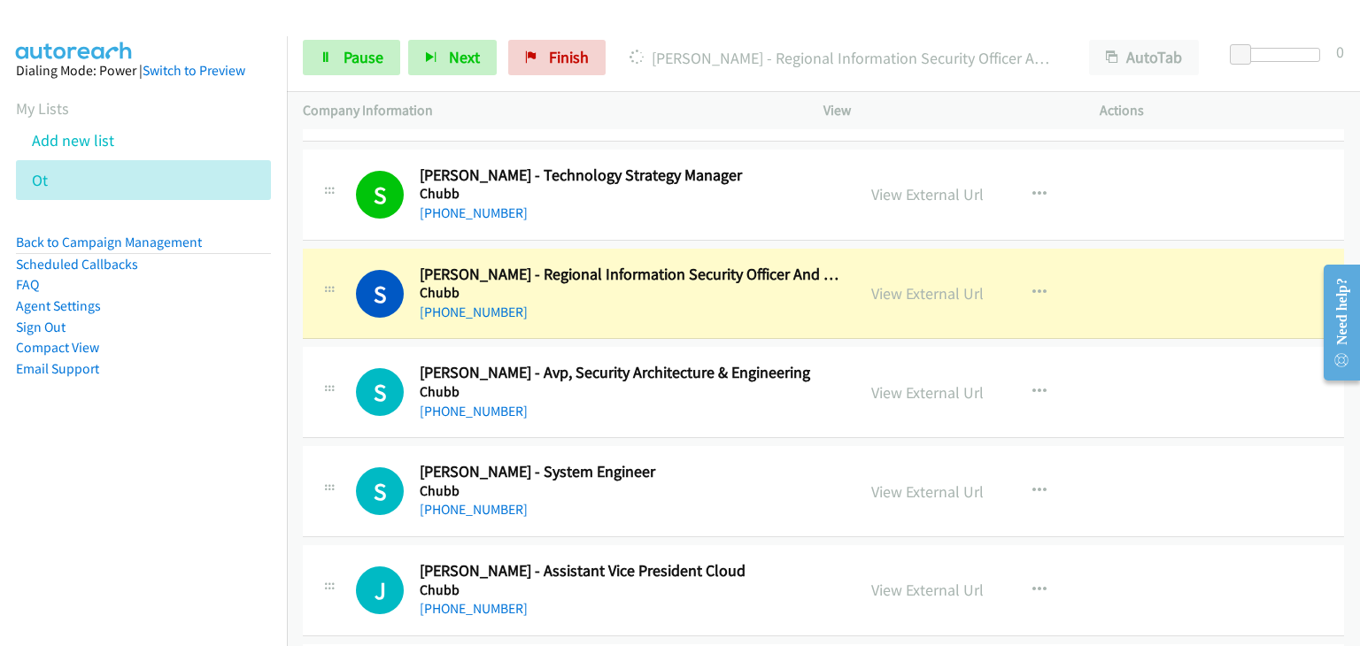
scroll to position [2479, 0]
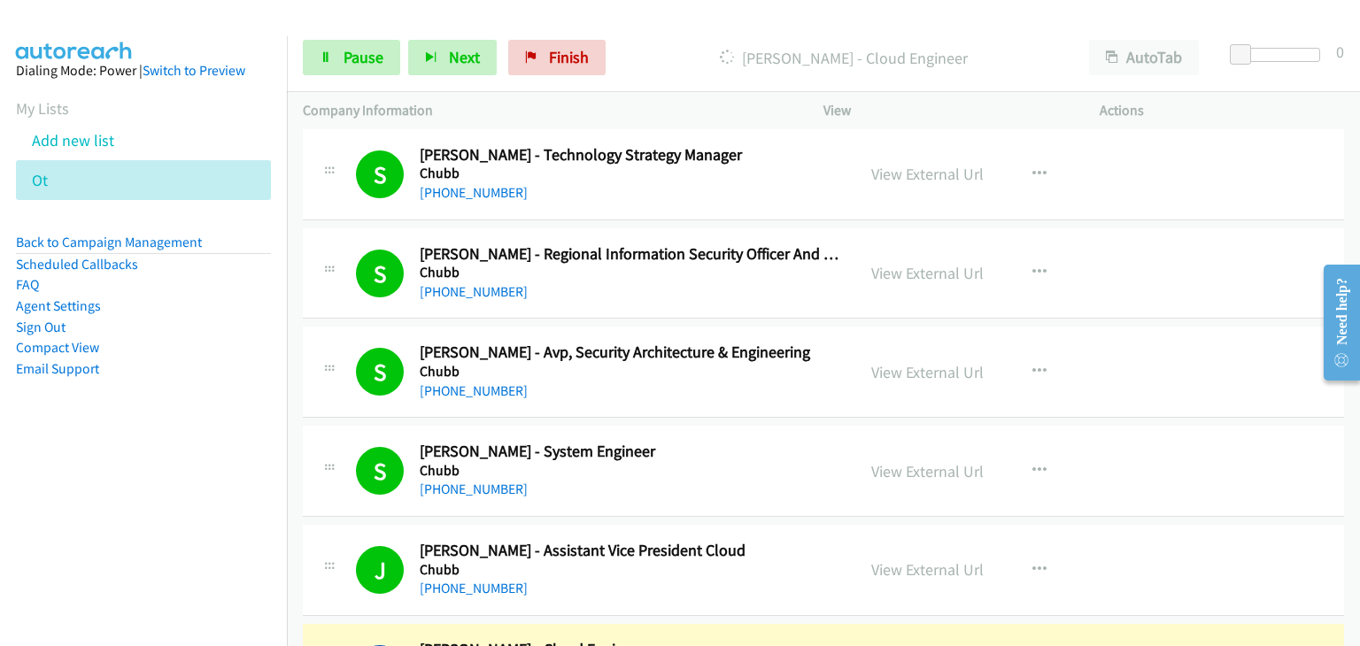
click at [1199, 350] on div "S Callback Scheduled Sunil Kumar Singh - Avp, Security Architecture & Engineeri…" at bounding box center [823, 372] width 1041 height 91
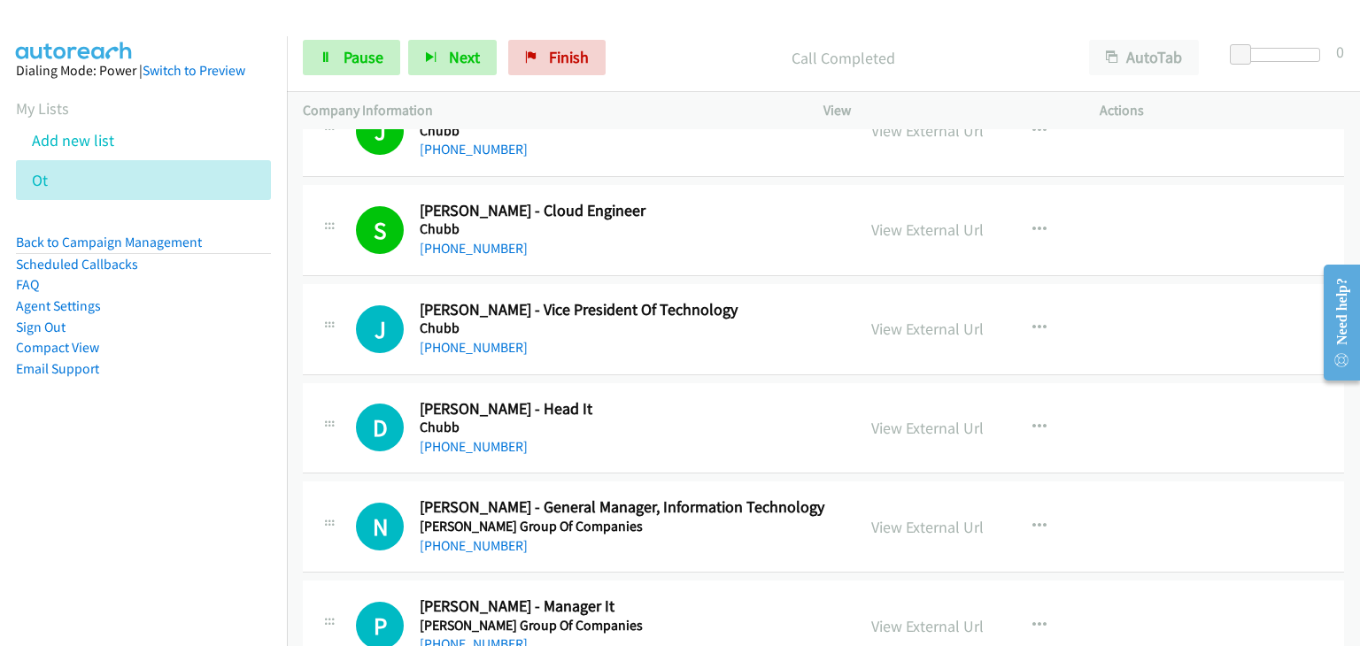
scroll to position [2922, 0]
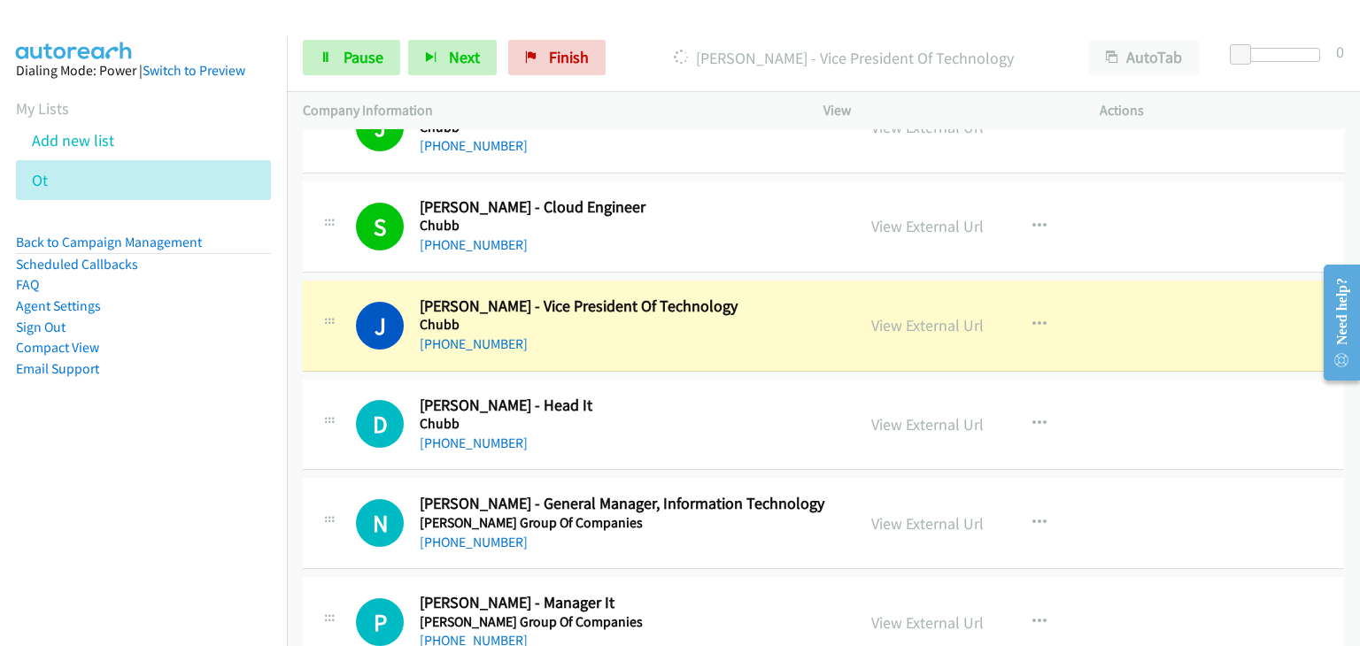
click at [1223, 397] on div "D Callback Scheduled Dr. Dilip Motwani - Head It Chubb Asia/Calcutta +91 98208 …" at bounding box center [823, 425] width 1041 height 91
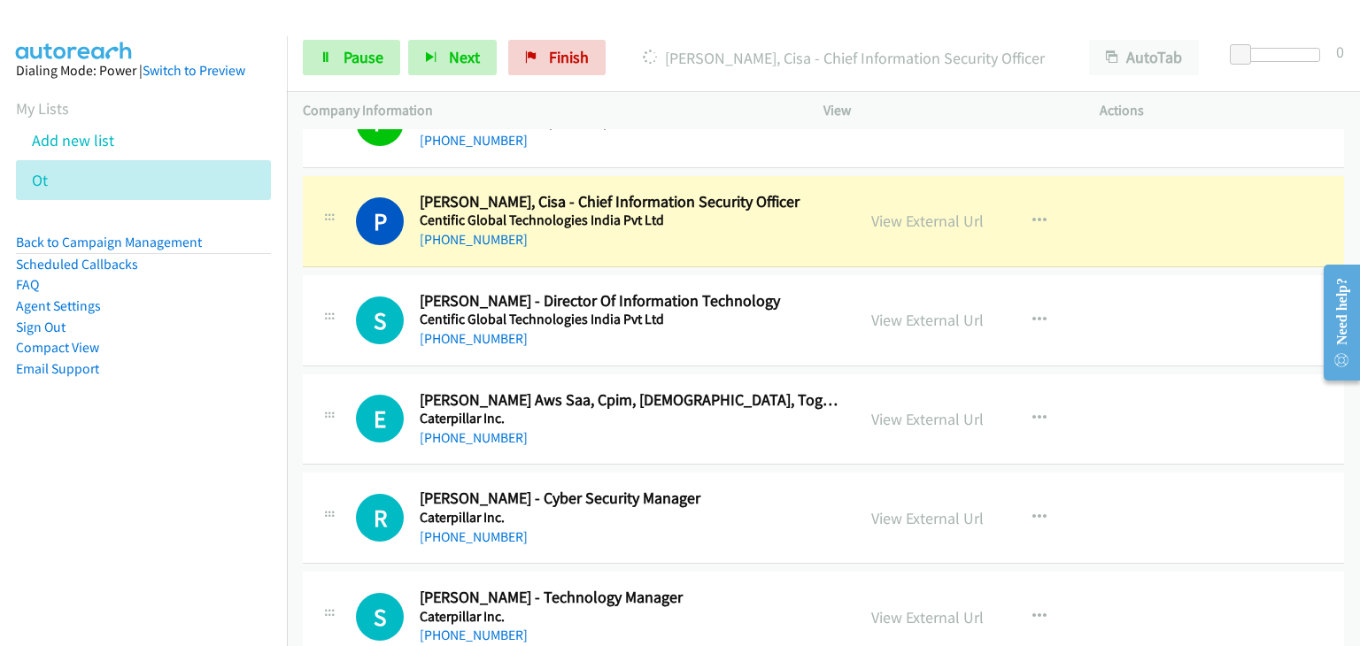
scroll to position [3453, 0]
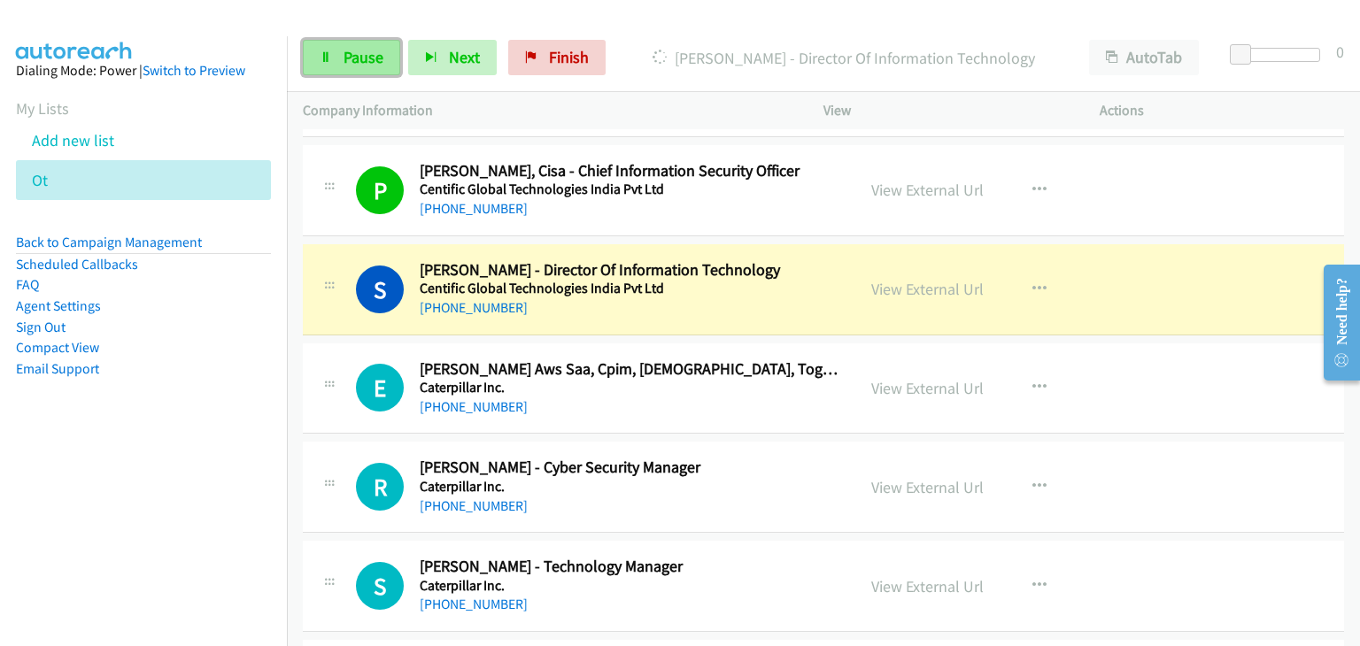
click at [357, 45] on link "Pause" at bounding box center [351, 57] width 97 height 35
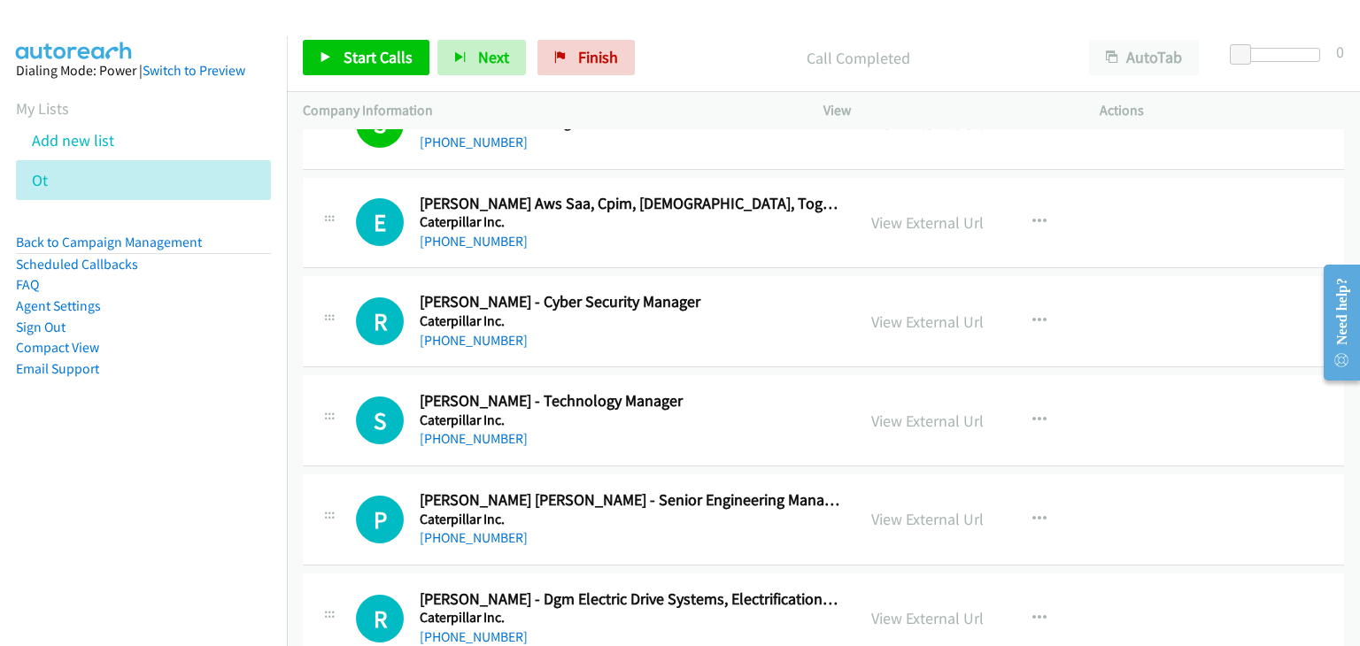
scroll to position [3630, 0]
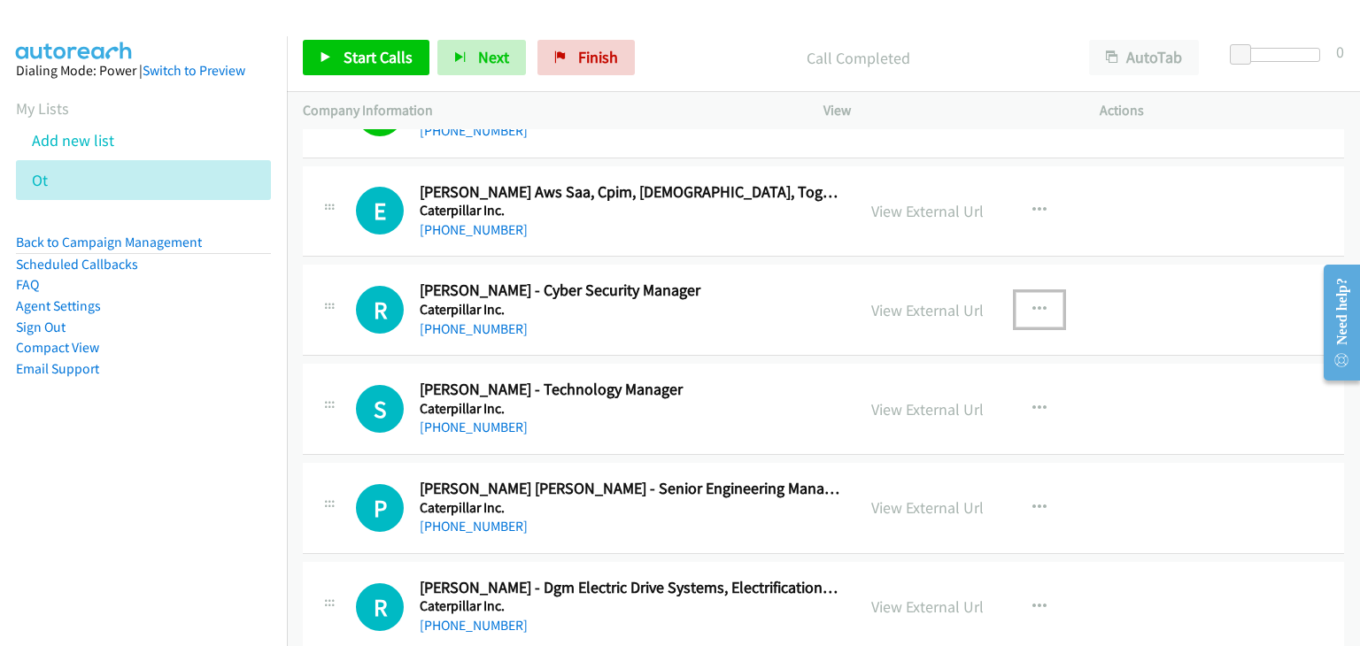
click at [1032, 303] on icon "button" at bounding box center [1039, 310] width 14 height 14
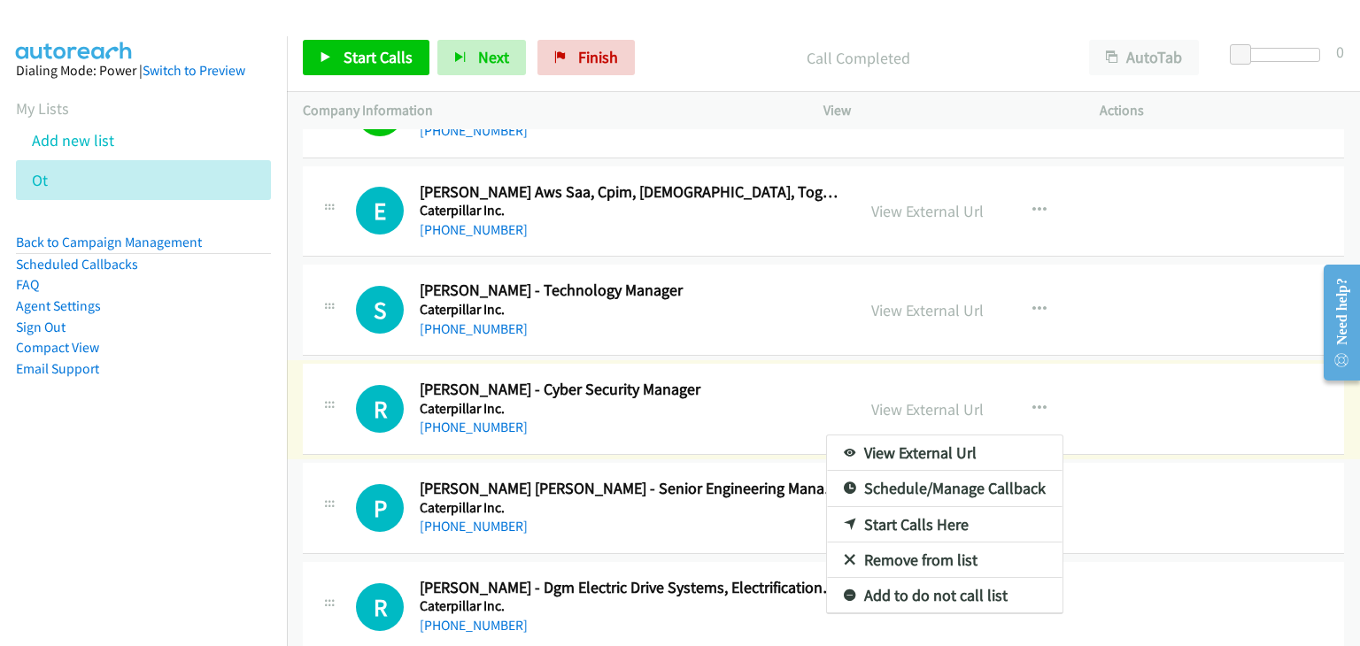
click at [1031, 291] on div at bounding box center [680, 323] width 1360 height 646
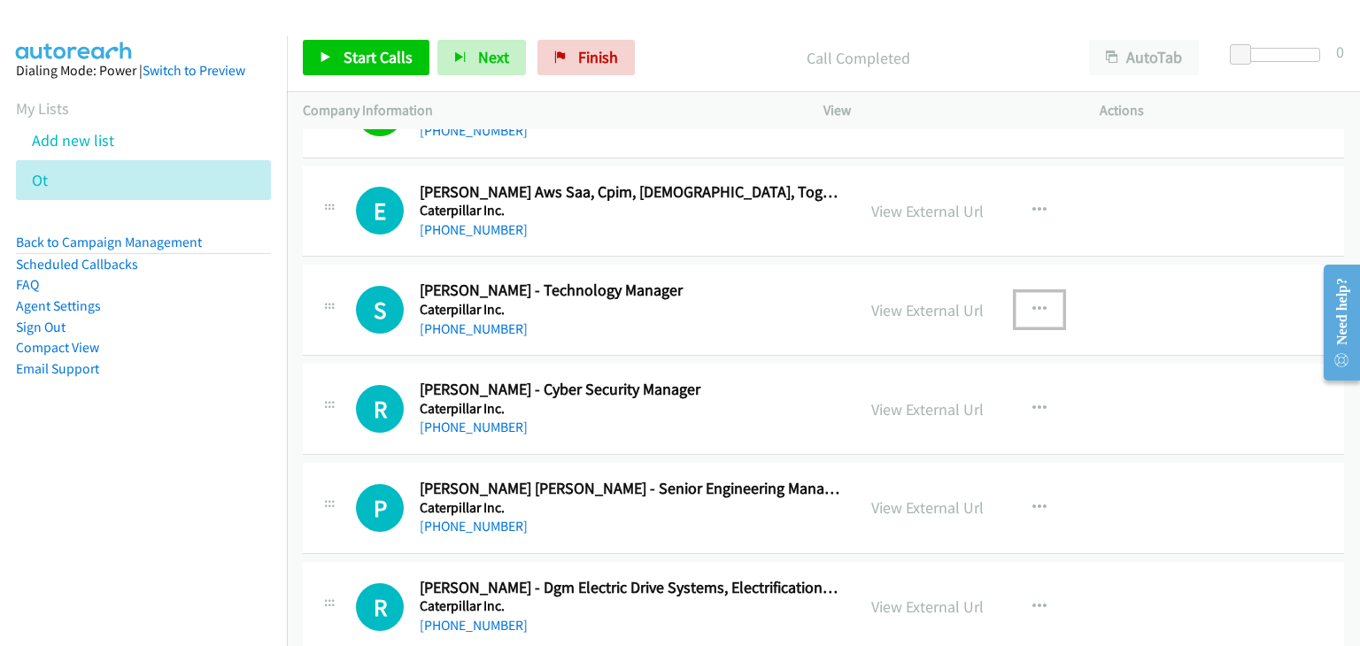
click at [1033, 303] on icon "button" at bounding box center [1039, 310] width 14 height 14
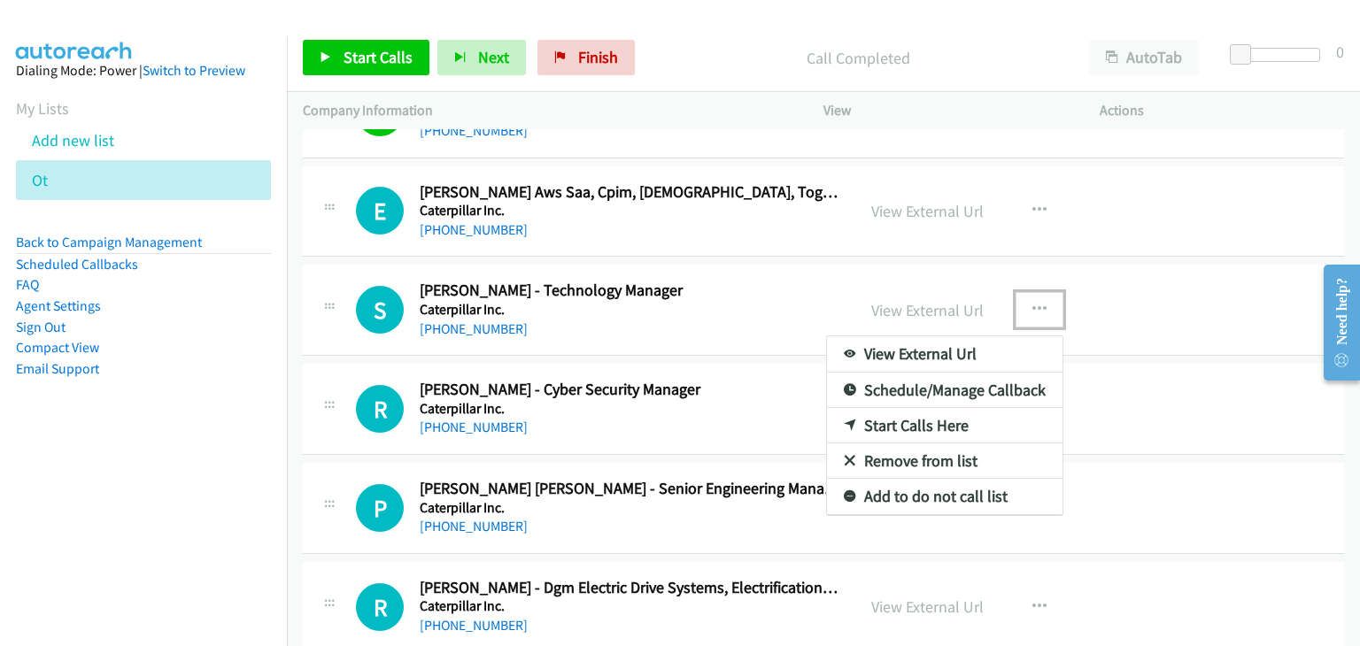
click at [898, 415] on link "Start Calls Here" at bounding box center [944, 425] width 235 height 35
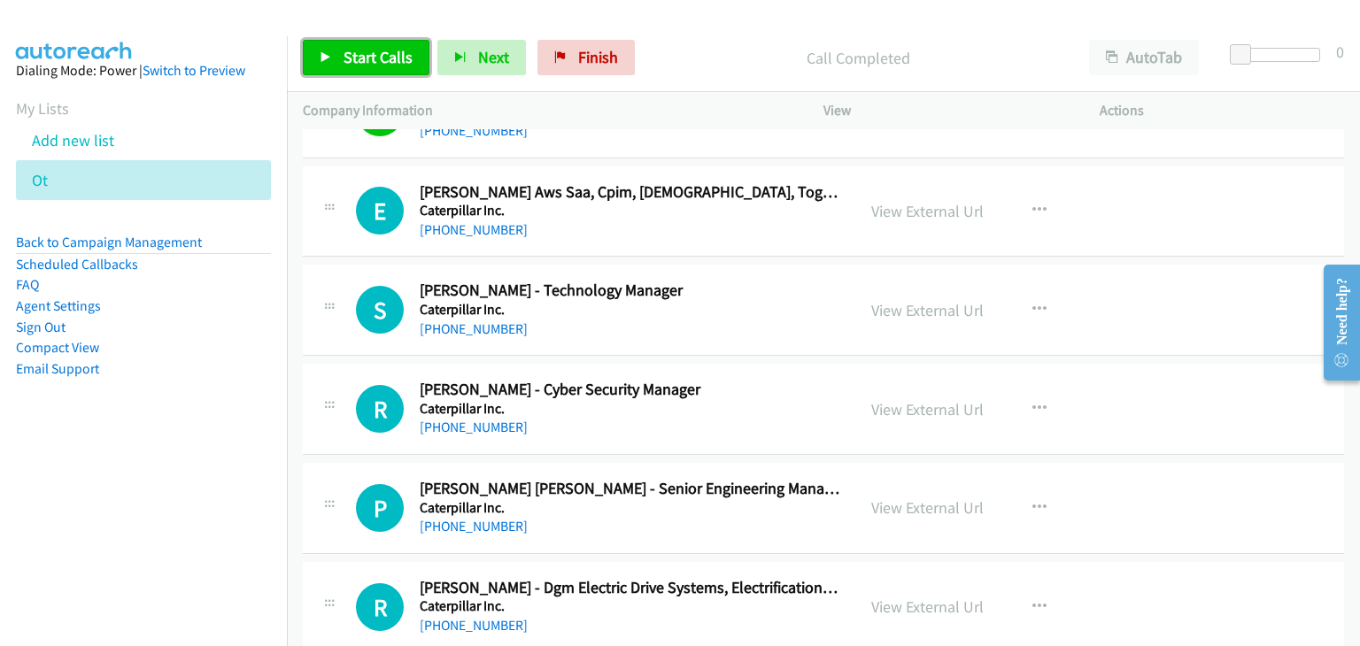
click at [379, 62] on span "Start Calls" at bounding box center [378, 57] width 69 height 20
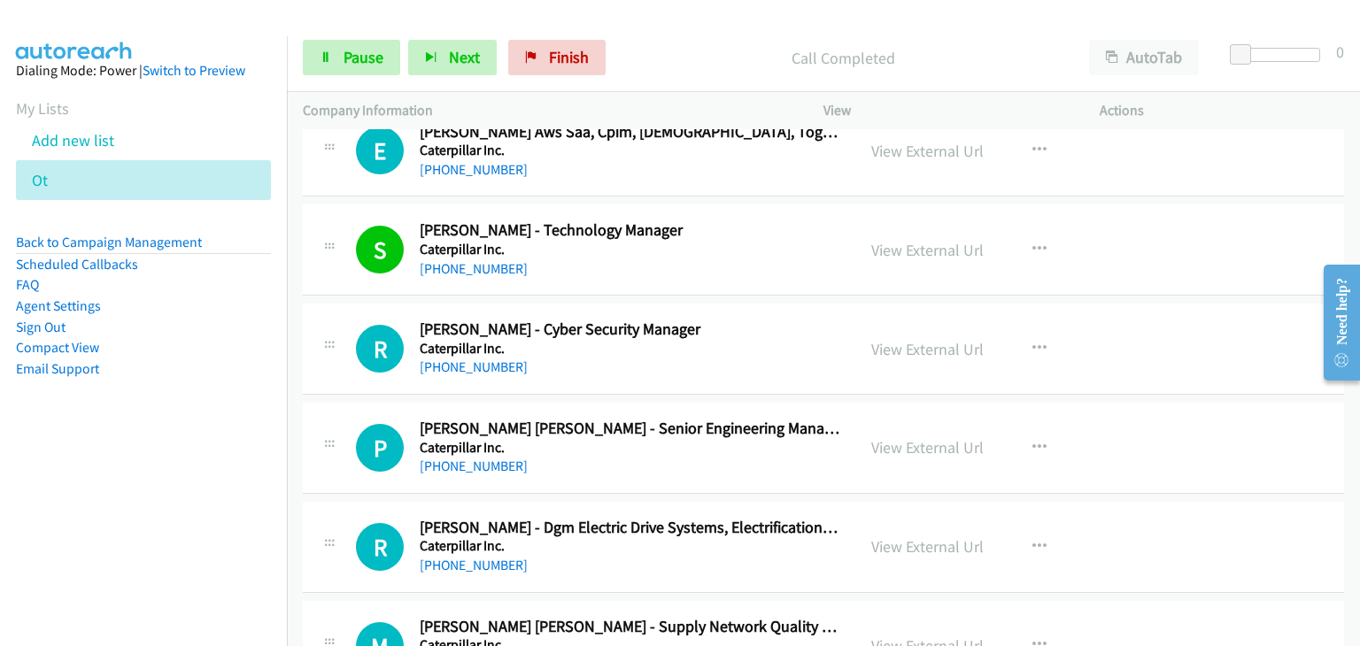
scroll to position [3718, 0]
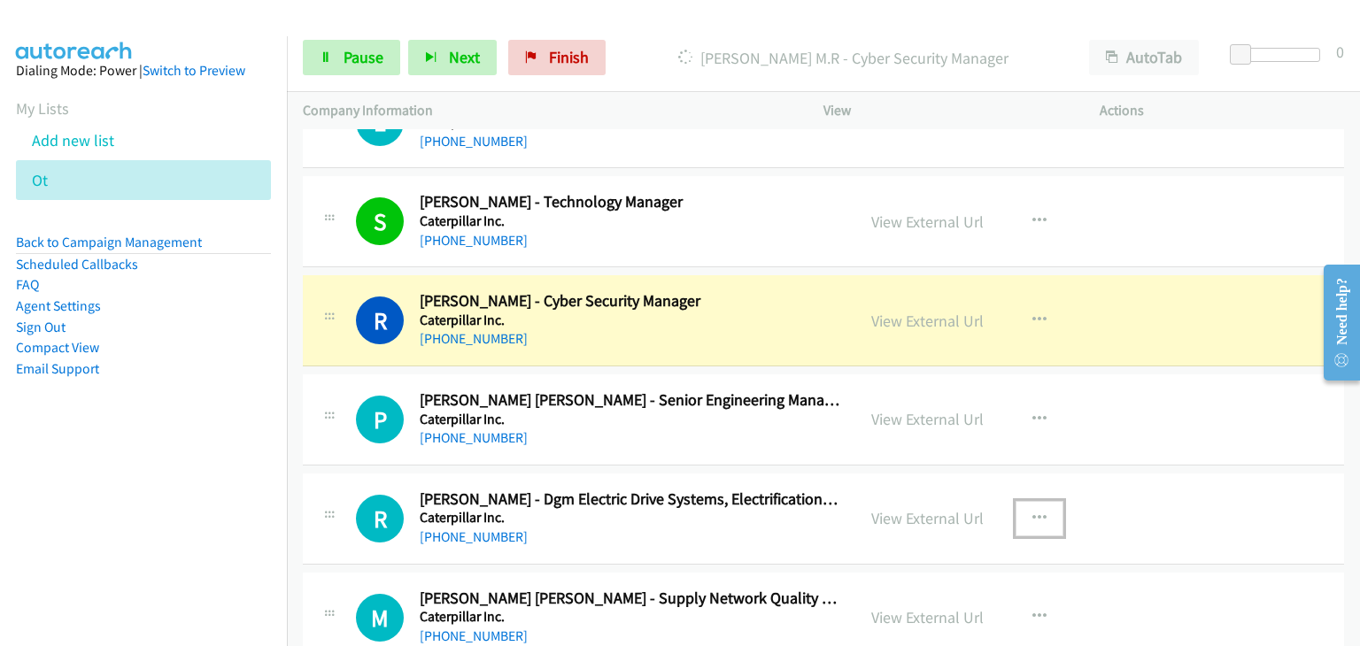
click at [1032, 512] on icon "button" at bounding box center [1039, 519] width 14 height 14
click at [1037, 514] on div at bounding box center [680, 323] width 1360 height 646
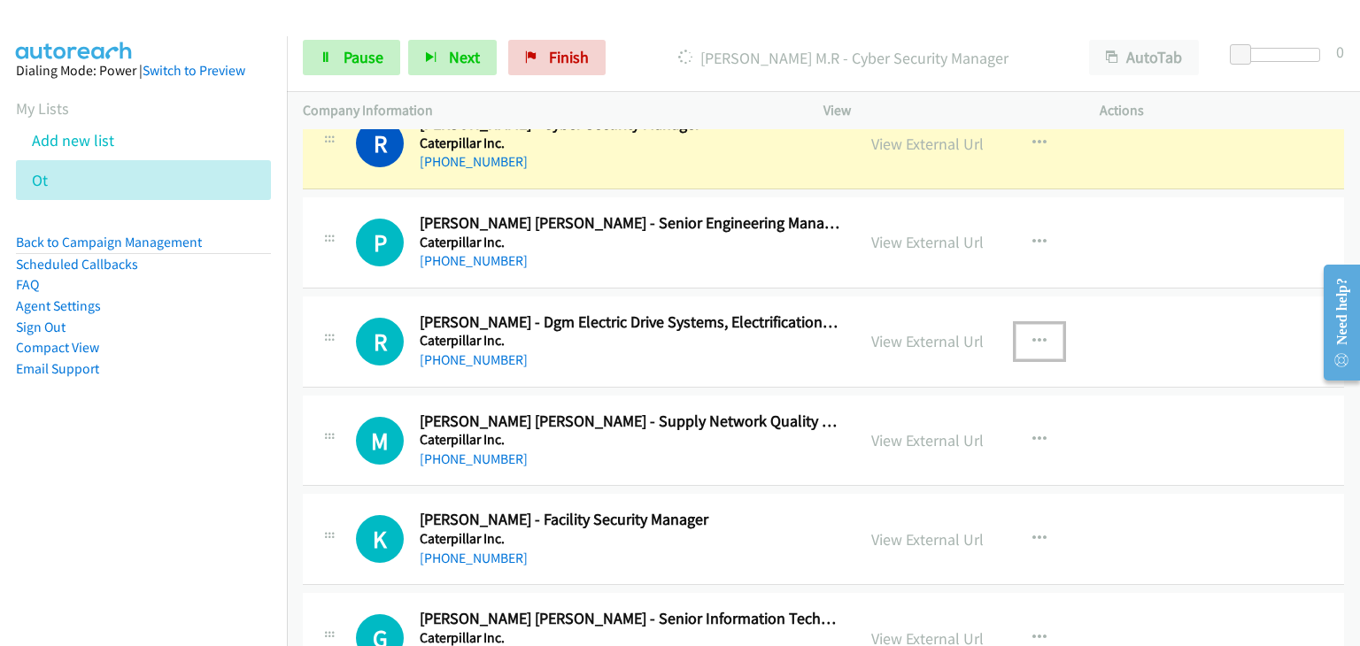
click at [1041, 331] on button "button" at bounding box center [1039, 341] width 48 height 35
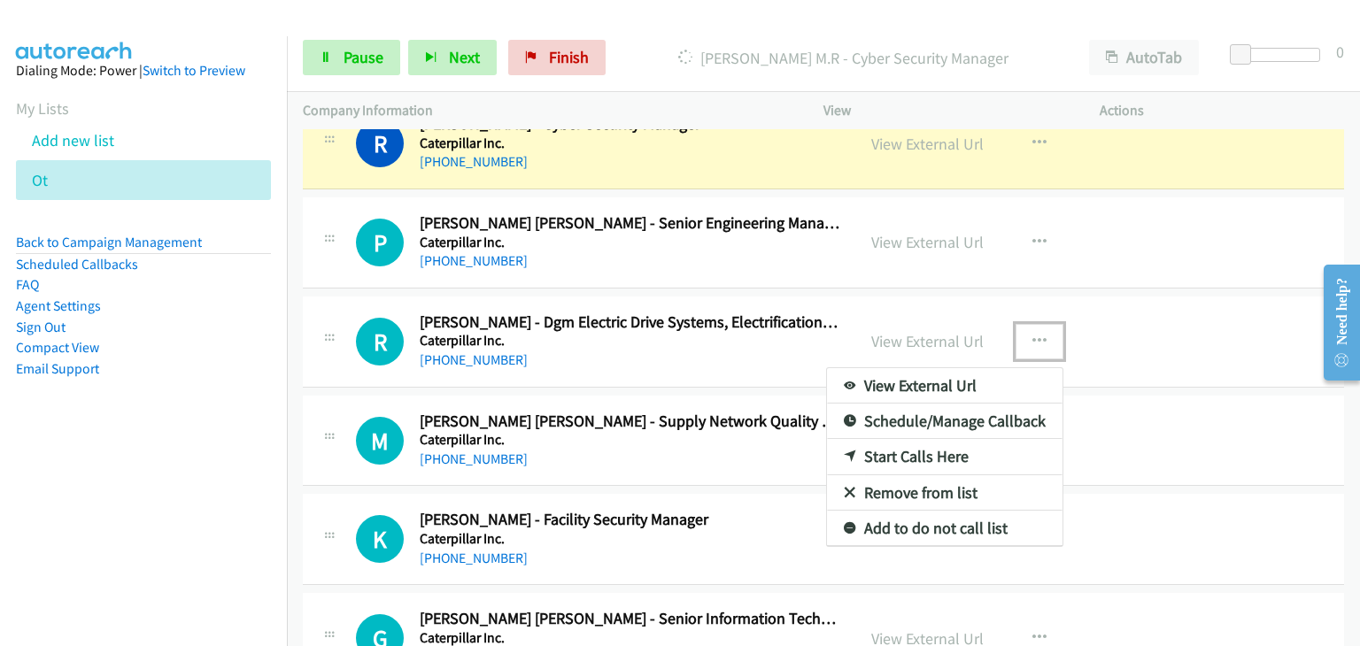
click at [907, 486] on link "Remove from list" at bounding box center [944, 492] width 235 height 35
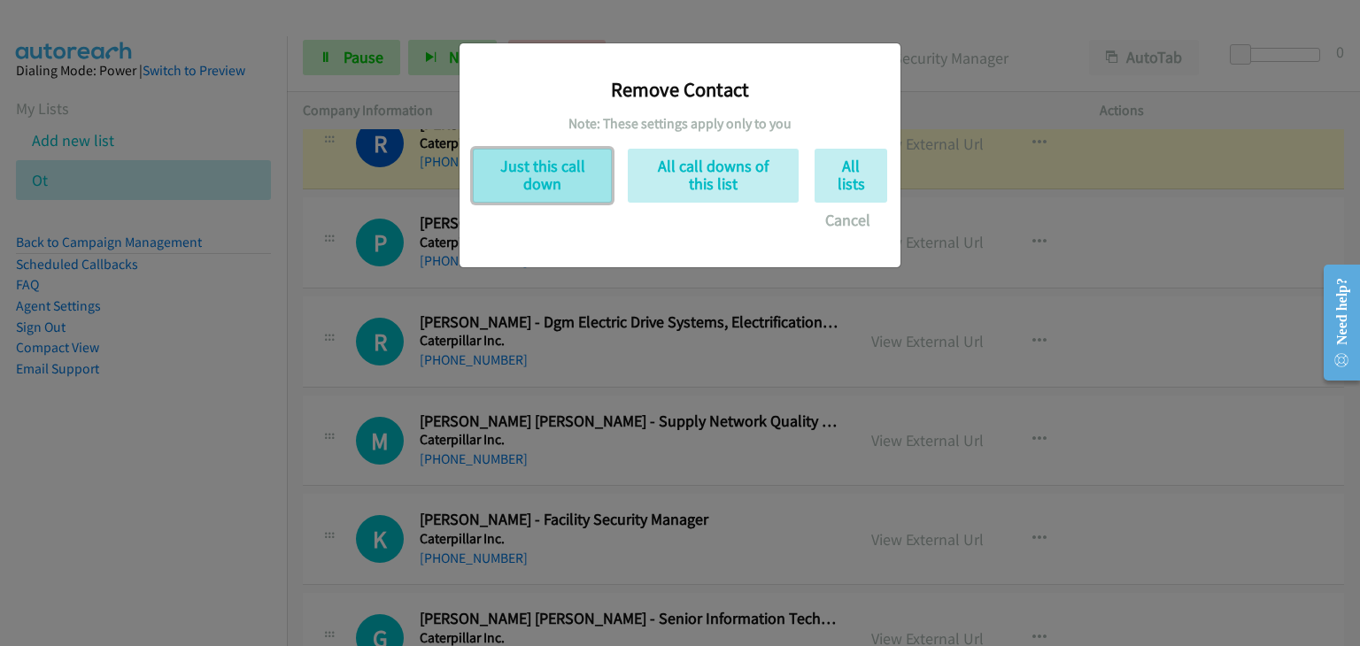
click at [558, 191] on button "Just this call down" at bounding box center [542, 176] width 139 height 54
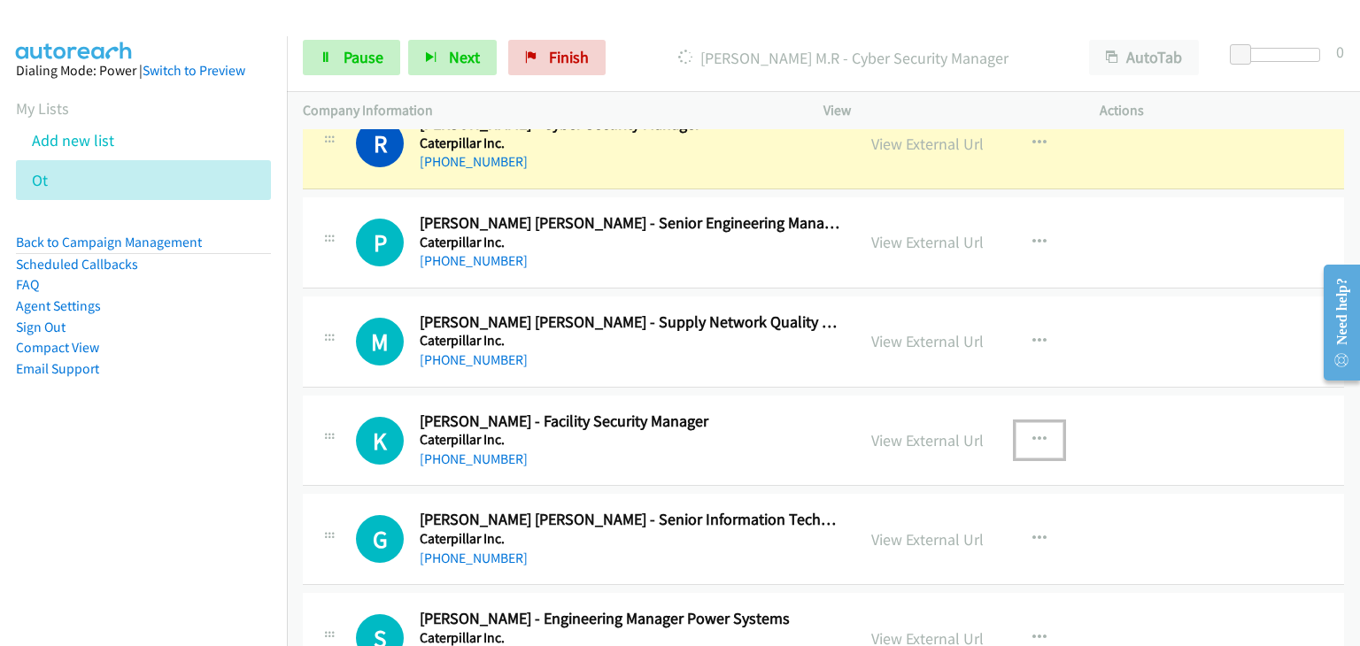
click at [1033, 433] on icon "button" at bounding box center [1039, 440] width 14 height 14
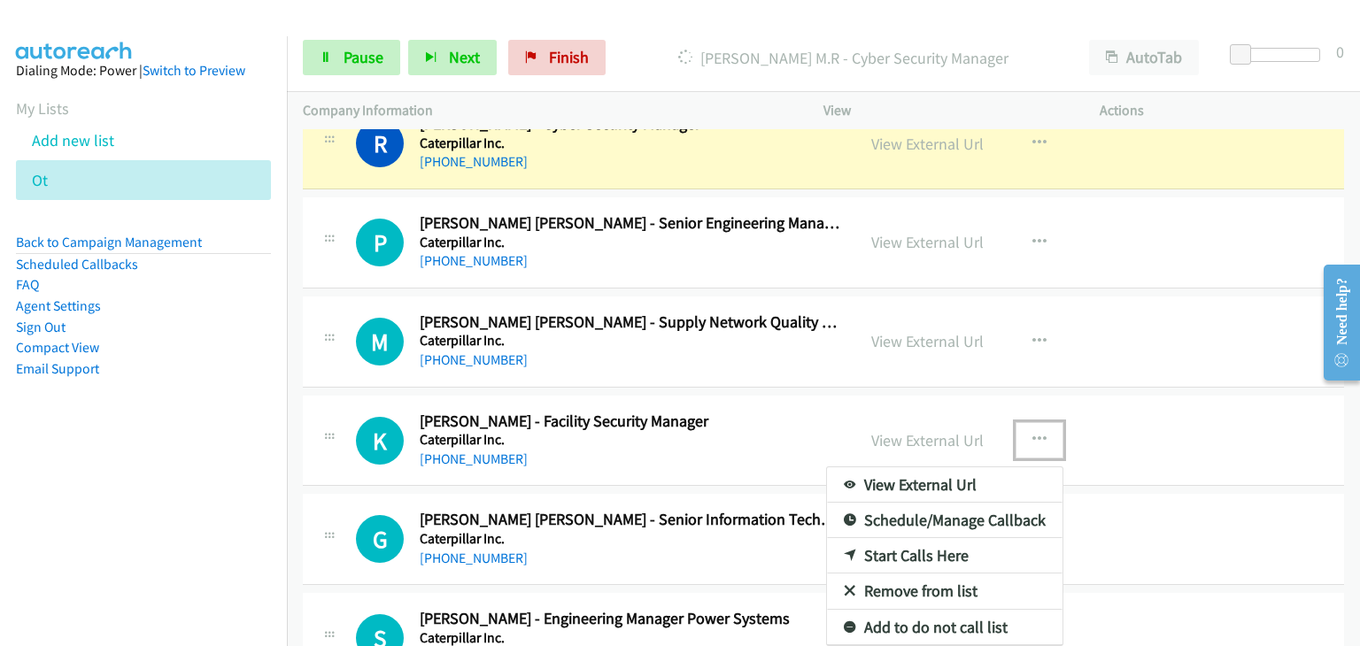
click at [872, 575] on link "Remove from list" at bounding box center [944, 591] width 235 height 35
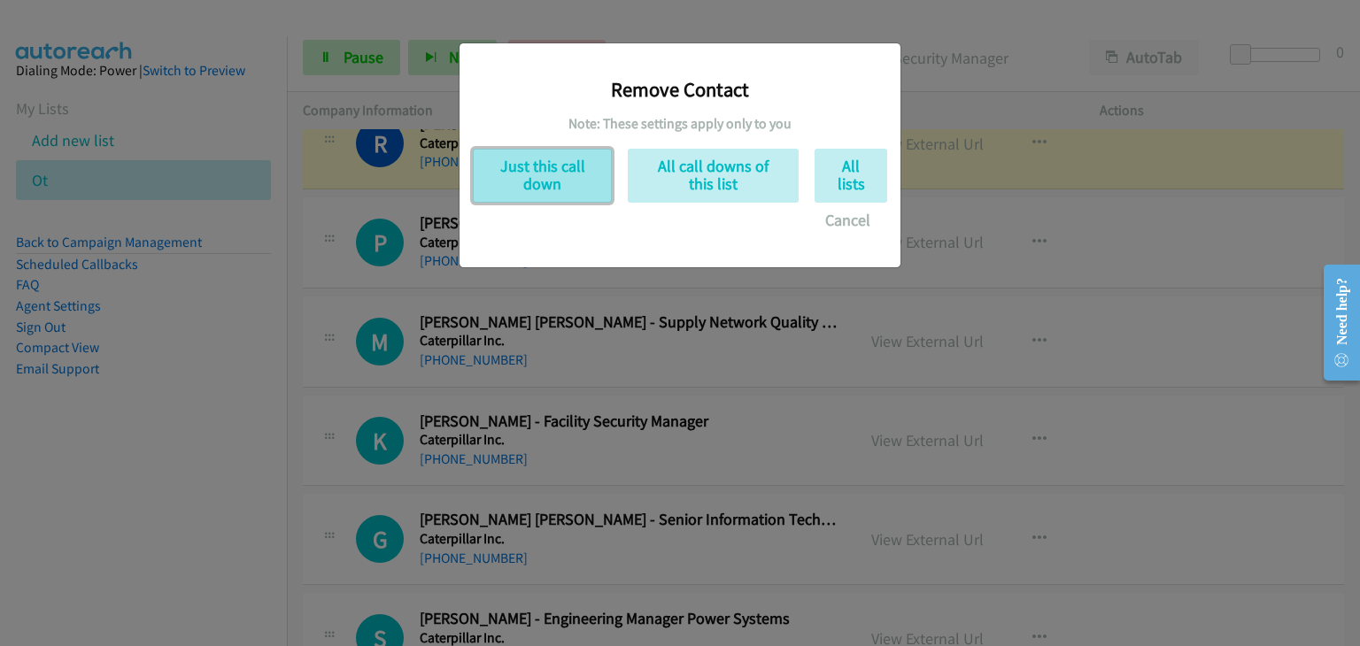
click at [515, 189] on button "Just this call down" at bounding box center [542, 176] width 139 height 54
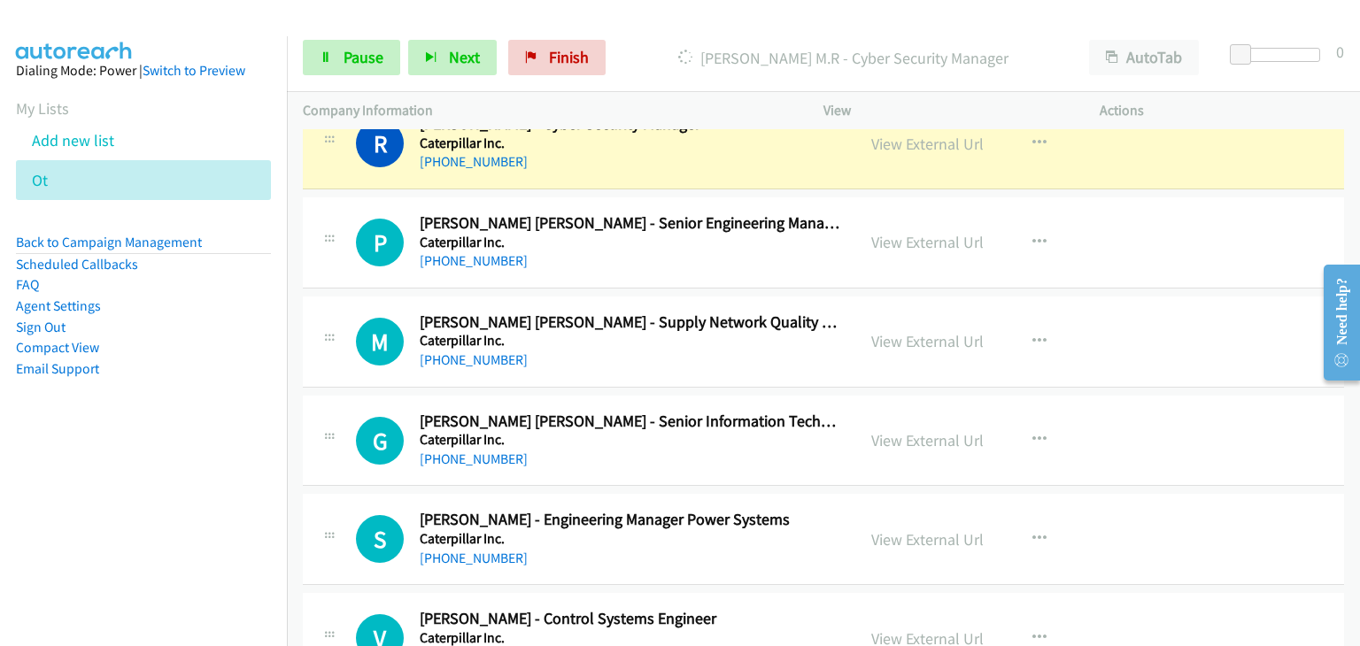
scroll to position [3807, 0]
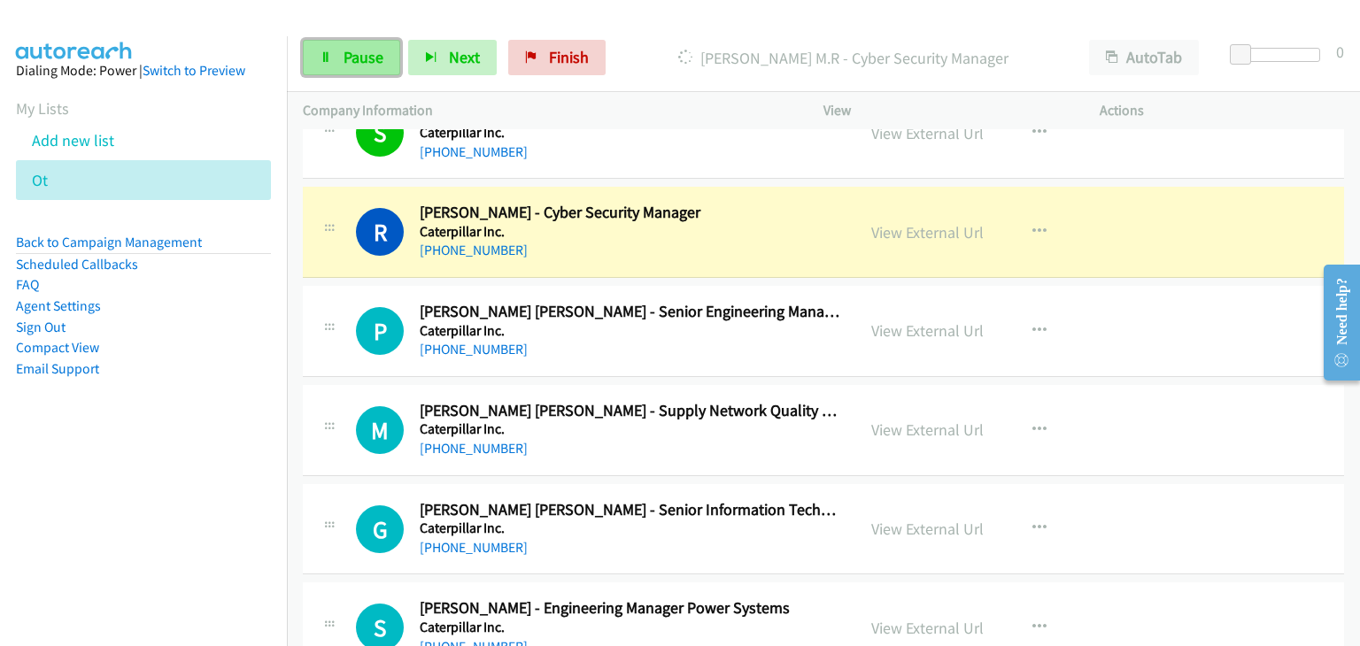
click at [386, 47] on link "Pause" at bounding box center [351, 57] width 97 height 35
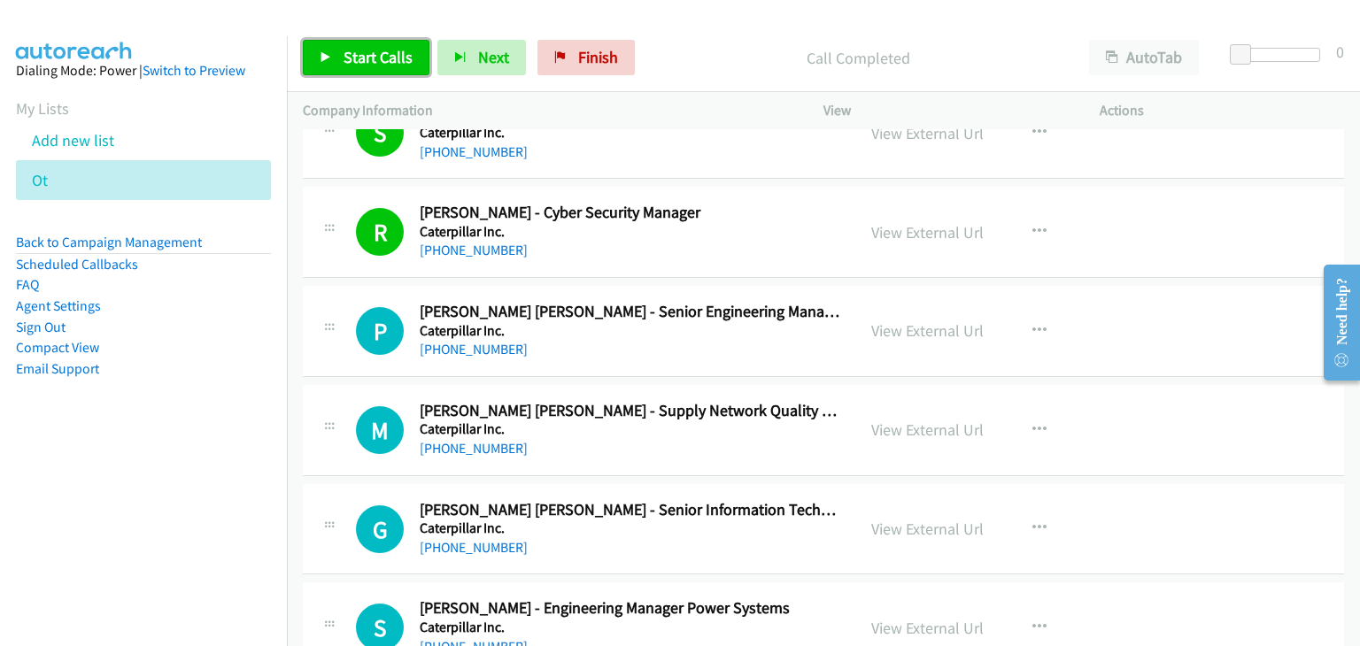
click at [367, 47] on span "Start Calls" at bounding box center [378, 57] width 69 height 20
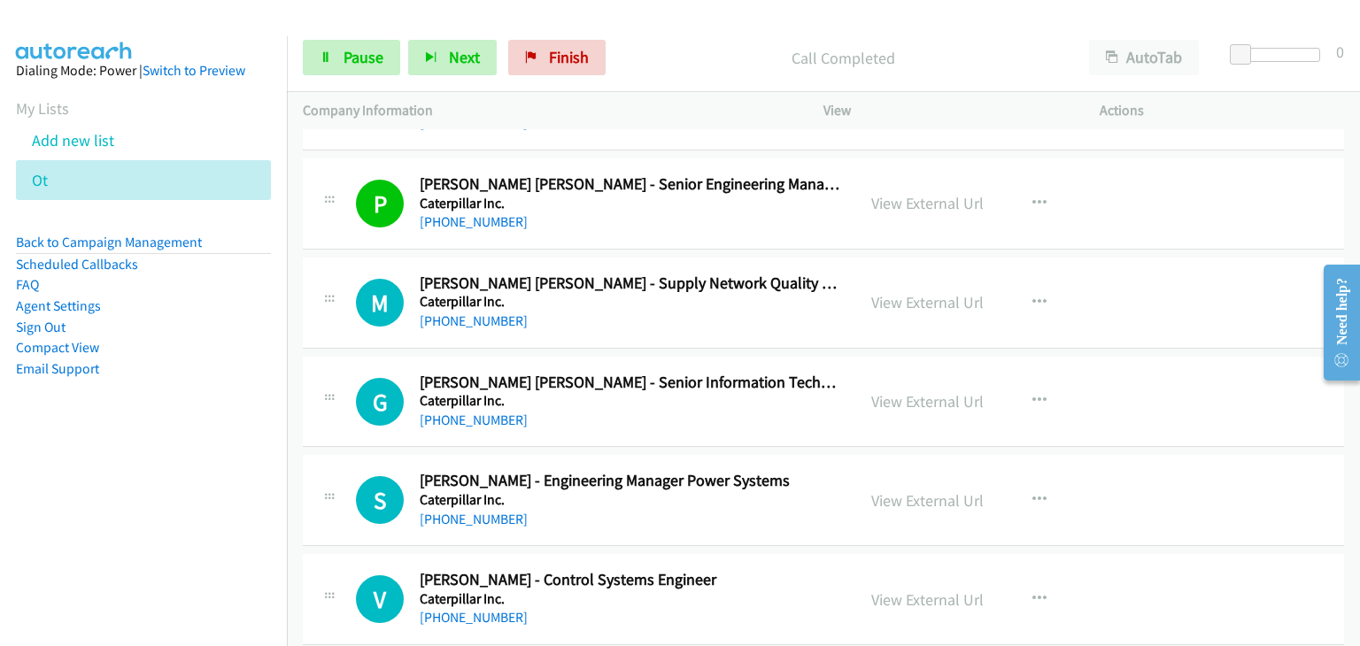
scroll to position [3895, 0]
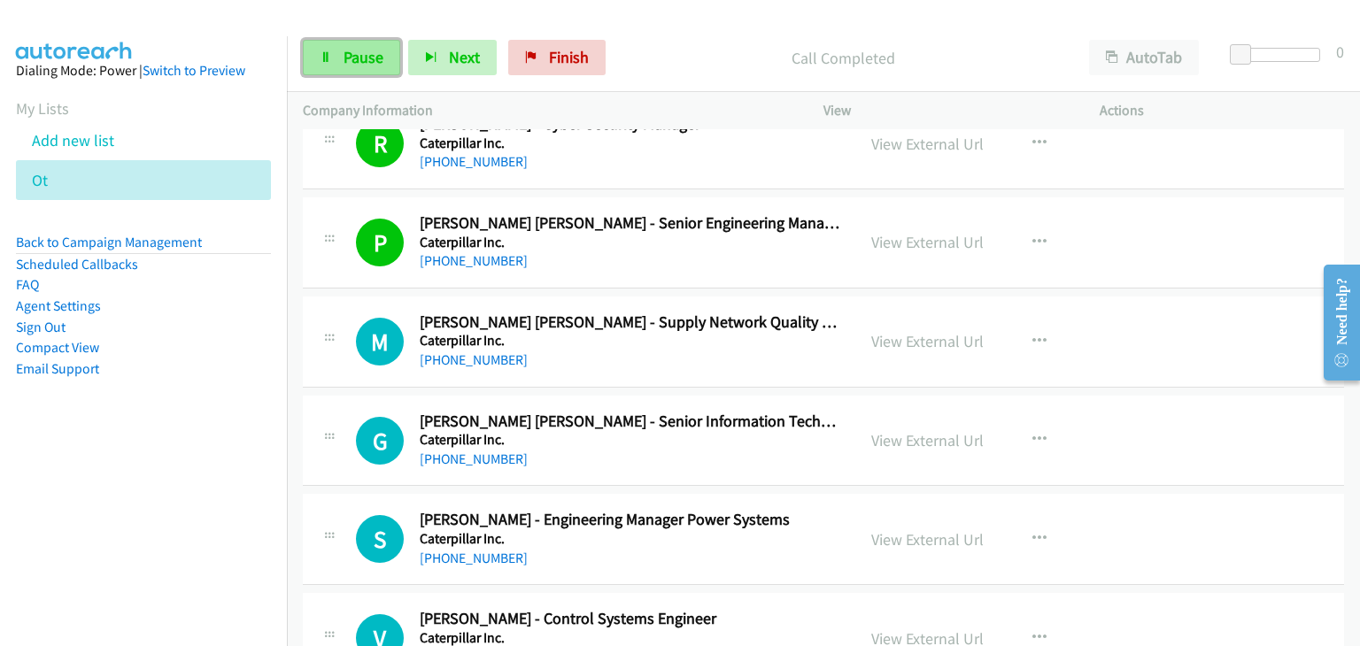
click at [350, 69] on link "Pause" at bounding box center [351, 57] width 97 height 35
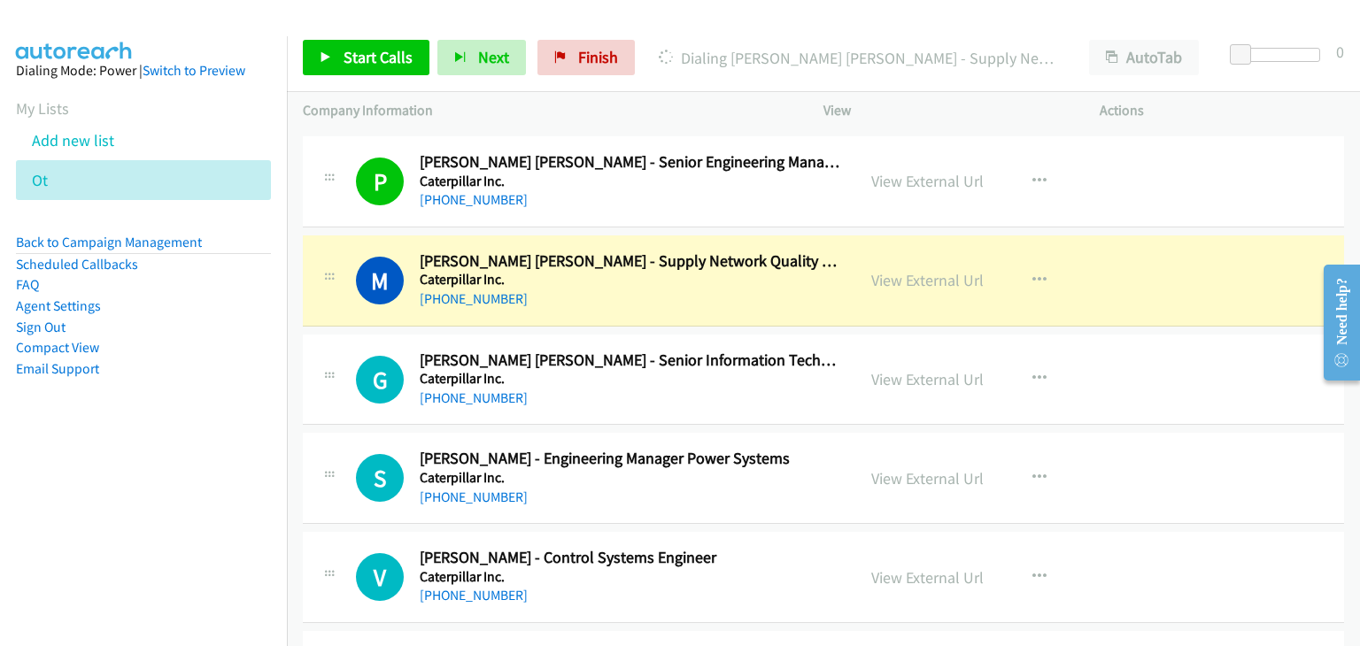
scroll to position [3984, 0]
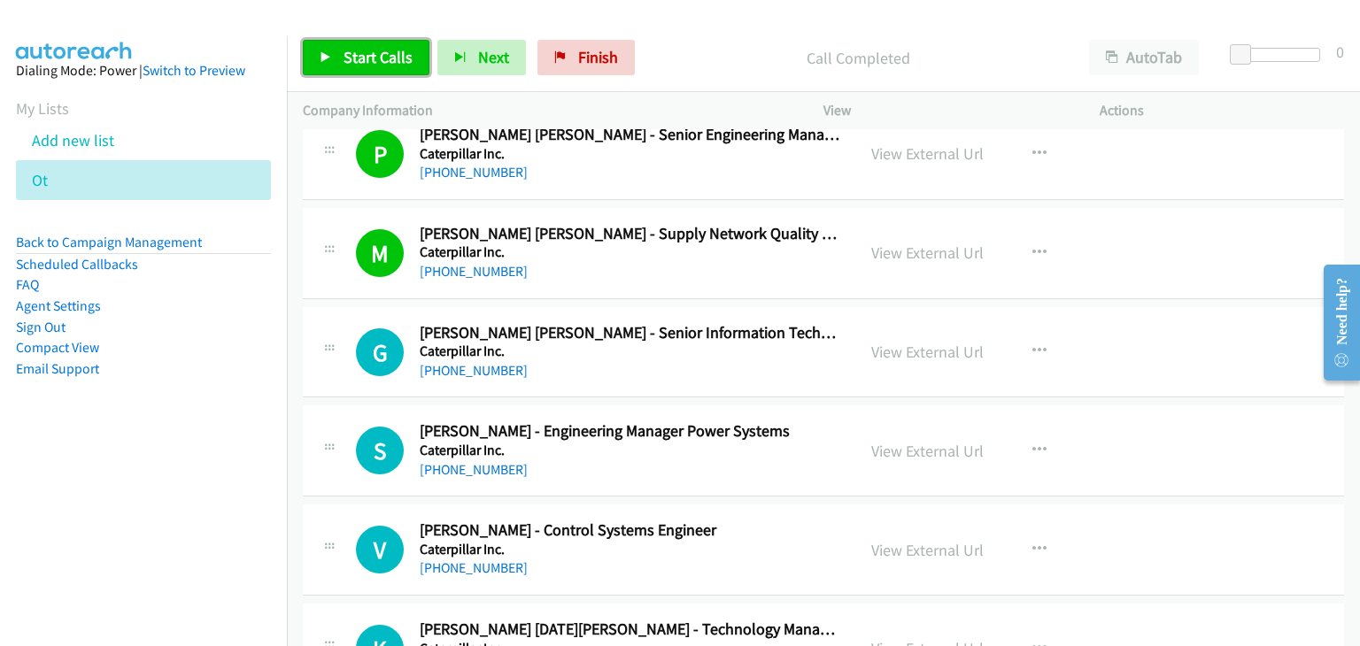
click at [363, 71] on link "Start Calls" at bounding box center [366, 57] width 127 height 35
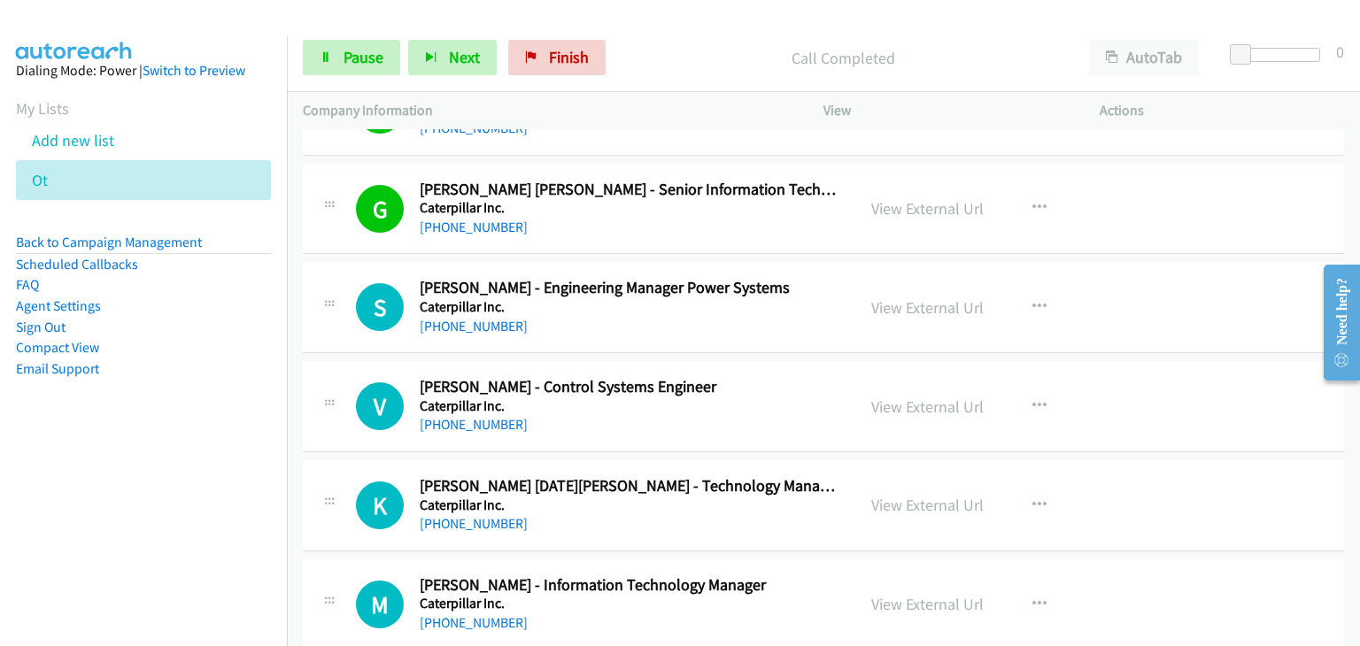
scroll to position [4161, 0]
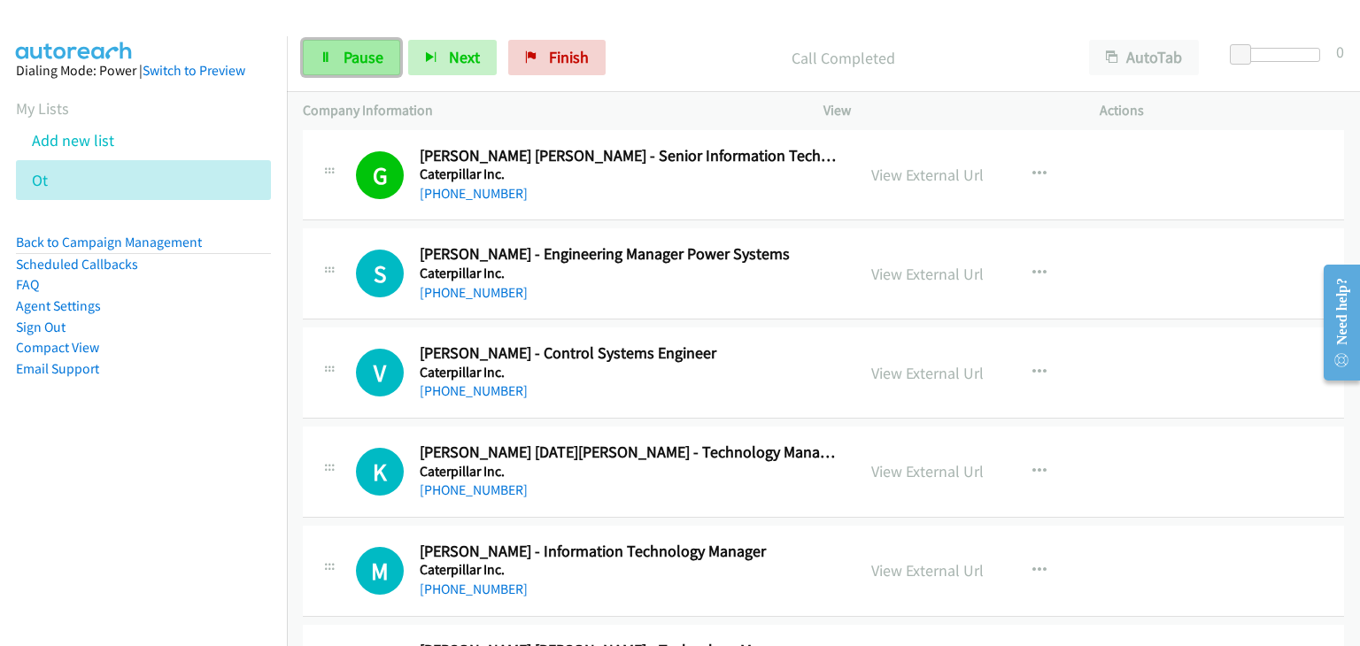
click at [349, 49] on span "Pause" at bounding box center [364, 57] width 40 height 20
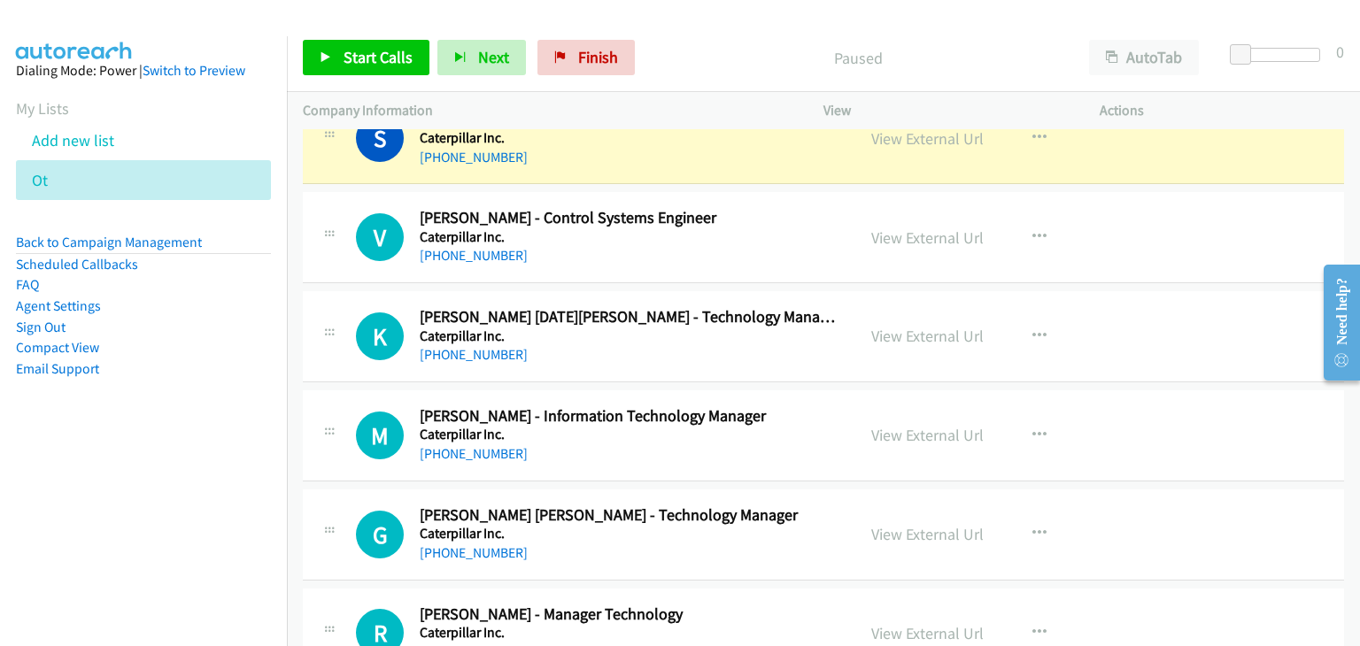
scroll to position [4338, 0]
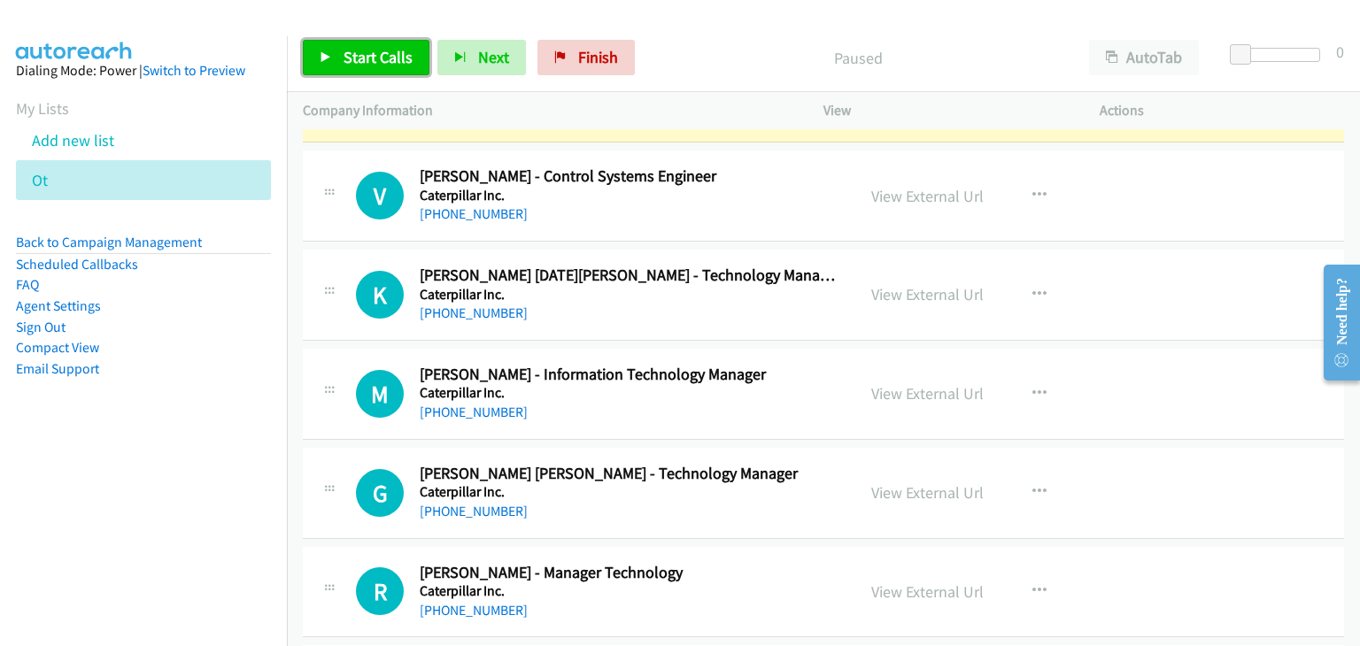
click at [383, 54] on span "Start Calls" at bounding box center [378, 57] width 69 height 20
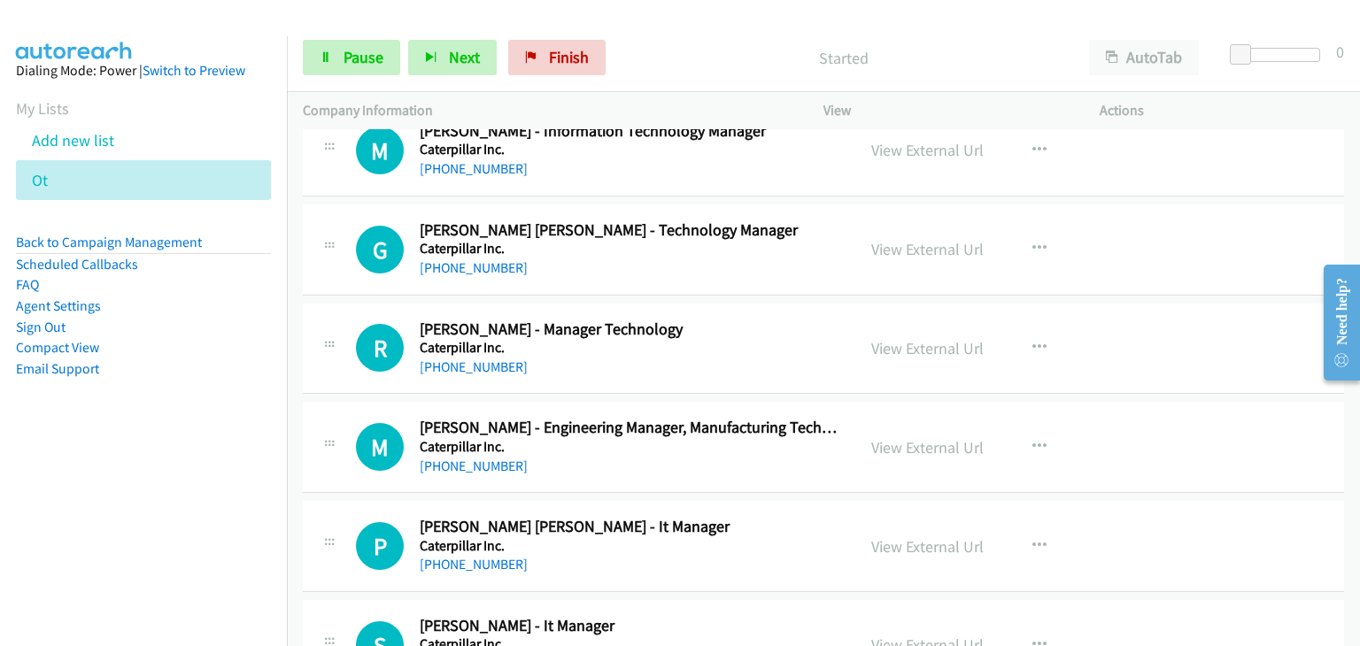
scroll to position [4427, 0]
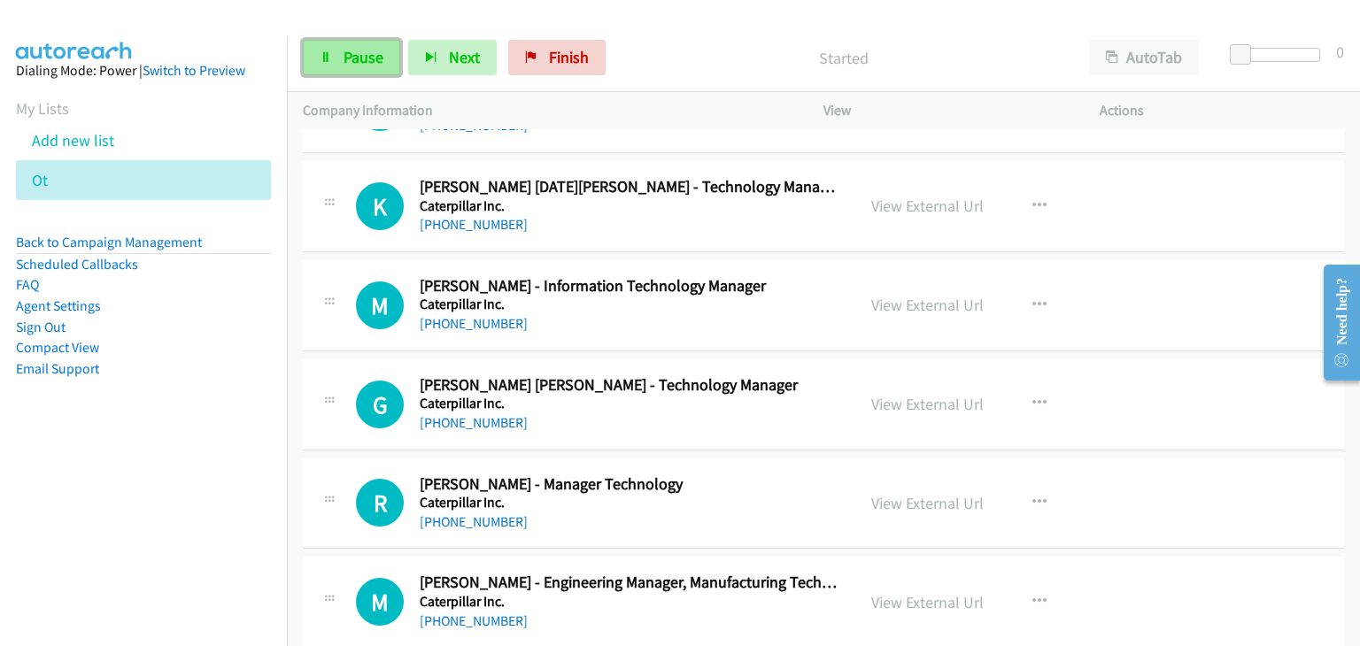
click at [367, 57] on span "Pause" at bounding box center [364, 57] width 40 height 20
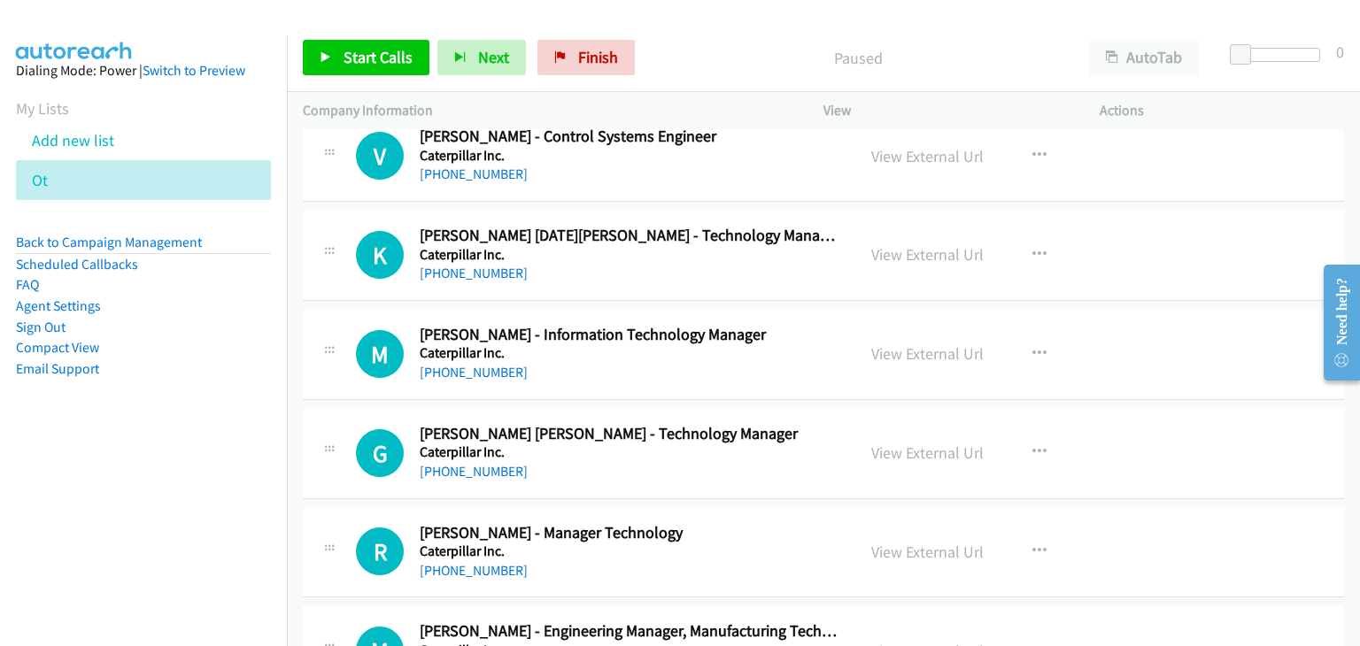
scroll to position [4338, 0]
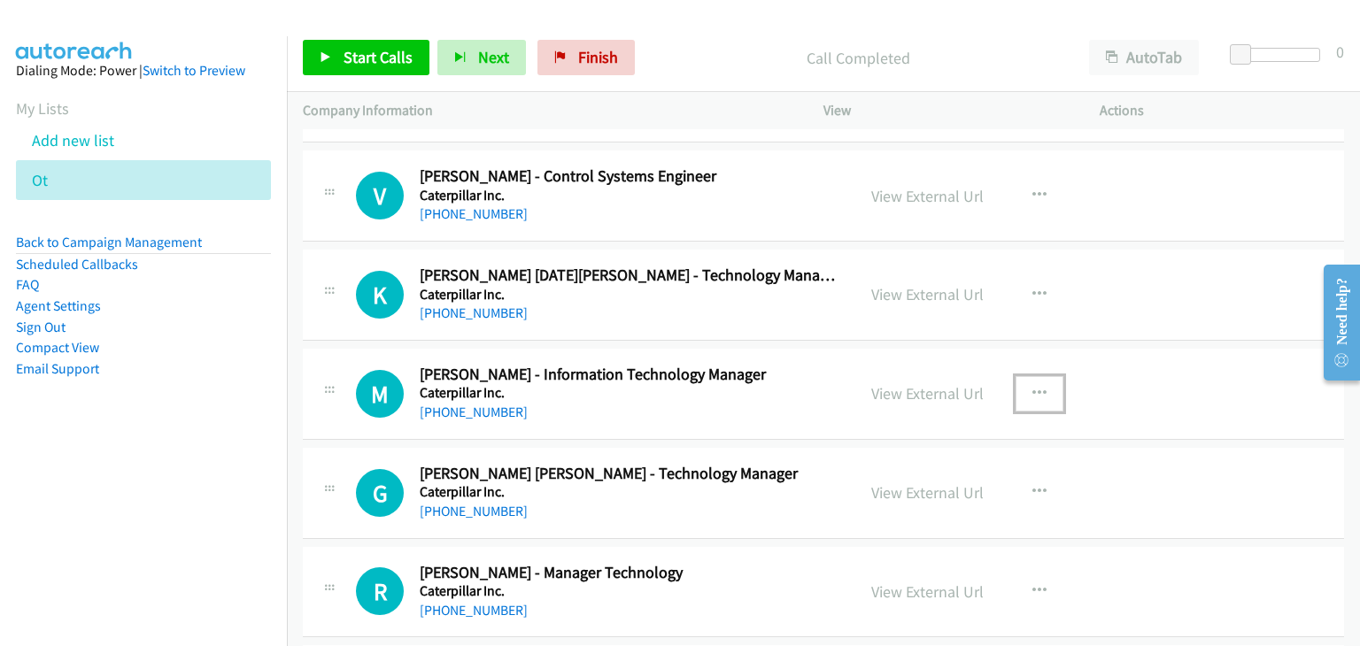
click at [1040, 379] on button "button" at bounding box center [1039, 393] width 48 height 35
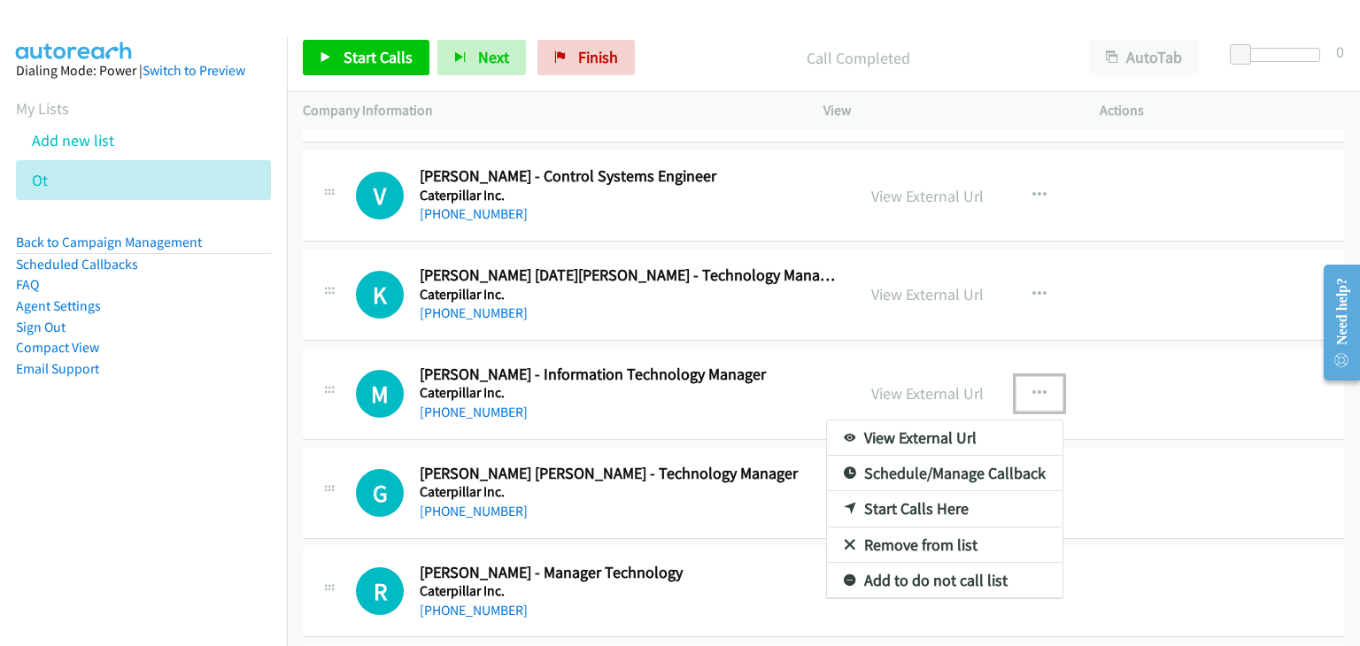
click at [912, 498] on link "Start Calls Here" at bounding box center [944, 508] width 235 height 35
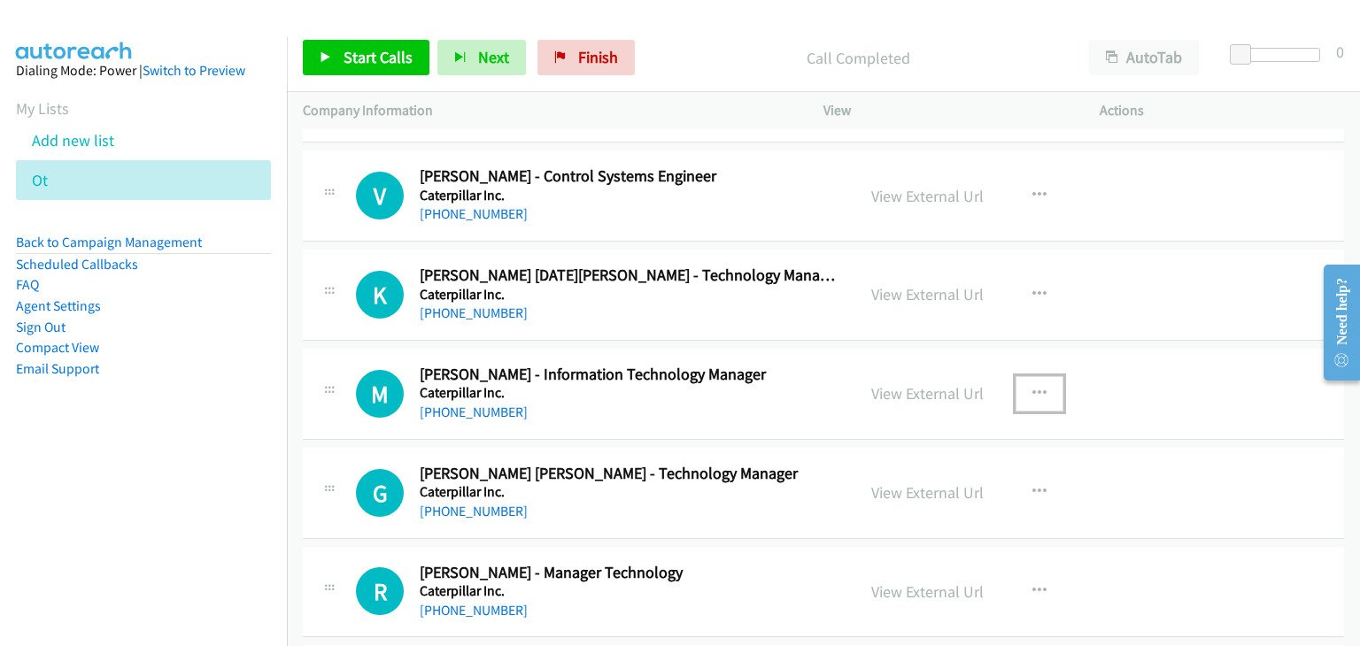
click at [1032, 387] on icon "button" at bounding box center [1039, 394] width 14 height 14
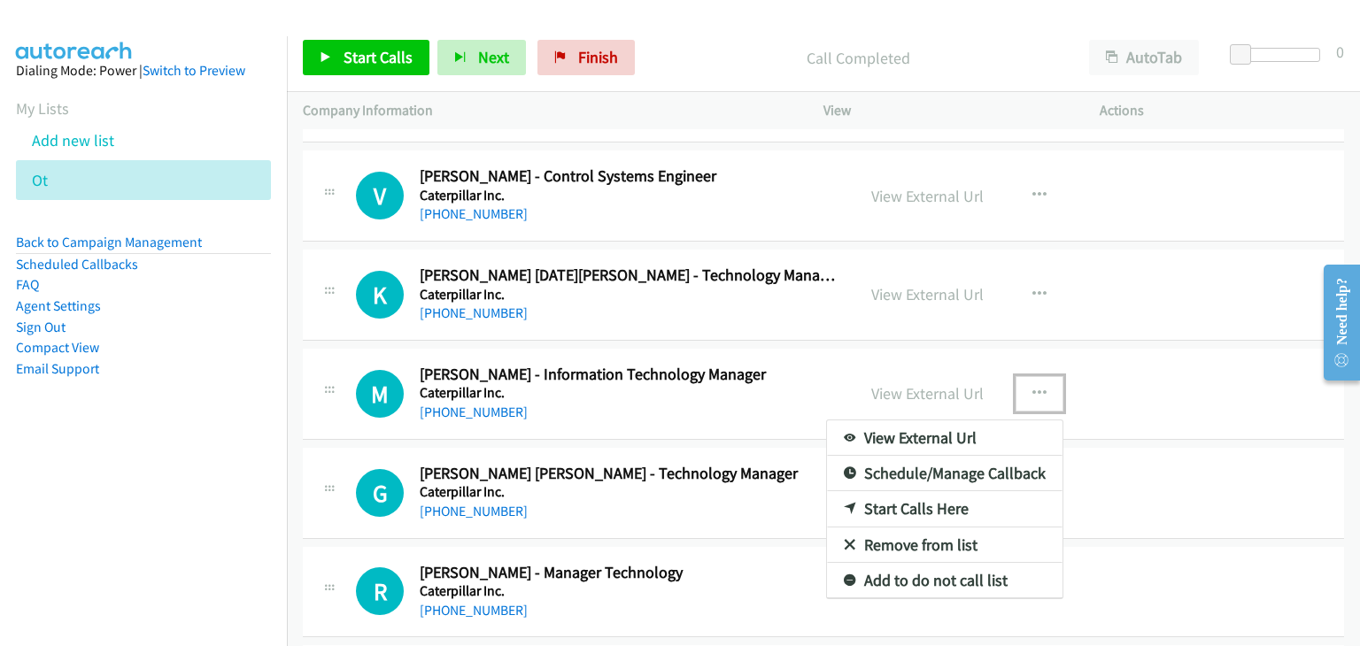
click at [901, 507] on link "Start Calls Here" at bounding box center [944, 508] width 235 height 35
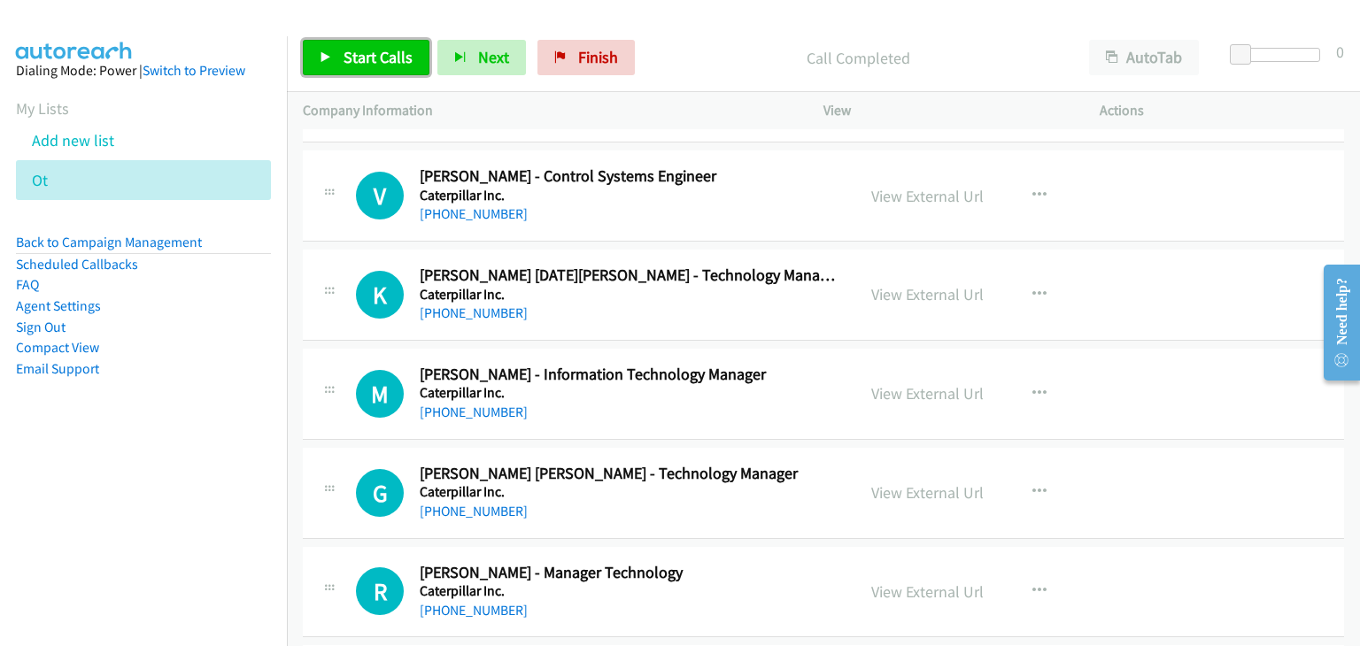
click at [369, 53] on span "Start Calls" at bounding box center [378, 57] width 69 height 20
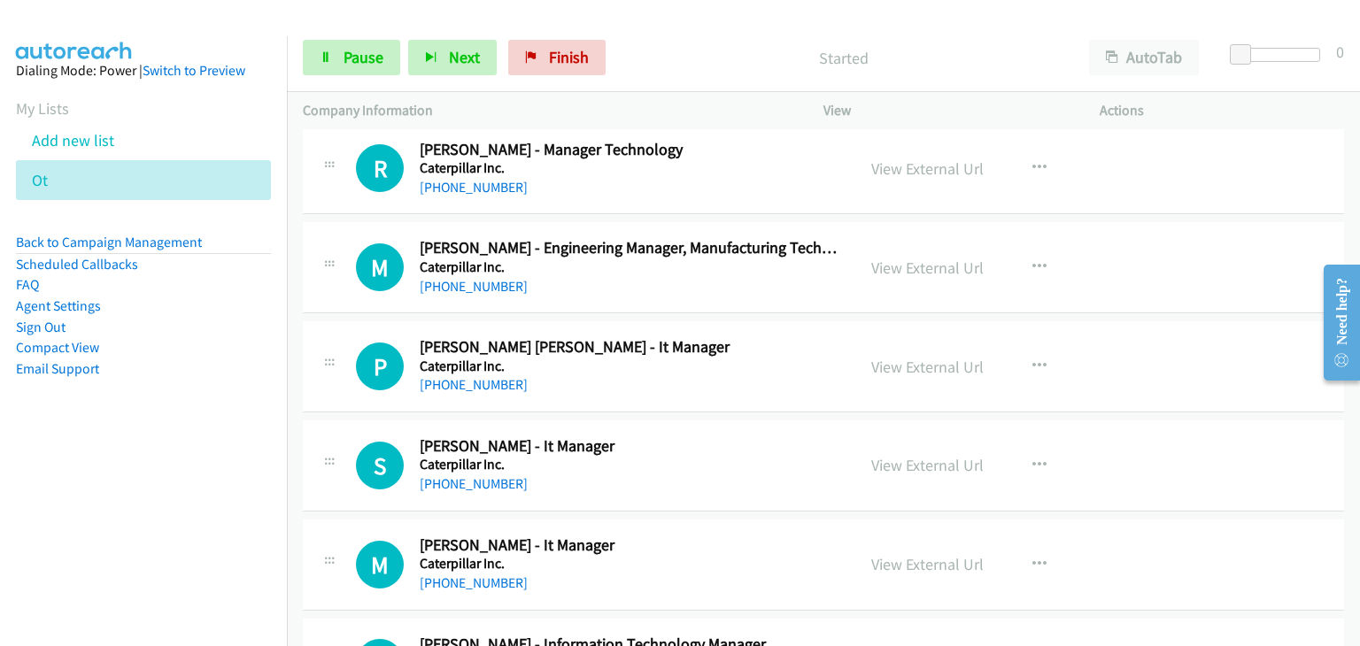
scroll to position [4781, 0]
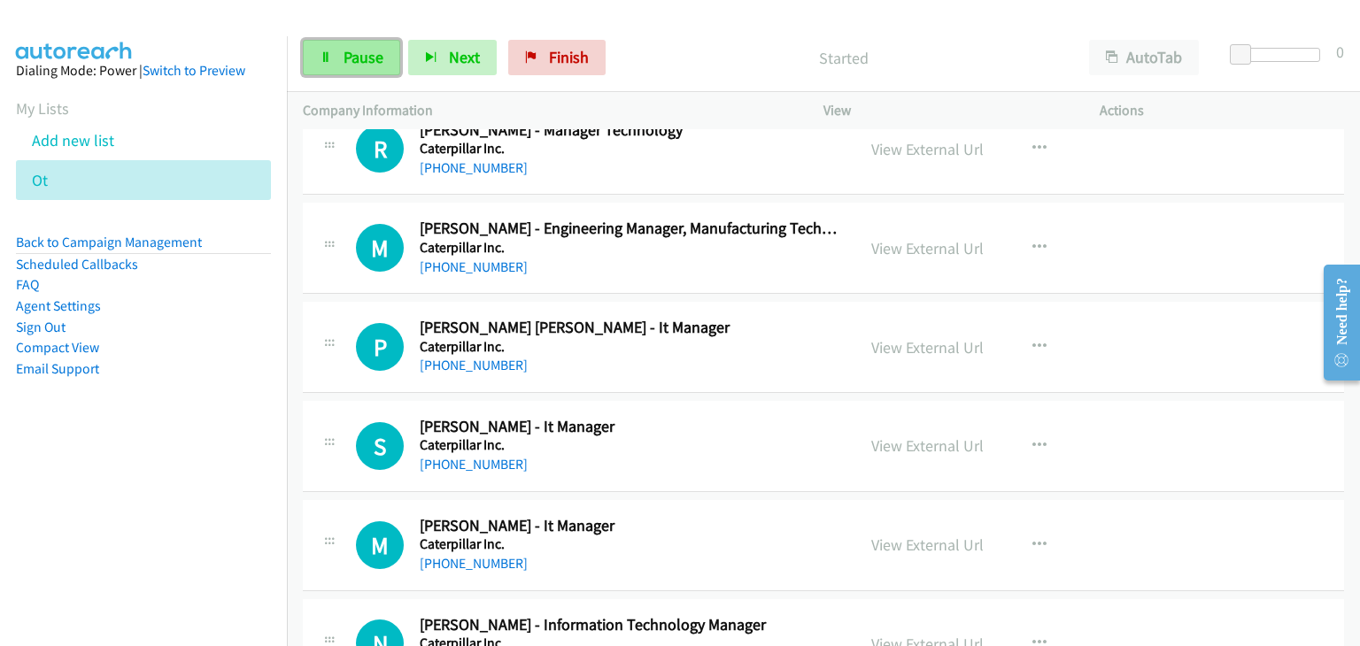
click at [331, 68] on link "Pause" at bounding box center [351, 57] width 97 height 35
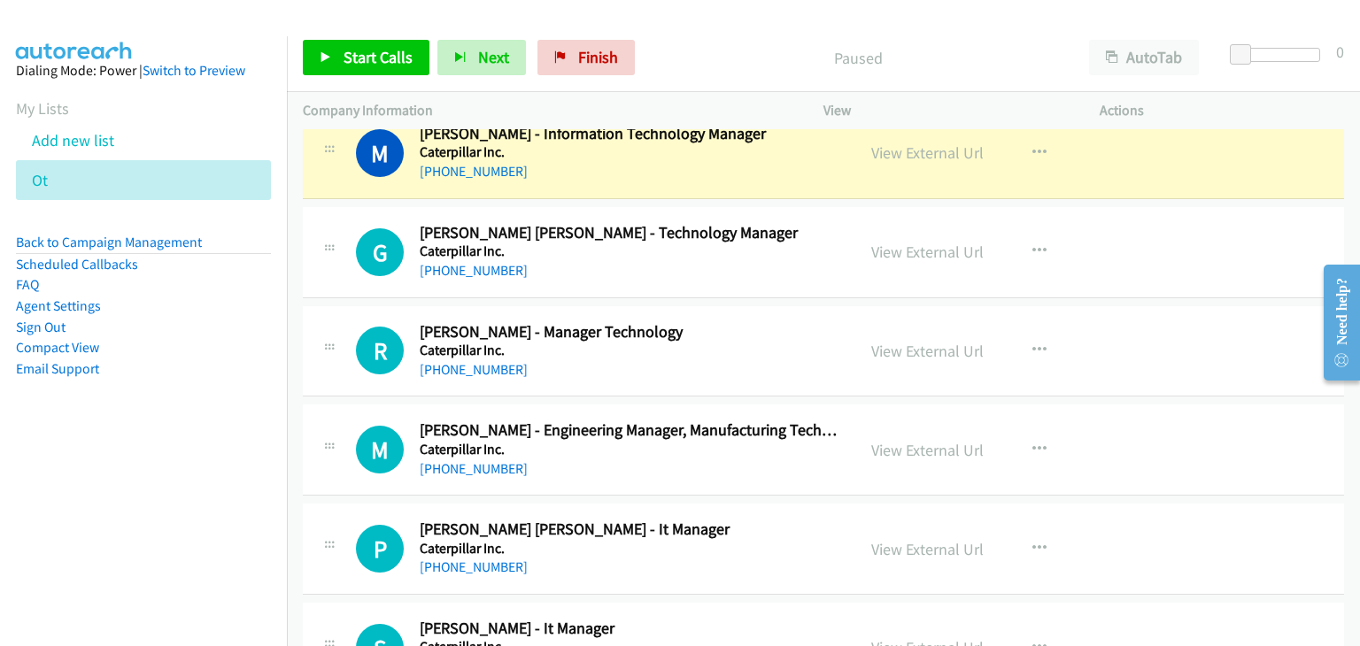
scroll to position [4692, 0]
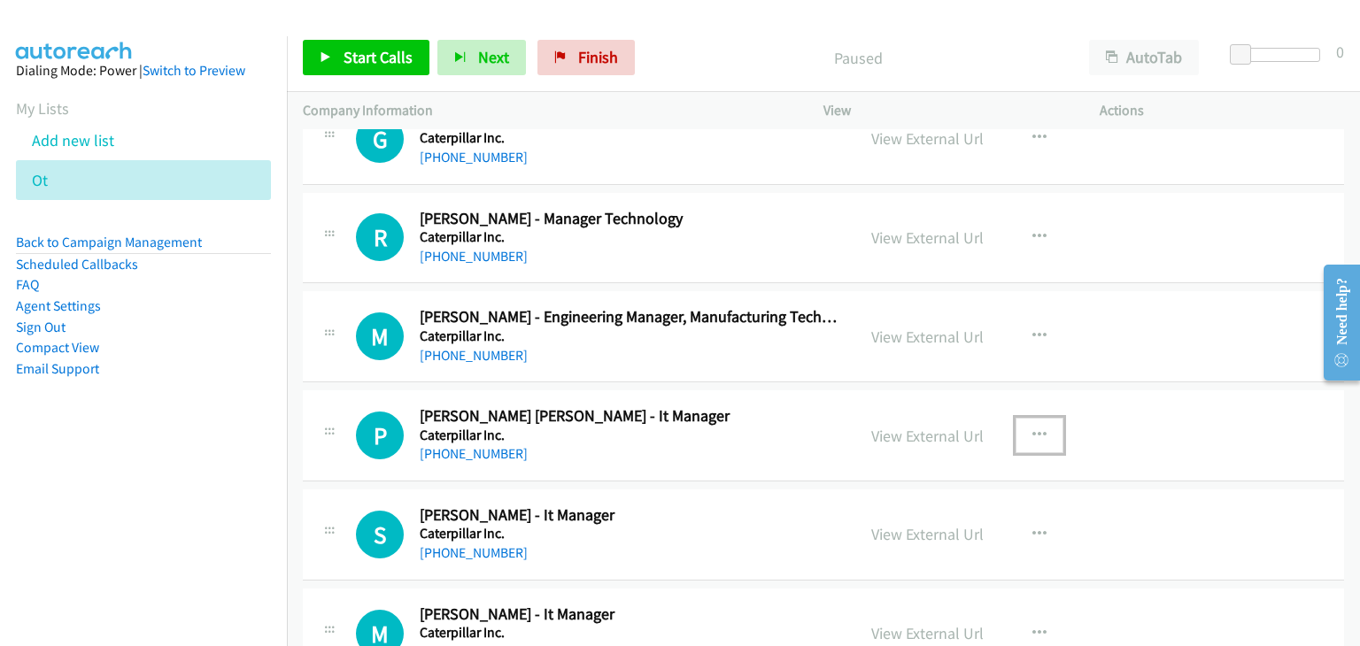
click at [1033, 429] on icon "button" at bounding box center [1039, 436] width 14 height 14
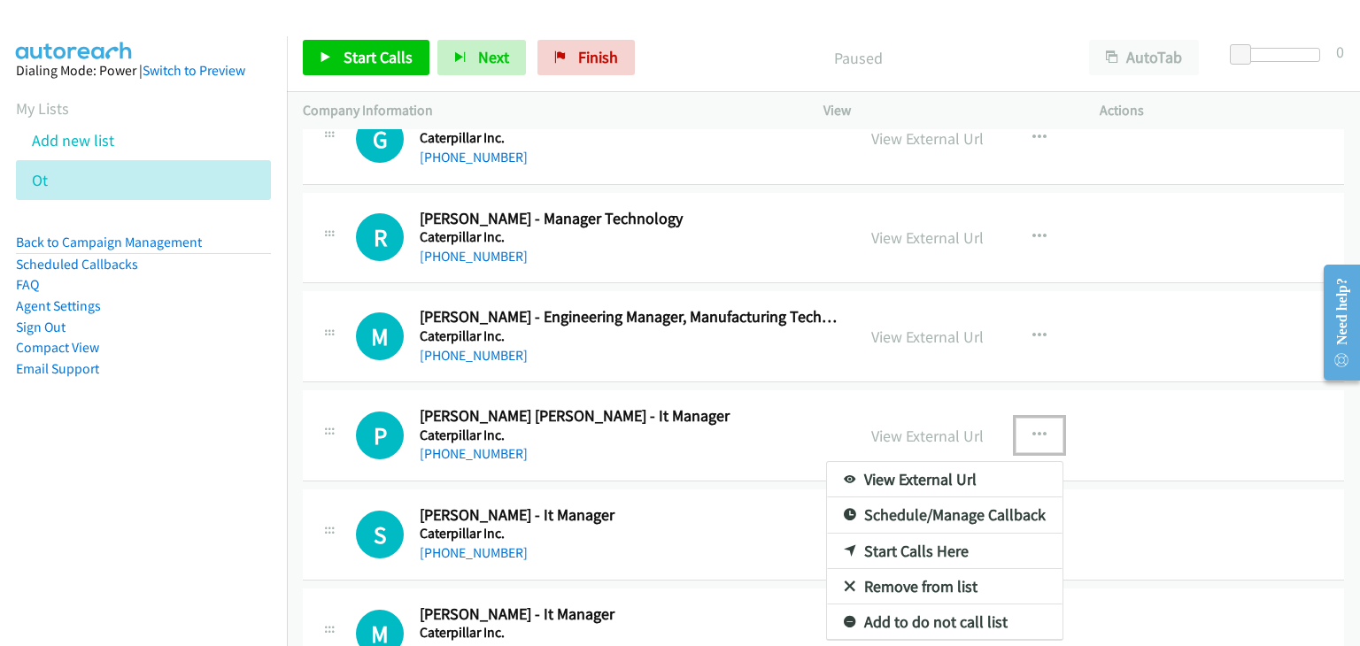
click at [917, 539] on link "Start Calls Here" at bounding box center [944, 551] width 235 height 35
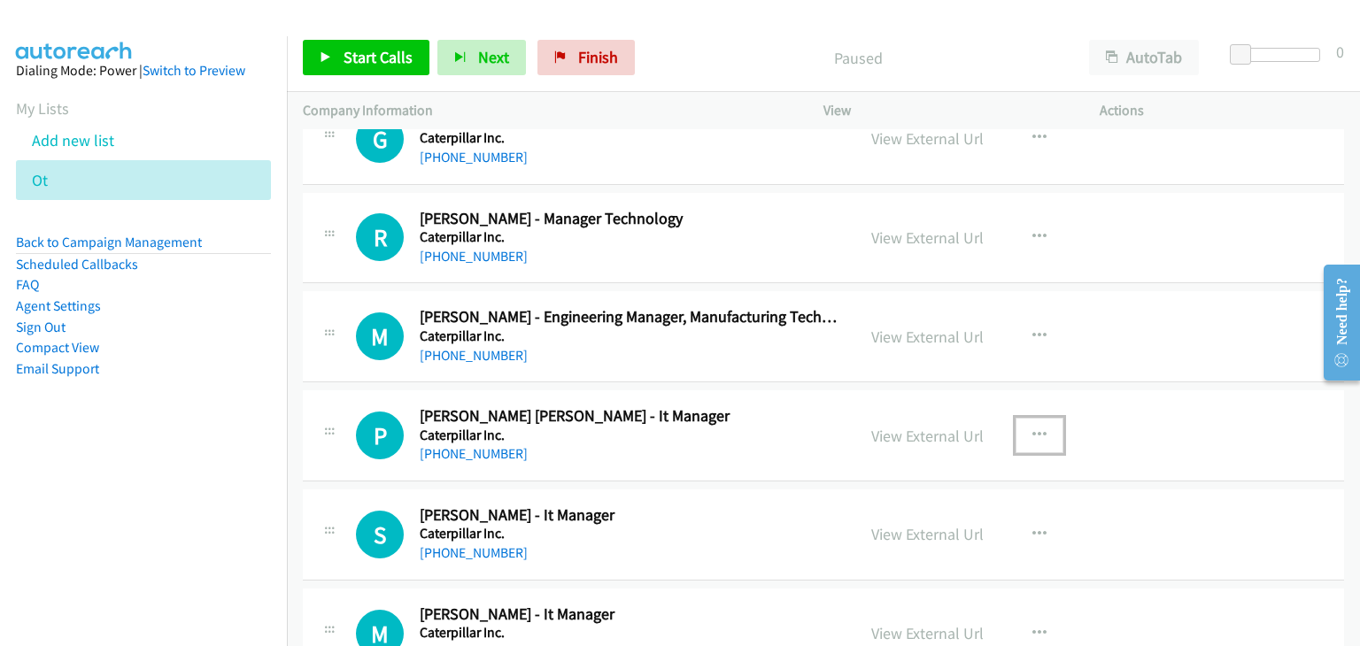
click at [1032, 429] on icon "button" at bounding box center [1039, 436] width 14 height 14
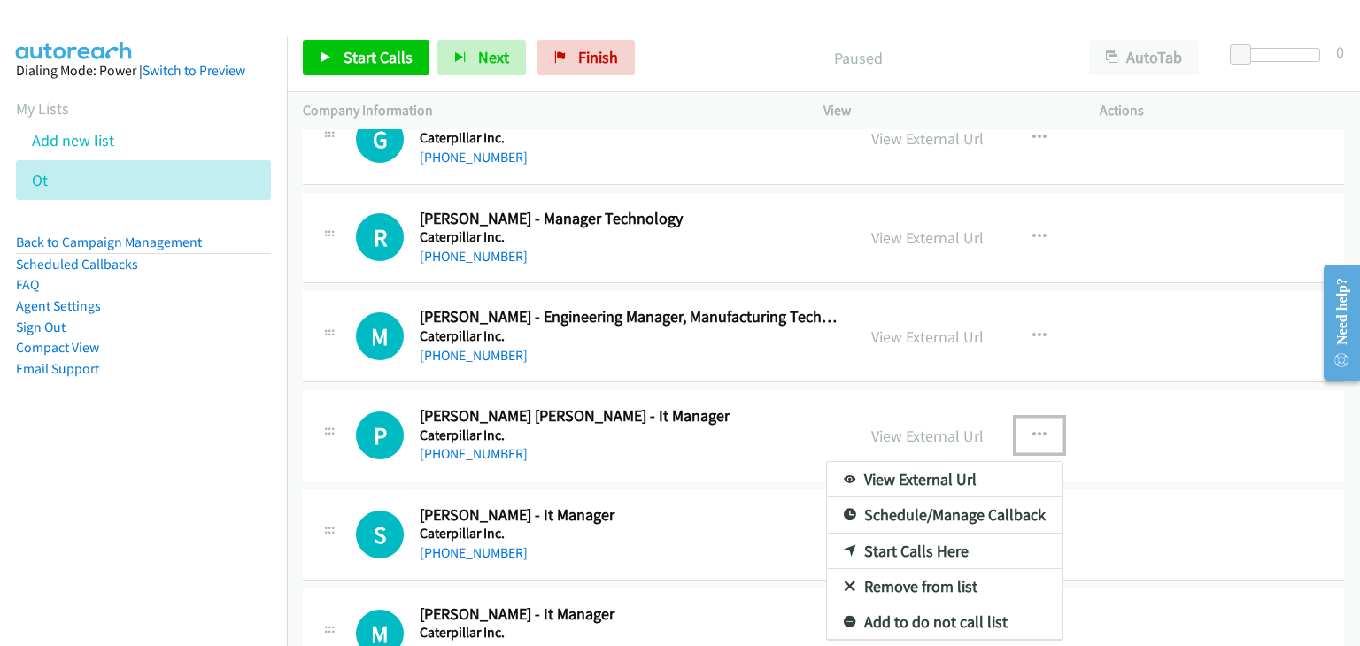
drag, startPoint x: 864, startPoint y: 546, endPoint x: 875, endPoint y: 549, distance: 11.0
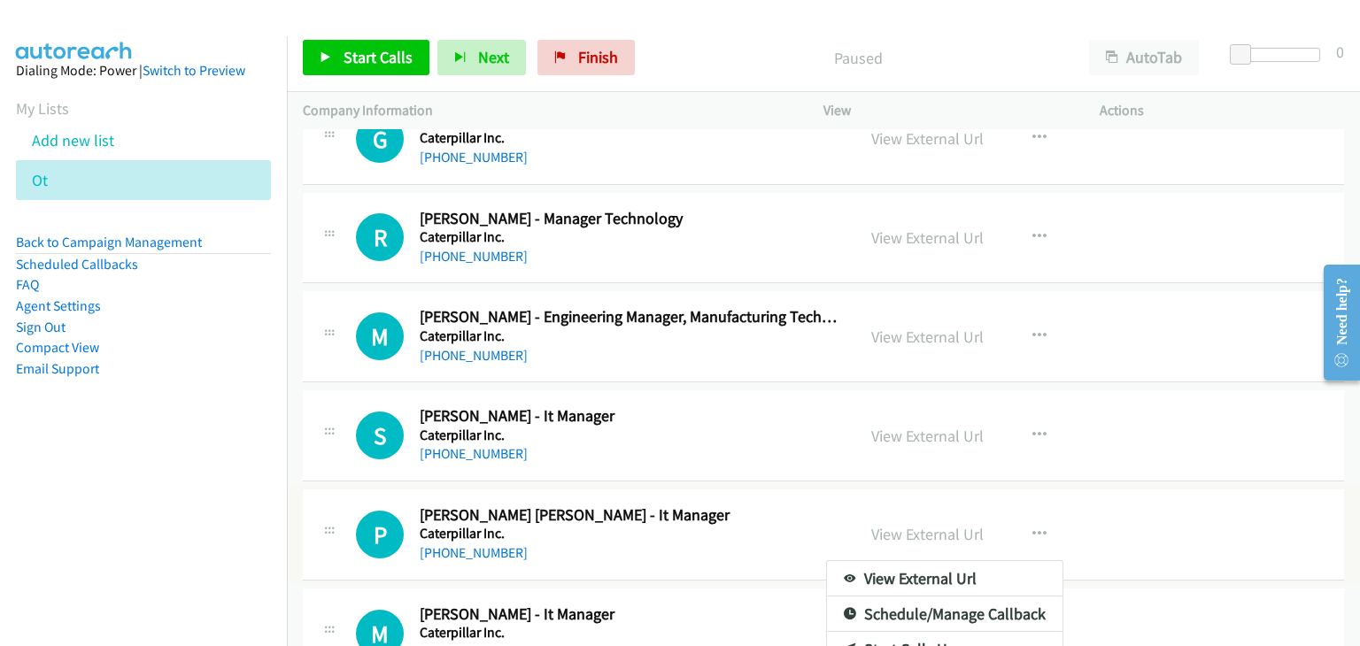
click at [1037, 424] on div at bounding box center [680, 323] width 1360 height 646
click at [1037, 429] on icon "button" at bounding box center [1039, 436] width 14 height 14
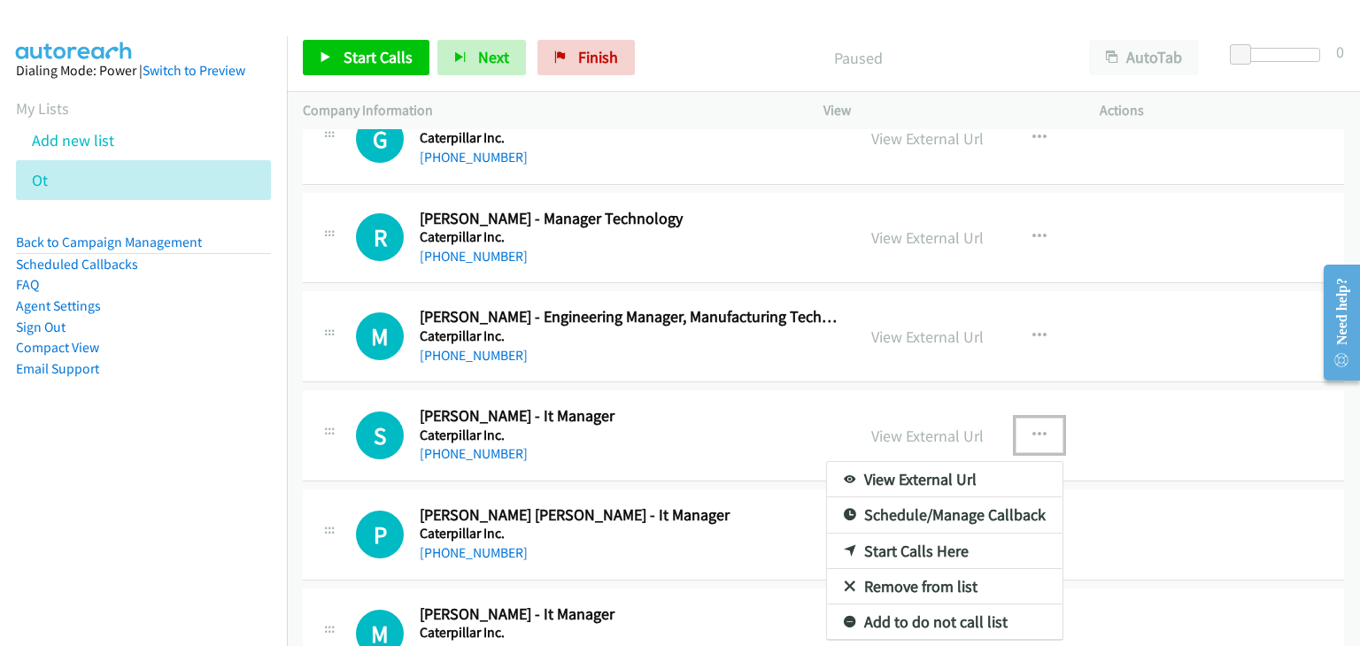
click at [1033, 418] on div at bounding box center [680, 323] width 1360 height 646
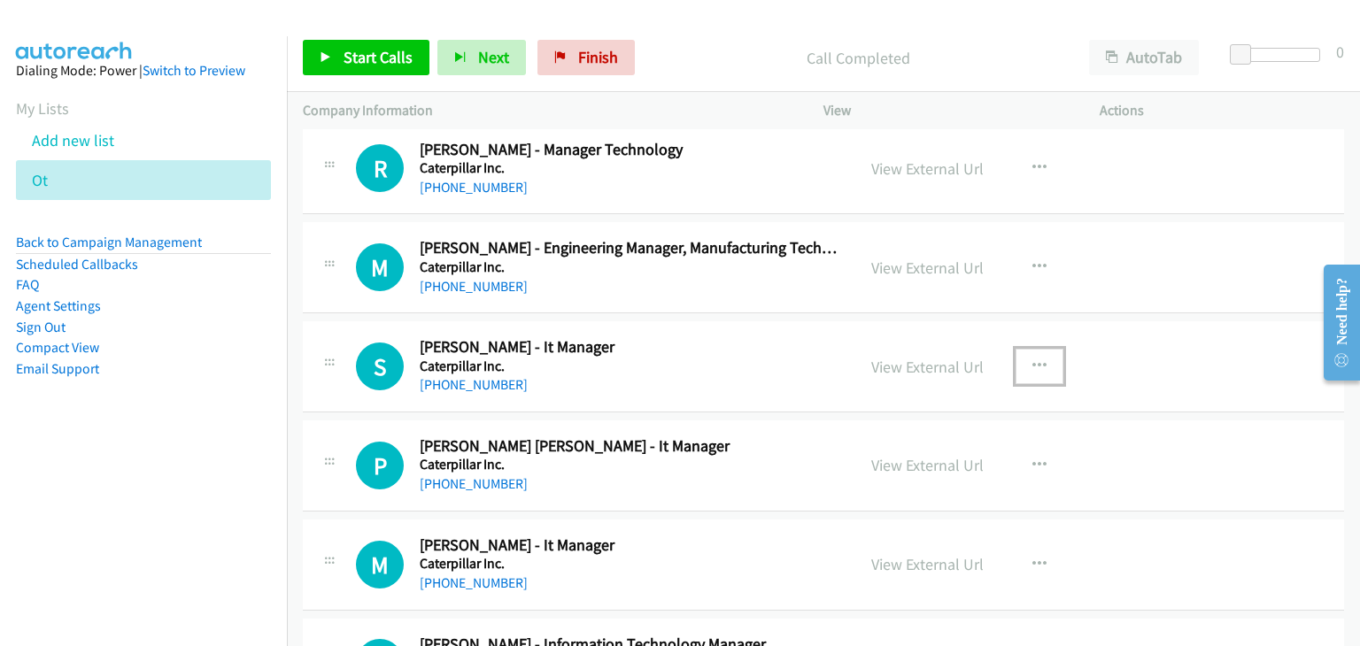
scroll to position [4781, 0]
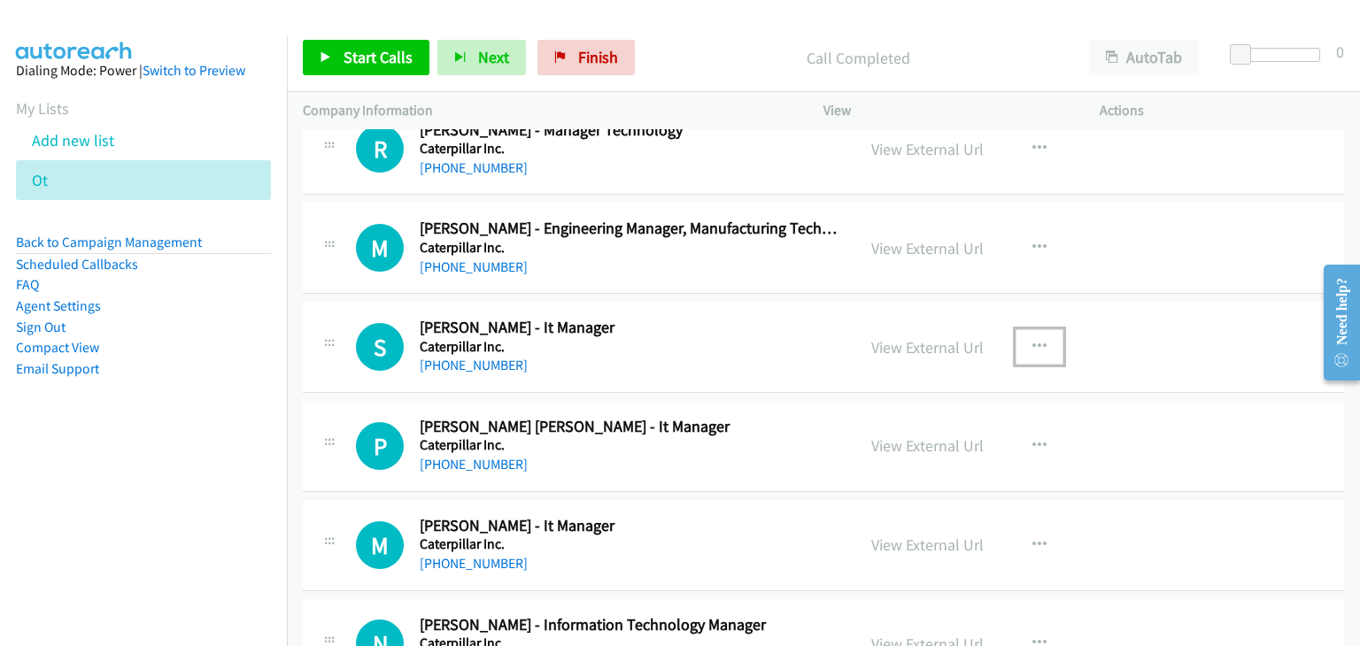
click at [1021, 336] on button "button" at bounding box center [1039, 346] width 48 height 35
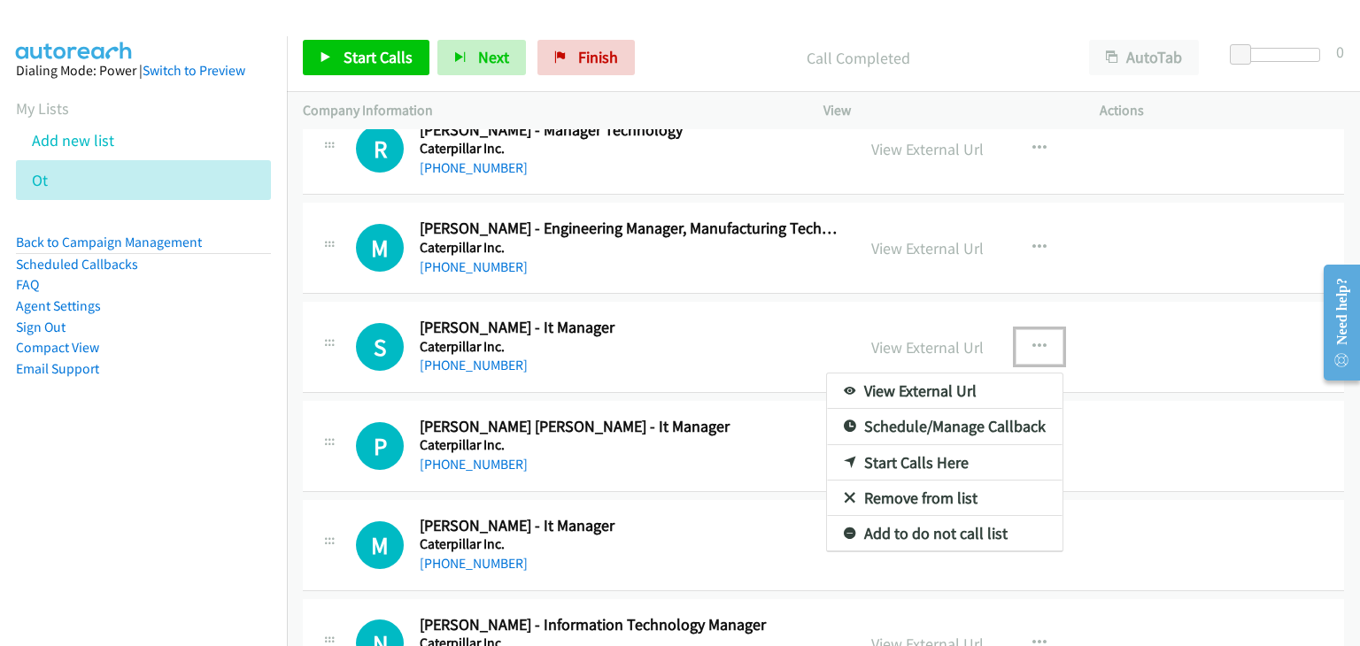
click at [917, 451] on link "Start Calls Here" at bounding box center [944, 462] width 235 height 35
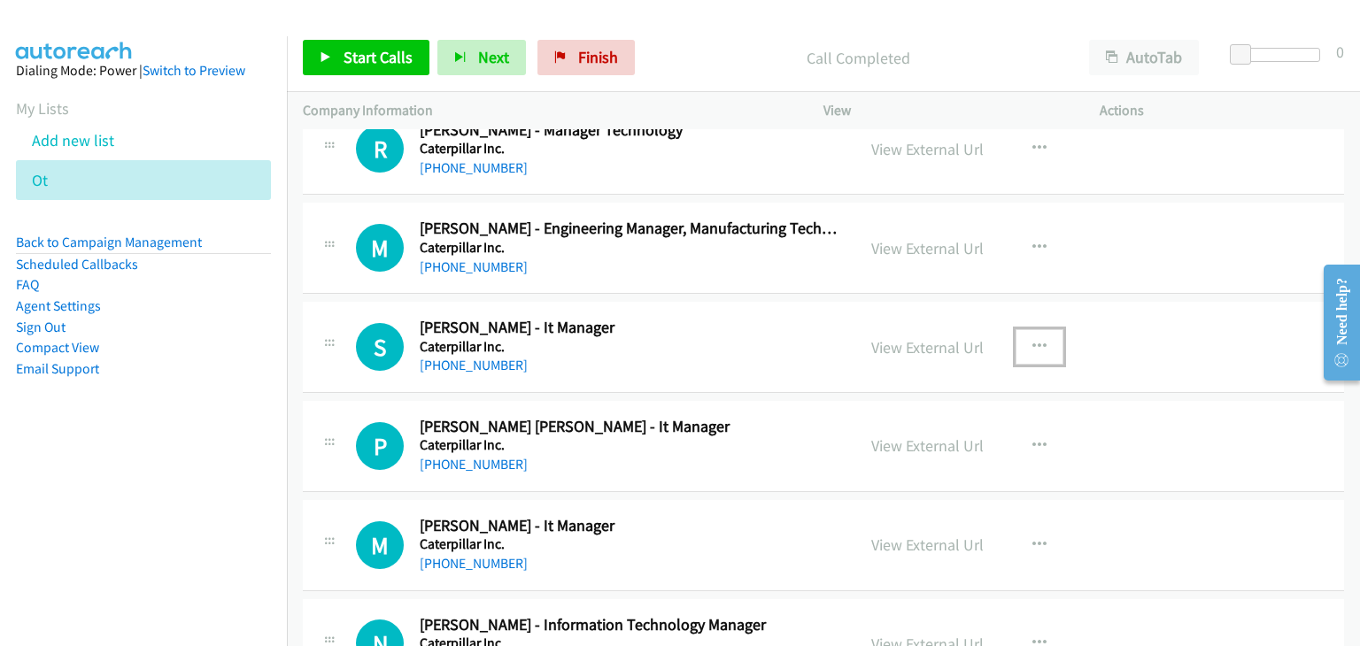
click at [1032, 343] on icon "button" at bounding box center [1039, 347] width 14 height 14
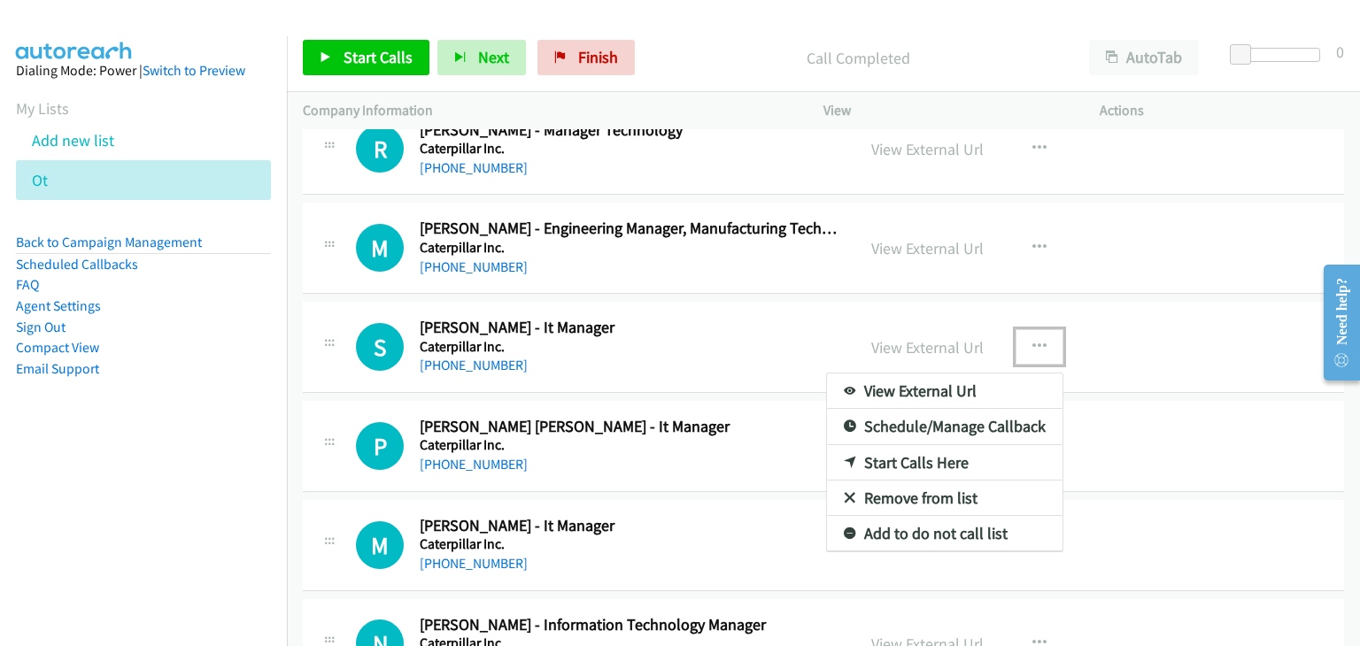
drag, startPoint x: 910, startPoint y: 444, endPoint x: 738, endPoint y: 350, distance: 195.7
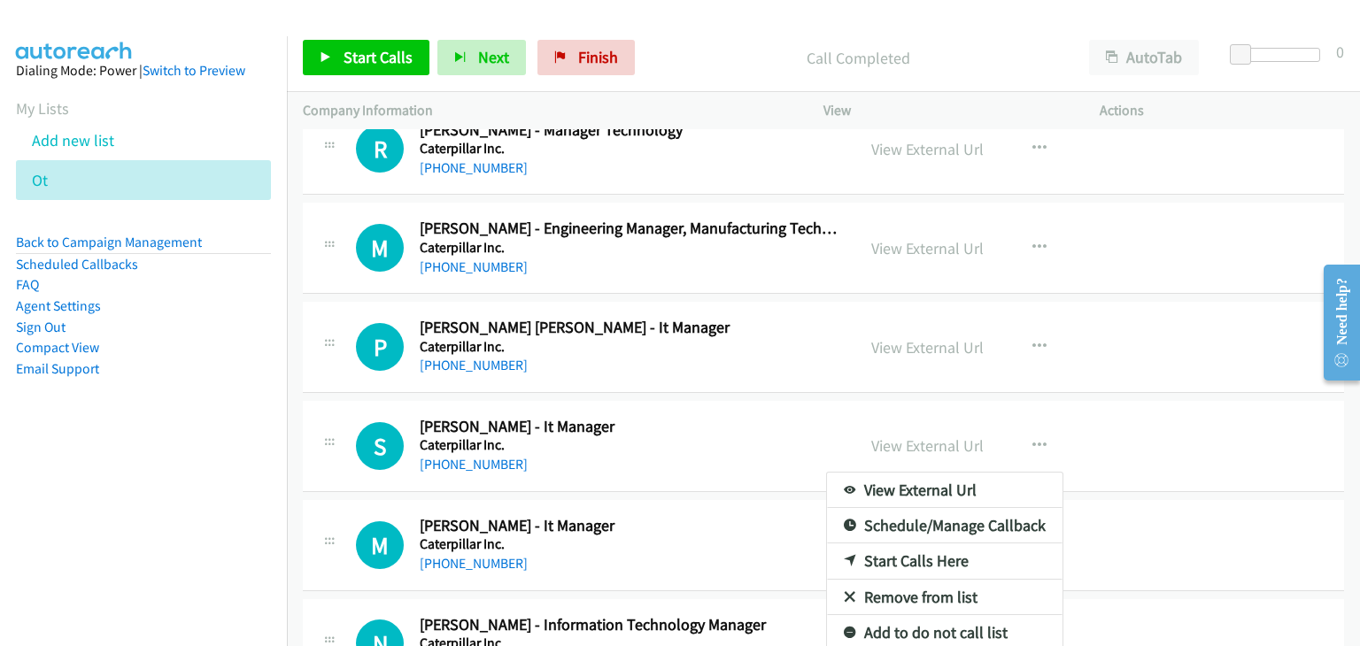
click at [374, 70] on div at bounding box center [680, 323] width 1360 height 646
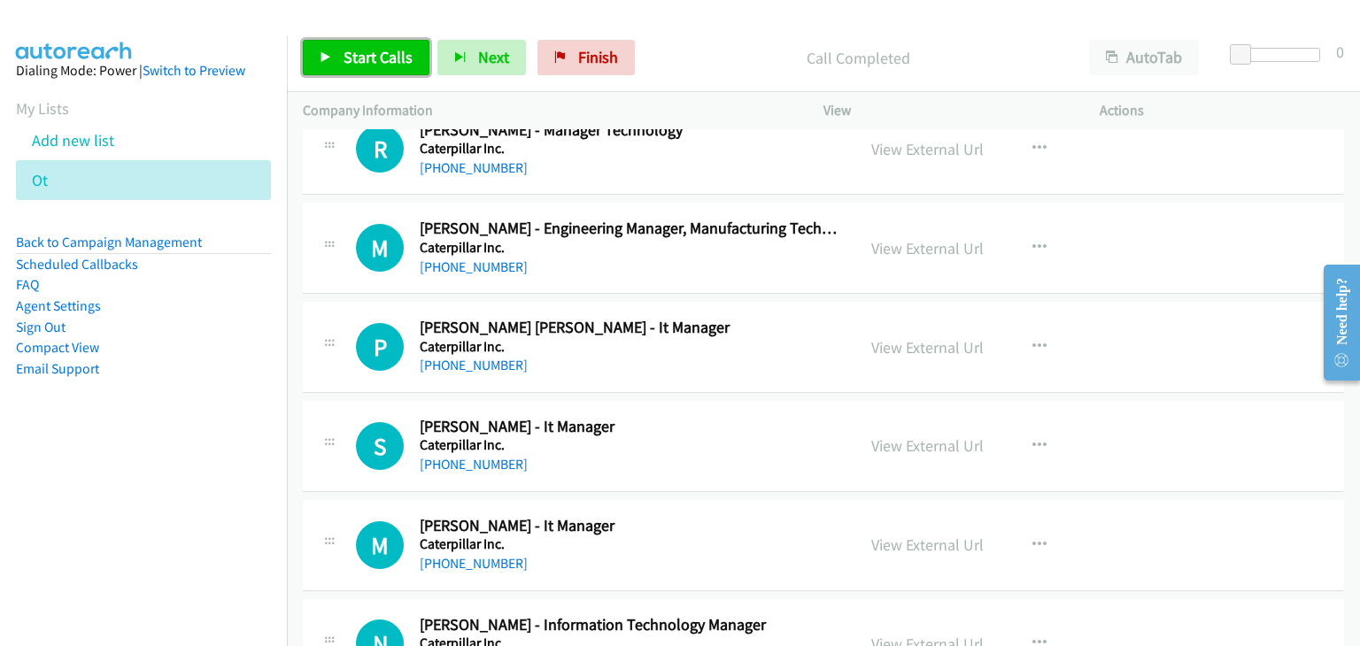
click at [356, 63] on span "Start Calls" at bounding box center [378, 57] width 69 height 20
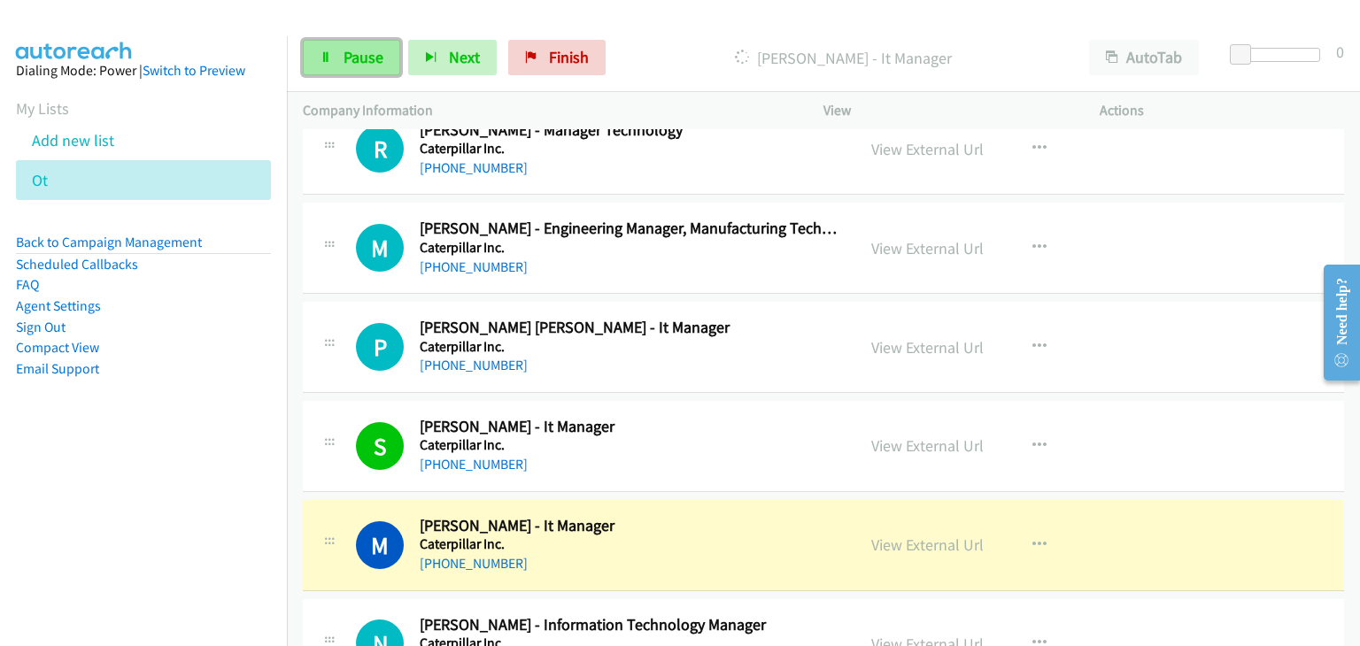
click at [374, 46] on link "Pause" at bounding box center [351, 57] width 97 height 35
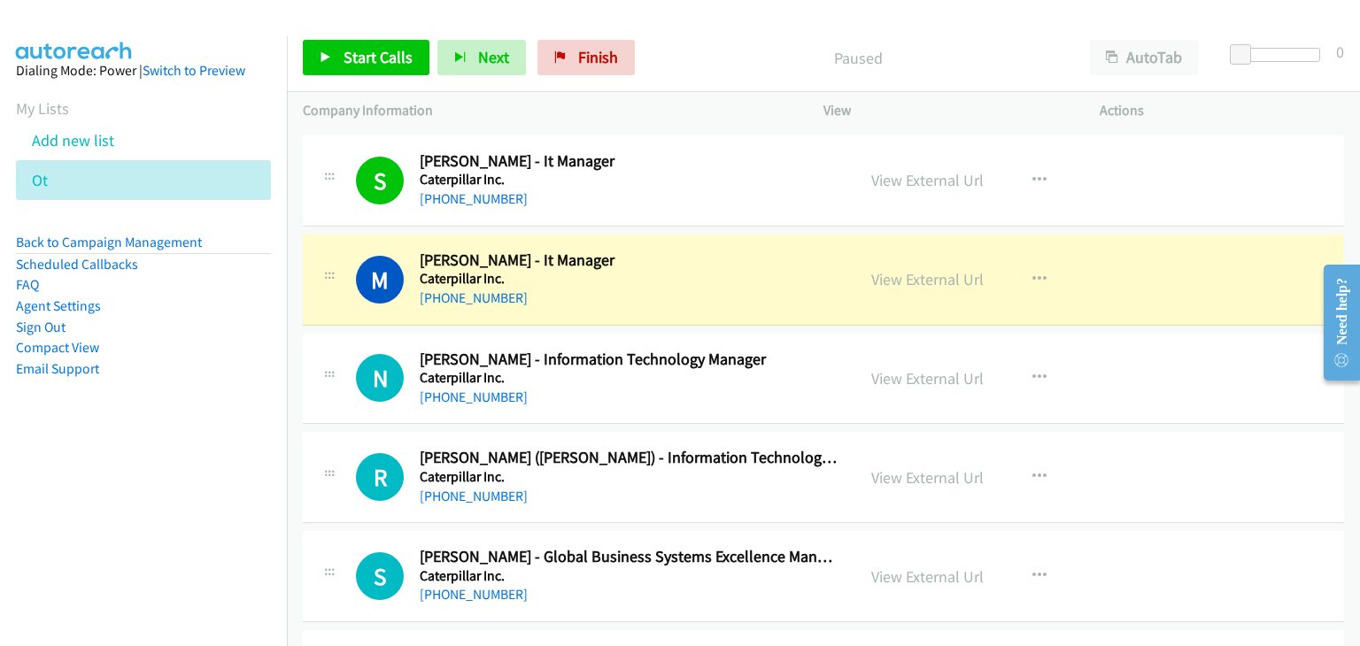
scroll to position [5135, 0]
